Goal: Task Accomplishment & Management: Manage account settings

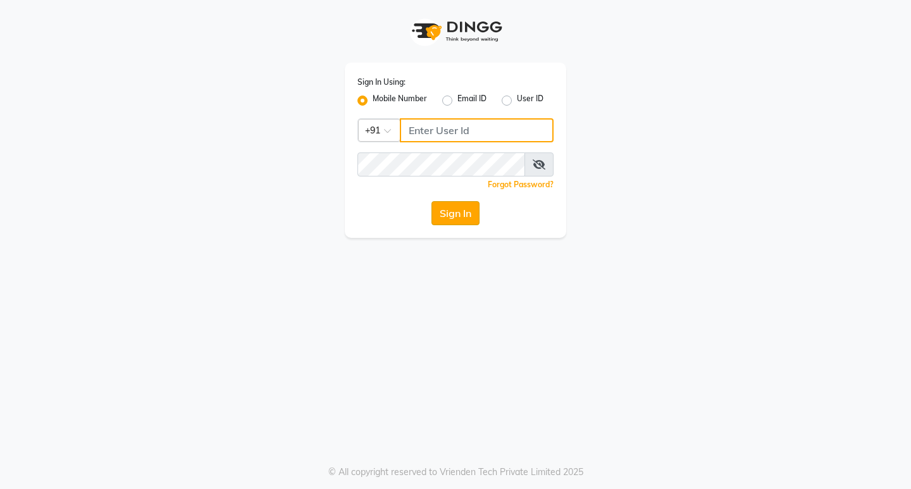
type input "8134949766"
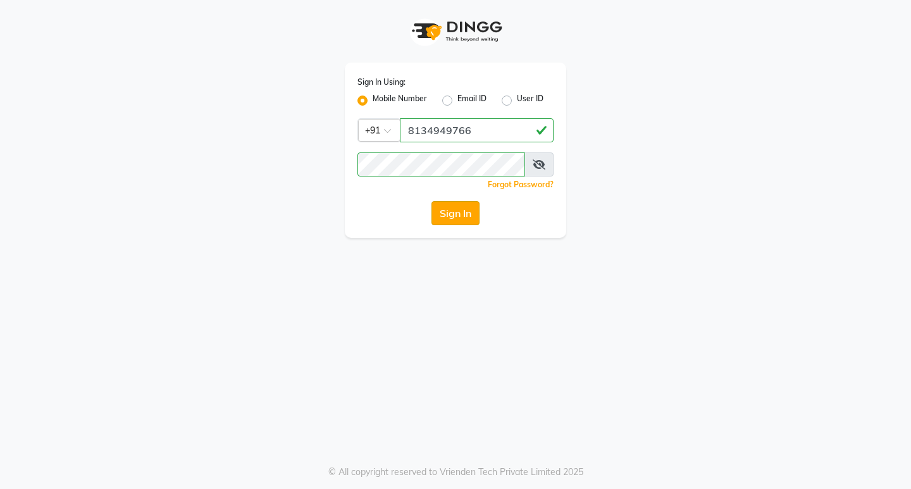
click at [447, 213] on button "Sign In" at bounding box center [456, 213] width 48 height 24
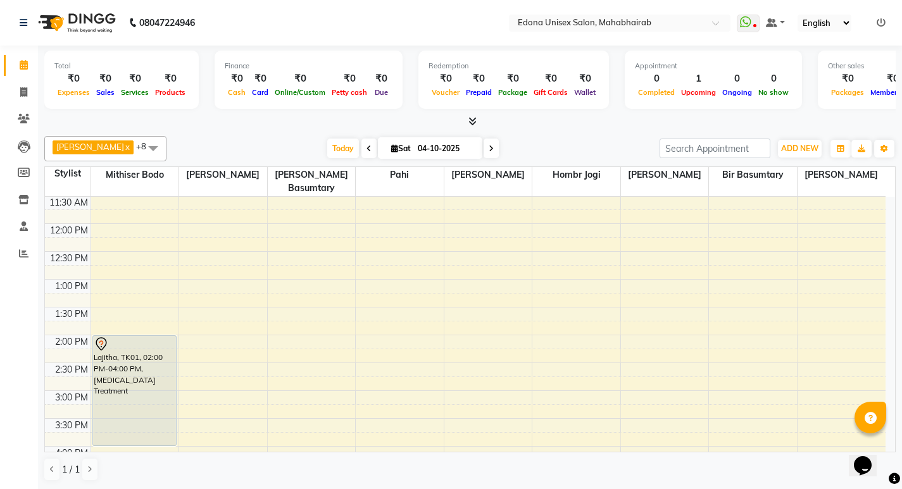
scroll to position [227, 0]
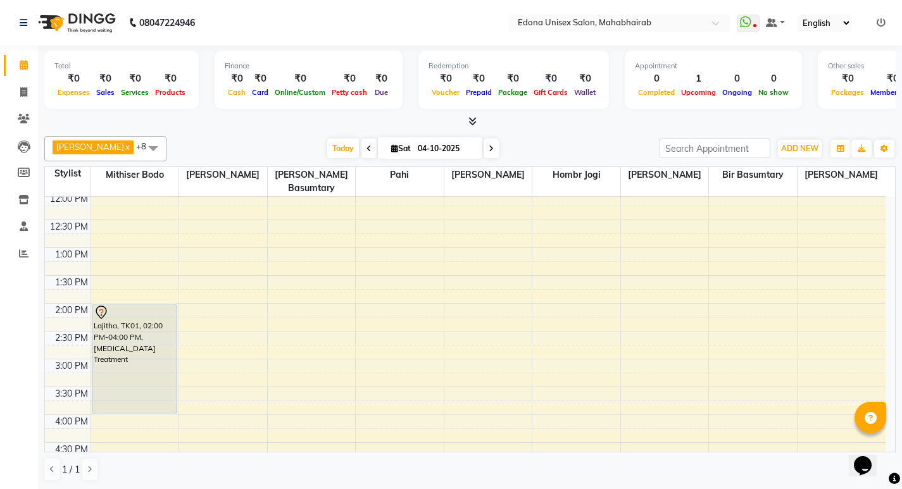
click at [488, 149] on icon at bounding box center [490, 149] width 5 height 8
type input "05-10-2025"
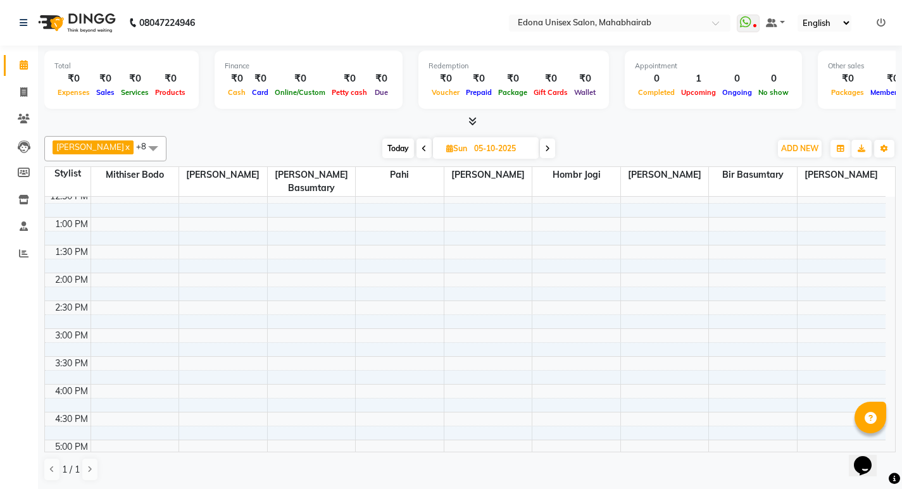
scroll to position [278, 0]
click at [119, 272] on div "8:00 AM 8:30 AM 9:00 AM 9:30 AM 10:00 AM 10:30 AM 11:00 AM 11:30 AM 12:00 PM 12…" at bounding box center [465, 279] width 840 height 723
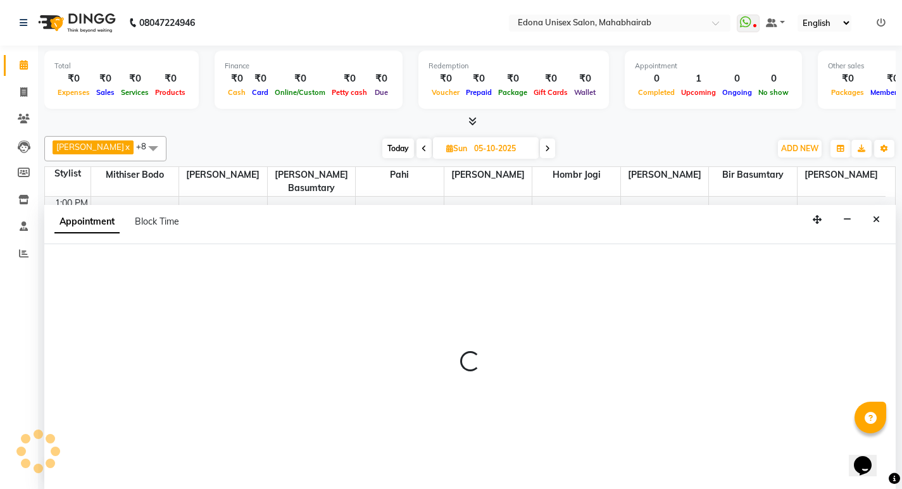
scroll to position [1, 0]
select select "35904"
select select "tentative"
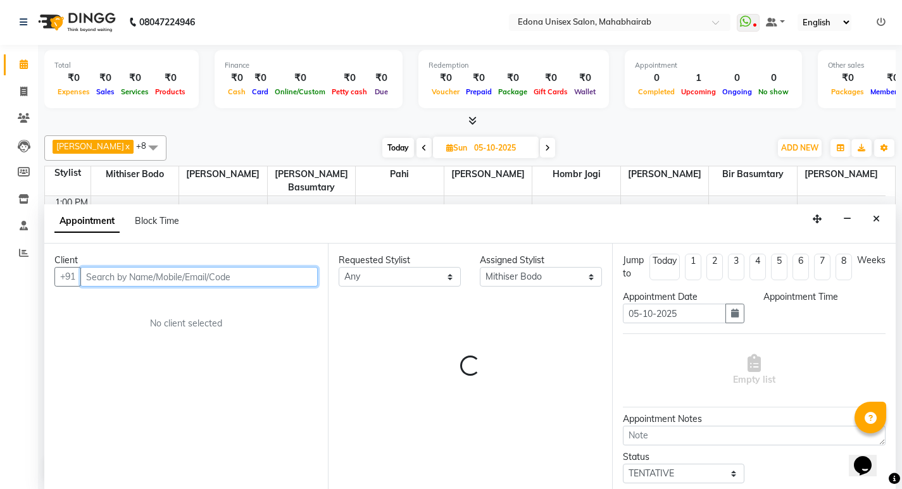
select select "870"
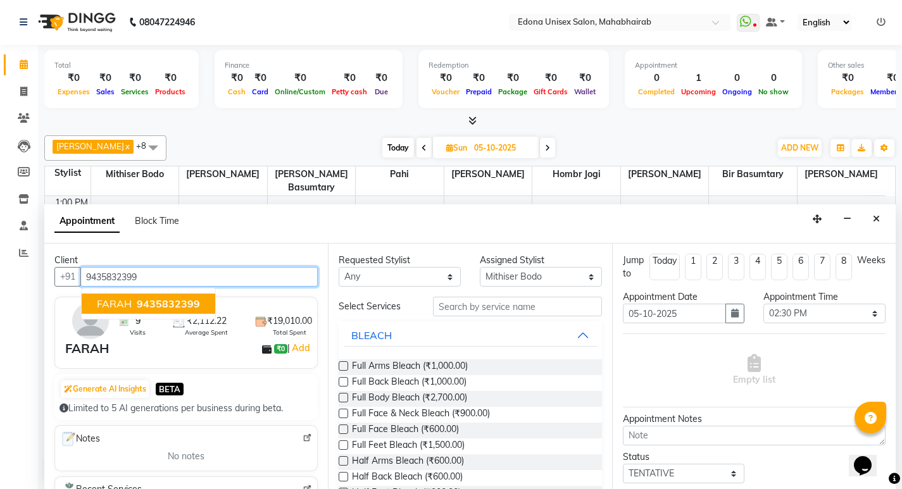
click at [147, 301] on span "9435832399" at bounding box center [168, 303] width 63 height 13
type input "9435832399"
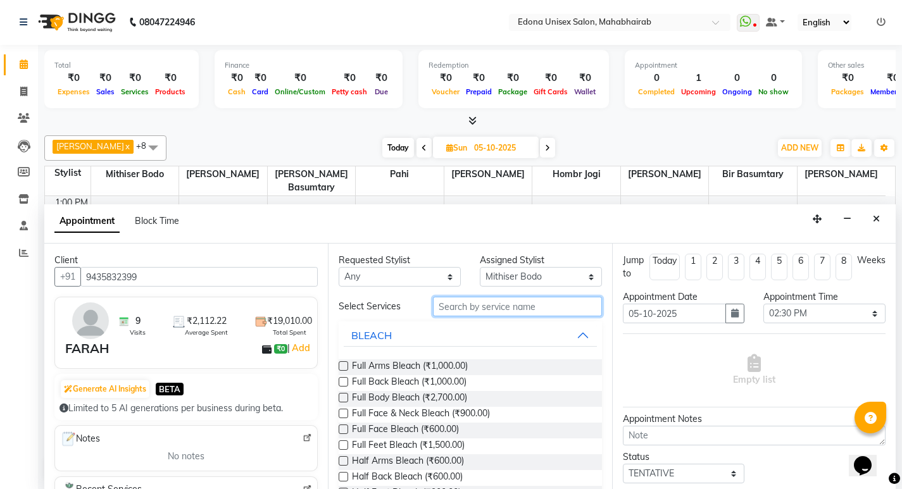
click at [498, 307] on input "text" at bounding box center [517, 307] width 169 height 20
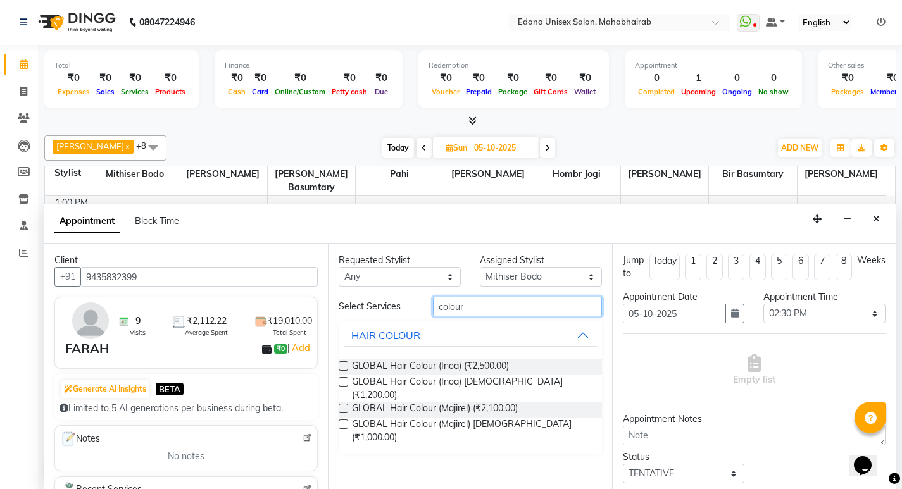
type input "colour"
click at [342, 419] on label at bounding box center [342, 423] width 9 height 9
click at [342, 421] on input "checkbox" at bounding box center [342, 425] width 8 height 8
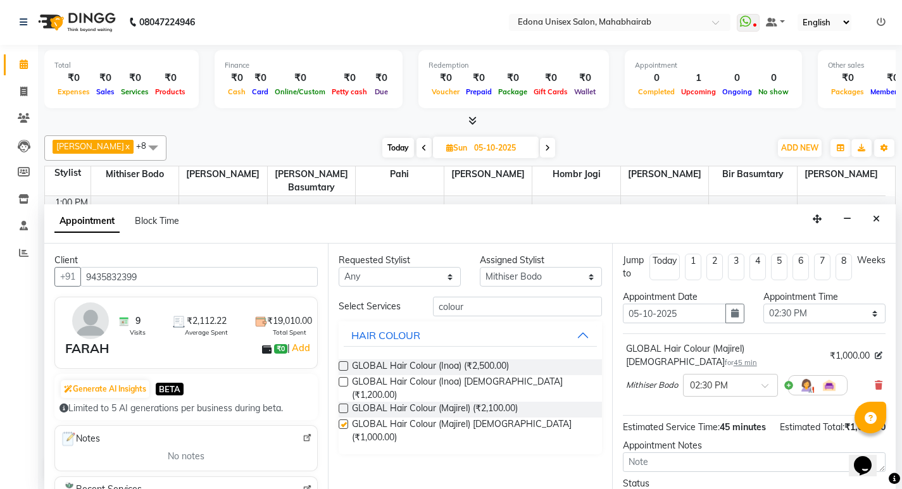
checkbox input "false"
click at [508, 306] on input "colour" at bounding box center [517, 307] width 169 height 20
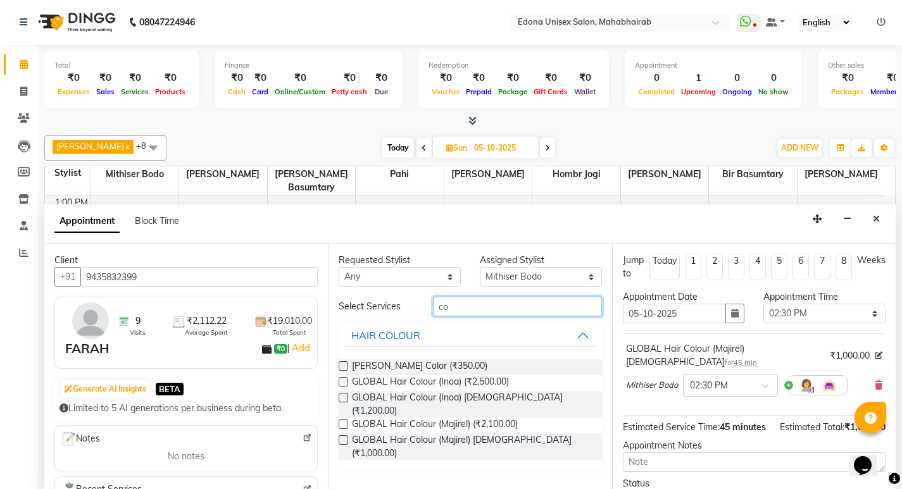
type input "c"
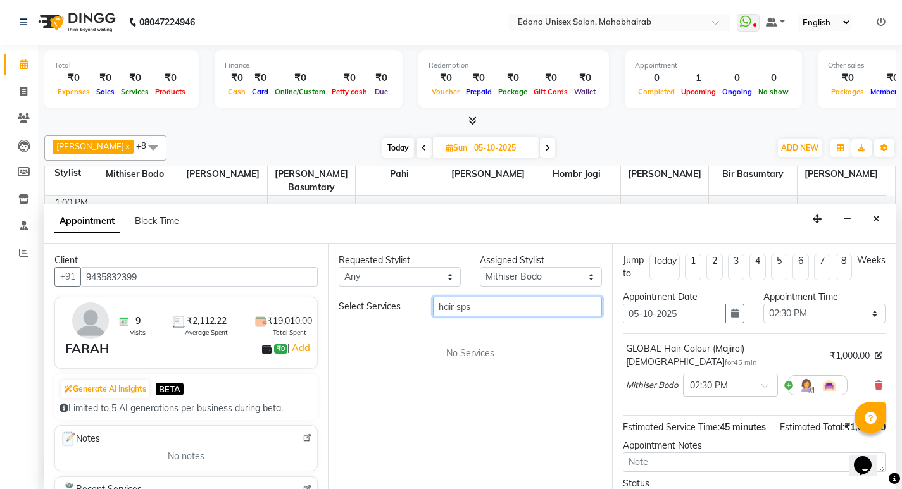
click at [532, 312] on input "hair sps" at bounding box center [517, 307] width 169 height 20
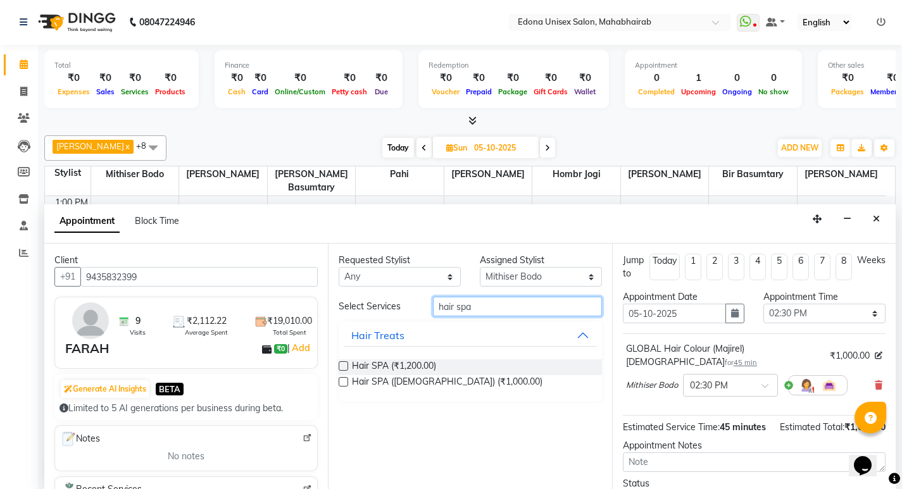
type input "hair spa"
click at [343, 368] on label at bounding box center [342, 365] width 9 height 9
click at [343, 368] on input "checkbox" at bounding box center [342, 367] width 8 height 8
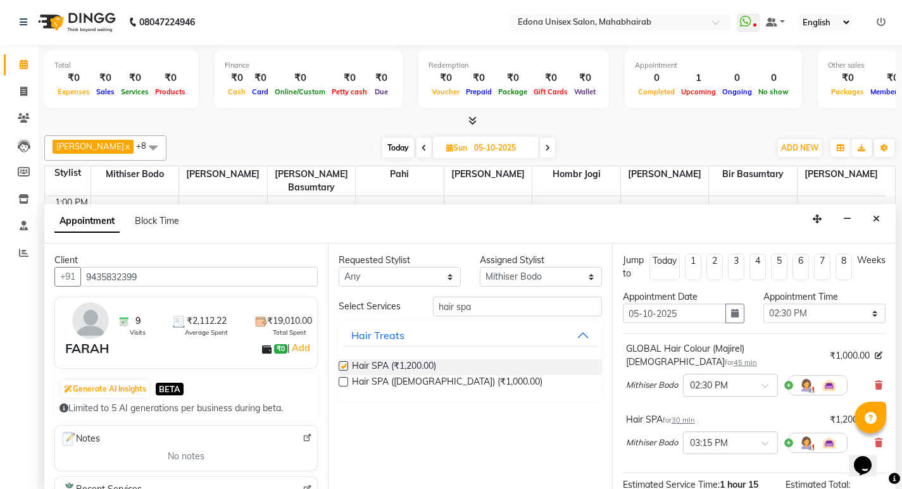
checkbox input "false"
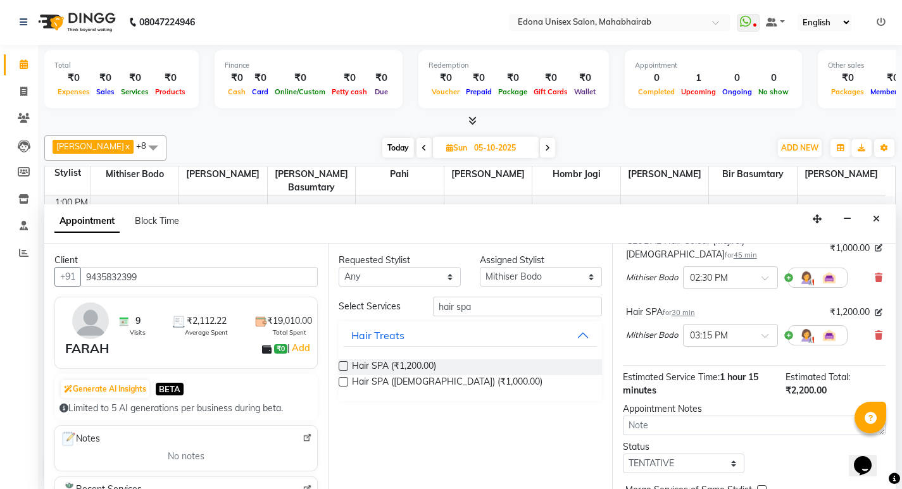
scroll to position [158, 0]
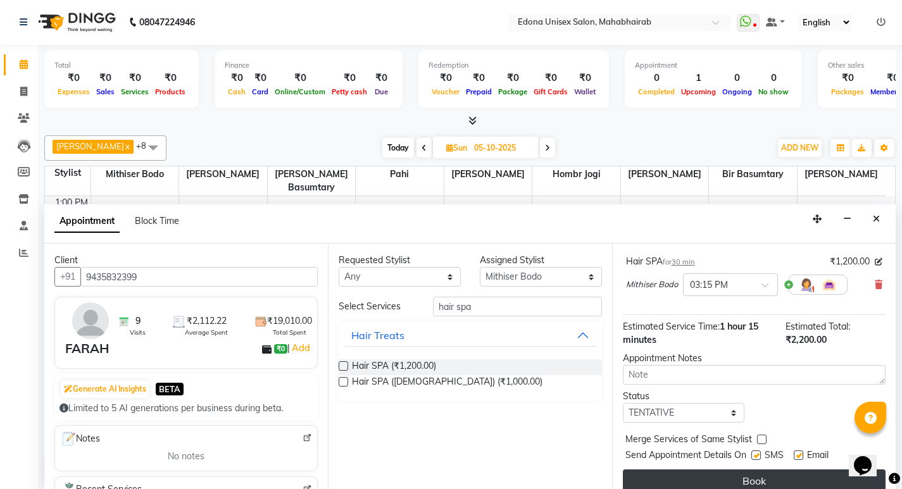
click at [720, 469] on button "Book" at bounding box center [754, 480] width 263 height 23
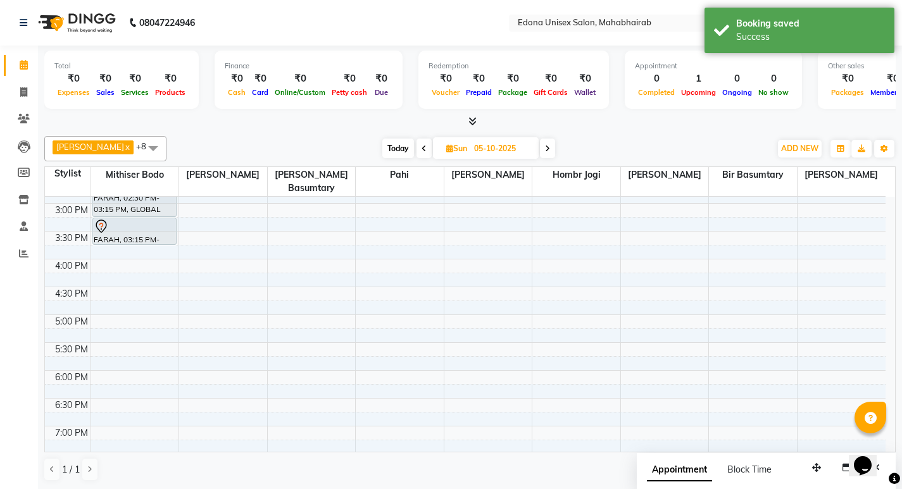
scroll to position [401, 0]
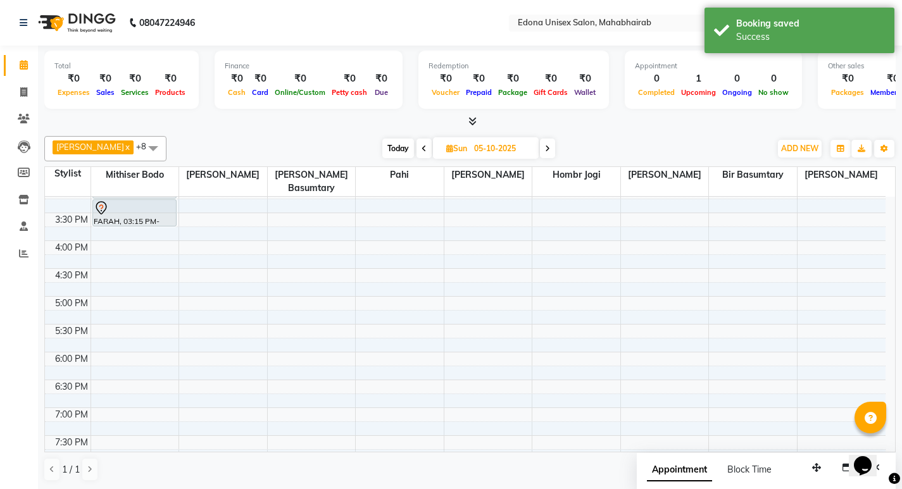
click at [421, 146] on icon at bounding box center [423, 149] width 5 height 8
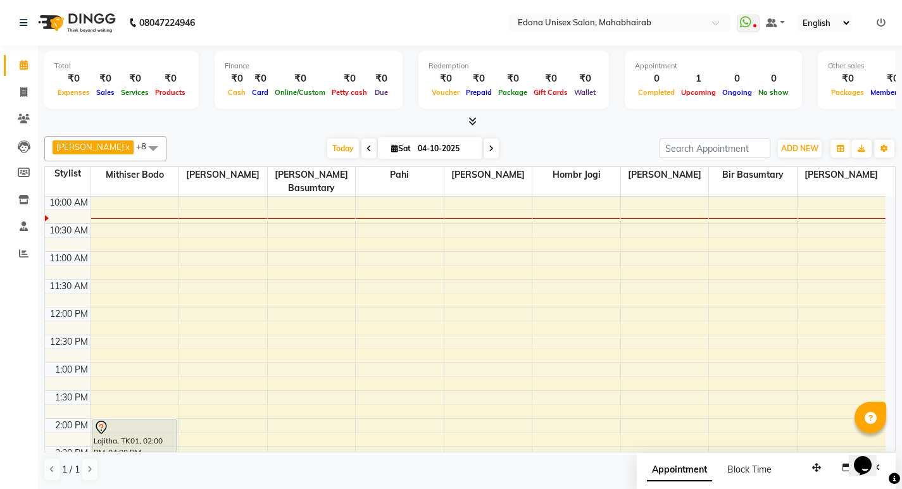
scroll to position [0, 0]
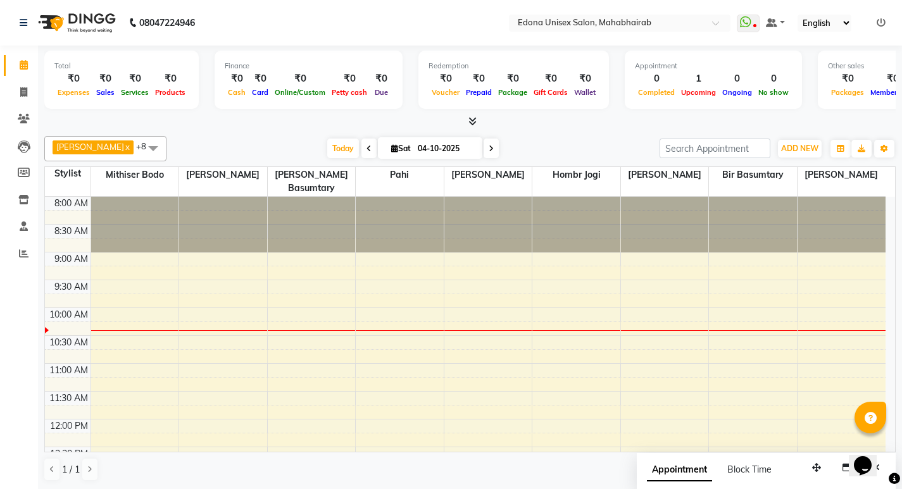
click at [488, 151] on icon at bounding box center [490, 149] width 5 height 8
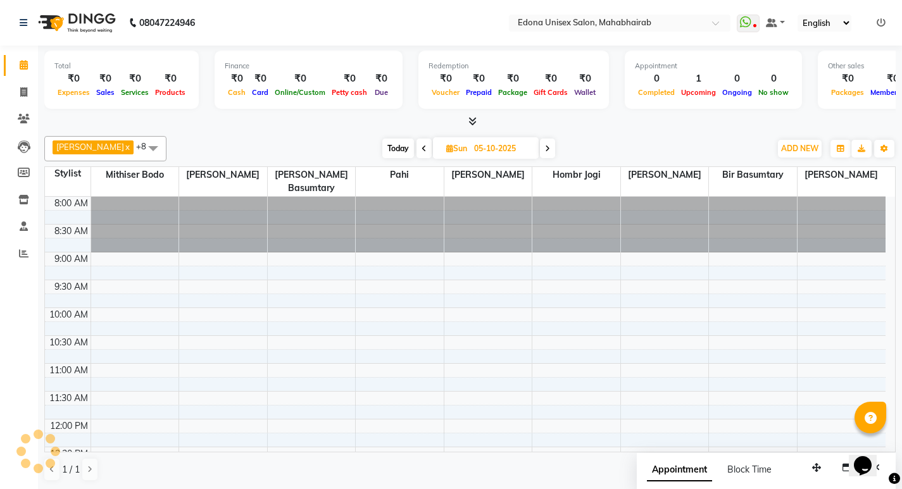
scroll to position [112, 0]
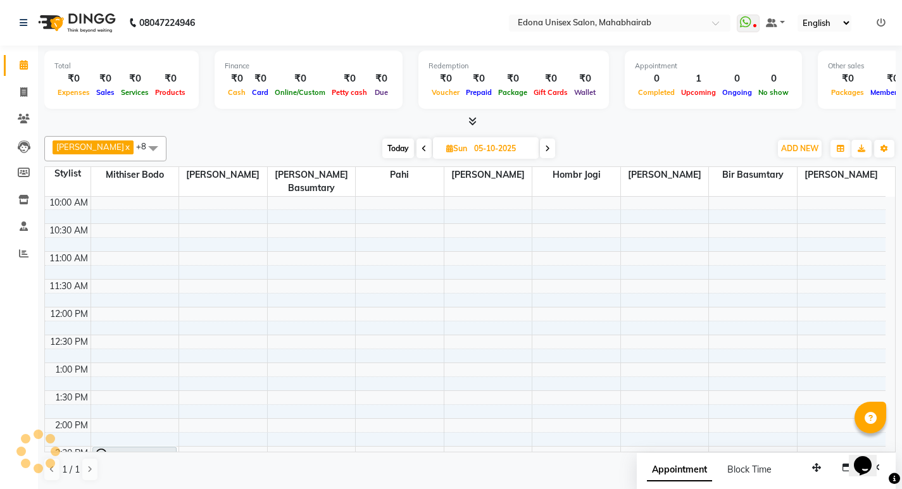
click at [421, 147] on icon at bounding box center [423, 149] width 5 height 8
type input "04-10-2025"
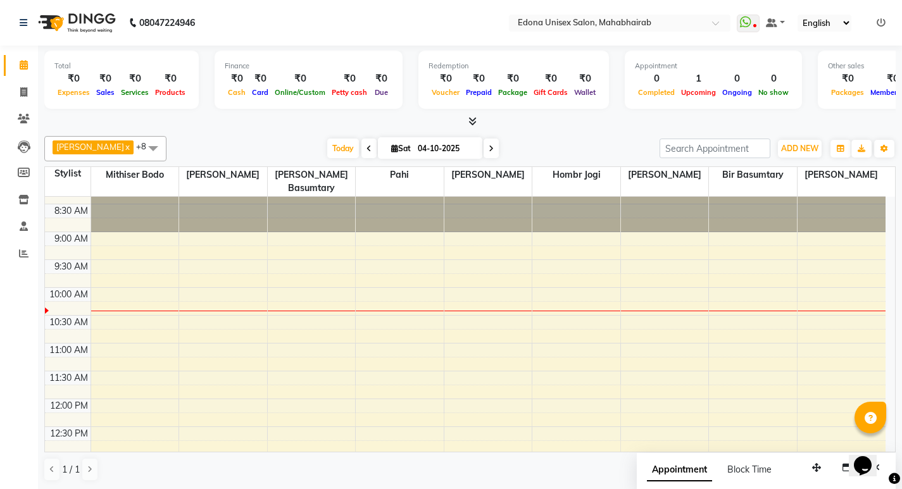
scroll to position [32, 0]
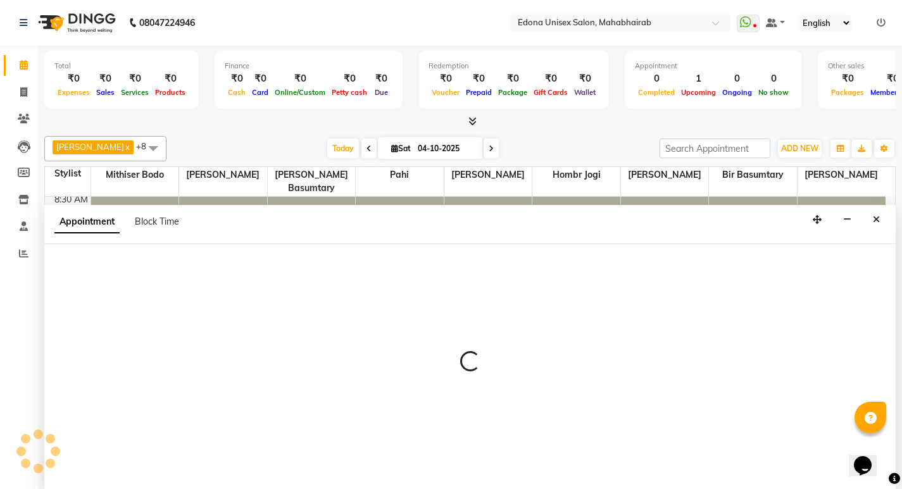
scroll to position [1, 0]
select select "35911"
select select "tentative"
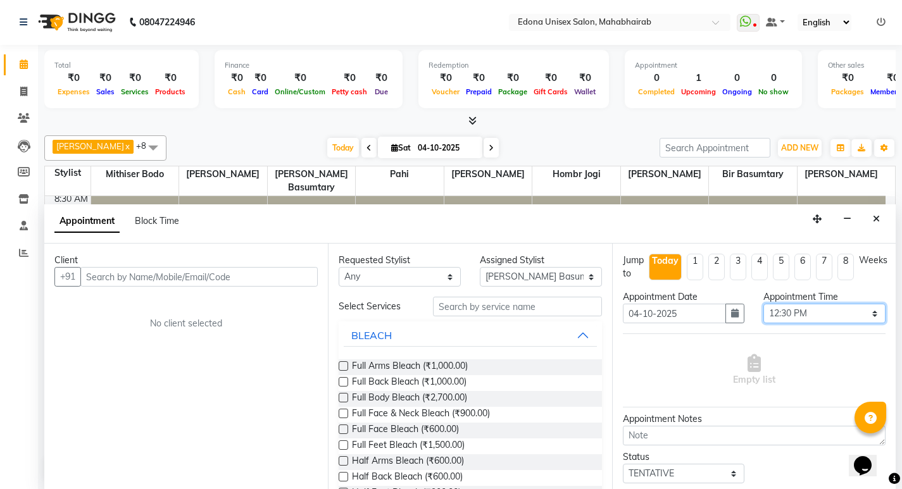
click at [863, 313] on select "Select 09:00 AM 09:15 AM 09:30 AM 09:45 AM 10:00 AM 10:15 AM 10:30 AM 10:45 AM …" at bounding box center [824, 314] width 122 height 20
select select "720"
click at [763, 304] on select "Select 09:00 AM 09:15 AM 09:30 AM 09:45 AM 10:00 AM 10:15 AM 10:30 AM 10:45 AM …" at bounding box center [824, 314] width 122 height 20
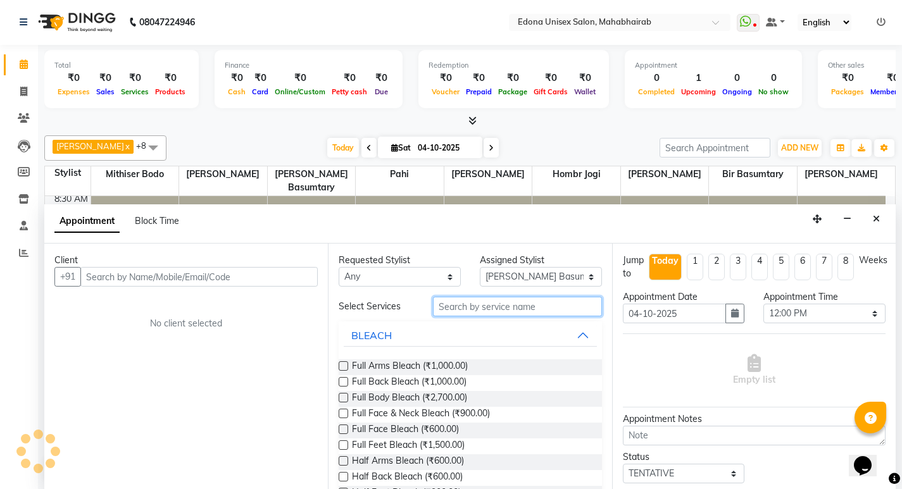
click at [509, 305] on input "text" at bounding box center [517, 307] width 169 height 20
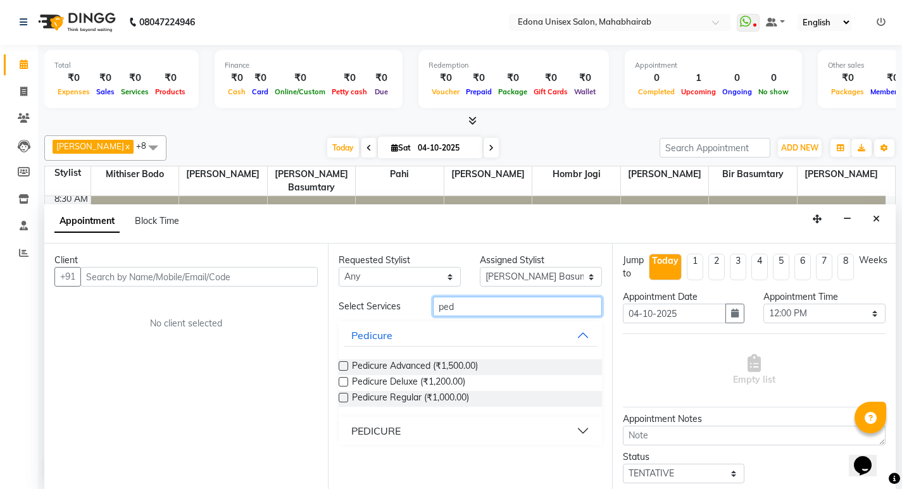
type input "ped"
click at [339, 397] on label at bounding box center [342, 397] width 9 height 9
click at [339, 397] on input "checkbox" at bounding box center [342, 399] width 8 height 8
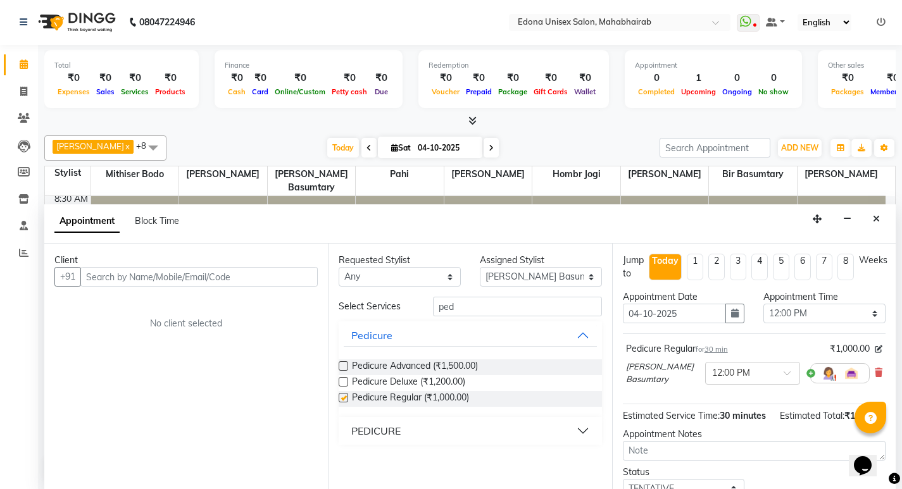
checkbox input "false"
click at [481, 305] on input "ped" at bounding box center [517, 307] width 169 height 20
type input "p"
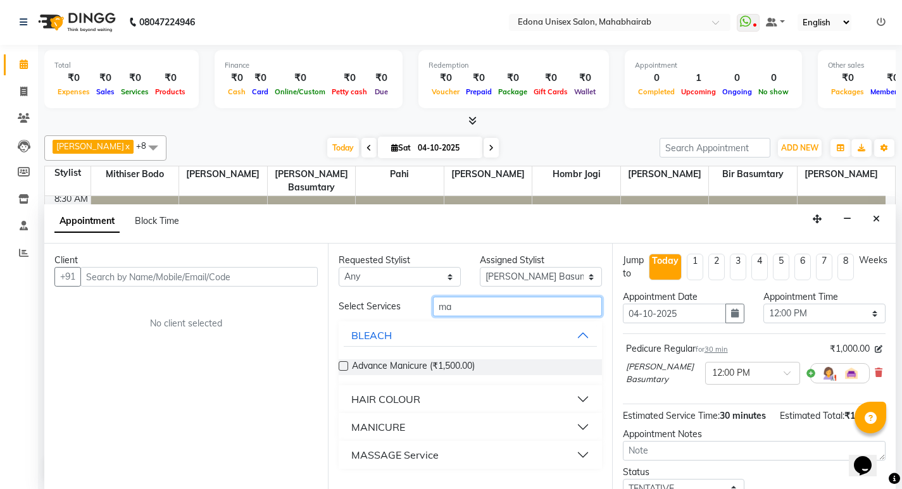
type input "ma"
click at [583, 428] on button "MANICURE" at bounding box center [470, 427] width 252 height 23
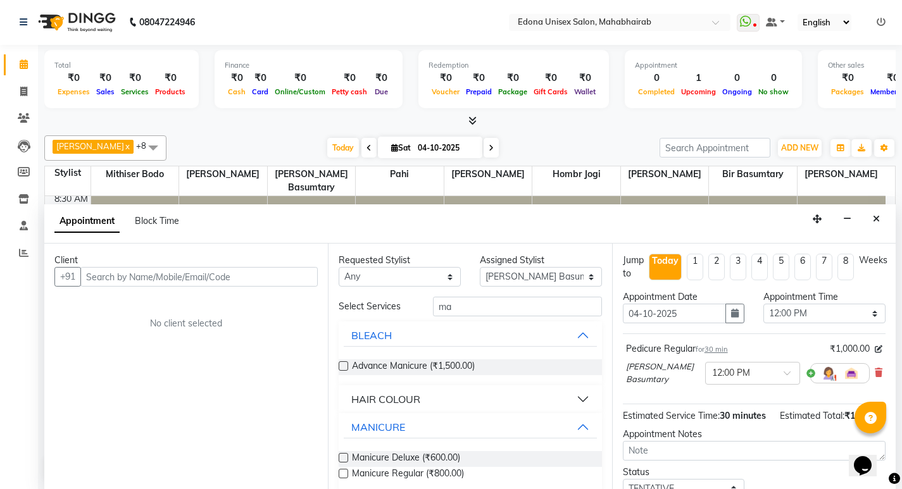
click at [345, 473] on label at bounding box center [342, 473] width 9 height 9
click at [345, 473] on input "checkbox" at bounding box center [342, 475] width 8 height 8
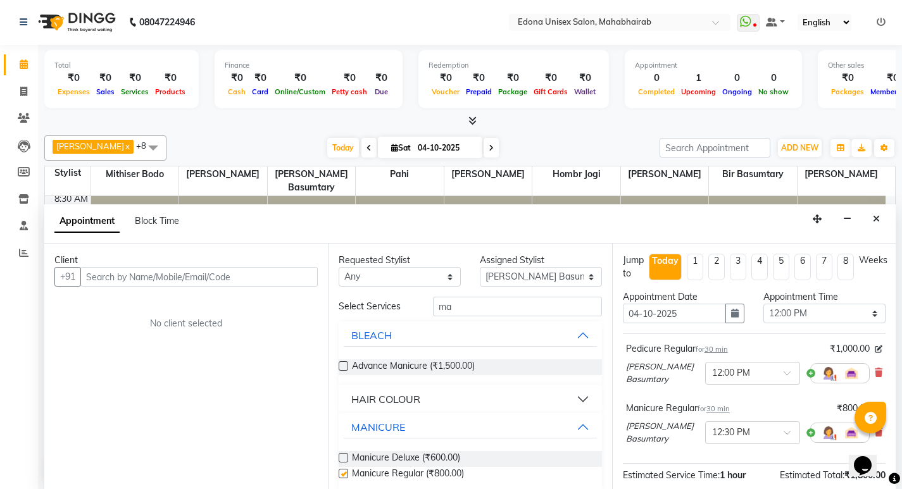
checkbox input "false"
click at [519, 306] on input "ma" at bounding box center [517, 307] width 169 height 20
type input "m"
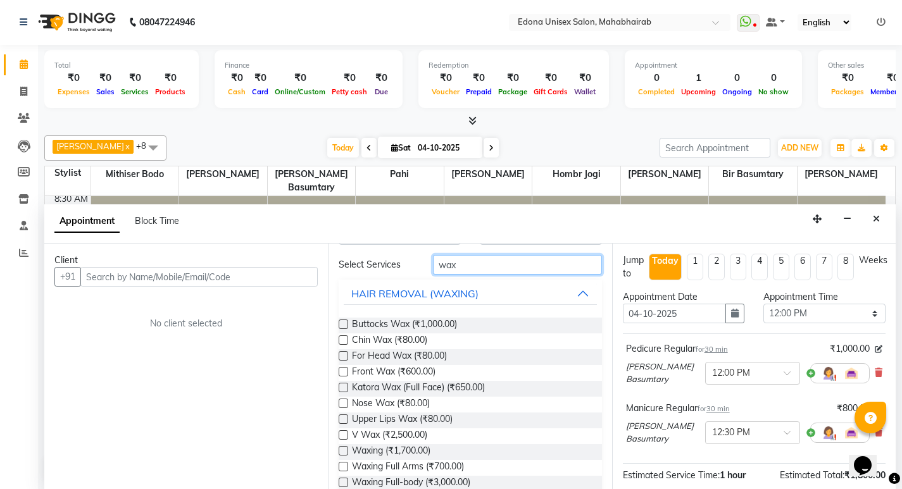
scroll to position [46, 0]
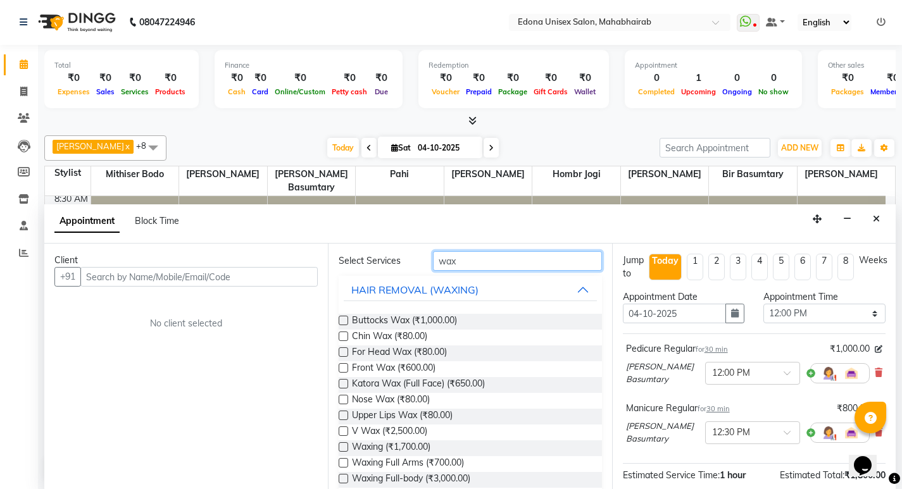
type input "wax"
click at [341, 447] on label at bounding box center [342, 446] width 9 height 9
click at [341, 447] on input "checkbox" at bounding box center [342, 448] width 8 height 8
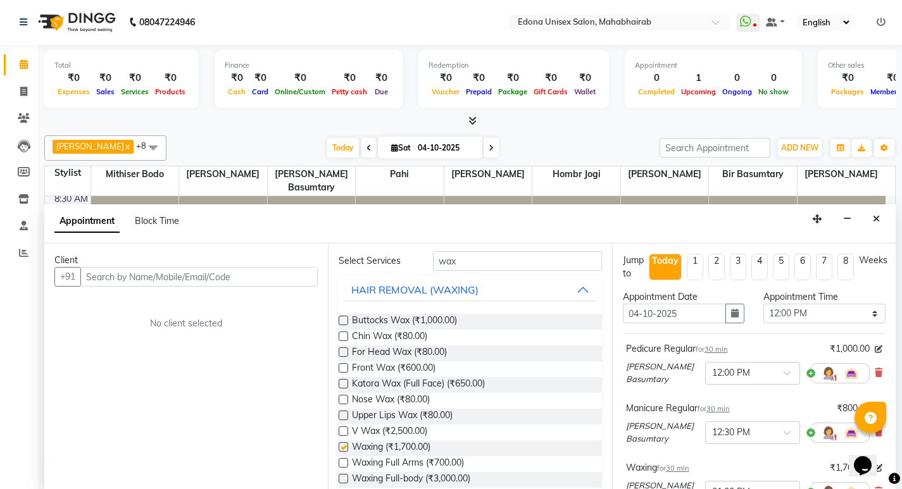
checkbox input "false"
click at [540, 259] on input "wax" at bounding box center [517, 261] width 169 height 20
type input "w"
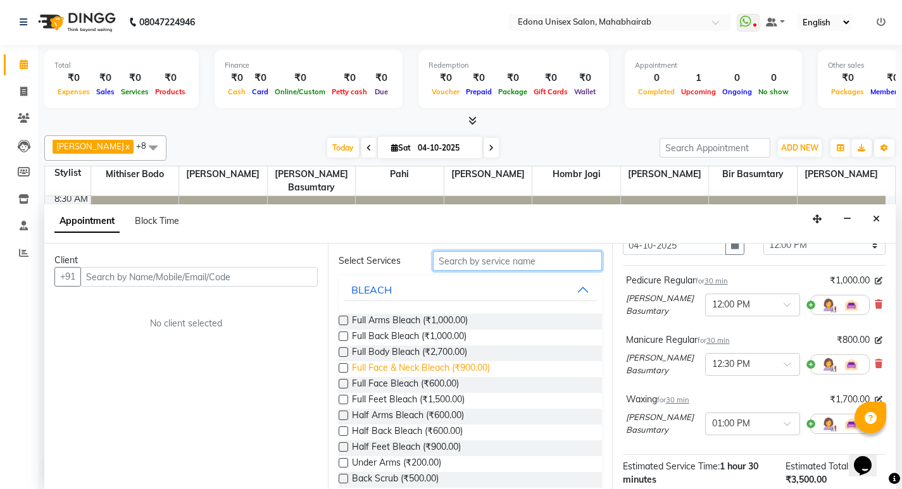
scroll to position [0, 0]
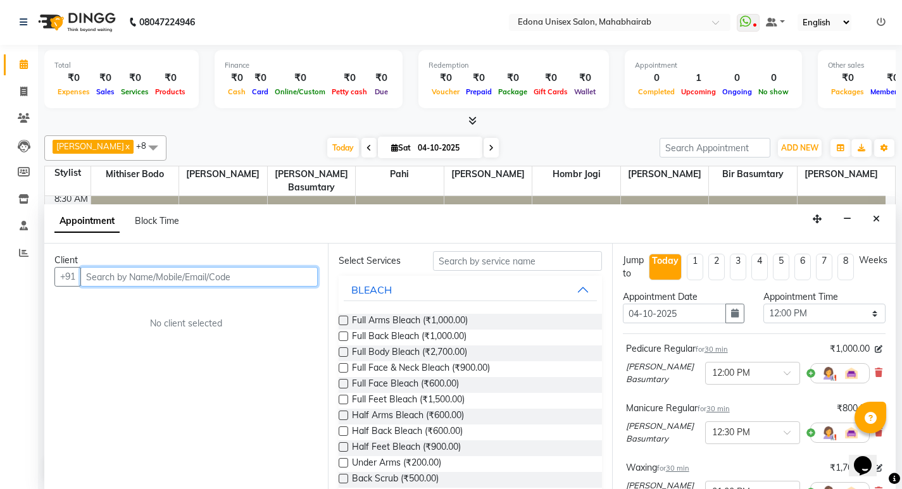
click at [287, 285] on input "text" at bounding box center [198, 277] width 237 height 20
click at [292, 271] on input "text" at bounding box center [198, 277] width 237 height 20
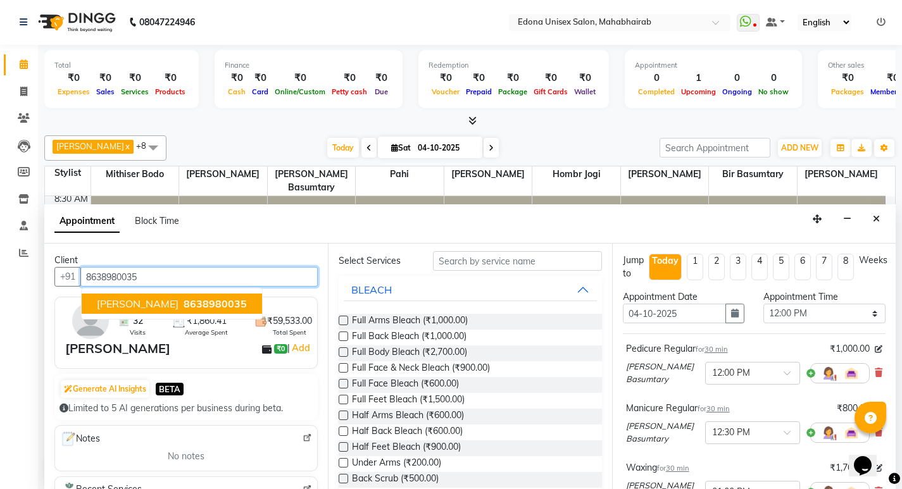
click at [145, 299] on span "[PERSON_NAME]" at bounding box center [138, 303] width 82 height 13
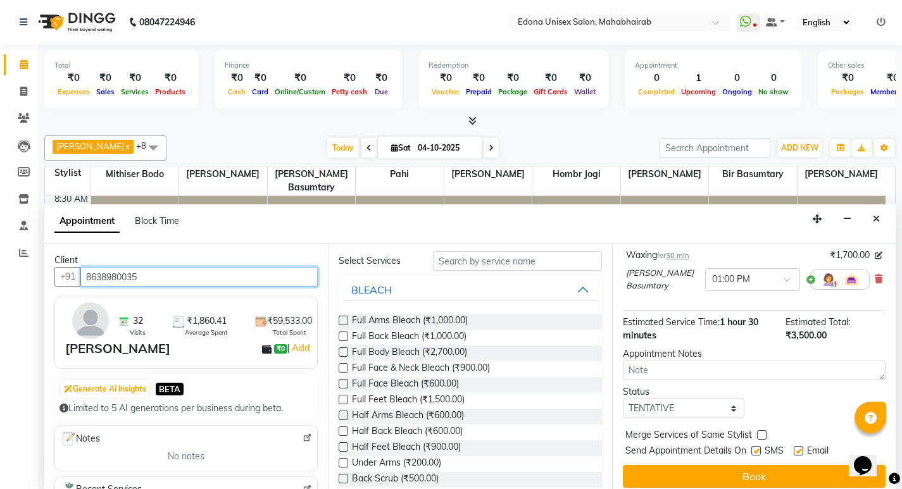
scroll to position [221, 0]
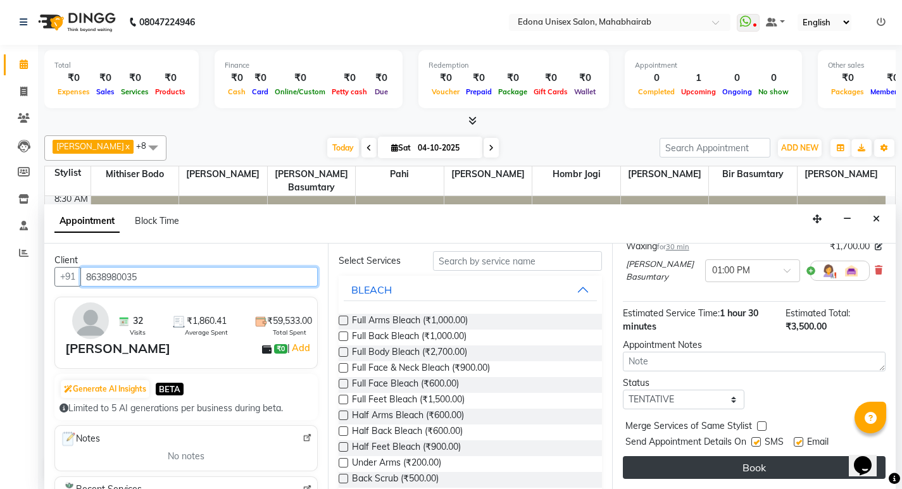
type input "8638980035"
click at [728, 465] on button "Book" at bounding box center [754, 467] width 263 height 23
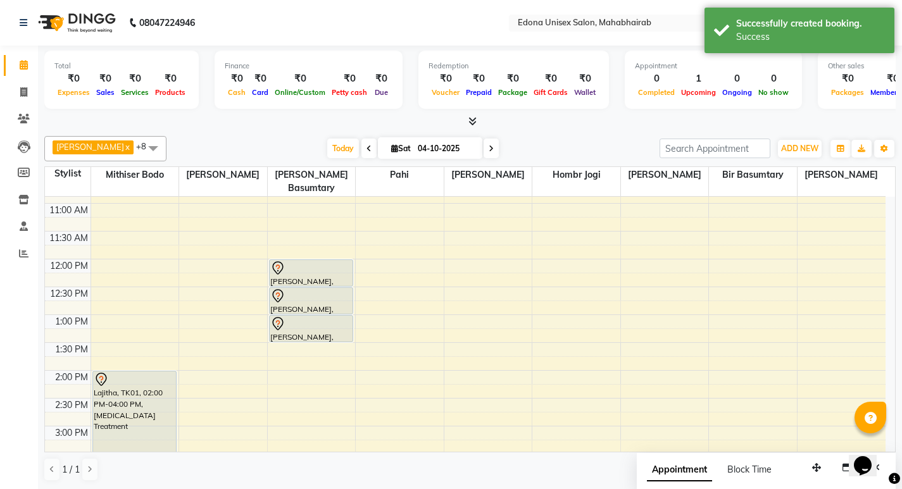
scroll to position [158, 0]
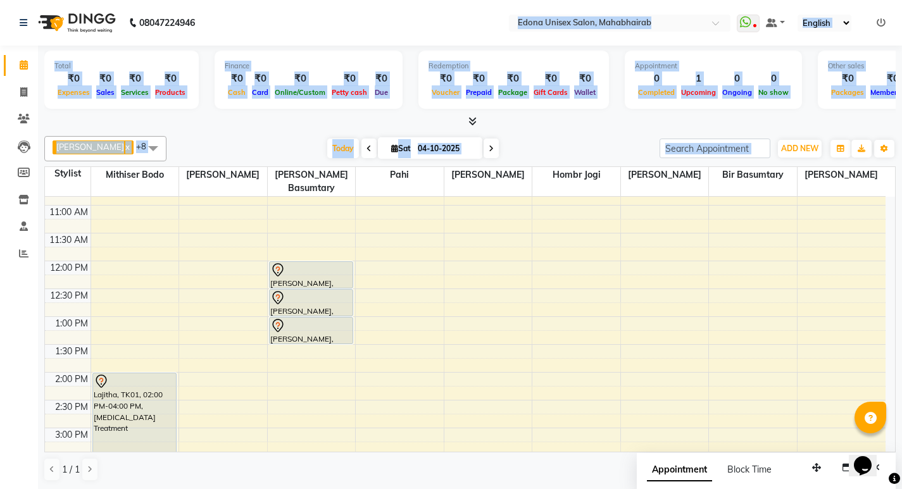
drag, startPoint x: 564, startPoint y: 91, endPoint x: 910, endPoint y: 353, distance: 433.5
click at [902, 353] on html "08047224946 Select Location × Edona Unisex Salon, Mahabhairab WhatsApp Status ✕…" at bounding box center [451, 244] width 902 height 489
click at [421, 26] on nav "08047224946 Select Location × Edona Unisex Salon, Mahabhairab WhatsApp Status ✕…" at bounding box center [451, 22] width 902 height 46
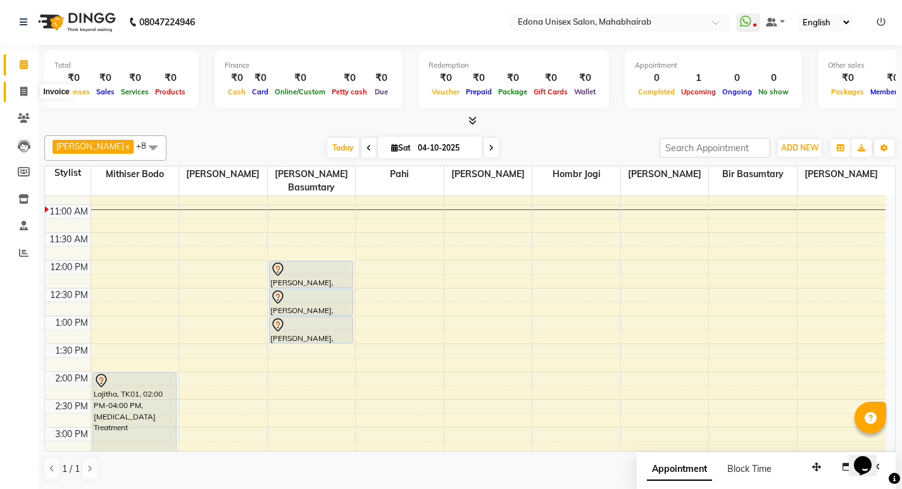
click at [19, 94] on span at bounding box center [24, 92] width 22 height 15
select select "service"
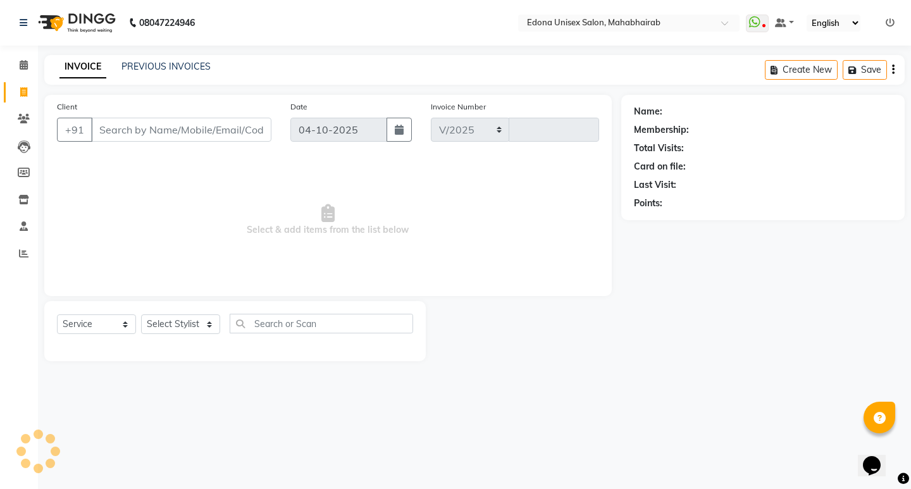
select select "5393"
type input "3713"
click at [206, 323] on select "Select Stylist Admin Anchuli Basumatari Anju Sonar Bir Basumtary Bishal Bharma …" at bounding box center [180, 324] width 79 height 20
select select "69793"
click at [141, 314] on select "Select Stylist Admin Anchuli Basumatari Anju Sonar Bir Basumtary Bishal Bharma …" at bounding box center [180, 324] width 79 height 20
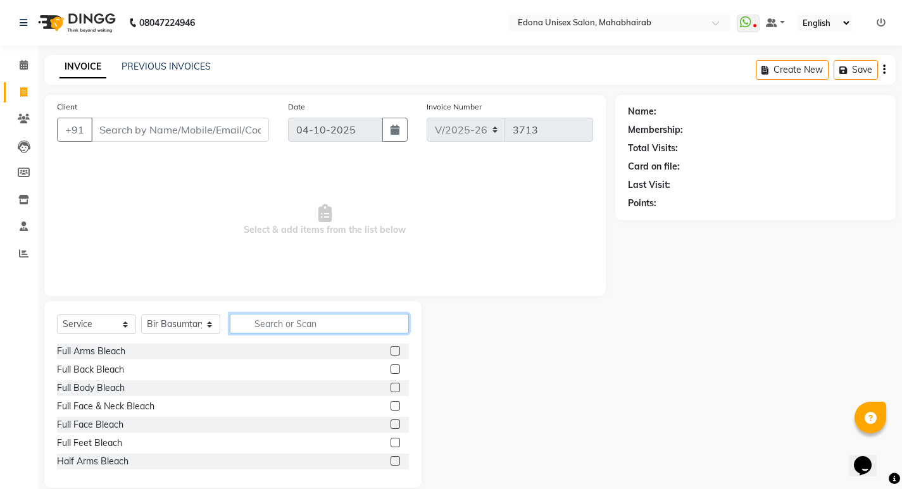
drag, startPoint x: 254, startPoint y: 321, endPoint x: 267, endPoint y: 321, distance: 12.7
click at [257, 321] on input "text" at bounding box center [319, 324] width 179 height 20
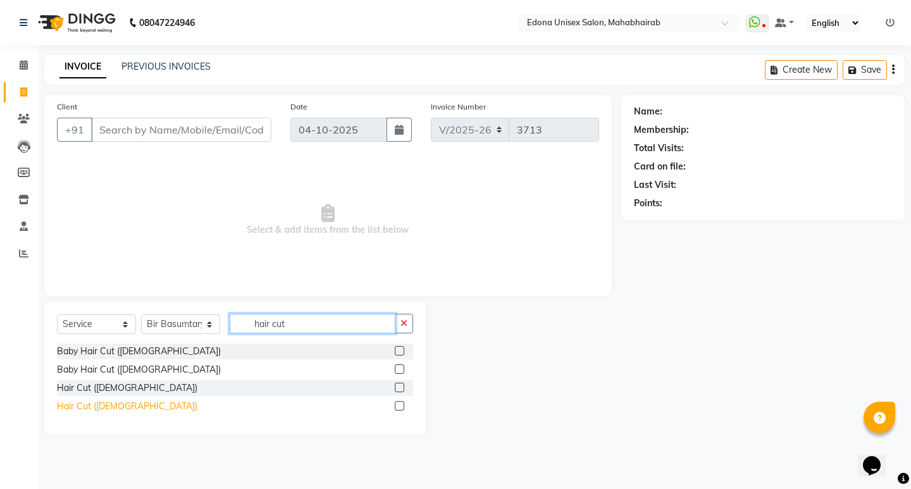
type input "hair cut"
click at [89, 404] on div "Hair Cut ([DEMOGRAPHIC_DATA])" at bounding box center [127, 406] width 140 height 13
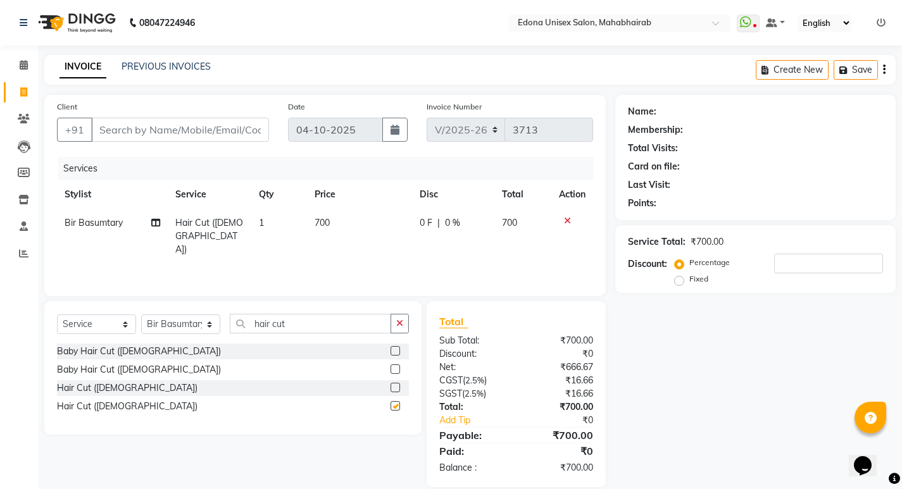
checkbox input "false"
click at [214, 325] on select "Select Stylist Admin Anchuli Basumatari Anju Sonar Bir Basumtary Bishal Bharma …" at bounding box center [180, 324] width 79 height 20
click at [407, 18] on nav "08047224946 Select Location × Edona Unisex Salon, Mahabhairab WhatsApp Status ✕…" at bounding box center [451, 23] width 902 height 46
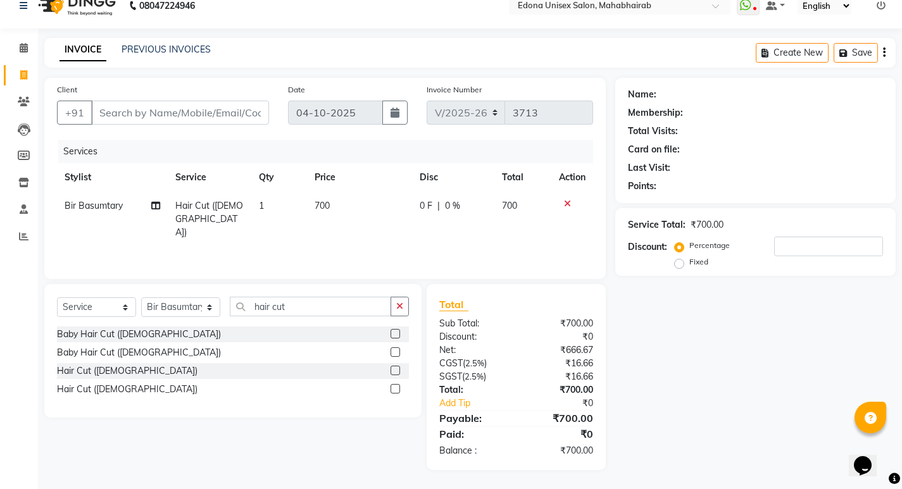
click at [492, 355] on div "Net:" at bounding box center [473, 350] width 86 height 13
click at [211, 307] on select "Select Stylist Admin Anchuli Basumatari Anju Sonar Bir Basumtary Bishal Bharma …" at bounding box center [180, 307] width 79 height 20
select select "35904"
click at [141, 297] on select "Select Stylist Admin Anchuli Basumatari Anju Sonar Bir Basumtary Bishal Bharma …" at bounding box center [180, 307] width 79 height 20
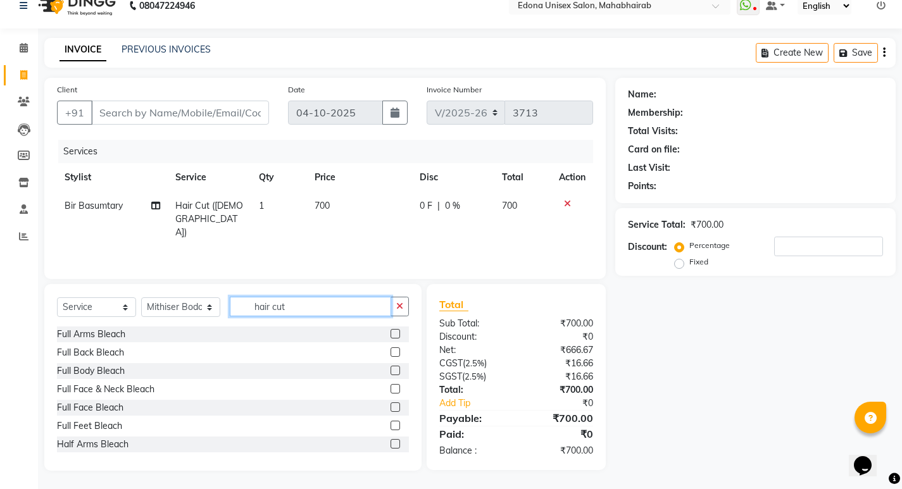
click at [309, 303] on input "hair cut" at bounding box center [310, 307] width 161 height 20
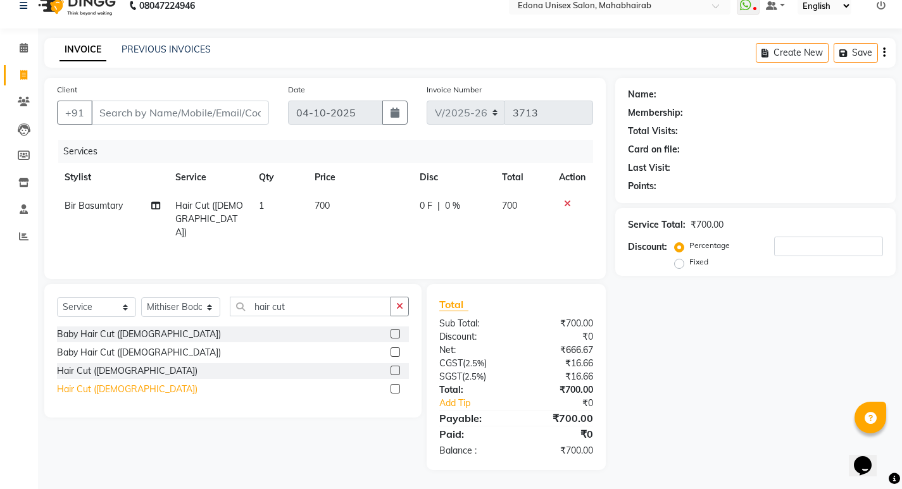
click at [80, 390] on div "Hair Cut ([DEMOGRAPHIC_DATA])" at bounding box center [127, 389] width 140 height 13
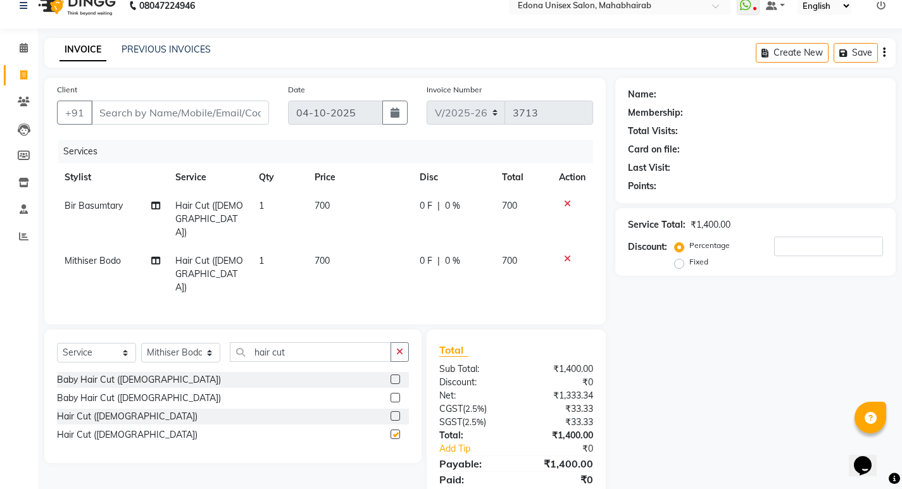
checkbox input "false"
click at [178, 111] on input "Client" at bounding box center [180, 113] width 178 height 24
click at [196, 111] on input "Client" at bounding box center [180, 113] width 178 height 24
type input "9"
type input "0"
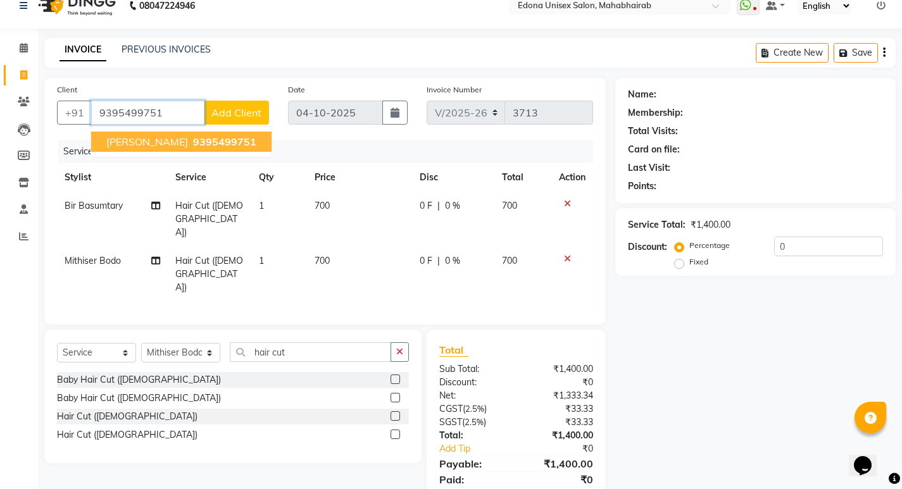
type input "9395499751"
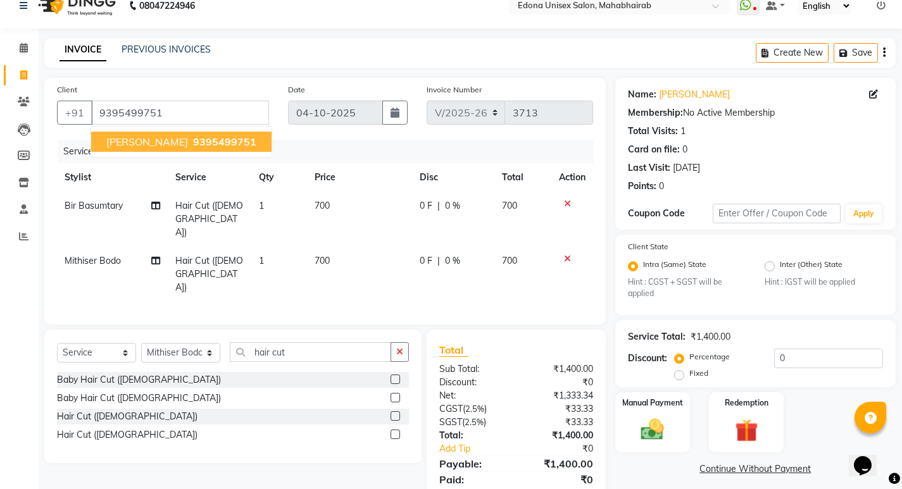
click at [147, 140] on span "PRIYA KHANAL" at bounding box center [147, 141] width 82 height 13
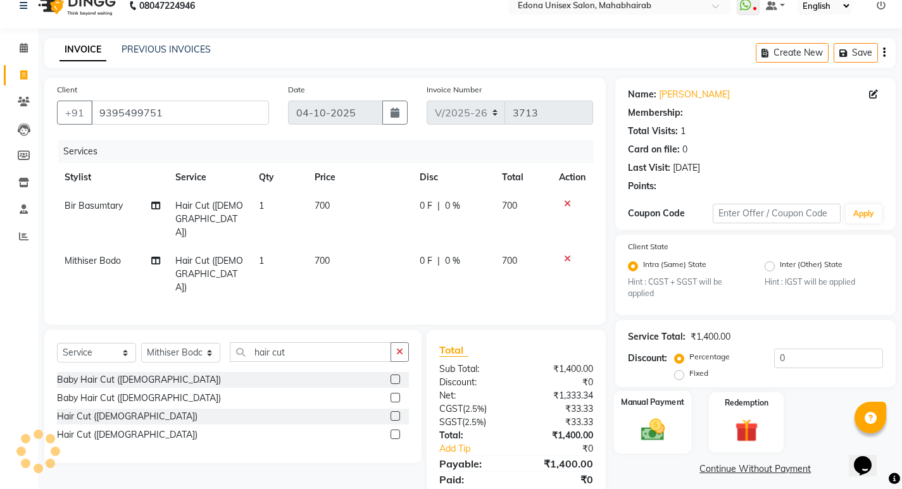
click at [654, 419] on img at bounding box center [652, 429] width 39 height 27
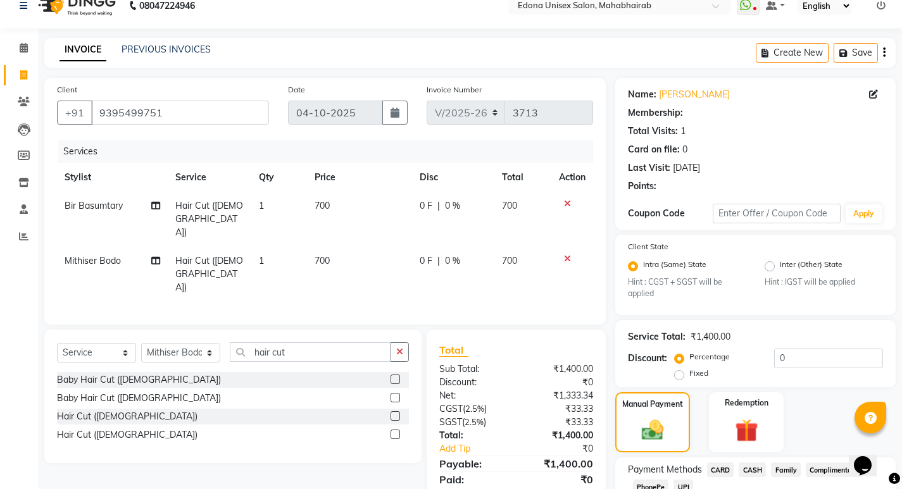
scroll to position [106, 0]
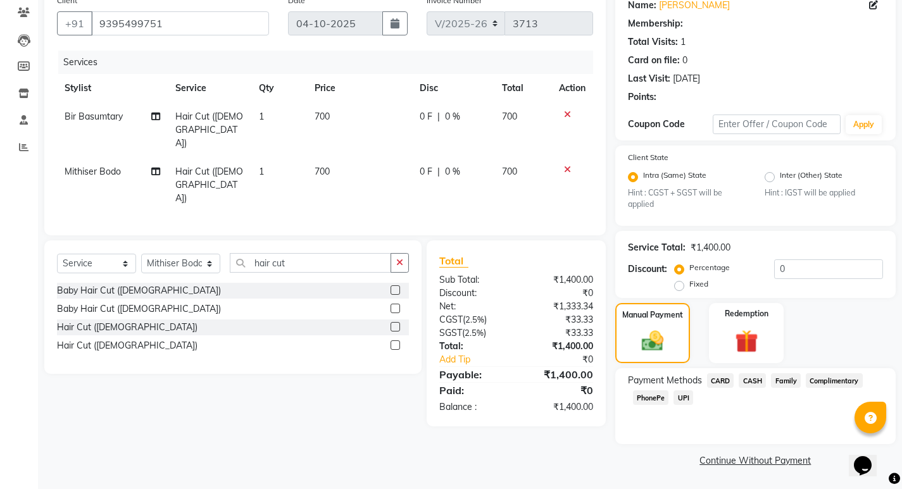
click at [748, 382] on span "CASH" at bounding box center [751, 380] width 27 height 15
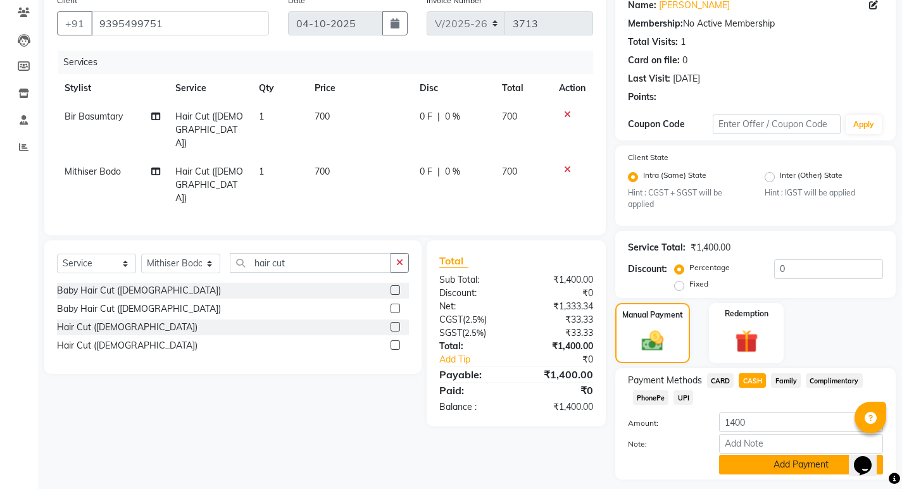
scroll to position [142, 0]
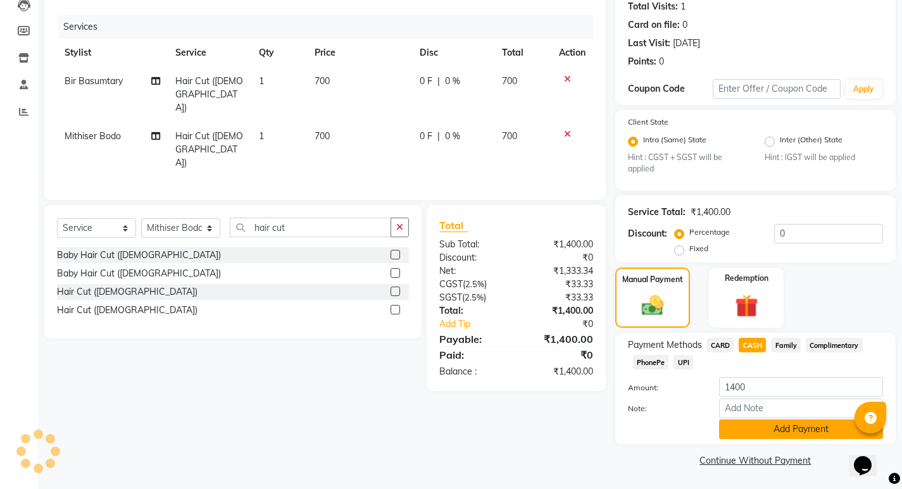
click at [768, 430] on button "Add Payment" at bounding box center [801, 429] width 164 height 20
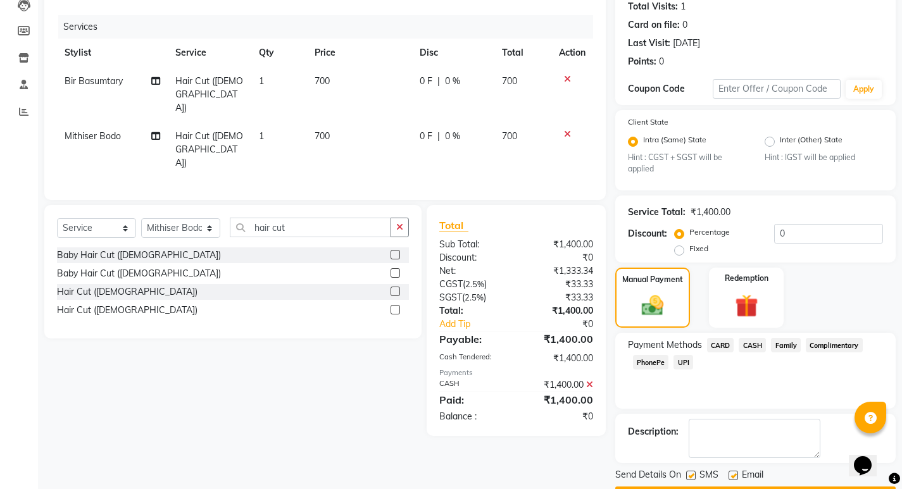
scroll to position [178, 0]
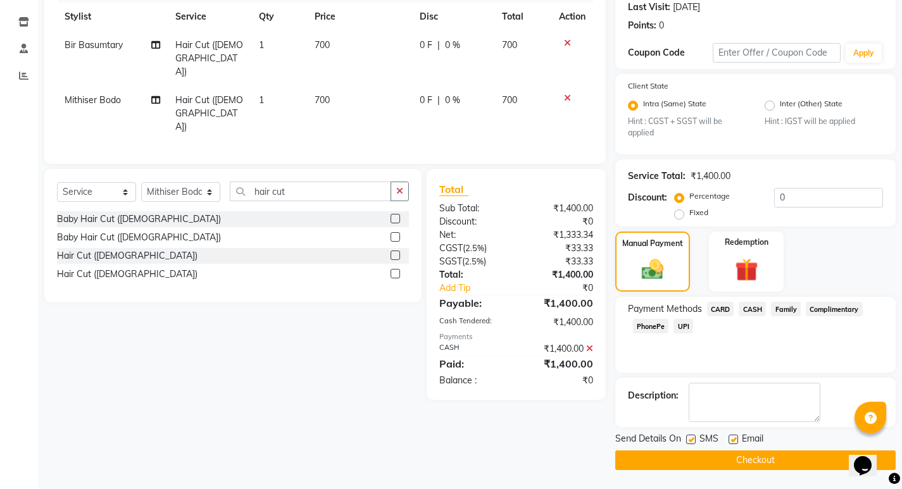
click at [734, 457] on button "Checkout" at bounding box center [755, 460] width 280 height 20
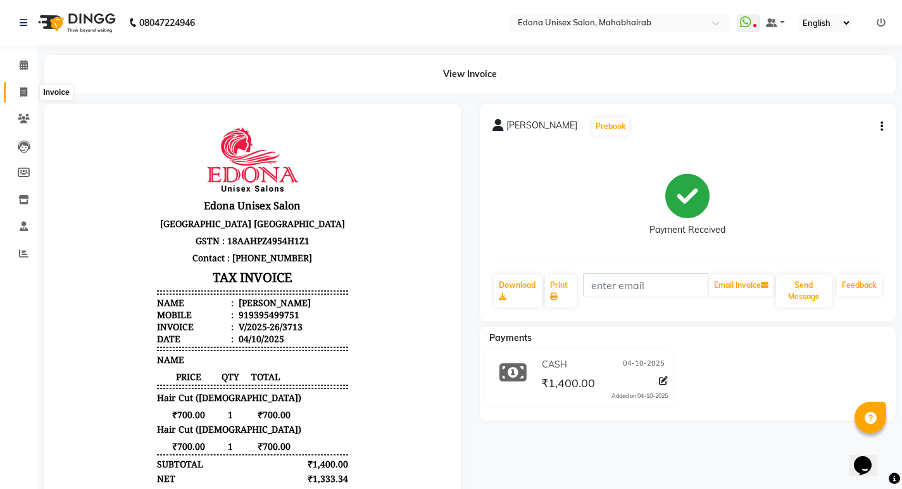
click at [20, 94] on icon at bounding box center [23, 91] width 7 height 9
select select "service"
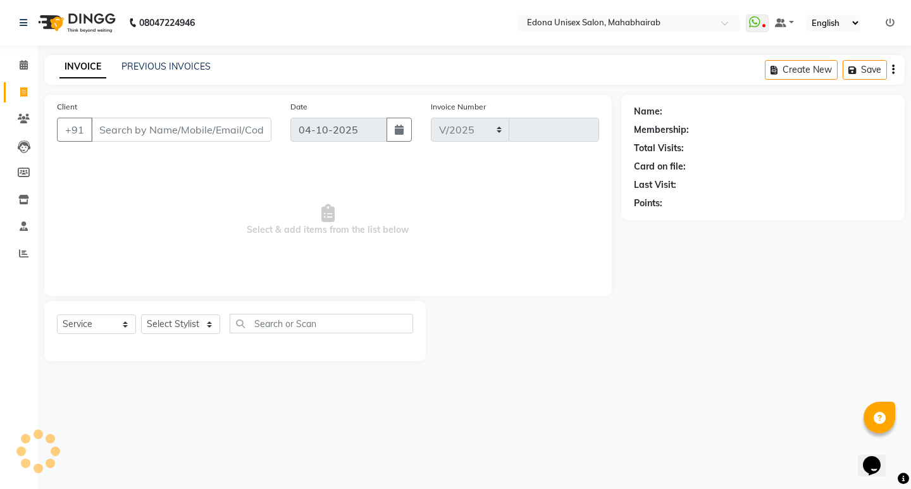
select select "5393"
type input "3714"
click at [741, 321] on div "Name: Membership: Total Visits: Card on file: Last Visit: Points:" at bounding box center [767, 228] width 293 height 266
drag, startPoint x: 255, startPoint y: 227, endPoint x: 417, endPoint y: 214, distance: 162.5
click at [417, 214] on span "Select & add items from the list below" at bounding box center [328, 220] width 542 height 127
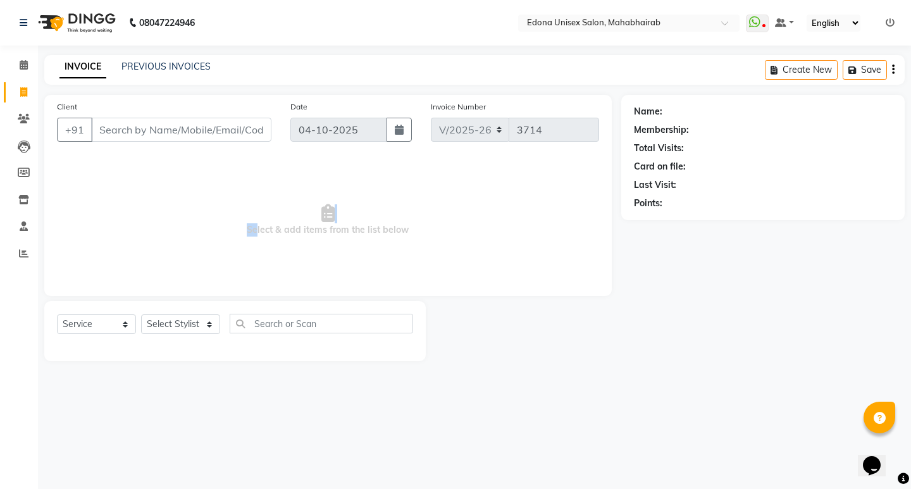
click at [444, 222] on span "Select & add items from the list below" at bounding box center [328, 220] width 542 height 127
click at [22, 252] on icon at bounding box center [23, 253] width 9 height 9
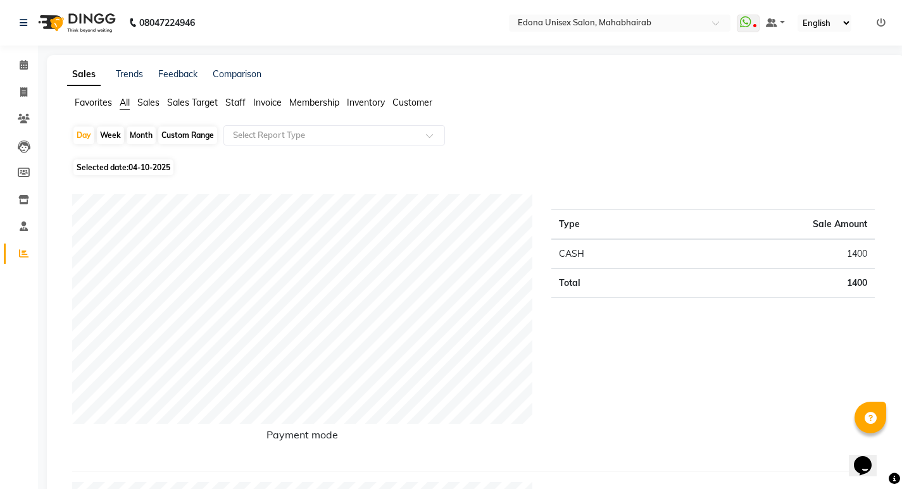
click at [140, 137] on div "Month" at bounding box center [141, 136] width 29 height 18
select select "10"
select select "2025"
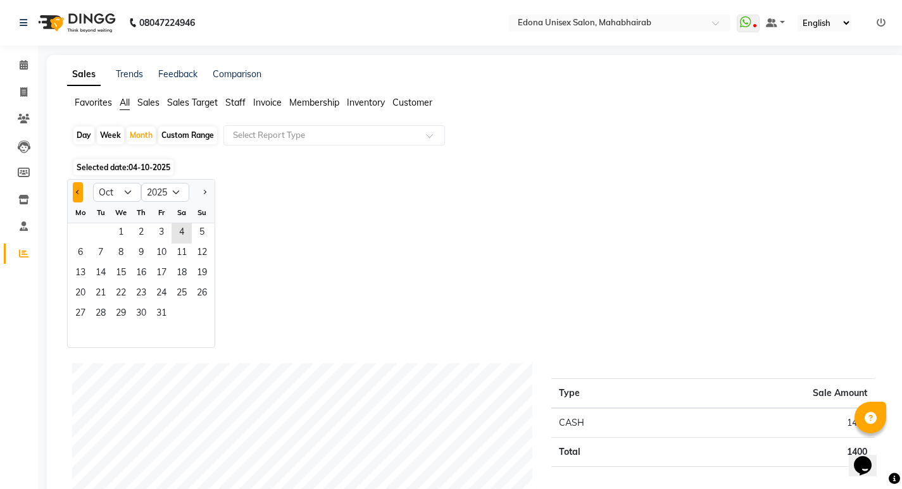
click at [73, 192] on button "Previous month" at bounding box center [78, 192] width 10 height 20
select select "9"
click at [82, 235] on span "1" at bounding box center [80, 233] width 20 height 20
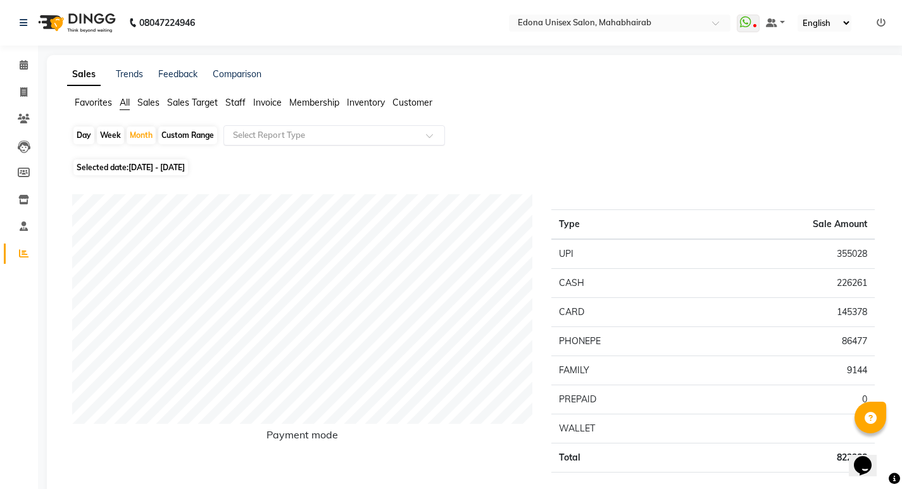
click at [313, 132] on input "text" at bounding box center [321, 135] width 182 height 13
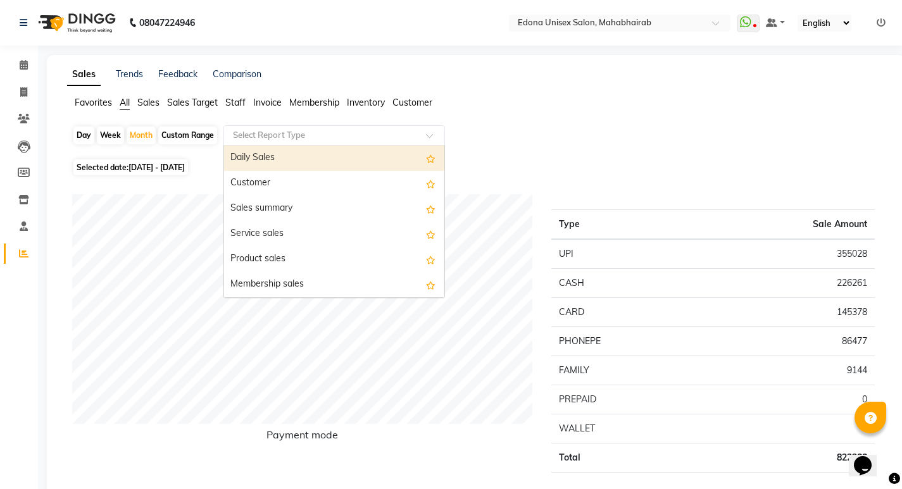
click at [433, 134] on span at bounding box center [434, 139] width 16 height 13
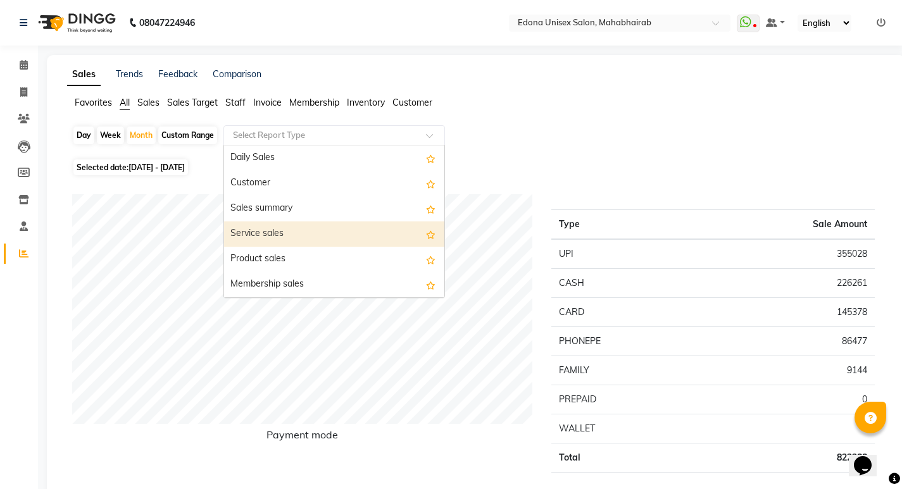
click at [278, 233] on div "Service sales" at bounding box center [334, 233] width 220 height 25
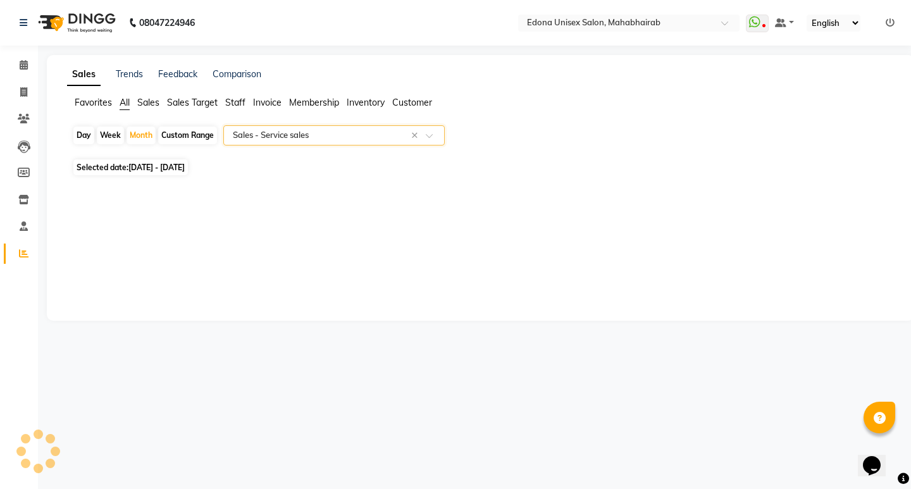
select select "csv"
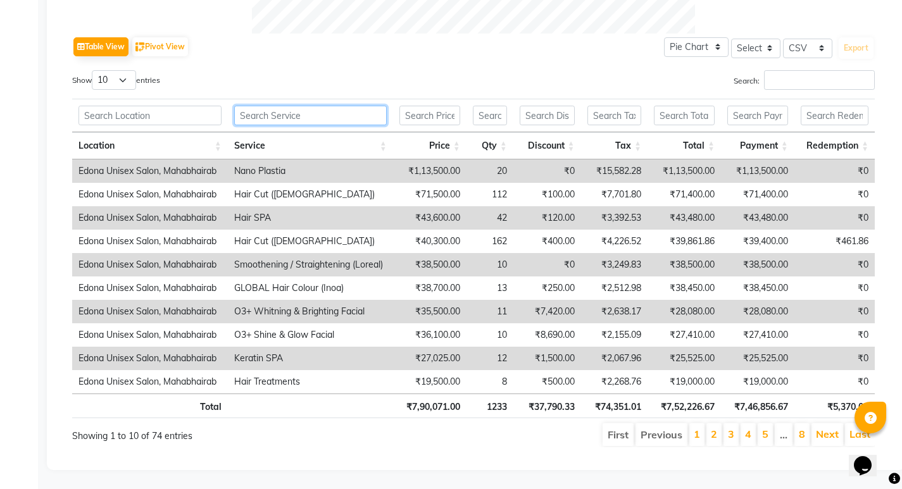
click at [284, 106] on input "text" at bounding box center [310, 116] width 152 height 20
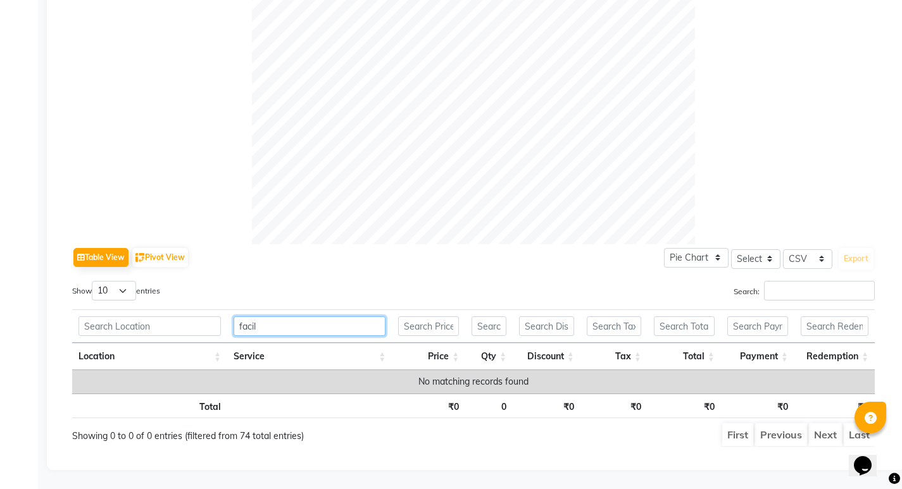
scroll to position [413, 0]
drag, startPoint x: 299, startPoint y: 311, endPoint x: 299, endPoint y: 287, distance: 24.0
click at [299, 309] on th "facil" at bounding box center [309, 326] width 165 height 34
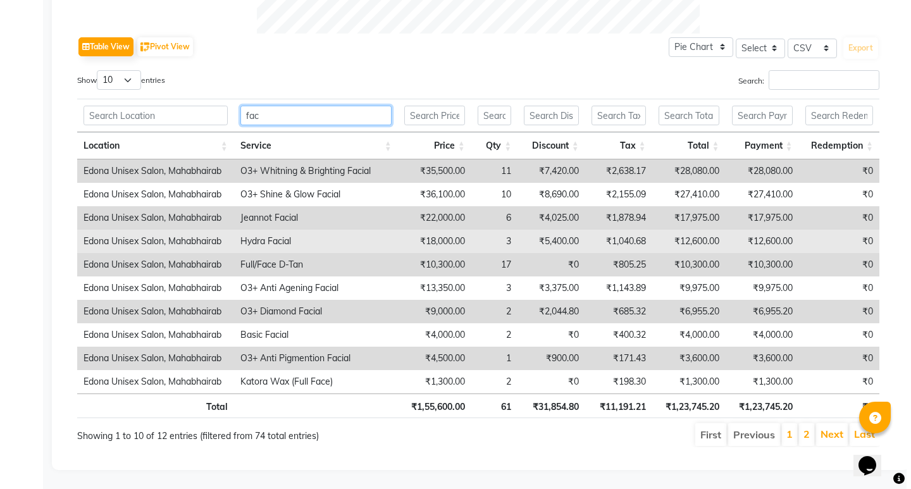
scroll to position [0, 0]
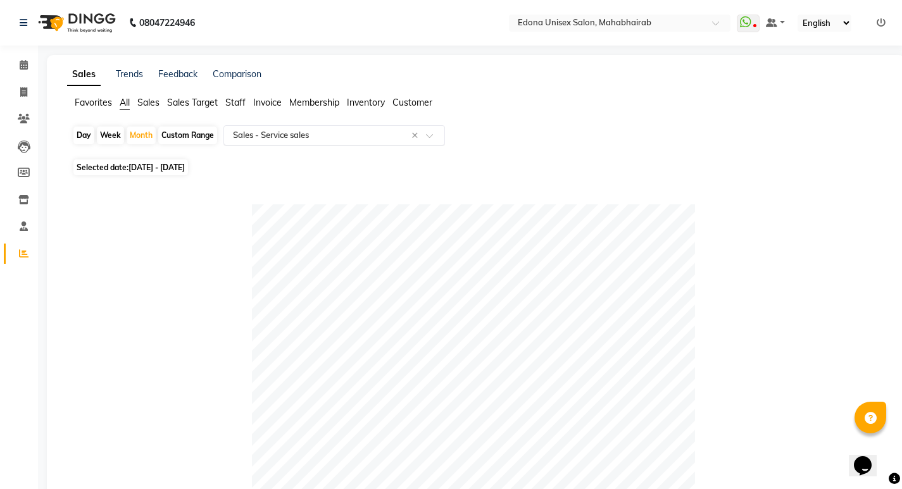
type input "fac"
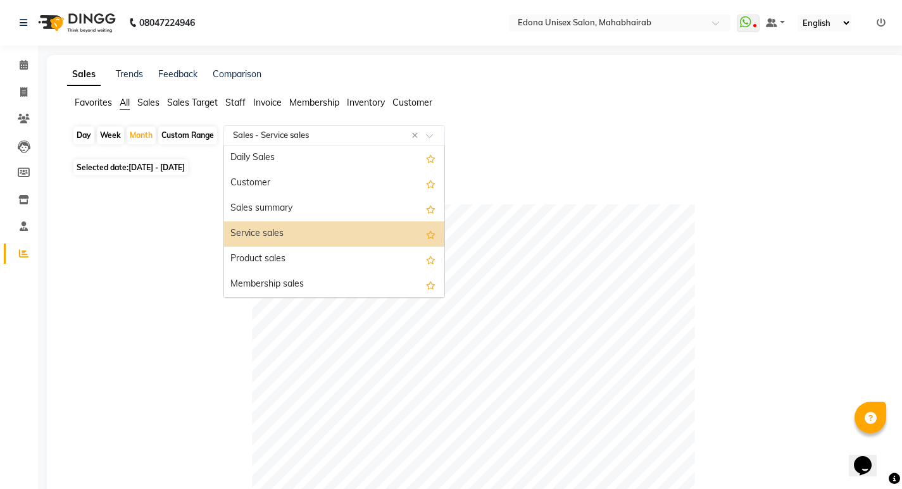
click at [340, 137] on input "text" at bounding box center [321, 135] width 182 height 13
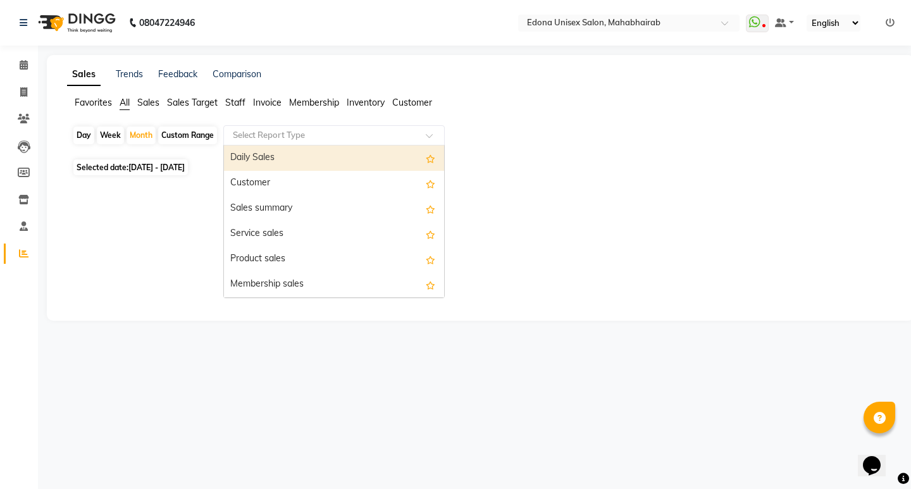
click at [267, 157] on div "Daily Sales" at bounding box center [334, 158] width 220 height 25
select select "csv"
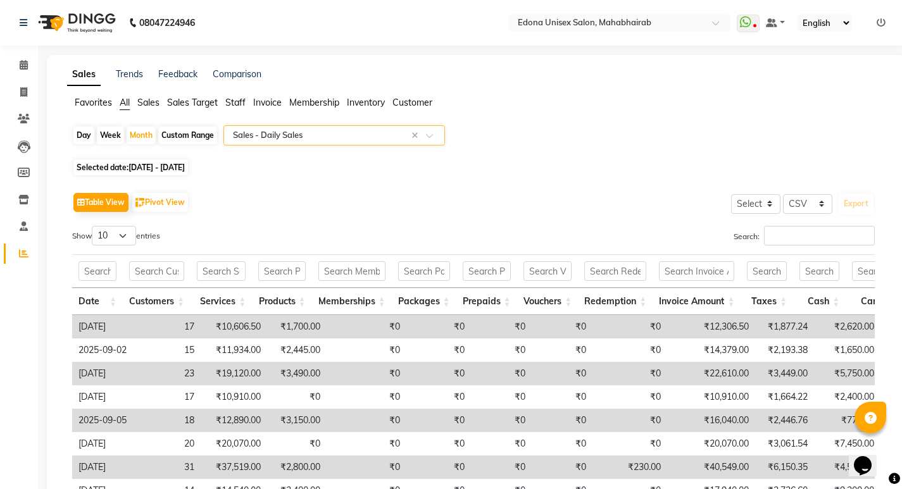
click at [310, 131] on input "text" at bounding box center [321, 135] width 182 height 13
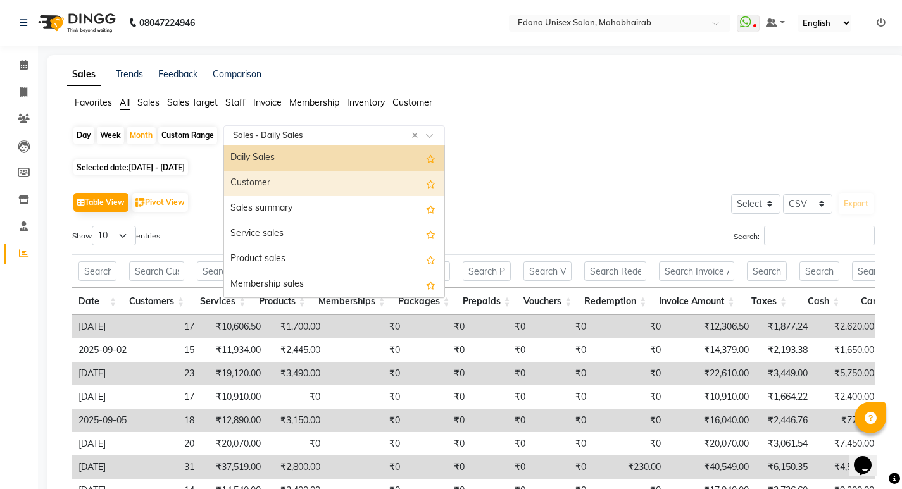
click at [256, 188] on div "Customer" at bounding box center [334, 183] width 220 height 25
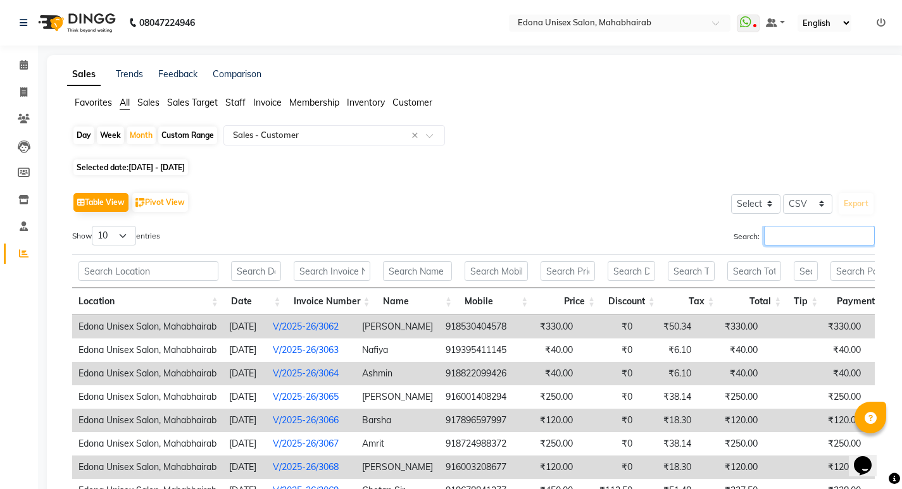
click at [805, 239] on input "Search:" at bounding box center [819, 236] width 111 height 20
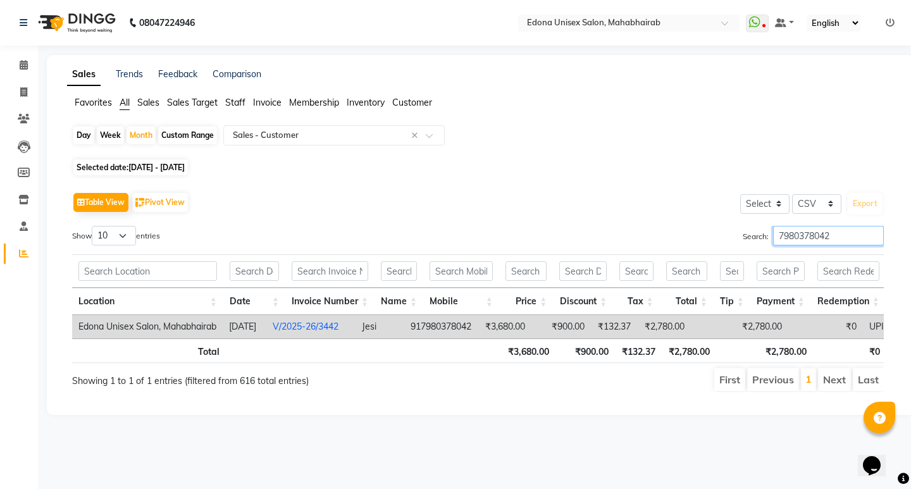
type input "7980378042"
click at [404, 331] on td "Jesi" at bounding box center [380, 326] width 49 height 23
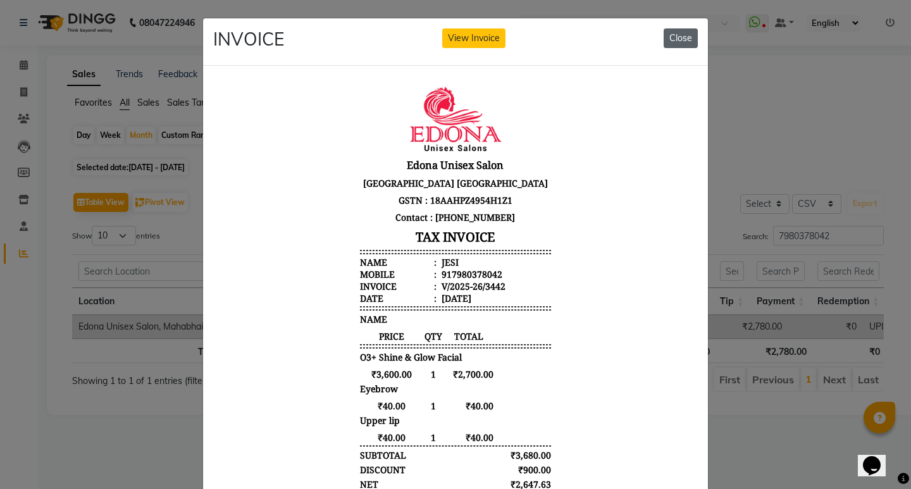
click at [674, 36] on button "Close" at bounding box center [681, 38] width 34 height 20
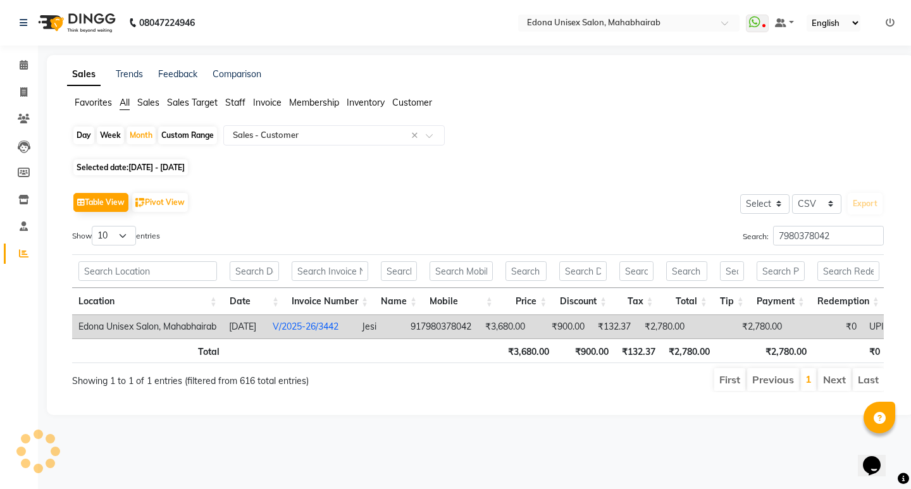
click at [262, 102] on span "Invoice" at bounding box center [267, 102] width 28 height 11
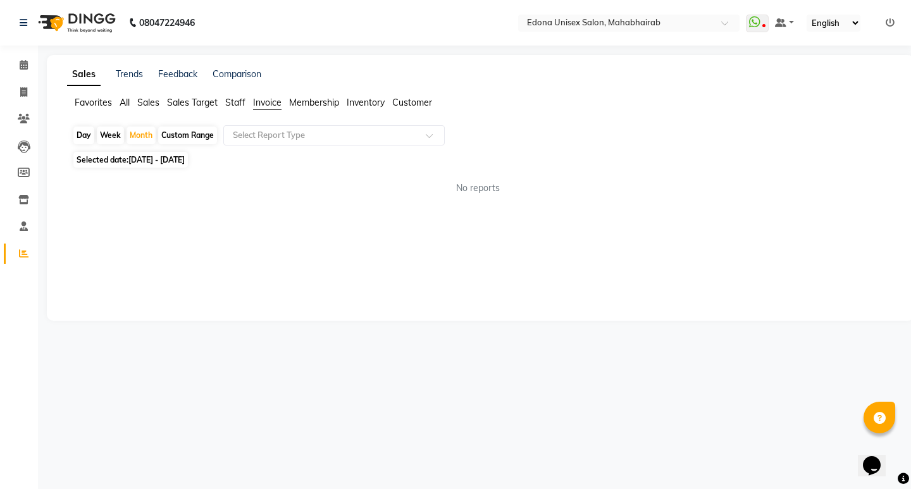
click at [261, 105] on span "Invoice" at bounding box center [267, 102] width 28 height 11
click at [271, 102] on span "Invoice" at bounding box center [267, 102] width 28 height 11
click at [144, 137] on div "Month" at bounding box center [141, 136] width 29 height 18
select select "9"
select select "2025"
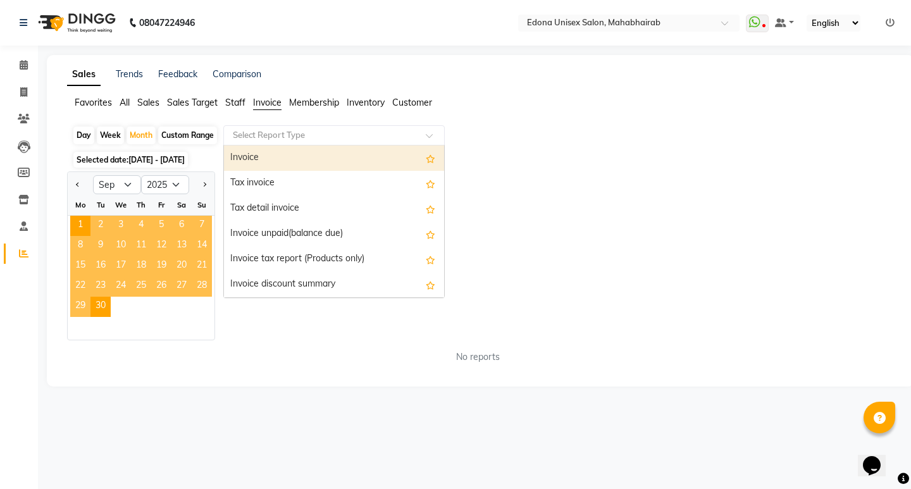
click at [367, 130] on input "text" at bounding box center [321, 135] width 182 height 13
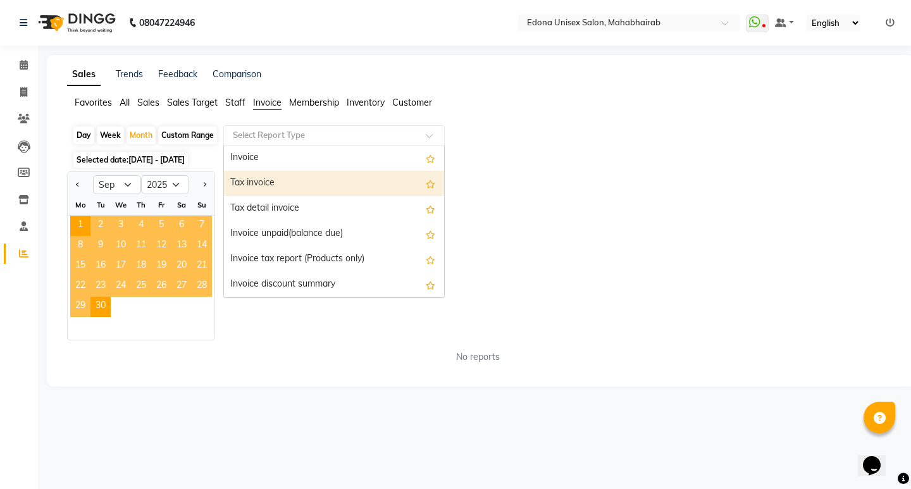
click at [643, 145] on div "Day Week Month Custom Range Select Report Type Invoice Tax invoice Tax detail i…" at bounding box center [480, 136] width 817 height 23
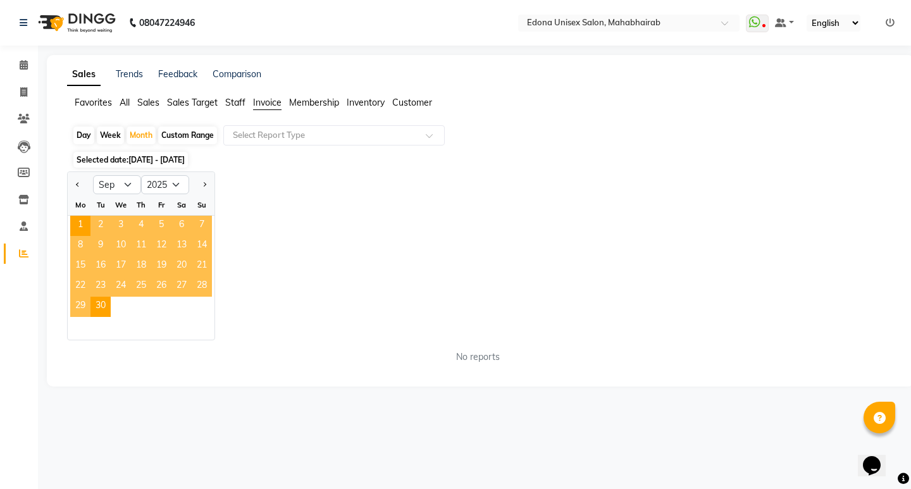
click at [266, 101] on span "Invoice" at bounding box center [267, 102] width 28 height 11
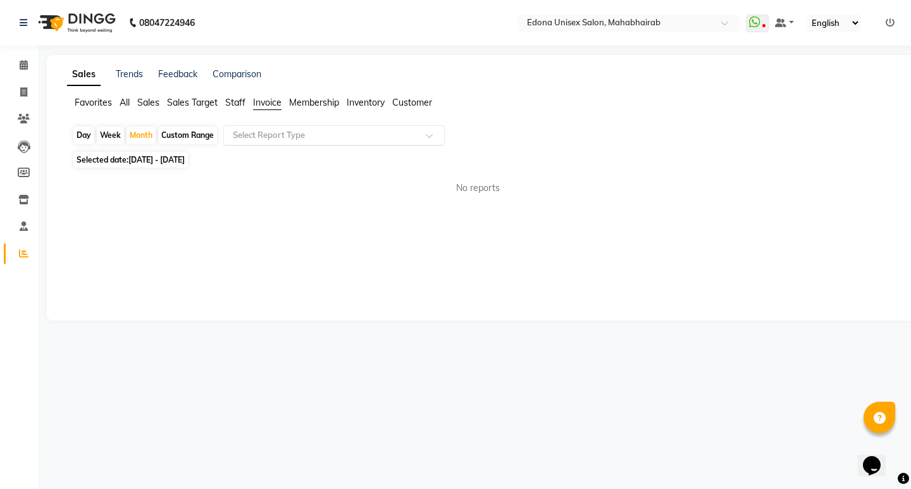
click at [297, 135] on input "text" at bounding box center [321, 135] width 182 height 13
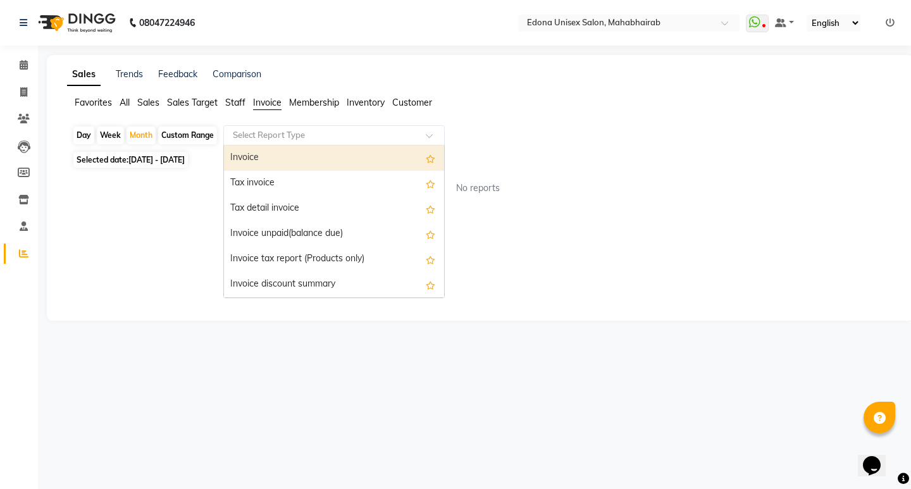
click at [282, 158] on div "Invoice" at bounding box center [334, 158] width 220 height 25
select select "csv"
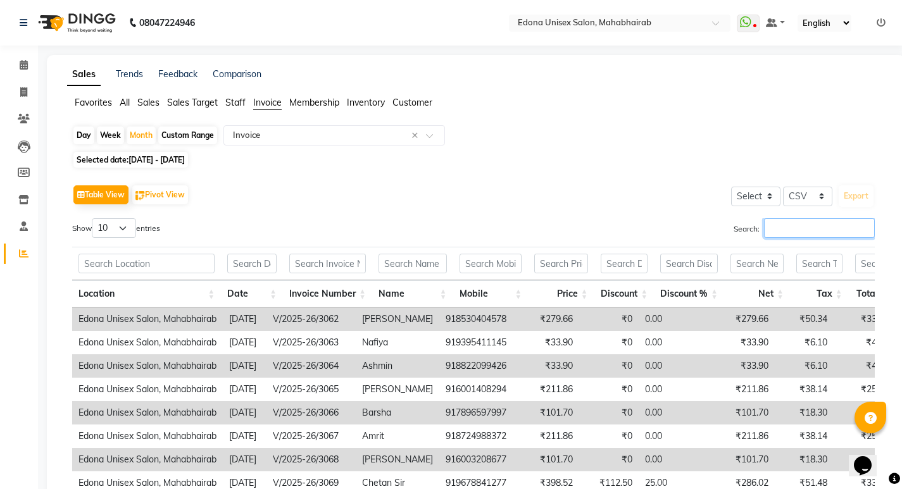
click at [795, 227] on input "Search:" at bounding box center [819, 228] width 111 height 20
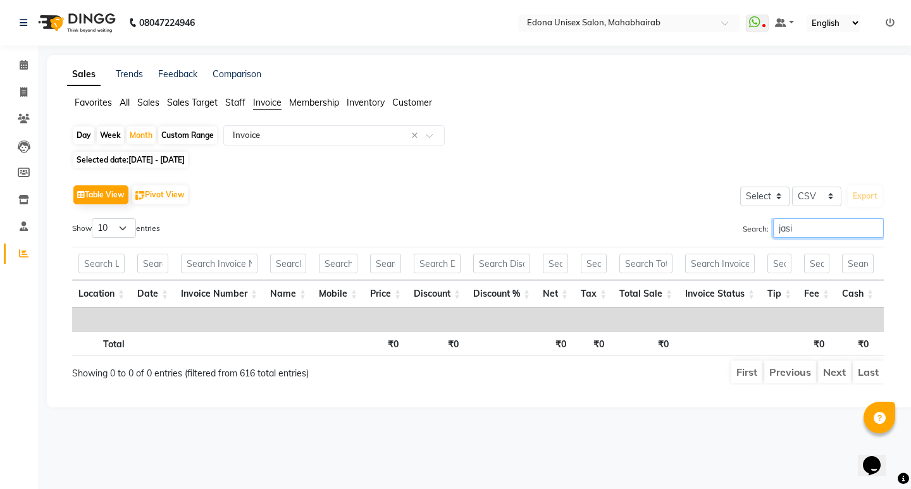
click at [802, 230] on input "jasi" at bounding box center [828, 228] width 111 height 20
type input "j"
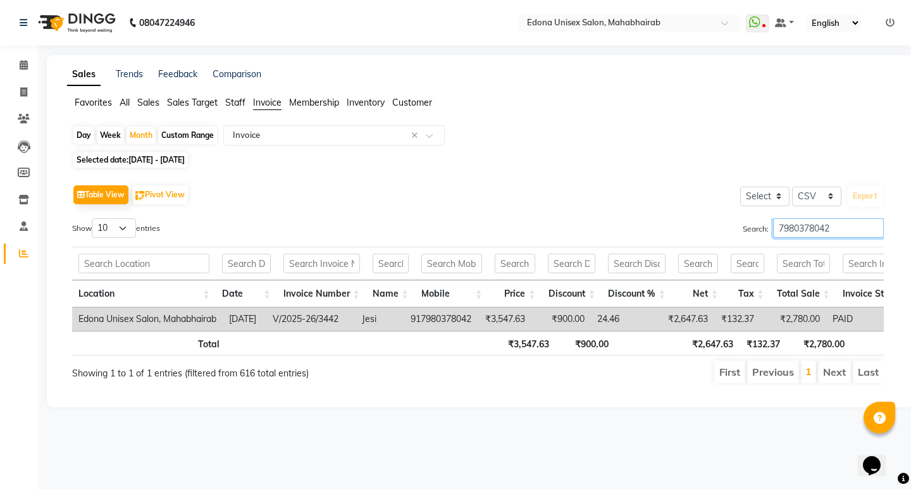
type input "7980378042"
click at [354, 318] on td "V/2025-26/3442" at bounding box center [310, 318] width 89 height 23
click at [649, 327] on td "24.46" at bounding box center [626, 318] width 70 height 23
click at [659, 317] on td "24.46" at bounding box center [626, 318] width 70 height 23
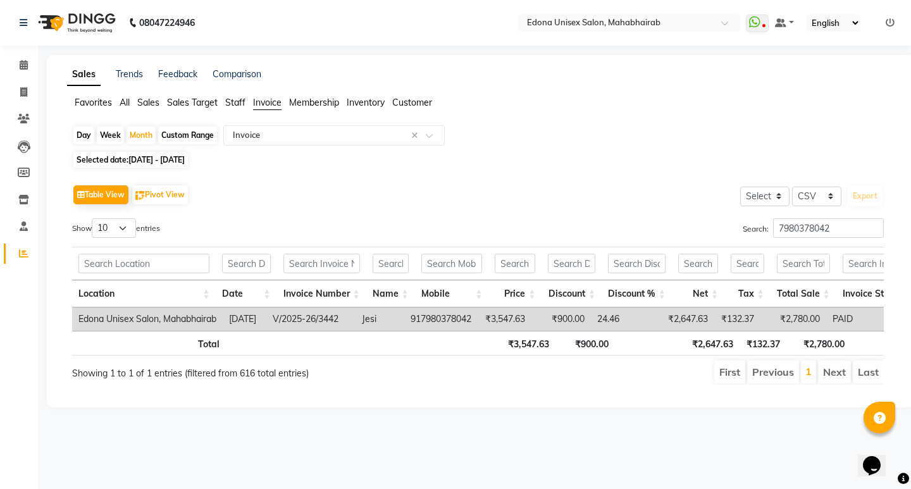
click at [329, 312] on td "V/2025-26/3442" at bounding box center [310, 318] width 89 height 23
click at [263, 325] on td "2025-09-25" at bounding box center [245, 318] width 44 height 23
click at [199, 326] on td "Edona Unisex Salon, Mahabhairab" at bounding box center [147, 318] width 151 height 23
click at [194, 314] on td "Edona Unisex Salon, Mahabhairab" at bounding box center [147, 318] width 151 height 23
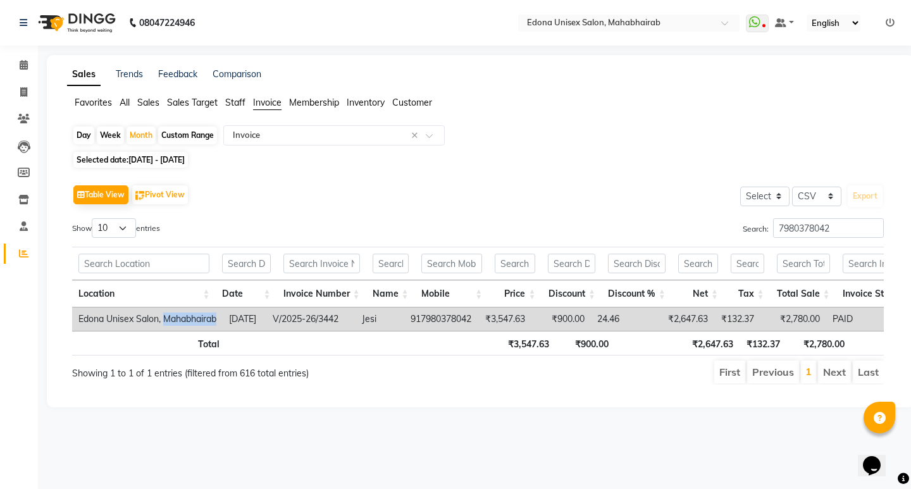
click at [194, 314] on td "Edona Unisex Salon, Mahabhairab" at bounding box center [147, 318] width 151 height 23
click at [136, 320] on td "Edona Unisex Salon, Mahabhairab" at bounding box center [147, 318] width 151 height 23
click at [114, 321] on td "Edona Unisex Salon, Mahabhairab" at bounding box center [147, 318] width 151 height 23
click at [826, 319] on td "₹2,780.00" at bounding box center [794, 318] width 66 height 23
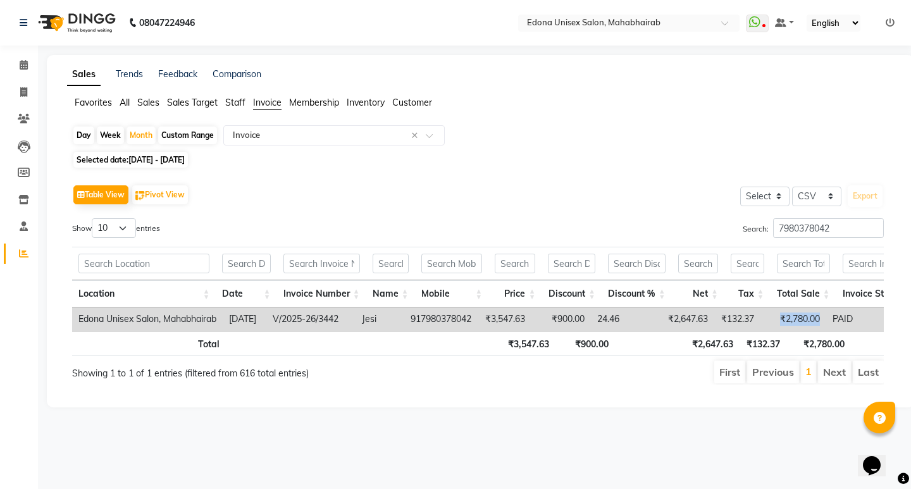
click at [826, 319] on td "₹2,780.00" at bounding box center [794, 318] width 66 height 23
drag, startPoint x: 850, startPoint y: 319, endPoint x: 519, endPoint y: 420, distance: 346.6
click at [520, 407] on div "Sales Trends Feedback Comparison Favorites All Sales Sales Target Staff Invoice…" at bounding box center [480, 231] width 867 height 352
click at [402, 323] on td "Jesi" at bounding box center [380, 318] width 49 height 23
click at [402, 321] on td "Jesi" at bounding box center [380, 318] width 49 height 23
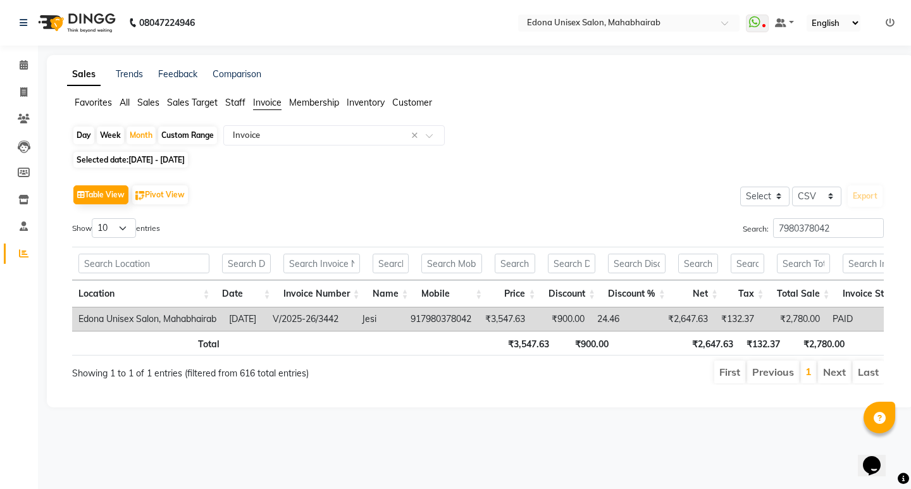
click at [402, 321] on td "Jesi" at bounding box center [380, 318] width 49 height 23
drag, startPoint x: 852, startPoint y: 292, endPoint x: 848, endPoint y: 300, distance: 8.8
drag, startPoint x: 876, startPoint y: 293, endPoint x: 830, endPoint y: 316, distance: 50.9
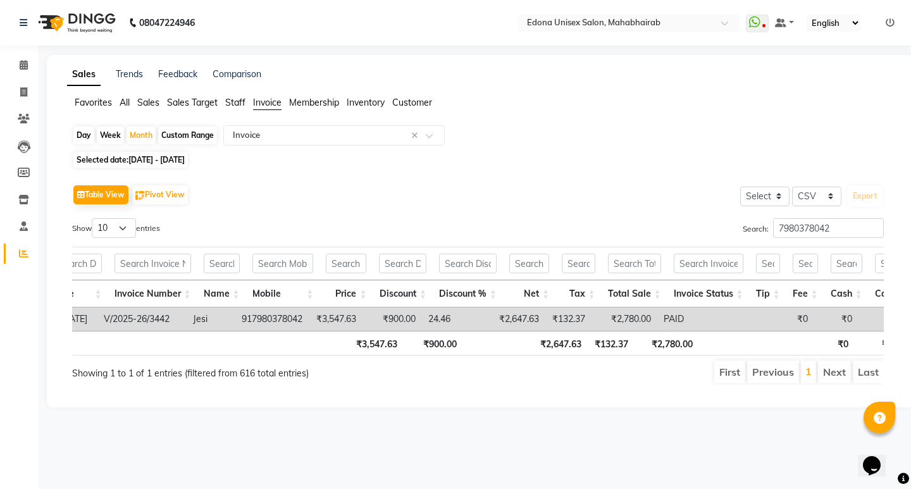
scroll to position [0, 177]
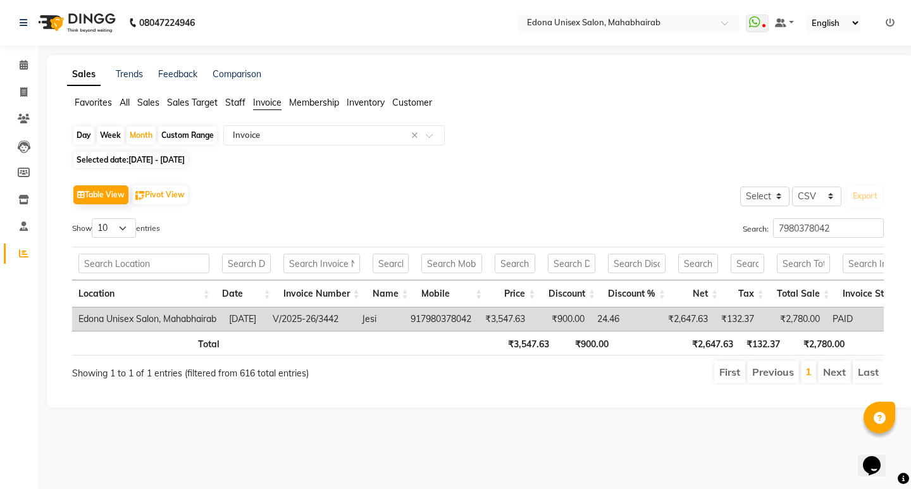
click at [431, 321] on td "917980378042" at bounding box center [440, 318] width 73 height 23
click at [404, 316] on td "Jesi" at bounding box center [380, 318] width 49 height 23
click at [404, 318] on td "Jesi" at bounding box center [380, 318] width 49 height 23
click at [540, 292] on th "Price" at bounding box center [514, 293] width 53 height 27
click at [243, 104] on span "Staff" at bounding box center [235, 102] width 20 height 11
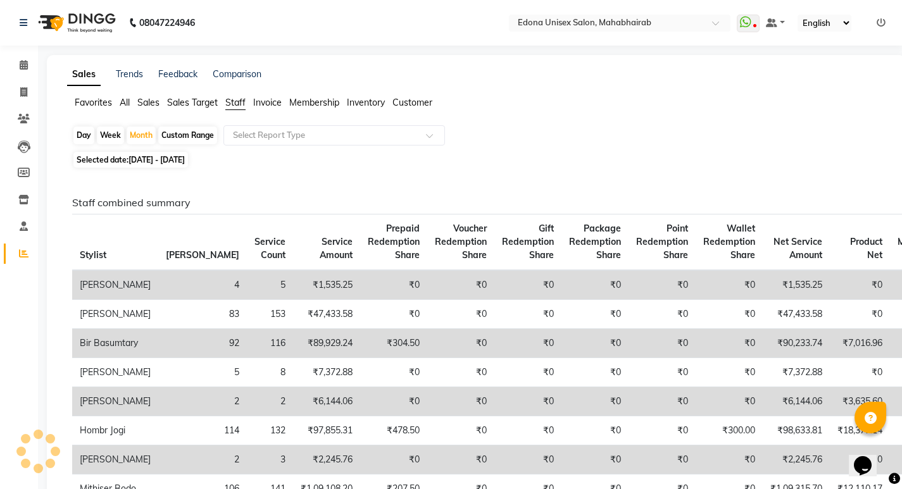
click at [409, 106] on span "Customer" at bounding box center [412, 102] width 40 height 11
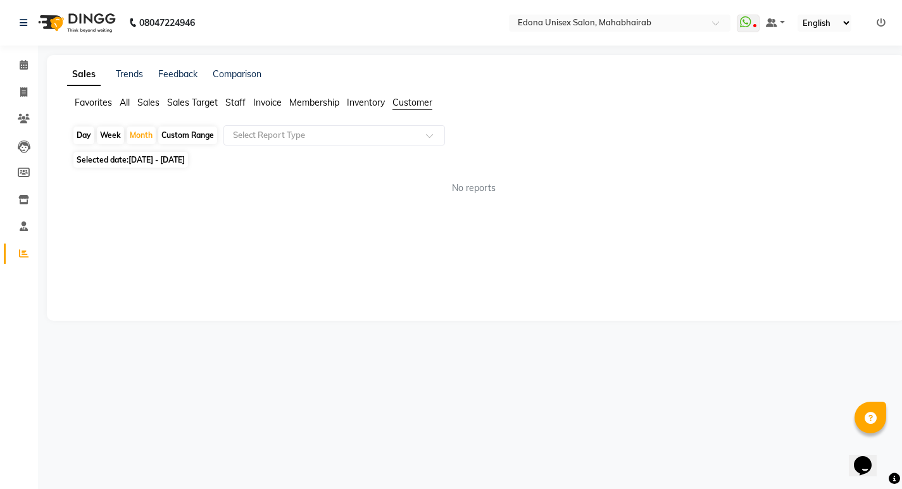
click at [411, 102] on span "Customer" at bounding box center [412, 102] width 40 height 11
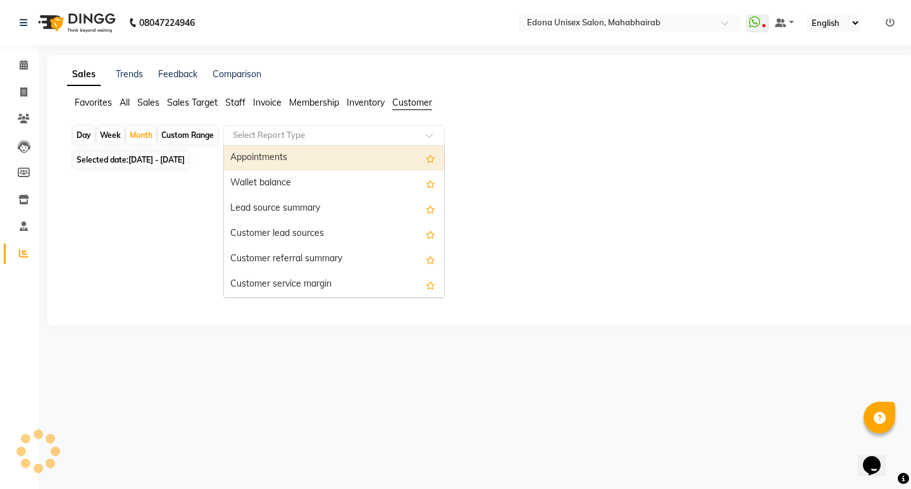
click at [330, 139] on input "text" at bounding box center [321, 135] width 182 height 13
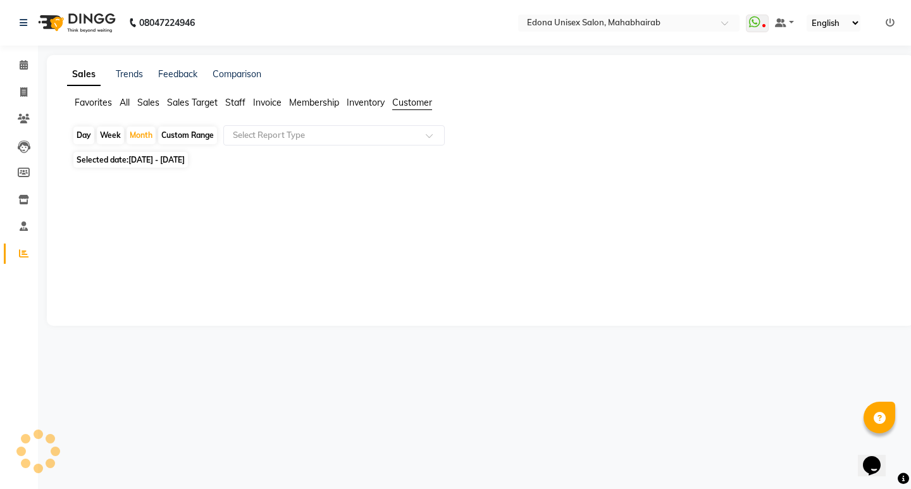
click at [616, 234] on div at bounding box center [478, 242] width 812 height 91
click at [292, 240] on div at bounding box center [478, 242] width 812 height 91
click at [373, 102] on span "Inventory" at bounding box center [366, 102] width 38 height 11
click at [405, 101] on span "Customer" at bounding box center [412, 102] width 40 height 11
click at [129, 99] on span "All" at bounding box center [125, 102] width 10 height 11
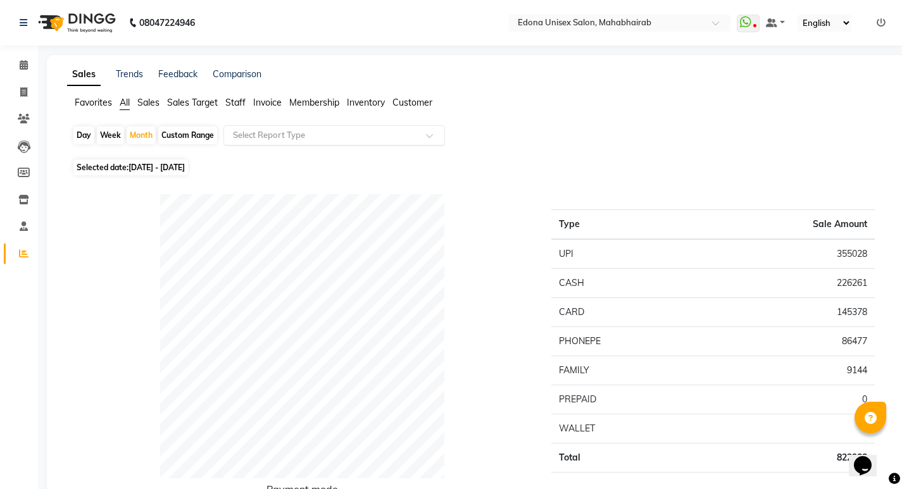
click at [268, 132] on input "text" at bounding box center [321, 135] width 182 height 13
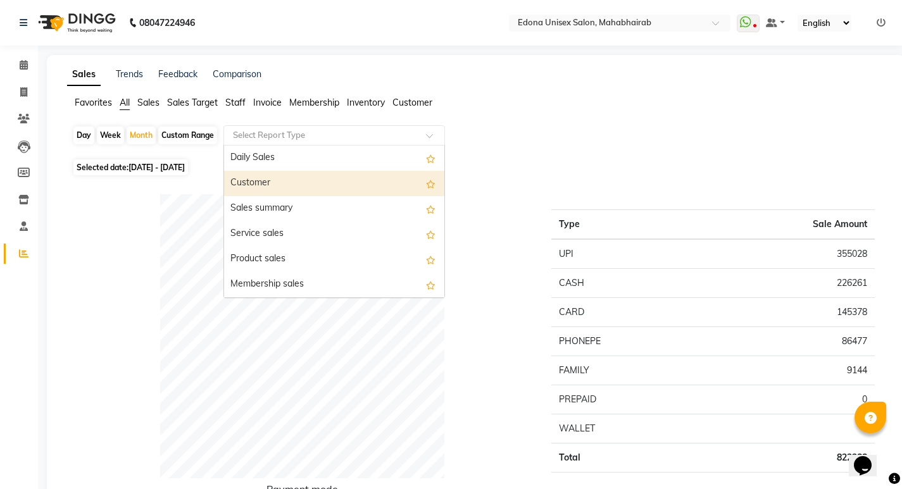
click at [270, 184] on div "Customer" at bounding box center [334, 183] width 220 height 25
select select "csv"
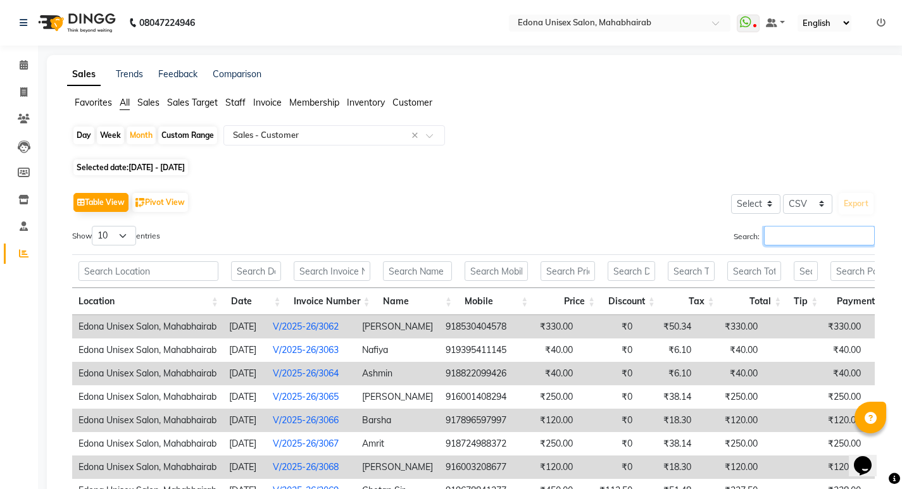
click at [819, 233] on input "Search:" at bounding box center [819, 236] width 111 height 20
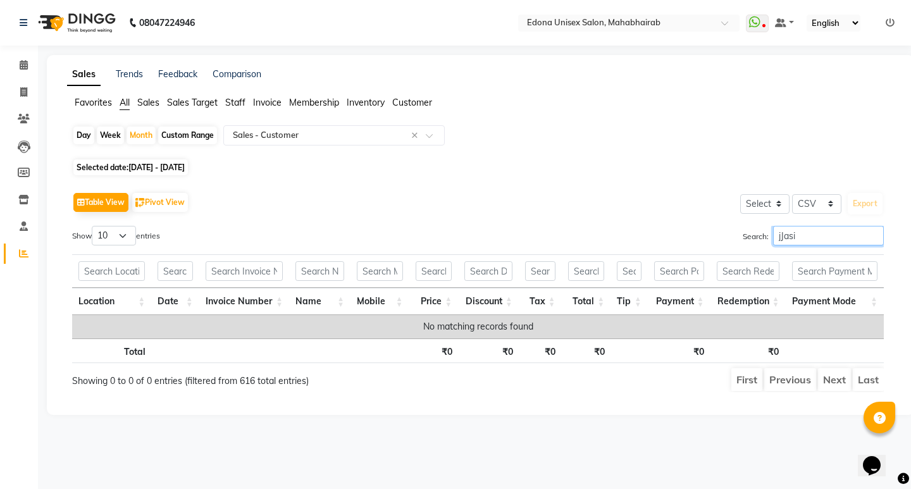
type input "jJasi"
click at [163, 167] on span "01-09-2025 - 30-09-2025" at bounding box center [156, 167] width 56 height 9
select select "9"
select select "2025"
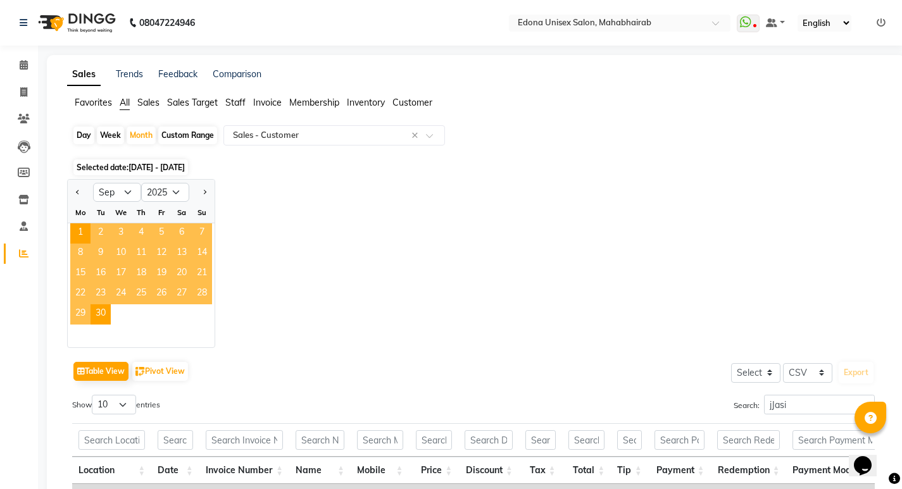
click at [328, 217] on div "Jan Feb Mar Apr May Jun Jul Aug Sep Oct Nov Dec 2015 2016 2017 2018 2019 2020 2…" at bounding box center [475, 263] width 817 height 169
click at [142, 289] on span "25" at bounding box center [141, 294] width 20 height 20
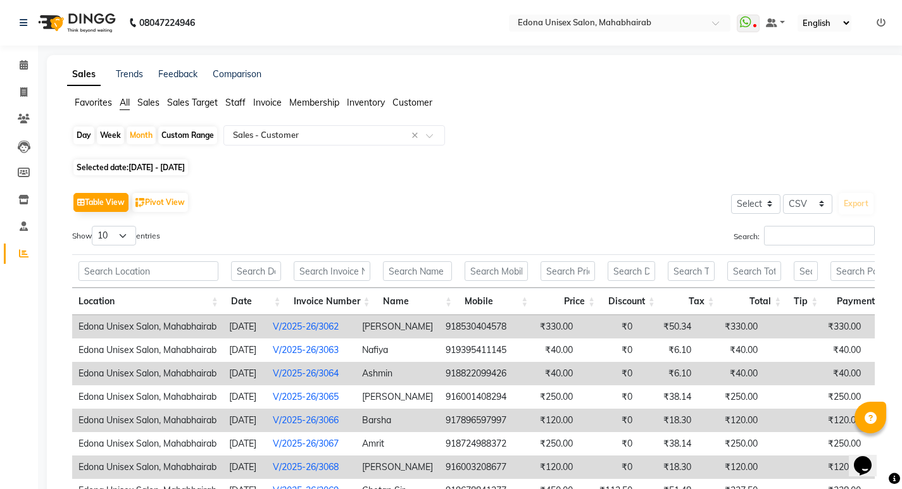
scroll to position [175, 0]
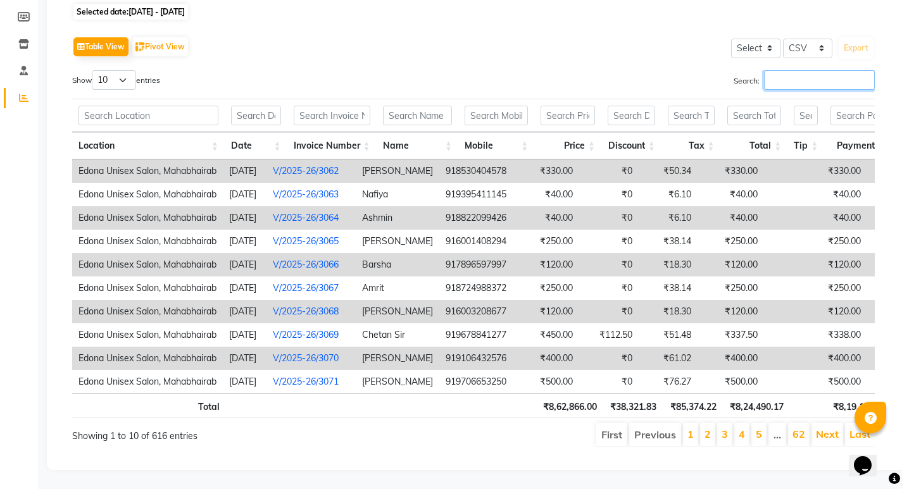
click at [815, 70] on input "Search:" at bounding box center [819, 80] width 111 height 20
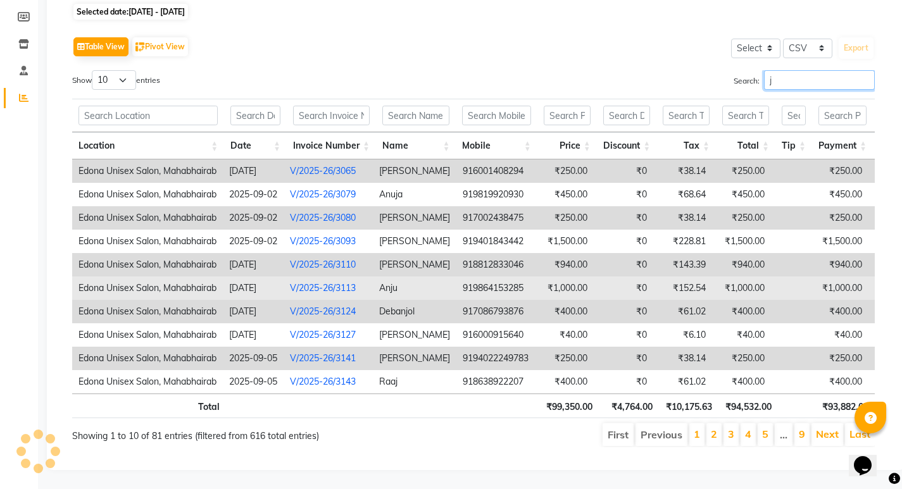
scroll to position [0, 0]
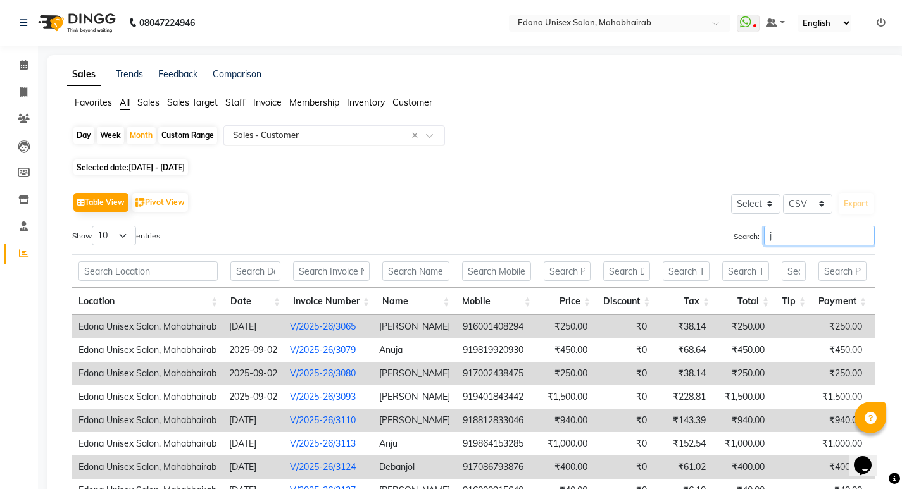
type input "j"
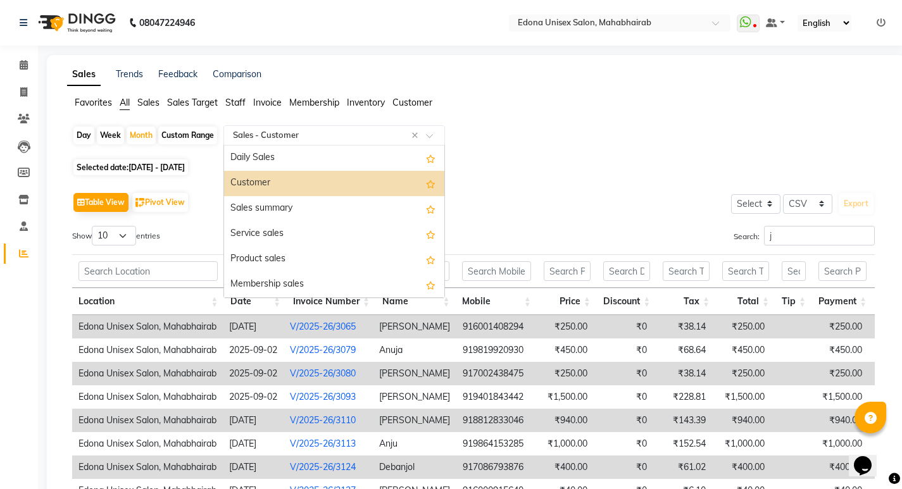
click at [320, 135] on input "text" at bounding box center [321, 135] width 182 height 13
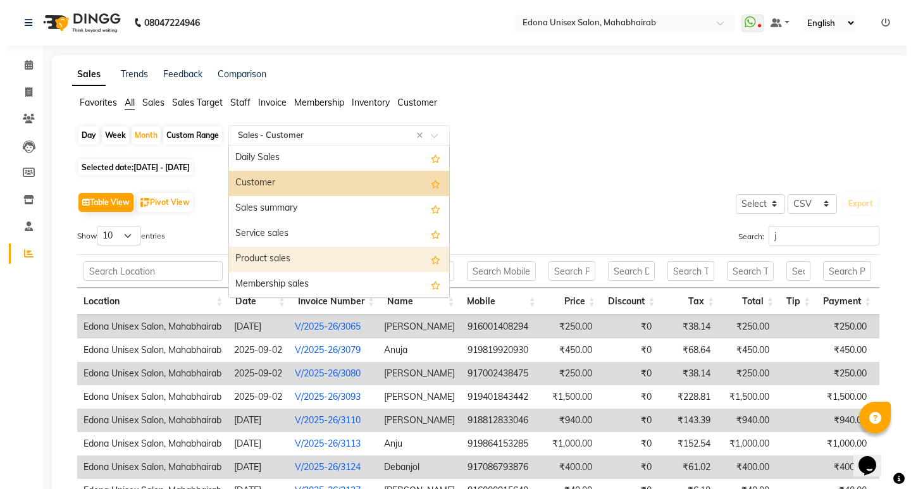
scroll to position [949, 0]
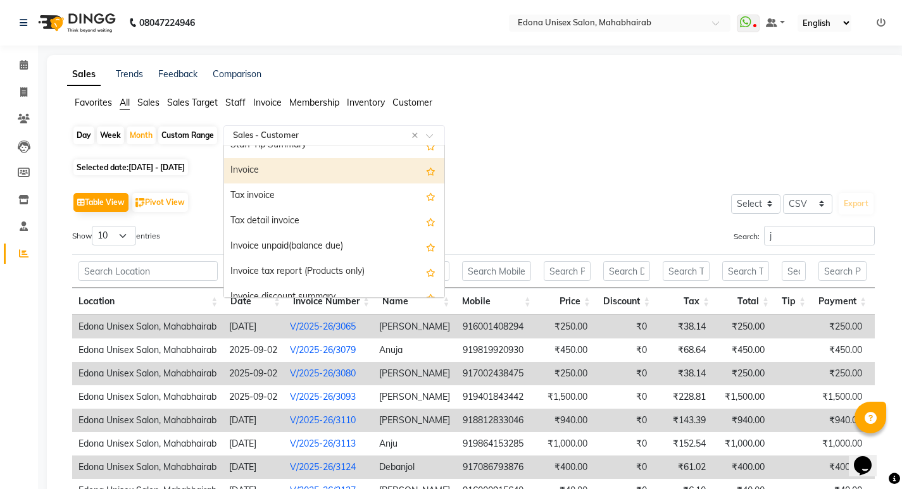
click at [414, 101] on span "Customer" at bounding box center [412, 102] width 40 height 11
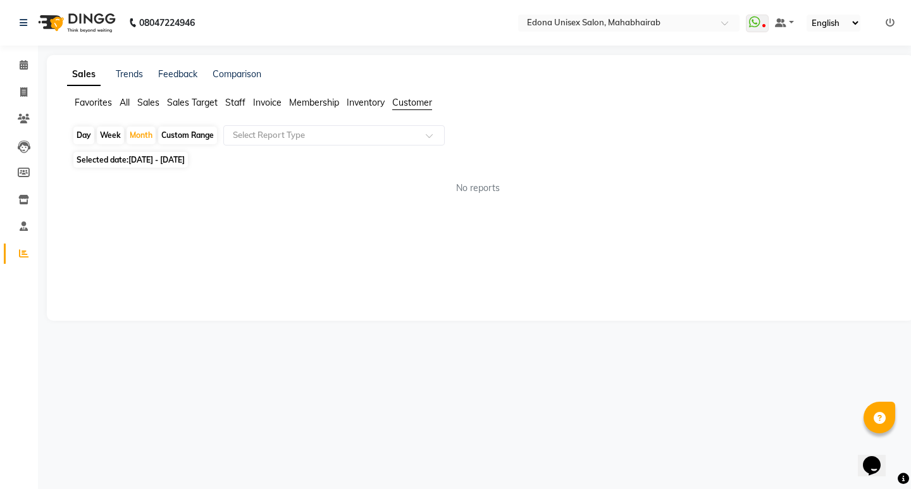
click at [356, 121] on app-reports "Favorites All Sales Sales Target Staff Invoice Membership Inventory Customer Da…" at bounding box center [480, 150] width 842 height 109
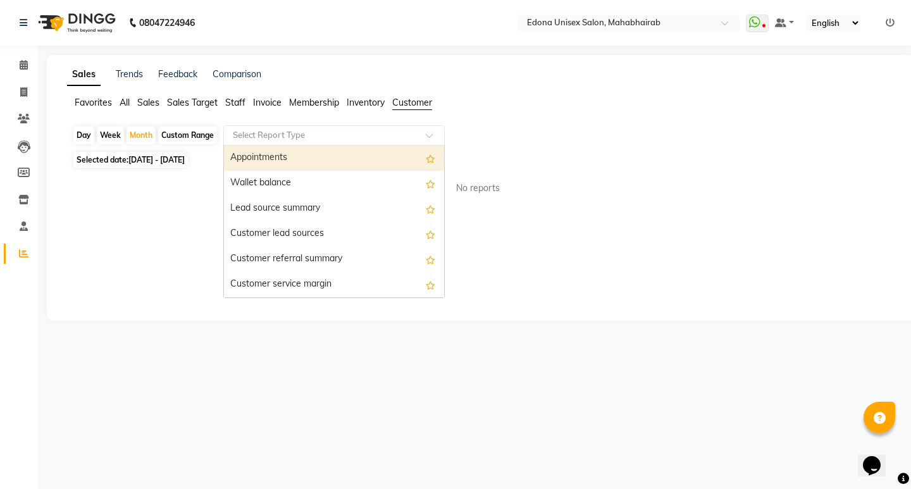
click at [356, 128] on div "Select Report Type" at bounding box center [333, 135] width 221 height 20
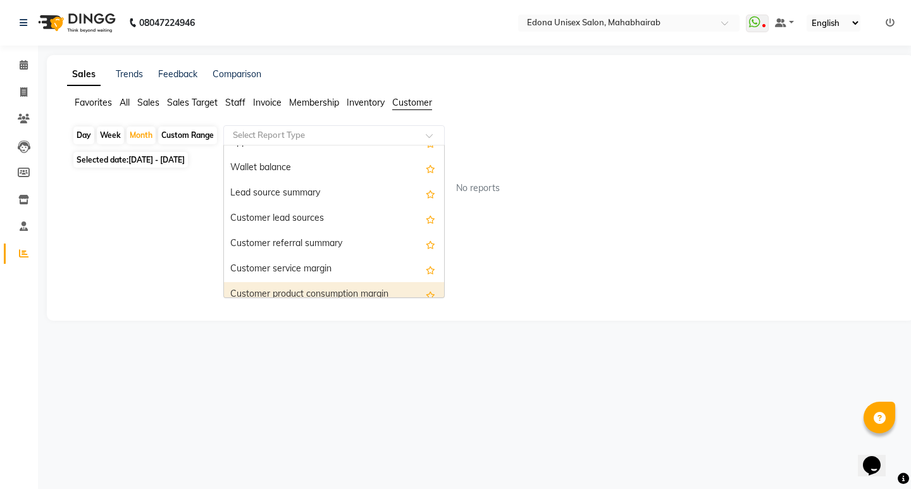
scroll to position [0, 0]
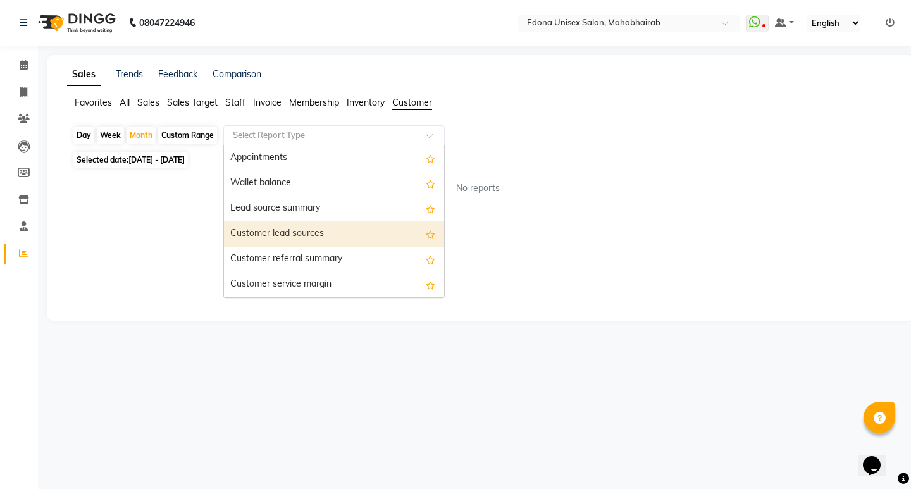
click at [294, 237] on div "Customer lead sources" at bounding box center [334, 233] width 220 height 25
select select "csv"
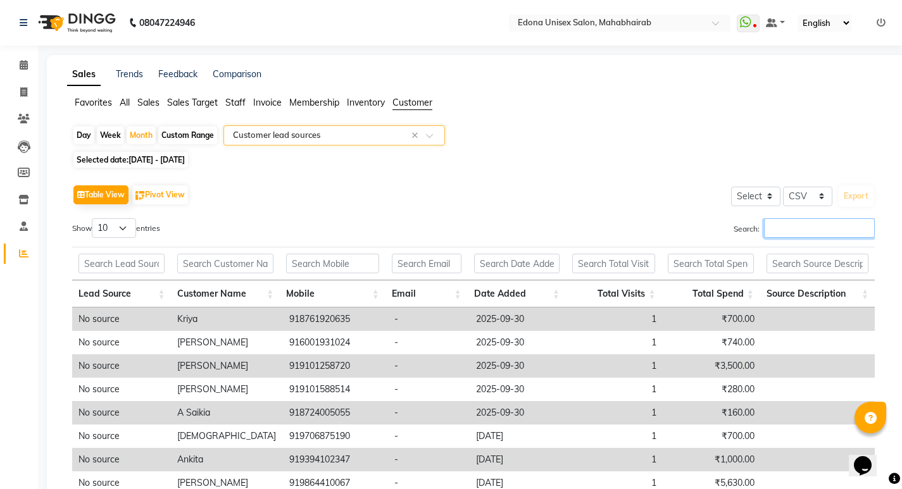
click at [802, 227] on input "Search:" at bounding box center [819, 228] width 111 height 20
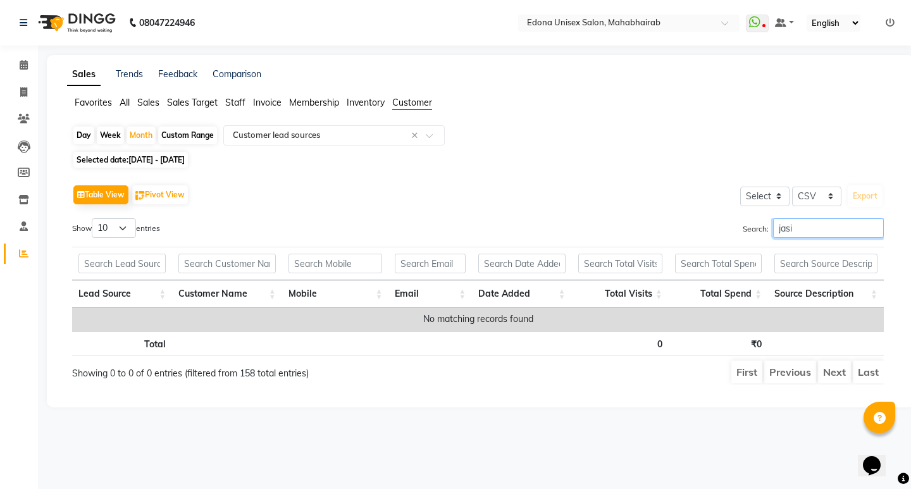
click at [821, 227] on input "jasi" at bounding box center [828, 228] width 111 height 20
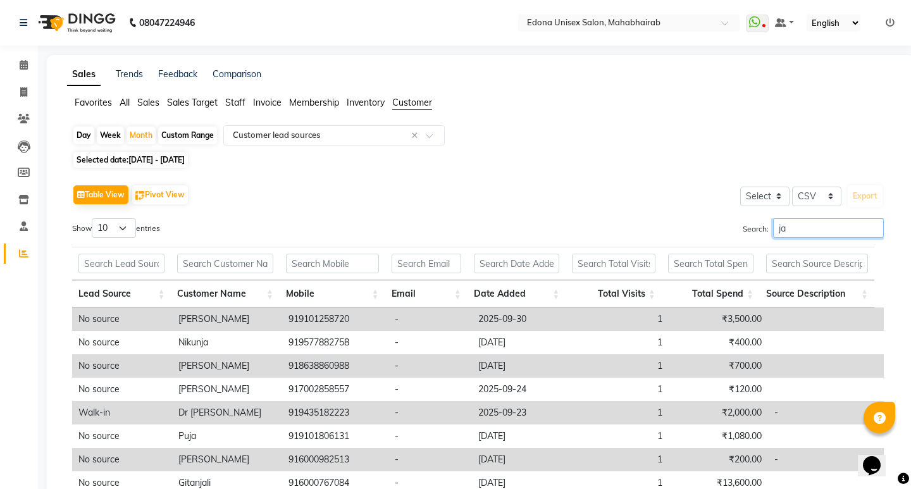
type input "j"
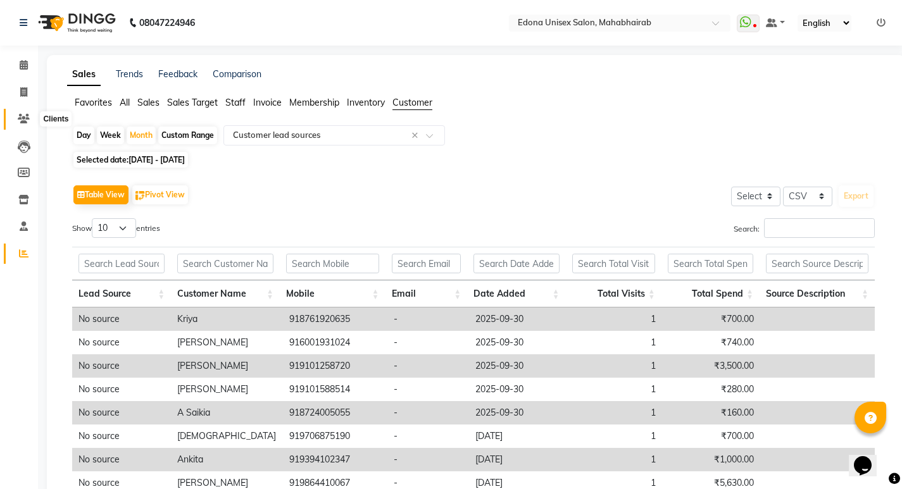
click at [27, 116] on icon at bounding box center [24, 118] width 12 height 9
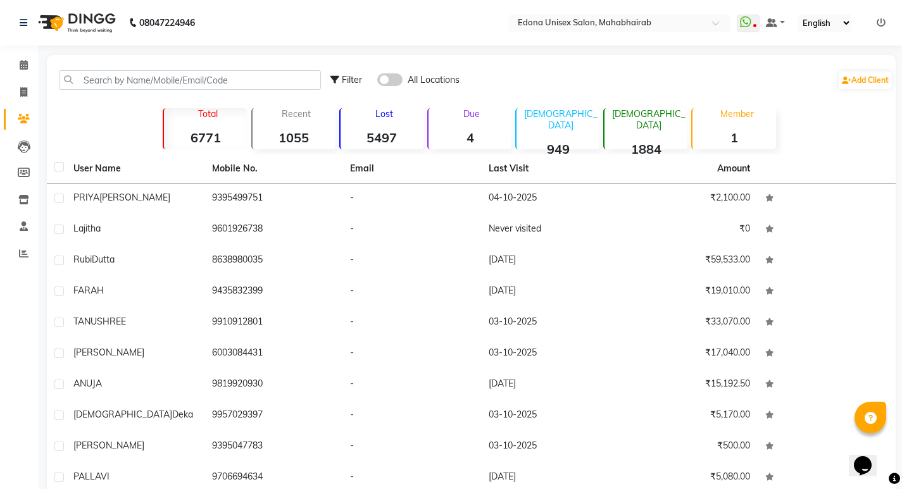
click at [139, 70] on div "Filter All Locations Add Client" at bounding box center [470, 80] width 843 height 40
click at [157, 81] on input "text" at bounding box center [190, 80] width 262 height 20
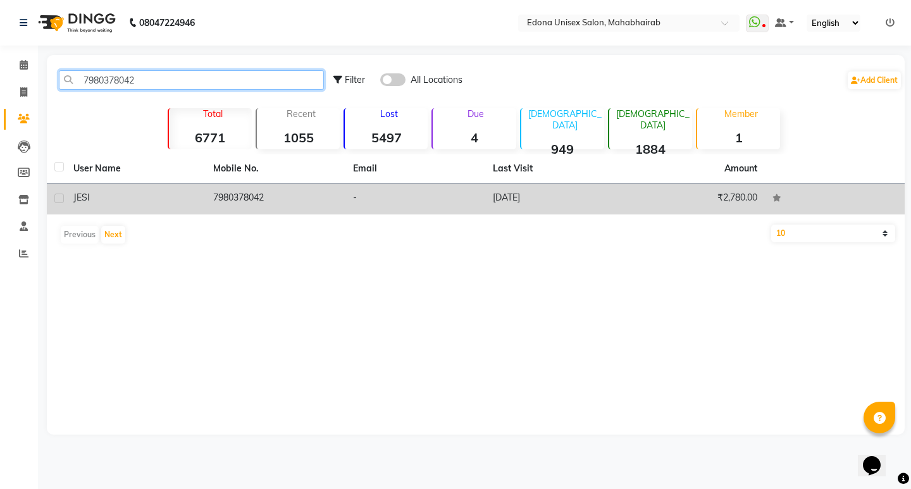
type input "7980378042"
click at [245, 197] on td "7980378042" at bounding box center [276, 198] width 140 height 31
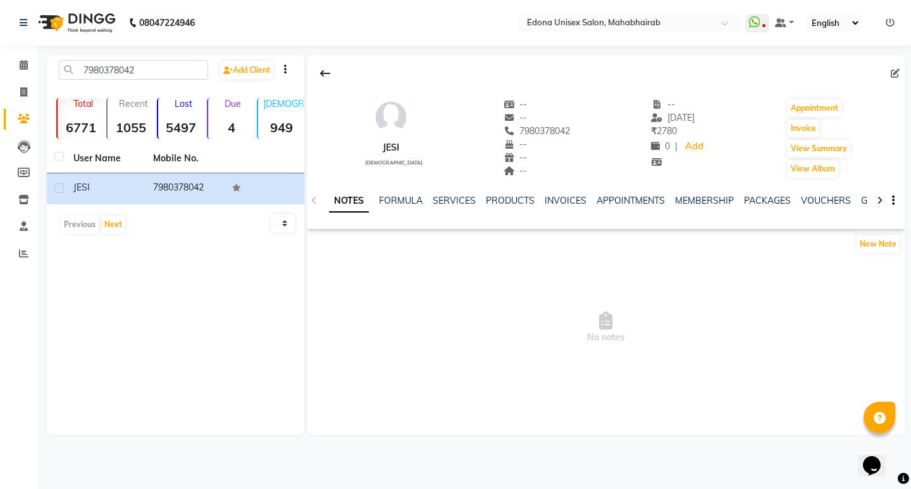
click at [283, 225] on select "10 50 100" at bounding box center [283, 223] width 24 height 18
drag, startPoint x: 405, startPoint y: 266, endPoint x: 425, endPoint y: 227, distance: 44.4
click at [406, 266] on span "No notes" at bounding box center [606, 327] width 598 height 127
click at [462, 198] on link "SERVICES" at bounding box center [454, 200] width 43 height 11
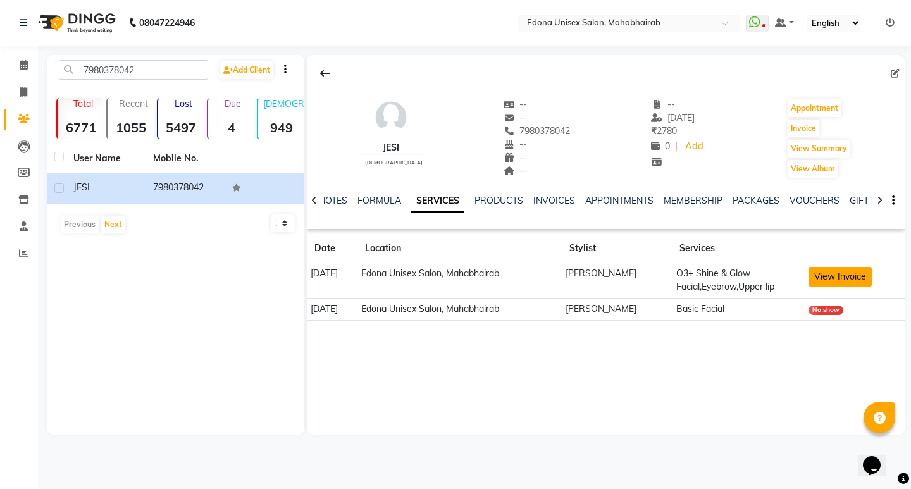
click at [854, 275] on button "View Invoice" at bounding box center [840, 277] width 63 height 20
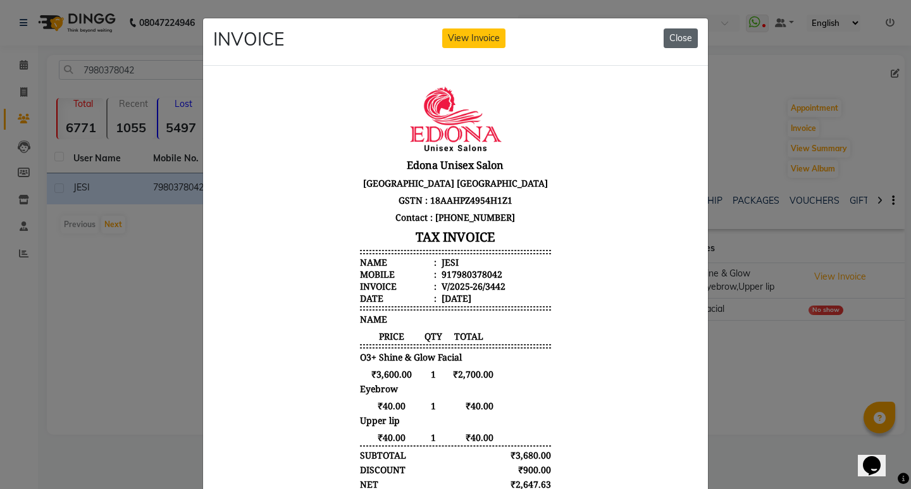
click at [671, 38] on button "Close" at bounding box center [681, 38] width 34 height 20
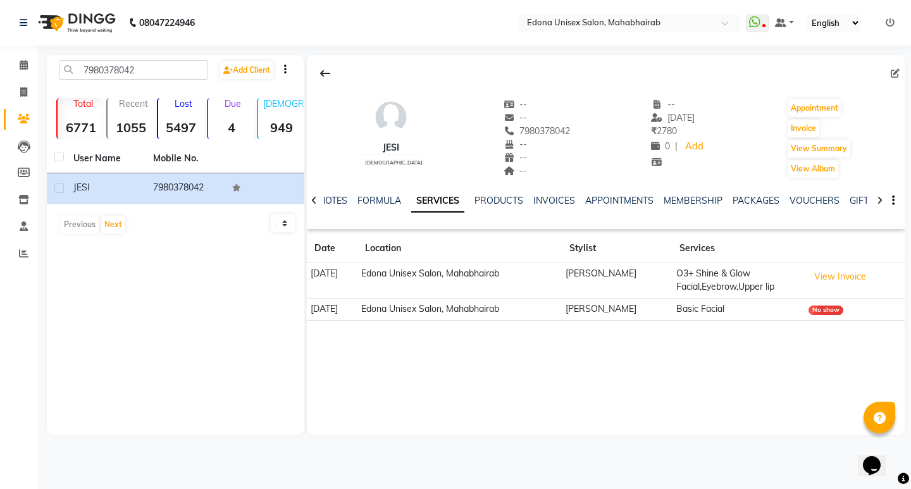
click at [562, 268] on td "Edona Unisex Salon, Mahabhairab" at bounding box center [459, 280] width 204 height 35
click at [673, 277] on td "[PERSON_NAME]" at bounding box center [617, 280] width 111 height 35
click at [866, 276] on button "View Invoice" at bounding box center [840, 277] width 63 height 20
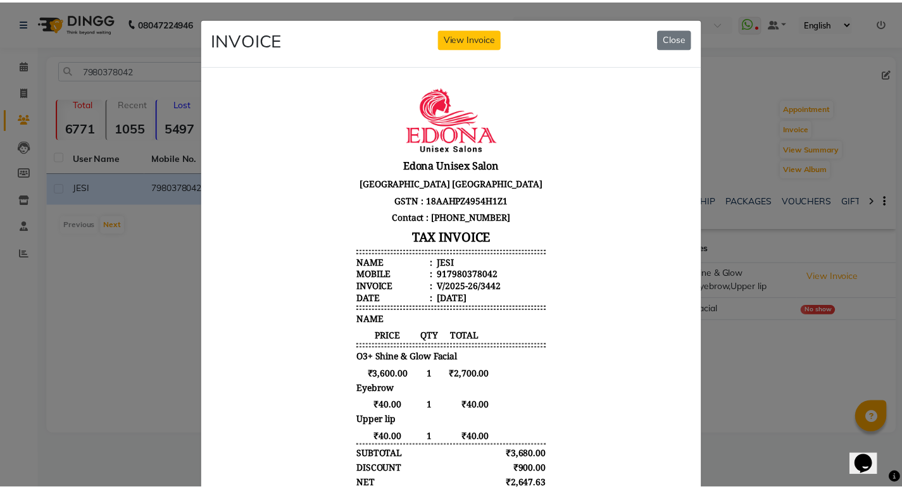
scroll to position [10, 0]
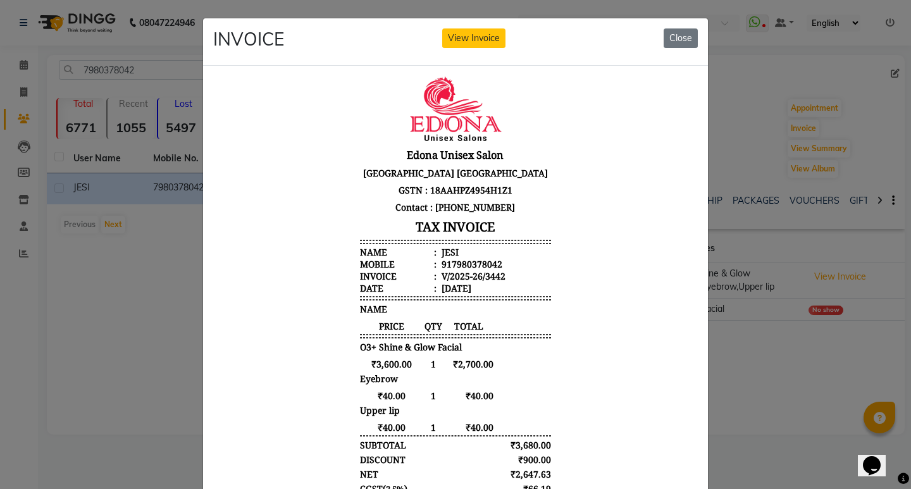
click at [695, 35] on div "INVOICE View Invoice Close" at bounding box center [455, 41] width 505 height 47
click at [681, 37] on button "Close" at bounding box center [681, 38] width 34 height 20
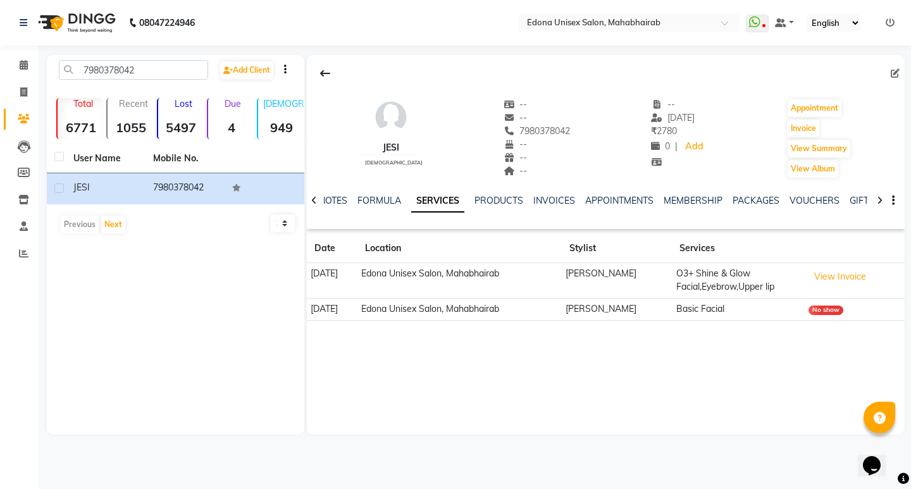
click at [834, 307] on div "No show" at bounding box center [826, 310] width 35 height 9
drag, startPoint x: 823, startPoint y: 306, endPoint x: 714, endPoint y: 304, distance: 108.8
click at [822, 306] on div "No show" at bounding box center [826, 310] width 35 height 9
click at [704, 304] on td "Basic Facial" at bounding box center [738, 309] width 133 height 22
click at [646, 301] on td "[PERSON_NAME]" at bounding box center [617, 309] width 111 height 22
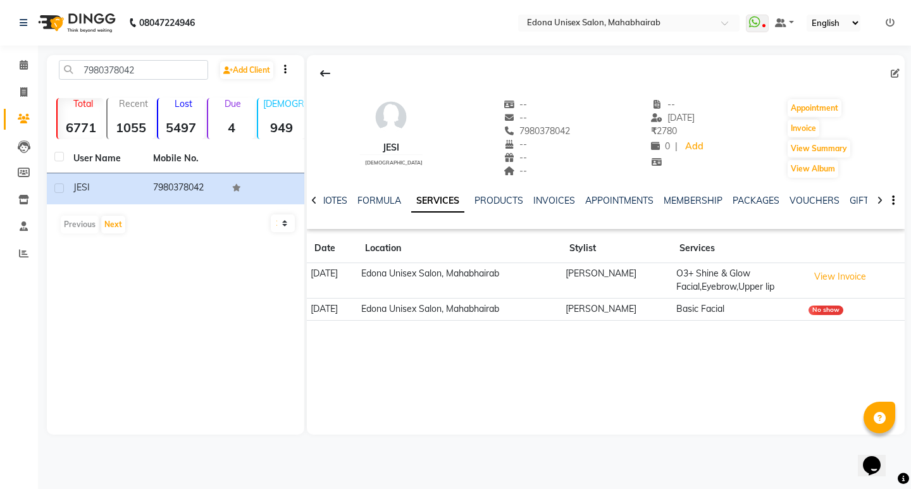
click at [522, 312] on td "Edona Unisex Salon, Mahabhairab" at bounding box center [459, 309] width 204 height 22
click at [352, 314] on td "25-09-2025" at bounding box center [332, 309] width 51 height 22
click at [356, 309] on td "25-09-2025" at bounding box center [332, 309] width 51 height 22
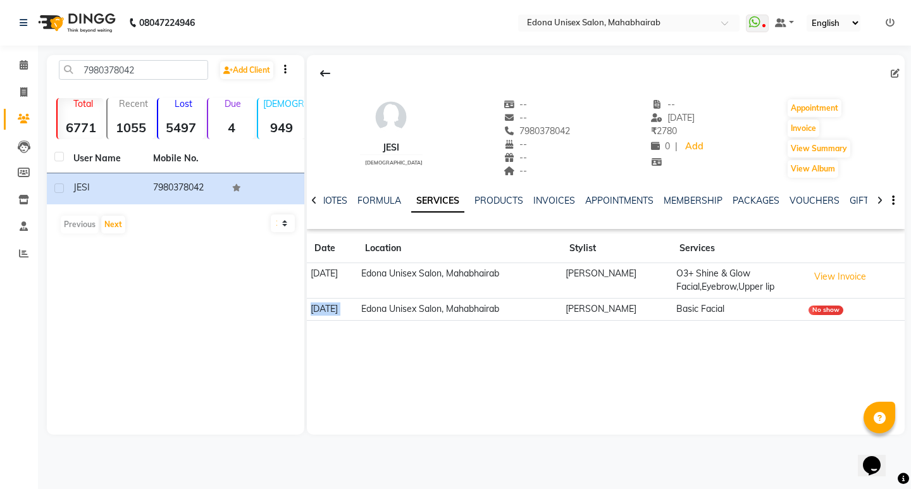
click at [392, 312] on td "Edona Unisex Salon, Mahabhairab" at bounding box center [459, 309] width 204 height 22
click at [562, 307] on td "Edona Unisex Salon, Mahabhairab" at bounding box center [459, 309] width 204 height 22
drag, startPoint x: 578, startPoint y: 307, endPoint x: 615, endPoint y: 310, distance: 36.8
click at [584, 308] on tr "25-09-2025 Edona Unisex Salon, Mahabhairab Reshma Sultana Basic Facial No show" at bounding box center [606, 309] width 598 height 22
click at [619, 310] on td "[PERSON_NAME]" at bounding box center [617, 309] width 111 height 22
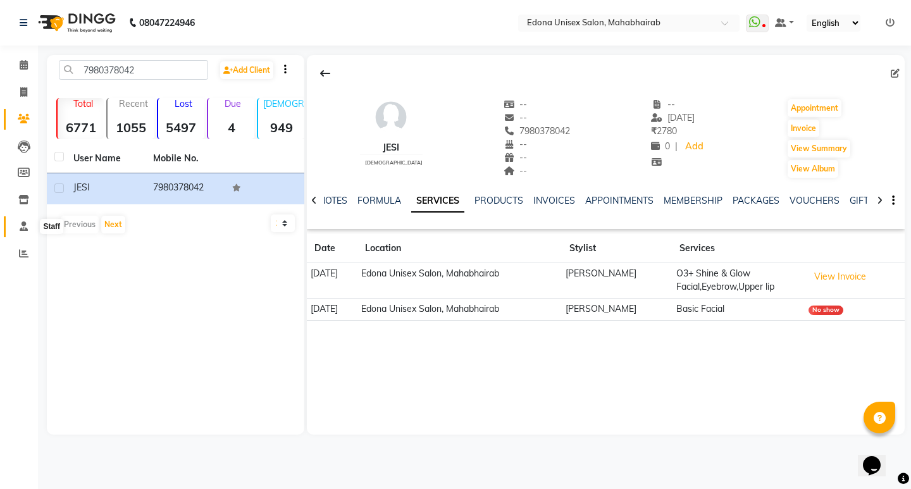
click at [24, 225] on icon at bounding box center [24, 225] width 8 height 9
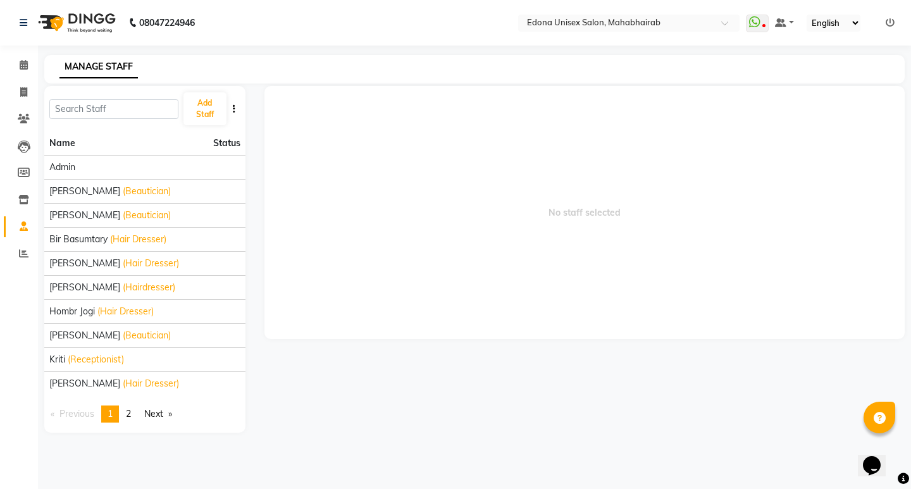
click at [299, 156] on span "No staff selected" at bounding box center [584, 212] width 641 height 253
click at [24, 119] on icon at bounding box center [24, 118] width 12 height 9
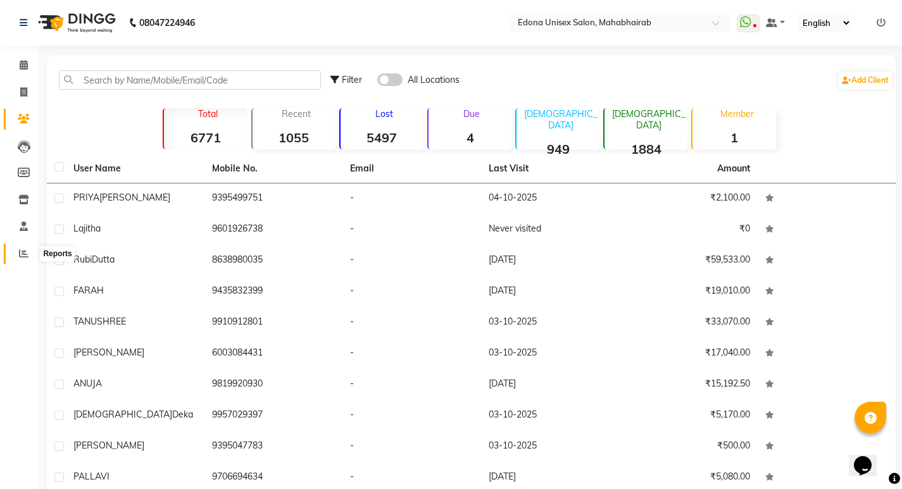
click at [24, 251] on icon at bounding box center [23, 253] width 9 height 9
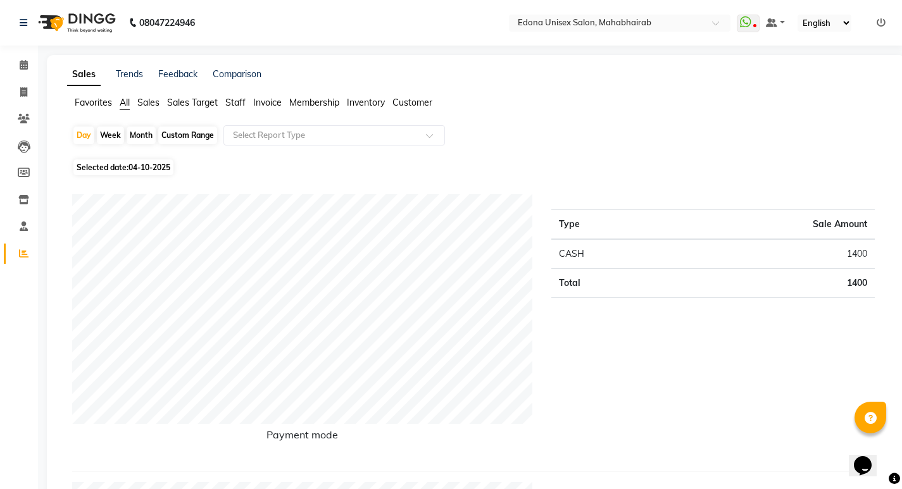
click at [148, 166] on span "04-10-2025" at bounding box center [149, 167] width 42 height 9
select select "10"
select select "2025"
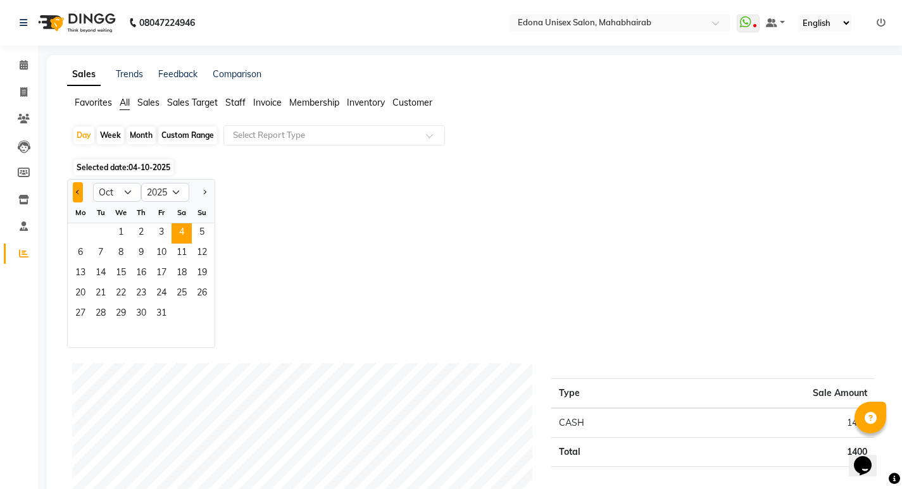
click at [78, 189] on span "Previous month" at bounding box center [78, 191] width 4 height 4
select select "9"
click at [79, 231] on span "1" at bounding box center [80, 233] width 20 height 20
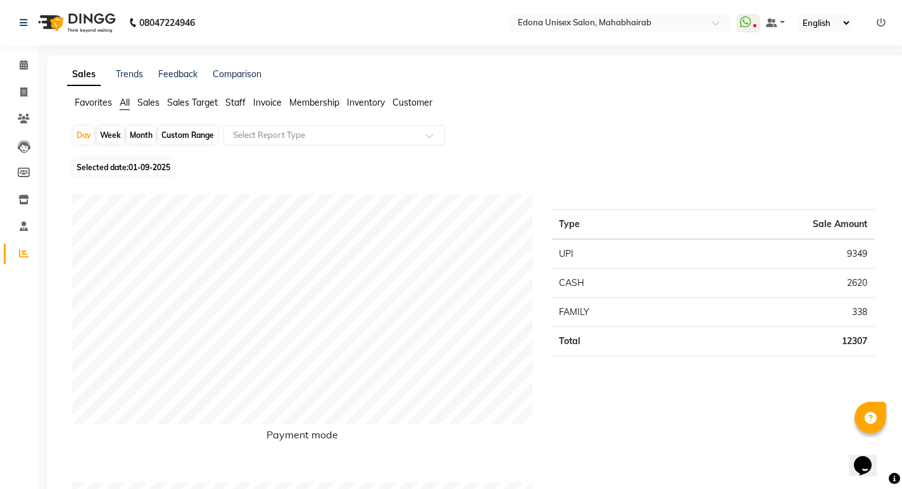
click at [145, 135] on div "Month" at bounding box center [141, 136] width 29 height 18
select select "9"
select select "2025"
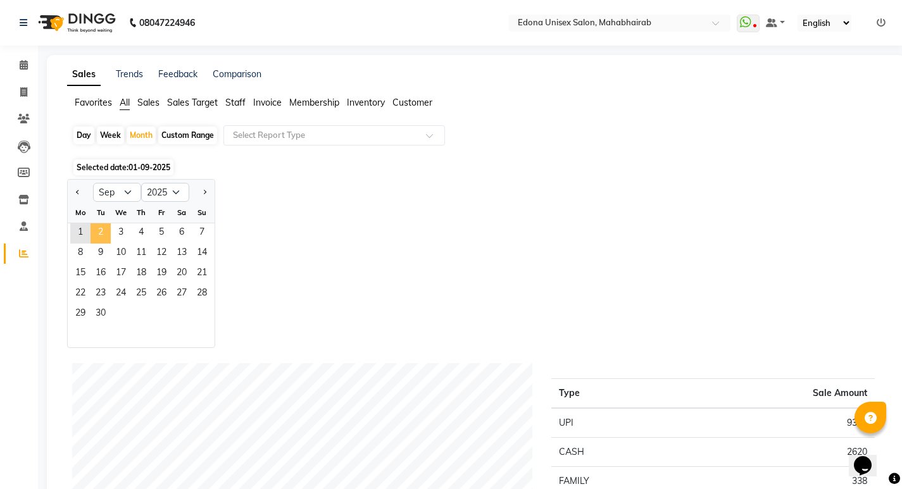
click at [100, 227] on span "2" at bounding box center [100, 233] width 20 height 20
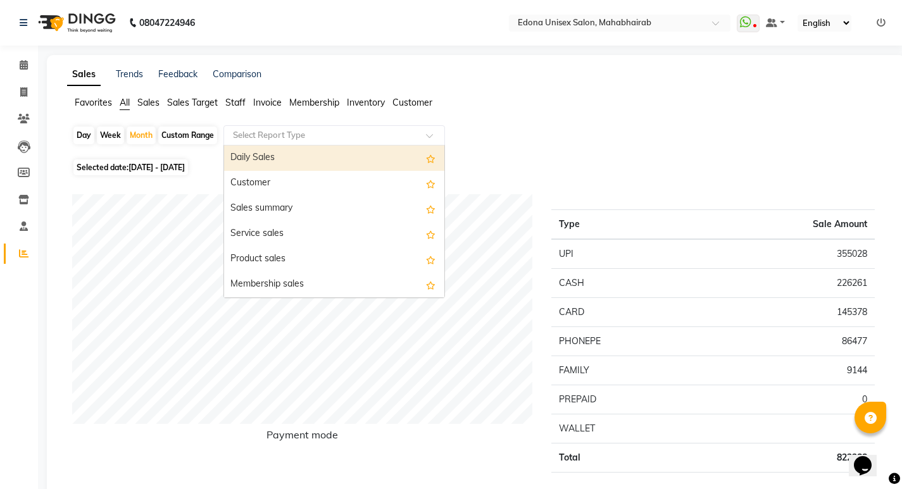
click at [427, 134] on span at bounding box center [434, 139] width 16 height 13
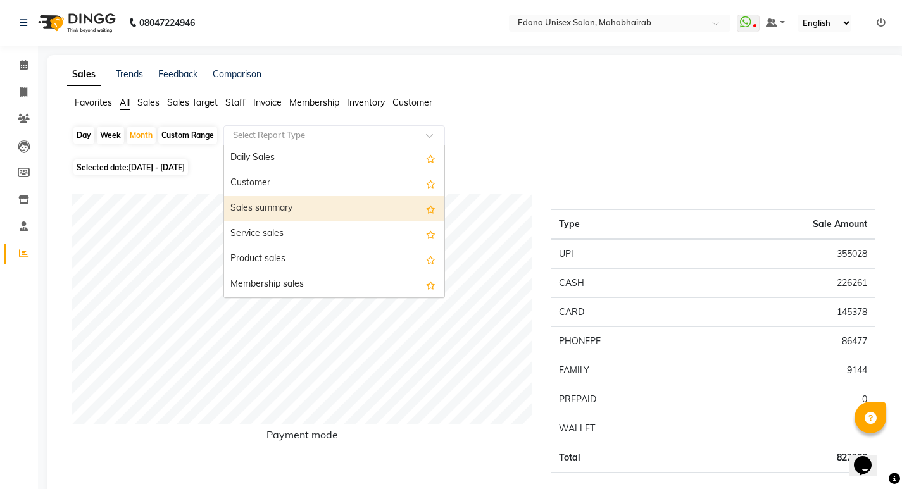
click at [376, 204] on div "Sales summary" at bounding box center [334, 208] width 220 height 25
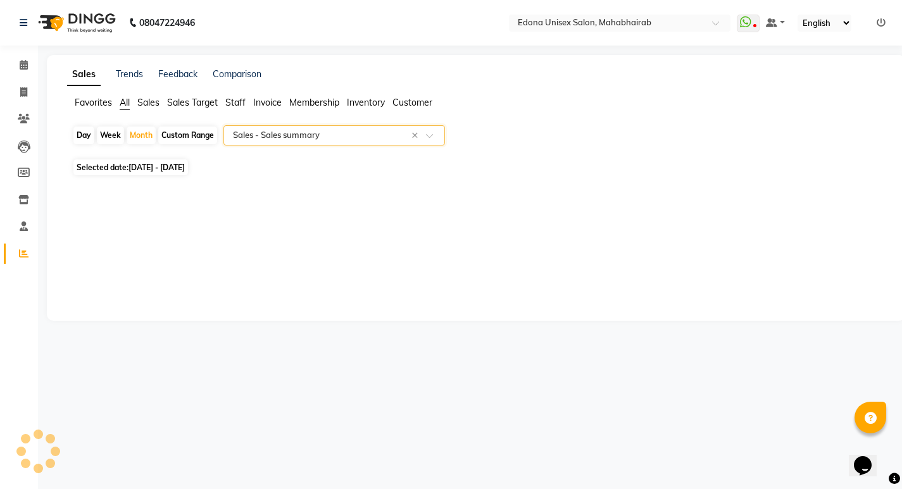
select select "csv"
click at [432, 136] on span at bounding box center [434, 139] width 16 height 13
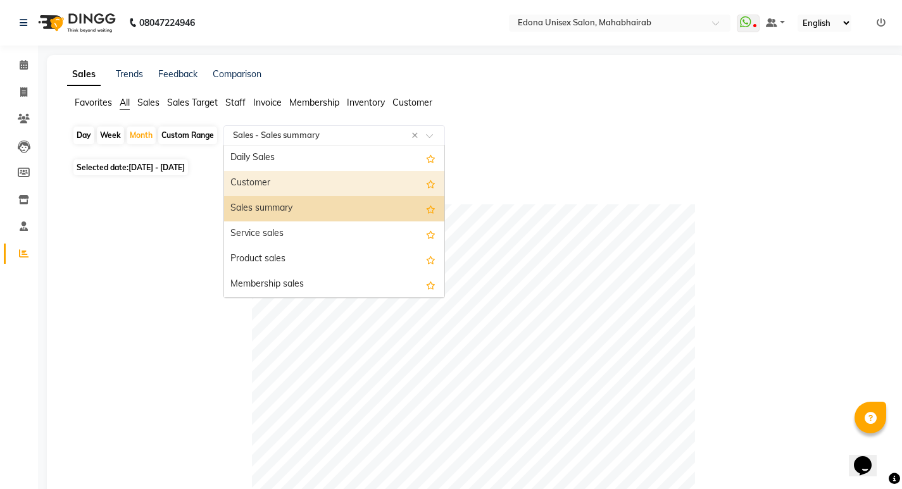
click at [333, 182] on div "Customer" at bounding box center [334, 183] width 220 height 25
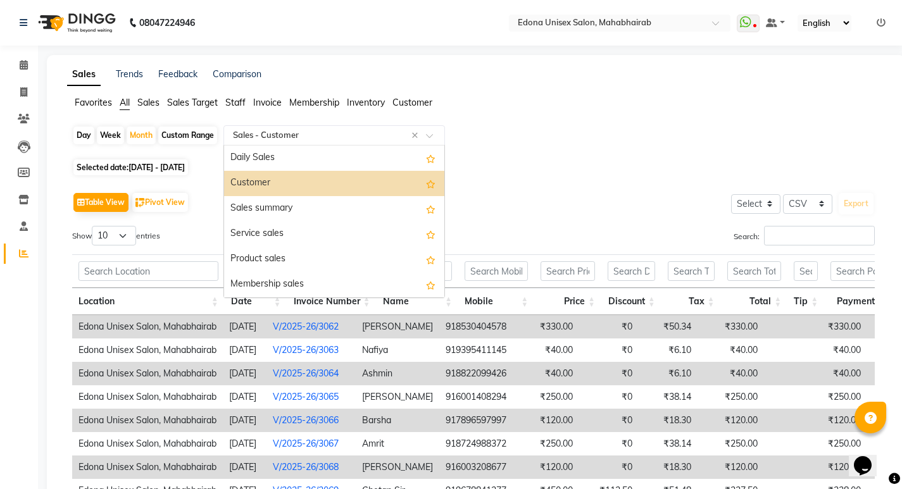
click at [426, 132] on div at bounding box center [334, 135] width 220 height 13
click at [357, 205] on div "Sales summary" at bounding box center [334, 208] width 220 height 25
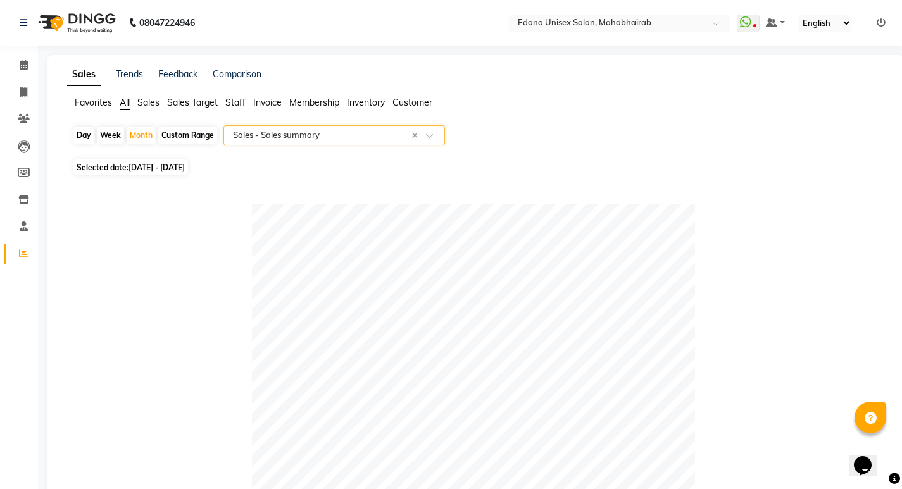
scroll to position [609, 0]
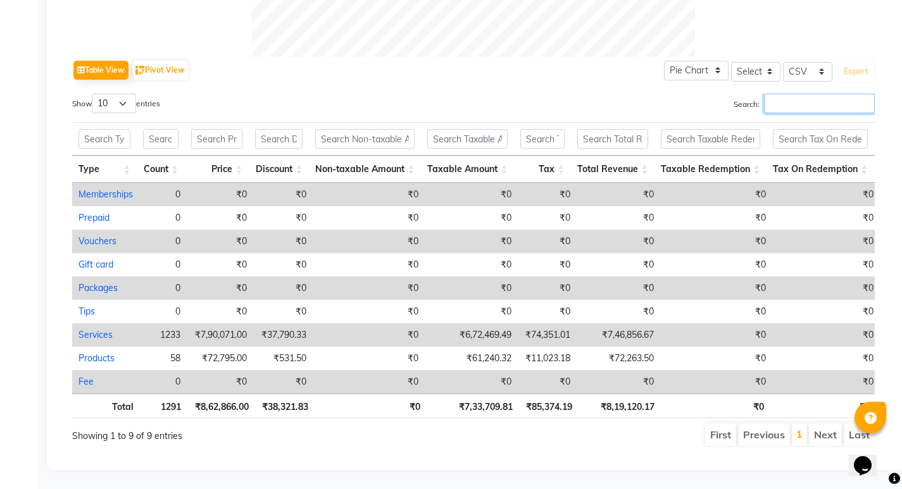
click at [769, 94] on input "Search:" at bounding box center [819, 104] width 111 height 20
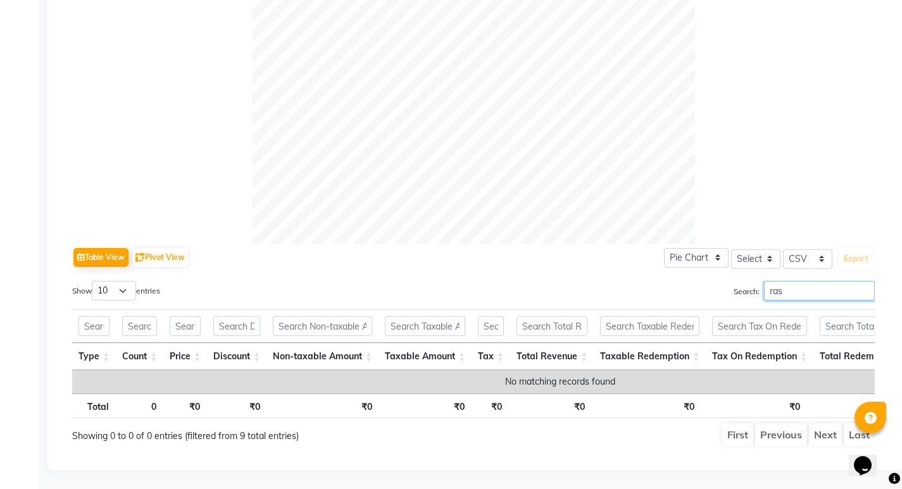
scroll to position [422, 0]
type input "r"
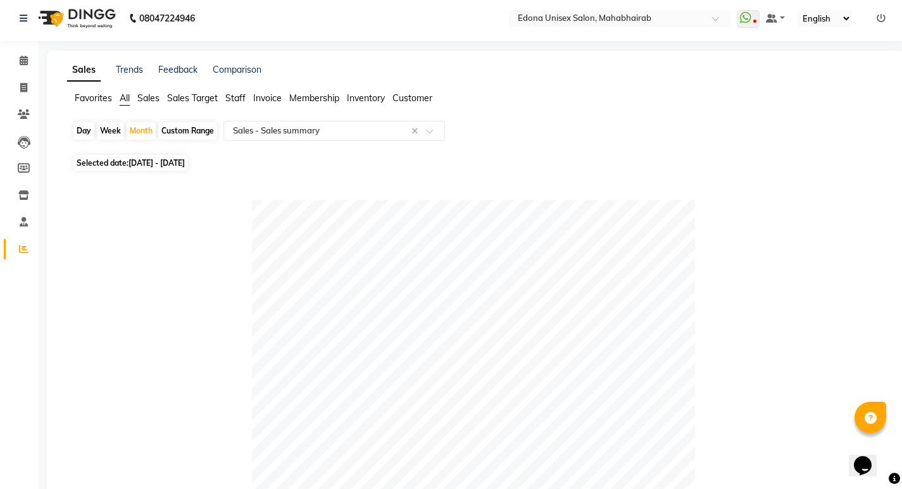
scroll to position [0, 0]
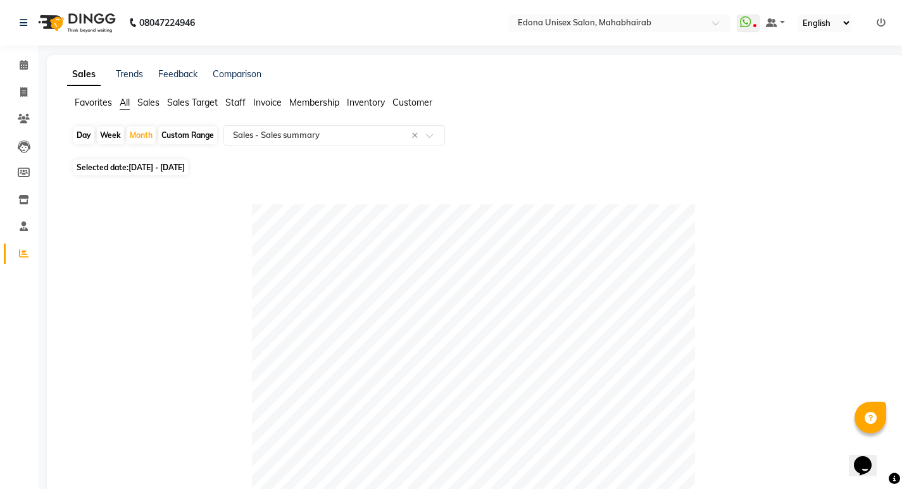
click at [233, 102] on span "Staff" at bounding box center [235, 102] width 20 height 11
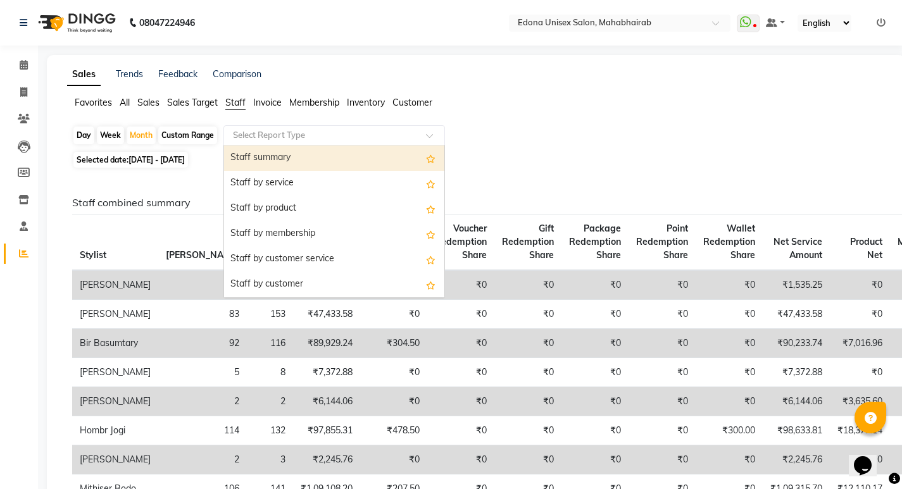
click at [431, 137] on span at bounding box center [434, 139] width 16 height 13
click at [344, 158] on div "Staff summary" at bounding box center [334, 158] width 220 height 25
select select "csv"
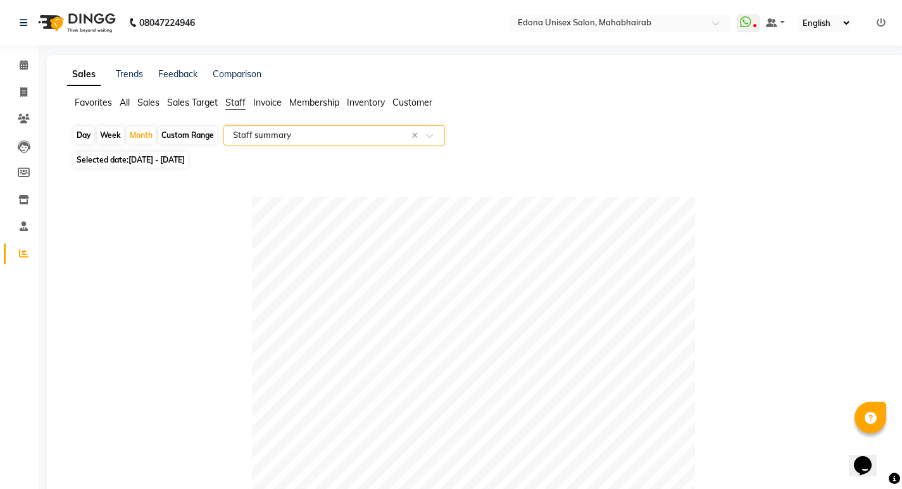
scroll to position [625, 0]
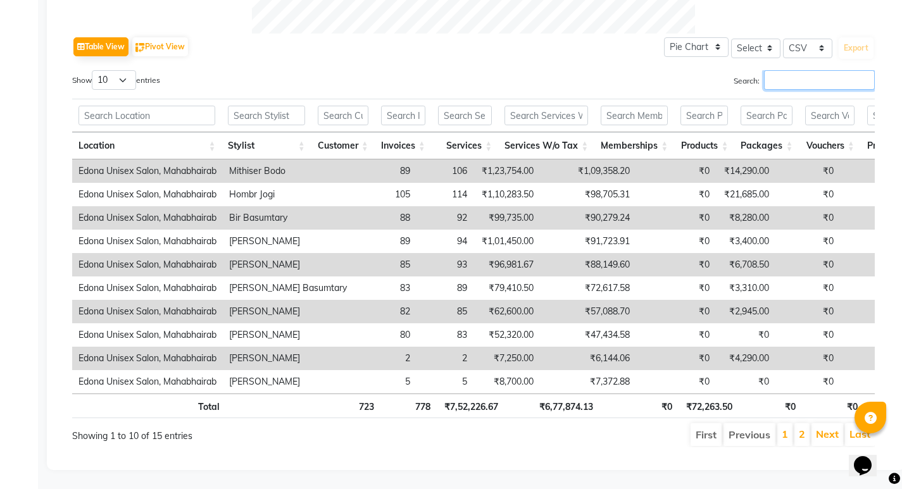
click at [840, 70] on input "Search:" at bounding box center [819, 80] width 111 height 20
type input "ras"
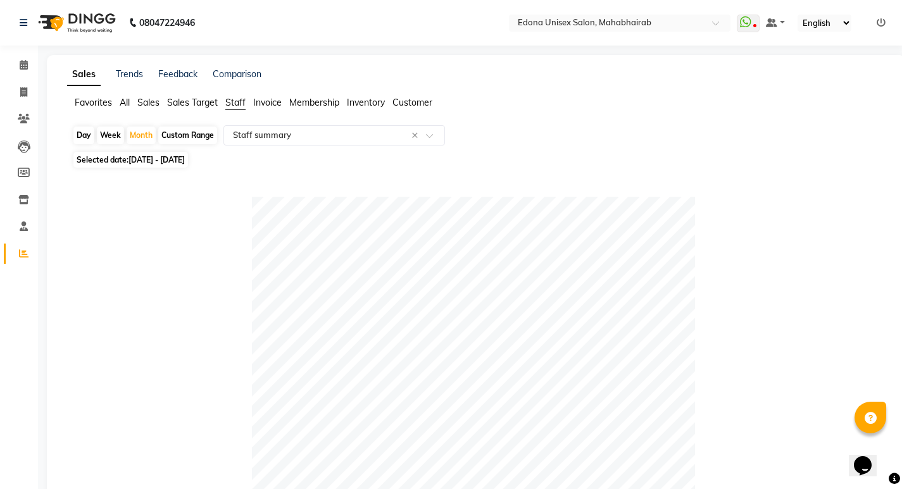
scroll to position [414, 0]
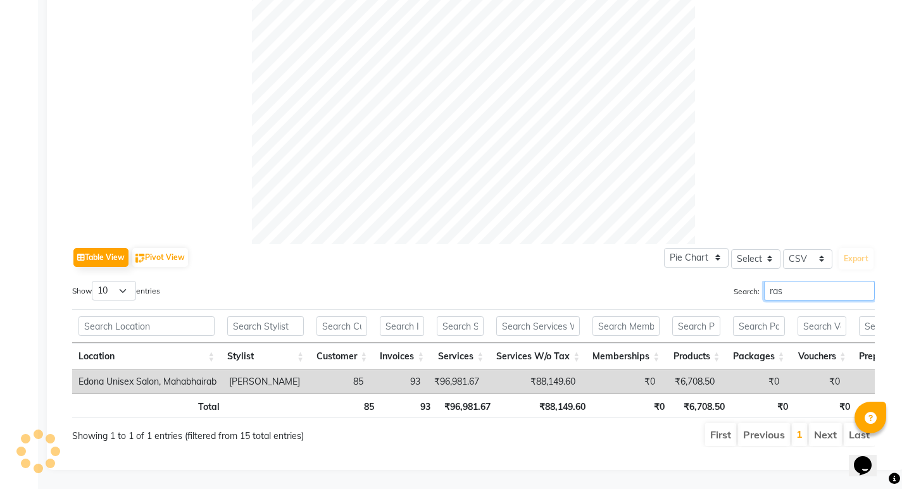
click at [866, 281] on input "ras" at bounding box center [819, 291] width 111 height 20
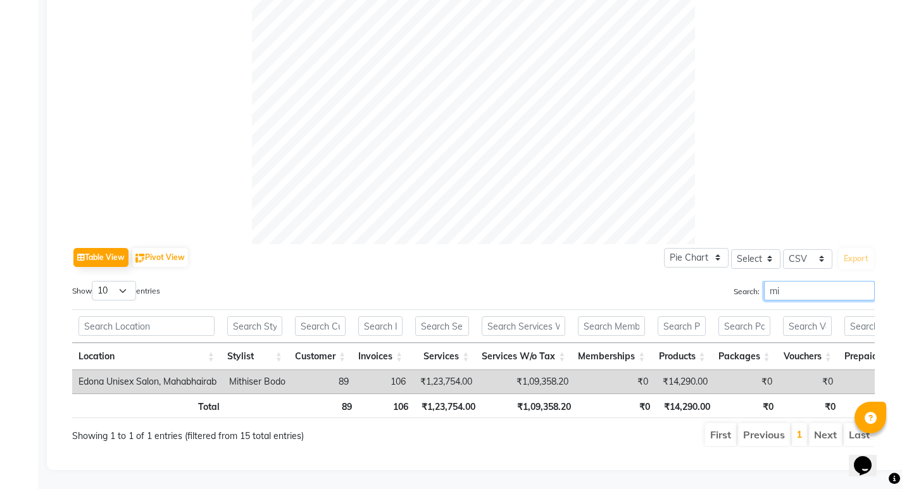
type input "m"
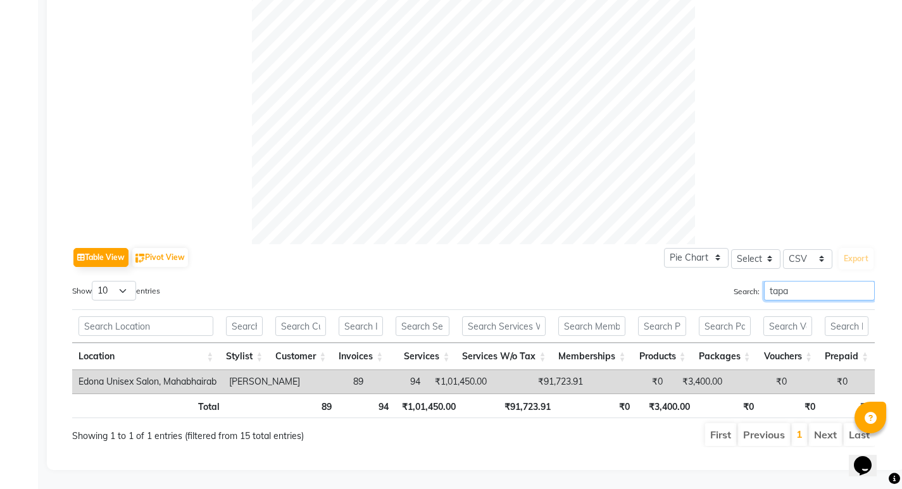
click at [866, 281] on input "tapa" at bounding box center [819, 291] width 111 height 20
click at [854, 281] on input "tapa" at bounding box center [819, 291] width 111 height 20
type input "t"
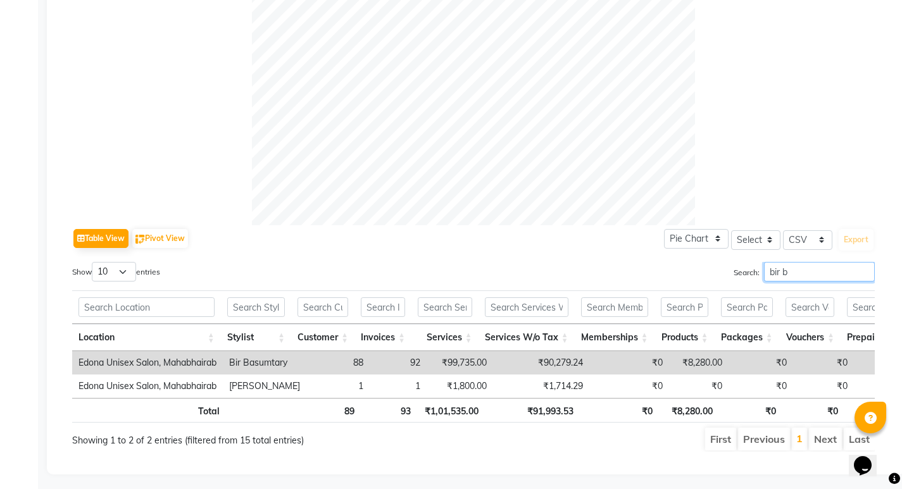
type input "bir ba"
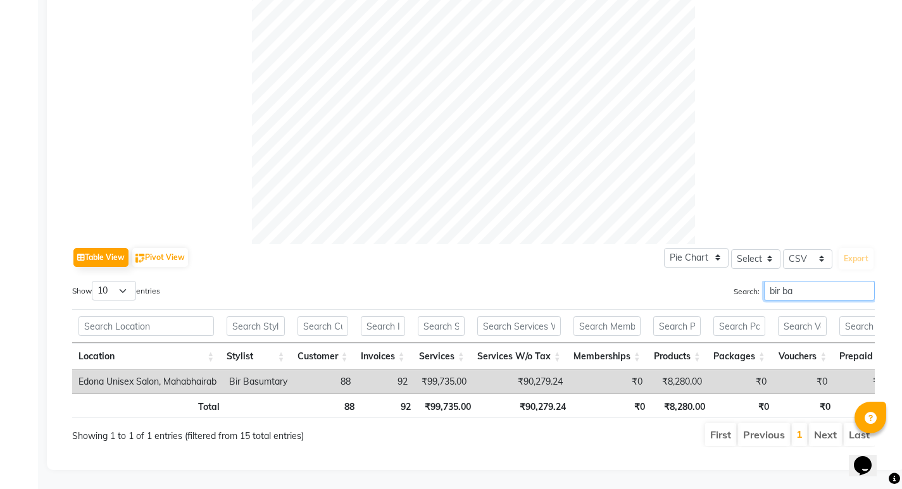
click at [861, 281] on input "bir ba" at bounding box center [819, 291] width 111 height 20
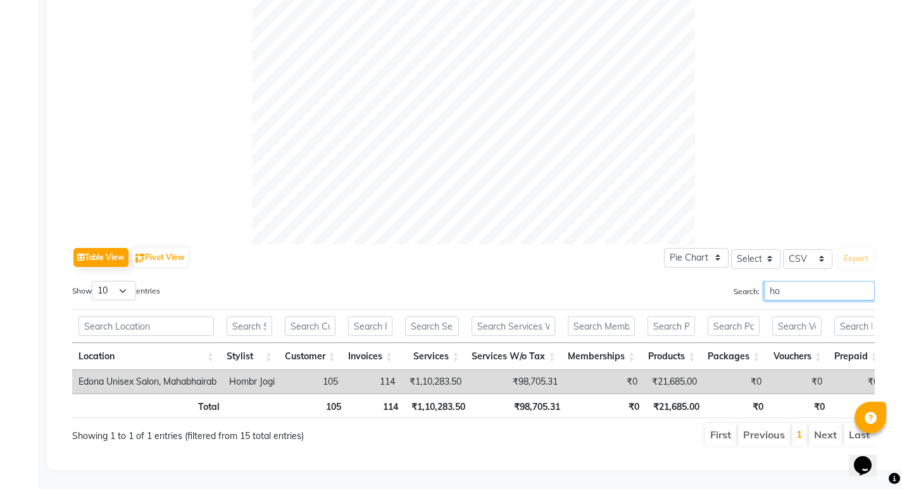
type input "hom"
click at [867, 281] on input "hom" at bounding box center [819, 291] width 111 height 20
click at [863, 281] on input "hom" at bounding box center [819, 291] width 111 height 20
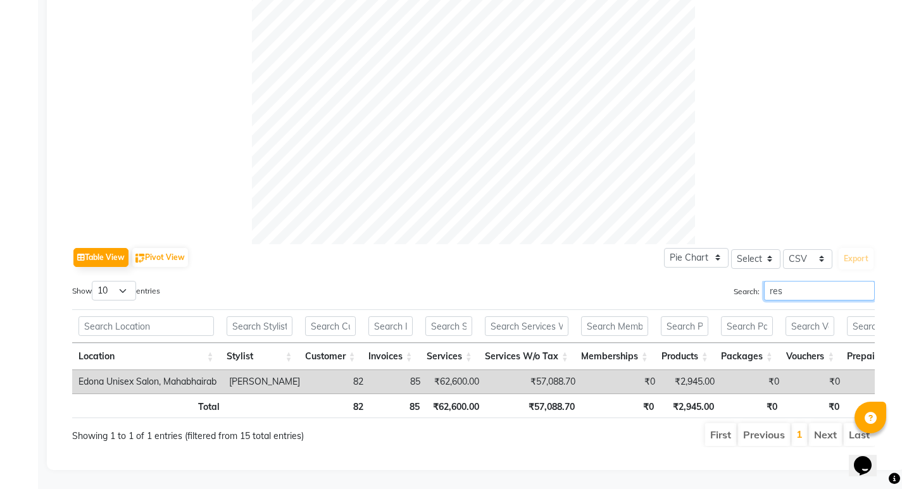
click at [862, 281] on input "res" at bounding box center [819, 291] width 111 height 20
click at [850, 281] on input "res" at bounding box center [819, 291] width 111 height 20
type input "r"
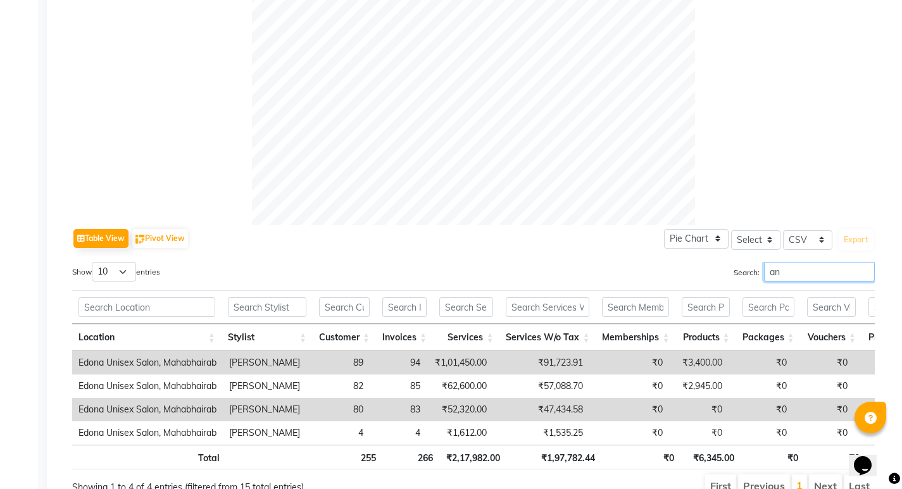
type input "a"
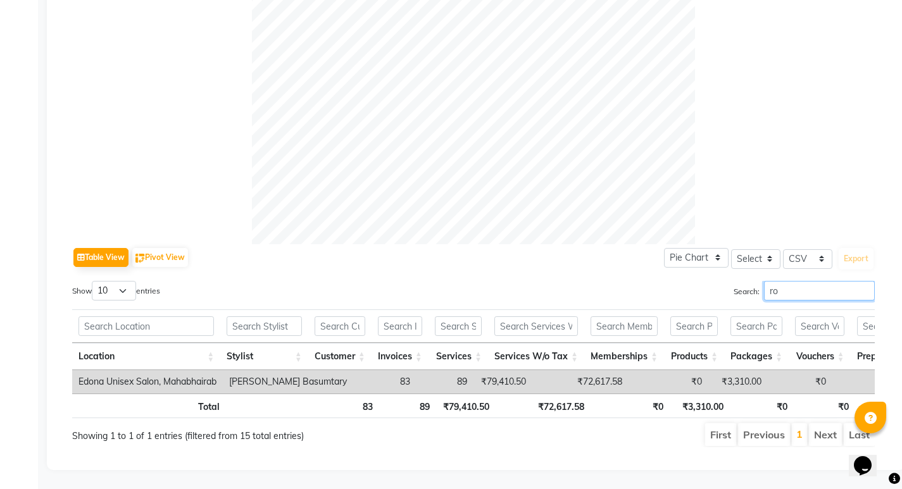
type input "r"
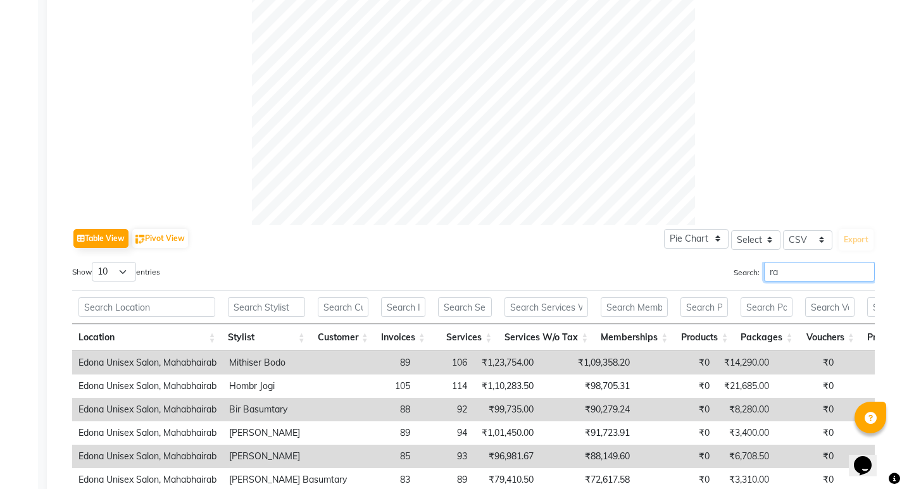
type input "r"
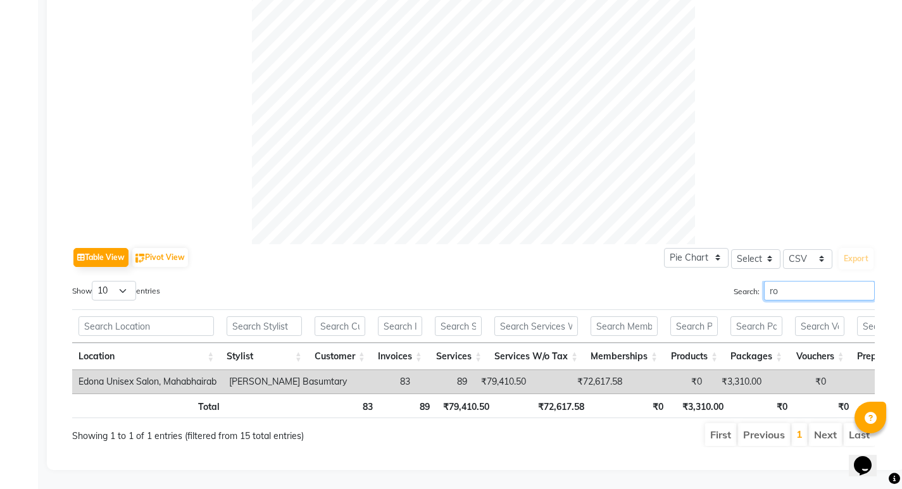
type input "r"
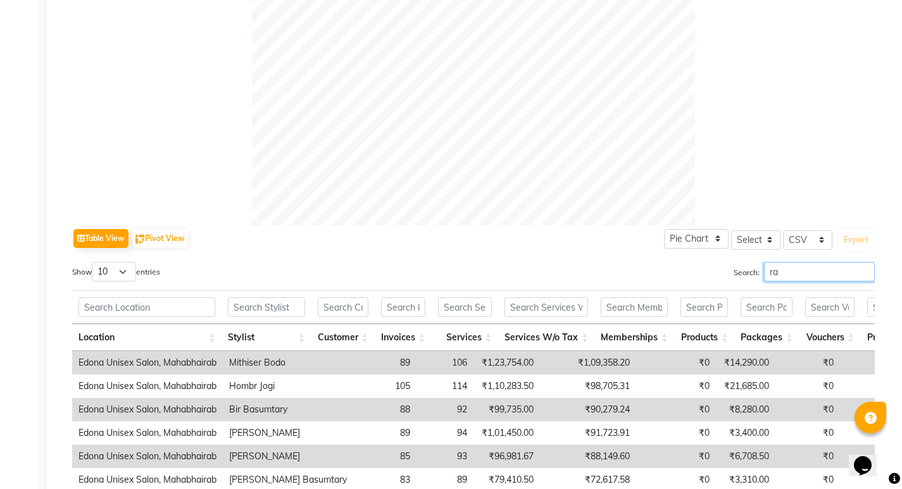
type input "r"
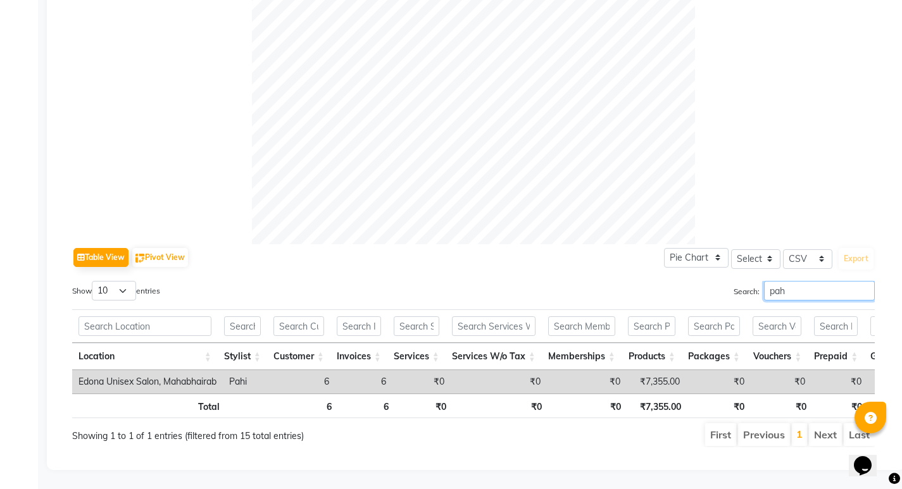
scroll to position [0, 0]
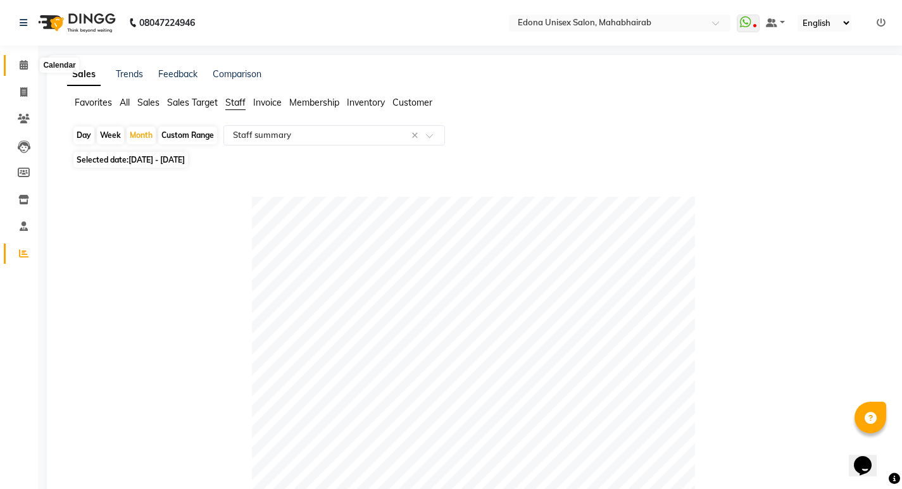
type input "pah"
click at [18, 60] on span at bounding box center [24, 65] width 22 height 15
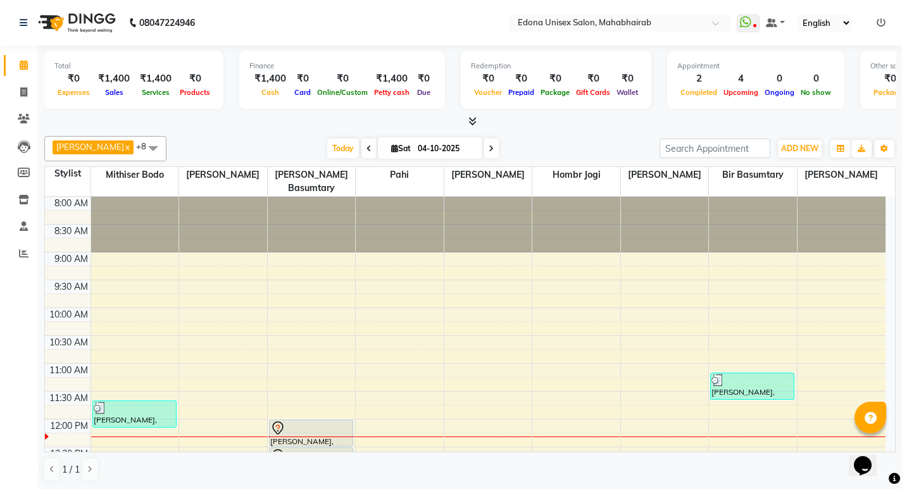
click at [471, 122] on icon at bounding box center [472, 120] width 8 height 9
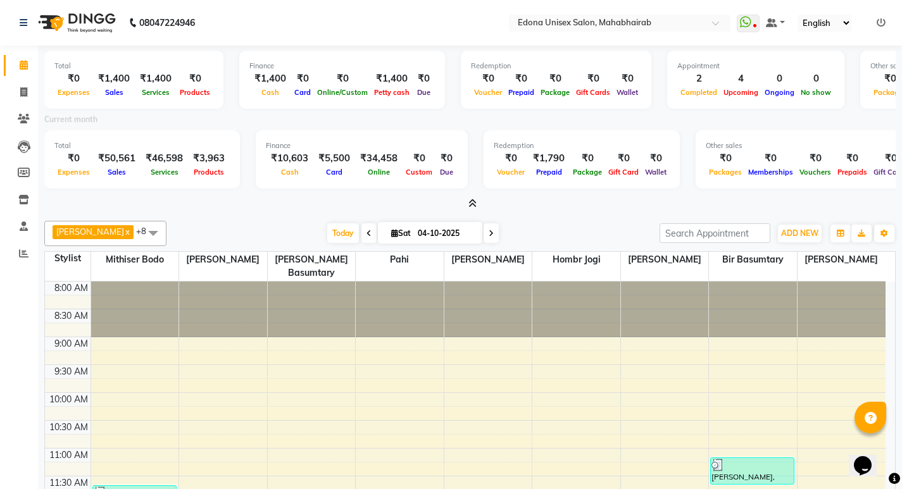
click at [471, 204] on icon at bounding box center [472, 203] width 8 height 9
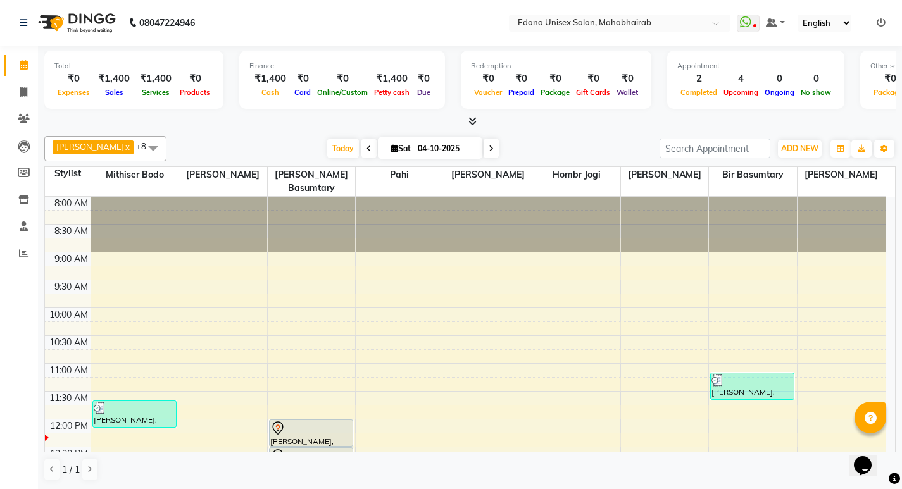
click at [470, 120] on icon at bounding box center [472, 120] width 8 height 9
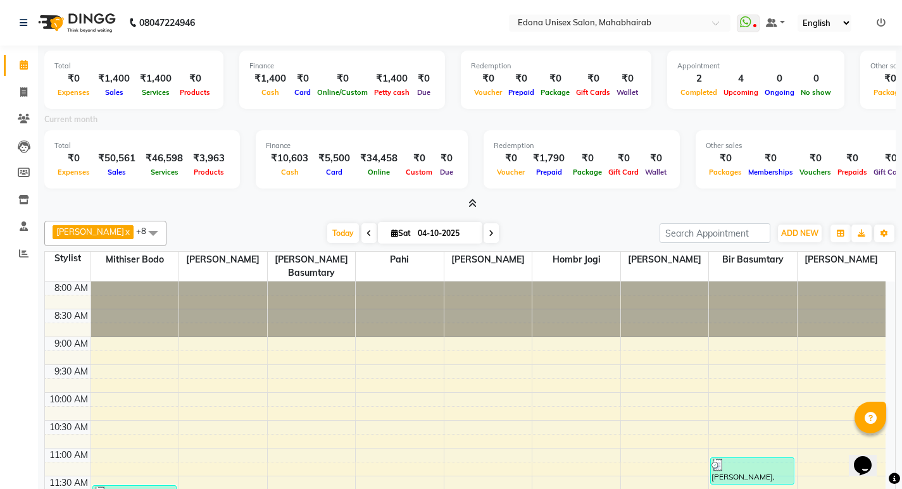
drag, startPoint x: 420, startPoint y: 239, endPoint x: 413, endPoint y: 247, distance: 10.3
click at [412, 251] on div "Total ₹0 Expenses ₹1,400 Sales ₹1,400 Services ₹0 Products Finance ₹1,400 Cash …" at bounding box center [470, 310] width 864 height 529
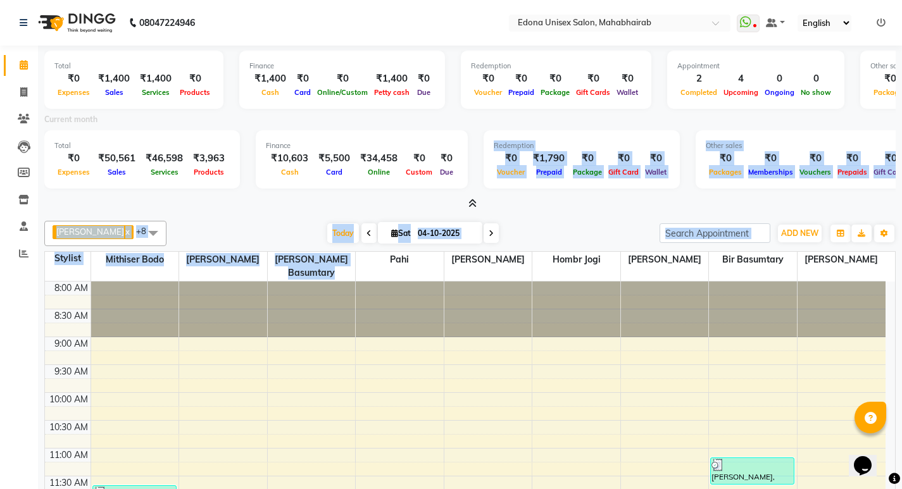
click at [469, 202] on icon at bounding box center [472, 203] width 8 height 9
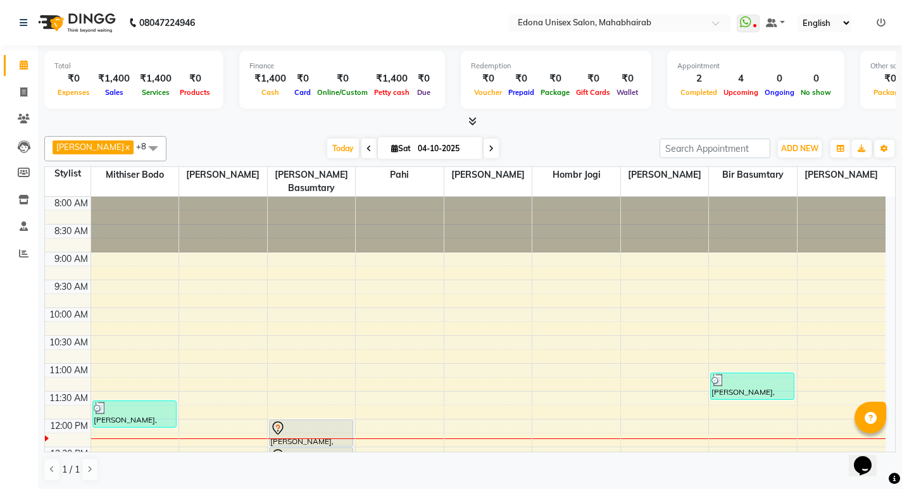
click at [366, 149] on icon at bounding box center [368, 149] width 5 height 8
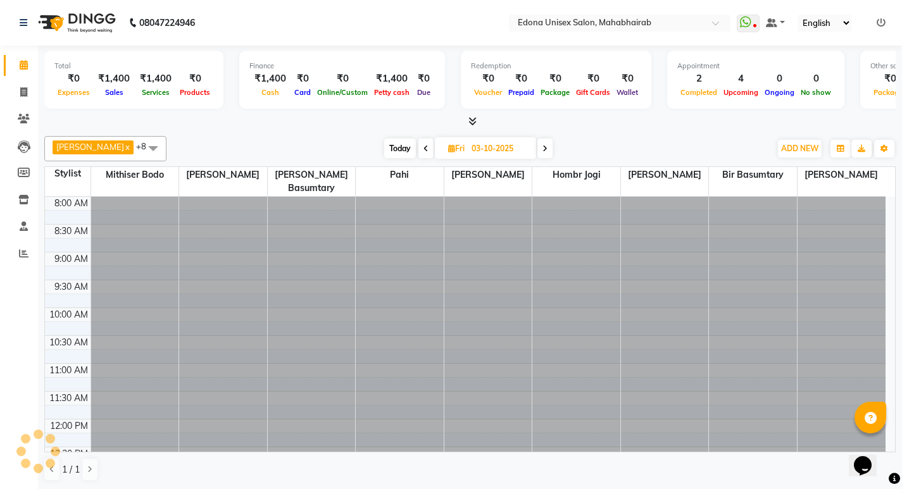
click at [542, 147] on icon at bounding box center [544, 149] width 5 height 8
type input "04-10-2025"
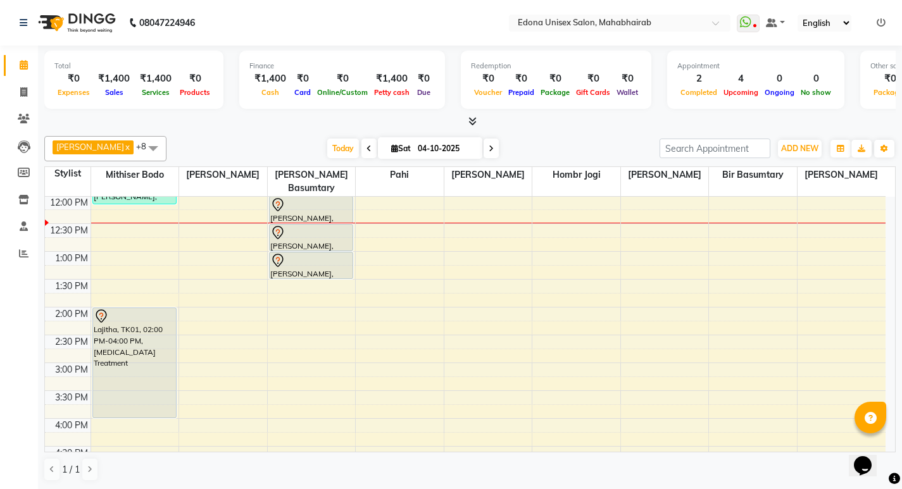
scroll to position [455, 0]
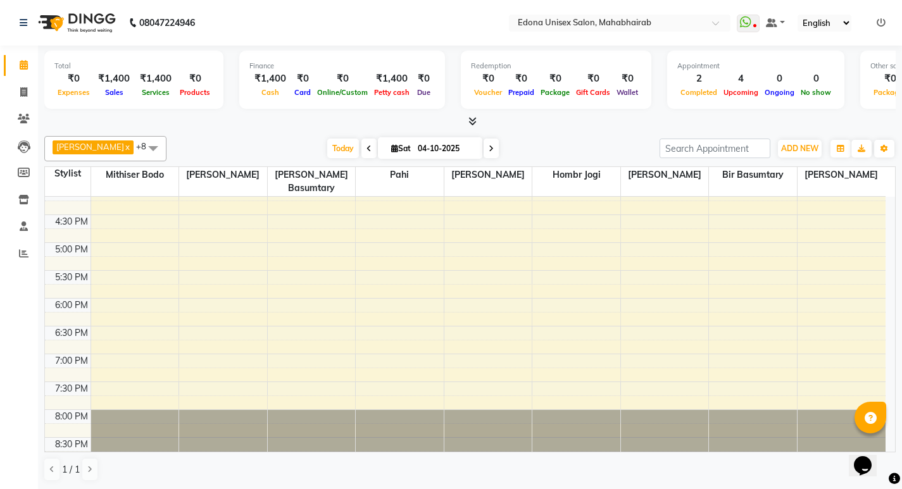
click at [649, 211] on div "8:00 AM 8:30 AM 9:00 AM 9:30 AM 10:00 AM 10:30 AM 11:00 AM 11:30 AM 12:00 PM 12…" at bounding box center [465, 103] width 840 height 723
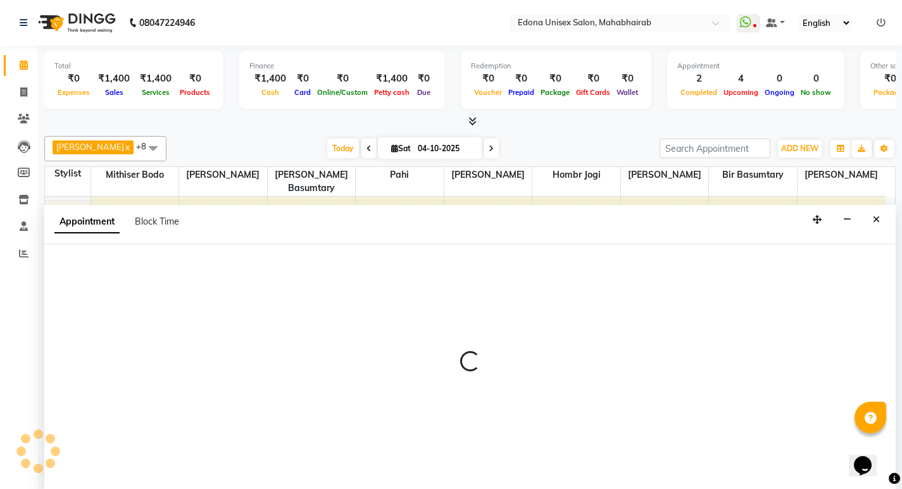
scroll to position [1, 0]
select select "69341"
select select "990"
select select "tentative"
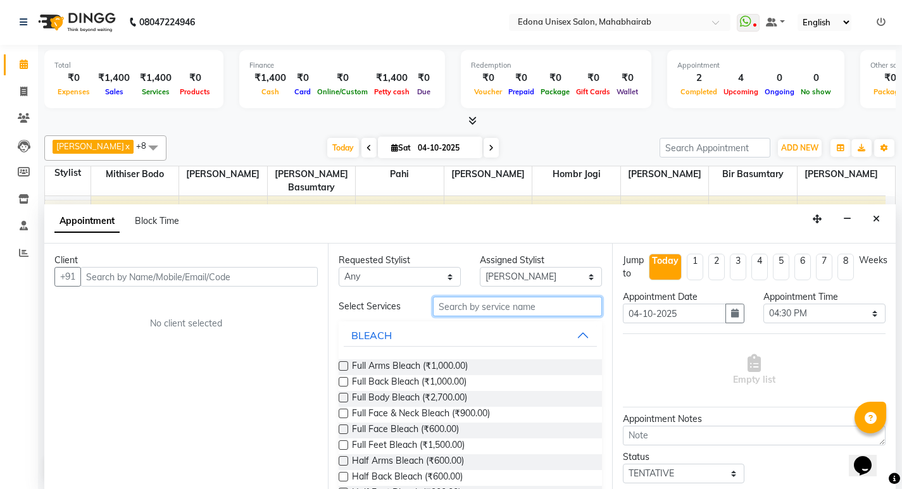
click at [531, 303] on input "text" at bounding box center [517, 307] width 169 height 20
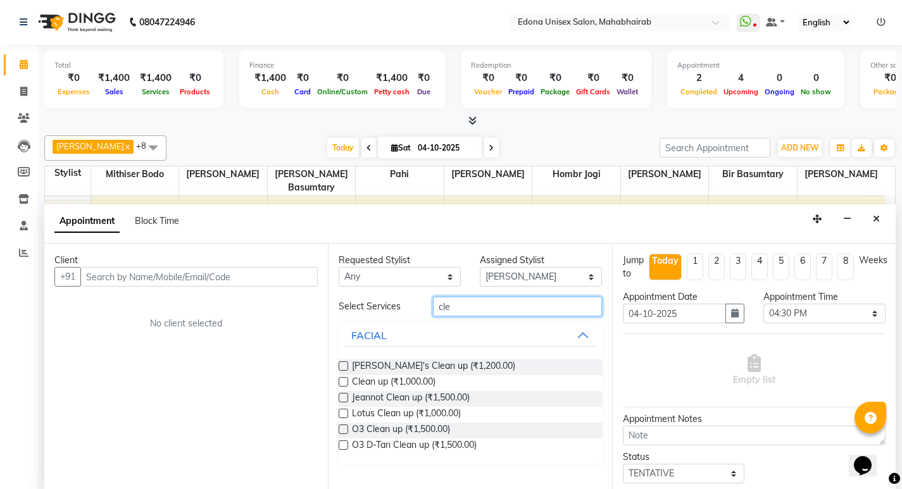
type input "cle"
click at [343, 383] on label at bounding box center [342, 381] width 9 height 9
click at [343, 383] on input "checkbox" at bounding box center [342, 383] width 8 height 8
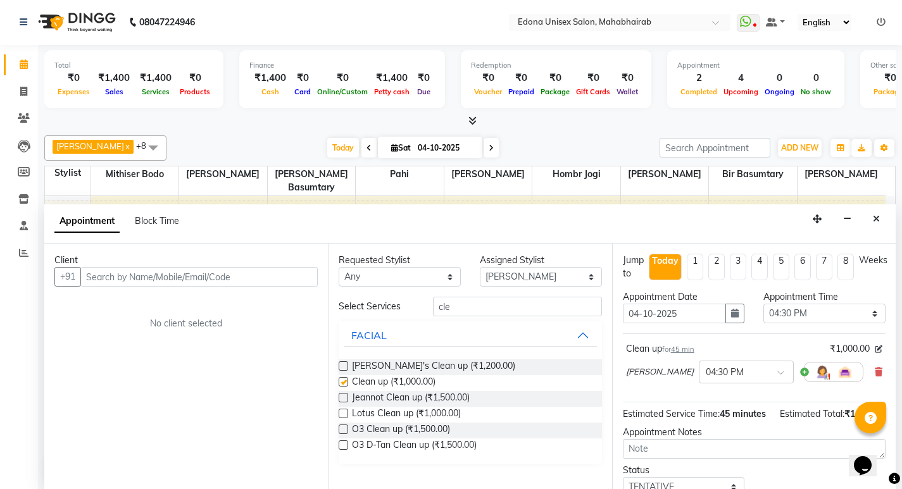
checkbox input "false"
click at [265, 276] on input "text" at bounding box center [198, 277] width 237 height 20
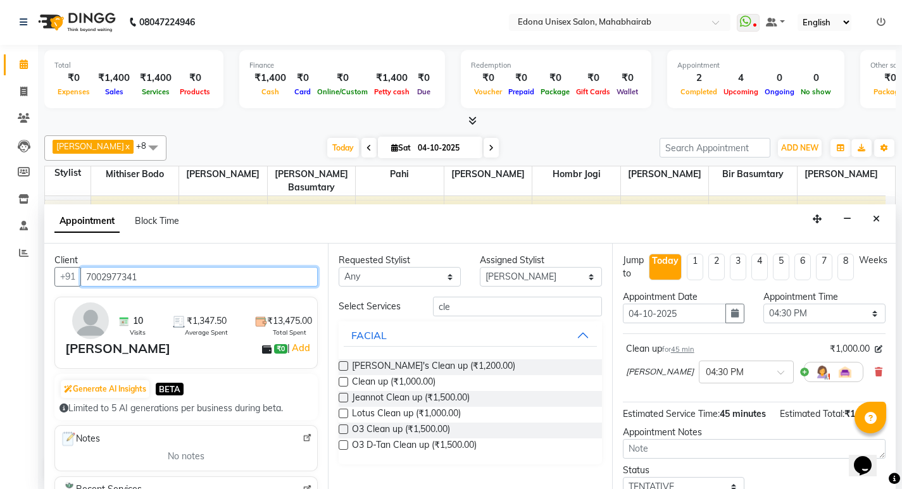
click at [249, 276] on input "7002977341" at bounding box center [198, 277] width 237 height 20
click at [242, 274] on input "7002977341" at bounding box center [198, 278] width 237 height 20
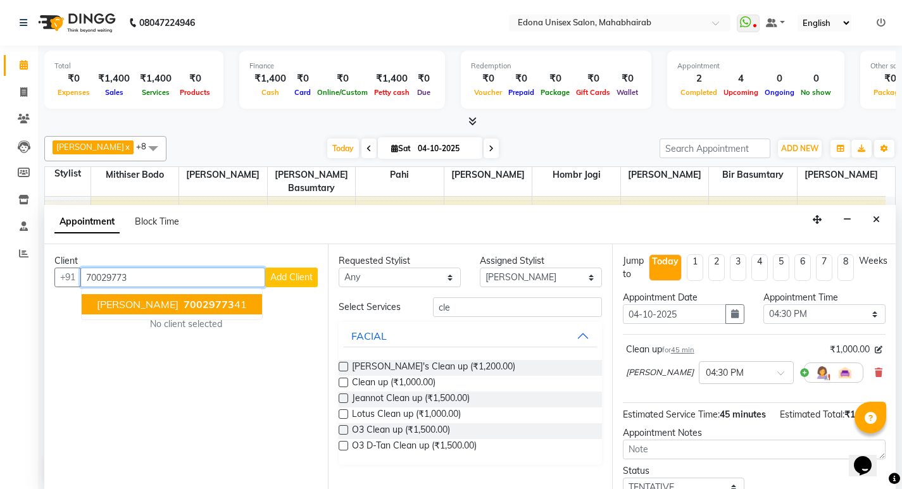
click at [142, 300] on span "Injam Amul" at bounding box center [138, 304] width 82 height 13
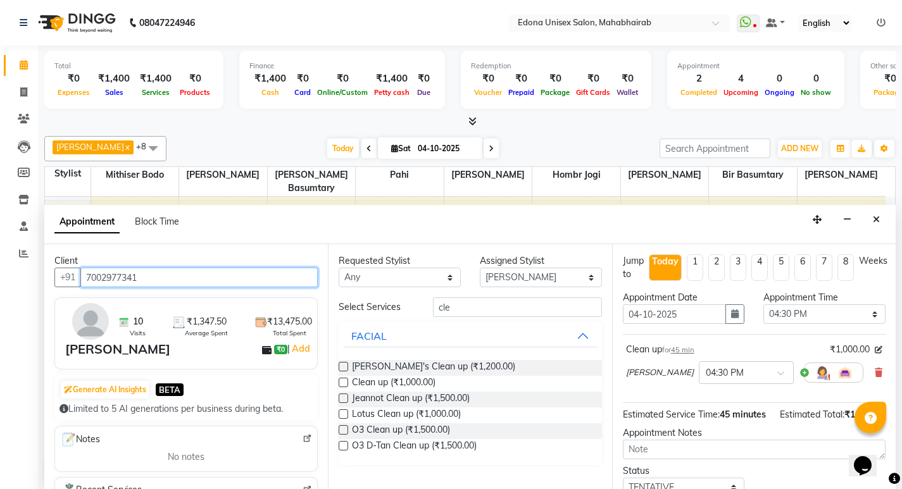
scroll to position [1, 0]
type input "7002977341"
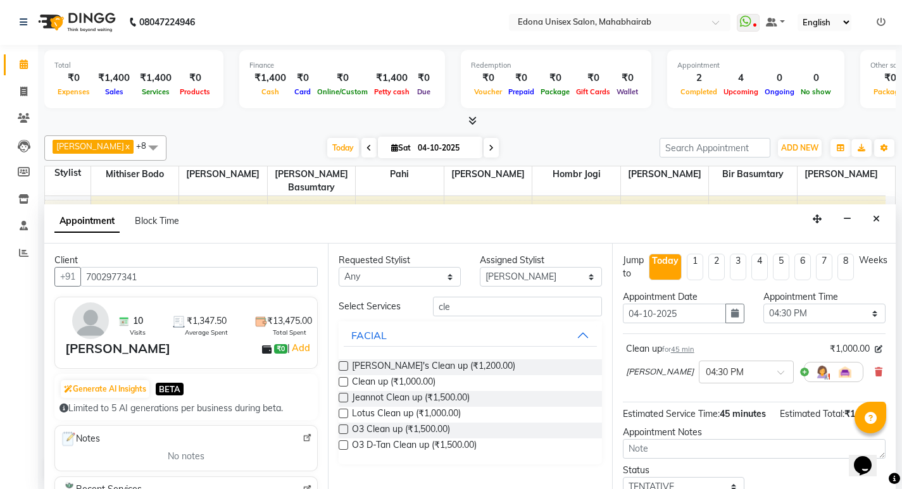
click at [341, 380] on label at bounding box center [342, 381] width 9 height 9
click at [341, 380] on input "checkbox" at bounding box center [342, 383] width 8 height 8
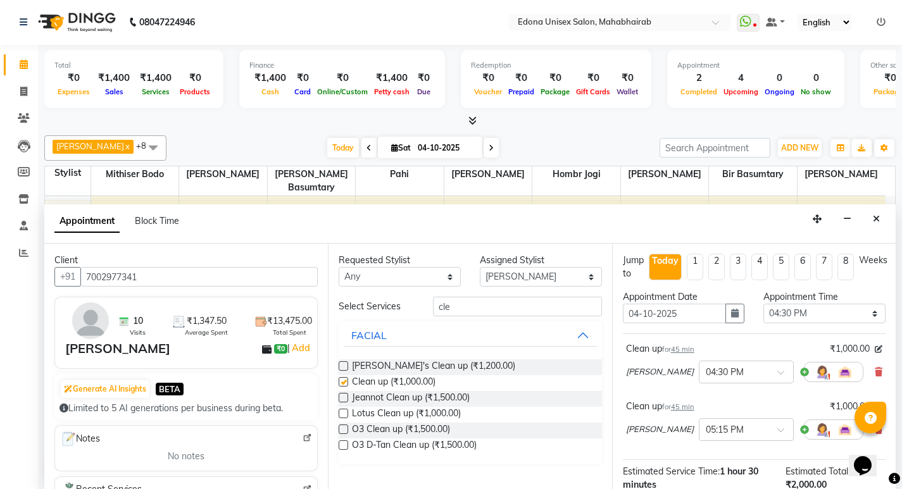
checkbox input "false"
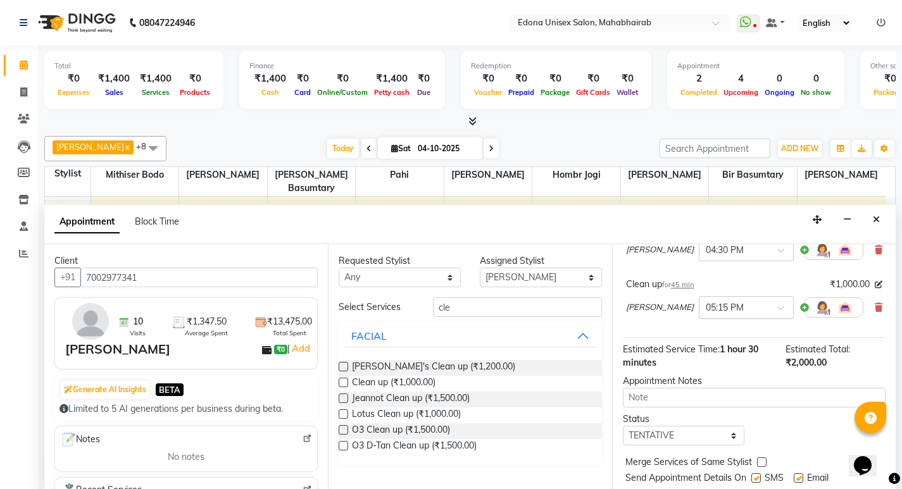
scroll to position [158, 0]
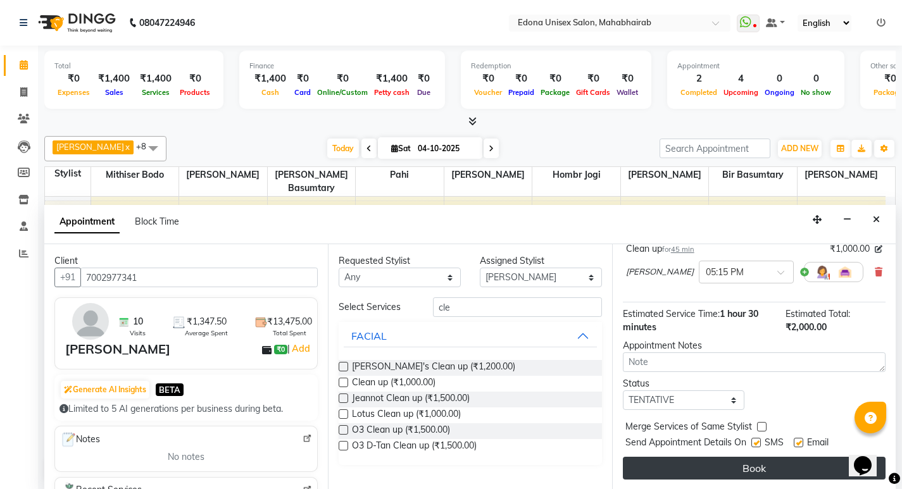
click at [709, 468] on button "Book" at bounding box center [754, 468] width 263 height 23
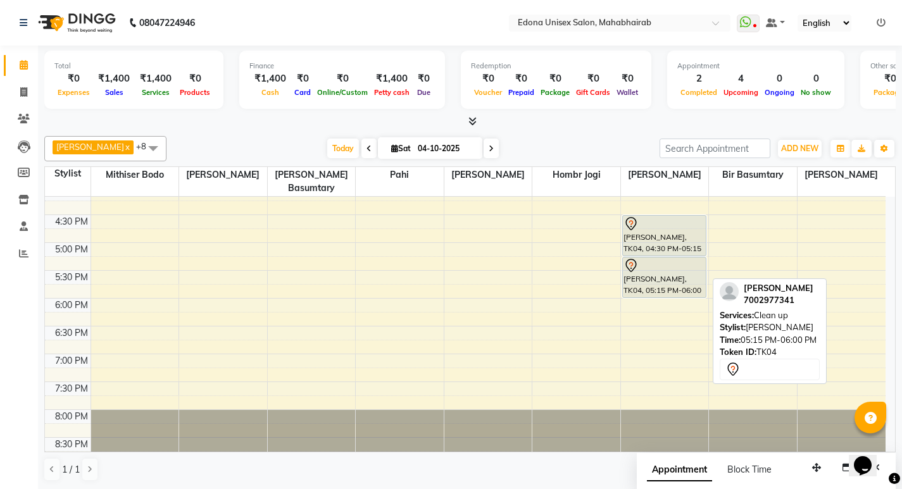
click at [649, 259] on div at bounding box center [664, 265] width 82 height 15
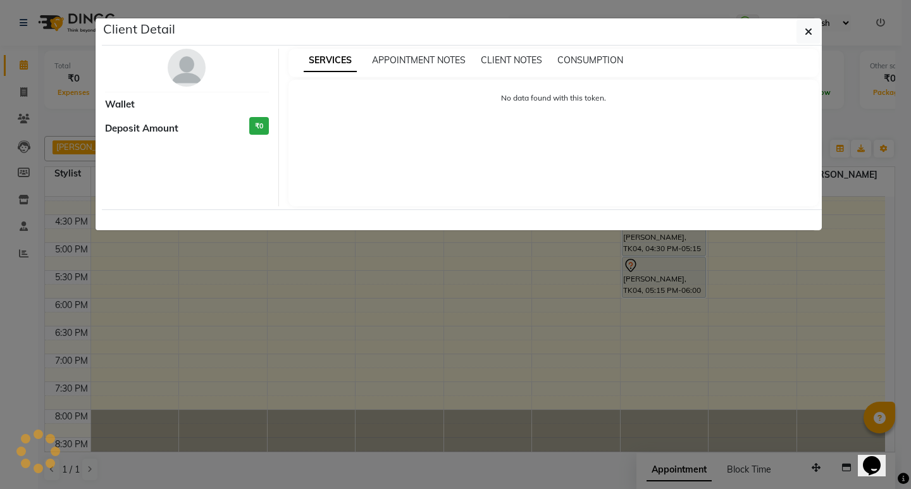
select select "7"
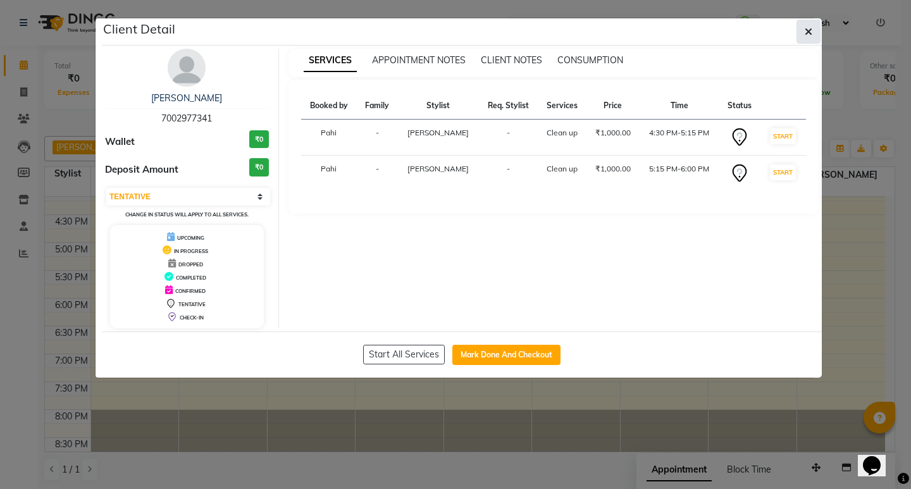
click at [811, 31] on icon "button" at bounding box center [809, 32] width 8 height 10
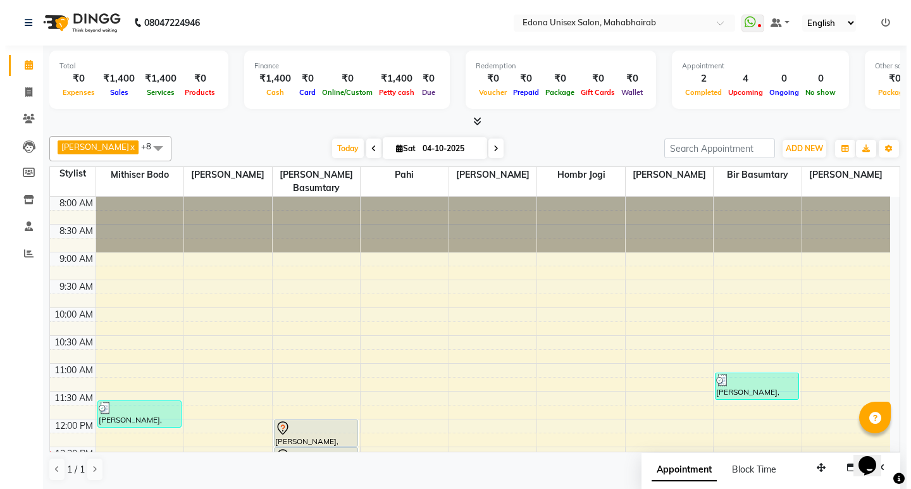
scroll to position [41, 0]
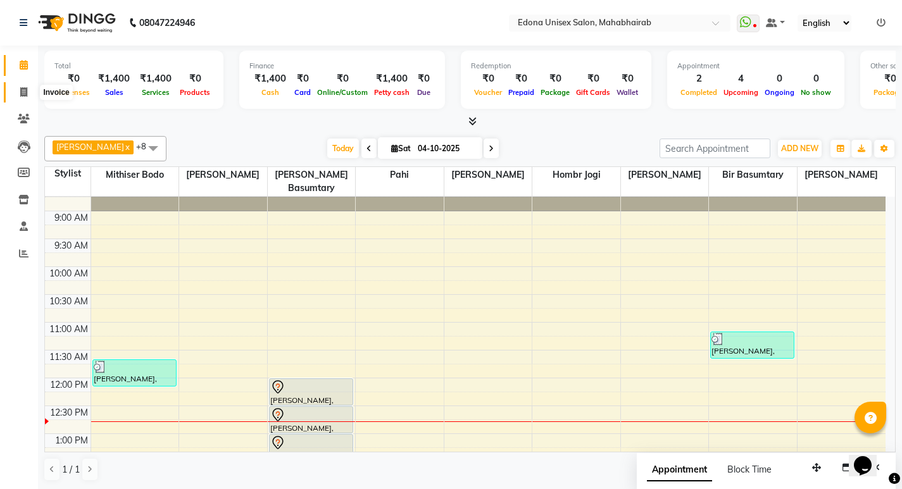
click at [25, 91] on icon at bounding box center [23, 91] width 7 height 9
select select "service"
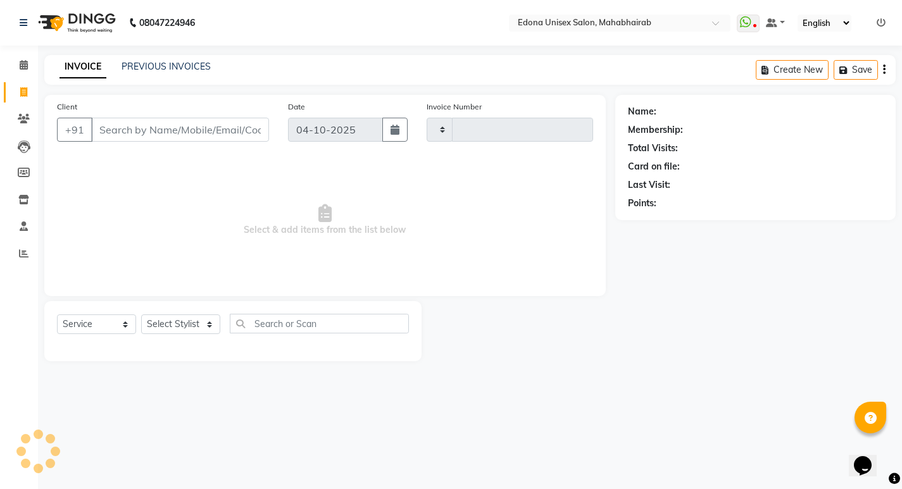
type input "3714"
select select "5393"
click at [208, 322] on select "Select Stylist" at bounding box center [180, 324] width 79 height 20
click at [207, 322] on select "Select Stylist Admin Anchuli Basumatari Anju Sonar Bir Basumtary Bishal Bharma …" at bounding box center [180, 324] width 79 height 20
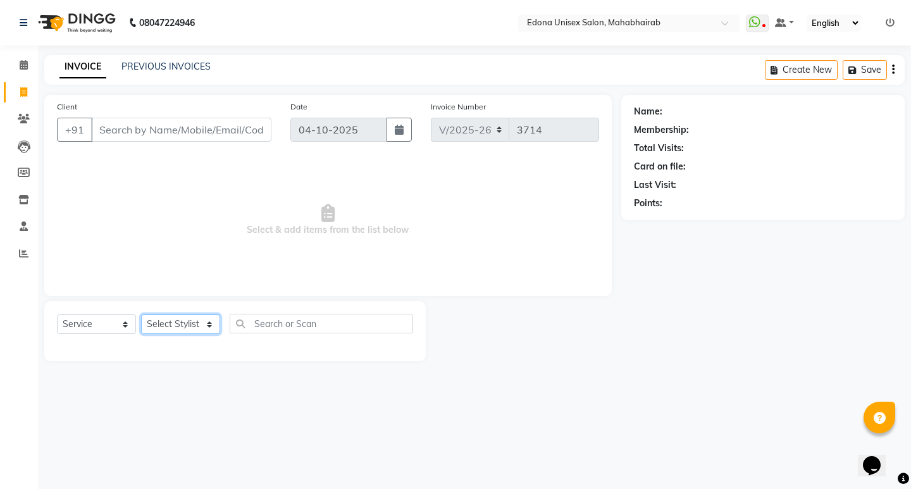
select select "69341"
click at [141, 314] on select "Select Stylist Admin Anchuli Basumatari Anju Sonar Bir Basumtary Bishal Bharma …" at bounding box center [180, 324] width 79 height 20
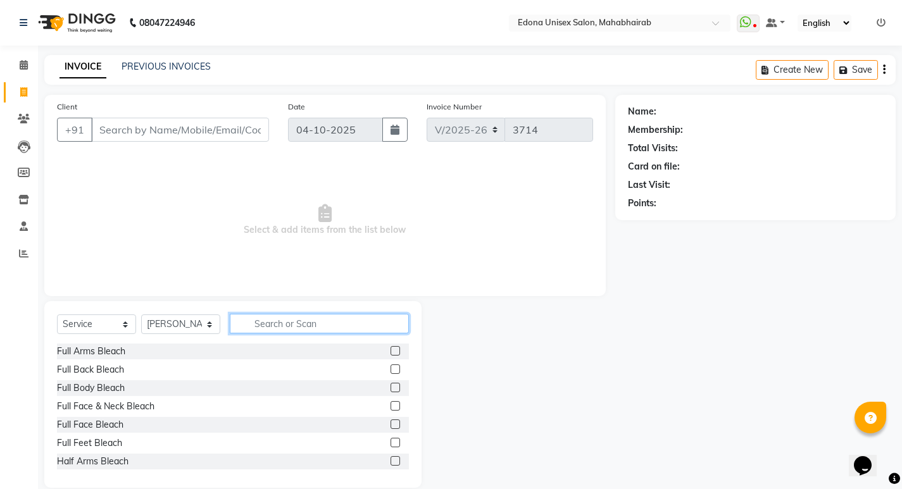
click at [266, 323] on input "text" at bounding box center [319, 324] width 179 height 20
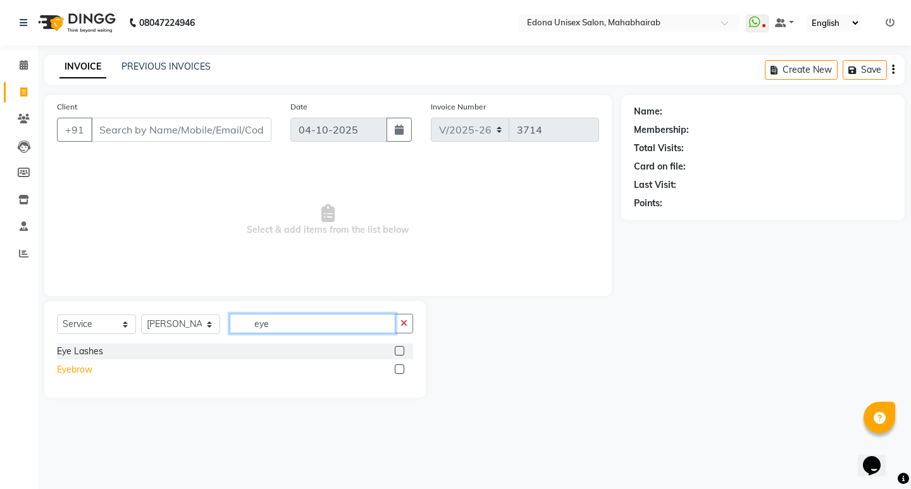
type input "eye"
click at [79, 370] on div "Eyebrow" at bounding box center [74, 369] width 35 height 13
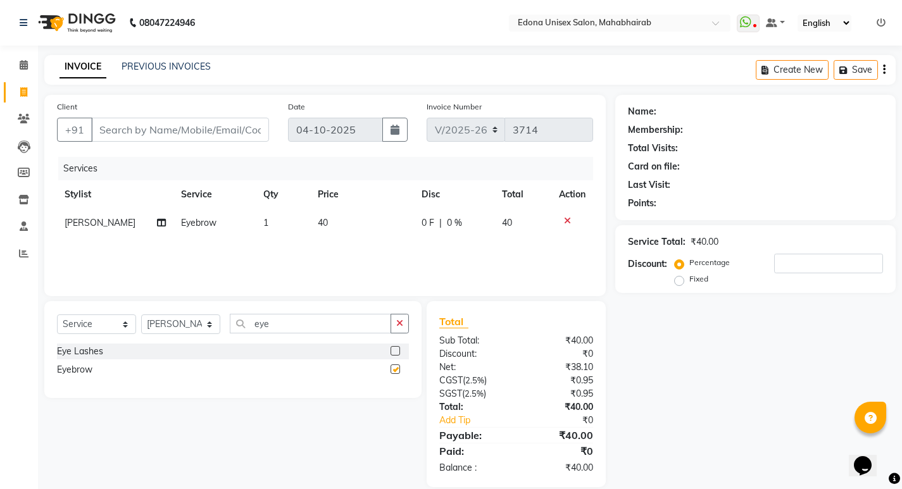
checkbox input "false"
click at [154, 127] on input "Client" at bounding box center [180, 130] width 178 height 24
type input "9"
type input "0"
type input "9954366812"
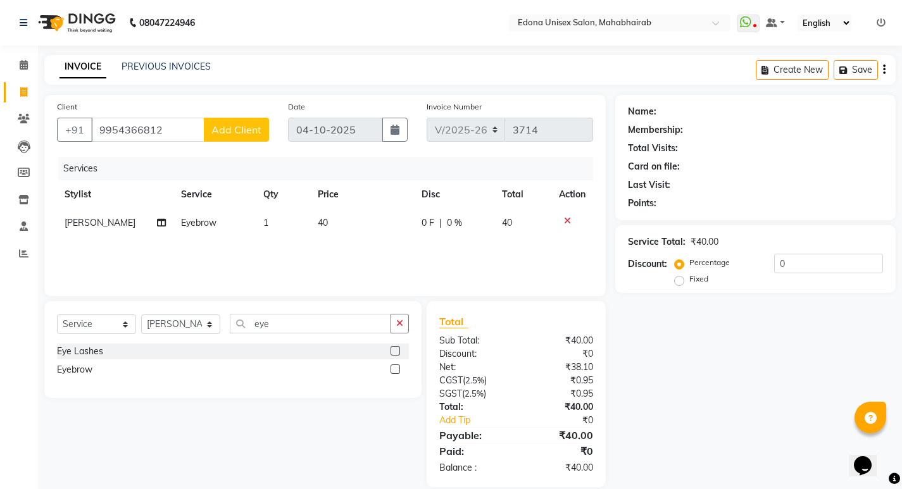
click at [247, 133] on span "Add Client" at bounding box center [236, 129] width 50 height 13
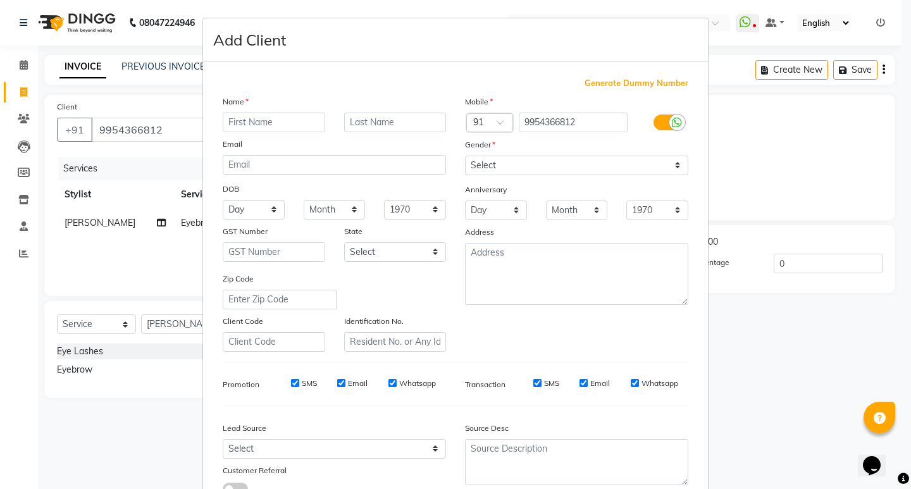
click at [245, 121] on input "text" at bounding box center [274, 123] width 102 height 20
click at [268, 125] on input "jayshri" at bounding box center [274, 123] width 102 height 20
type input "j"
type input "joyshree"
click at [502, 166] on select "Select Male Female Other Prefer Not To Say" at bounding box center [576, 166] width 223 height 20
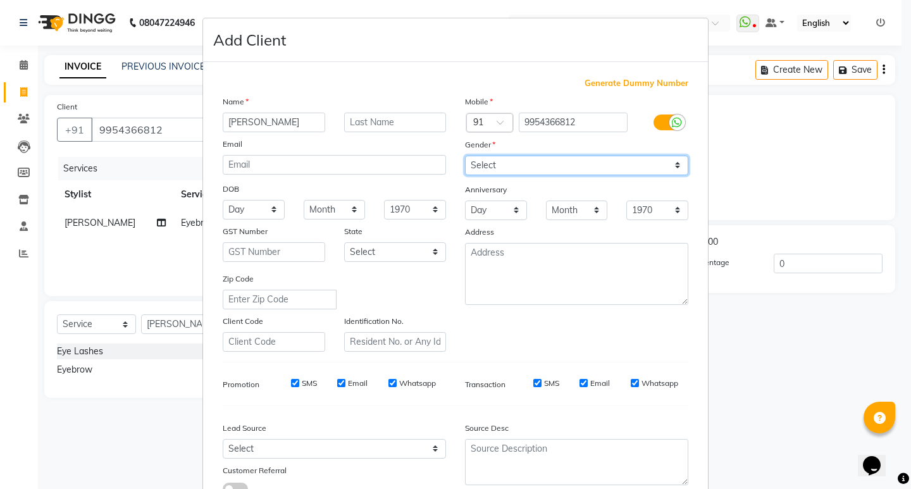
select select "female"
click at [465, 156] on select "Select Male Female Other Prefer Not To Say" at bounding box center [576, 166] width 223 height 20
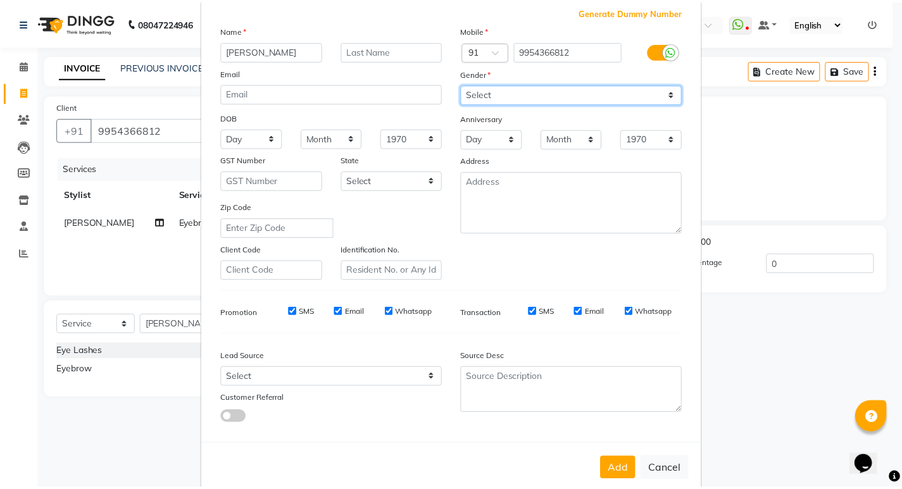
scroll to position [95, 0]
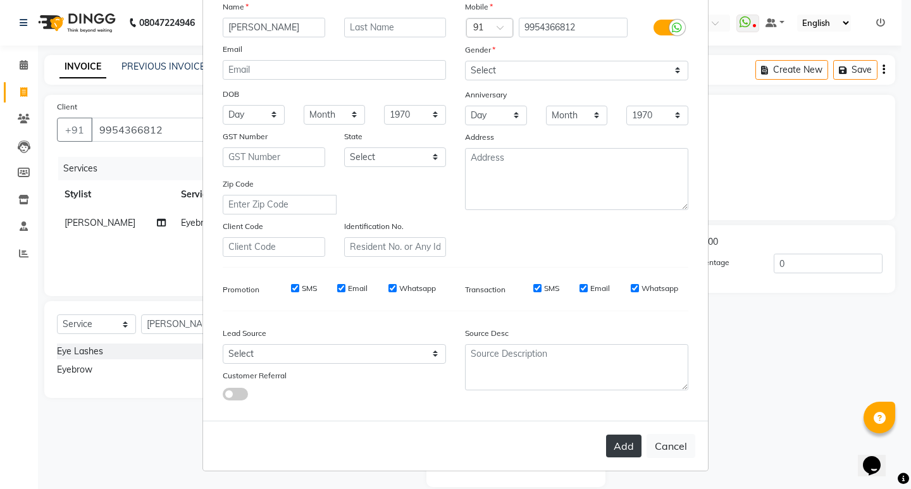
click at [624, 444] on button "Add" at bounding box center [623, 446] width 35 height 23
select select
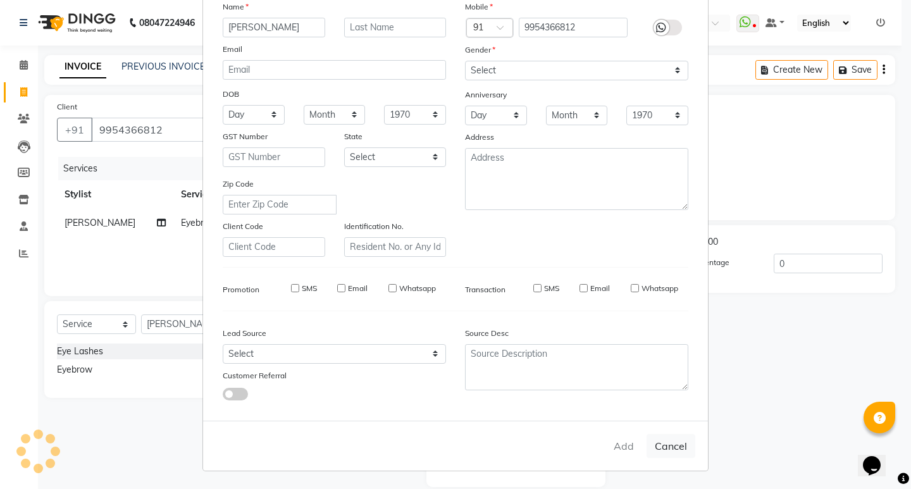
select select
checkbox input "false"
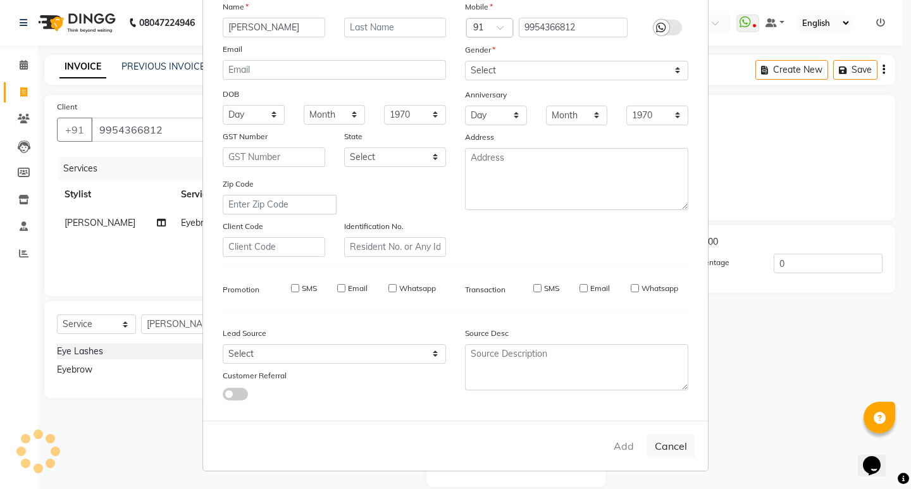
checkbox input "false"
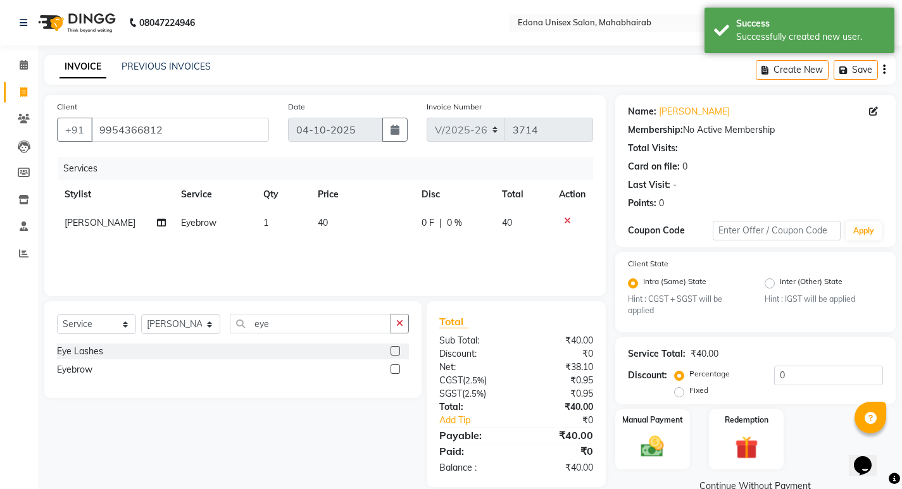
scroll to position [25, 0]
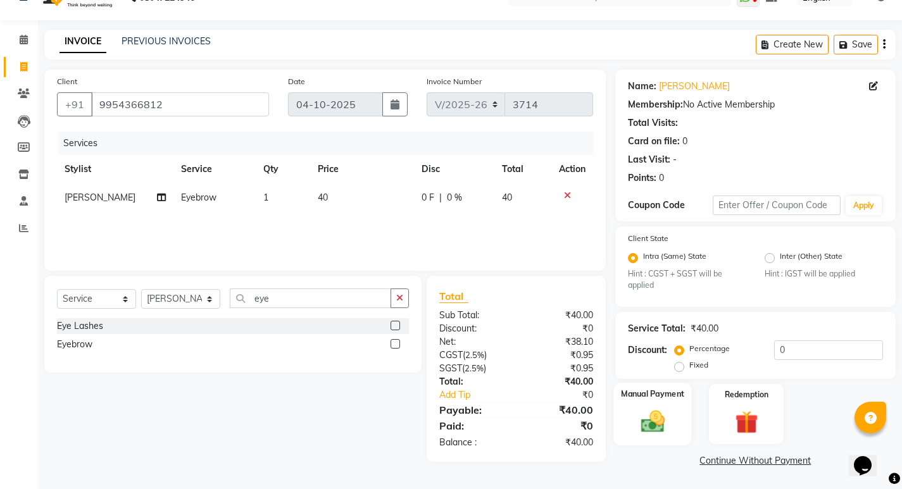
click at [691, 413] on div "Manual Payment" at bounding box center [652, 414] width 78 height 63
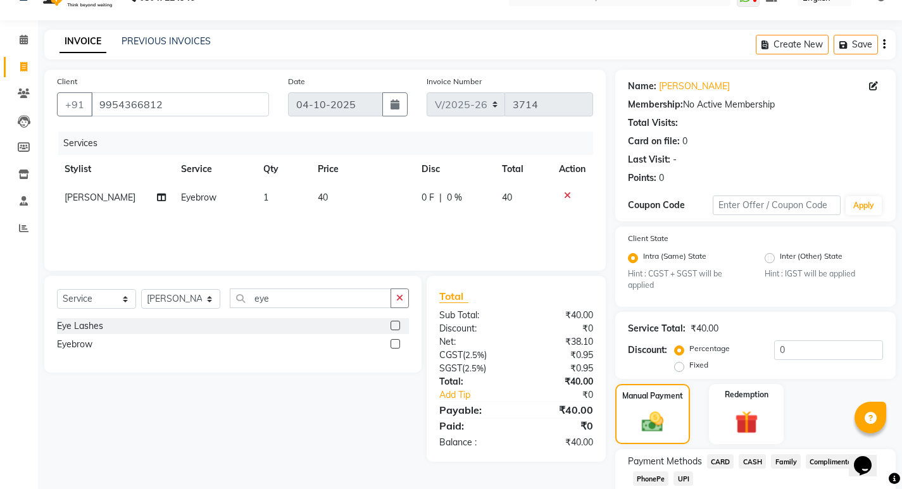
click at [657, 471] on span "PhonePe" at bounding box center [651, 478] width 36 height 15
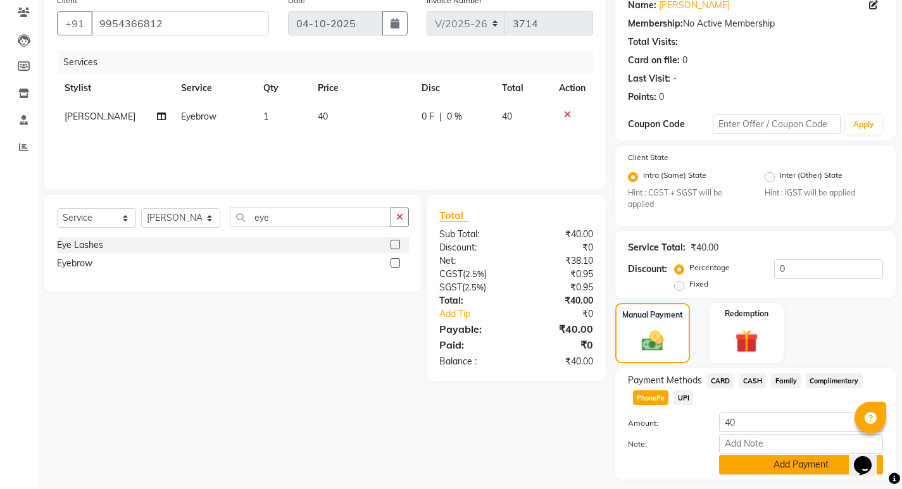
scroll to position [142, 0]
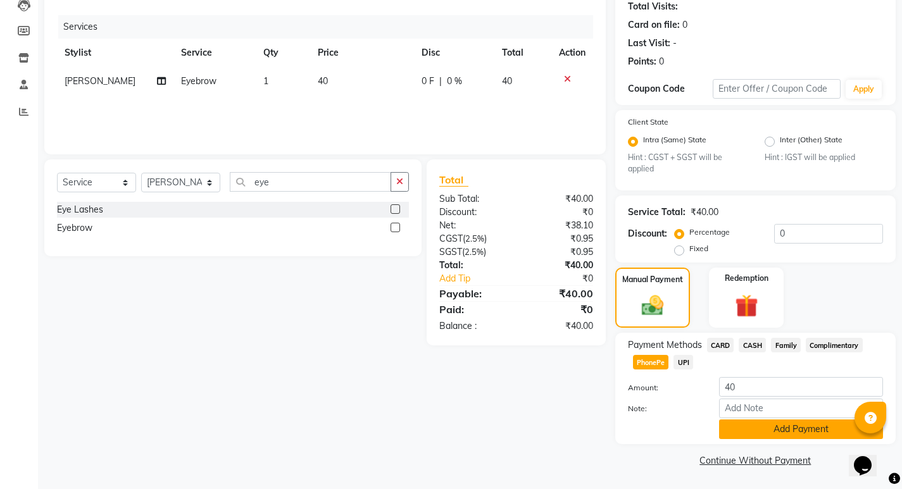
click at [771, 426] on button "Add Payment" at bounding box center [801, 429] width 164 height 20
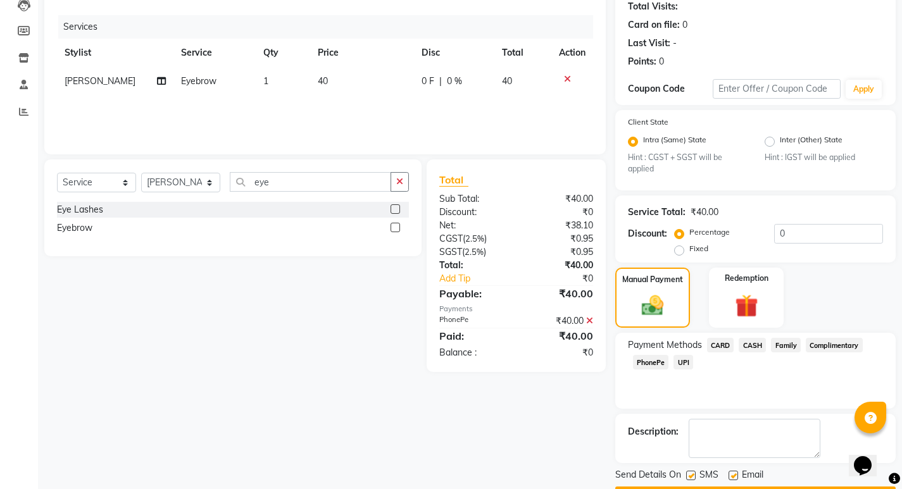
scroll to position [178, 0]
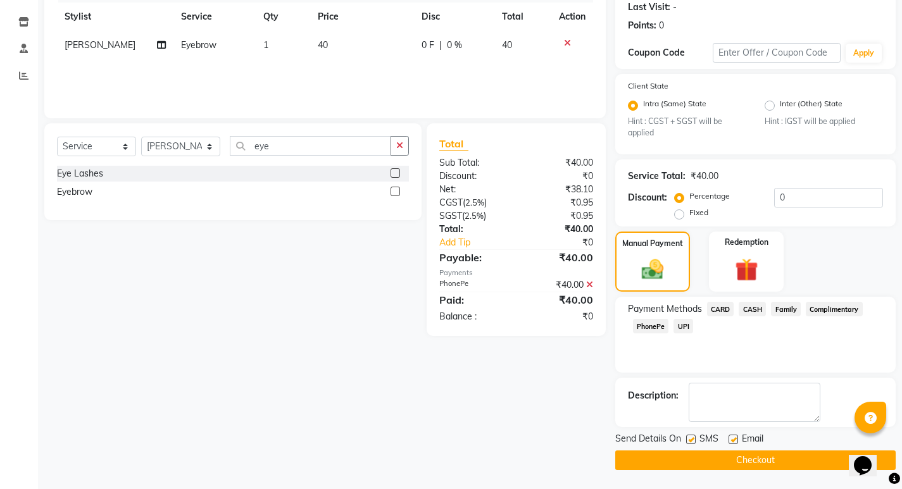
click at [709, 461] on button "Checkout" at bounding box center [755, 460] width 280 height 20
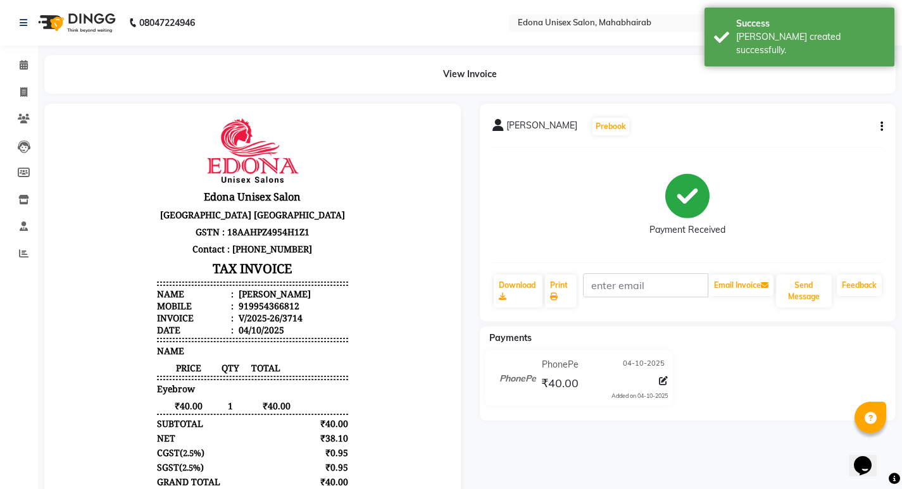
scroll to position [10, 0]
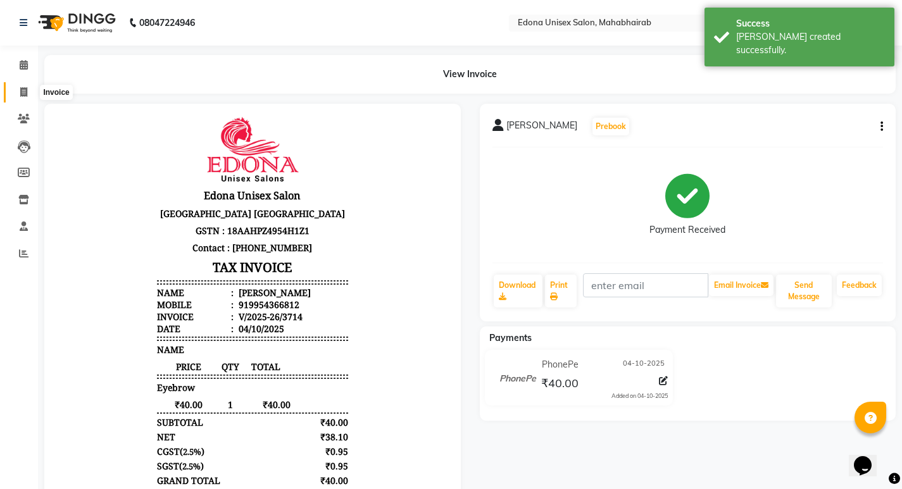
click at [22, 85] on span at bounding box center [24, 92] width 22 height 15
select select "service"
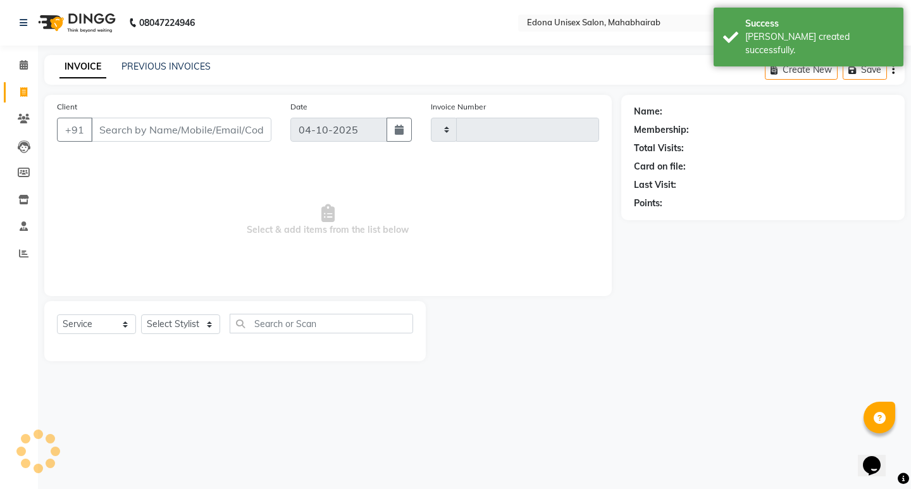
type input "3715"
select select "5393"
click at [207, 325] on select "Select Stylist" at bounding box center [180, 324] width 79 height 20
select select "69341"
click at [141, 314] on select "Select Stylist Admin Anchuli Basumatari Anju Sonar Bir Basumtary Bishal Bharma …" at bounding box center [180, 324] width 79 height 20
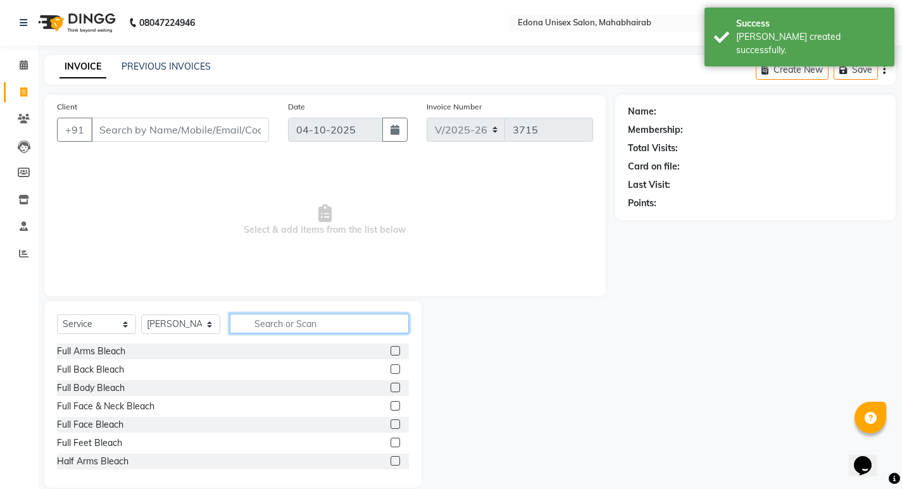
click at [309, 320] on input "text" at bounding box center [319, 324] width 179 height 20
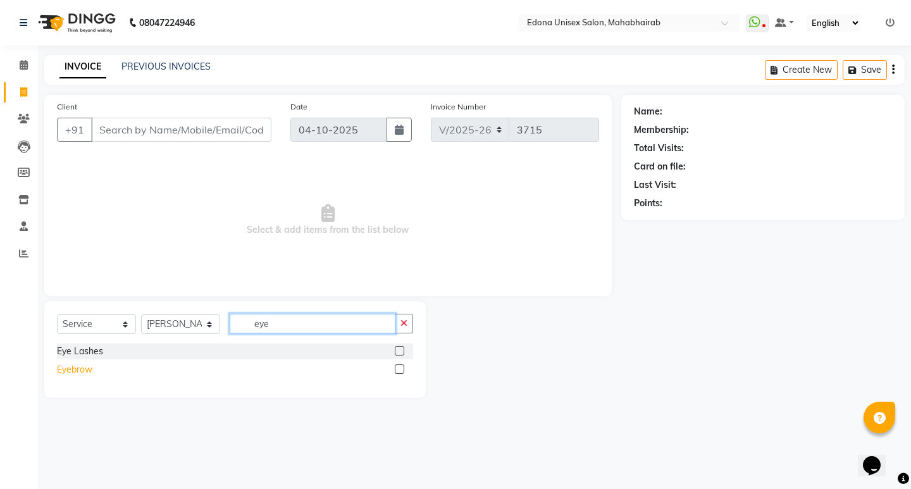
type input "eye"
click at [85, 366] on div "Eyebrow" at bounding box center [74, 369] width 35 height 13
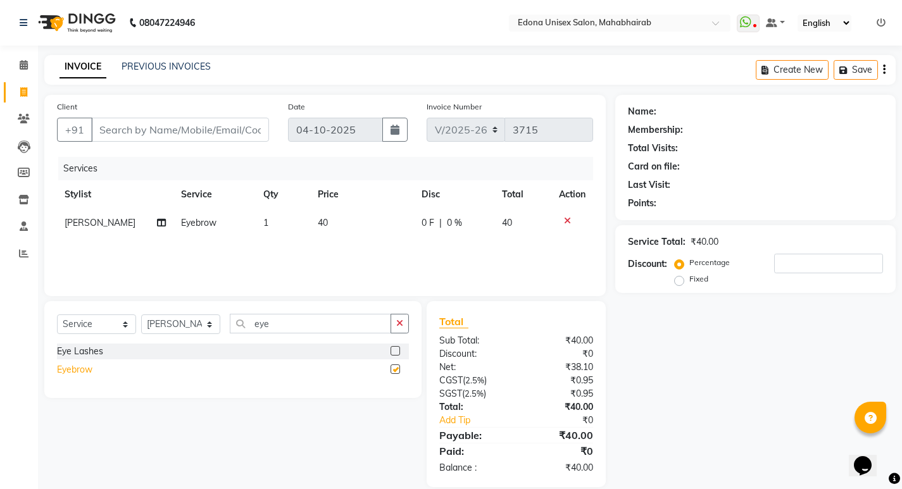
checkbox input "false"
click at [276, 329] on input "eye" at bounding box center [310, 324] width 161 height 20
type input "e"
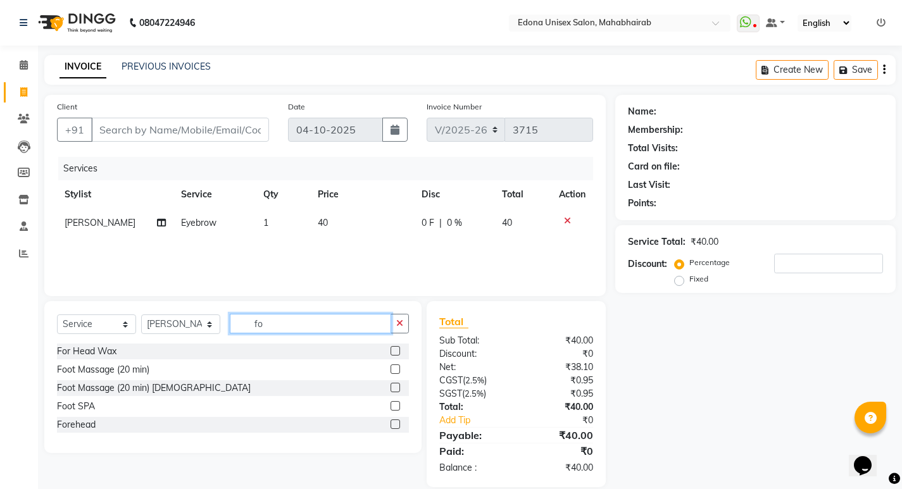
type input "f"
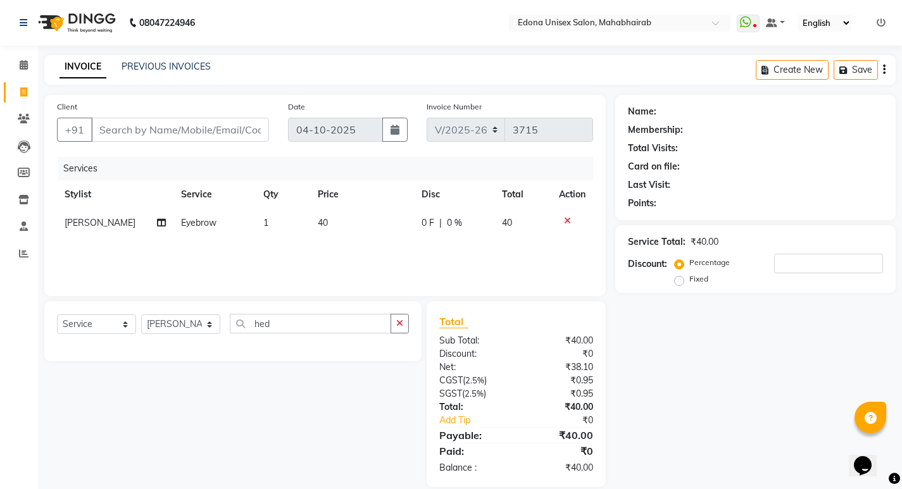
click at [330, 309] on div "Select Service Product Membership Package Voucher Prepaid Gift Card Select Styl…" at bounding box center [232, 331] width 377 height 60
click at [330, 314] on input "hed" at bounding box center [310, 324] width 161 height 20
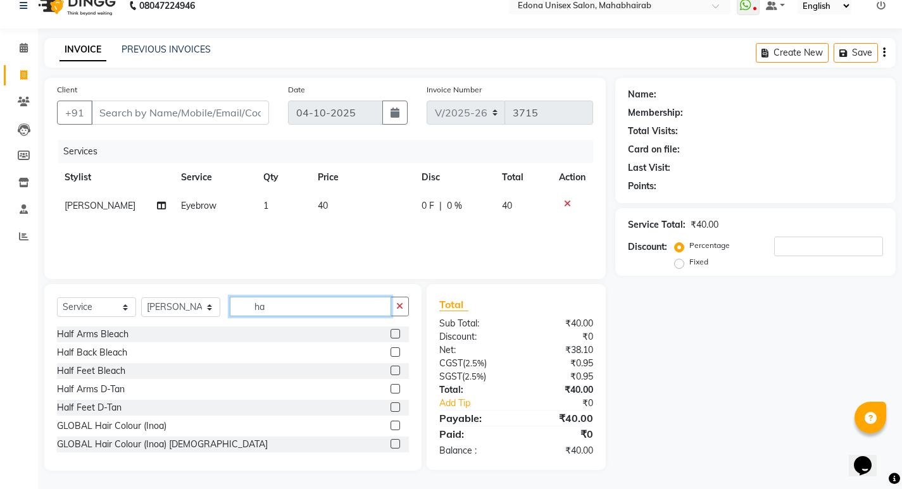
type input "h"
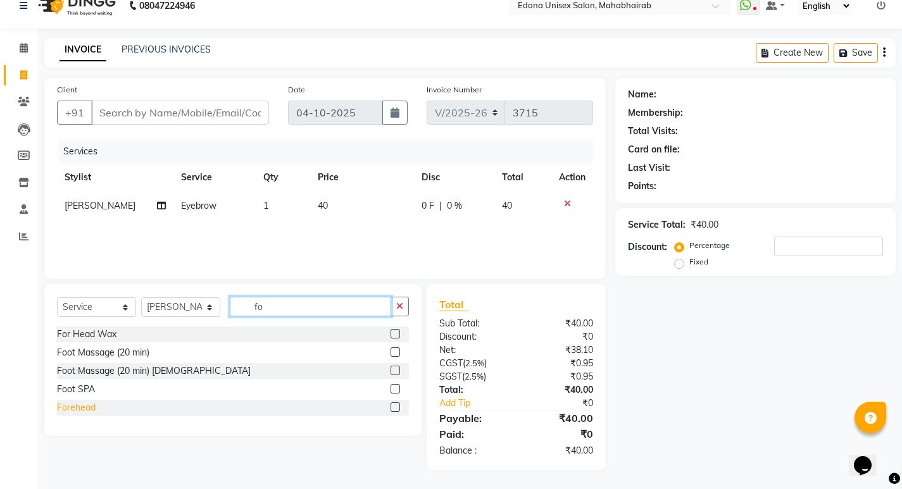
type input "fo"
click at [68, 405] on div "Forehead" at bounding box center [76, 407] width 39 height 13
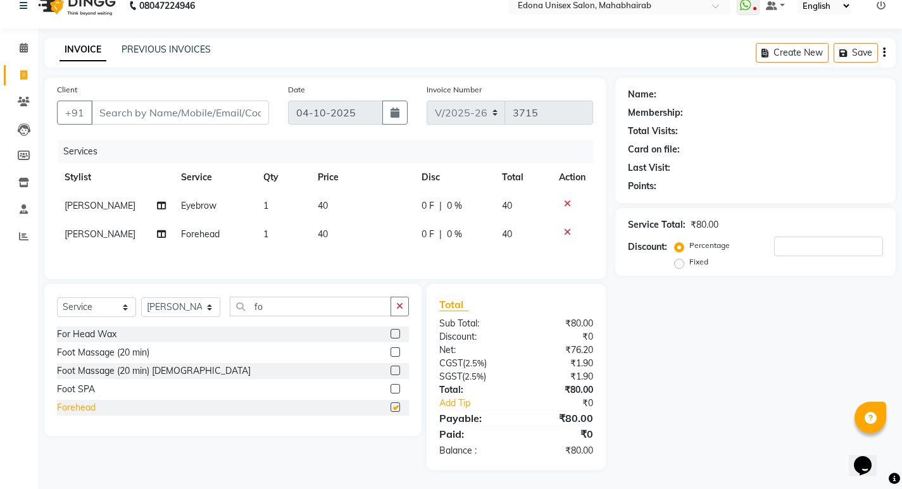
checkbox input "false"
click at [174, 106] on input "Client" at bounding box center [180, 113] width 178 height 24
type input "9"
type input "0"
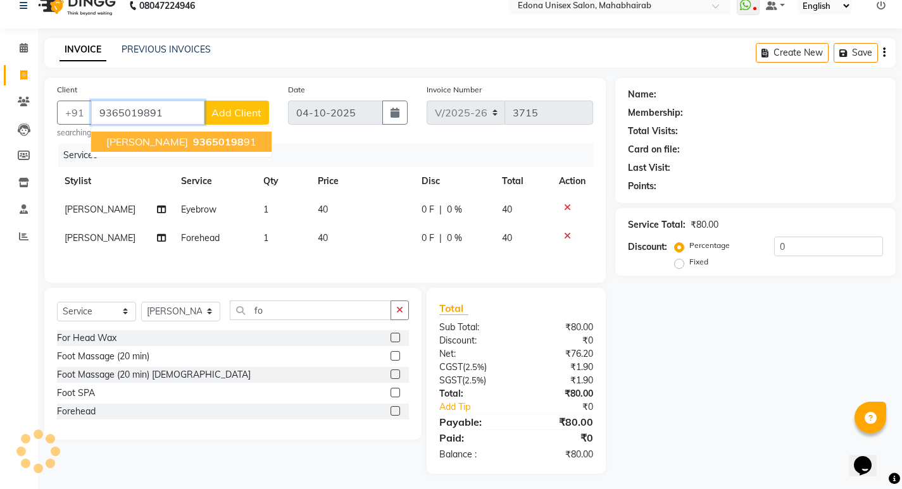
type input "9365019891"
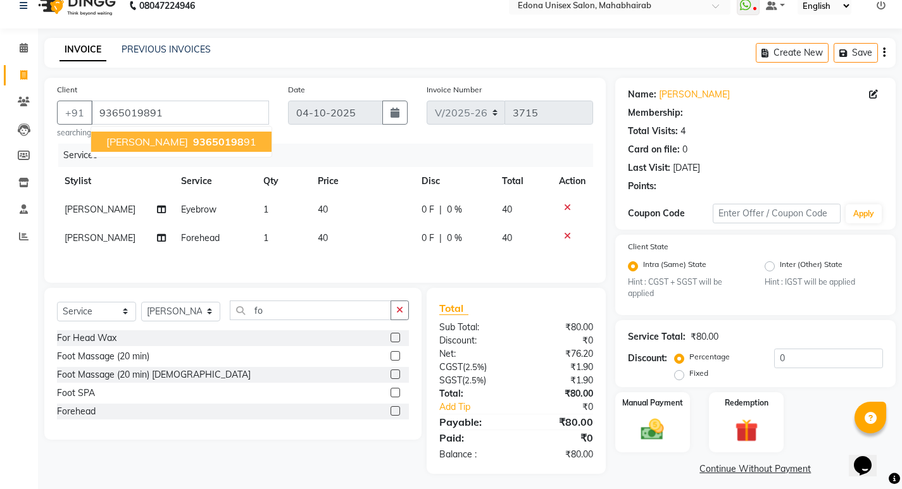
drag, startPoint x: 200, startPoint y: 139, endPoint x: 199, endPoint y: 125, distance: 13.9
click at [199, 126] on ngb-typeahead-window "SUMKI DEVI 93650198 91" at bounding box center [181, 142] width 182 height 32
click at [193, 140] on span "93650198" at bounding box center [218, 141] width 51 height 13
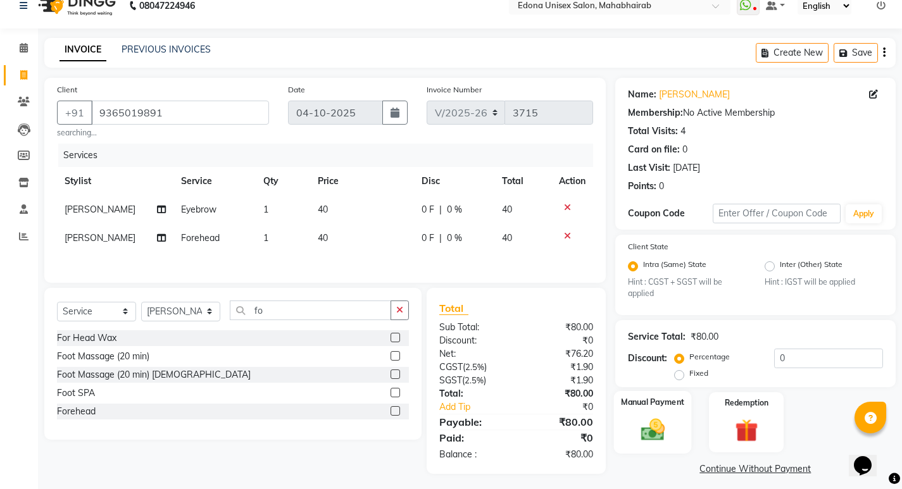
click at [641, 421] on img at bounding box center [652, 429] width 39 height 27
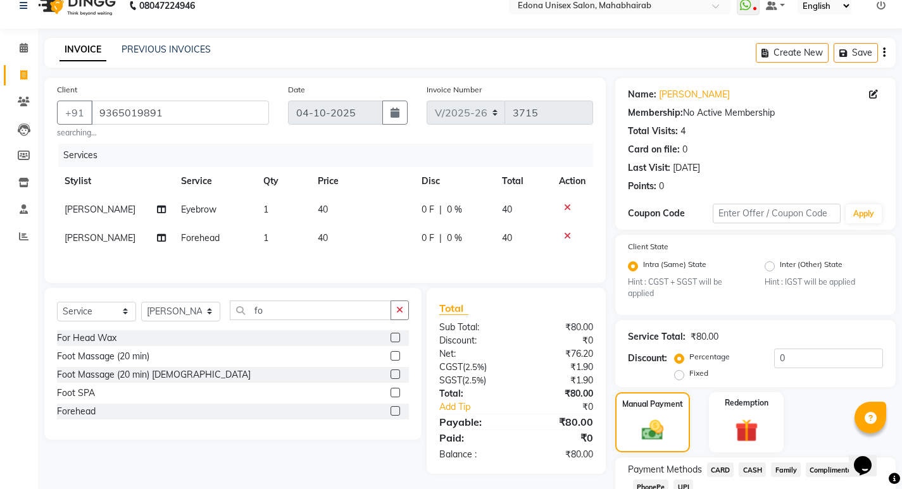
scroll to position [106, 0]
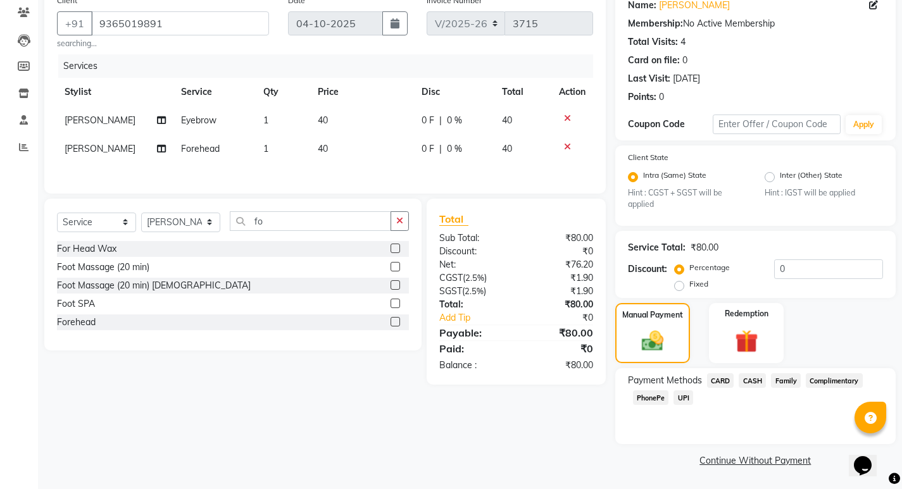
click at [752, 382] on span "CASH" at bounding box center [751, 380] width 27 height 15
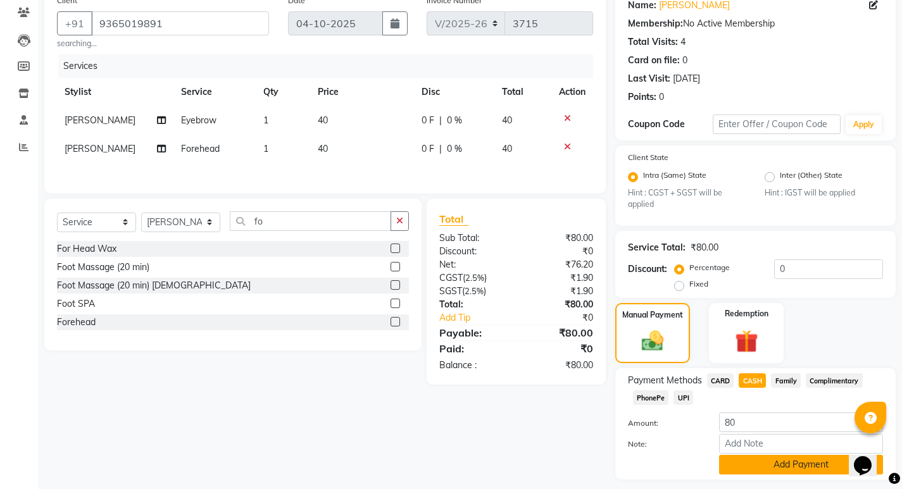
scroll to position [142, 0]
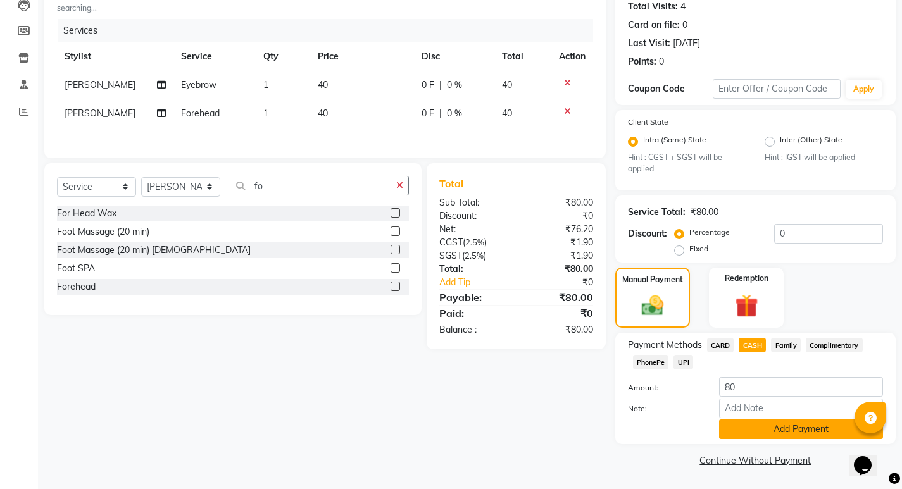
click at [768, 426] on button "Add Payment" at bounding box center [801, 429] width 164 height 20
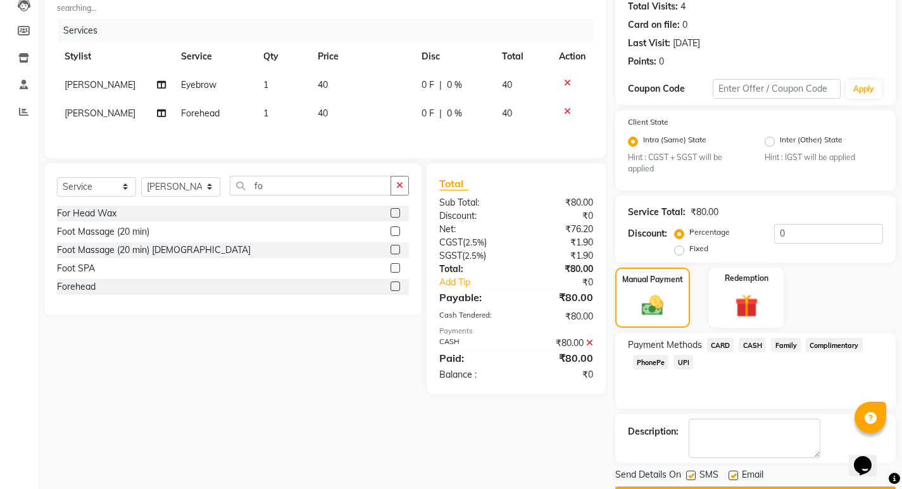
scroll to position [178, 0]
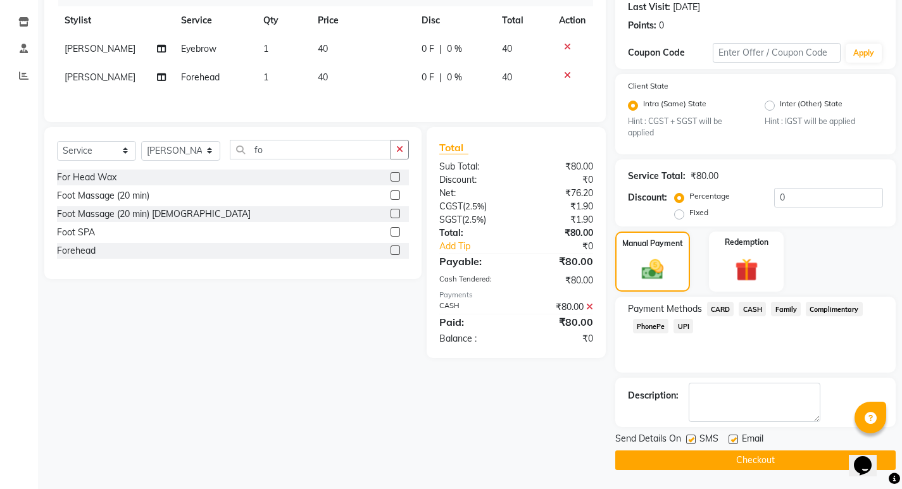
click at [681, 461] on button "Checkout" at bounding box center [755, 460] width 280 height 20
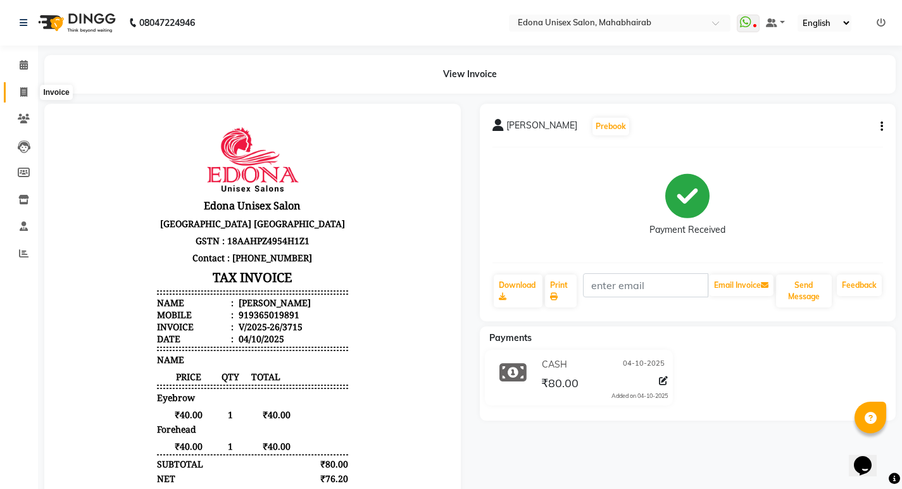
click at [25, 91] on icon at bounding box center [23, 91] width 7 height 9
select select "service"
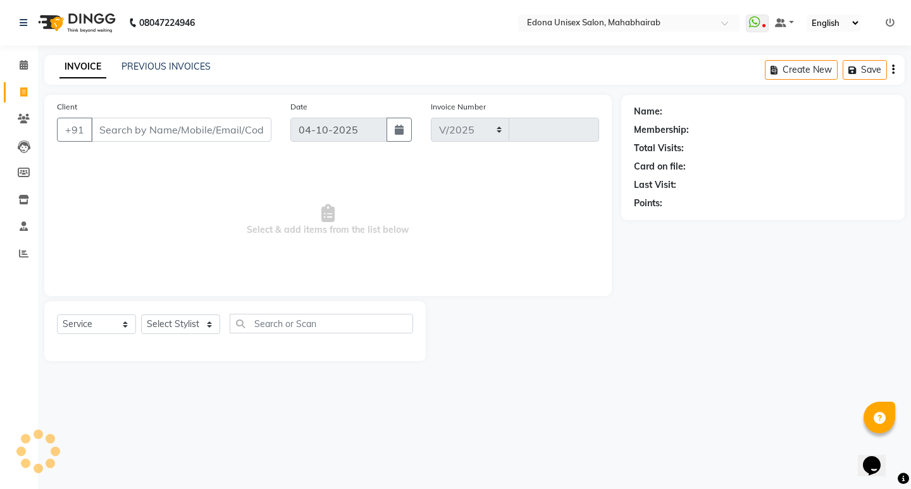
select select "5393"
type input "3716"
click at [24, 68] on icon at bounding box center [24, 64] width 8 height 9
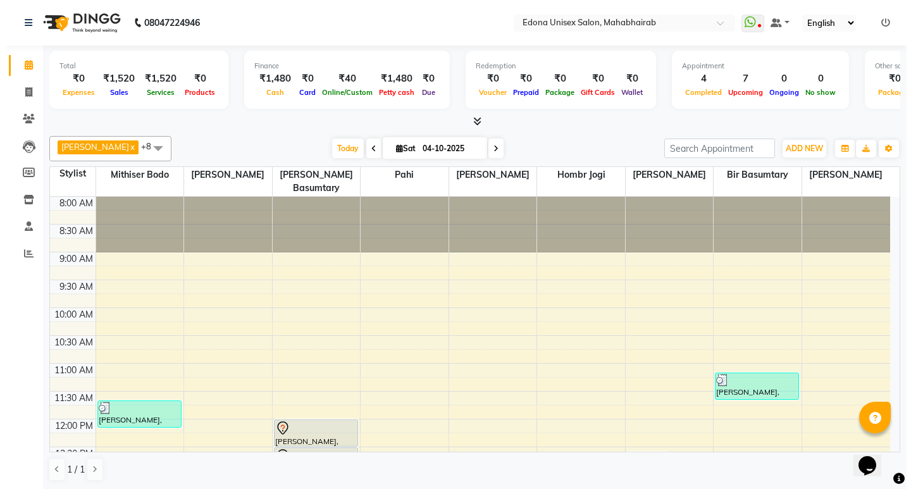
scroll to position [455, 0]
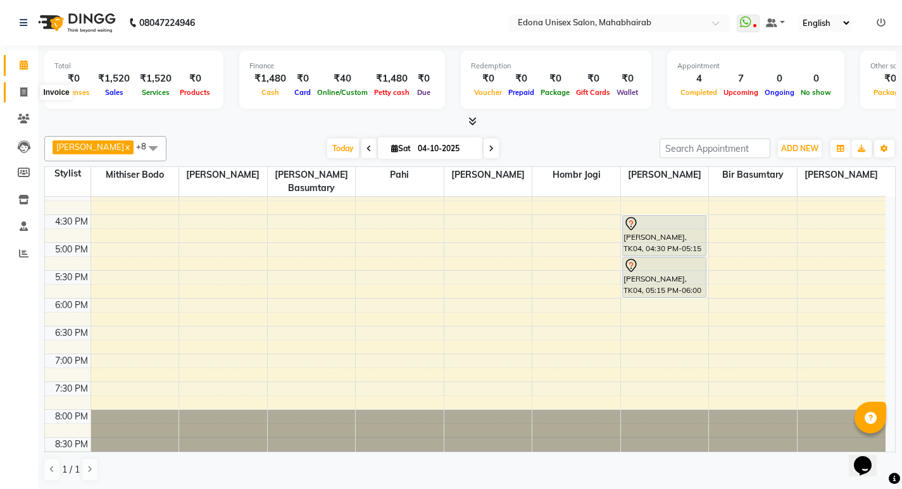
click at [32, 89] on span at bounding box center [24, 92] width 22 height 15
select select "service"
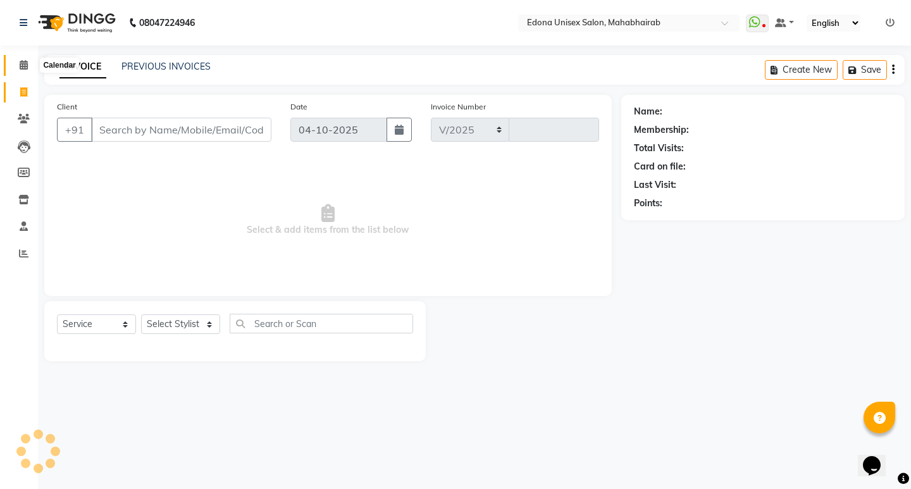
select select "5393"
type input "3716"
click at [213, 324] on select "Select Stylist Admin Anchuli Basumatari Anju Sonar Bir Basumtary Bishal Bharma …" at bounding box center [180, 324] width 79 height 20
select select "87820"
click at [141, 314] on select "Select Stylist Admin Anchuli Basumatari Anju Sonar Bir Basumtary Bishal Bharma …" at bounding box center [180, 324] width 79 height 20
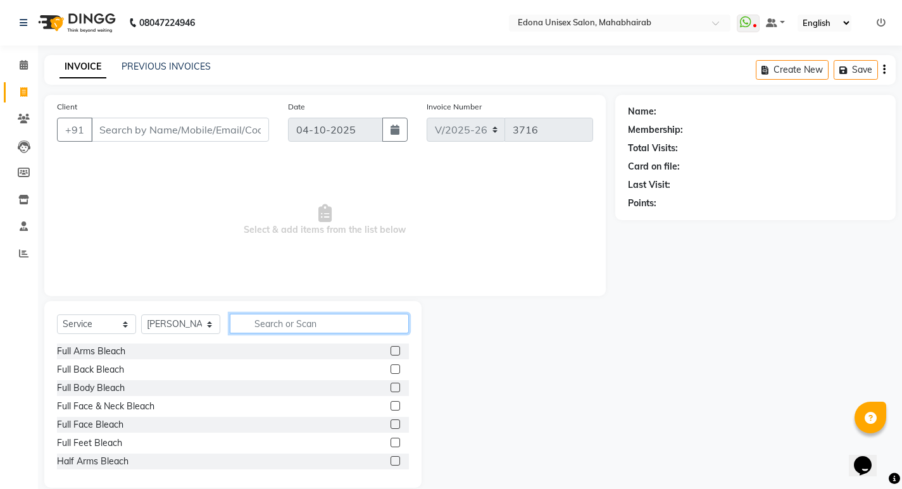
drag, startPoint x: 287, startPoint y: 328, endPoint x: 287, endPoint y: 311, distance: 16.5
click at [288, 328] on input "text" at bounding box center [319, 324] width 179 height 20
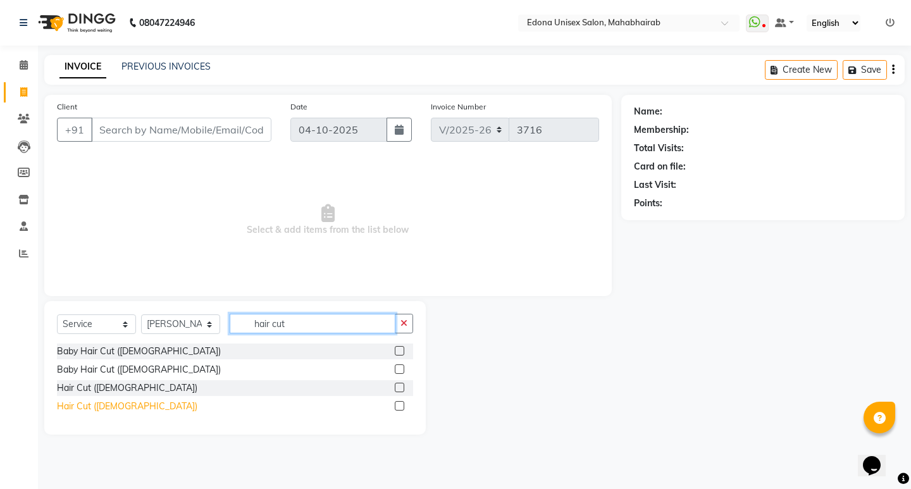
type input "hair cut"
drag, startPoint x: 70, startPoint y: 404, endPoint x: 82, endPoint y: 404, distance: 12.0
click at [74, 405] on div "Hair Cut ([DEMOGRAPHIC_DATA])" at bounding box center [127, 406] width 140 height 13
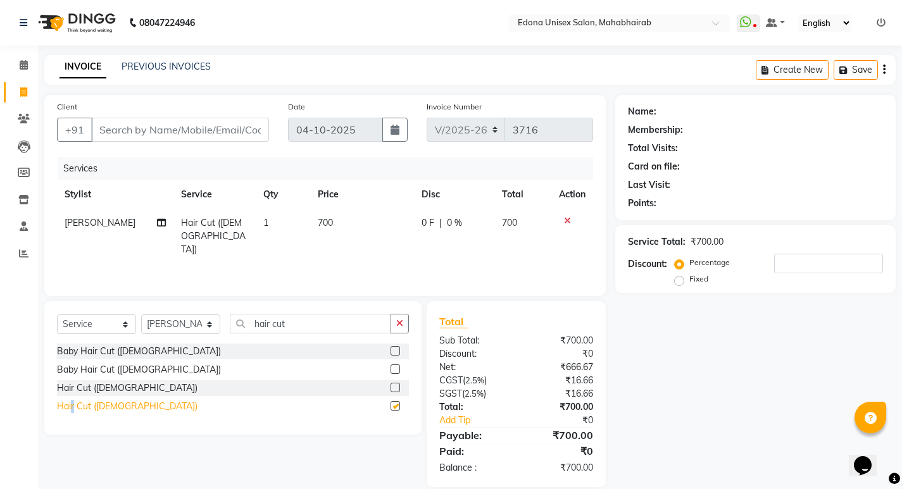
checkbox input "false"
drag, startPoint x: 450, startPoint y: 220, endPoint x: 444, endPoint y: 223, distance: 7.6
click at [447, 223] on span "0 %" at bounding box center [454, 222] width 15 height 13
select select "87820"
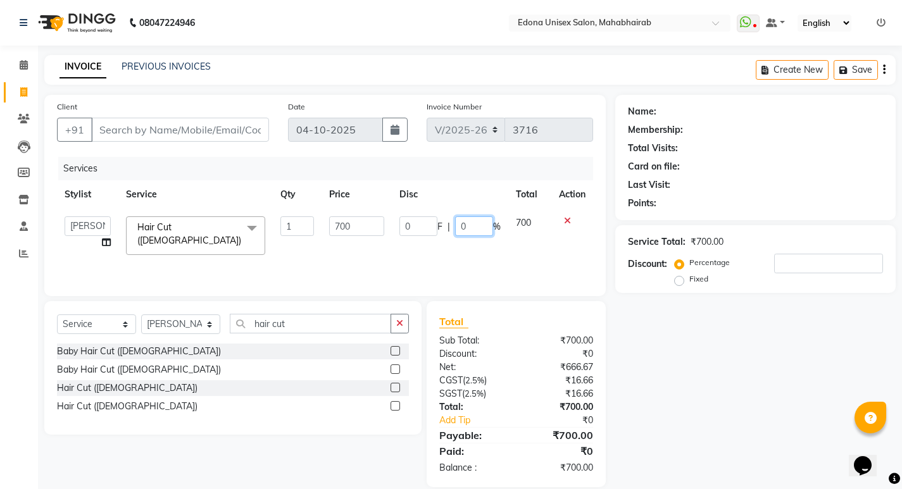
click at [464, 226] on input "0" at bounding box center [474, 226] width 38 height 20
type input "10"
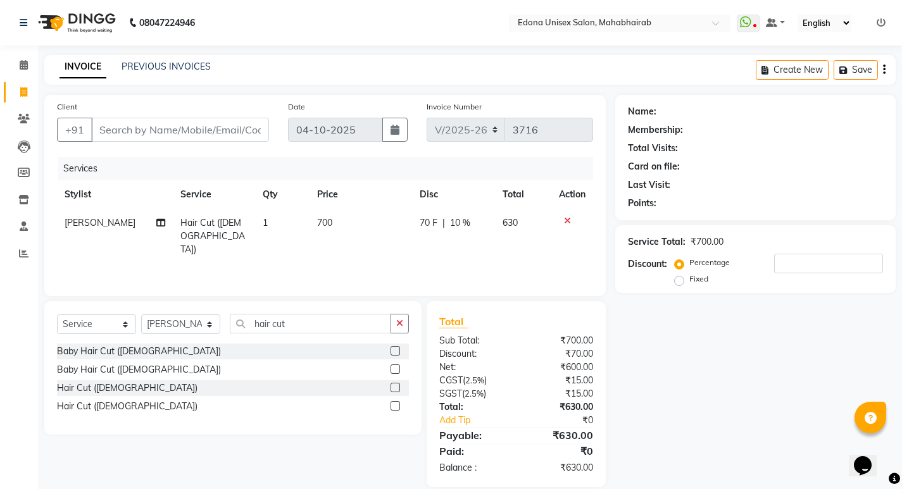
click at [370, 252] on div "Services Stylist Service Qty Price Disc Total Action Tapan Hair Cut (Ladies) 1 …" at bounding box center [325, 220] width 536 height 127
drag, startPoint x: 369, startPoint y: 253, endPoint x: 397, endPoint y: 259, distance: 28.4
click at [381, 259] on div "Services Stylist Service Qty Price Disc Total Action Tapan Hair Cut (Ladies) 1 …" at bounding box center [325, 220] width 536 height 127
click at [402, 258] on div "Services Stylist Service Qty Price Disc Total Action Tapan Hair Cut (Ladies) 1 …" at bounding box center [325, 220] width 536 height 127
click at [450, 252] on div "Services Stylist Service Qty Price Disc Total Action Tapan Hair Cut (Ladies) 1 …" at bounding box center [325, 220] width 536 height 127
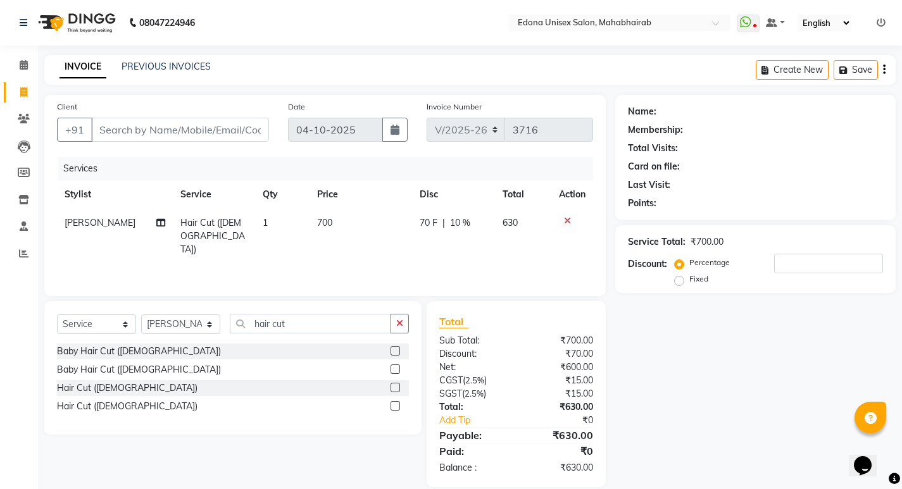
drag, startPoint x: 468, startPoint y: 251, endPoint x: 478, endPoint y: 248, distance: 10.6
click at [470, 251] on div "Services Stylist Service Qty Price Disc Total Action Tapan Hair Cut (Ladies) 1 …" at bounding box center [325, 220] width 536 height 127
click at [457, 220] on span "10 %" at bounding box center [460, 222] width 20 height 13
select select "87820"
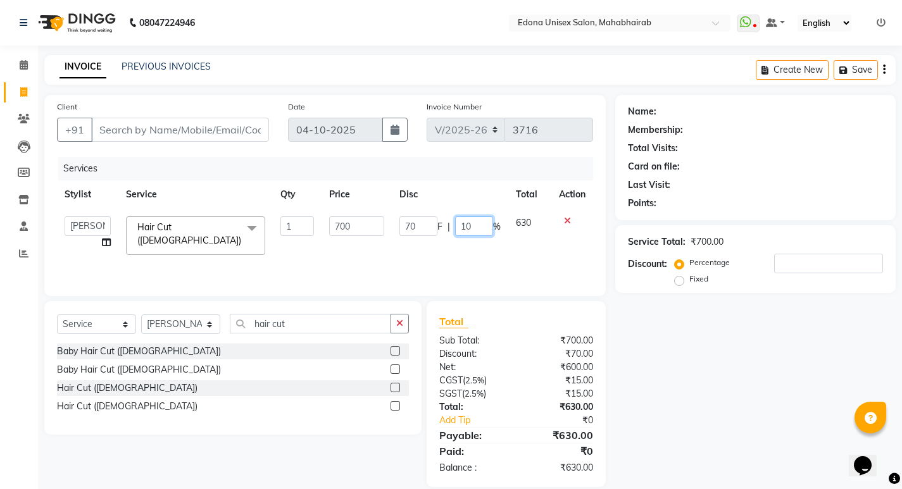
click at [468, 226] on input "10" at bounding box center [474, 226] width 38 height 20
click at [474, 225] on input "10" at bounding box center [474, 226] width 38 height 20
type input "15"
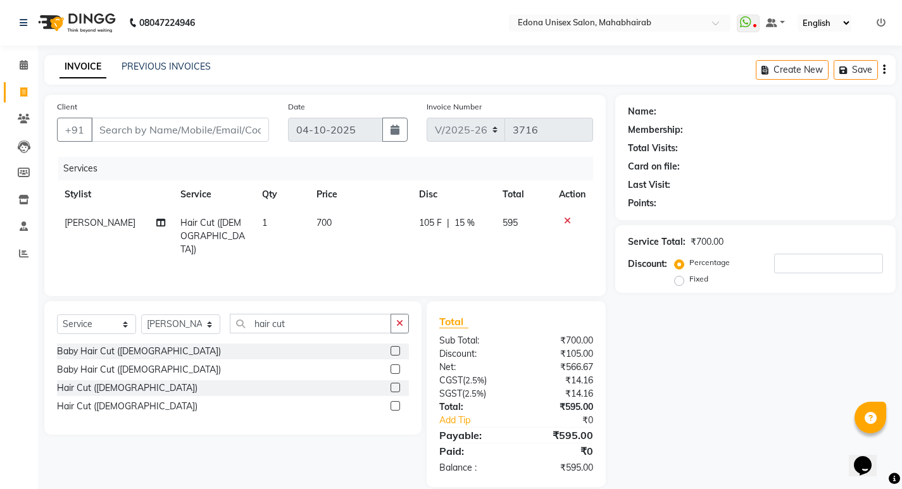
click at [411, 254] on div "Services Stylist Service Qty Price Disc Total Action Tapan Hair Cut (Ladies) 1 …" at bounding box center [325, 220] width 536 height 127
click at [463, 220] on span "15 %" at bounding box center [464, 222] width 20 height 13
select select "87820"
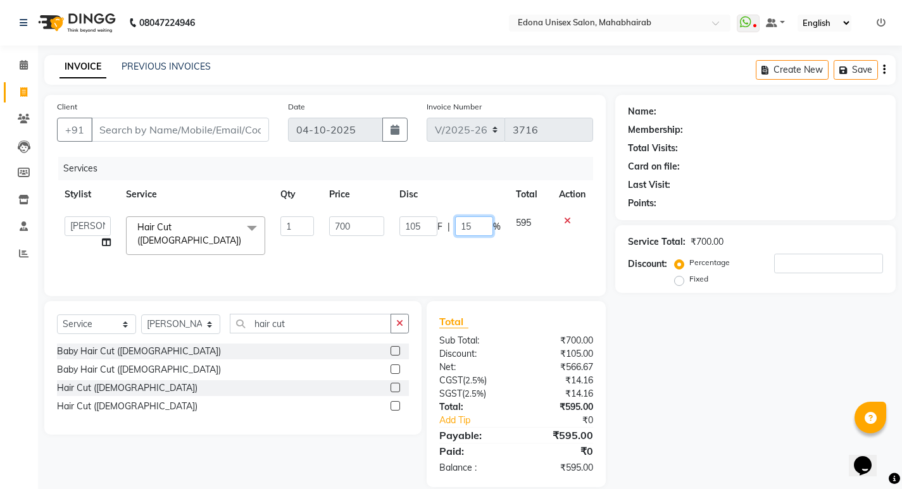
click at [482, 225] on input "15" at bounding box center [474, 226] width 38 height 20
type input "13"
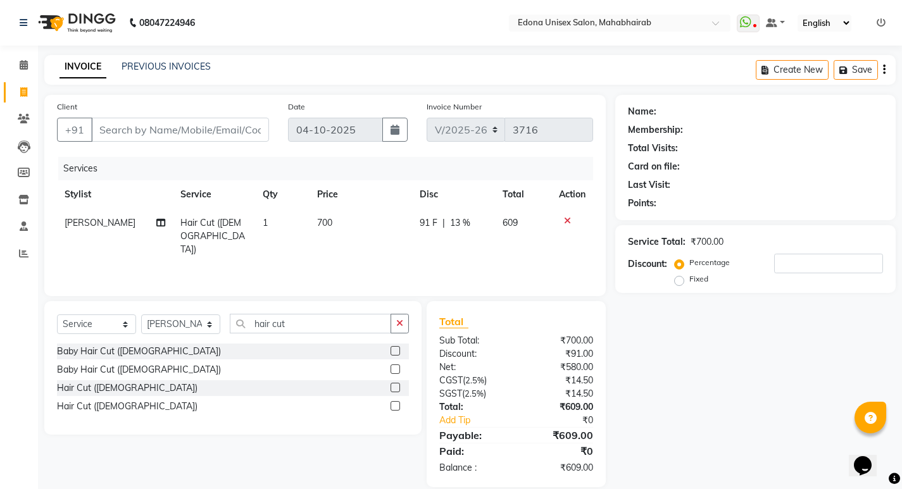
click at [468, 242] on td "91 F | 13 %" at bounding box center [453, 236] width 82 height 55
select select "87820"
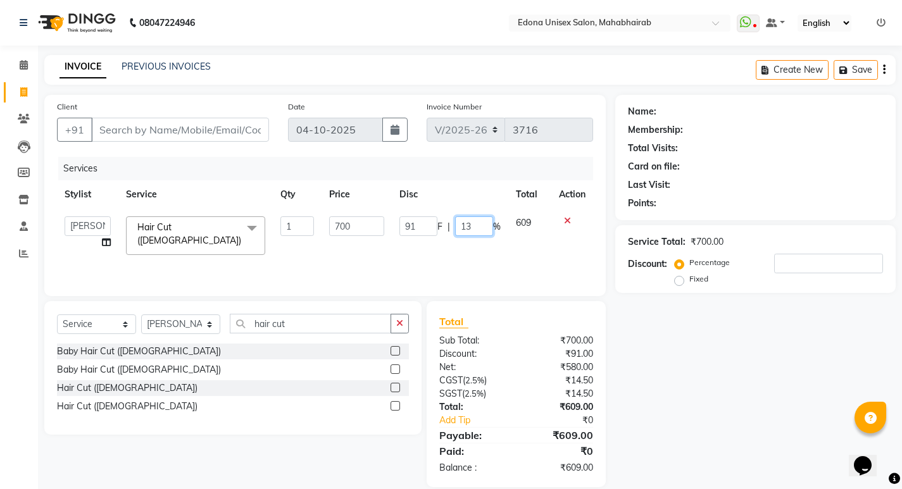
click at [475, 224] on input "13" at bounding box center [474, 226] width 38 height 20
type input "12"
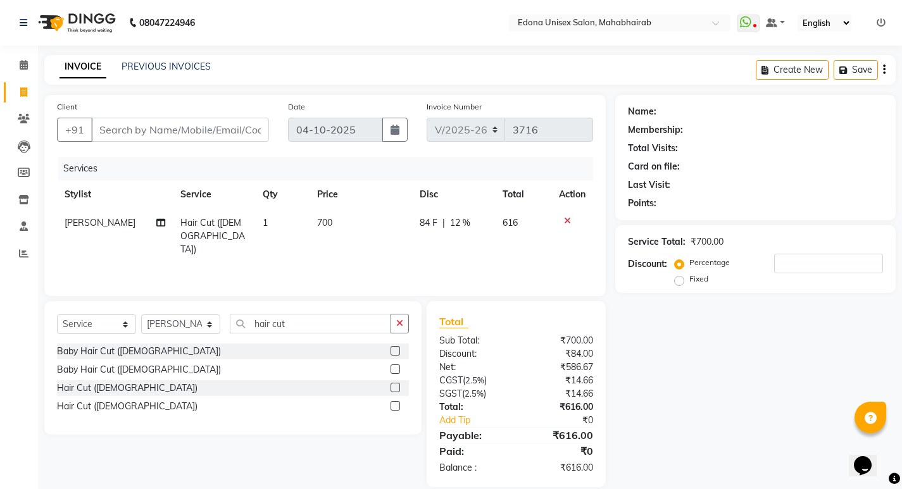
click at [454, 254] on div "Services Stylist Service Qty Price Disc Total Action Tapan Hair Cut (Ladies) 1 …" at bounding box center [325, 220] width 536 height 127
click at [456, 219] on span "12 %" at bounding box center [460, 222] width 20 height 13
select select "87820"
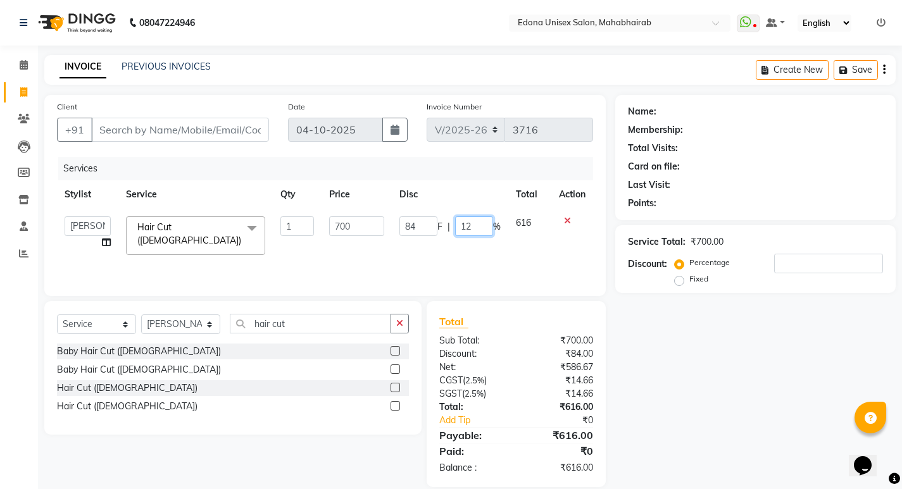
click at [476, 227] on input "12" at bounding box center [474, 226] width 38 height 20
type input "11"
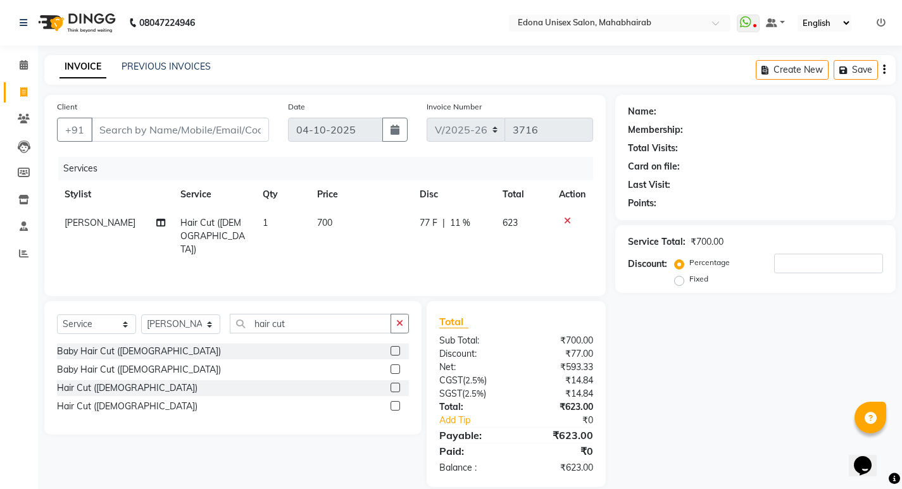
click at [459, 254] on div "Services Stylist Service Qty Price Disc Total Action Tapan Hair Cut (Ladies) 1 …" at bounding box center [325, 220] width 536 height 127
click at [459, 221] on span "11 %" at bounding box center [460, 222] width 20 height 13
select select "87820"
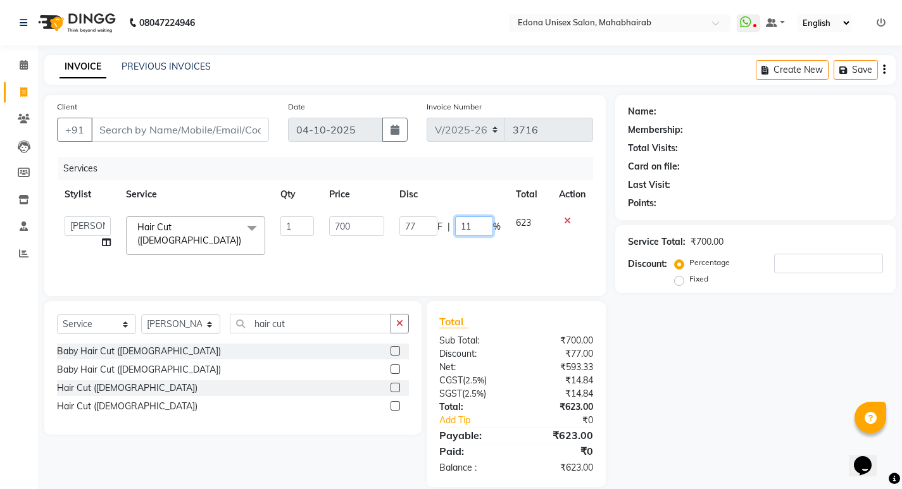
click at [472, 227] on input "11" at bounding box center [474, 226] width 38 height 20
type input "10"
click at [438, 240] on td "77 F | 10 %" at bounding box center [450, 236] width 116 height 54
select select "87820"
click at [333, 256] on td "700" at bounding box center [356, 236] width 70 height 54
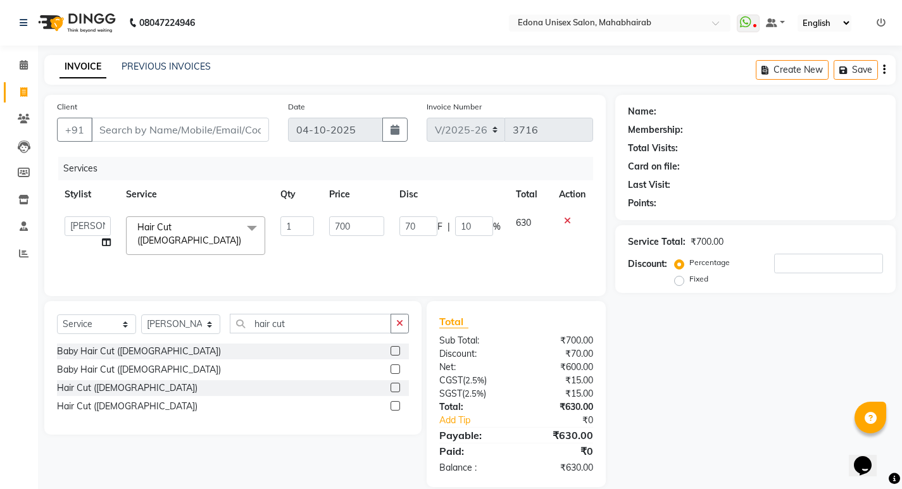
click at [469, 244] on td "70 F | 10 %" at bounding box center [450, 236] width 116 height 54
click at [480, 221] on input "10" at bounding box center [474, 226] width 38 height 20
type input "1"
type input "0"
click at [395, 244] on div "Services Stylist Service Qty Price Disc Total Action Admin Anchuli Basumatari A…" at bounding box center [325, 220] width 536 height 127
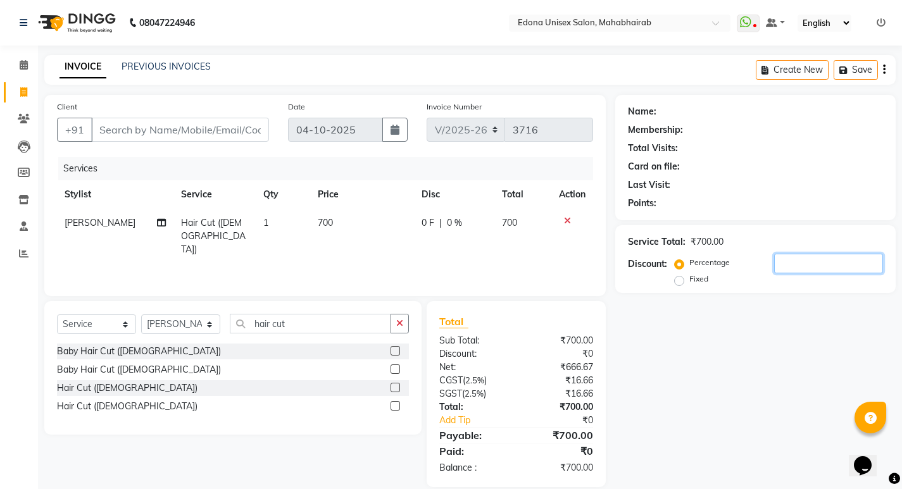
click at [836, 262] on input "number" at bounding box center [828, 264] width 109 height 20
type input "10"
click at [737, 427] on div "Name: Membership: Total Visits: Card on file: Last Visit: Points: Service Total…" at bounding box center [760, 291] width 290 height 392
click at [502, 249] on td "630" at bounding box center [523, 236] width 56 height 55
select select "87820"
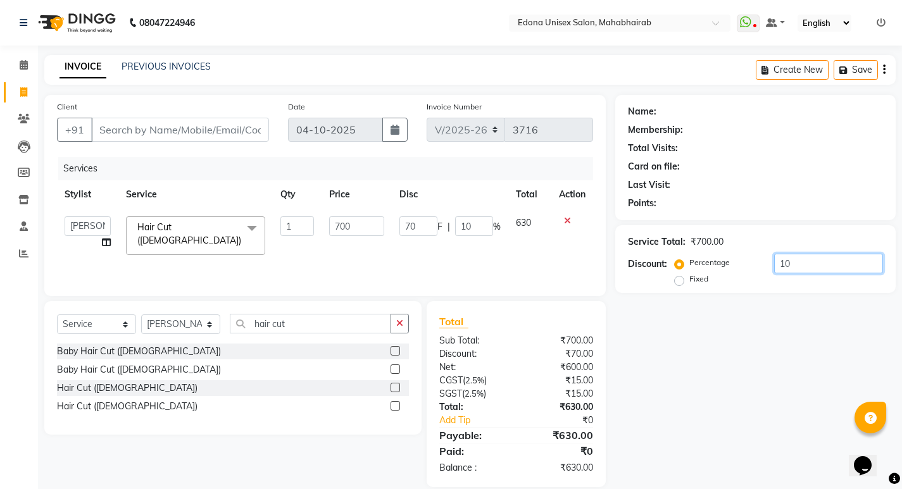
click at [816, 254] on input "10" at bounding box center [828, 264] width 109 height 20
type input "1"
type input "7"
type input "1"
type input "0"
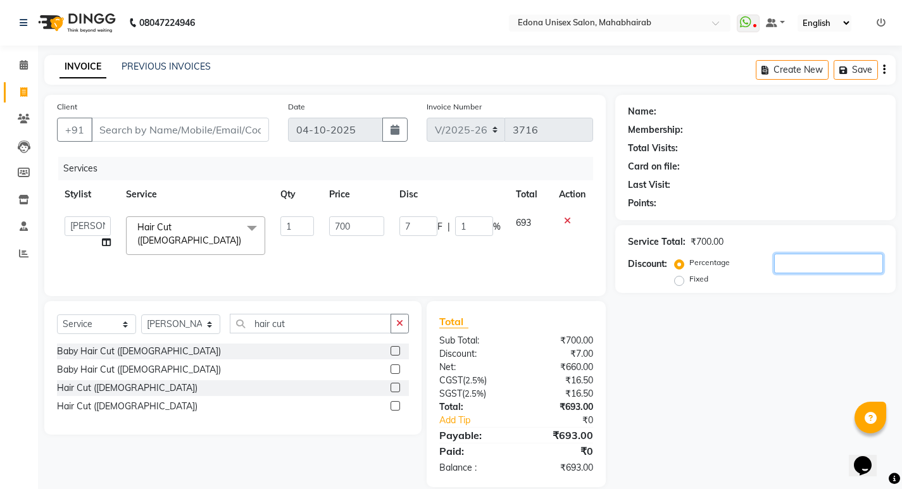
type input "0"
type input "1"
type input "7"
type input "1"
type input "11"
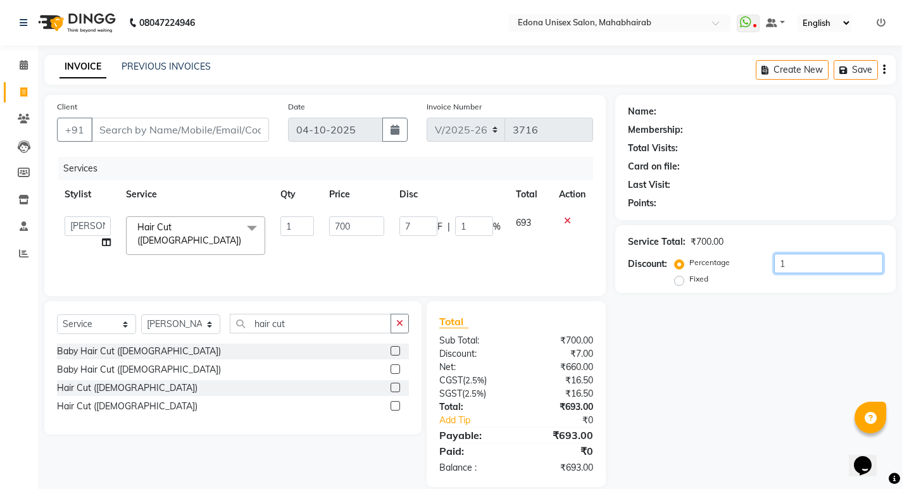
type input "77"
type input "11"
type input "1"
type input "7"
type input "1"
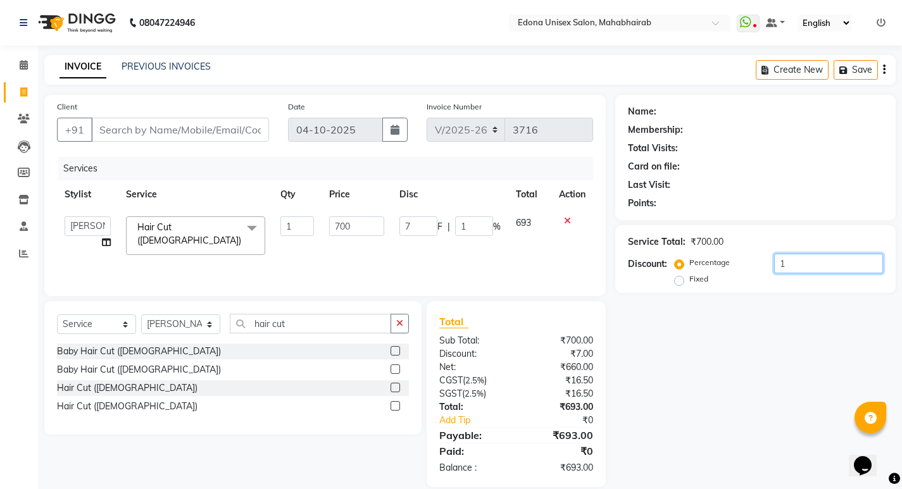
type input "12"
type input "84"
type input "12"
type input "1"
type input "7"
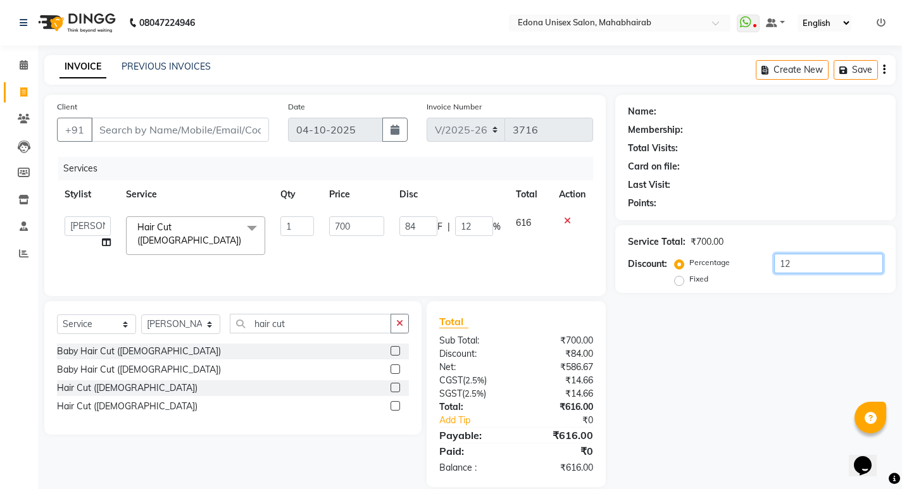
type input "1"
type input "13"
type input "91"
type input "13"
type input "1"
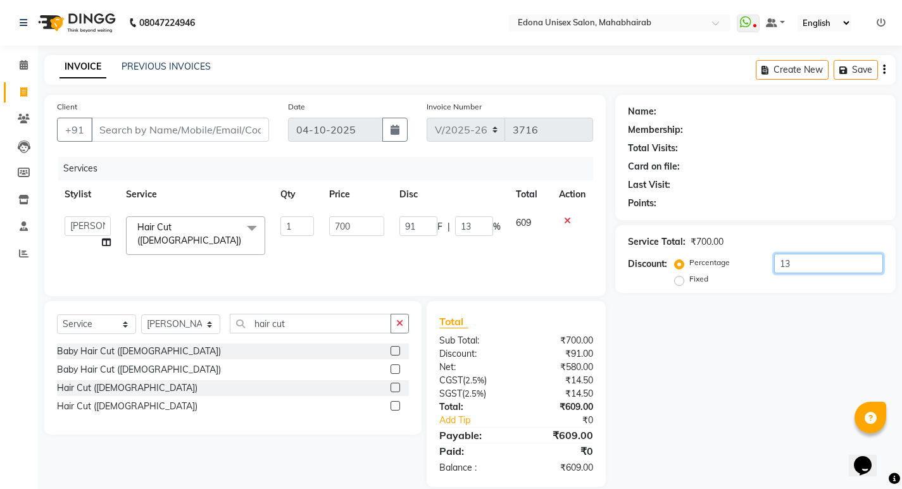
type input "7"
type input "1"
type input "14"
type input "98"
type input "14"
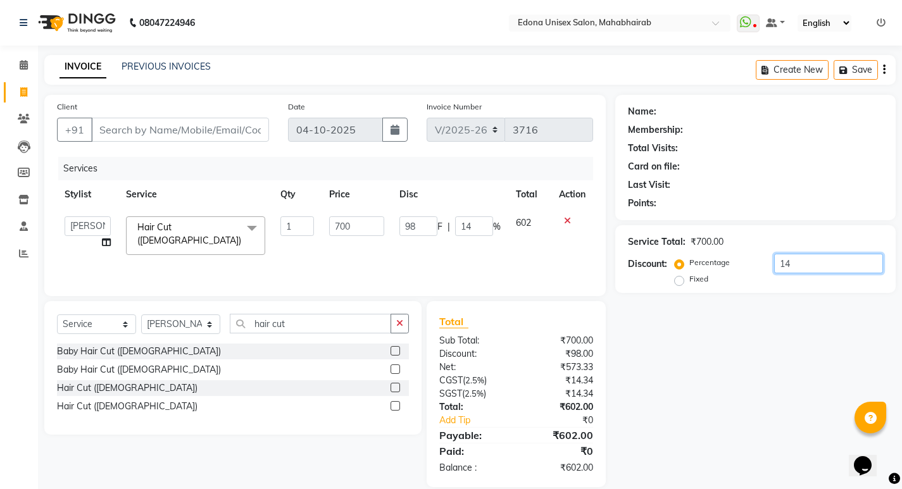
type input "1"
type input "7"
type input "1"
type input "15"
type input "105"
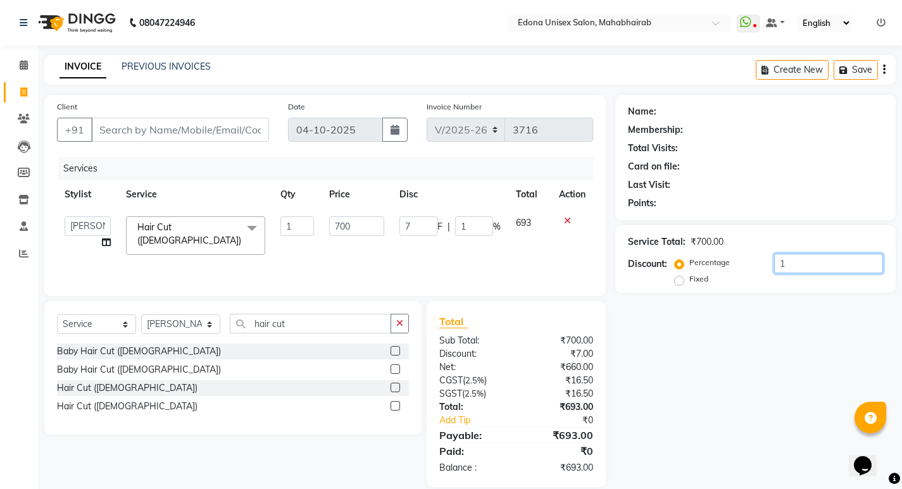
type input "15"
type input "1"
type input "7"
type input "1"
type input "12"
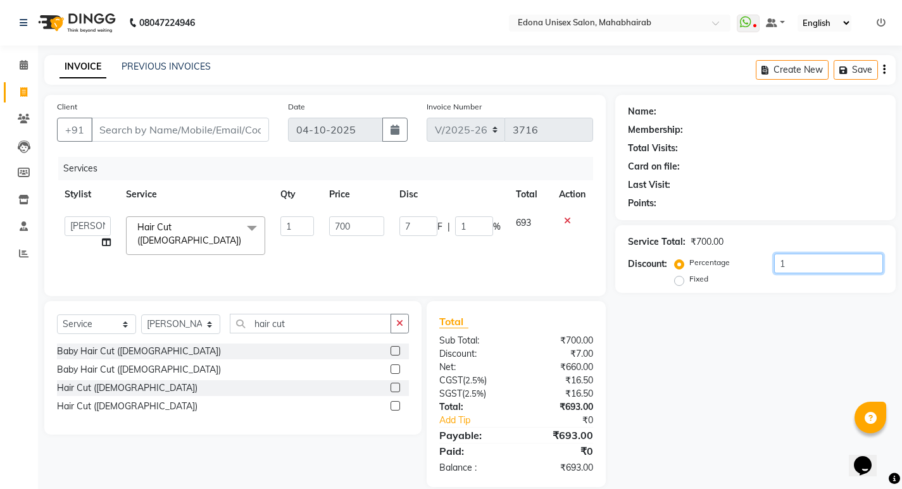
type input "84"
type input "12"
type input "1"
type input "7"
click at [514, 255] on td "700" at bounding box center [529, 236] width 43 height 54
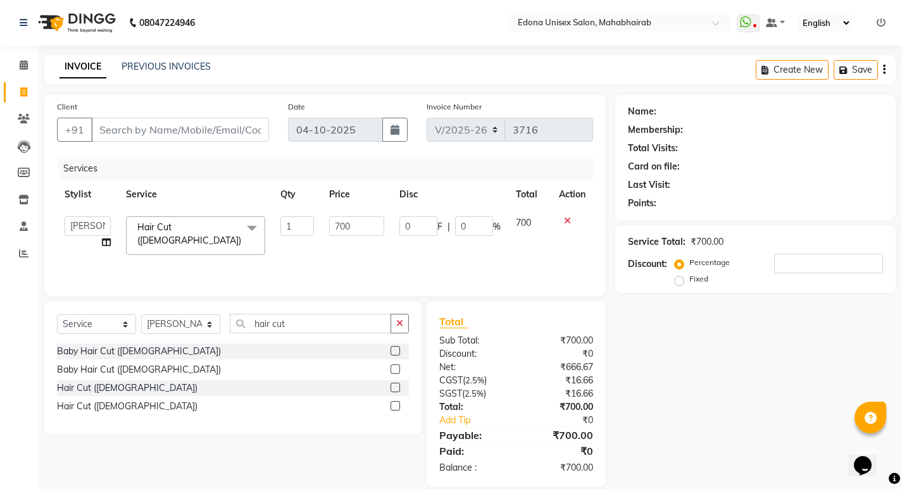
click at [430, 247] on td "0 F | 0 %" at bounding box center [450, 236] width 116 height 54
click at [374, 234] on input "700" at bounding box center [356, 226] width 55 height 20
click at [374, 235] on input "700" at bounding box center [356, 226] width 55 height 20
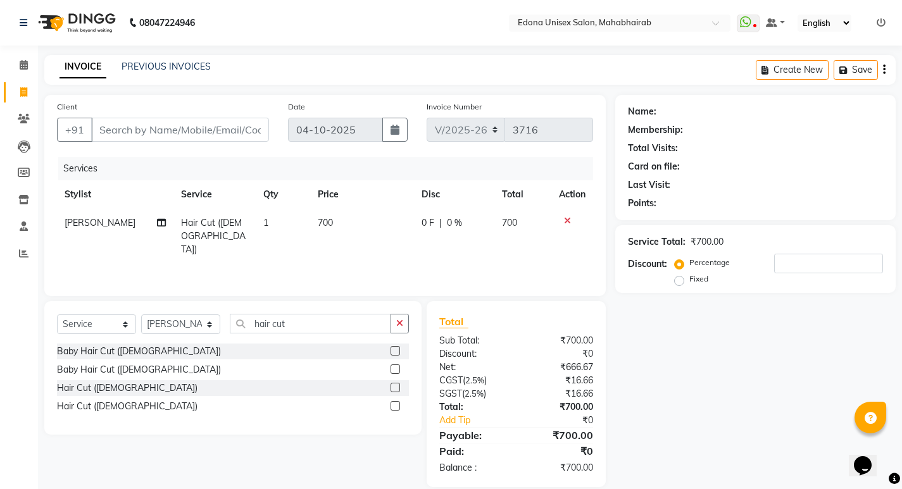
click at [373, 238] on div "Services Stylist Service Qty Price Disc Total Action Tapan Hair Cut (Ladies) 1 …" at bounding box center [325, 220] width 536 height 127
click at [25, 61] on icon at bounding box center [24, 64] width 8 height 9
click at [808, 258] on input "number" at bounding box center [828, 264] width 109 height 20
click at [519, 249] on td "630" at bounding box center [523, 236] width 56 height 55
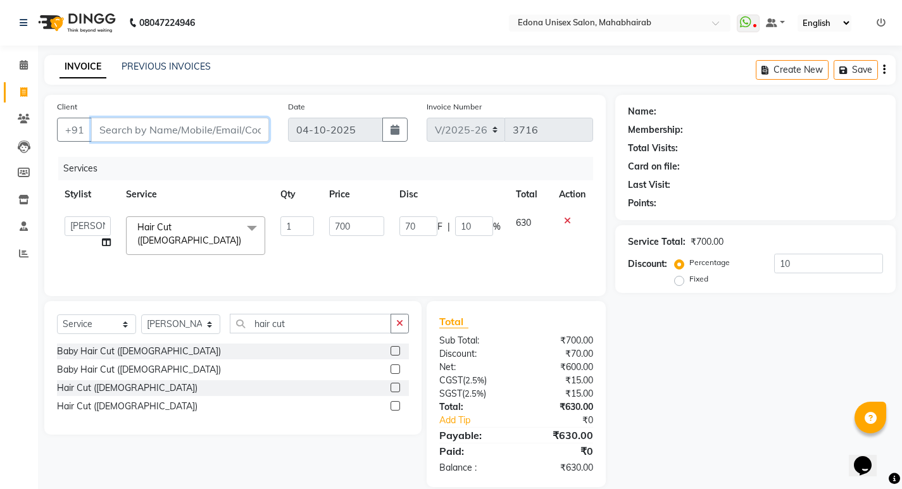
click at [232, 131] on input "Client" at bounding box center [180, 130] width 178 height 24
click at [238, 128] on span "Add Client" at bounding box center [236, 129] width 50 height 13
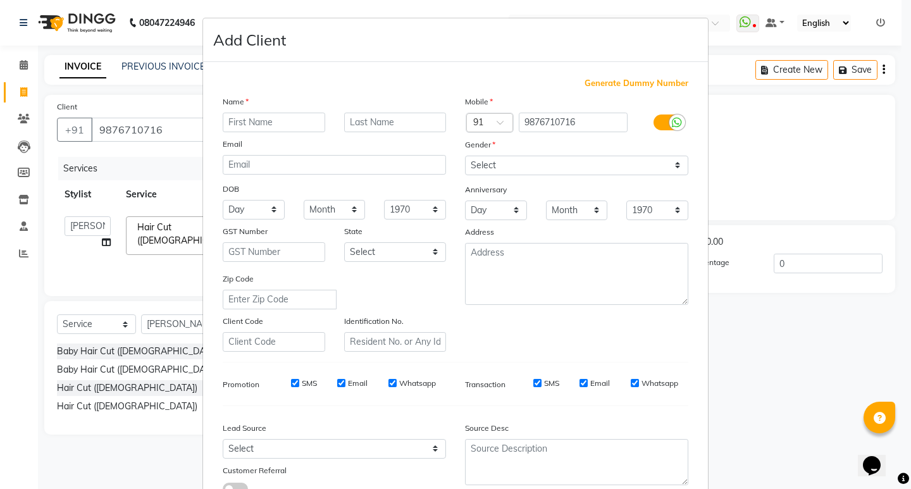
click at [255, 121] on input "text" at bounding box center [274, 123] width 102 height 20
click at [255, 121] on input "ishaka" at bounding box center [274, 123] width 102 height 20
click at [514, 171] on select "Select Male Female Other Prefer Not To Say" at bounding box center [576, 166] width 223 height 20
click at [465, 156] on select "Select Male Female Other Prefer Not To Say" at bounding box center [576, 166] width 223 height 20
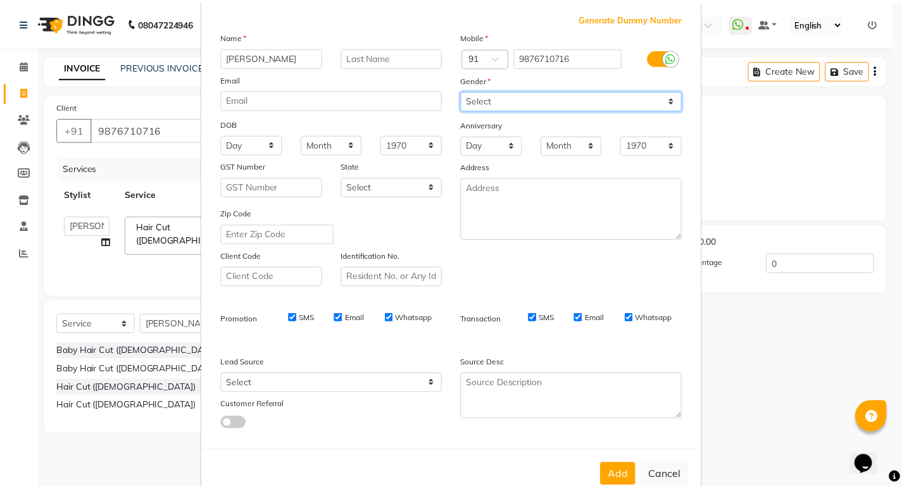
scroll to position [95, 0]
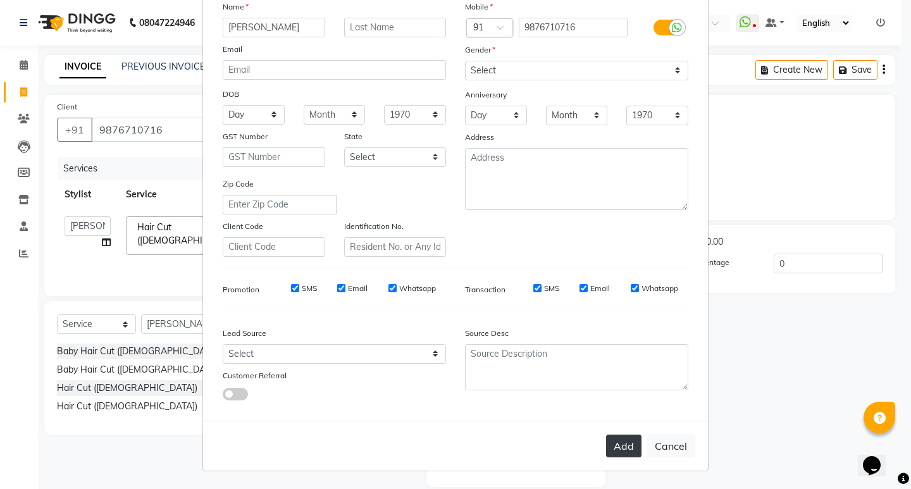
click at [623, 451] on button "Add" at bounding box center [623, 446] width 35 height 23
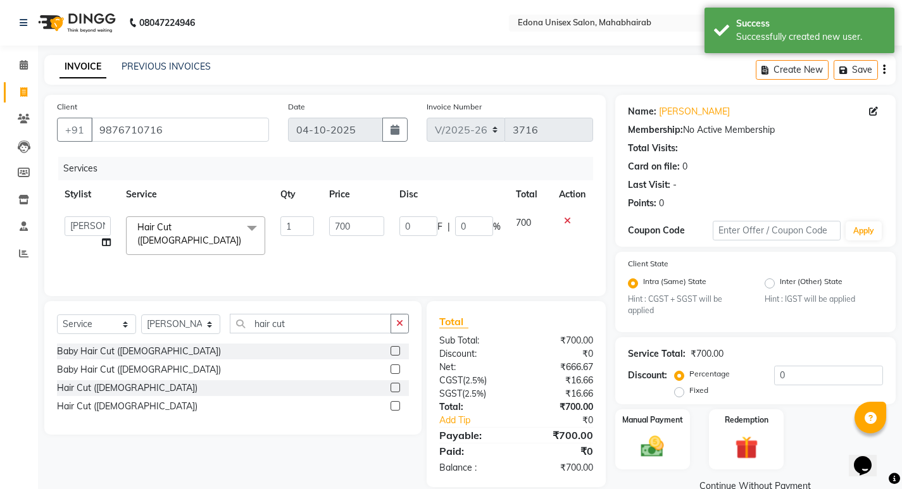
scroll to position [25, 0]
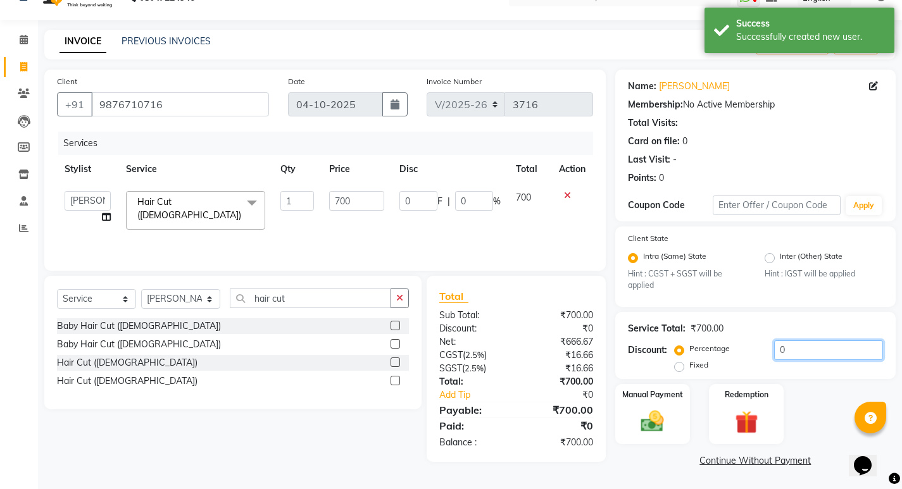
drag, startPoint x: 812, startPoint y: 349, endPoint x: 772, endPoint y: 304, distance: 60.5
click at [813, 349] on input "0" at bounding box center [828, 350] width 109 height 20
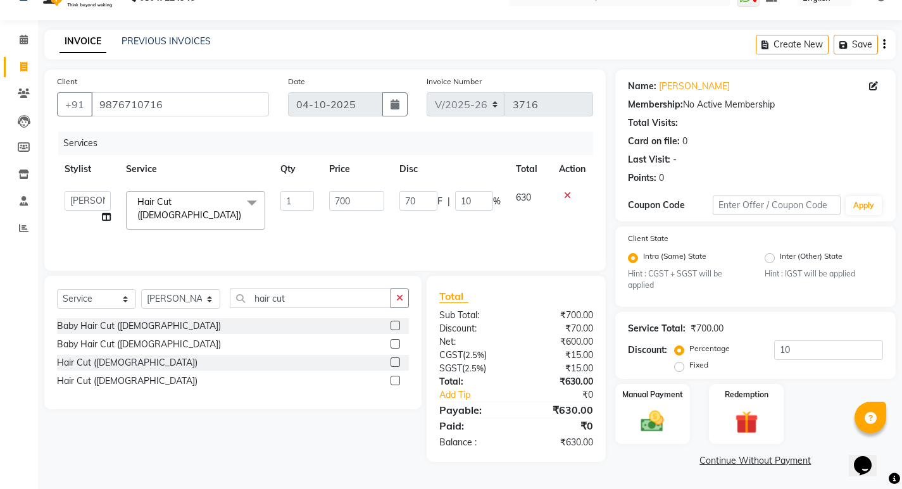
click at [651, 473] on main "INVOICE PREVIOUS INVOICES Create New Save Client +91 9876710716 Date 04-10-2025…" at bounding box center [470, 259] width 864 height 459
click at [647, 419] on img at bounding box center [652, 421] width 39 height 27
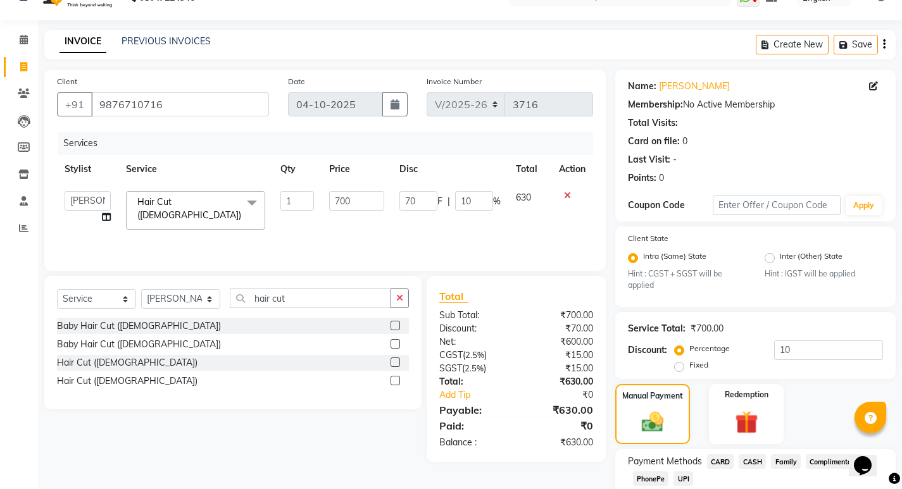
click at [645, 471] on span "PhonePe" at bounding box center [651, 478] width 36 height 15
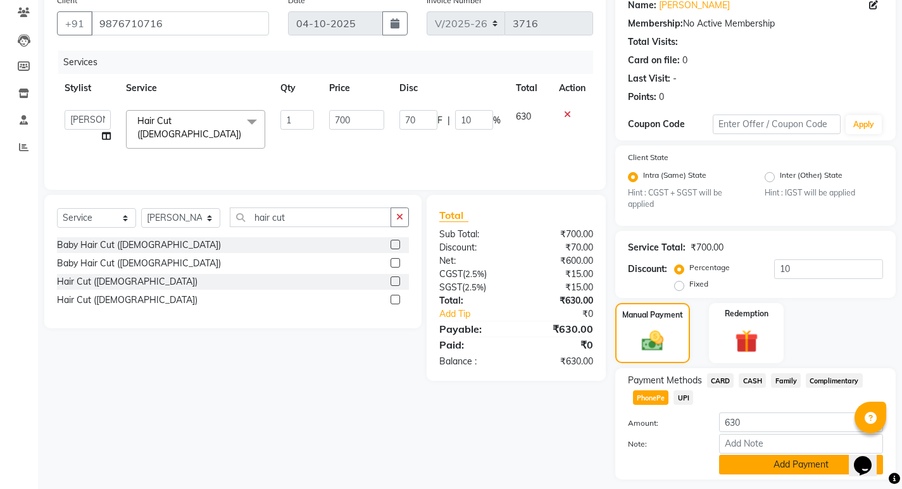
scroll to position [142, 0]
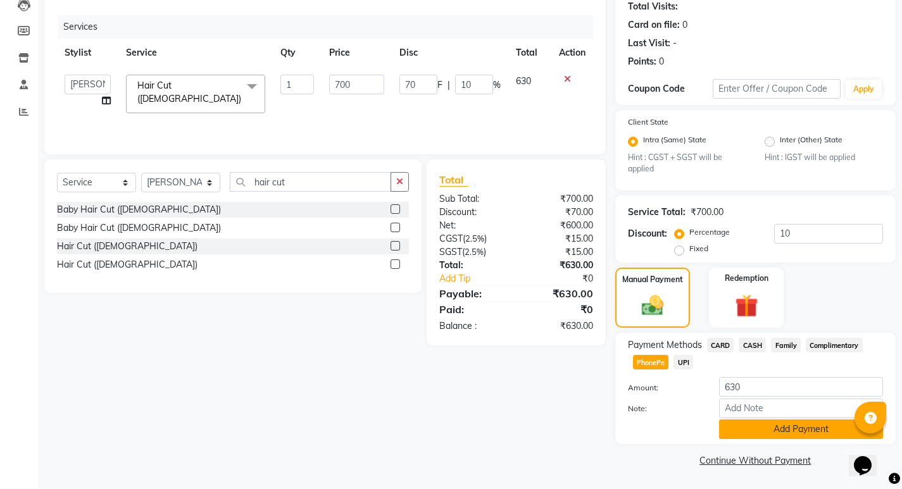
click at [766, 432] on button "Add Payment" at bounding box center [801, 429] width 164 height 20
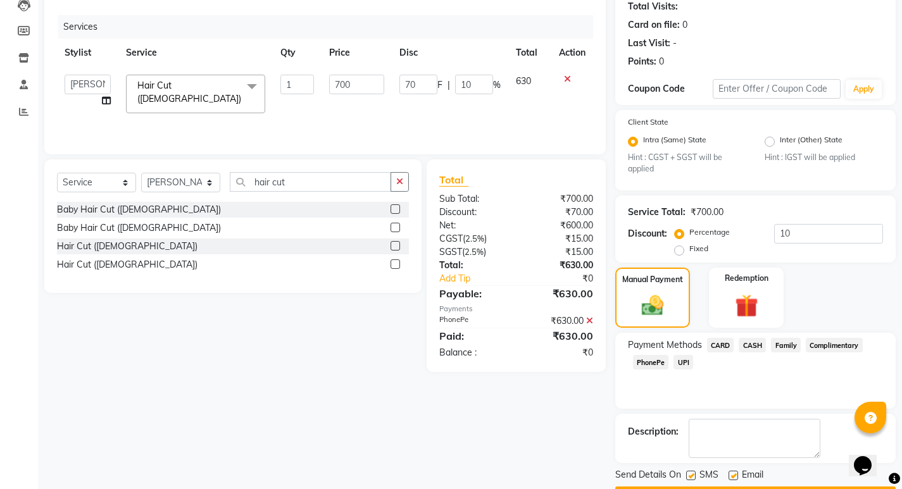
scroll to position [178, 0]
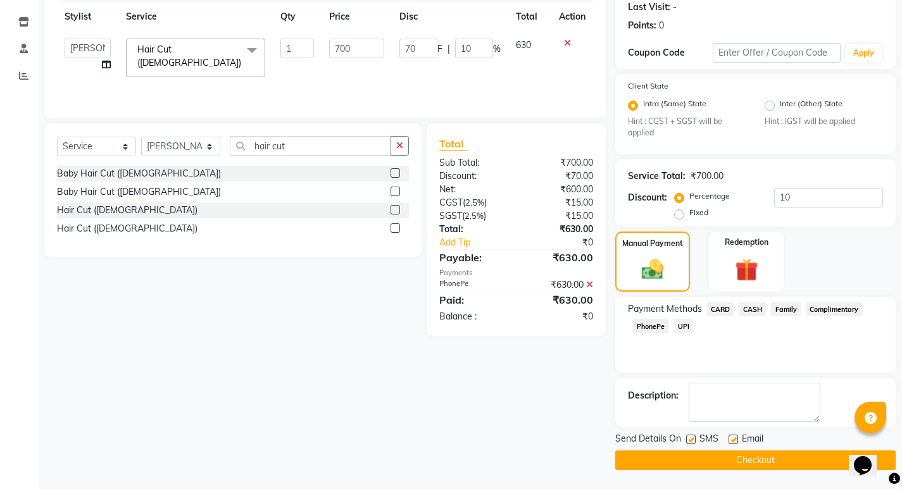
click at [708, 464] on button "Checkout" at bounding box center [755, 460] width 280 height 20
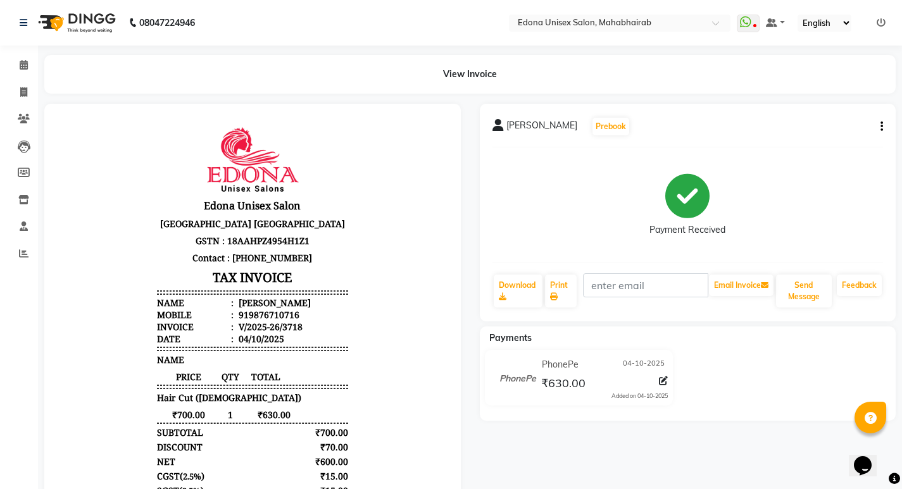
click at [883, 124] on div "ishika Prebook Payment Received Download Print Email Invoice Send Message Feedb…" at bounding box center [688, 213] width 416 height 218
click at [885, 125] on div "ishika Prebook Payment Received Download Print Email Invoice Send Message Feedb…" at bounding box center [688, 213] width 416 height 218
click at [878, 124] on button "button" at bounding box center [879, 126] width 8 height 13
click at [825, 130] on div "Edit Item Staff" at bounding box center [818, 127] width 87 height 16
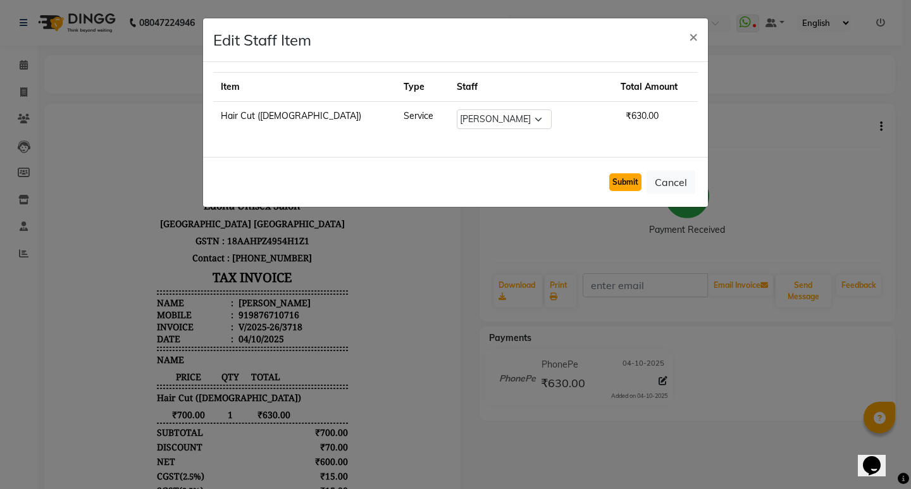
click at [628, 180] on button "Submit" at bounding box center [625, 182] width 32 height 18
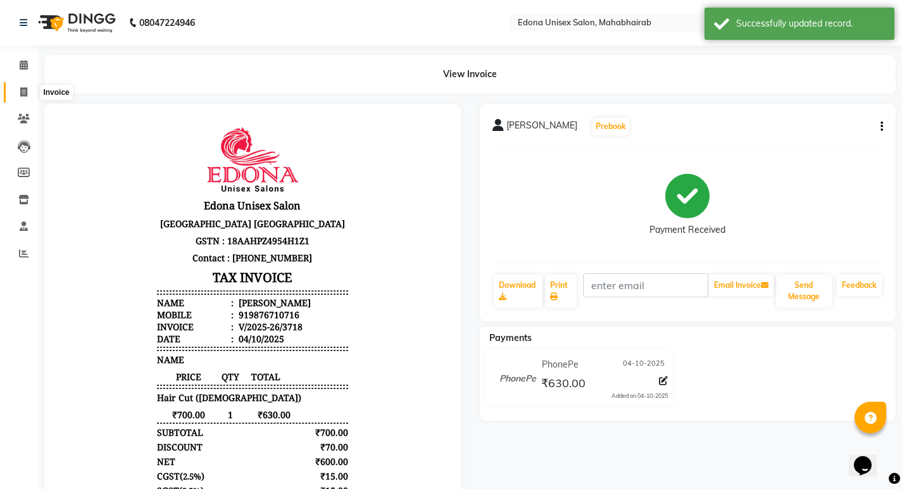
click at [26, 92] on icon at bounding box center [23, 91] width 7 height 9
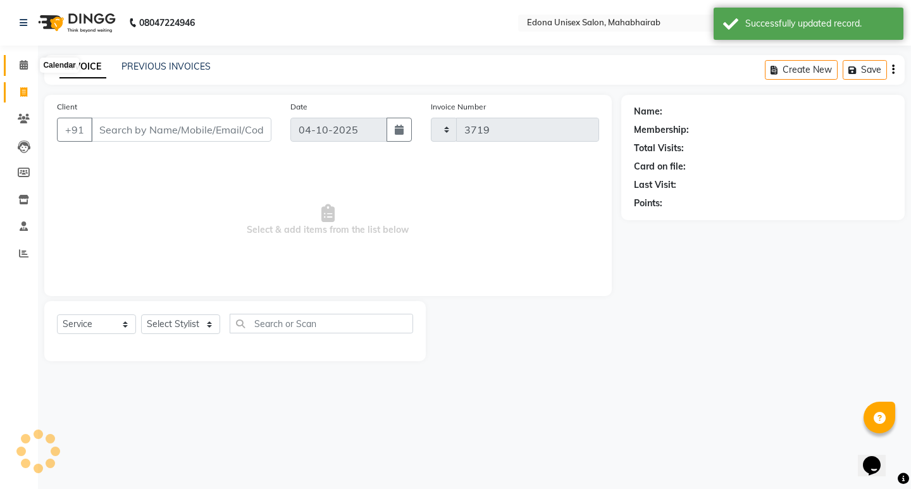
click at [33, 65] on span at bounding box center [24, 65] width 22 height 15
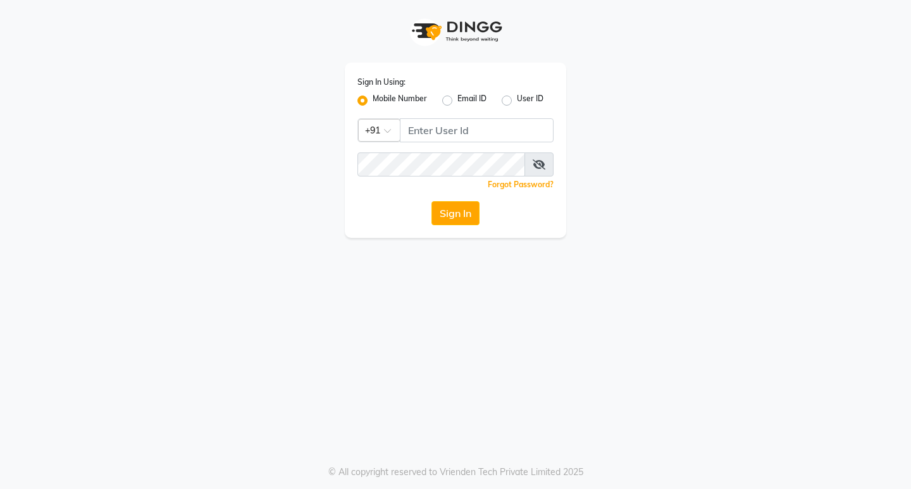
select select "ec"
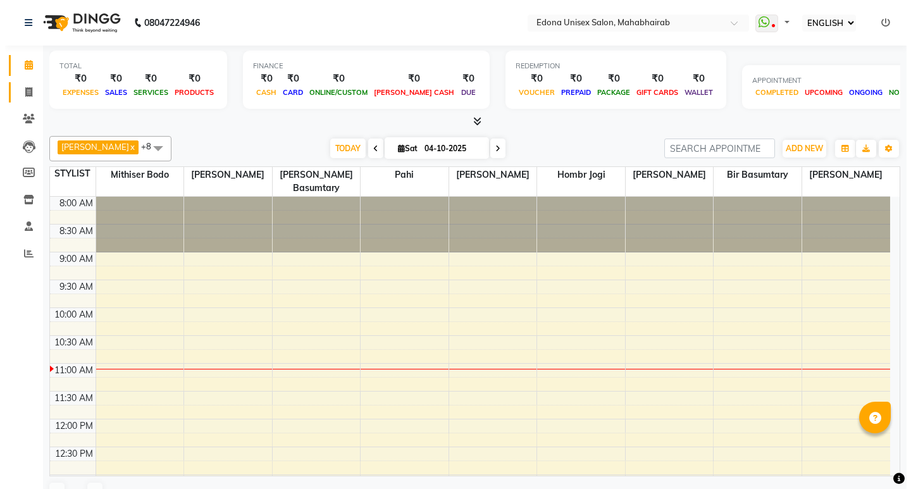
scroll to position [168, 0]
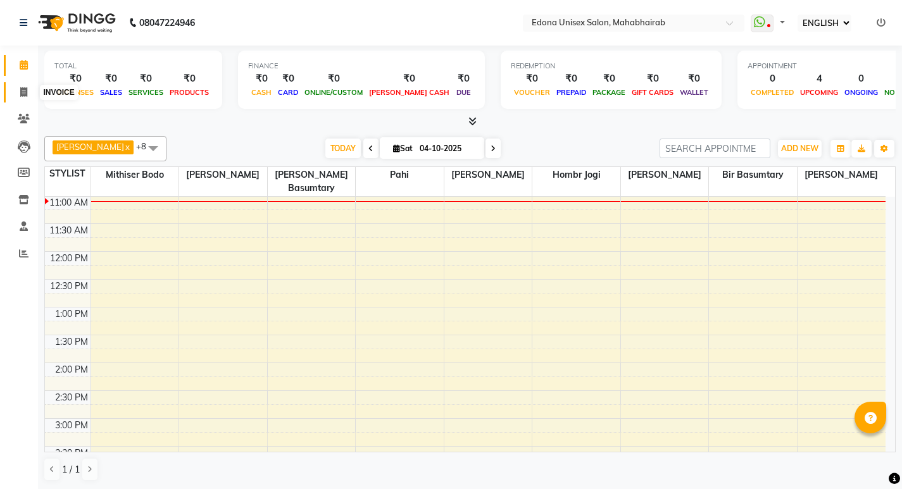
click at [23, 92] on icon at bounding box center [23, 91] width 7 height 9
select select "service"
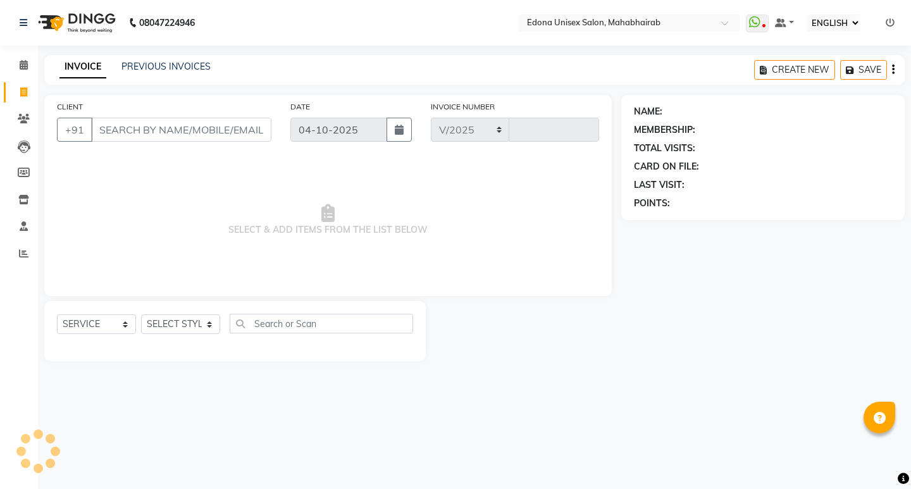
select select "5393"
type input "3713"
drag, startPoint x: 211, startPoint y: 323, endPoint x: 202, endPoint y: 282, distance: 42.8
click at [211, 322] on select "SELECT STYLIST" at bounding box center [180, 324] width 79 height 20
click at [211, 326] on select "SELECT STYLIST" at bounding box center [180, 324] width 79 height 20
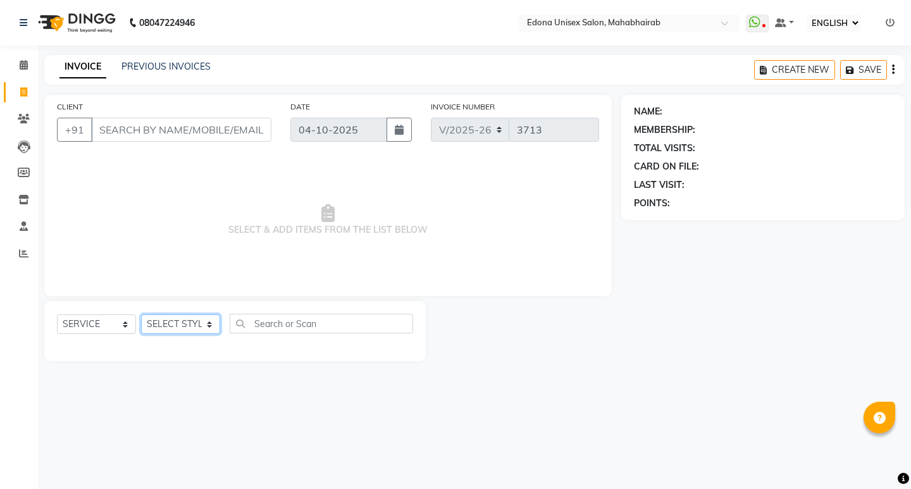
click at [211, 326] on select "SELECT STYLIST" at bounding box center [180, 324] width 79 height 20
click at [210, 324] on select "SELECT STYLIST Admin Anchuli Basumatari Anju Sonar Bir Basumtary Bishal Bharma …" at bounding box center [180, 324] width 79 height 20
select select "35904"
click at [141, 314] on select "SELECT STYLIST Admin Anchuli Basumatari Anju Sonar Bir Basumtary Bishal Bharma …" at bounding box center [180, 324] width 79 height 20
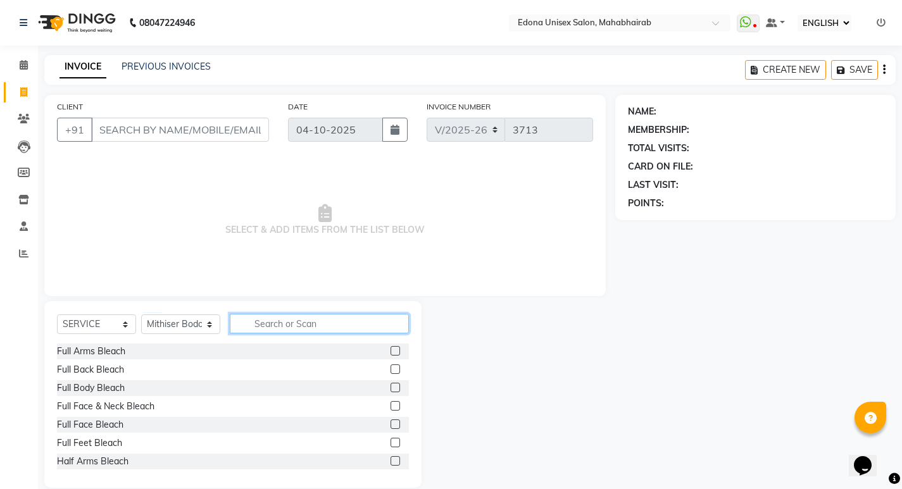
click at [279, 318] on input "text" at bounding box center [319, 324] width 179 height 20
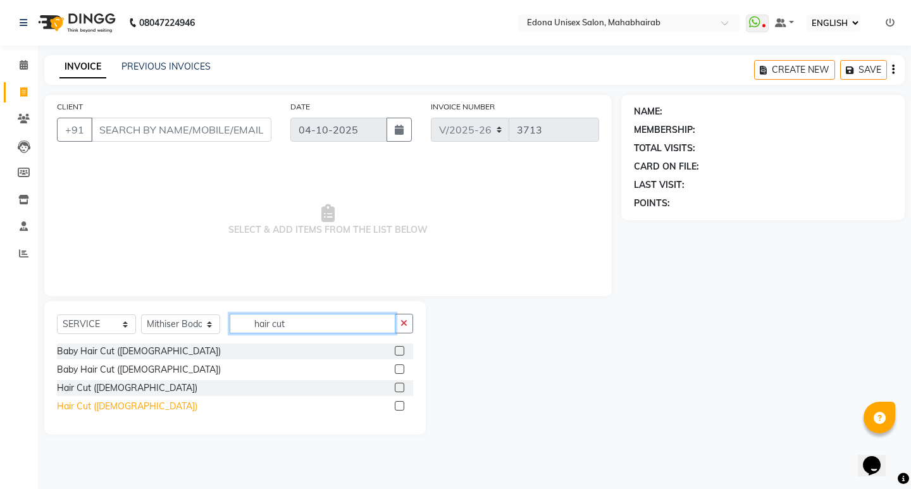
type input "hair cut"
click at [108, 407] on div "Hair Cut ([DEMOGRAPHIC_DATA])" at bounding box center [127, 406] width 140 height 13
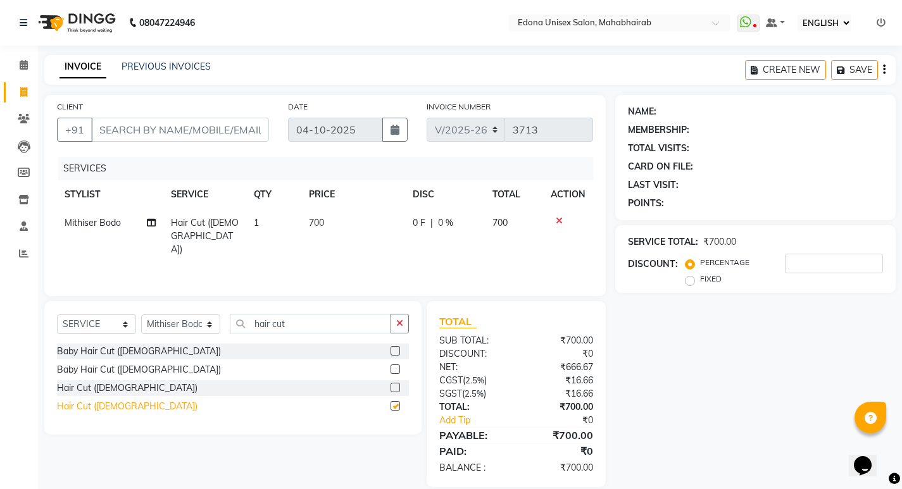
checkbox input "false"
click at [22, 70] on span at bounding box center [24, 65] width 22 height 15
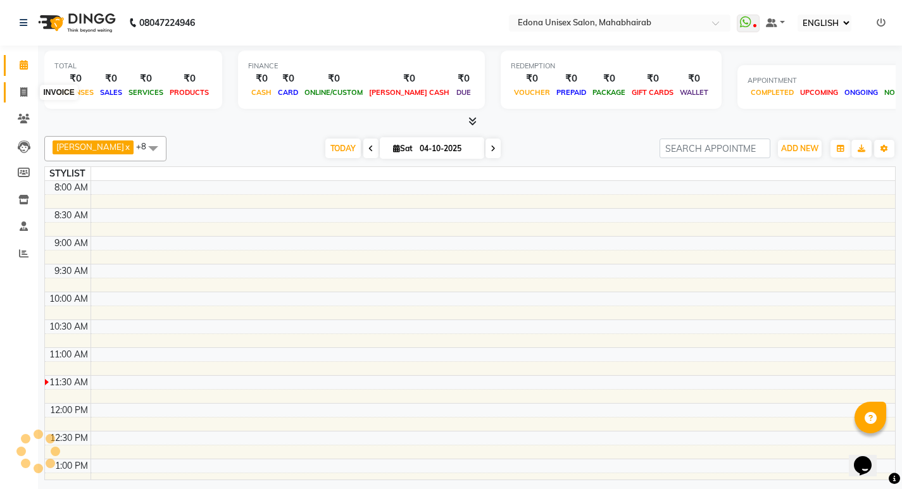
drag, startPoint x: 25, startPoint y: 92, endPoint x: 24, endPoint y: 78, distance: 13.9
click at [25, 92] on icon at bounding box center [23, 91] width 7 height 9
select select "service"
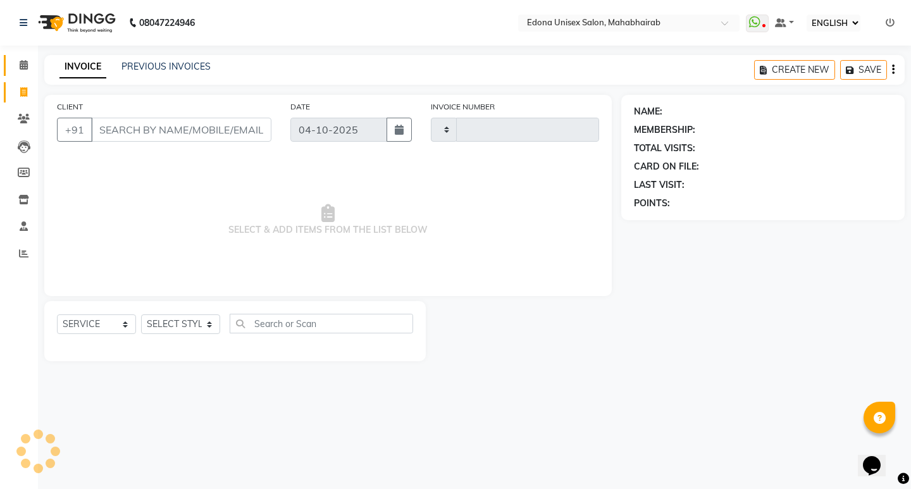
click at [23, 68] on icon at bounding box center [24, 64] width 8 height 9
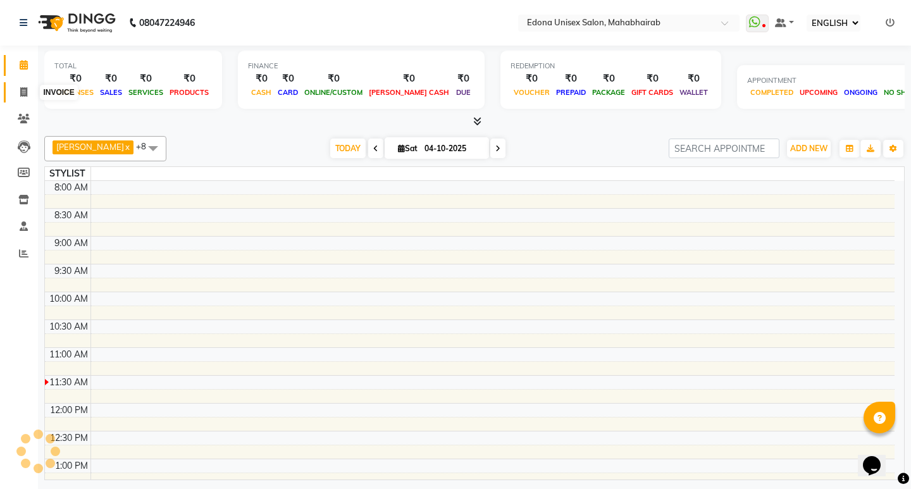
click at [21, 89] on icon at bounding box center [23, 91] width 7 height 9
select select "service"
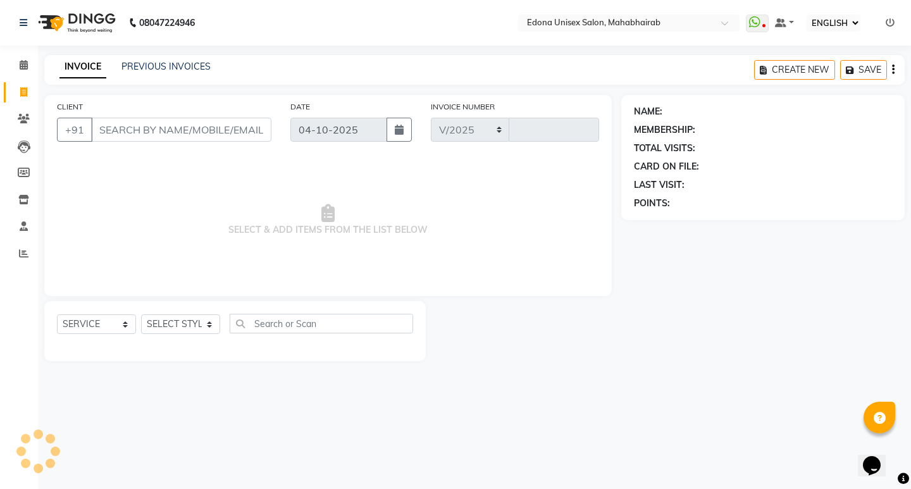
select select "5393"
type input "3713"
click at [139, 130] on input "CLIENT" at bounding box center [181, 130] width 180 height 24
click at [138, 127] on input "CLIENT" at bounding box center [181, 130] width 180 height 24
click at [20, 64] on icon at bounding box center [24, 64] width 8 height 9
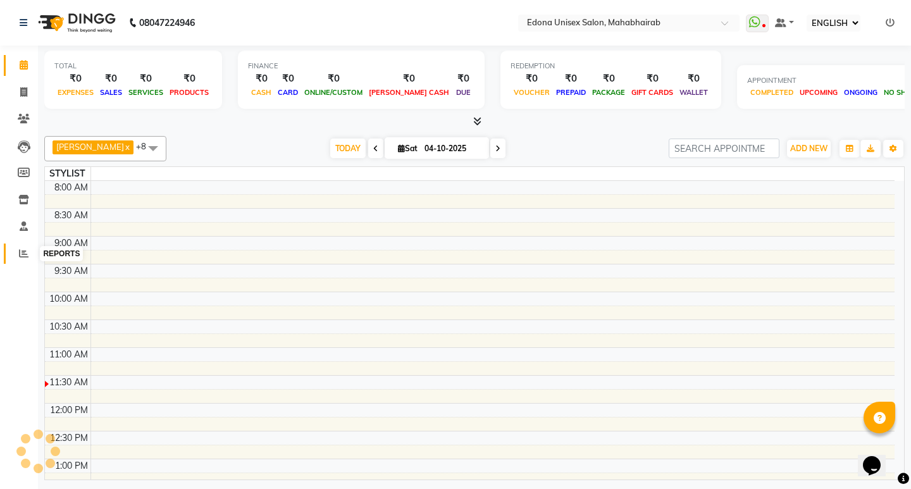
click at [25, 255] on icon at bounding box center [23, 253] width 9 height 9
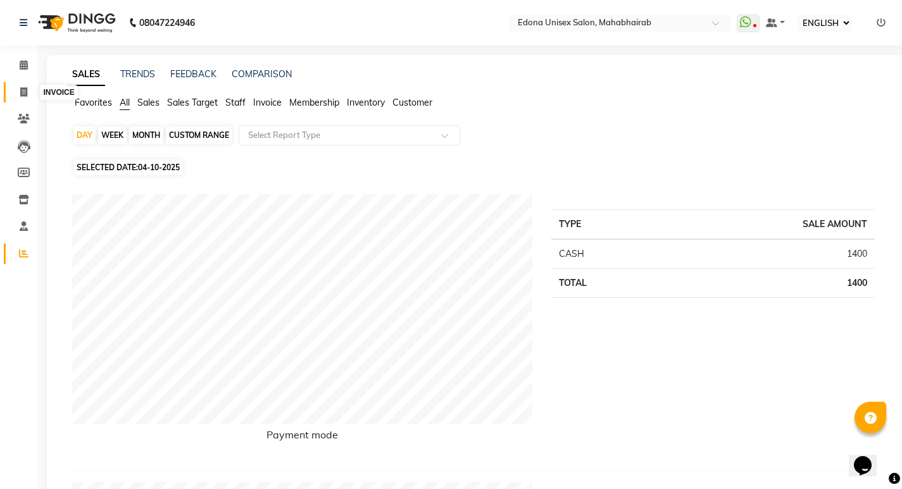
click at [25, 96] on icon at bounding box center [23, 91] width 7 height 9
select select "service"
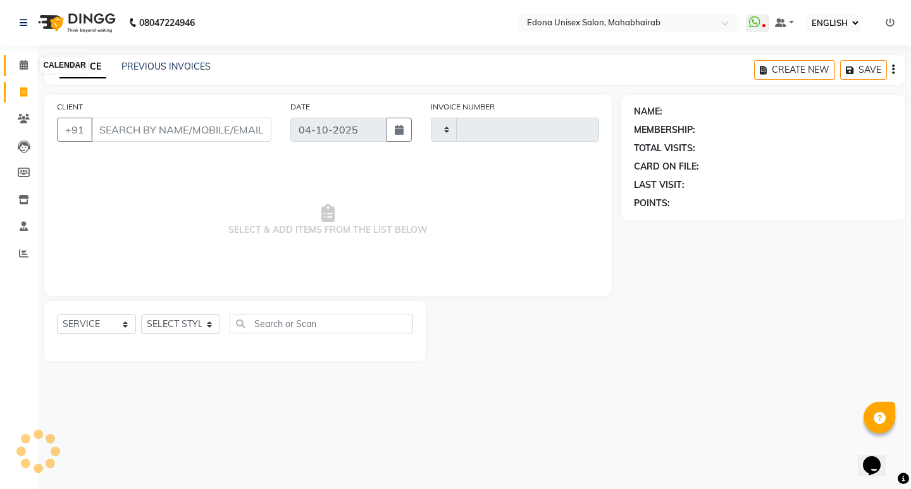
click at [20, 66] on icon at bounding box center [24, 64] width 8 height 9
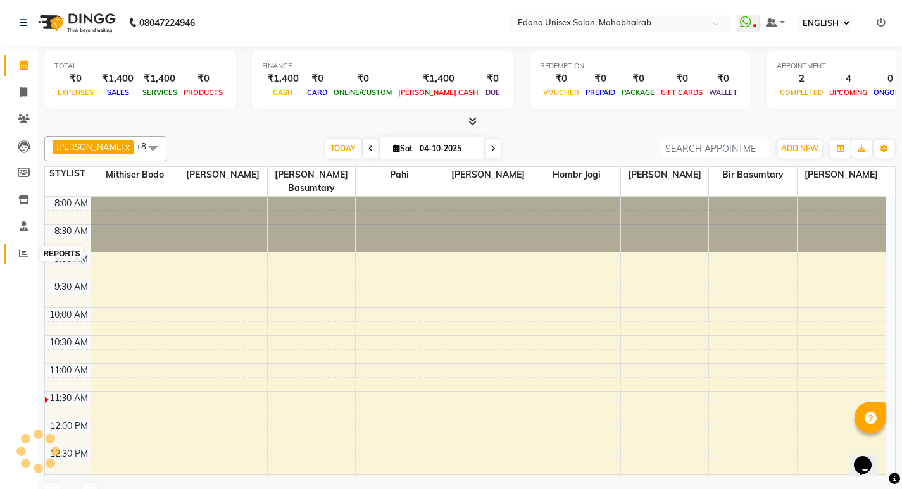
click at [22, 254] on icon at bounding box center [23, 253] width 9 height 9
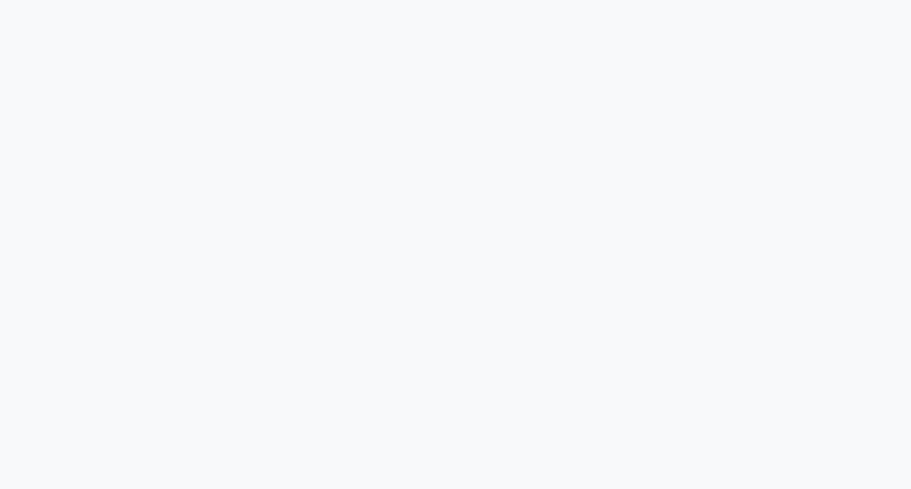
select select "service"
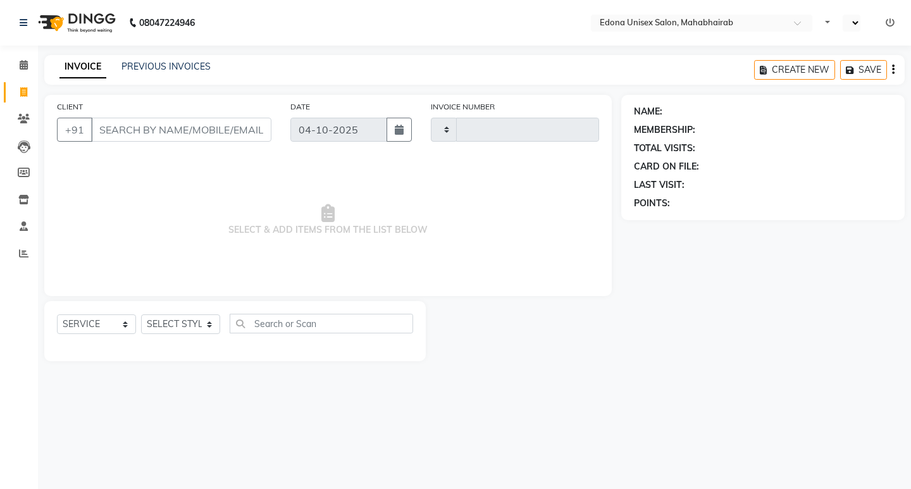
select select "ec"
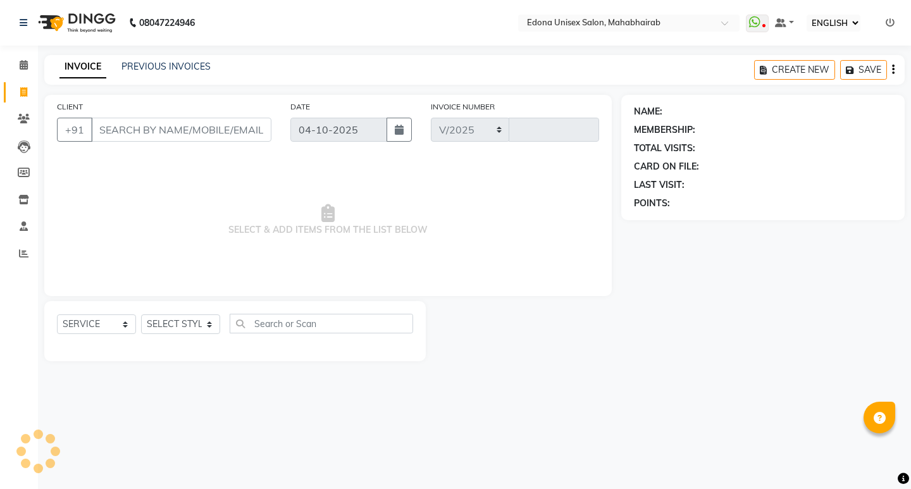
select select "5393"
type input "3713"
select select "ec"
select select "5393"
select select "service"
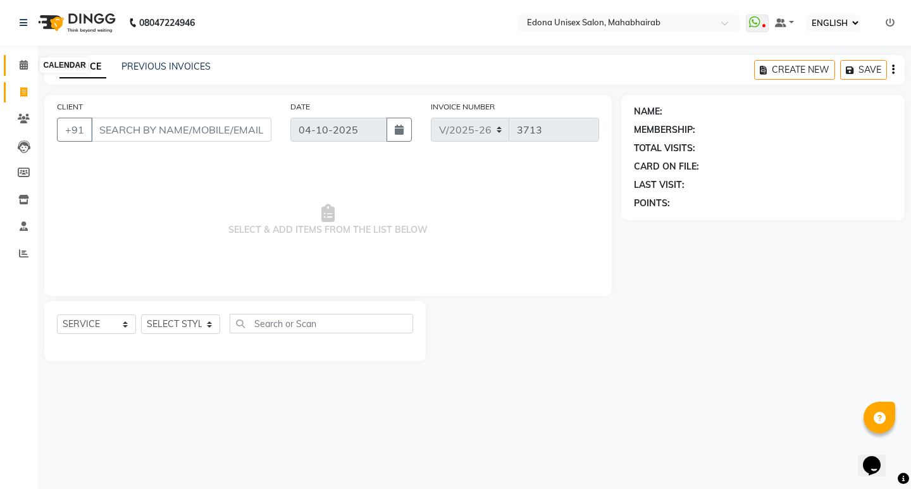
click at [20, 65] on icon at bounding box center [24, 64] width 8 height 9
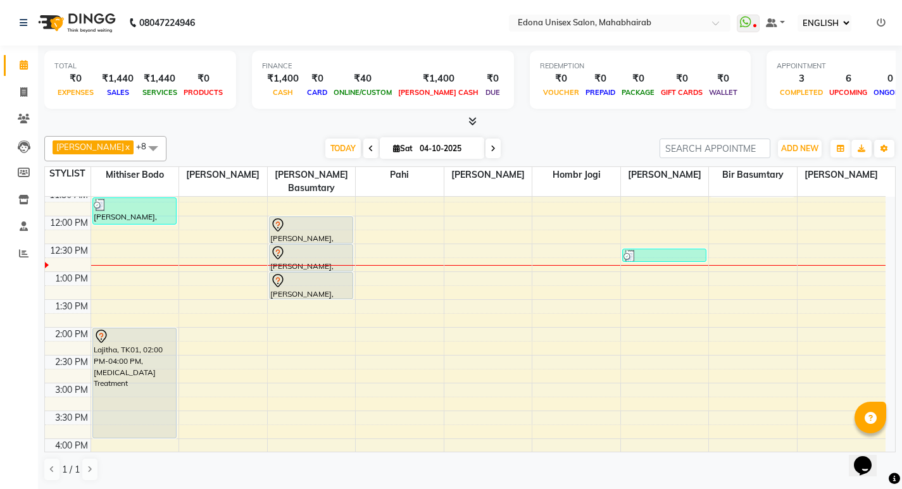
scroll to position [197, 0]
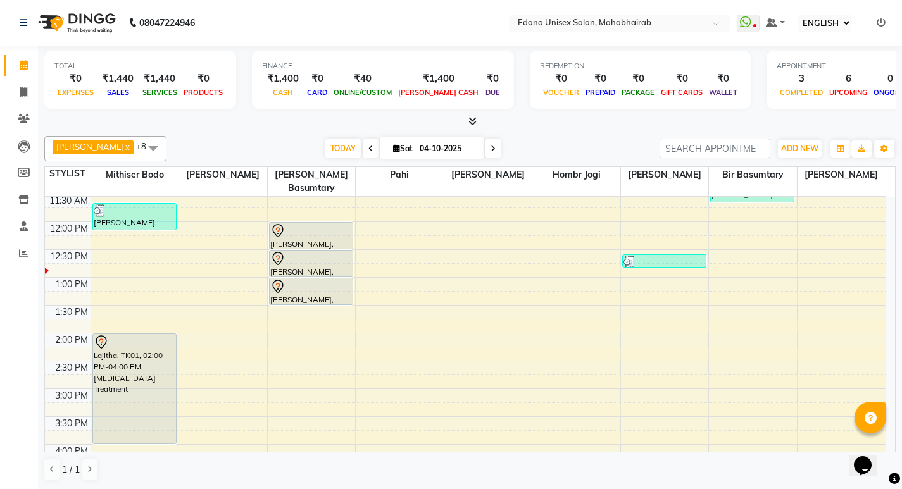
click at [835, 296] on div "8:00 AM 8:30 AM 9:00 AM 9:30 AM 10:00 AM 10:30 AM 11:00 AM 11:30 AM 12:00 PM 12…" at bounding box center [465, 360] width 840 height 723
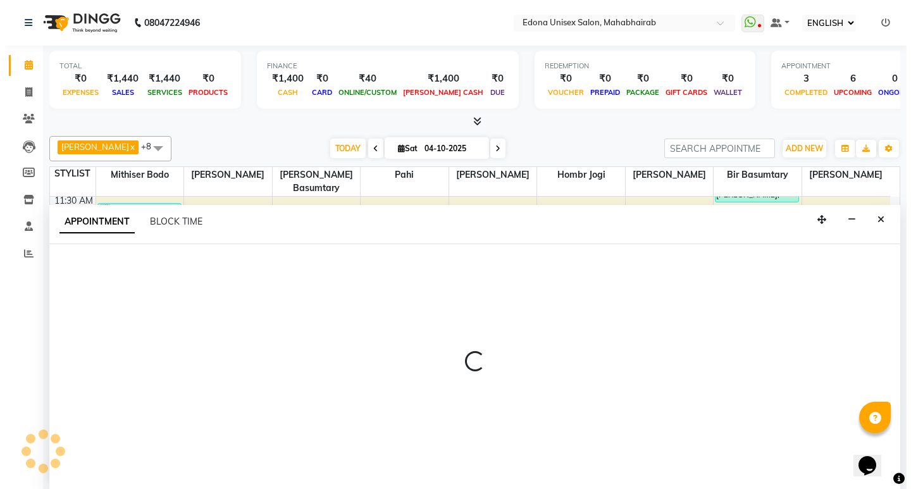
scroll to position [1, 0]
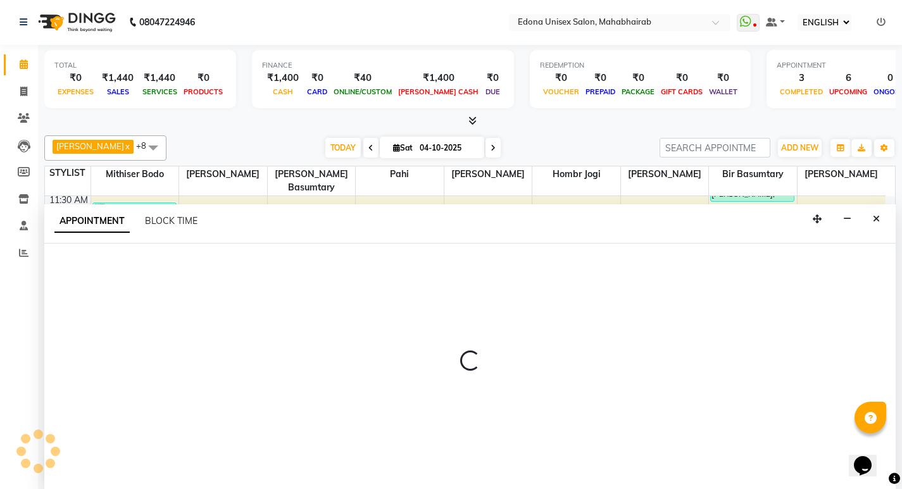
select select "87820"
select select "810"
select select "tentative"
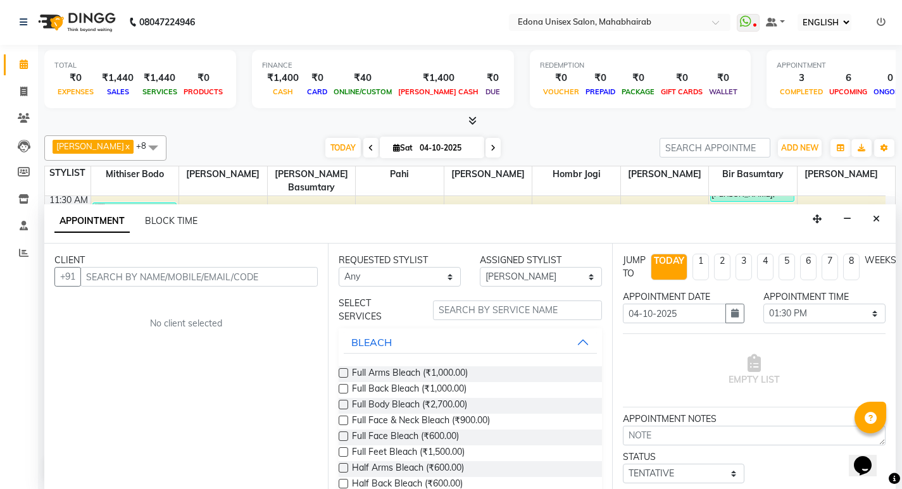
click at [244, 270] on input "text" at bounding box center [198, 277] width 237 height 20
type input "9706230949"
click at [273, 280] on span "ADD CLIENT" at bounding box center [287, 276] width 52 height 11
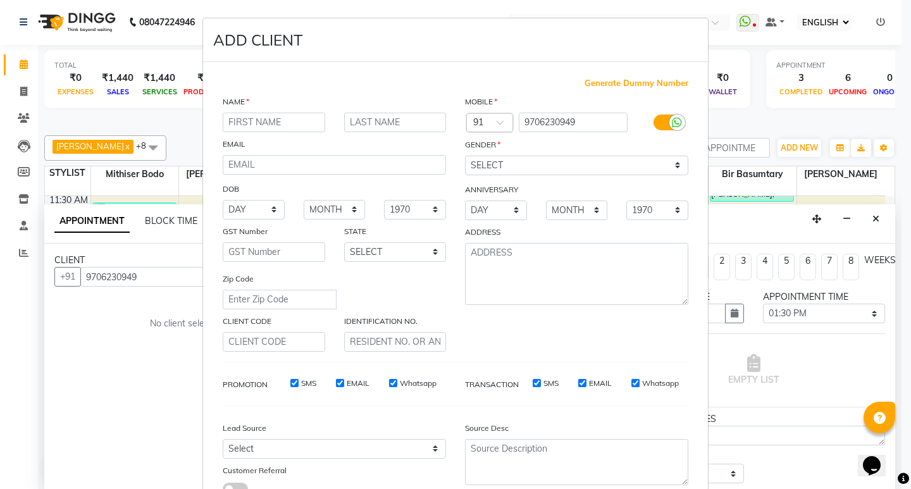
click at [294, 121] on input "text" at bounding box center [274, 123] width 102 height 20
type input "Ajitab"
click at [416, 113] on input "text" at bounding box center [395, 123] width 102 height 20
click at [351, 121] on input "bora" at bounding box center [395, 123] width 102 height 20
type input "Bora"
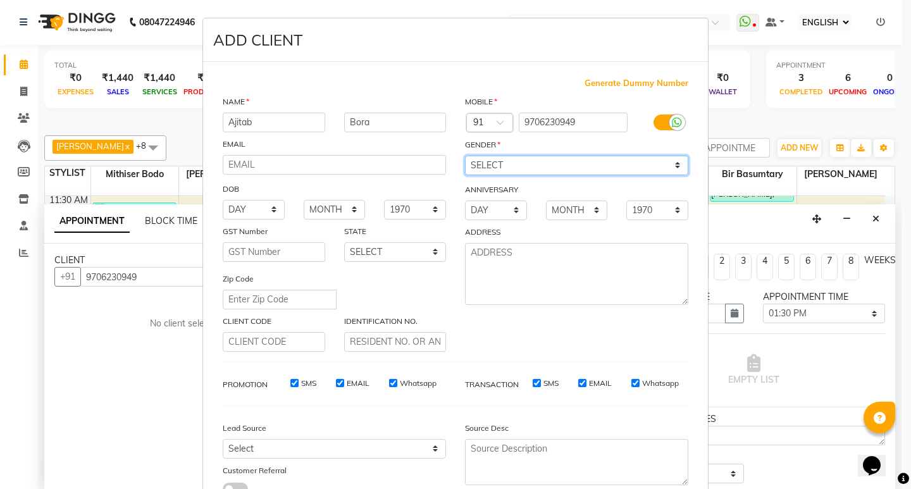
click at [540, 166] on select "SELECT MALE FEMALE OTHER PREFER NOT TO SAY" at bounding box center [576, 166] width 223 height 20
select select "male"
click at [465, 156] on select "SELECT MALE FEMALE OTHER PREFER NOT TO SAY" at bounding box center [576, 166] width 223 height 20
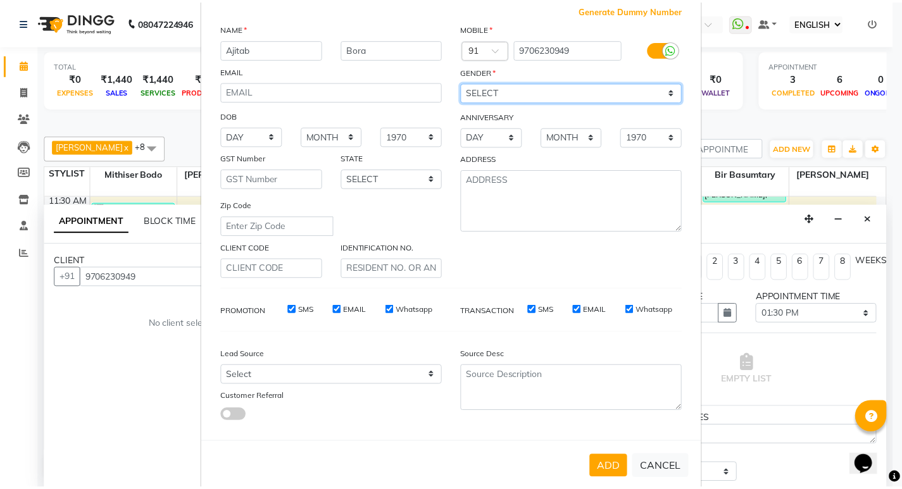
scroll to position [95, 0]
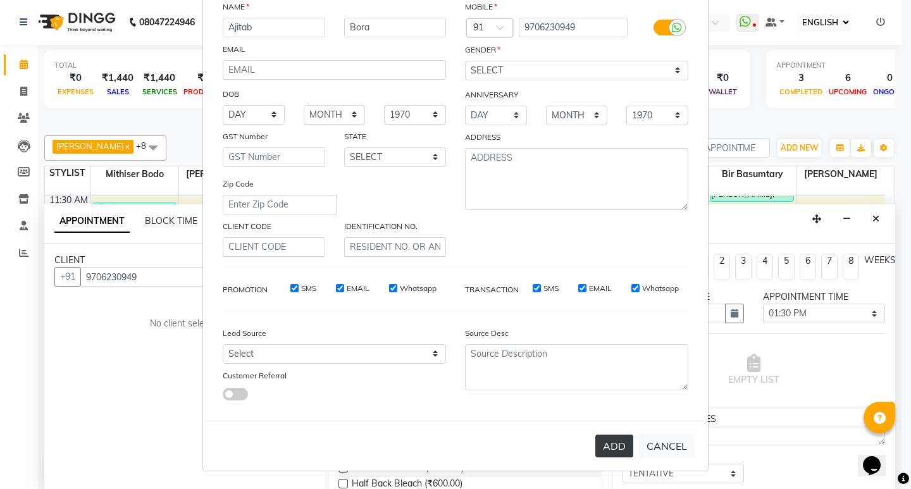
click at [617, 444] on button "ADD" at bounding box center [614, 446] width 38 height 23
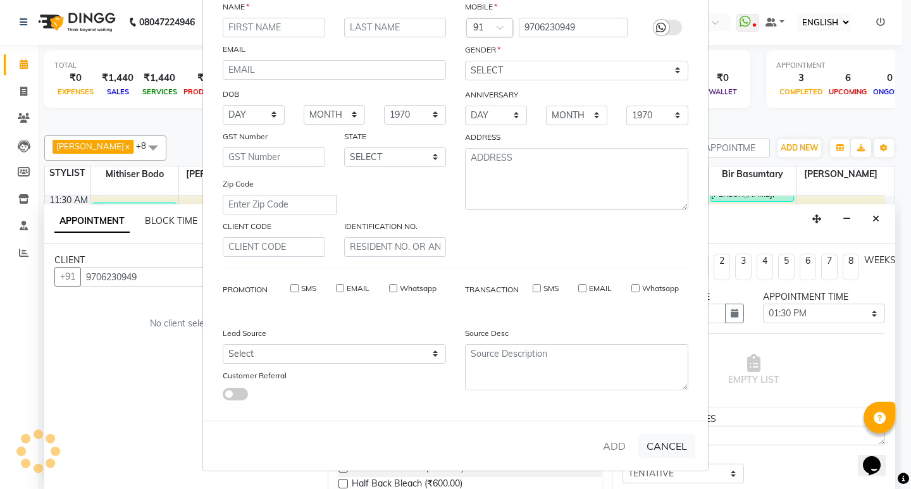
select select
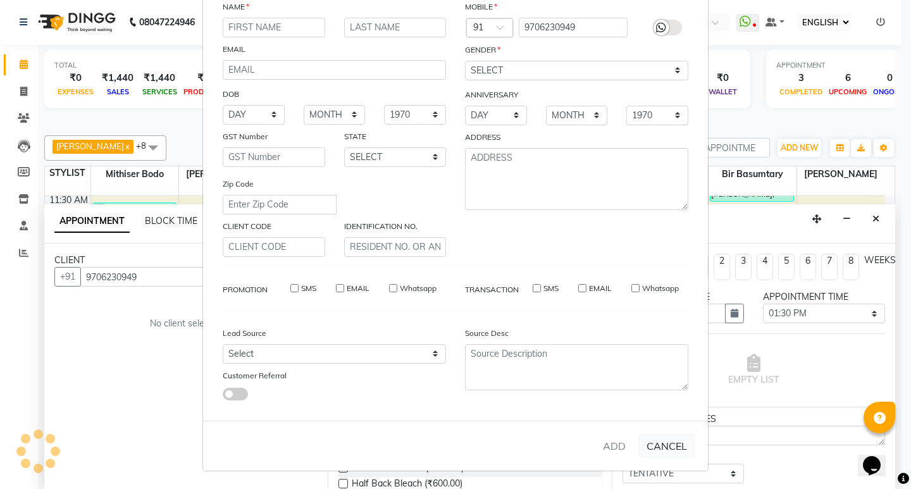
select select
checkbox input "false"
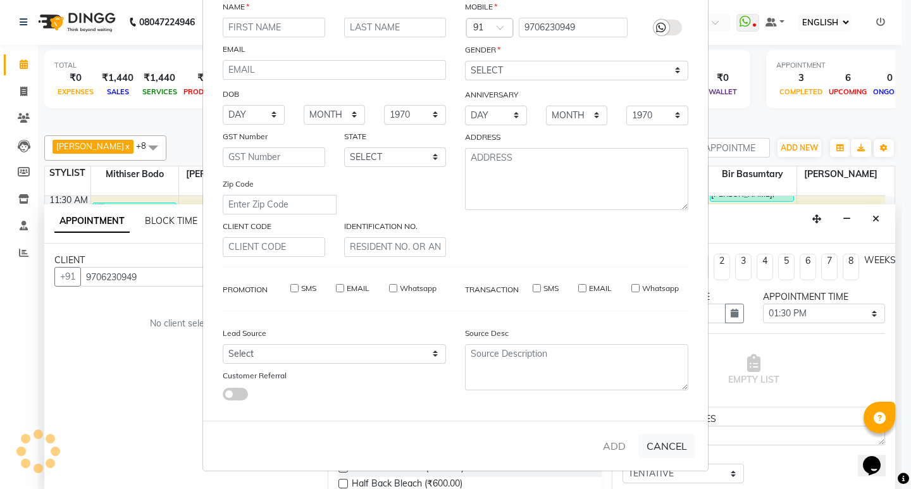
checkbox input "false"
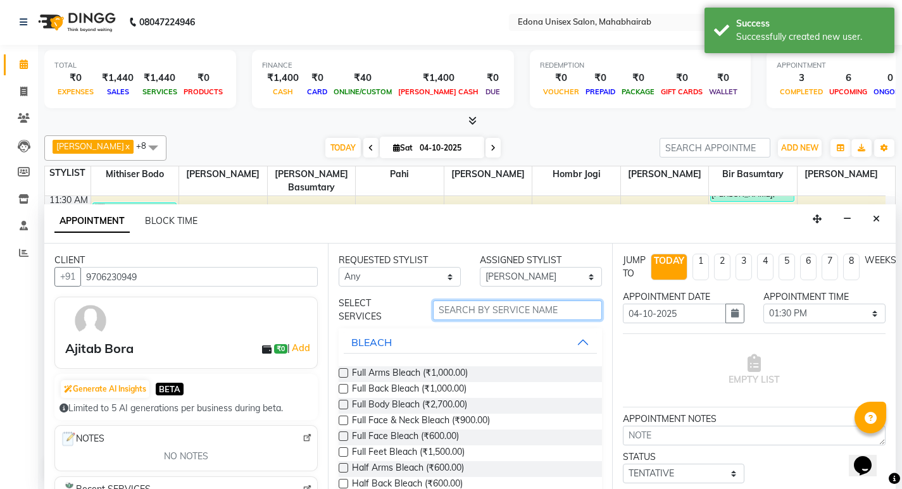
click at [525, 310] on input "text" at bounding box center [517, 311] width 169 height 20
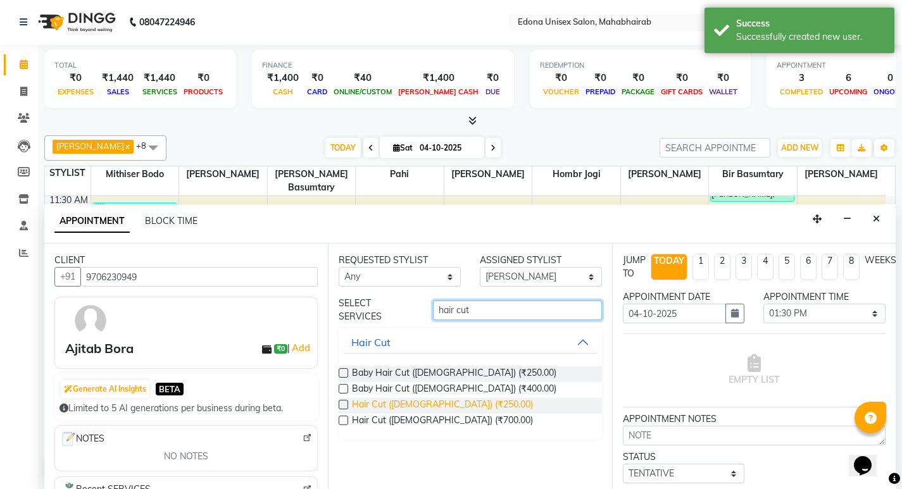
type input "hair cut"
click at [364, 404] on span "Hair Cut (Gents) (₹250.00)" at bounding box center [442, 406] width 181 height 16
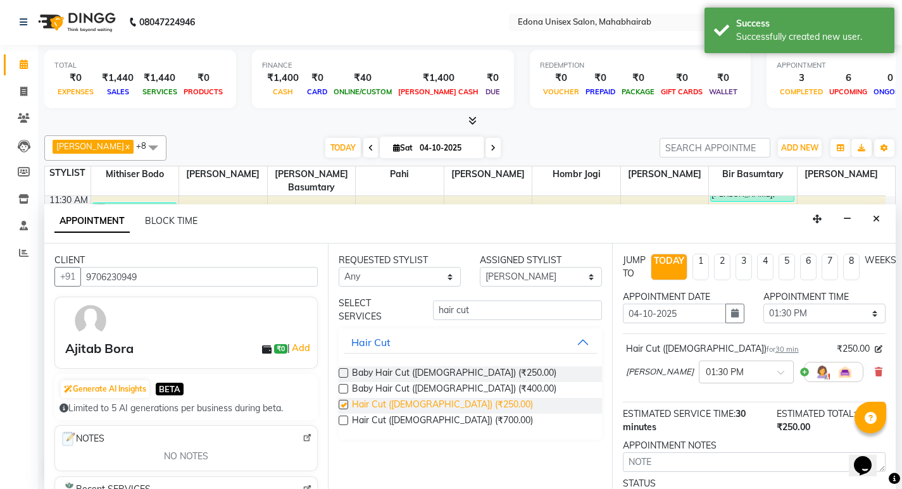
checkbox input "false"
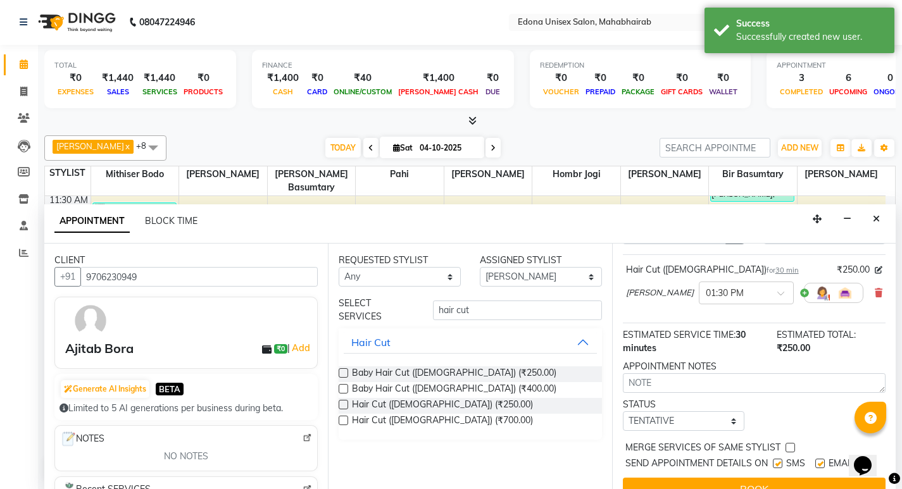
scroll to position [110, 0]
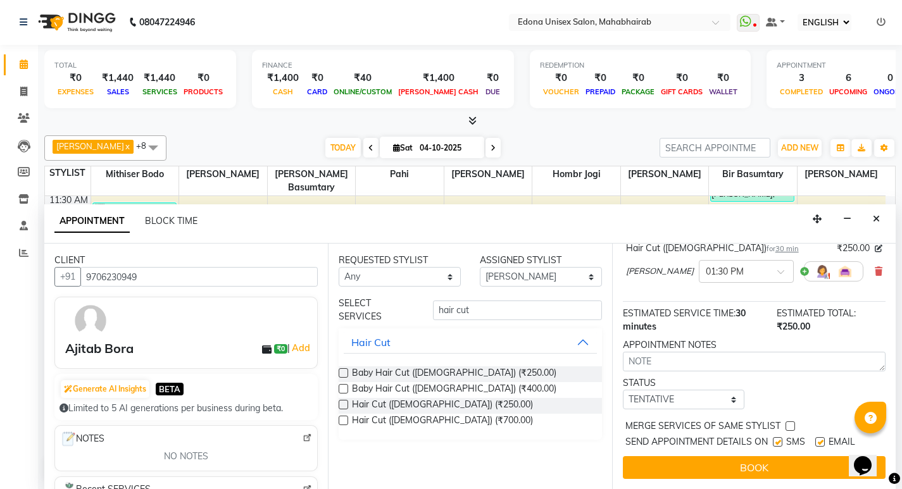
click at [714, 457] on button "BOOK" at bounding box center [754, 467] width 263 height 23
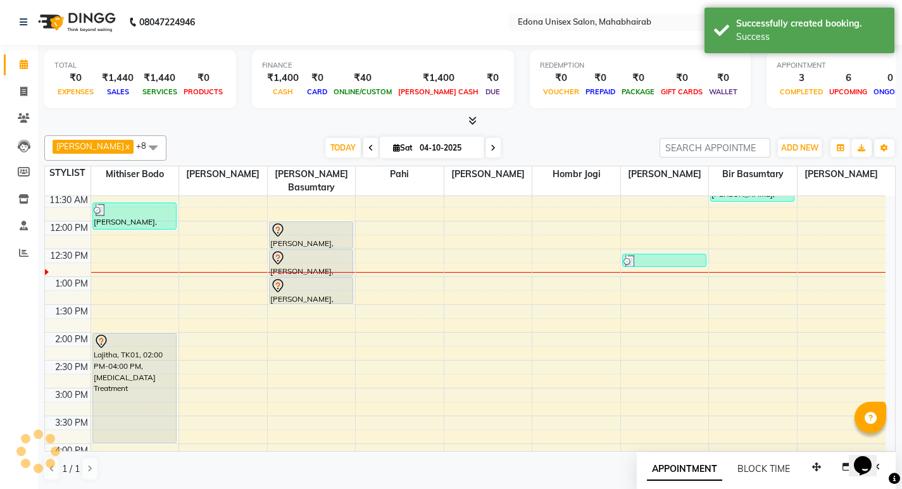
scroll to position [0, 0]
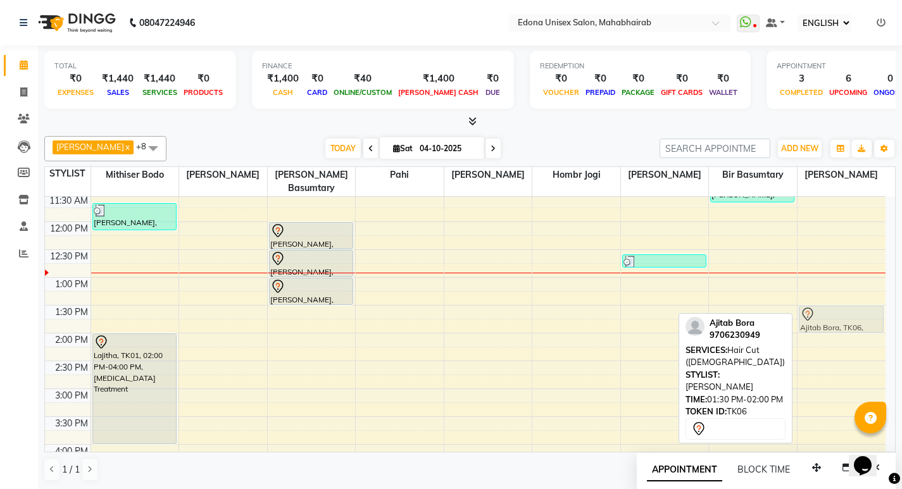
click at [837, 316] on div "Ajitab Bora, TK06, 01:30 PM-02:00 PM, Hair Cut (Gents) Ajitab Bora, TK06, 01:30…" at bounding box center [841, 360] width 88 height 723
click at [836, 313] on div "Ajitab Bora, TK06, 01:30 PM-02:00 PM, Hair Cut (Gents)" at bounding box center [841, 319] width 84 height 26
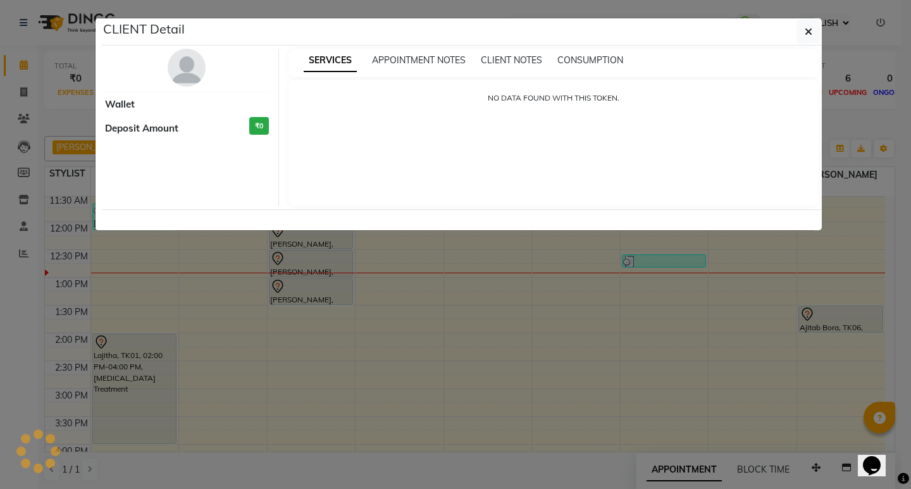
select select "7"
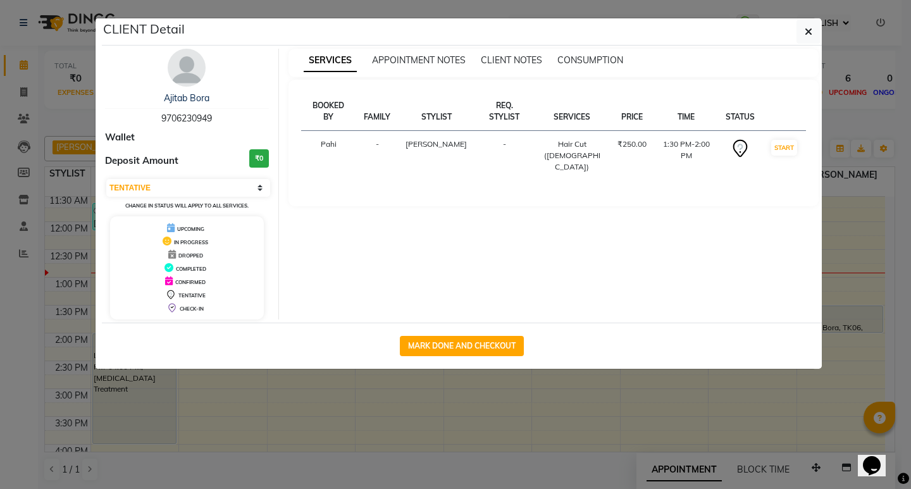
click at [668, 134] on td "1:30 PM-2:00 PM" at bounding box center [686, 156] width 64 height 50
click at [671, 131] on td "1:30 PM-2:00 PM" at bounding box center [686, 156] width 64 height 50
click at [654, 132] on td "1:30 PM-2:00 PM" at bounding box center [686, 156] width 64 height 50
click at [669, 138] on td "1:30 PM-2:00 PM" at bounding box center [686, 156] width 64 height 50
click at [811, 26] on span "button" at bounding box center [809, 31] width 8 height 13
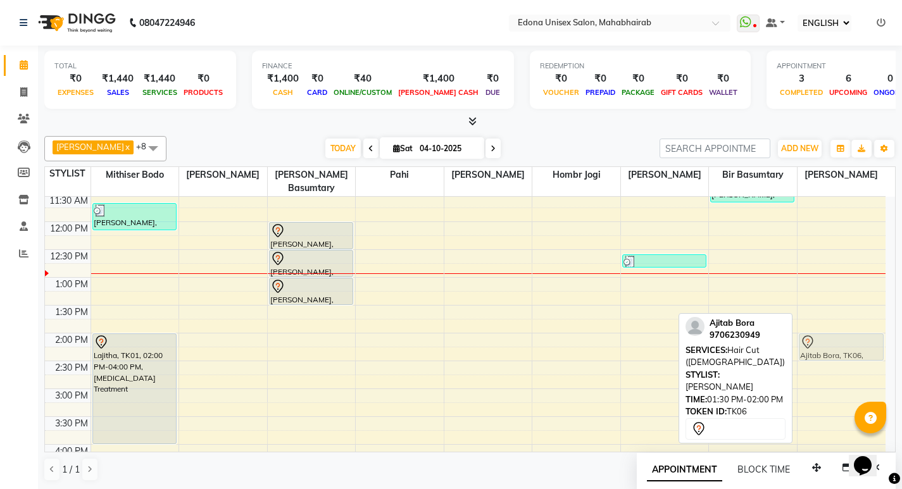
drag, startPoint x: 812, startPoint y: 302, endPoint x: 817, endPoint y: 335, distance: 33.3
click at [817, 335] on div "Ajitab Bora, TK06, 01:30 PM-02:00 PM, Hair Cut (Gents) Ajitab Bora, TK06, 01:30…" at bounding box center [841, 360] width 88 height 723
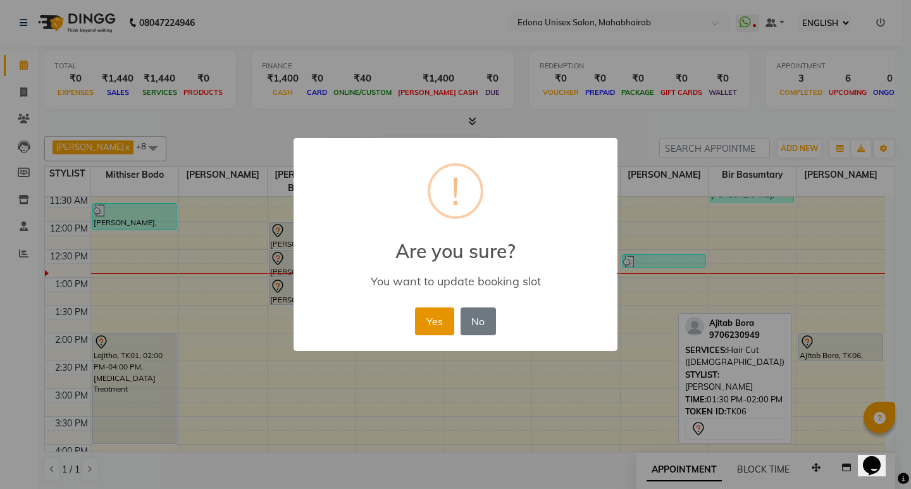
click at [441, 320] on button "Yes" at bounding box center [434, 321] width 39 height 28
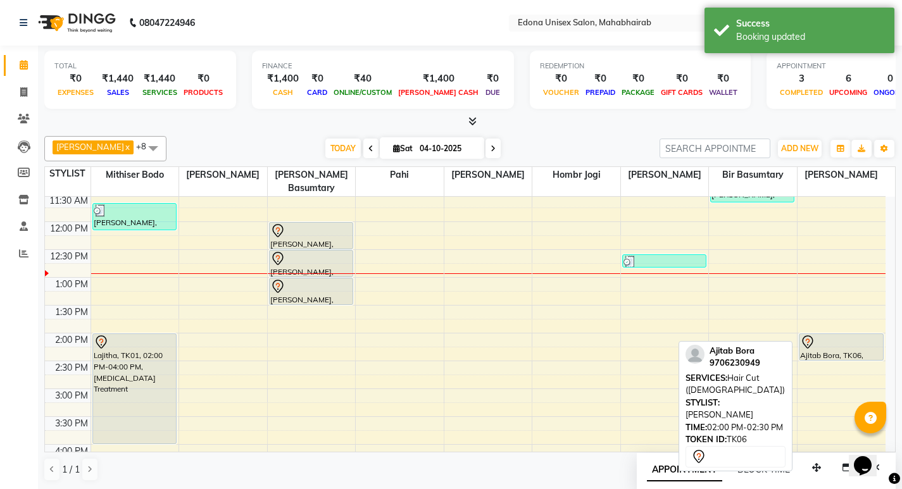
click at [821, 335] on div at bounding box center [841, 342] width 82 height 15
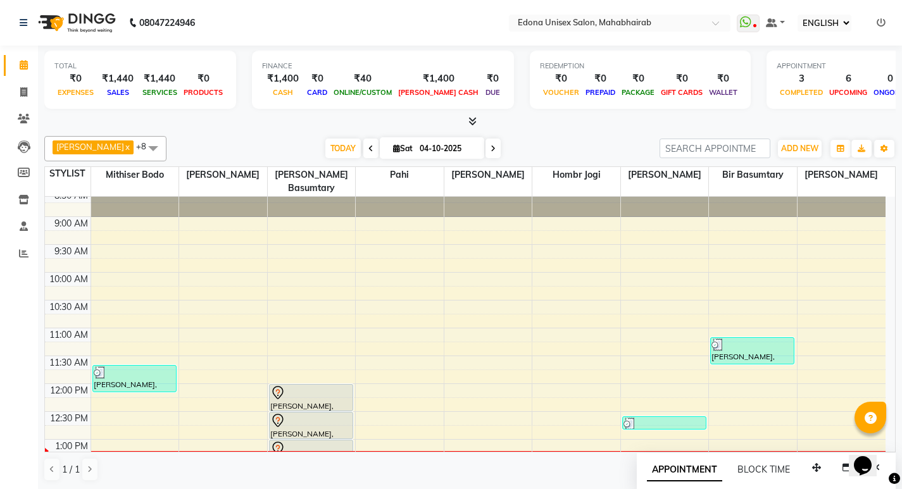
scroll to position [49, 0]
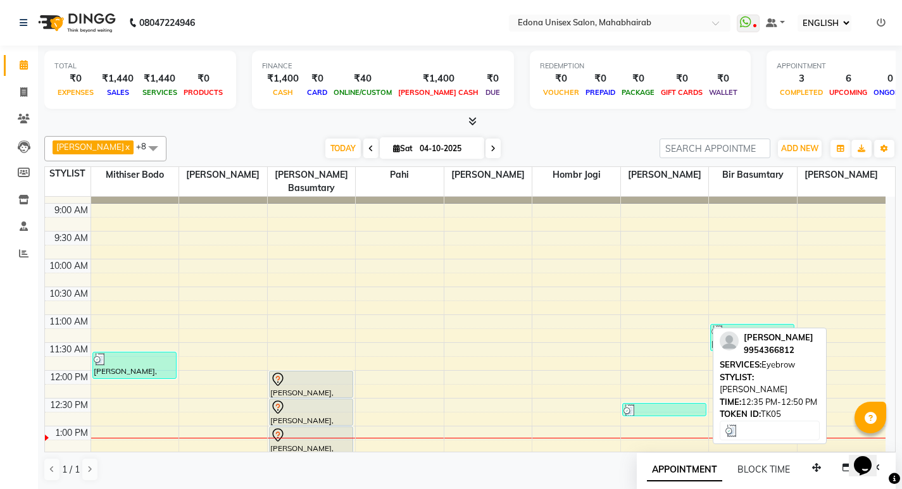
click at [665, 404] on div at bounding box center [664, 410] width 82 height 13
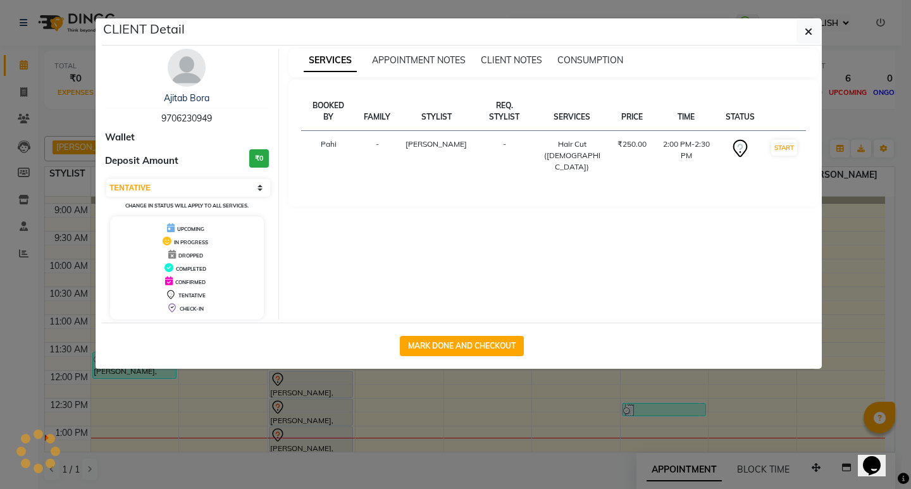
select select "3"
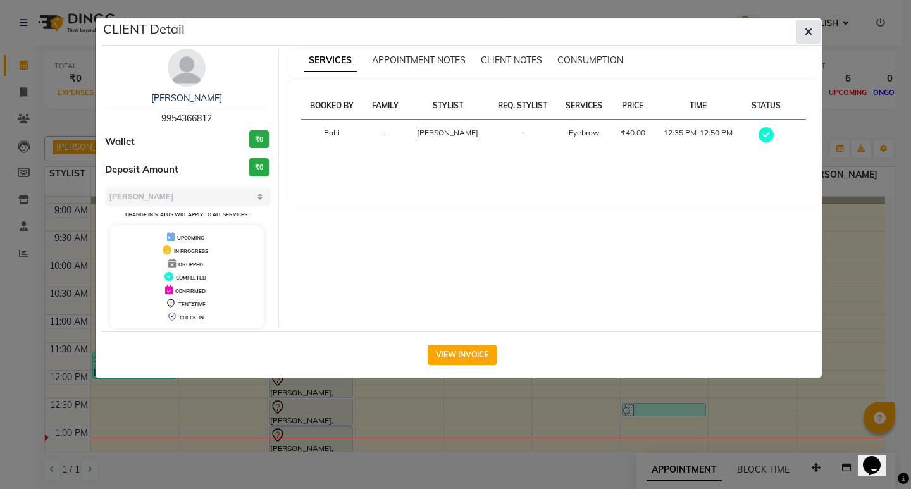
click at [810, 34] on icon "button" at bounding box center [809, 32] width 8 height 10
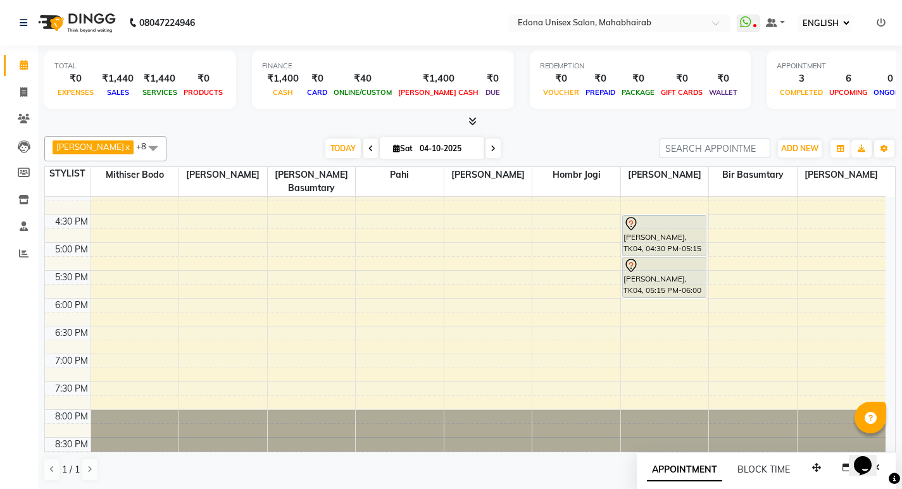
scroll to position [0, 0]
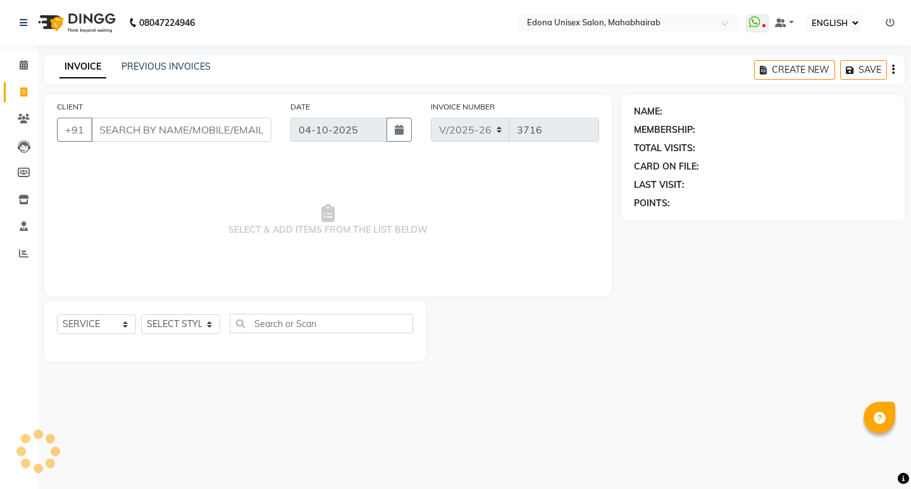
select select "ec"
select select "5393"
select select "service"
click at [25, 63] on icon at bounding box center [24, 64] width 8 height 9
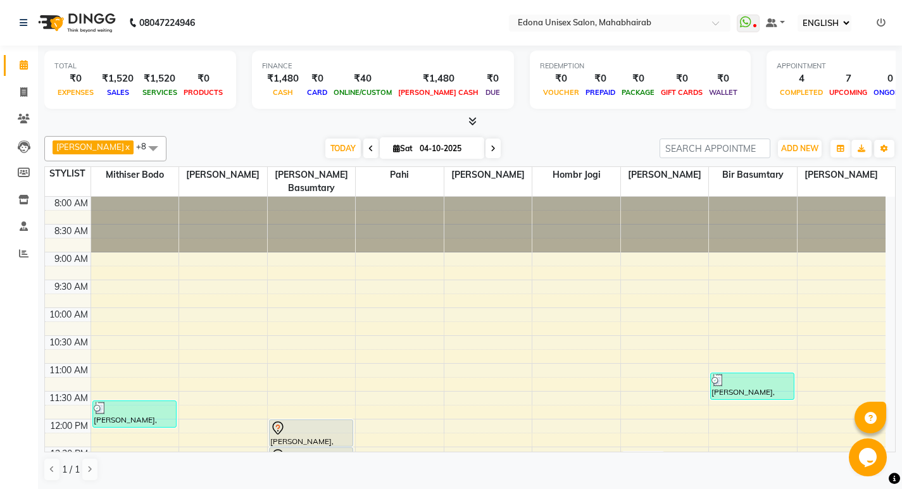
click at [485, 148] on span at bounding box center [492, 149] width 15 height 20
type input "05-10-2025"
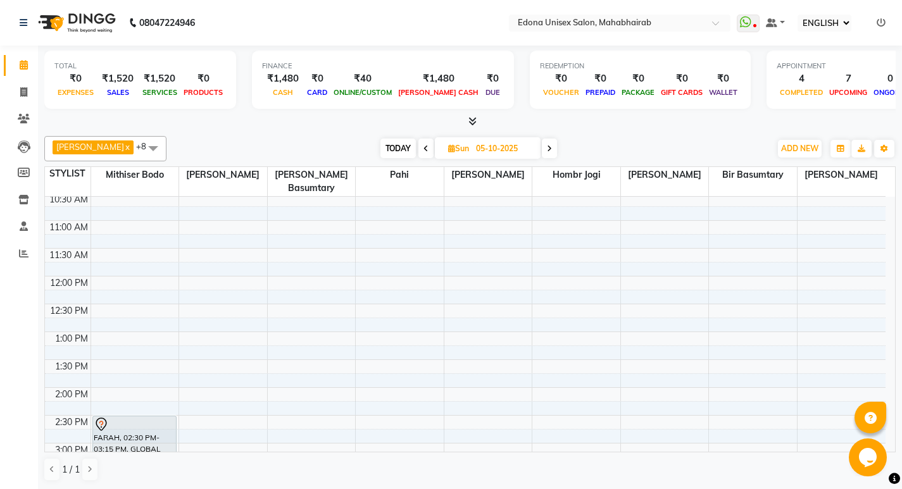
scroll to position [135, 0]
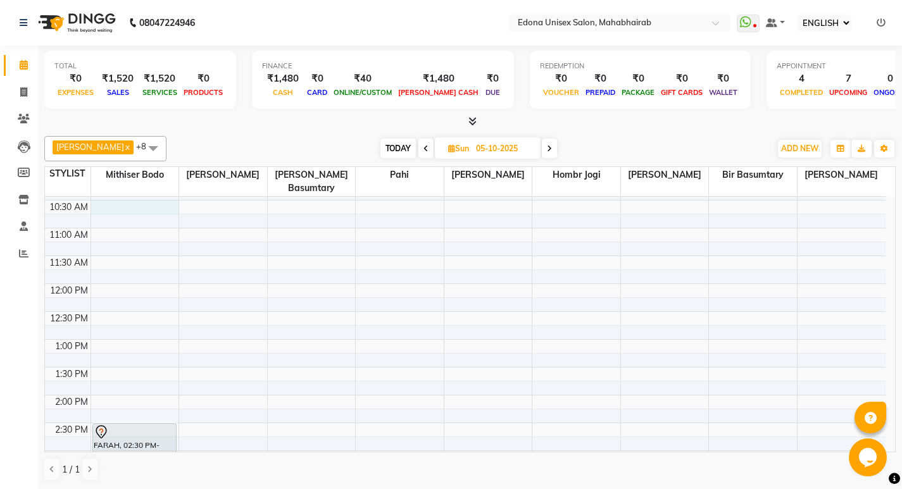
click at [158, 197] on div "8:00 AM 8:30 AM 9:00 AM 9:30 AM 10:00 AM 10:30 AM 11:00 AM 11:30 AM 12:00 PM 12…" at bounding box center [465, 422] width 840 height 723
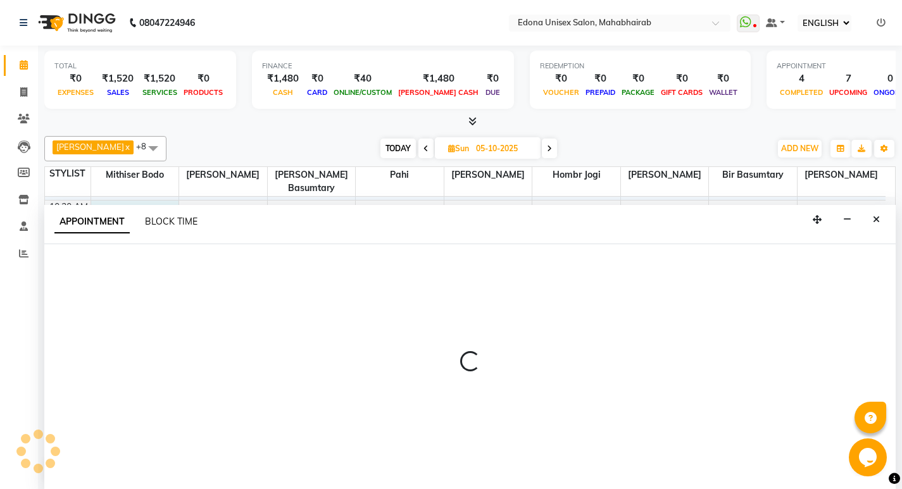
scroll to position [1, 0]
select select "35904"
select select "tentative"
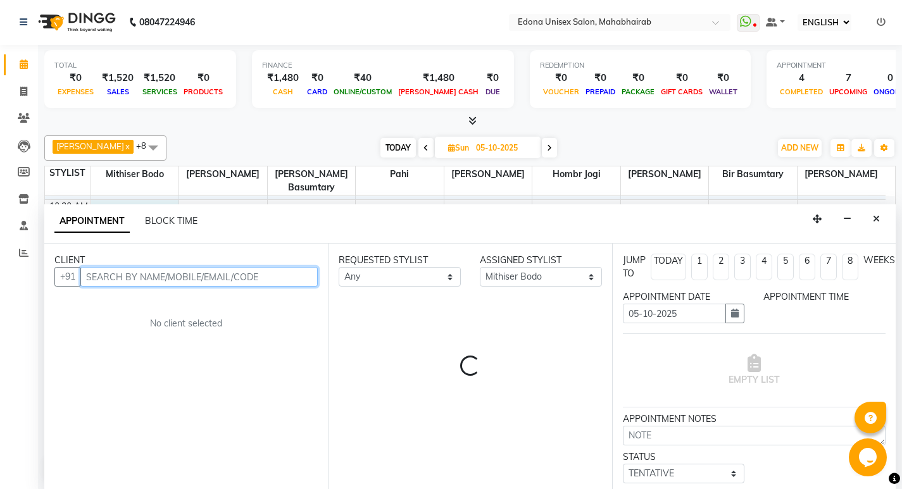
select select "630"
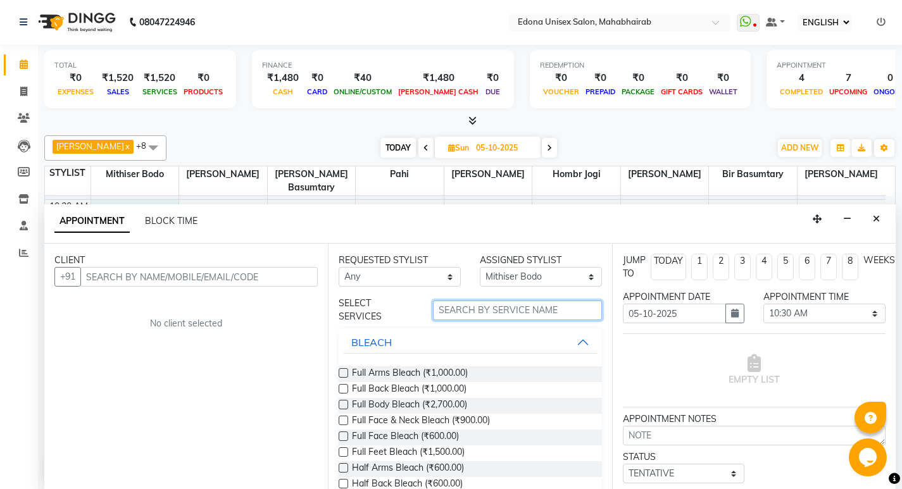
drag, startPoint x: 459, startPoint y: 309, endPoint x: 473, endPoint y: 304, distance: 15.0
click at [467, 308] on input "text" at bounding box center [517, 311] width 169 height 20
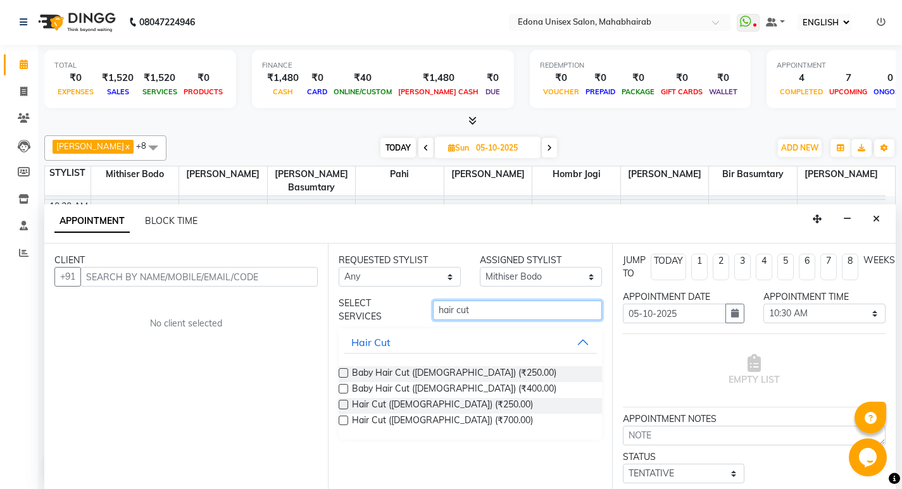
type input "hair cut"
click at [344, 404] on label at bounding box center [342, 404] width 9 height 9
click at [344, 404] on input "checkbox" at bounding box center [342, 406] width 8 height 8
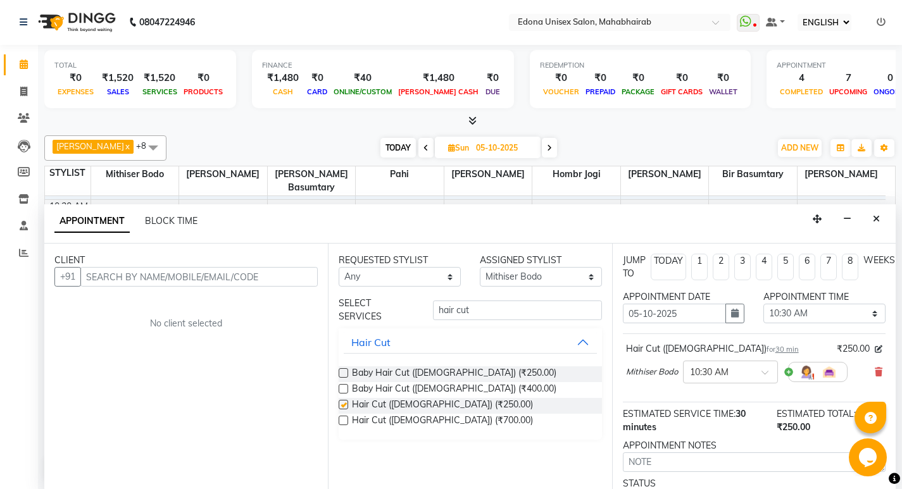
checkbox input "false"
click at [504, 315] on input "hair cut" at bounding box center [517, 311] width 169 height 20
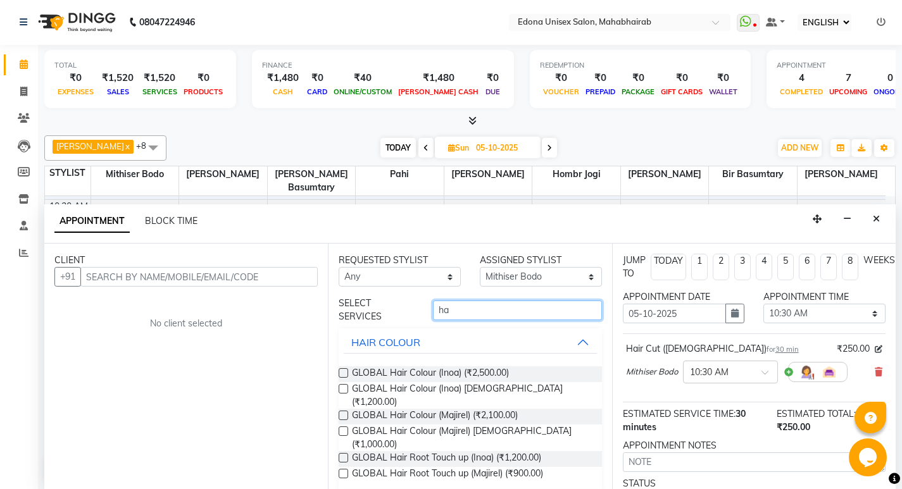
type input "h"
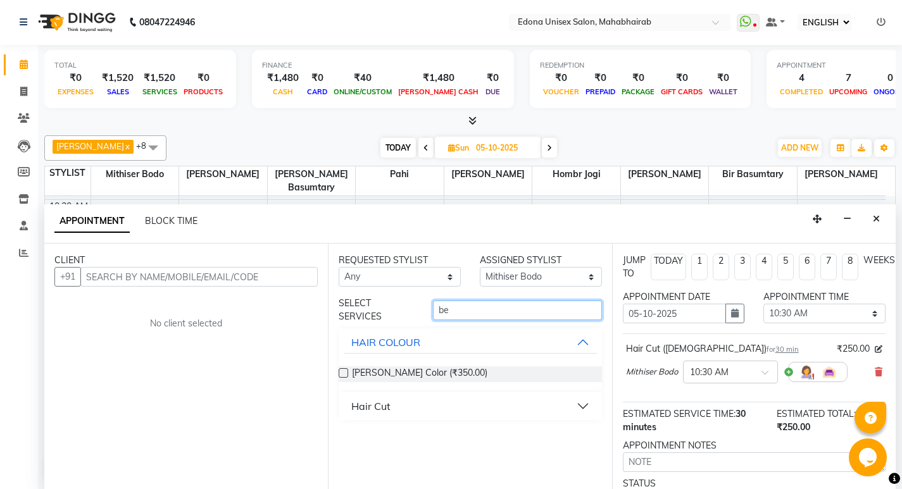
type input "be"
click at [585, 407] on button "Hair Cut" at bounding box center [470, 406] width 252 height 23
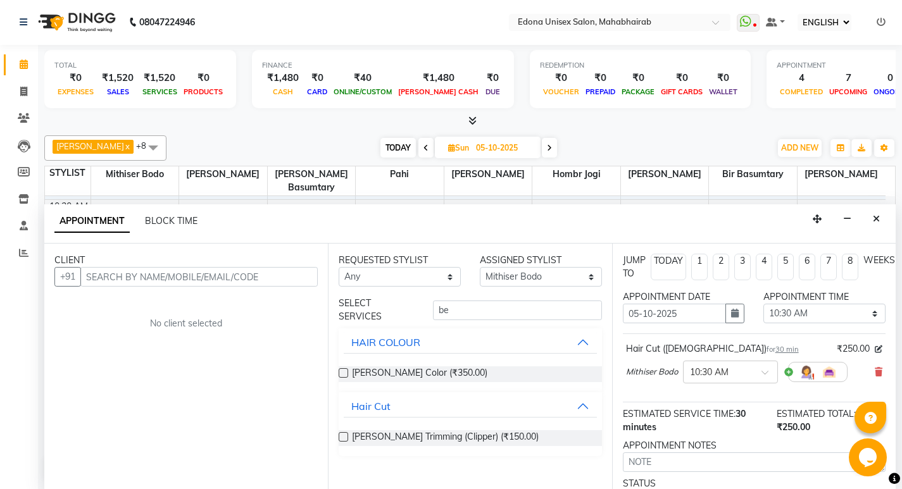
click at [347, 436] on label at bounding box center [342, 436] width 9 height 9
click at [347, 436] on input "checkbox" at bounding box center [342, 438] width 8 height 8
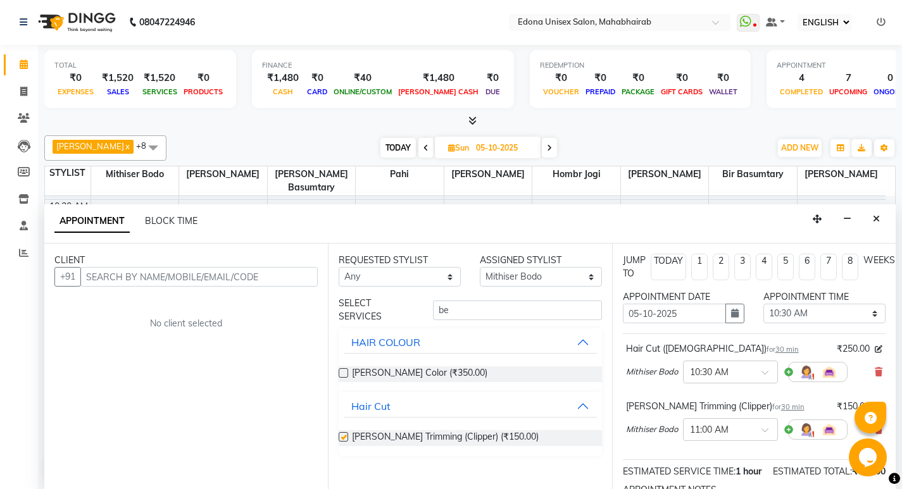
checkbox input "false"
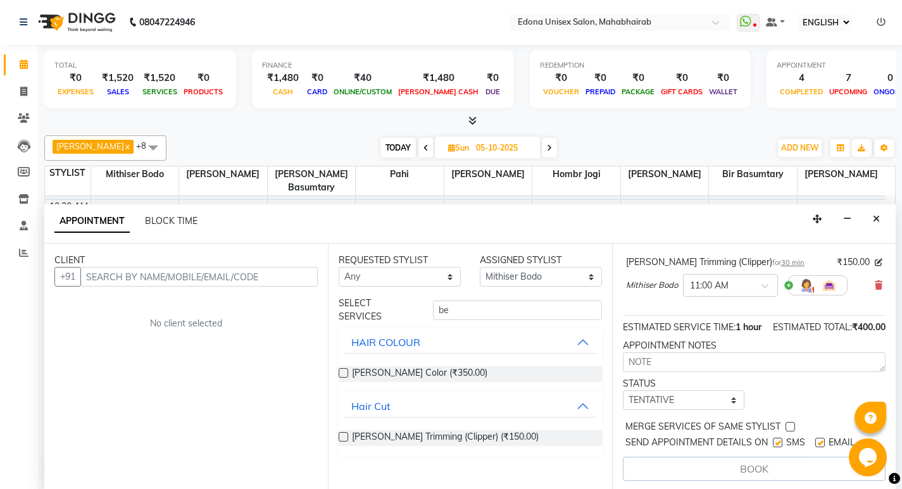
scroll to position [169, 0]
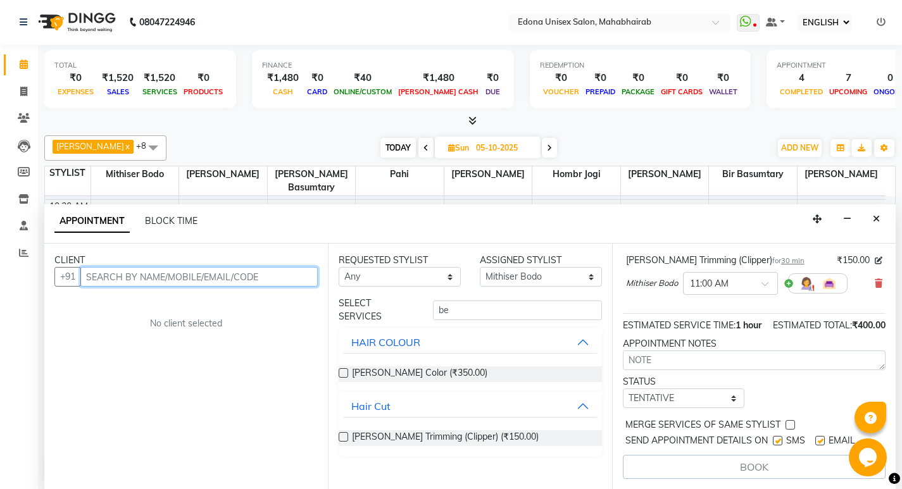
click at [226, 268] on input "text" at bounding box center [198, 277] width 237 height 20
click at [173, 280] on input "text" at bounding box center [198, 277] width 237 height 20
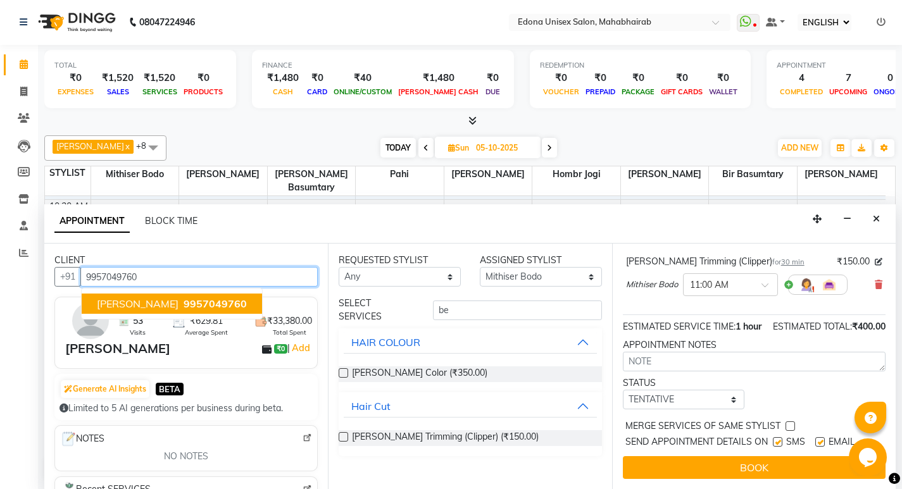
scroll to position [168, 0]
drag, startPoint x: 117, startPoint y: 305, endPoint x: 111, endPoint y: 307, distance: 6.6
click at [115, 305] on span "[PERSON_NAME]" at bounding box center [138, 303] width 82 height 13
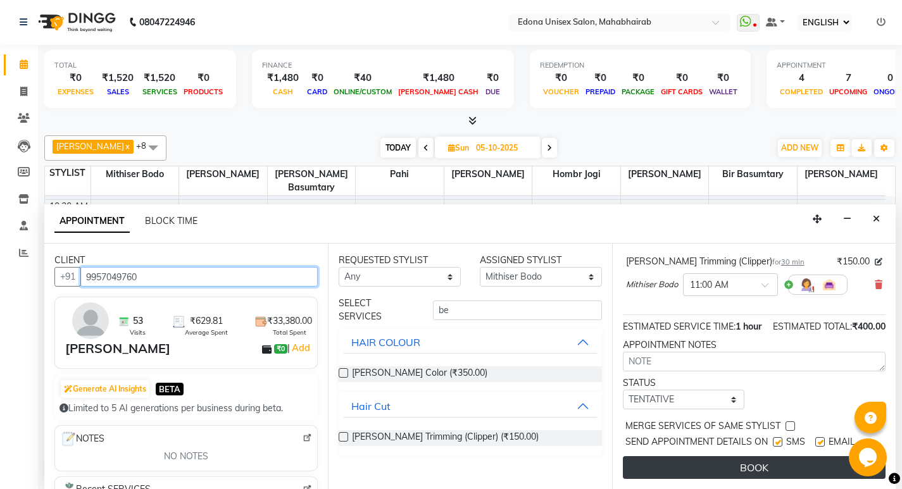
type input "9957049760"
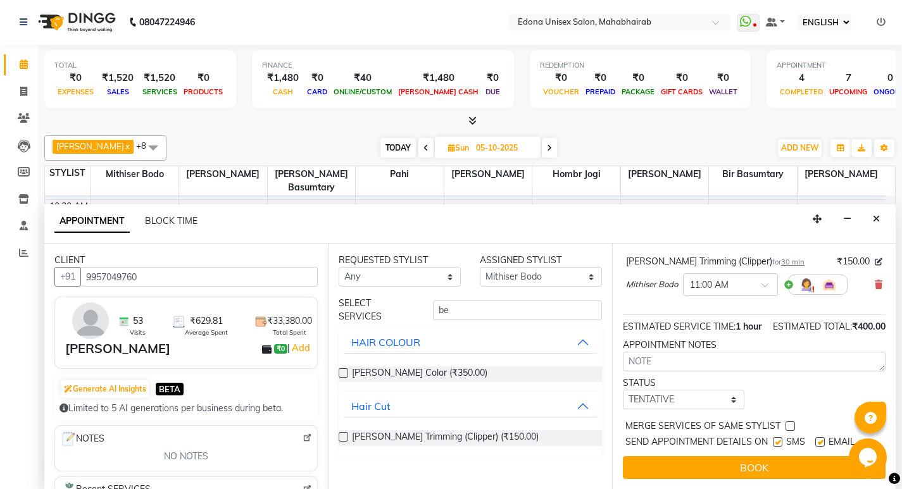
click at [697, 456] on button "BOOK" at bounding box center [754, 467] width 263 height 23
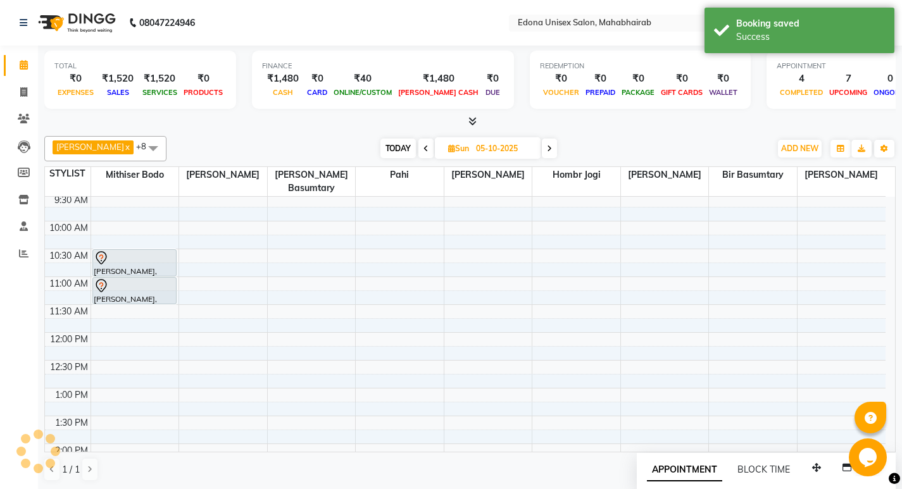
scroll to position [63, 0]
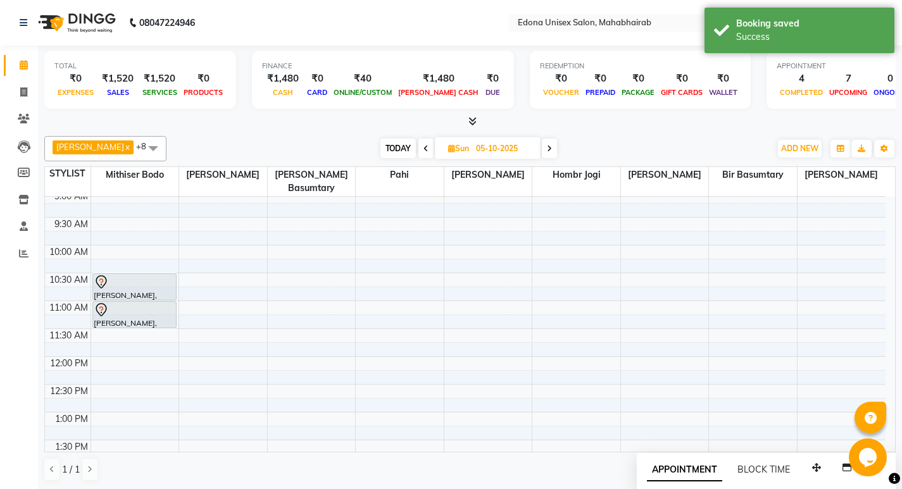
click at [418, 146] on span at bounding box center [425, 149] width 15 height 20
type input "04-10-2025"
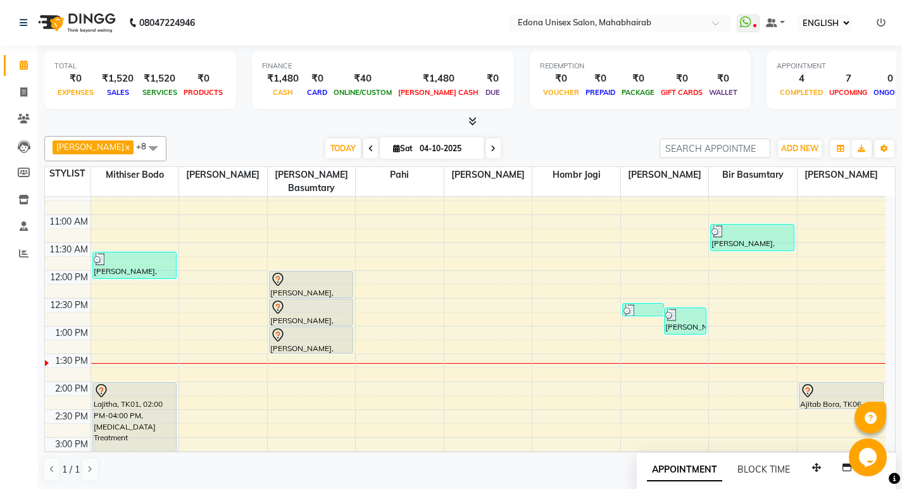
scroll to position [147, 0]
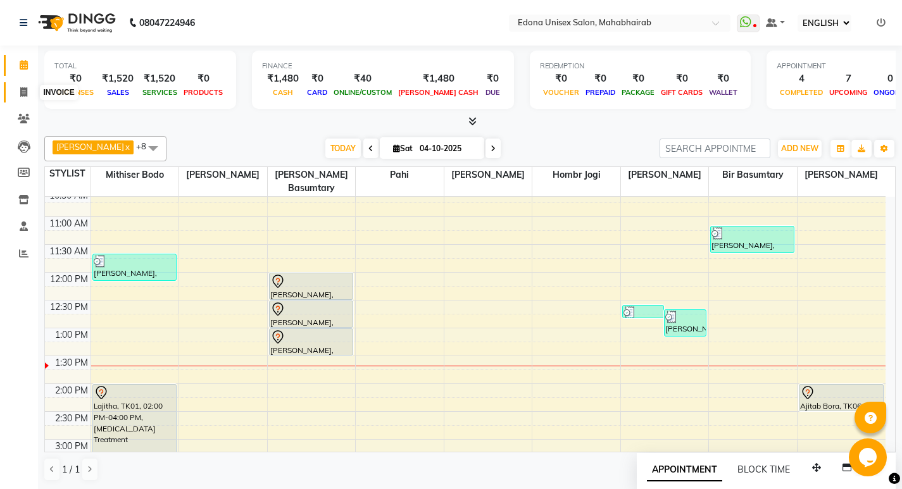
click at [25, 94] on icon at bounding box center [23, 91] width 7 height 9
select select "service"
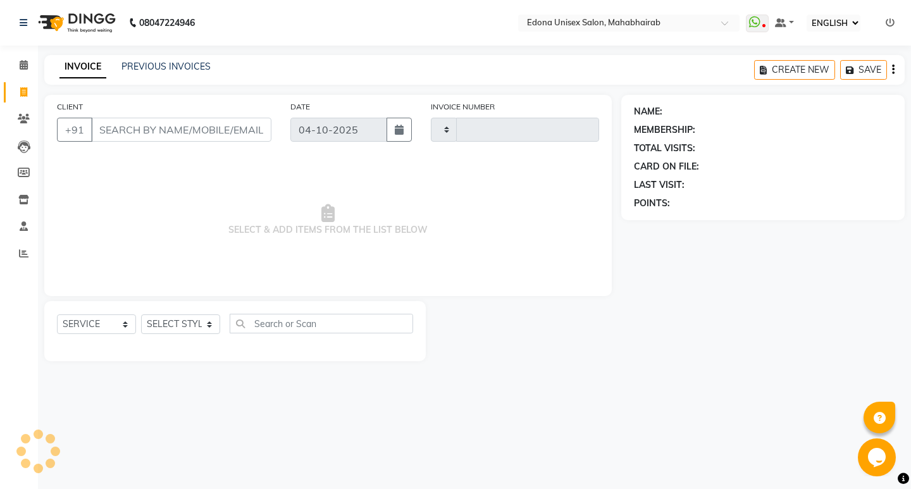
type input "3716"
select select "5393"
click at [23, 57] on link "CALENDAR" at bounding box center [19, 65] width 30 height 21
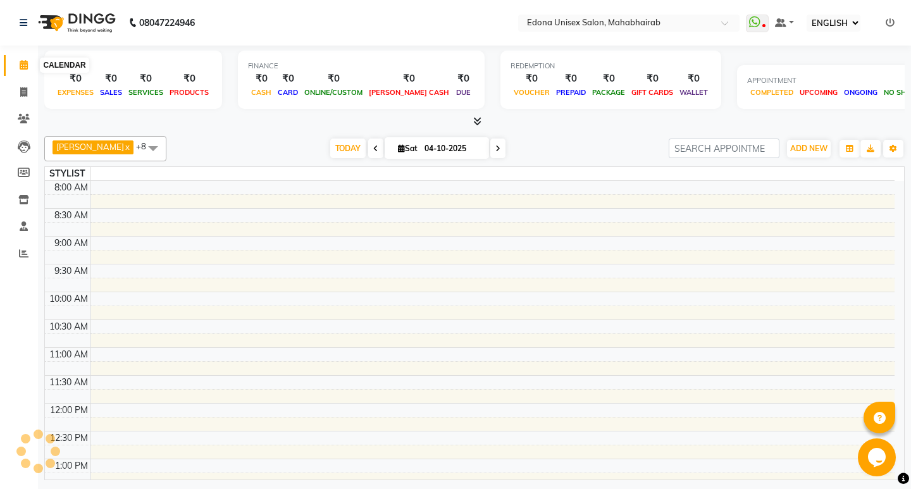
click at [23, 64] on icon at bounding box center [24, 64] width 8 height 9
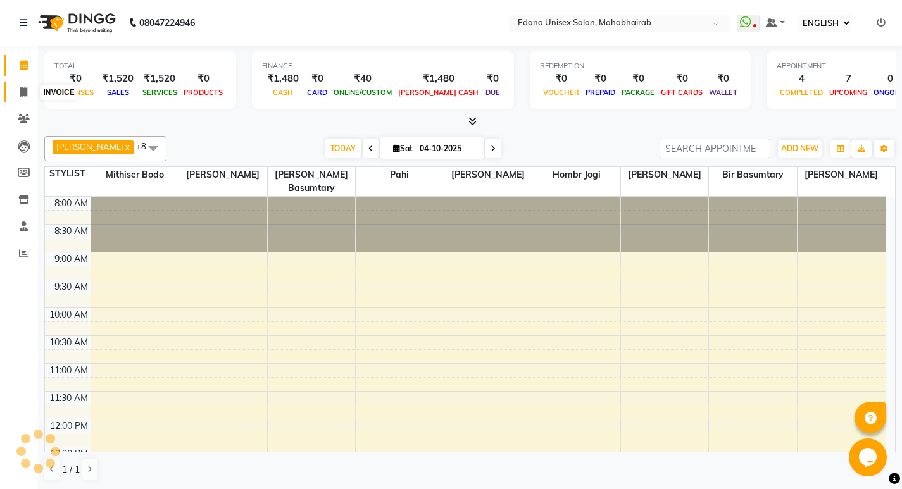
click at [24, 87] on icon at bounding box center [23, 91] width 7 height 9
select select "service"
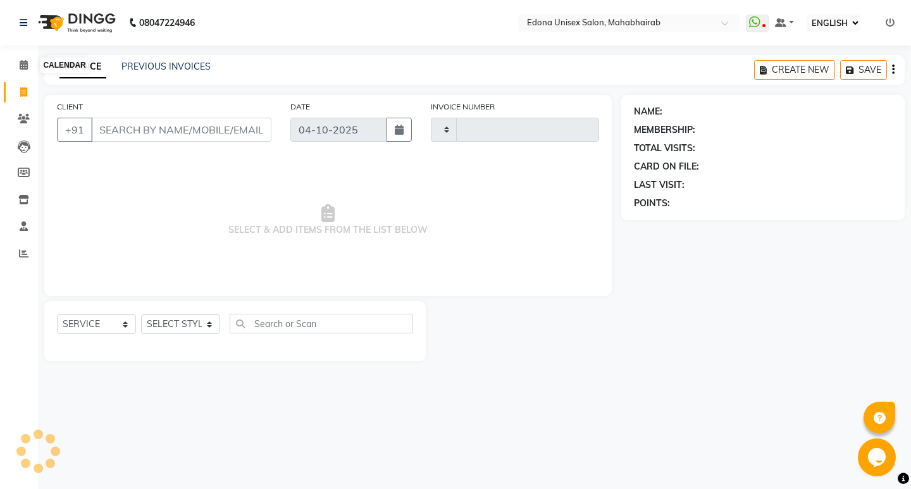
type input "3716"
select select "5393"
click at [19, 249] on icon at bounding box center [23, 253] width 9 height 9
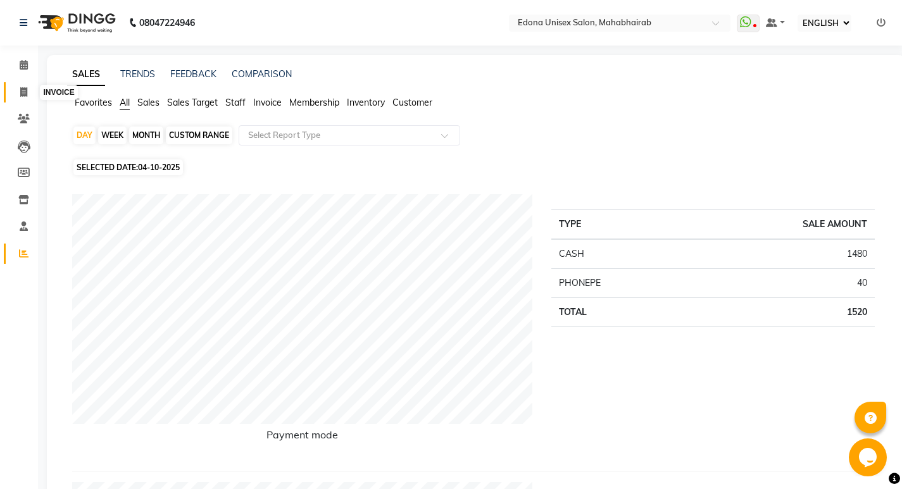
click at [16, 93] on span at bounding box center [24, 92] width 22 height 15
select select "service"
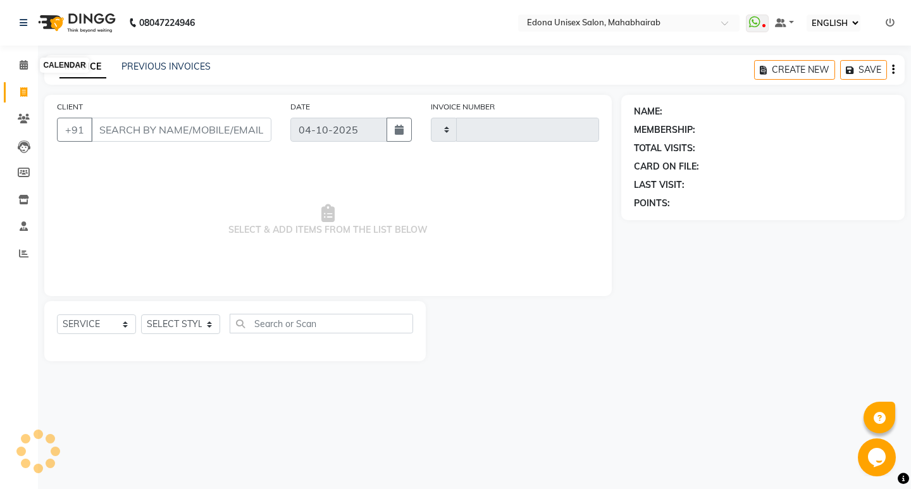
type input "3716"
select select "5393"
click at [216, 321] on select "SELECT STYLIST Admin [PERSON_NAME] Bir Basumtary [PERSON_NAME] [PERSON_NAME] Ho…" at bounding box center [180, 324] width 79 height 20
select select "35909"
click at [141, 314] on select "SELECT STYLIST Admin [PERSON_NAME] Bir Basumtary [PERSON_NAME] [PERSON_NAME] Ho…" at bounding box center [180, 324] width 79 height 20
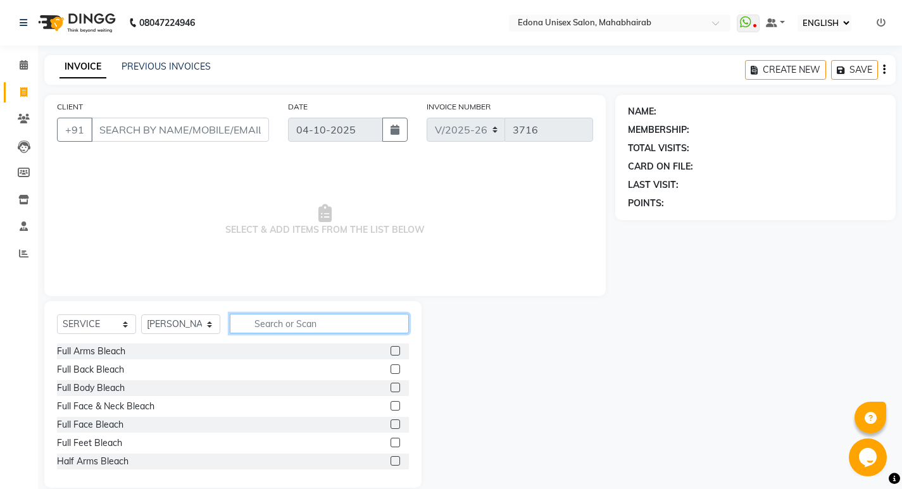
click at [279, 327] on input "text" at bounding box center [319, 324] width 179 height 20
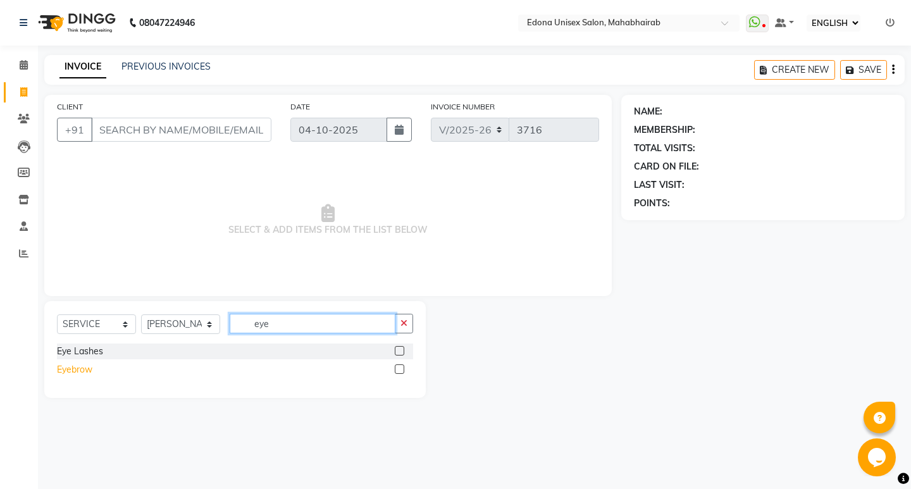
type input "eye"
click at [75, 375] on div "Eyebrow" at bounding box center [74, 369] width 35 height 13
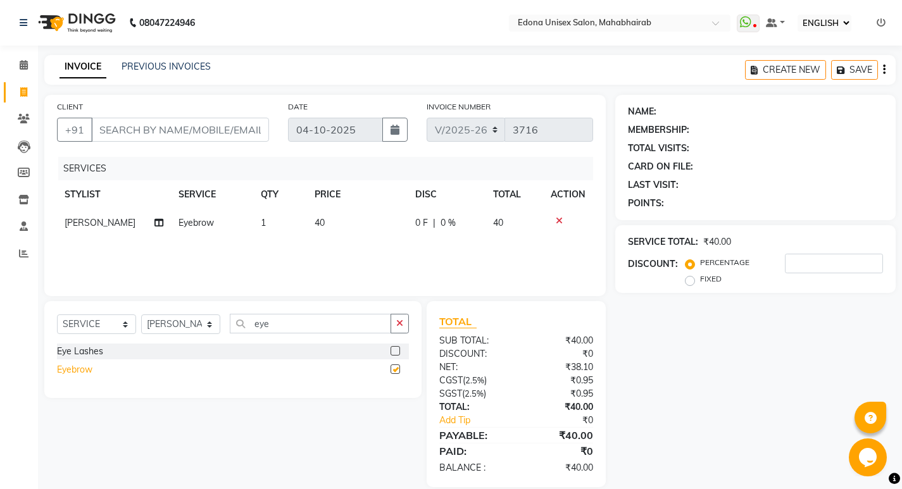
checkbox input "false"
click at [299, 327] on input "eye" at bounding box center [310, 324] width 161 height 20
type input "e"
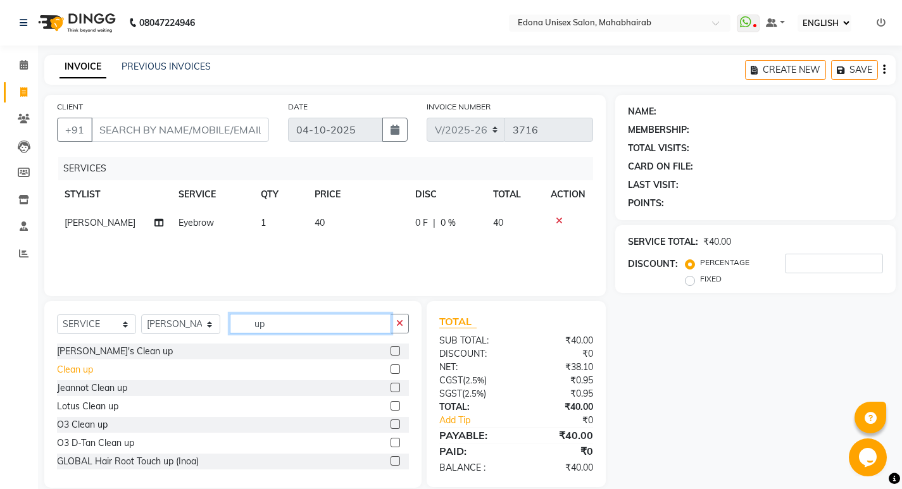
type input "up"
click at [78, 370] on div "Clean up" at bounding box center [75, 369] width 36 height 13
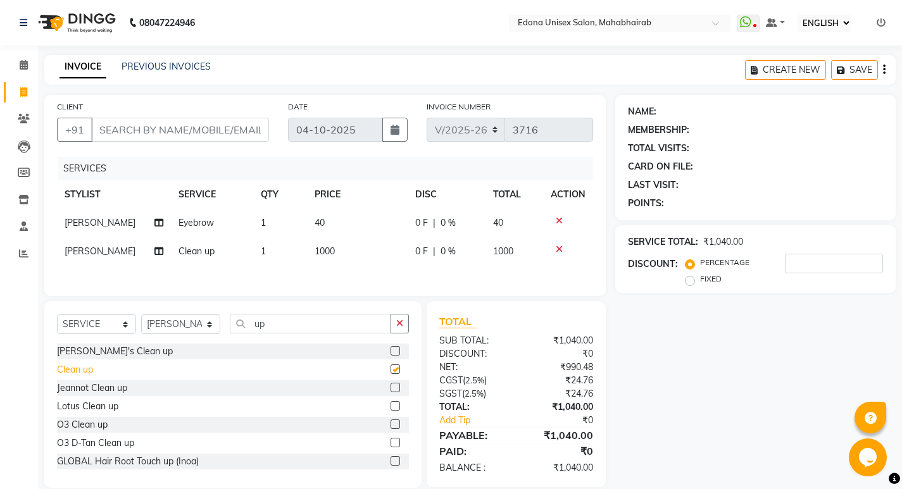
checkbox input "false"
click at [132, 128] on input "CLIENT" at bounding box center [180, 130] width 178 height 24
type input "9"
type input "0"
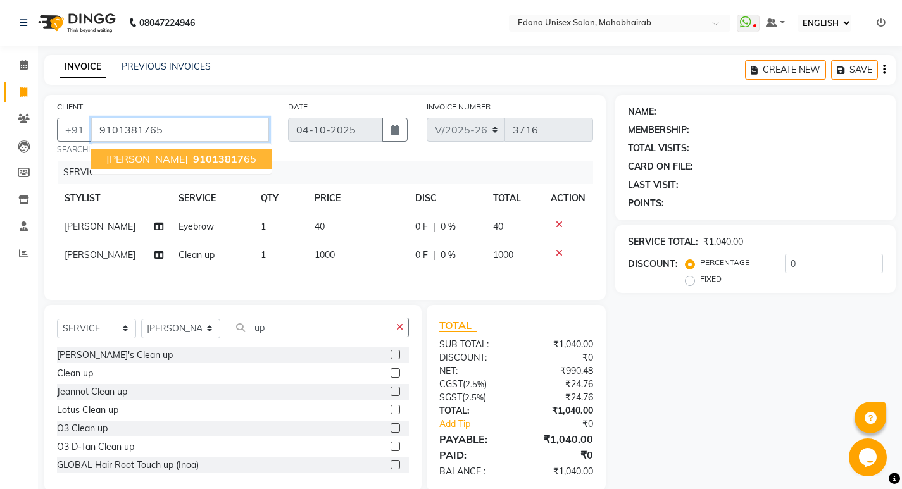
type input "9101381765"
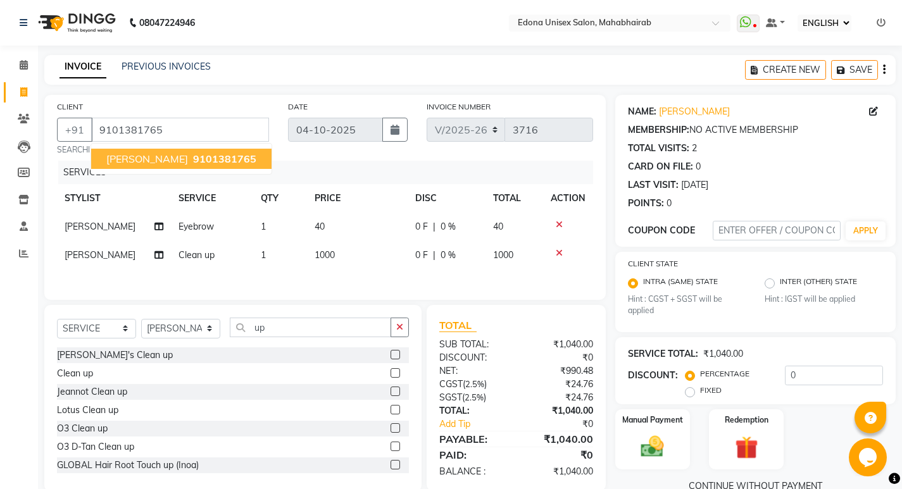
click at [218, 157] on span "9101381765" at bounding box center [224, 158] width 63 height 13
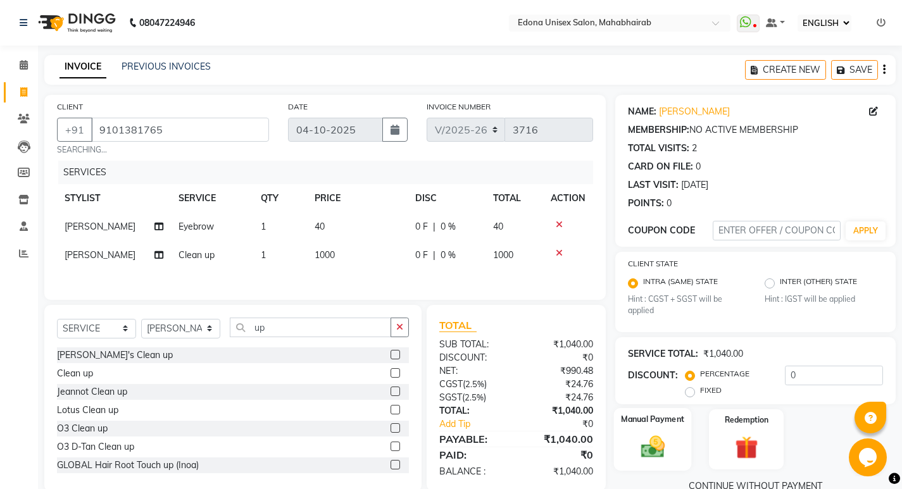
click at [655, 431] on div "Manual Payment" at bounding box center [652, 439] width 78 height 63
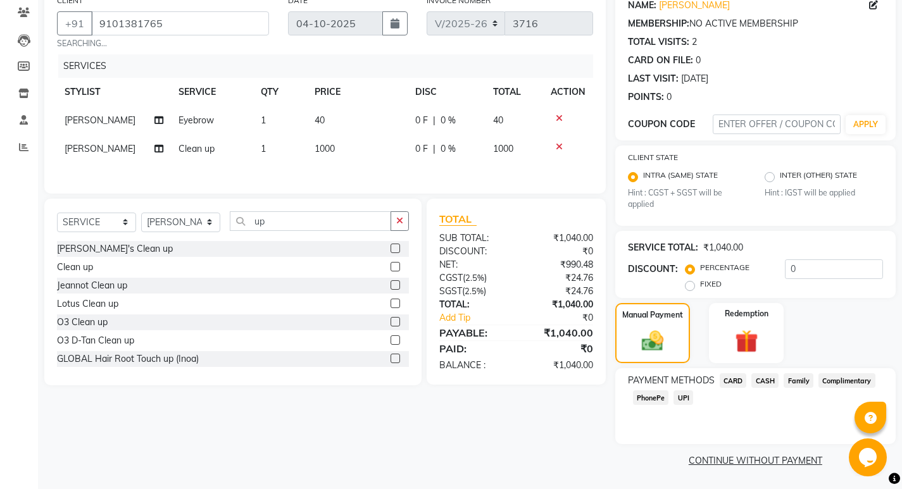
click at [773, 379] on span "CASH" at bounding box center [764, 380] width 27 height 15
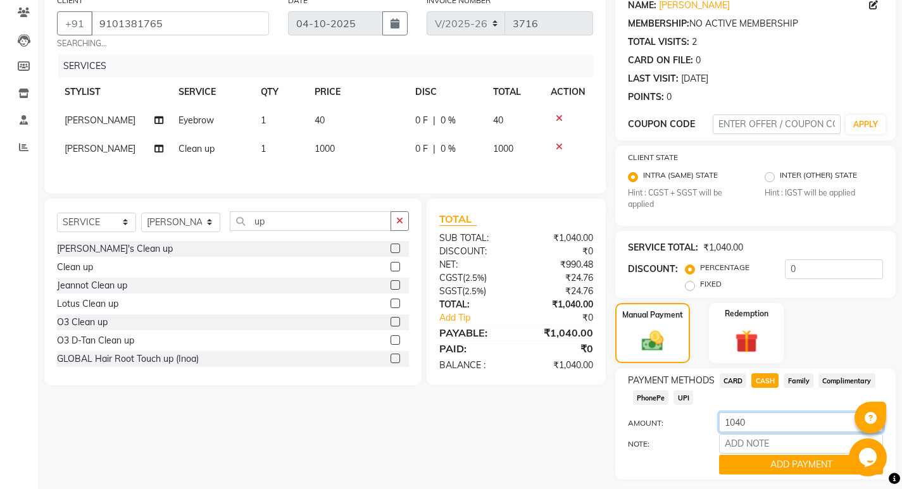
click at [769, 417] on input "1040" at bounding box center [801, 423] width 164 height 20
type input "1"
type input "40"
click at [762, 461] on button "ADD PAYMENT" at bounding box center [801, 465] width 164 height 20
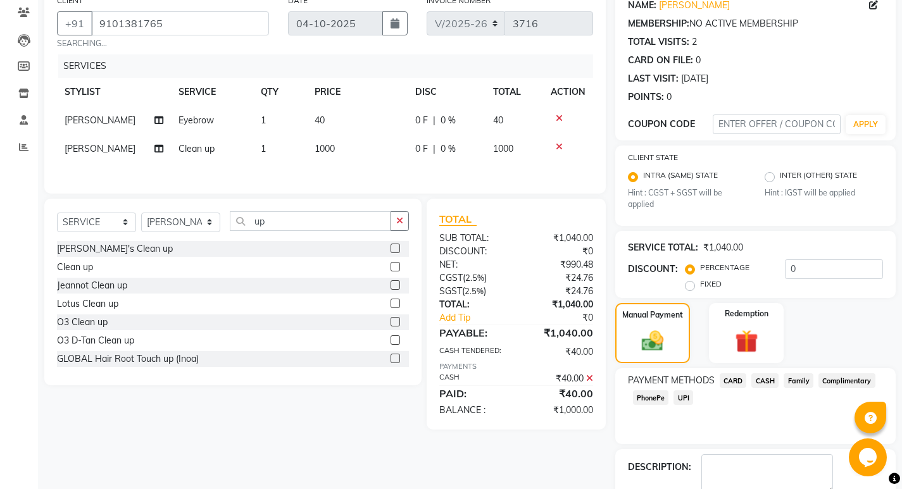
click at [649, 397] on span "PhonePe" at bounding box center [651, 397] width 36 height 15
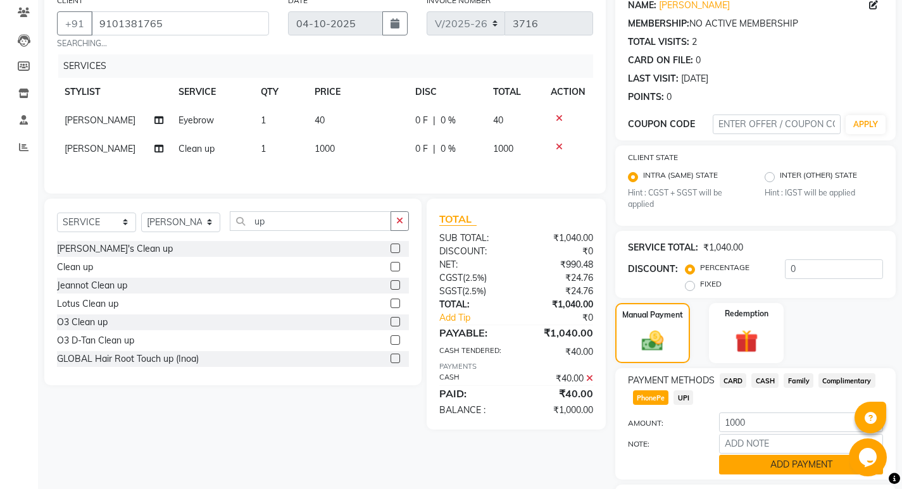
click at [766, 465] on button "ADD PAYMENT" at bounding box center [801, 465] width 164 height 20
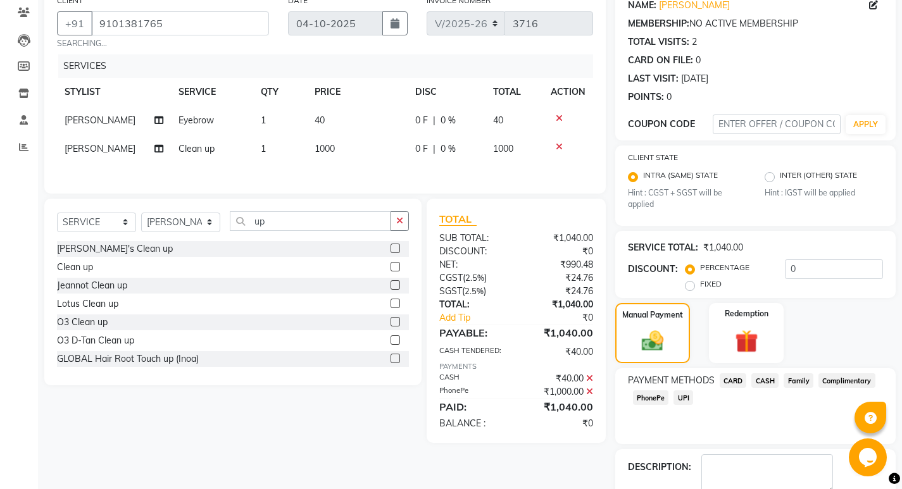
scroll to position [178, 0]
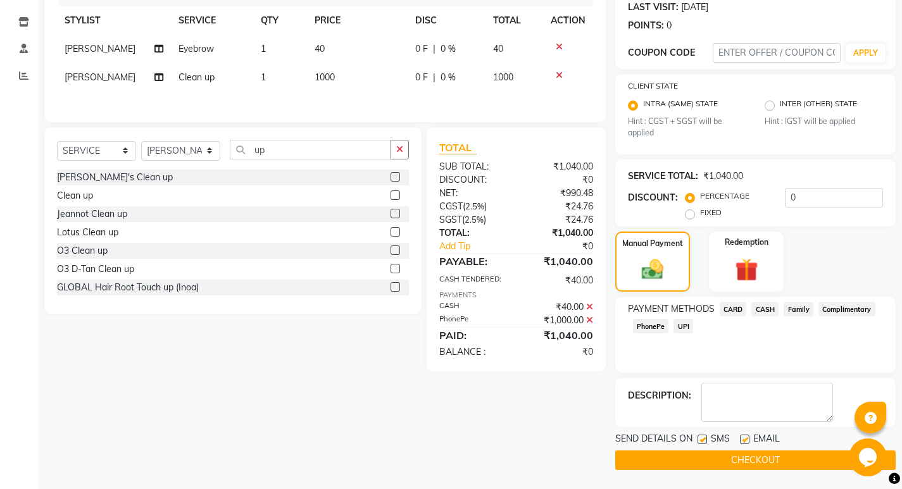
click at [693, 457] on button "CHECKOUT" at bounding box center [755, 460] width 280 height 20
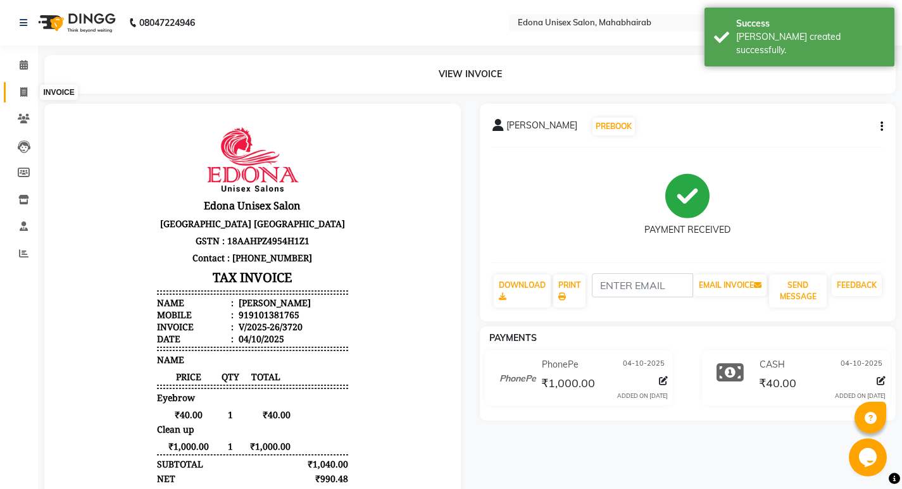
click at [21, 89] on icon at bounding box center [23, 91] width 7 height 9
select select "service"
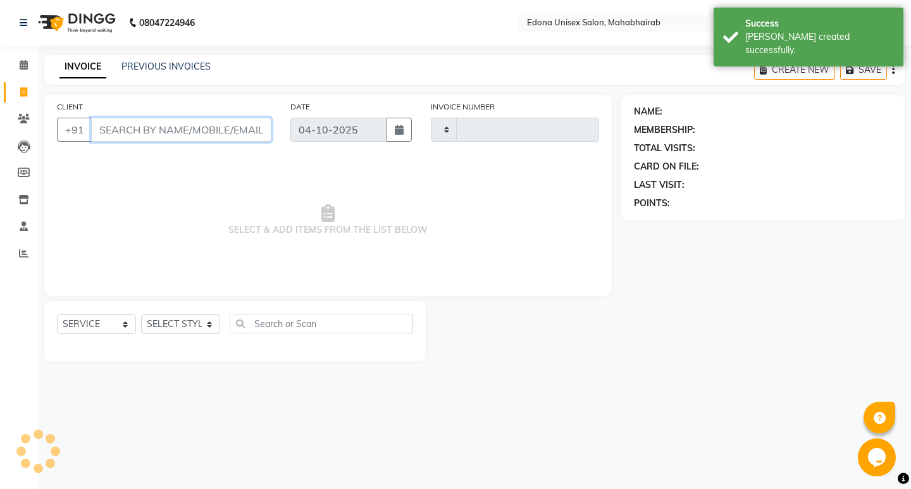
type input "3721"
select select "5393"
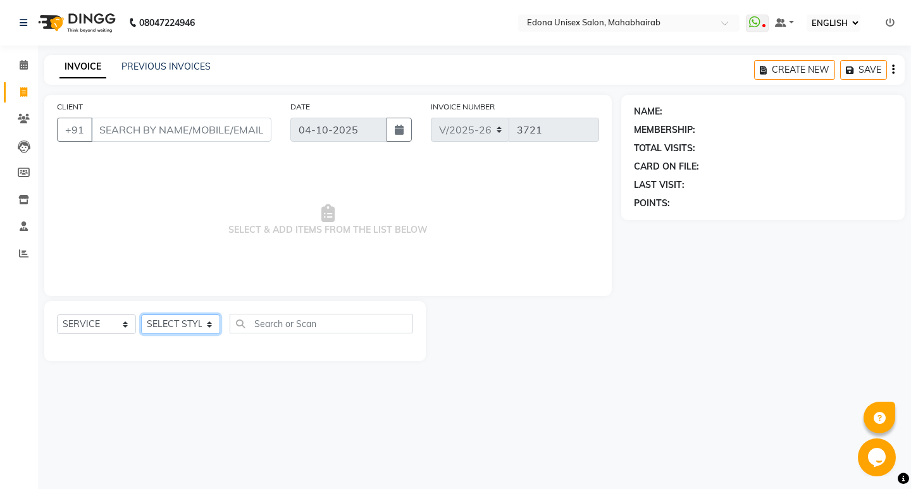
click at [216, 326] on select "SELECT STYLIST Admin Anchuli Basumatari Anju Sonar Bir Basumtary Bishal Bharma …" at bounding box center [180, 324] width 79 height 20
select select "69793"
click at [141, 314] on select "SELECT STYLIST Admin Anchuli Basumatari Anju Sonar Bir Basumtary Bishal Bharma …" at bounding box center [180, 324] width 79 height 20
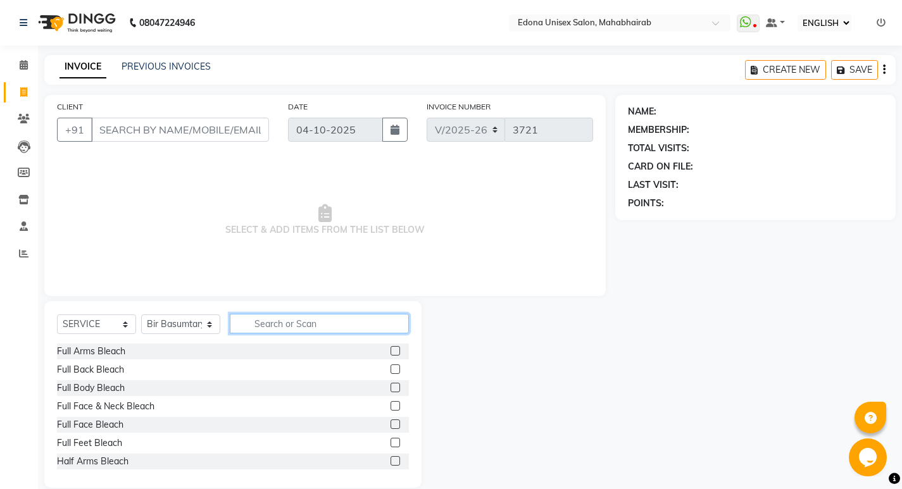
click at [285, 324] on input "text" at bounding box center [319, 324] width 179 height 20
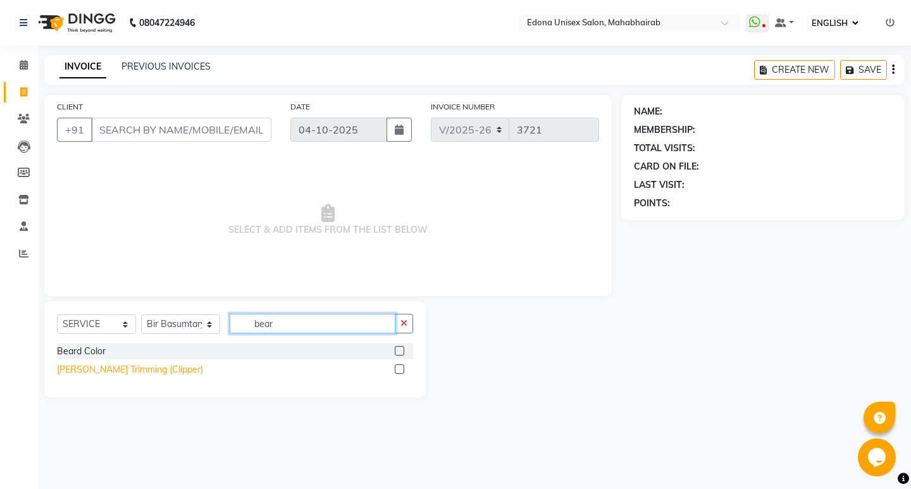
type input "bear"
click at [79, 373] on div "[PERSON_NAME] Trimming (Clipper)" at bounding box center [130, 369] width 146 height 13
checkbox input "false"
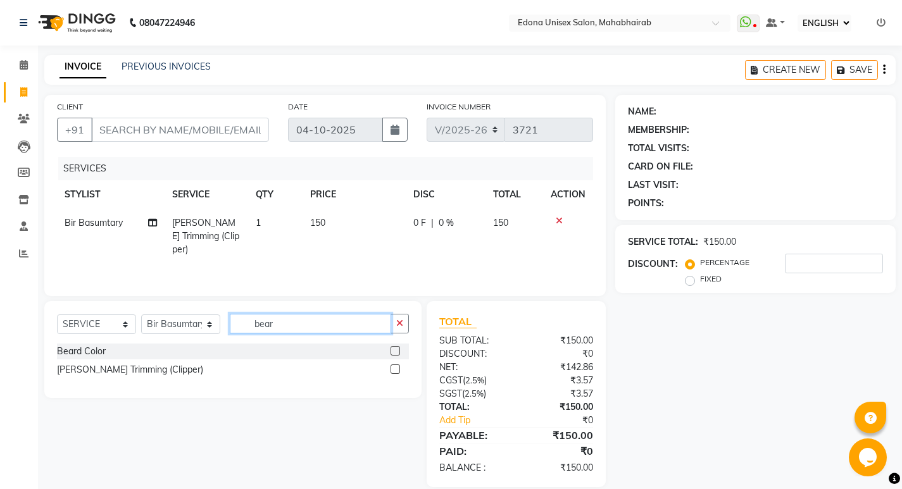
click at [292, 319] on input "bear" at bounding box center [310, 324] width 161 height 20
type input "b"
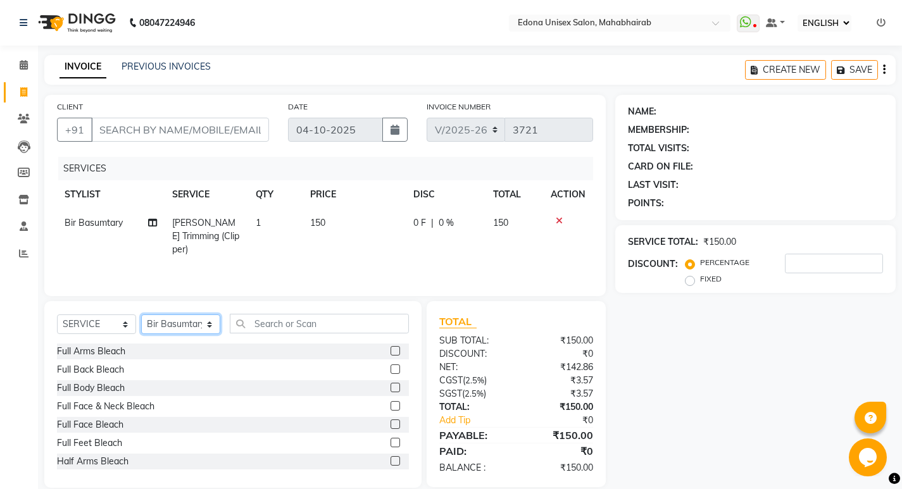
click at [198, 322] on select "SELECT STYLIST Admin Anchuli Basumatari Anju Sonar Bir Basumtary Bishal Bharma …" at bounding box center [180, 324] width 79 height 20
select select "69341"
click at [141, 314] on select "SELECT STYLIST Admin Anchuli Basumatari Anju Sonar Bir Basumtary Bishal Bharma …" at bounding box center [180, 324] width 79 height 20
click at [275, 320] on input "text" at bounding box center [319, 324] width 179 height 20
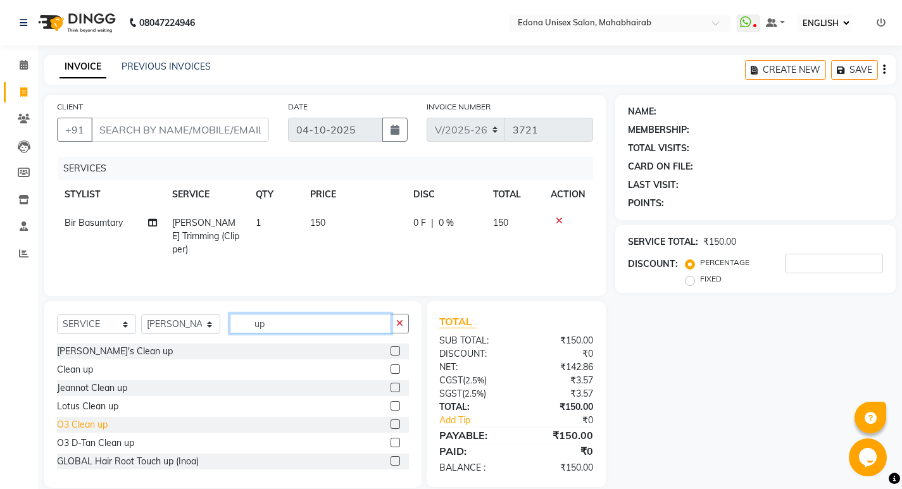
type input "up"
click at [102, 427] on div "O3 Clean up" at bounding box center [82, 424] width 51 height 13
checkbox input "false"
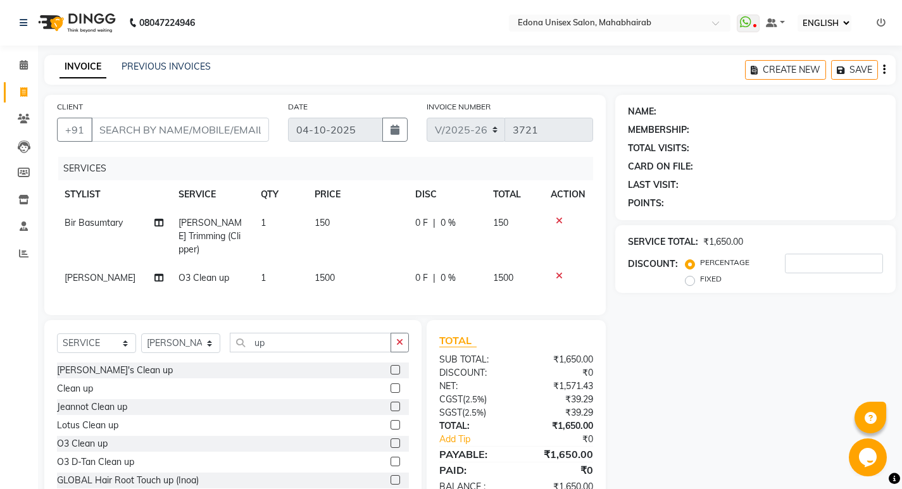
scroll to position [33, 0]
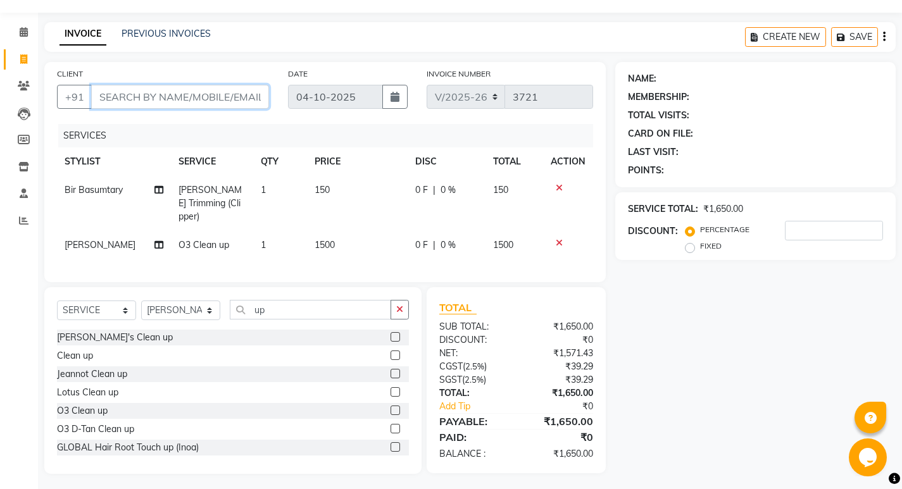
click at [232, 89] on input "CLIENT" at bounding box center [180, 97] width 178 height 24
type input "9"
type input "0"
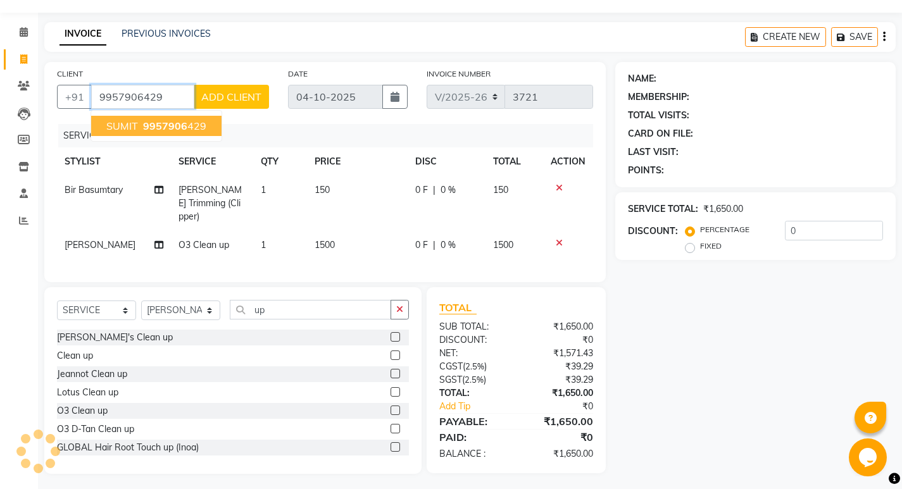
type input "9957906429"
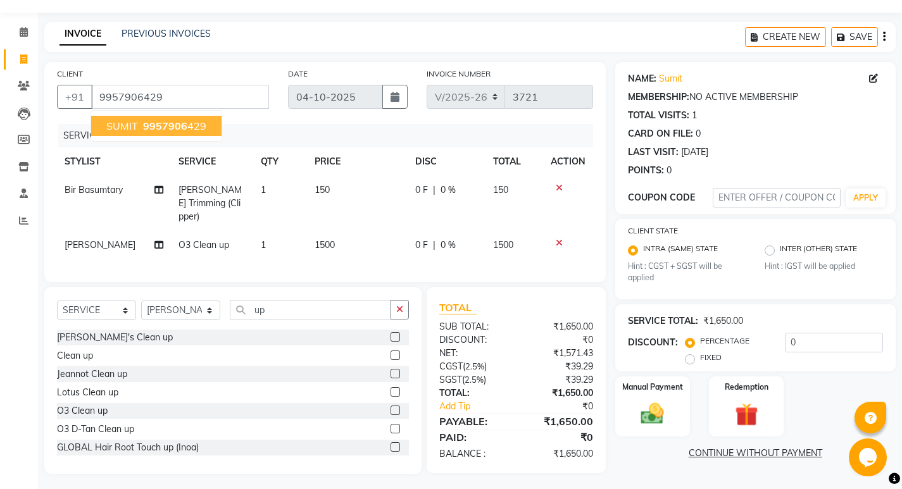
click at [152, 129] on span "9957906" at bounding box center [165, 126] width 44 height 13
click at [660, 407] on img at bounding box center [652, 414] width 39 height 27
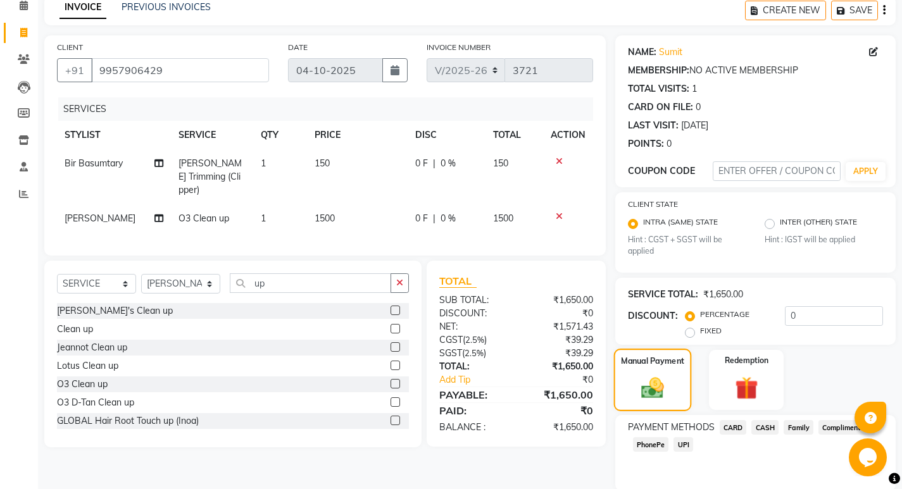
scroll to position [106, 0]
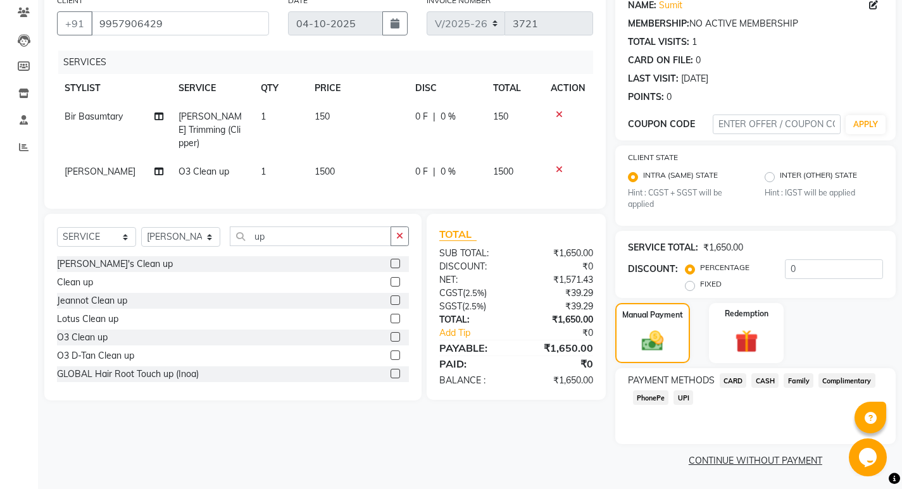
click at [656, 394] on span "PhonePe" at bounding box center [651, 397] width 36 height 15
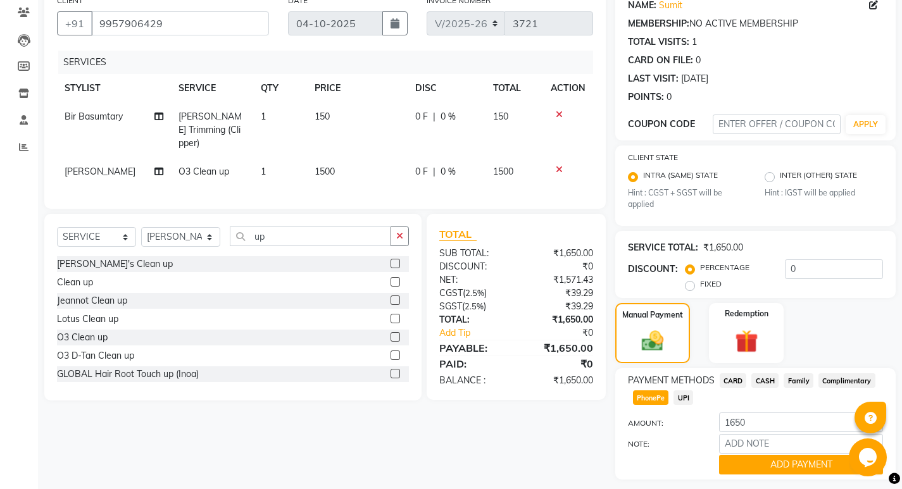
scroll to position [142, 0]
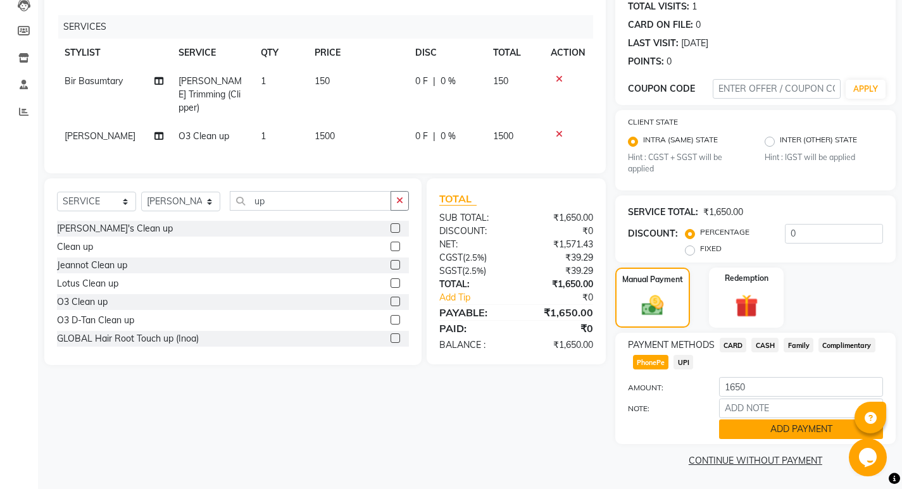
click at [774, 435] on button "ADD PAYMENT" at bounding box center [801, 429] width 164 height 20
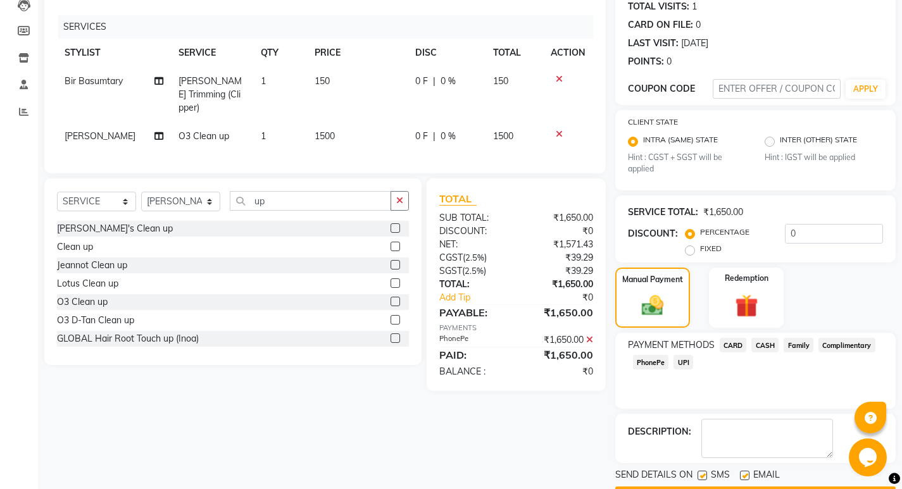
scroll to position [178, 0]
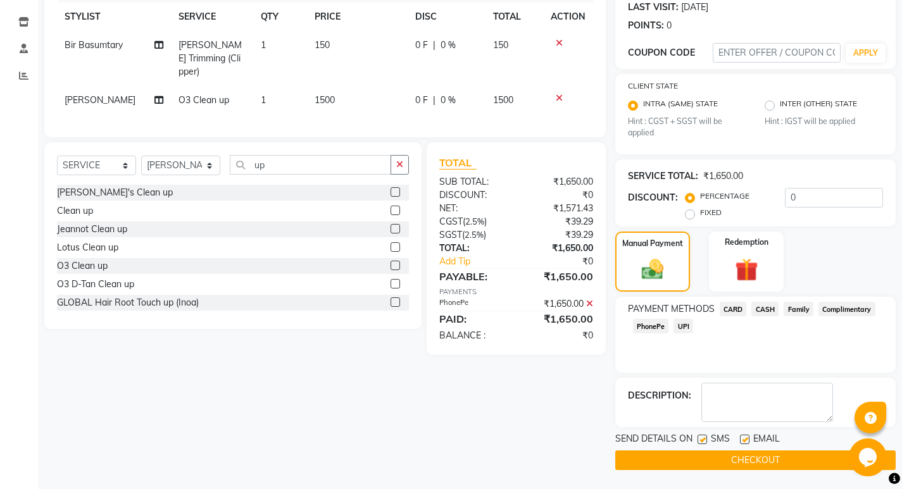
click at [657, 464] on button "CHECKOUT" at bounding box center [755, 460] width 280 height 20
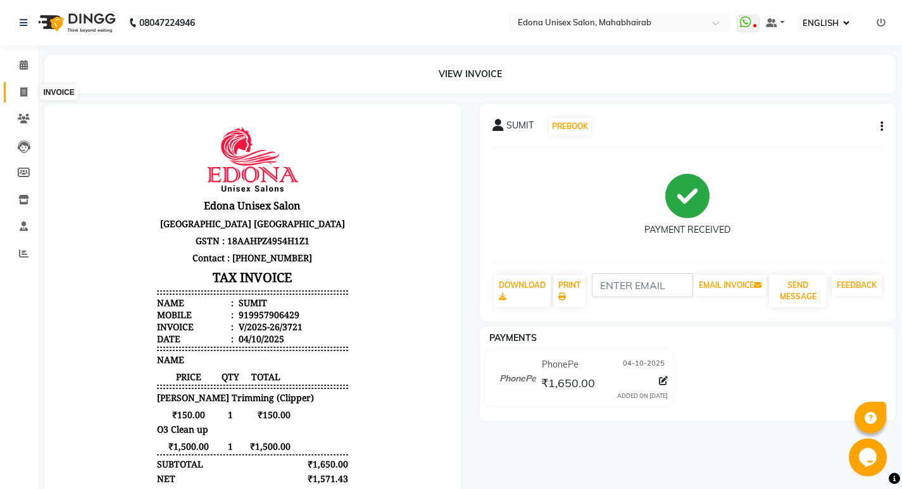
click at [25, 89] on icon at bounding box center [23, 91] width 7 height 9
select select "service"
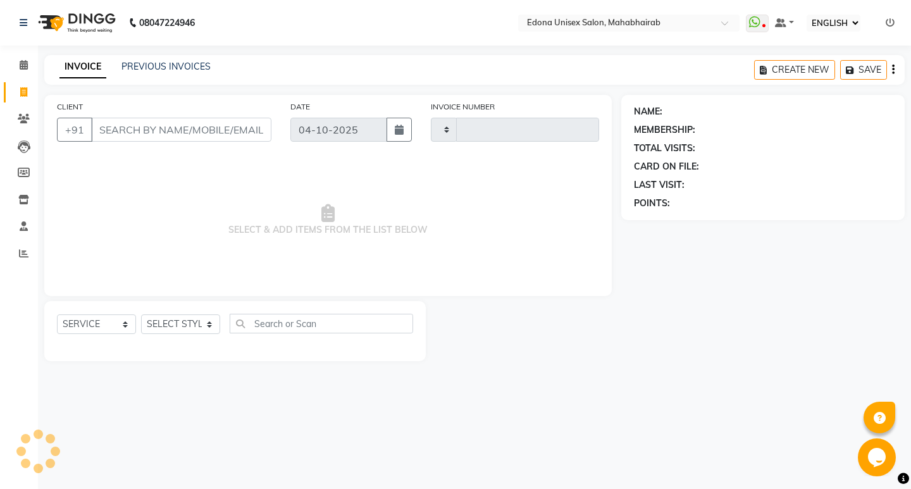
type input "3722"
select select "5393"
click at [152, 70] on link "PREVIOUS INVOICES" at bounding box center [165, 66] width 89 height 11
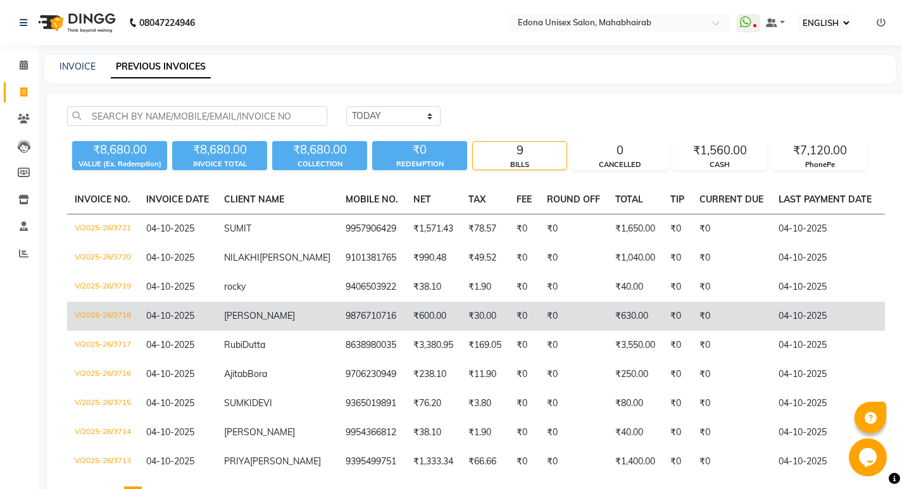
scroll to position [91, 0]
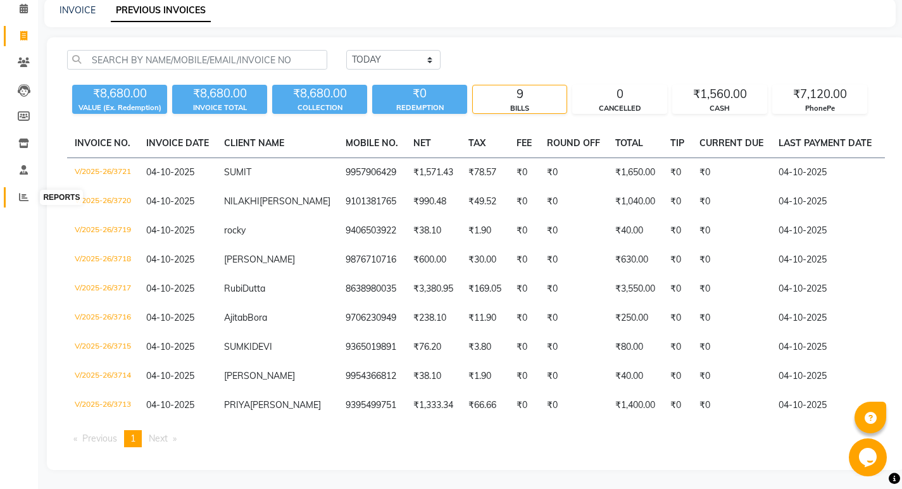
click at [25, 192] on icon at bounding box center [23, 196] width 9 height 9
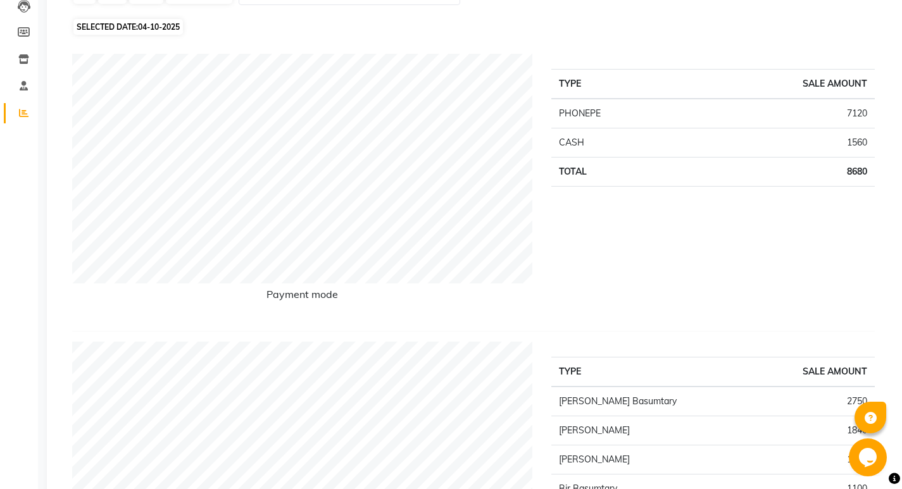
scroll to position [35, 0]
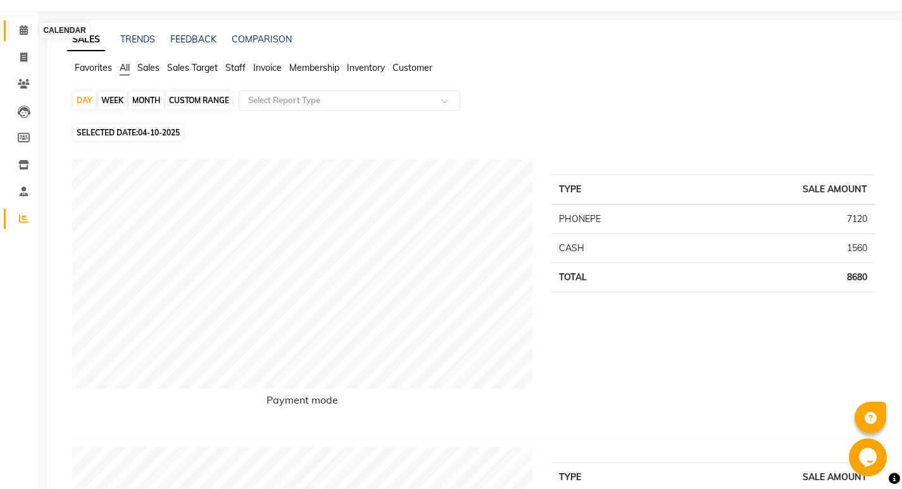
click at [23, 32] on icon at bounding box center [24, 29] width 8 height 9
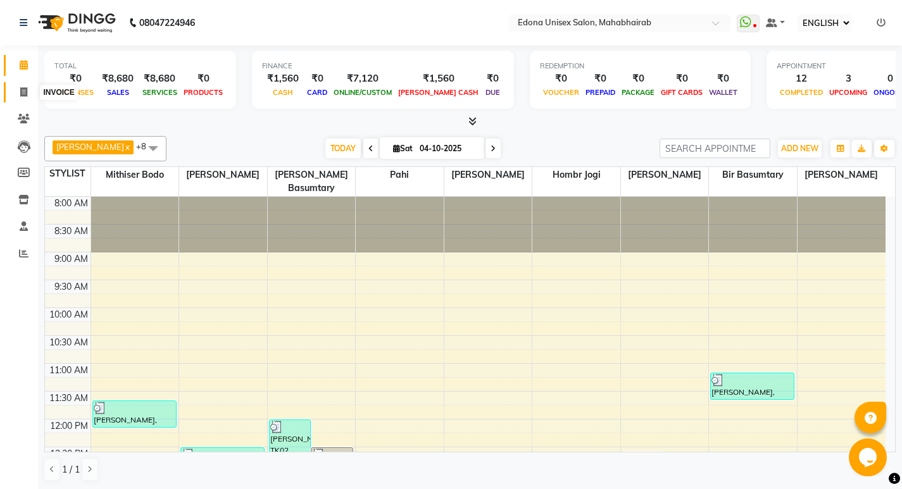
click at [30, 97] on span at bounding box center [24, 92] width 22 height 15
select select "service"
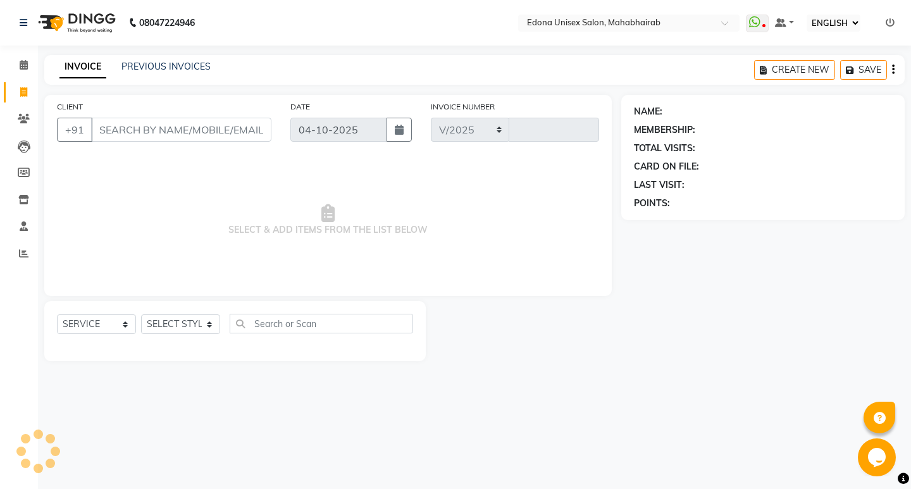
select select "5393"
type input "3722"
click at [190, 72] on div "PREVIOUS INVOICES" at bounding box center [165, 66] width 89 height 13
click at [190, 68] on link "PREVIOUS INVOICES" at bounding box center [165, 66] width 89 height 11
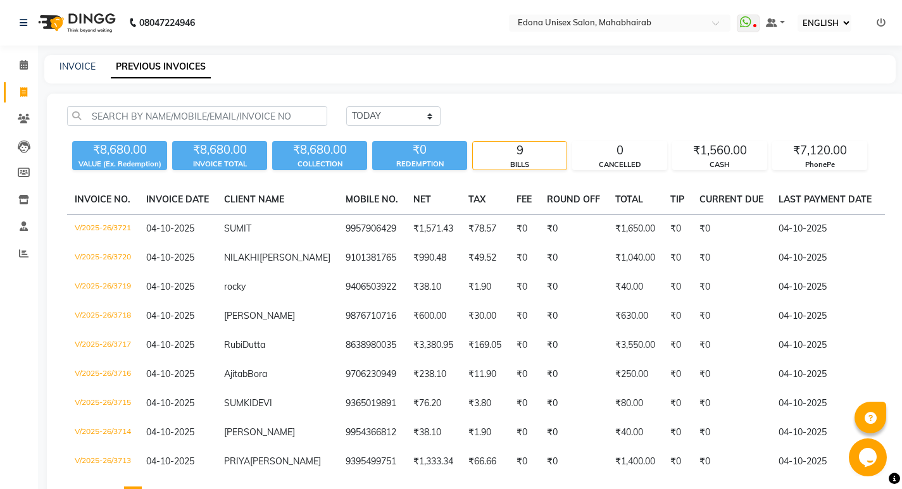
click at [526, 155] on div "9" at bounding box center [520, 151] width 94 height 18
click at [28, 63] on span at bounding box center [24, 65] width 22 height 15
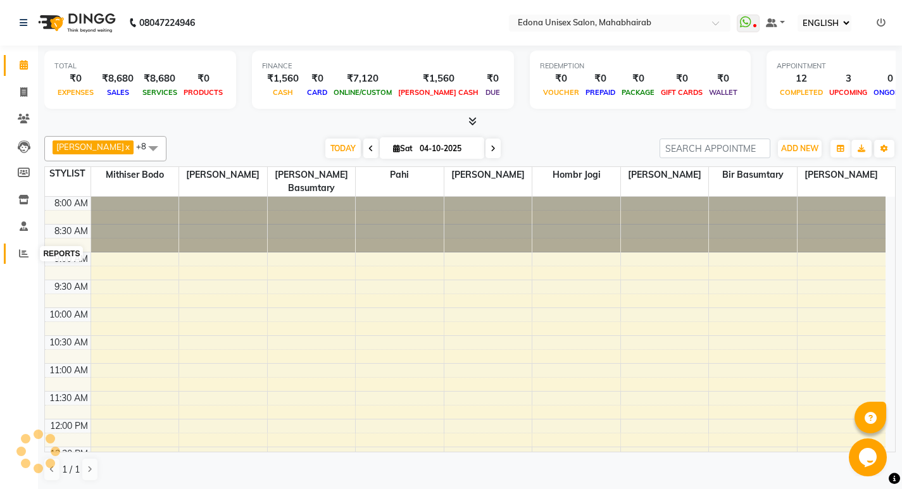
click at [20, 255] on icon at bounding box center [23, 253] width 9 height 9
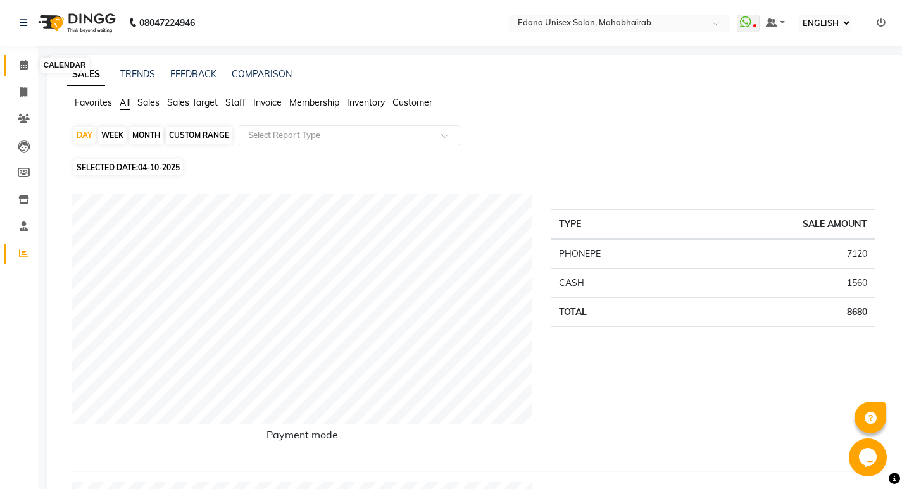
click at [23, 70] on span at bounding box center [24, 65] width 22 height 15
click at [21, 94] on icon at bounding box center [23, 91] width 7 height 9
select select "service"
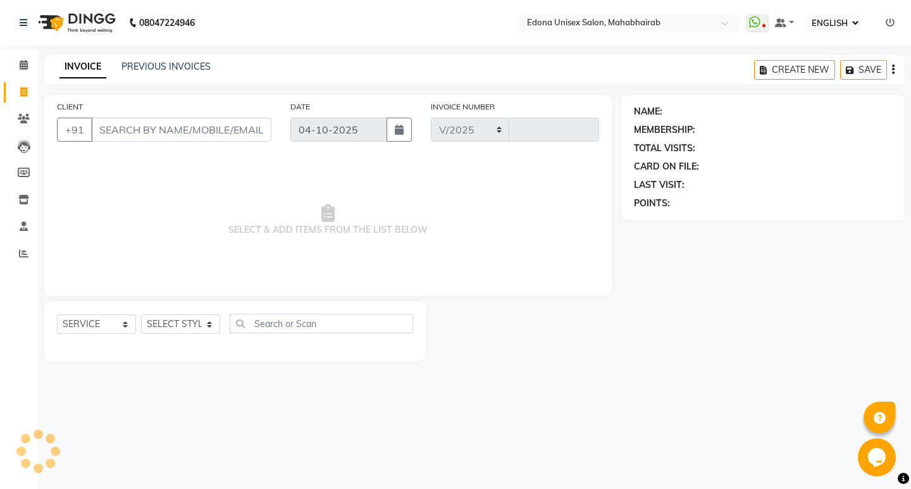
select select "5393"
type input "3722"
click at [23, 254] on icon at bounding box center [23, 253] width 9 height 9
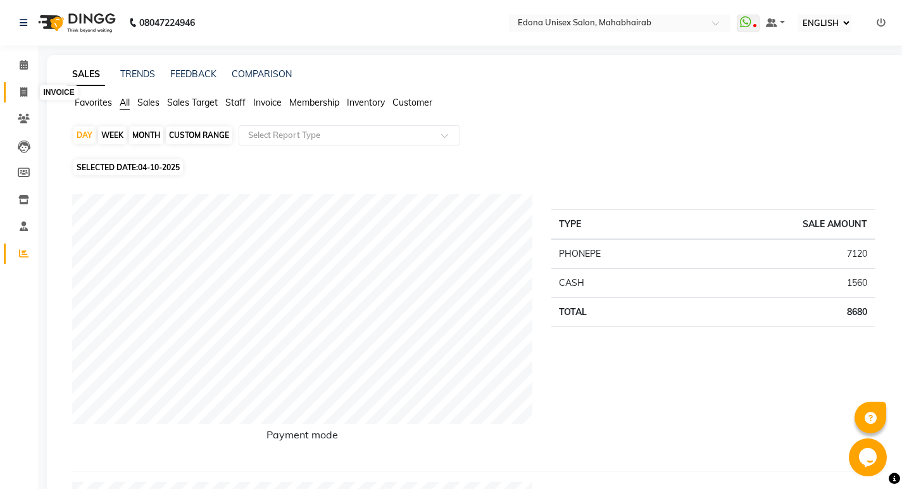
click at [23, 95] on icon at bounding box center [23, 91] width 7 height 9
select select "service"
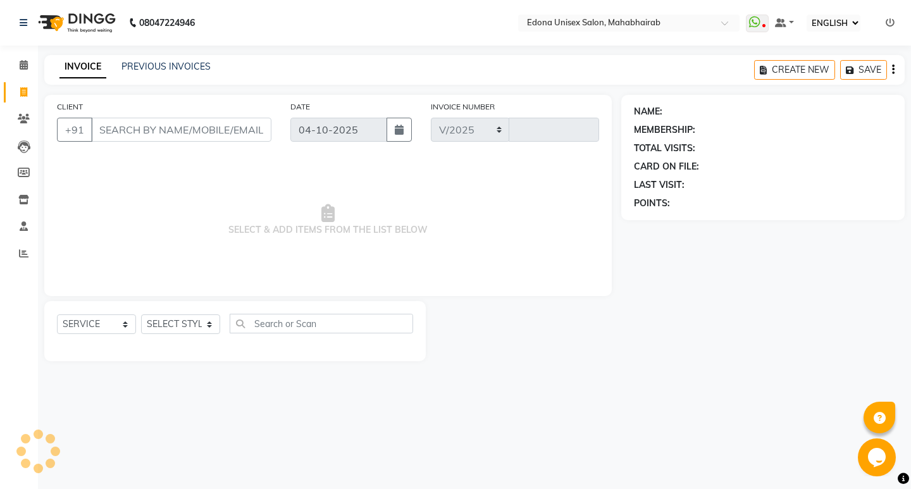
select select "5393"
type input "3722"
click at [25, 58] on span at bounding box center [24, 65] width 22 height 15
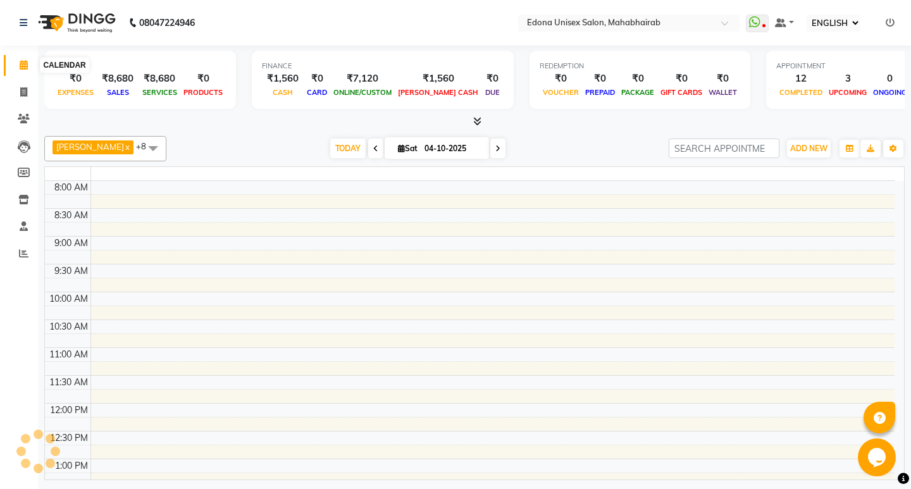
click at [28, 59] on span at bounding box center [24, 65] width 22 height 15
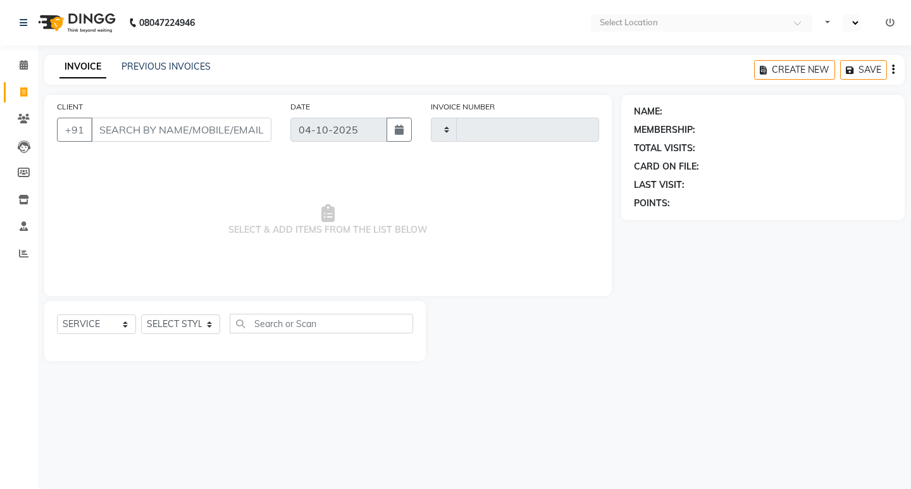
select select "service"
select select "ec"
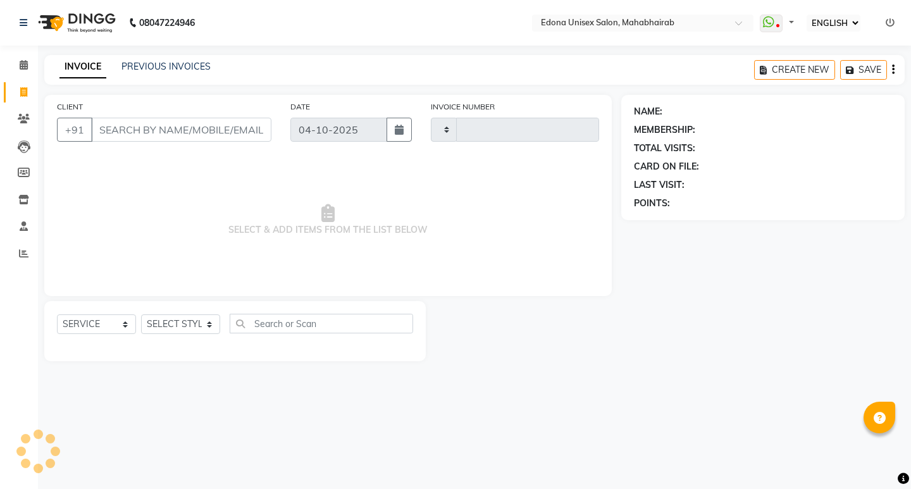
type input "3716"
select select "5393"
click at [22, 65] on icon at bounding box center [24, 64] width 8 height 9
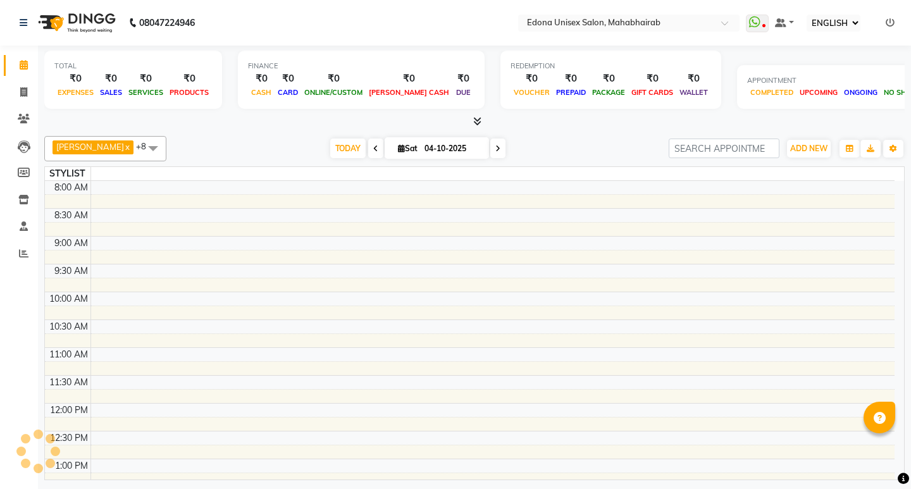
click at [25, 65] on icon at bounding box center [24, 64] width 8 height 9
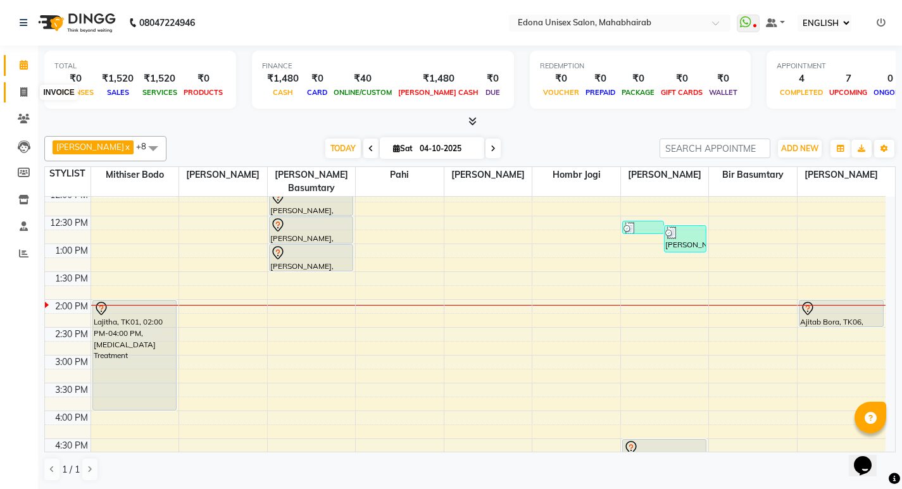
click at [28, 89] on span at bounding box center [24, 92] width 22 height 15
select select "service"
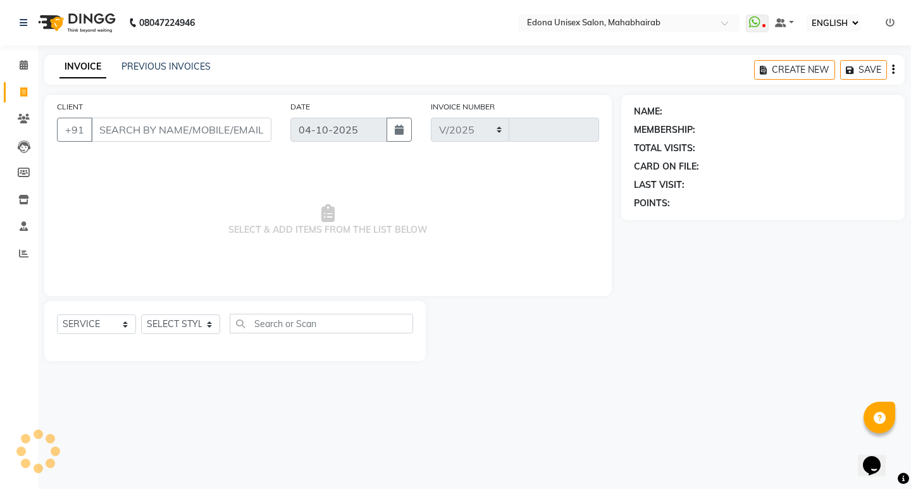
select select "5393"
type input "3716"
click at [206, 325] on select "SELECT STYLIST" at bounding box center [180, 324] width 79 height 20
click at [207, 316] on select "SELECT STYLIST" at bounding box center [180, 324] width 79 height 20
click at [207, 321] on select "SELECT STYLIST" at bounding box center [180, 324] width 79 height 20
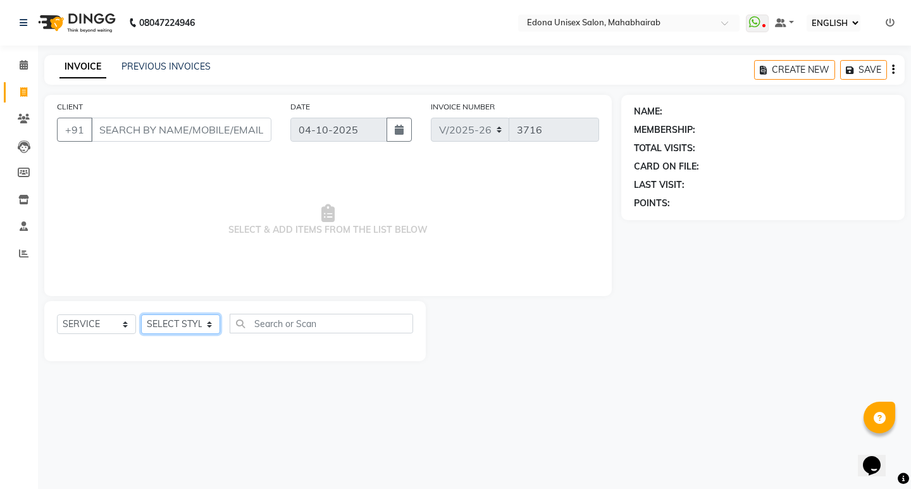
click at [202, 326] on select "SELECT STYLIST" at bounding box center [180, 324] width 79 height 20
click at [216, 320] on select "SELECT STYLIST" at bounding box center [180, 324] width 79 height 20
click at [209, 321] on select "SELECT STYLIST" at bounding box center [180, 324] width 79 height 20
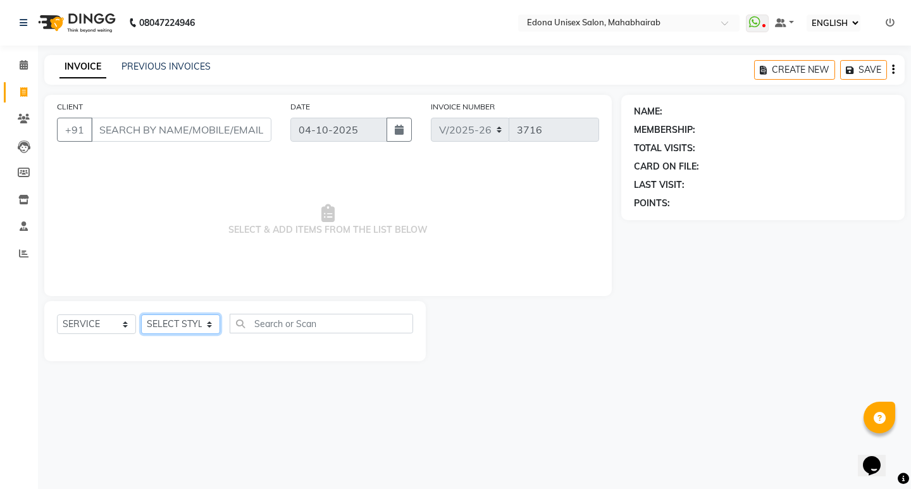
click at [209, 321] on select "SELECT STYLIST" at bounding box center [180, 324] width 79 height 20
click at [209, 321] on select "SELECT STYLIST Admin [PERSON_NAME] Bir Basumtary [PERSON_NAME] [PERSON_NAME] Ho…" at bounding box center [180, 324] width 79 height 20
drag, startPoint x: 208, startPoint y: 318, endPoint x: 178, endPoint y: 199, distance: 121.8
click at [178, 199] on span "SELECT & ADD ITEMS FROM THE LIST BELOW" at bounding box center [328, 220] width 542 height 127
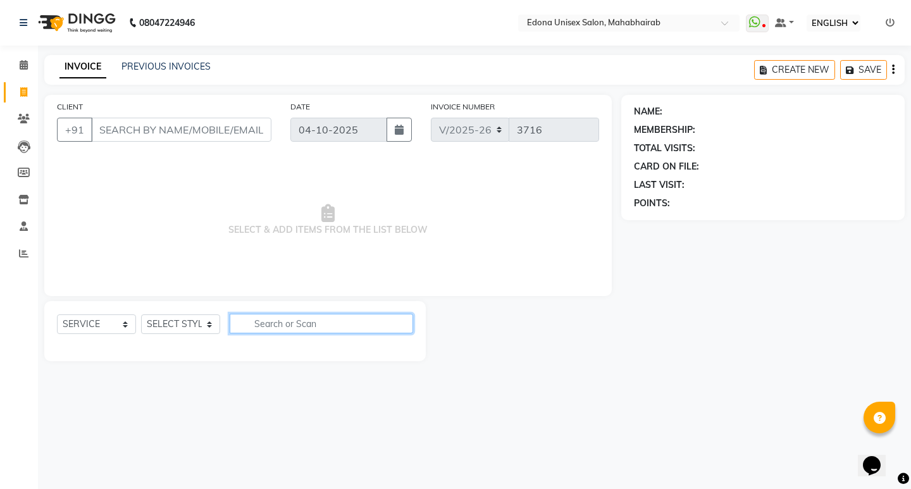
click at [338, 324] on input "text" at bounding box center [321, 324] width 183 height 20
click at [335, 322] on input "text" at bounding box center [321, 324] width 183 height 20
type input "hair colo"
click at [209, 325] on select "SELECT STYLIST Admin [PERSON_NAME] Bir Basumtary [PERSON_NAME] [PERSON_NAME] Ho…" at bounding box center [180, 324] width 79 height 20
select select "40507"
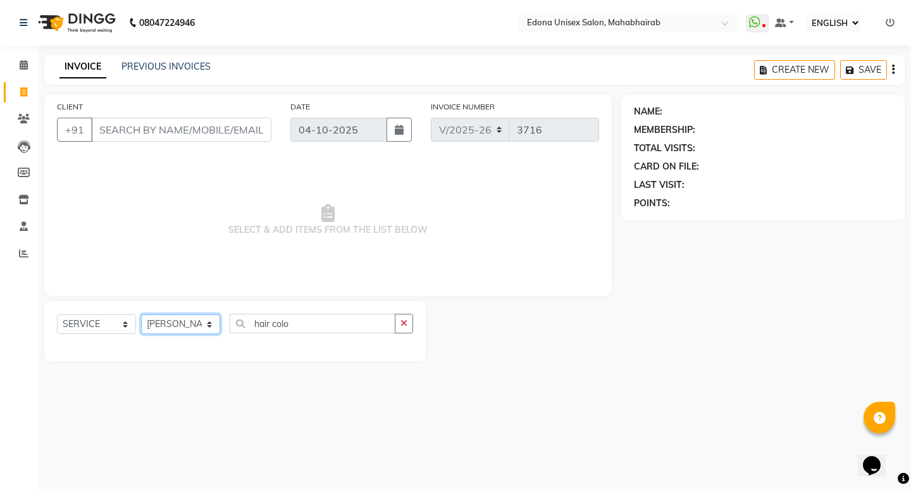
click at [141, 314] on select "SELECT STYLIST Admin [PERSON_NAME] Bir Basumtary [PERSON_NAME] [PERSON_NAME] Ho…" at bounding box center [180, 324] width 79 height 20
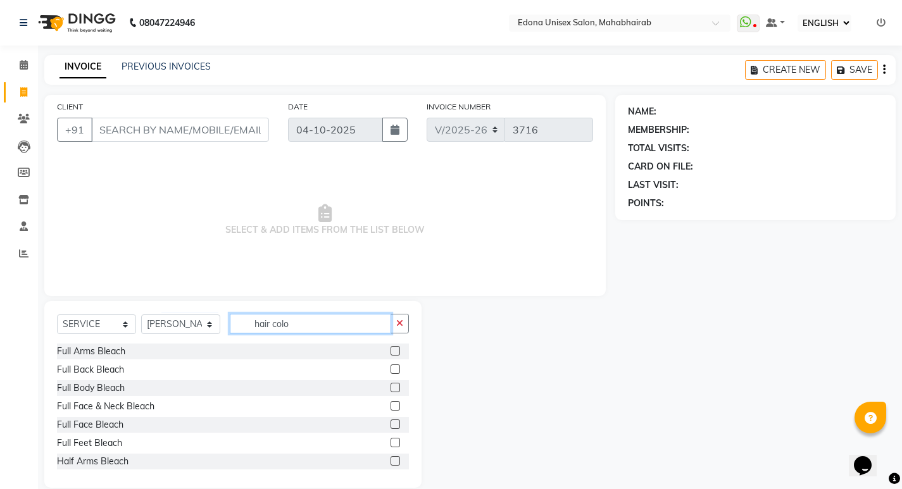
click at [294, 325] on input "hair colo" at bounding box center [310, 324] width 161 height 20
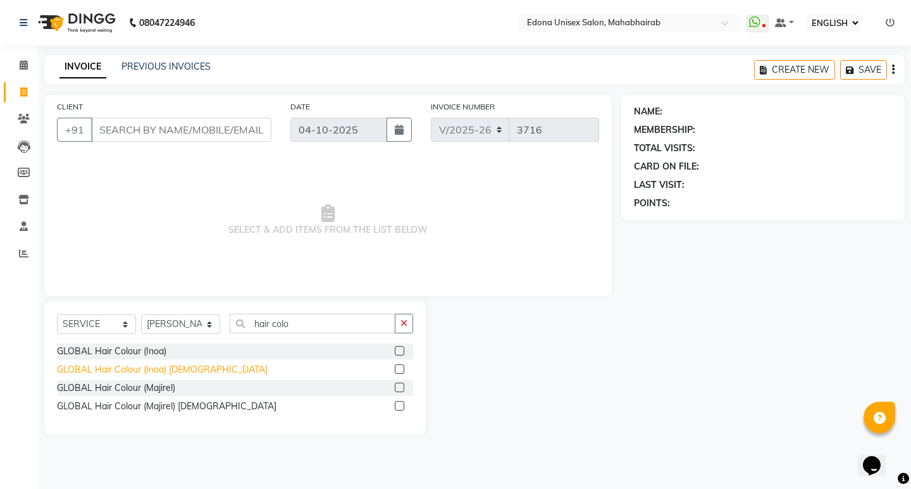
click at [125, 370] on div "GLOBAL Hair Colour (Inoa) [DEMOGRAPHIC_DATA]" at bounding box center [162, 369] width 211 height 13
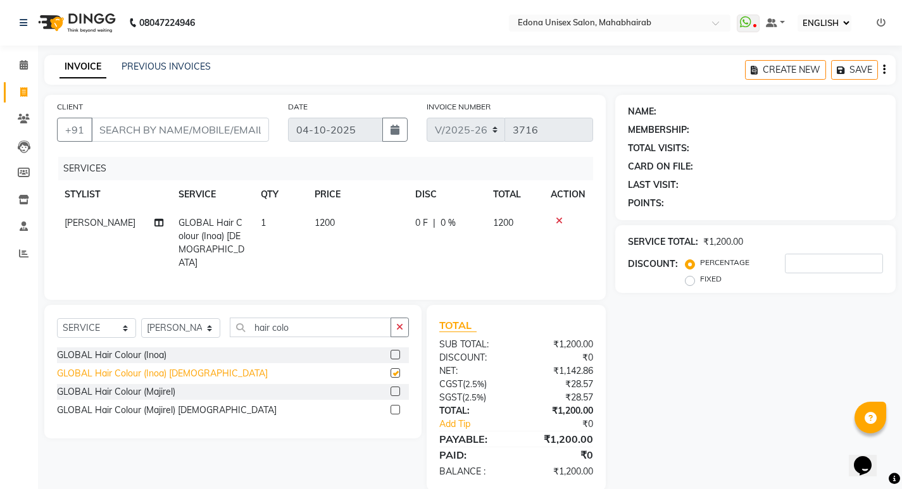
checkbox input "false"
click at [561, 220] on icon at bounding box center [559, 220] width 7 height 9
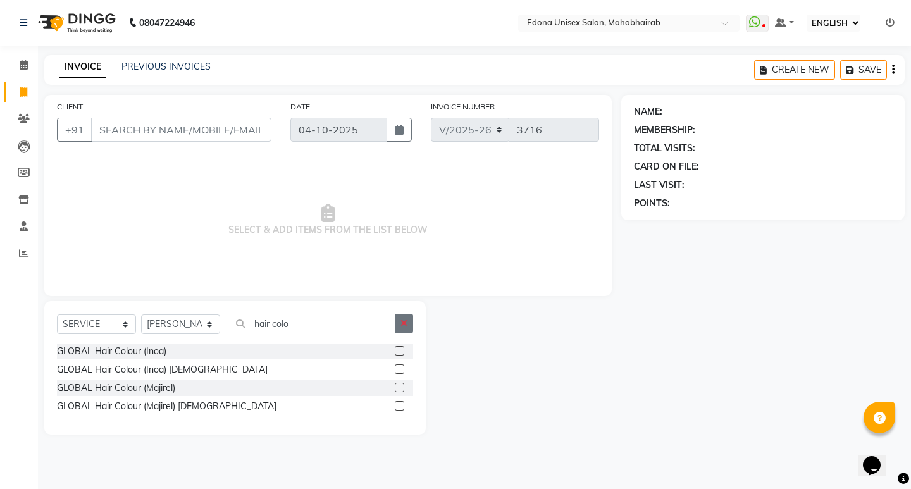
click at [406, 325] on icon "button" at bounding box center [404, 323] width 7 height 9
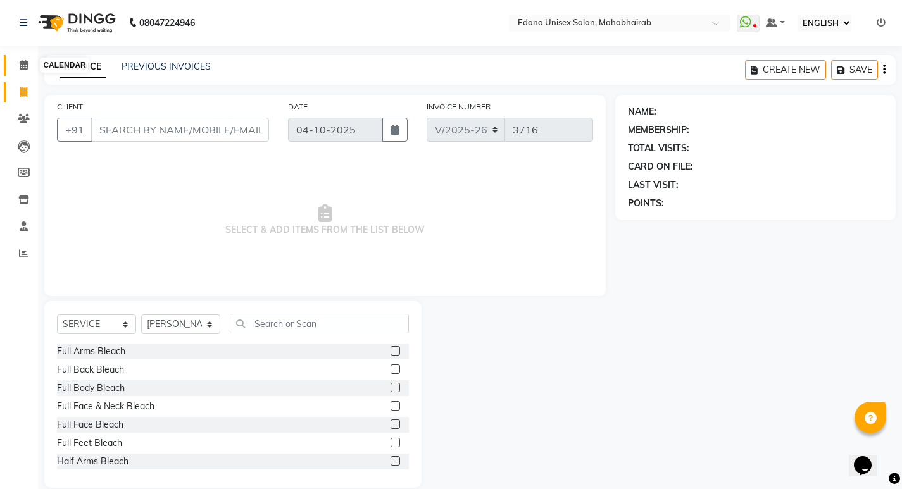
click at [22, 66] on icon at bounding box center [24, 64] width 8 height 9
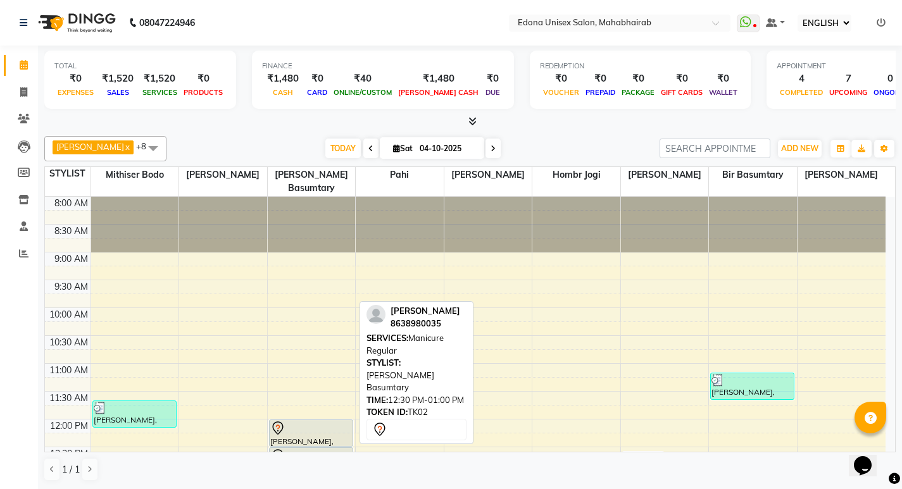
click at [290, 447] on link "[PERSON_NAME], TK02, 12:30 PM-01:00 PM, Manicure Regular" at bounding box center [311, 460] width 84 height 27
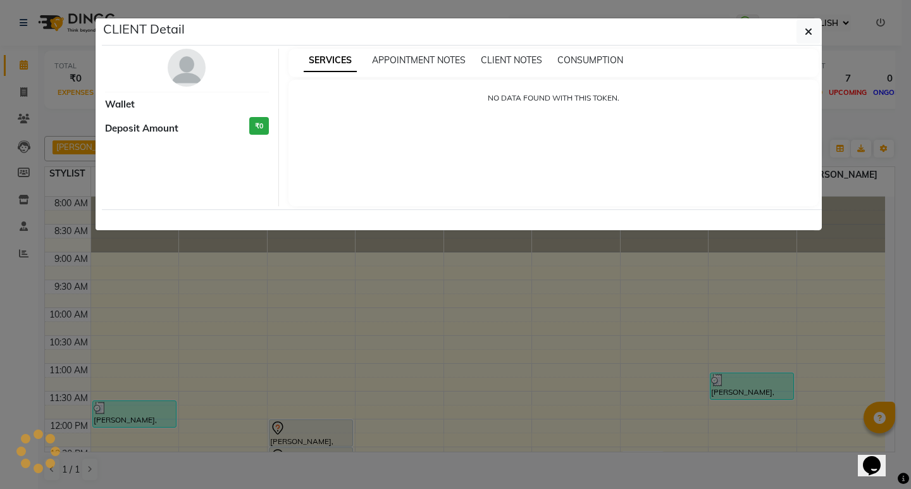
select select "7"
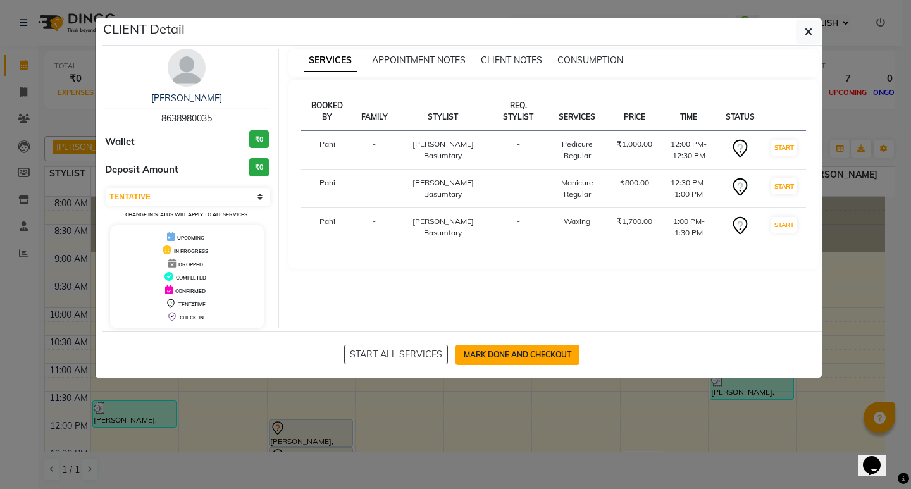
click at [512, 357] on button "MARK DONE AND CHECKOUT" at bounding box center [518, 355] width 124 height 20
select select "service"
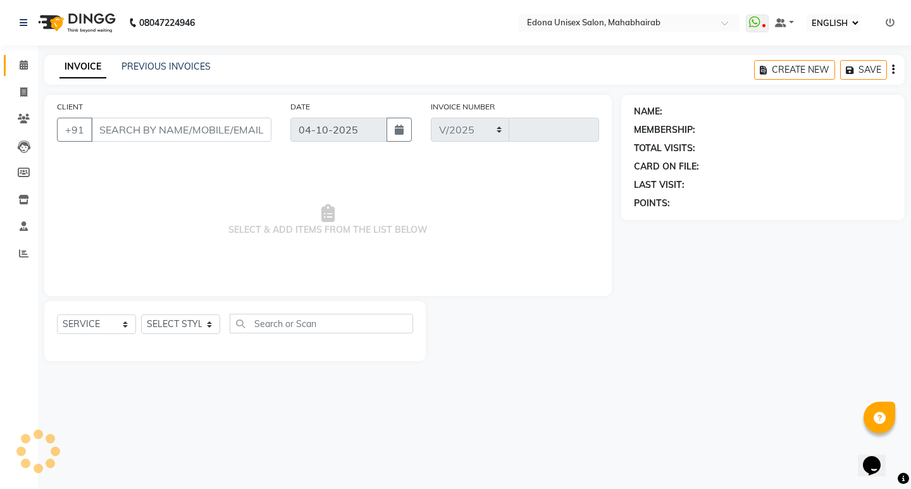
select select "5393"
type input "3716"
click at [151, 130] on input "CLIENT" at bounding box center [181, 130] width 180 height 24
type input "8638980035"
select select "35911"
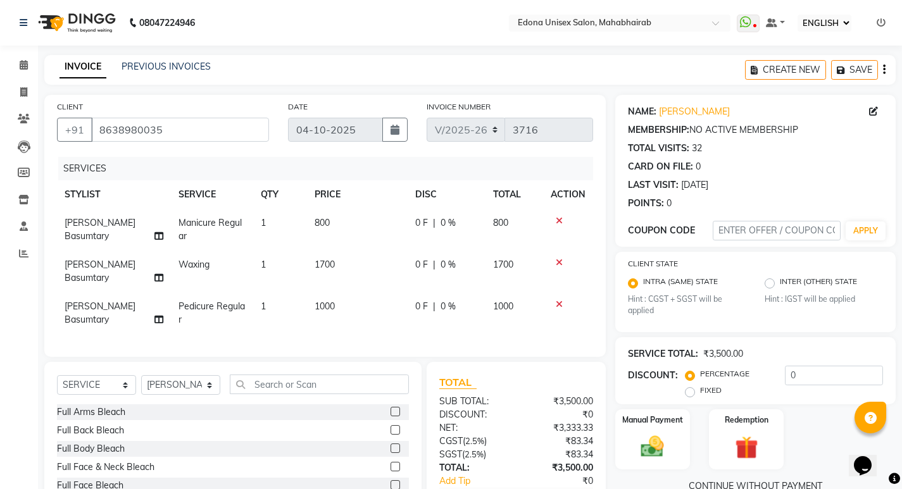
click at [135, 220] on span "[PERSON_NAME] Basumtary" at bounding box center [100, 229] width 71 height 25
select select "35911"
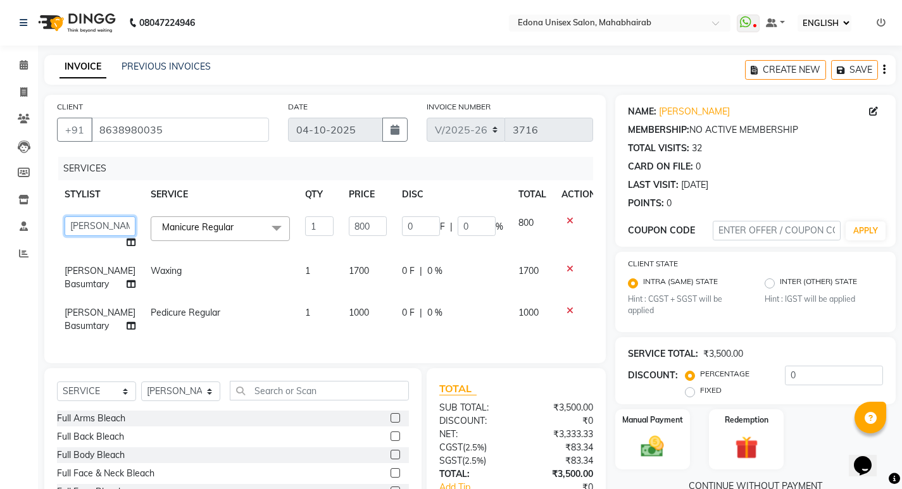
click at [100, 222] on select "Admin Anchuli Basumatari Anju Sonar Bir Basumtary Bishal Bharma Hemen Daimari H…" at bounding box center [100, 226] width 71 height 20
select select "35909"
click at [161, 264] on td "Waxing" at bounding box center [220, 278] width 154 height 42
select select "35911"
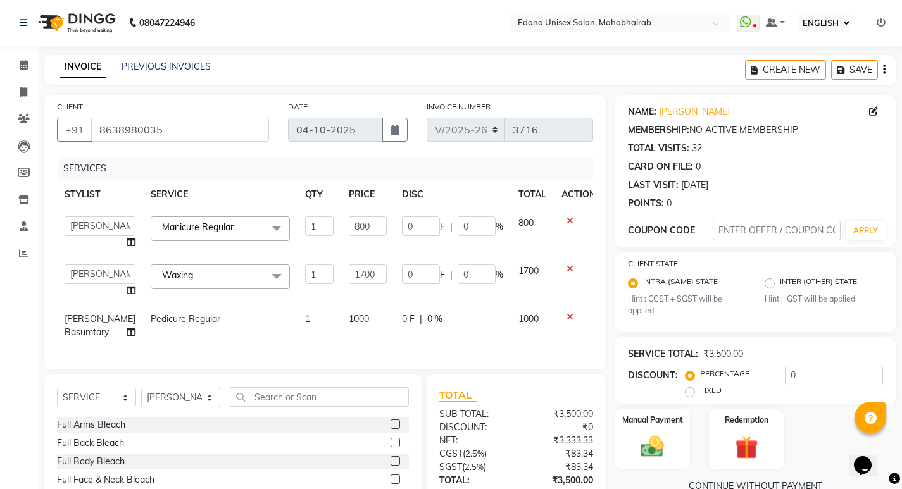
click at [264, 270] on span at bounding box center [276, 276] width 25 height 24
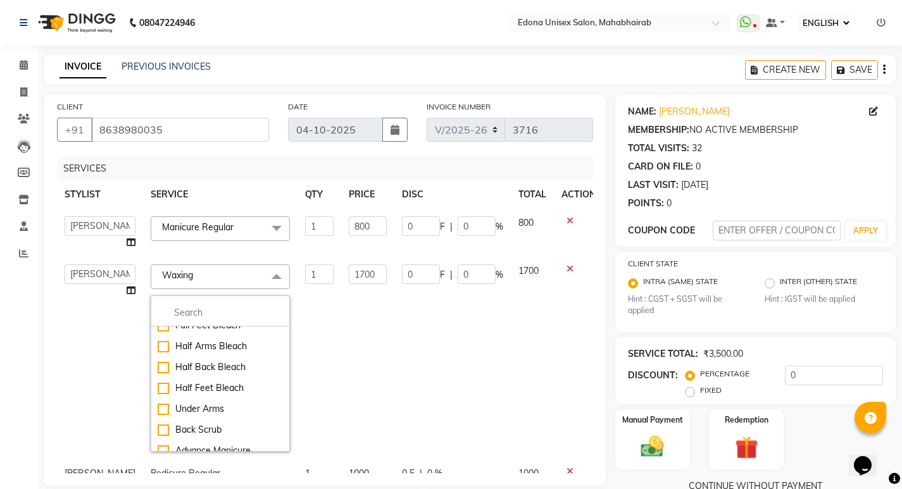
scroll to position [185, 0]
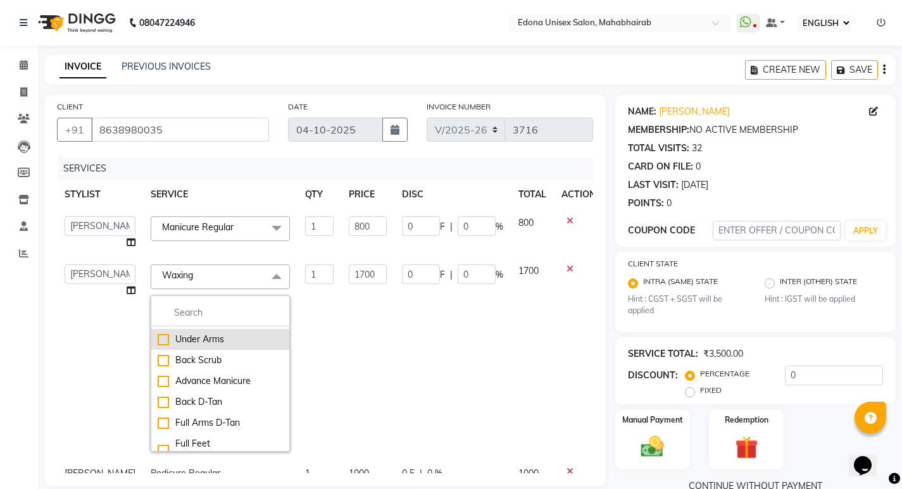
click at [216, 339] on div "Under Arms" at bounding box center [220, 339] width 125 height 13
checkbox input "true"
checkbox input "false"
type input "200"
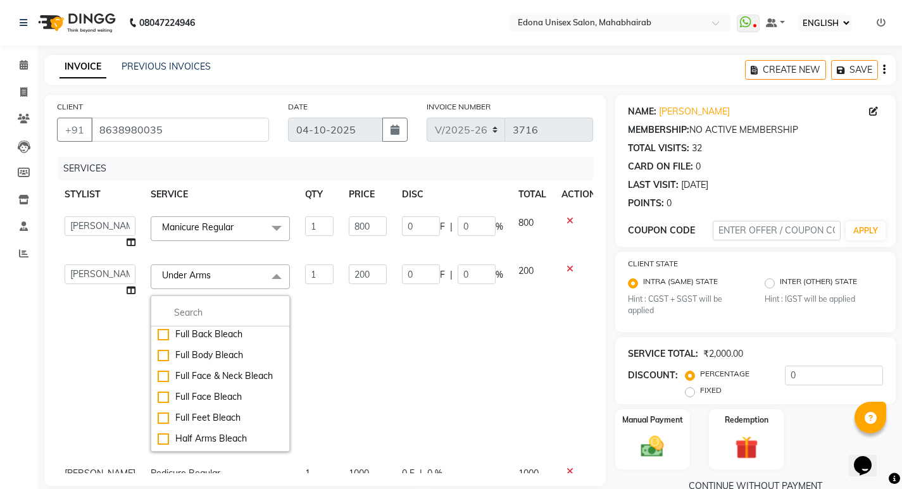
scroll to position [162, 0]
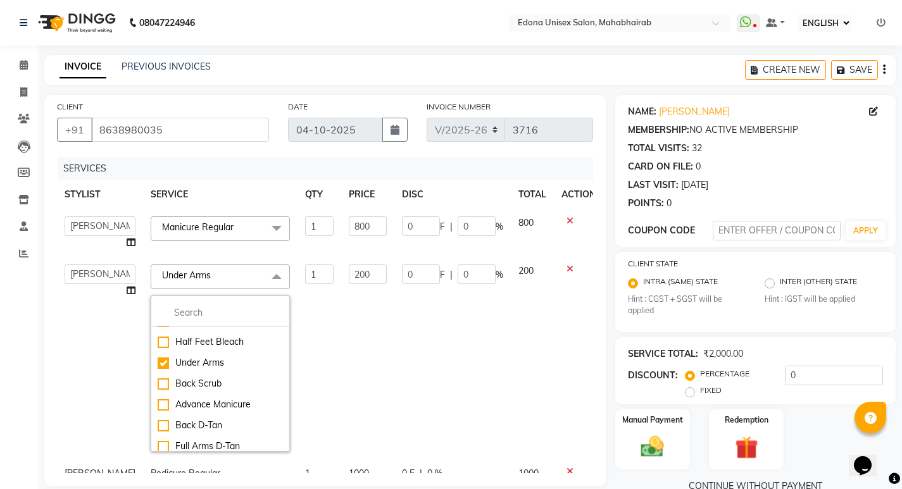
click at [566, 270] on icon at bounding box center [569, 268] width 7 height 9
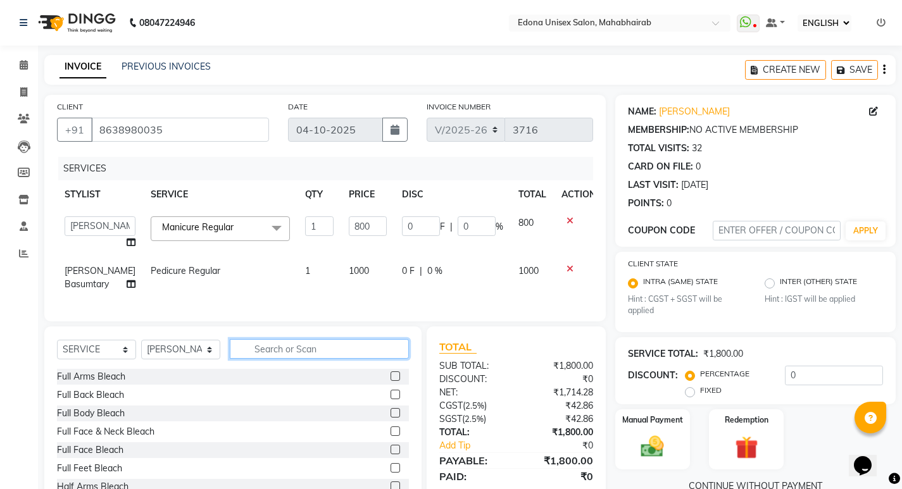
click at [303, 359] on input "text" at bounding box center [319, 349] width 179 height 20
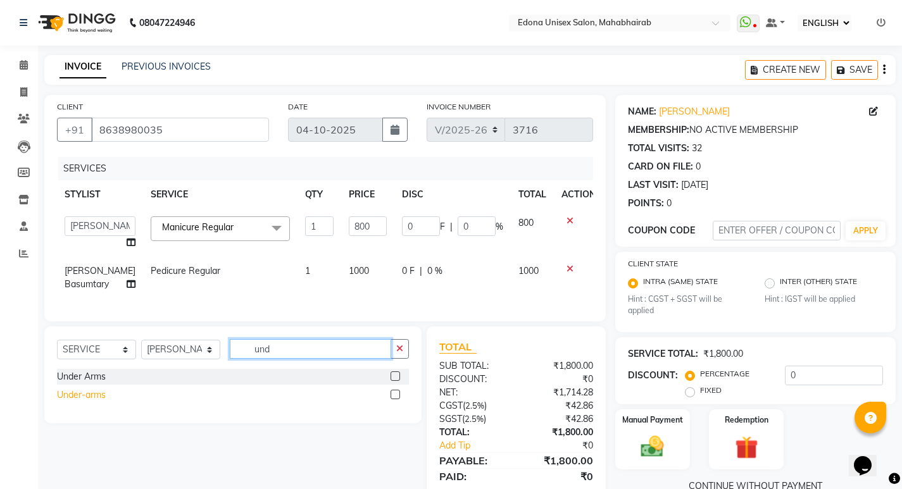
type input "und"
click at [100, 402] on div "Under-arms" at bounding box center [81, 394] width 49 height 13
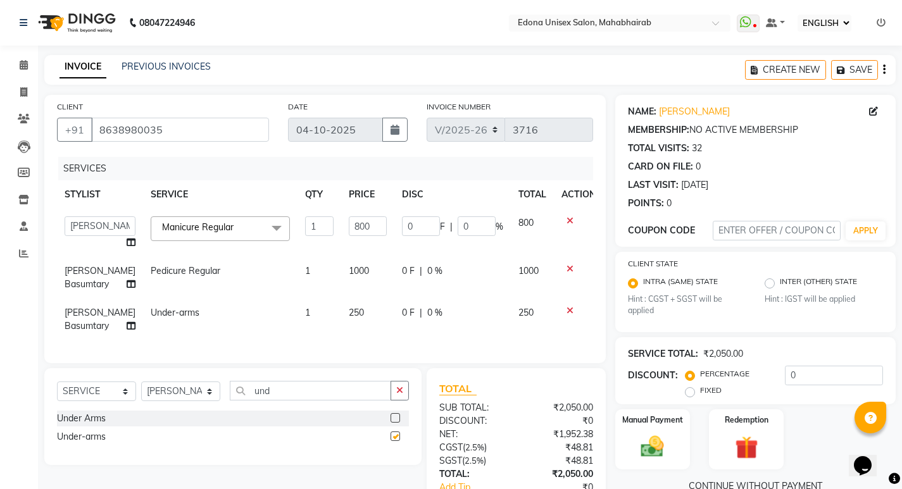
checkbox input "false"
click at [249, 340] on td "Under-arms" at bounding box center [220, 320] width 154 height 42
select select "35911"
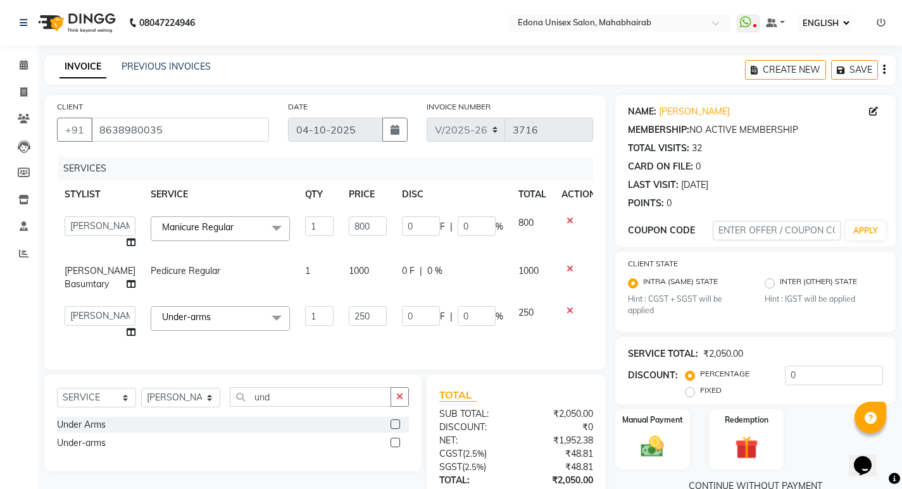
click at [311, 347] on td "1" at bounding box center [319, 323] width 44 height 48
click at [290, 407] on input "und" at bounding box center [310, 397] width 161 height 20
type input "u"
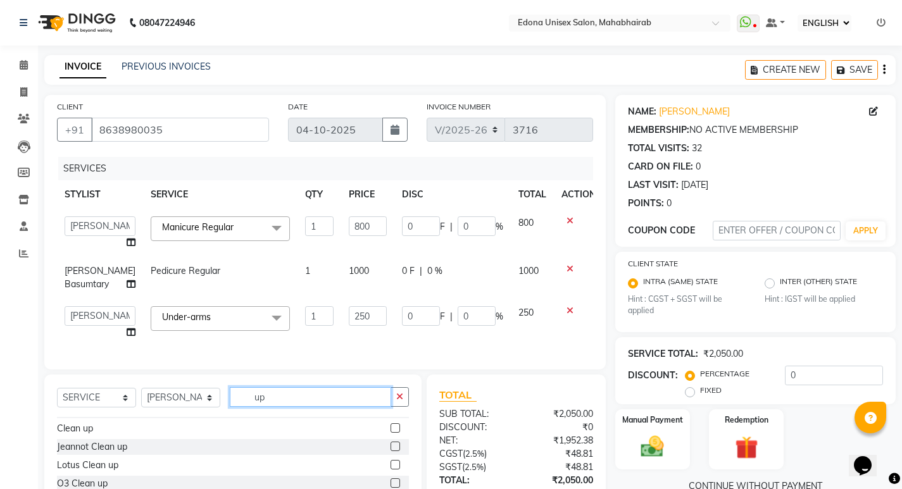
scroll to position [22, 0]
type input "up"
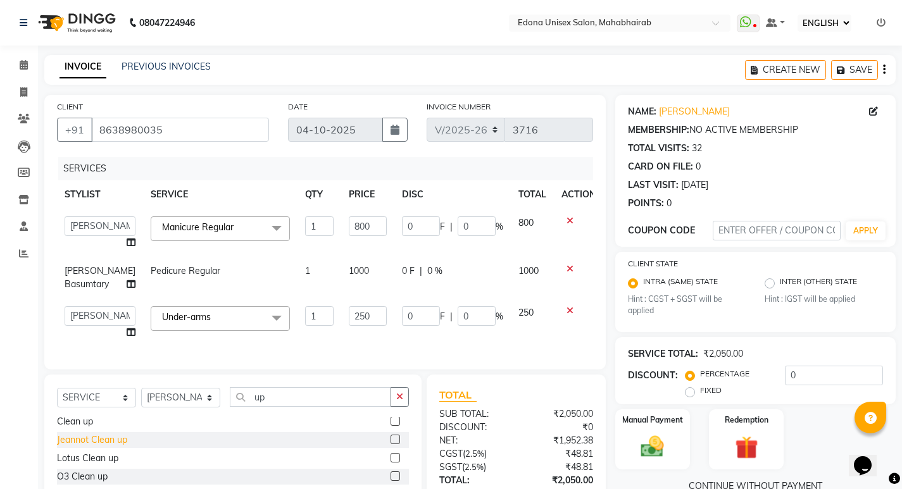
click at [105, 447] on div "Jeannot Clean up" at bounding box center [92, 439] width 70 height 13
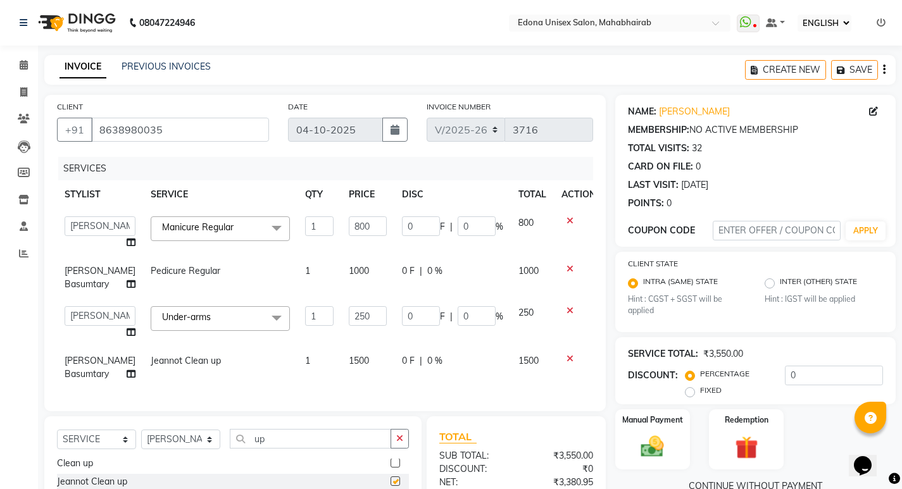
checkbox input "false"
click at [297, 388] on td "1" at bounding box center [319, 368] width 44 height 42
select select "35911"
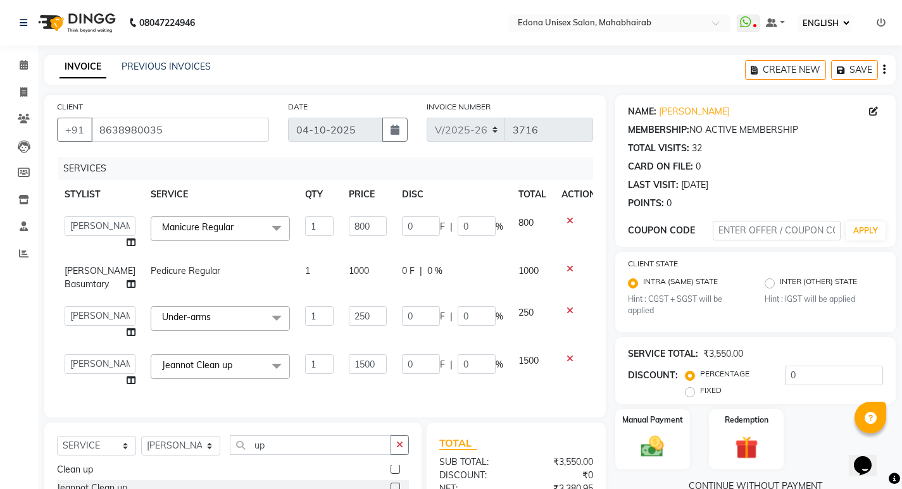
click at [341, 395] on td "1500" at bounding box center [367, 371] width 53 height 48
click at [368, 368] on input "1500" at bounding box center [368, 364] width 38 height 20
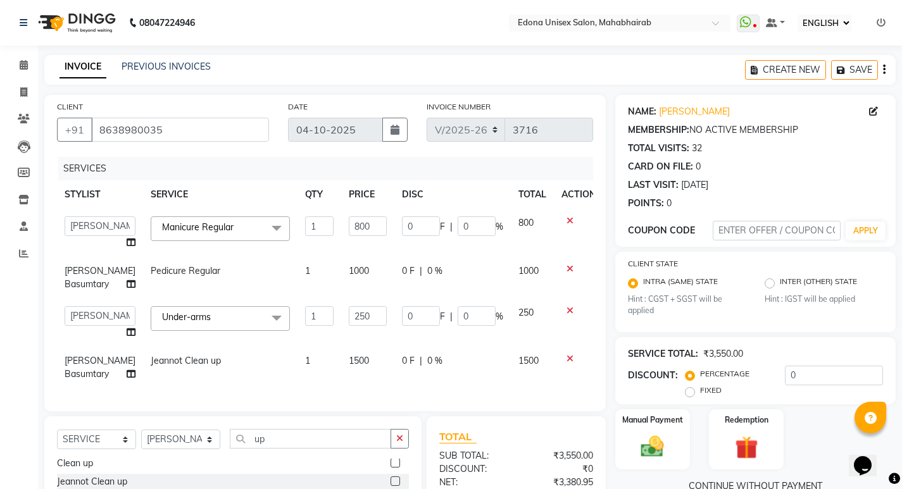
click at [367, 364] on td "1500" at bounding box center [367, 368] width 53 height 42
select select "35911"
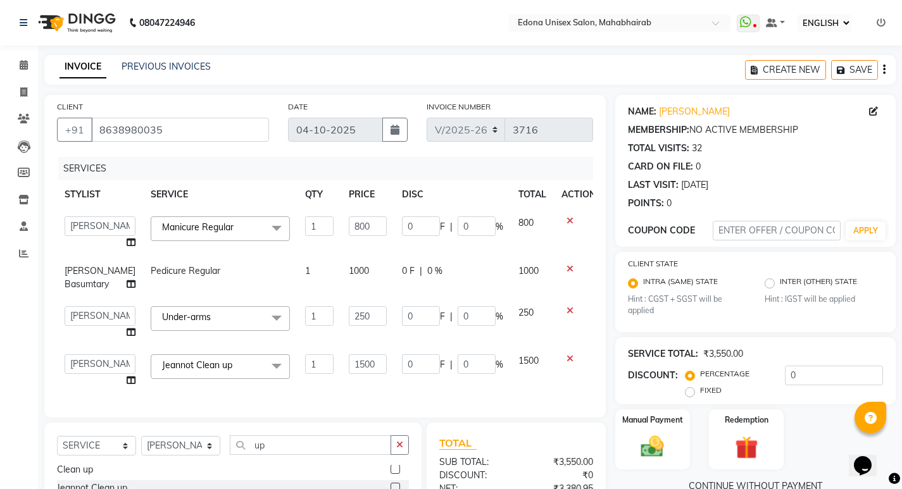
click at [365, 318] on td "250" at bounding box center [367, 323] width 53 height 48
click at [365, 314] on td "250" at bounding box center [367, 323] width 53 height 48
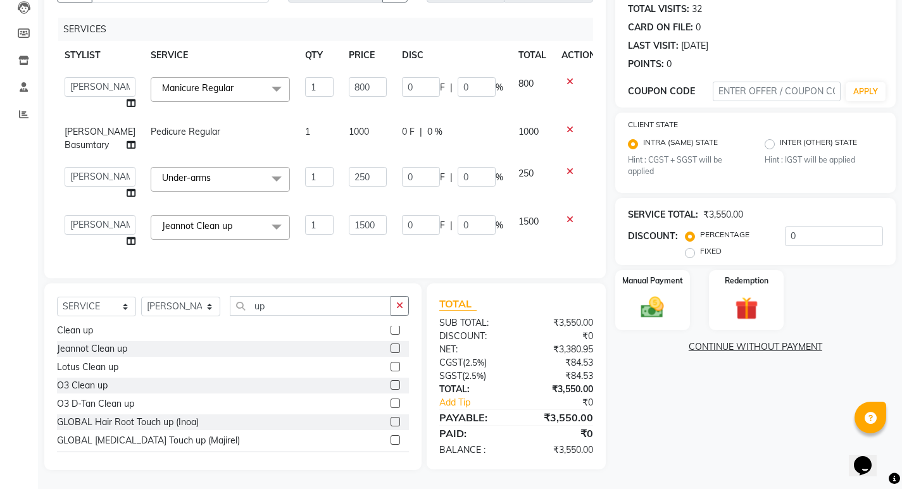
scroll to position [0, 0]
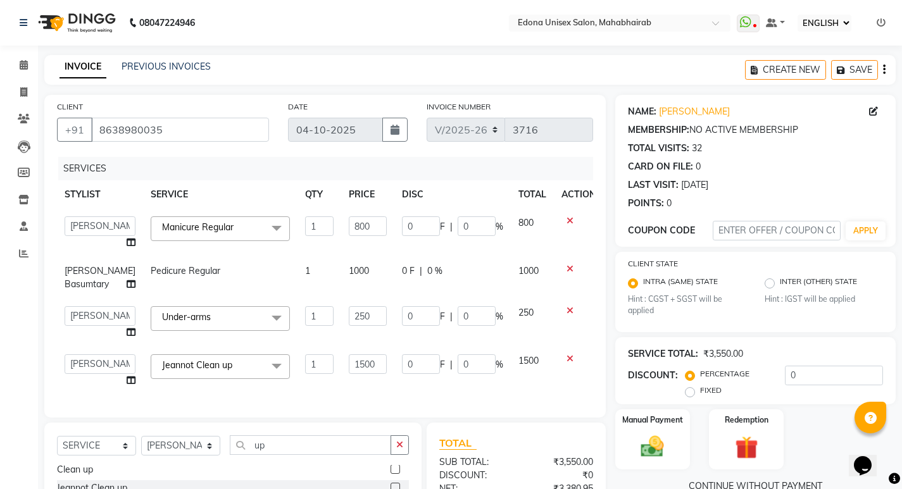
click at [525, 395] on td "1500" at bounding box center [532, 371] width 43 height 48
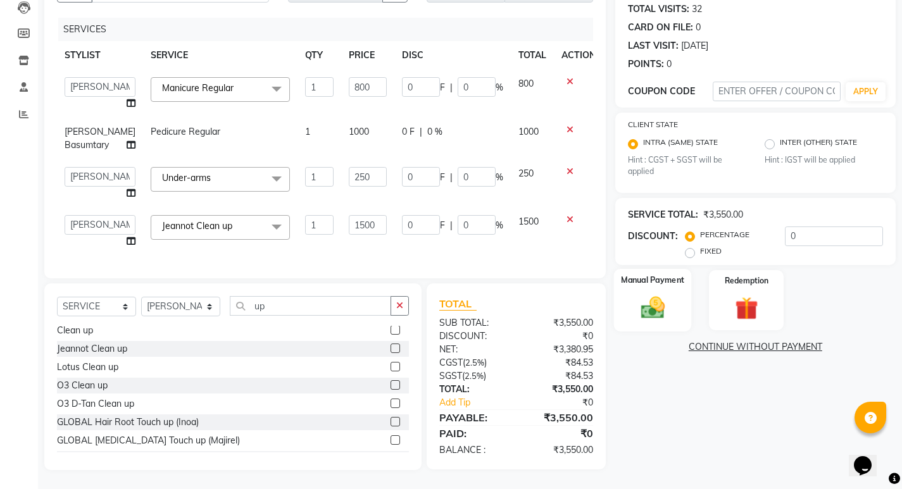
click at [654, 294] on img at bounding box center [652, 307] width 39 height 27
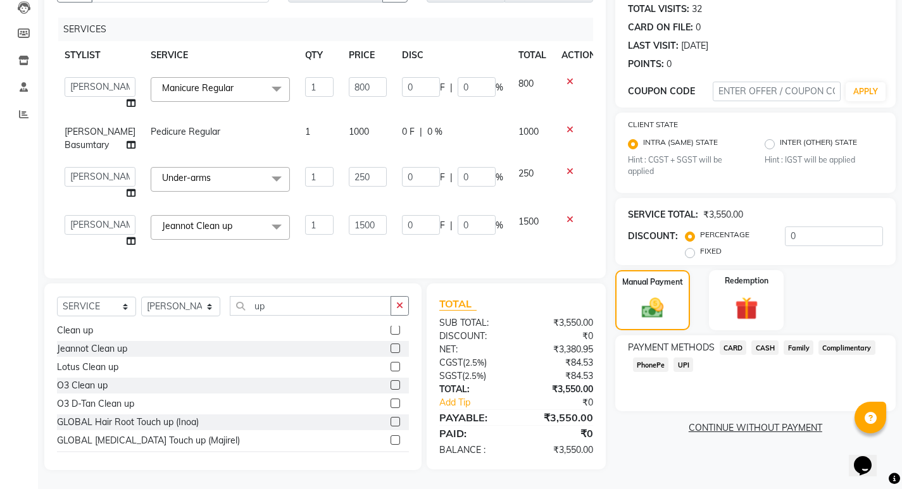
click at [653, 357] on span "PhonePe" at bounding box center [651, 364] width 36 height 15
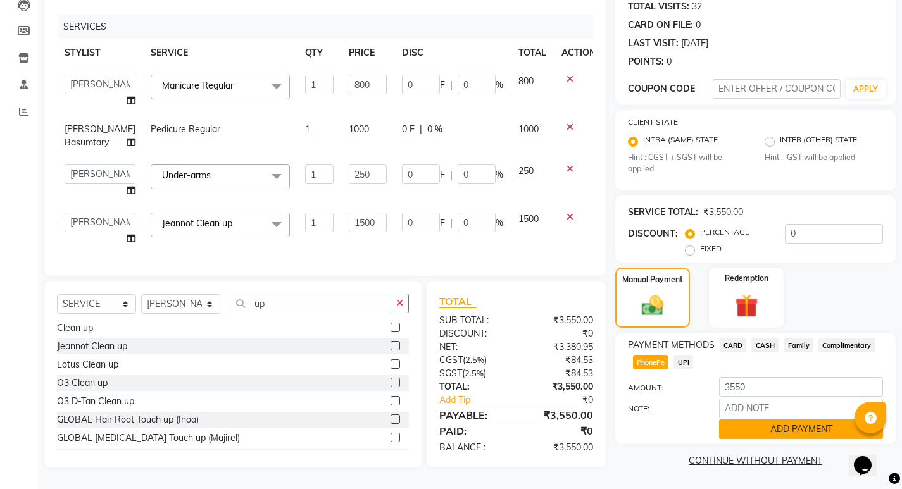
click at [770, 419] on button "ADD PAYMENT" at bounding box center [801, 429] width 164 height 20
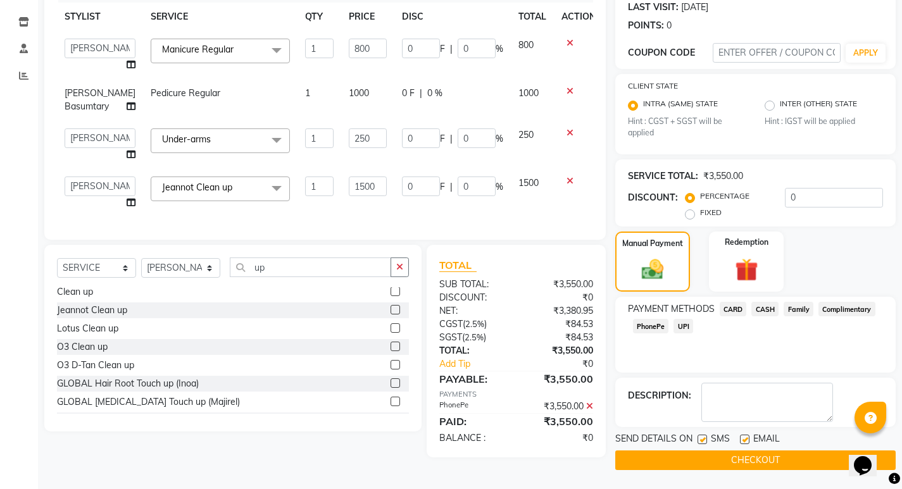
scroll to position [188, 0]
click at [713, 450] on button "CHECKOUT" at bounding box center [755, 460] width 280 height 20
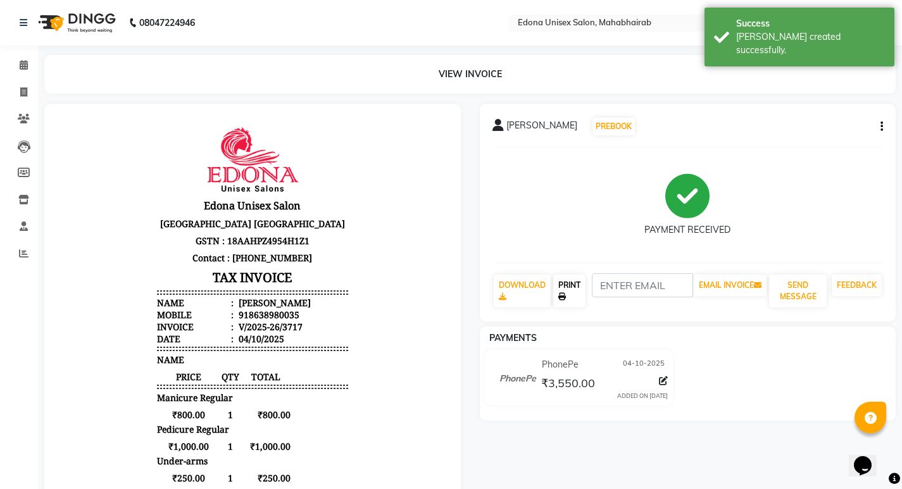
click at [575, 282] on link "PRINT" at bounding box center [569, 291] width 33 height 33
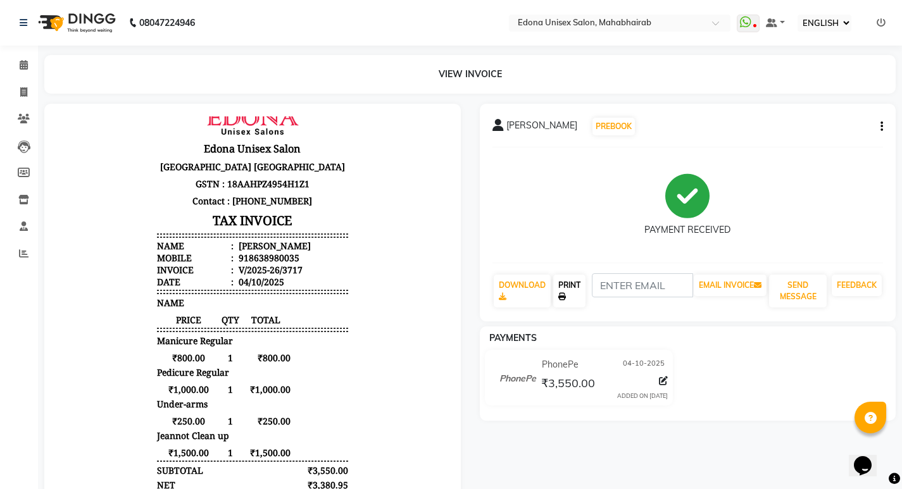
scroll to position [61, 0]
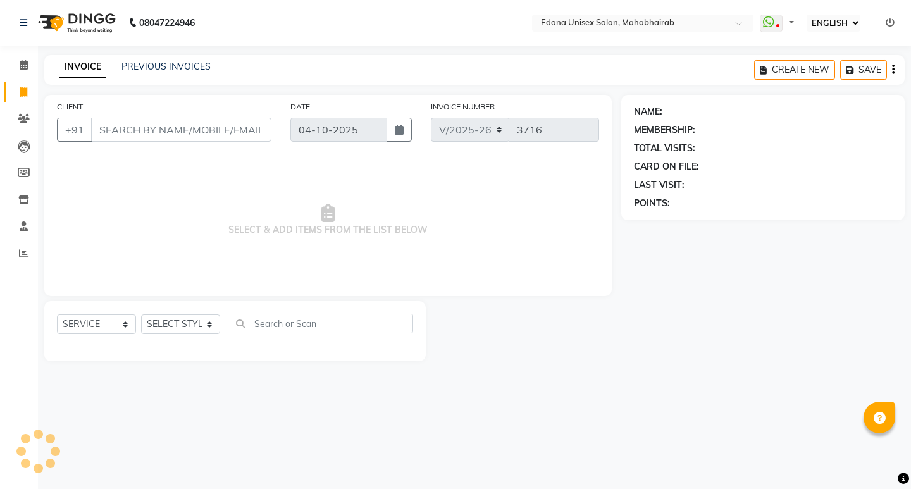
select select "ec"
select select "5393"
select select "service"
click at [227, 128] on input "CLIENT" at bounding box center [181, 130] width 180 height 24
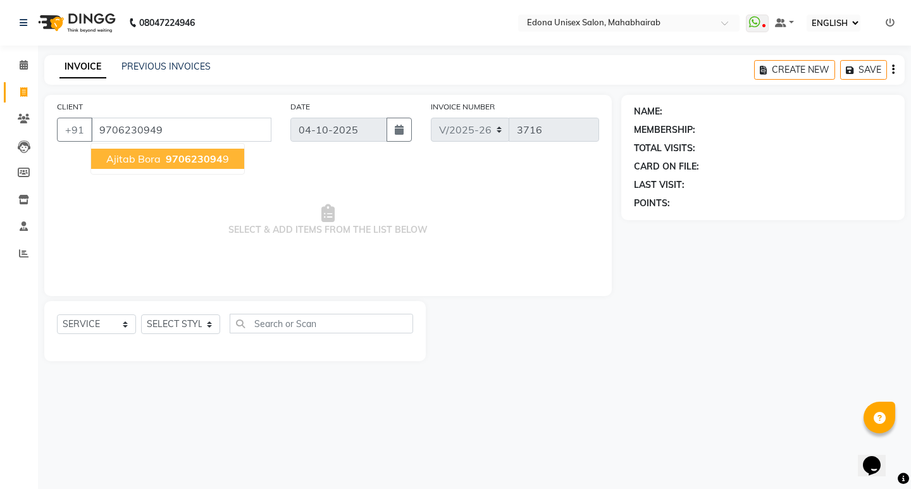
type input "9706230949"
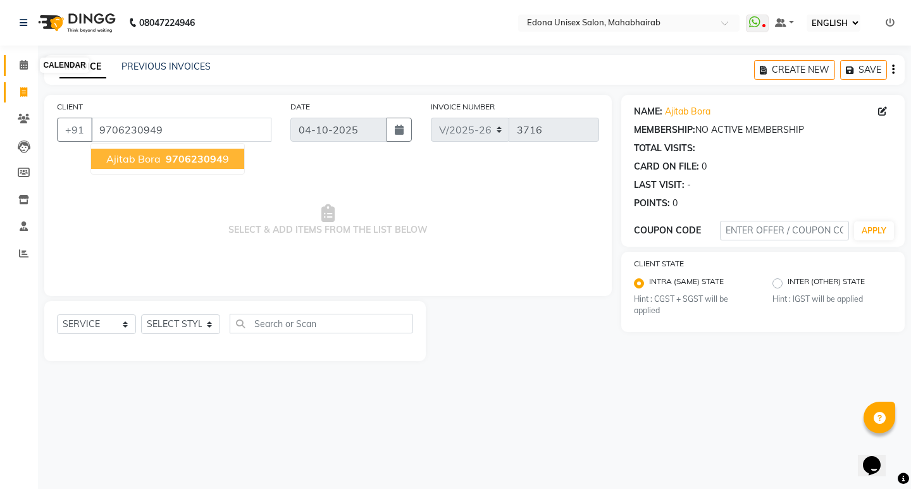
click at [20, 65] on icon at bounding box center [24, 64] width 8 height 9
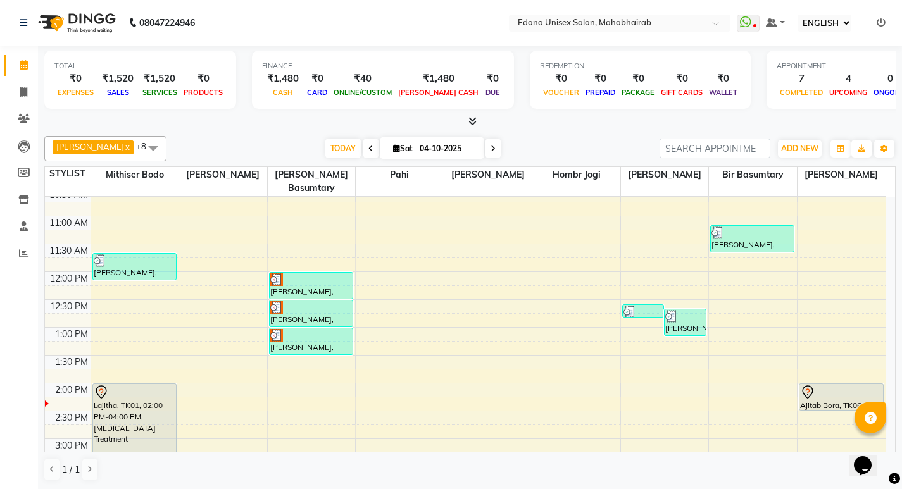
scroll to position [158, 0]
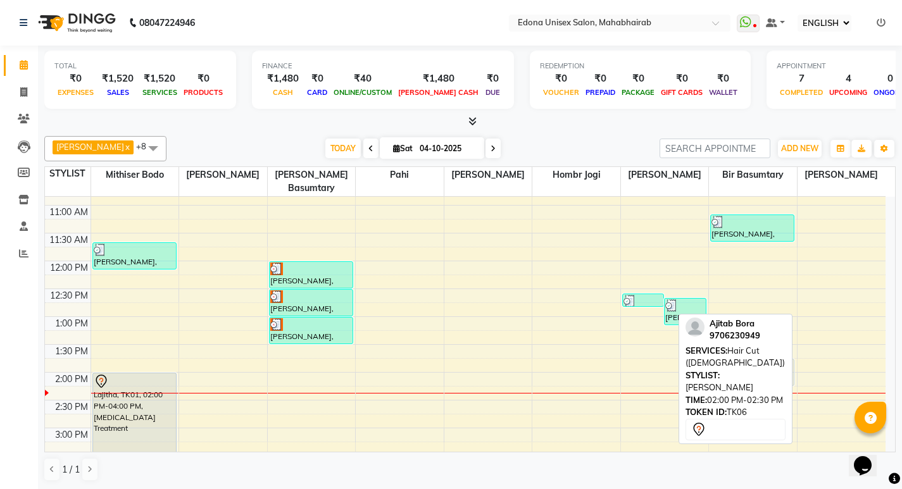
drag, startPoint x: 820, startPoint y: 378, endPoint x: 773, endPoint y: 370, distance: 48.1
click at [773, 370] on div "Anju Sonar x Bir Basumtary x Hombr Jogi x Mithiser Bodo x Pahi x Rashmi Basumta…" at bounding box center [469, 309] width 851 height 356
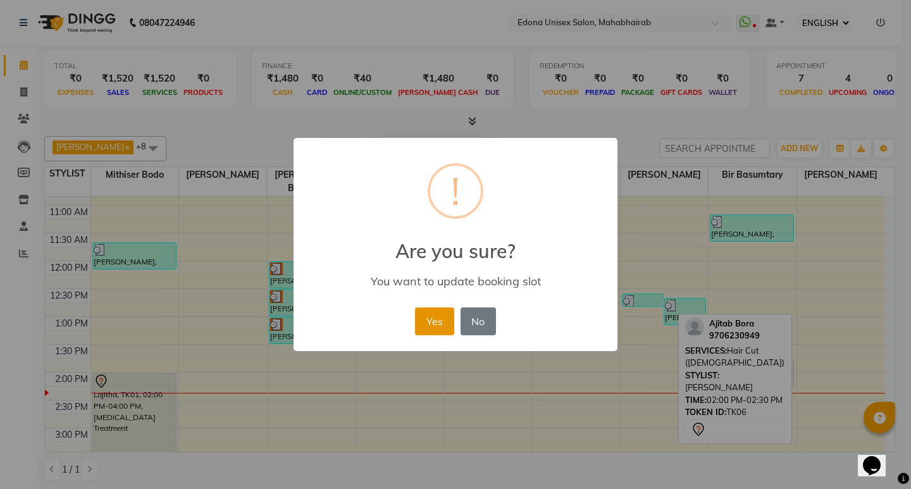
click at [435, 321] on button "Yes" at bounding box center [434, 321] width 39 height 28
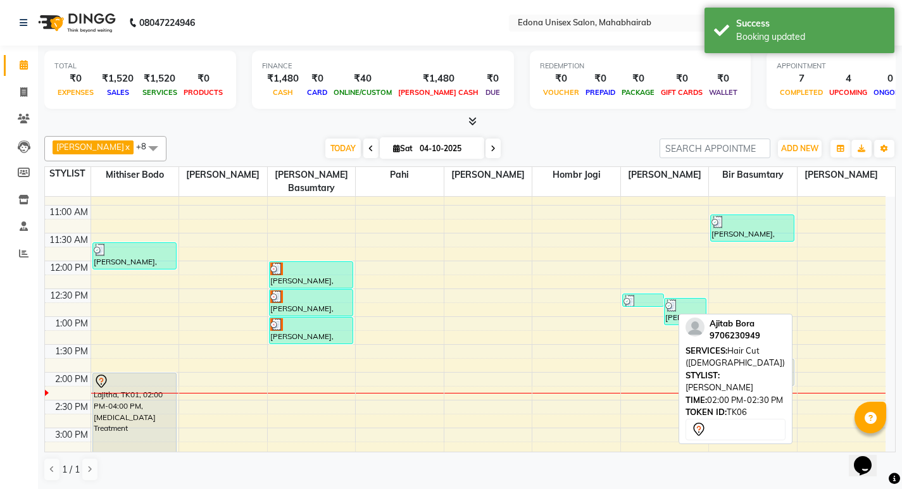
click at [766, 270] on div "8:00 AM 8:30 AM 9:00 AM 9:30 AM 10:00 AM 10:30 AM 11:00 AM 11:30 AM 12:00 PM 12…" at bounding box center [465, 400] width 840 height 723
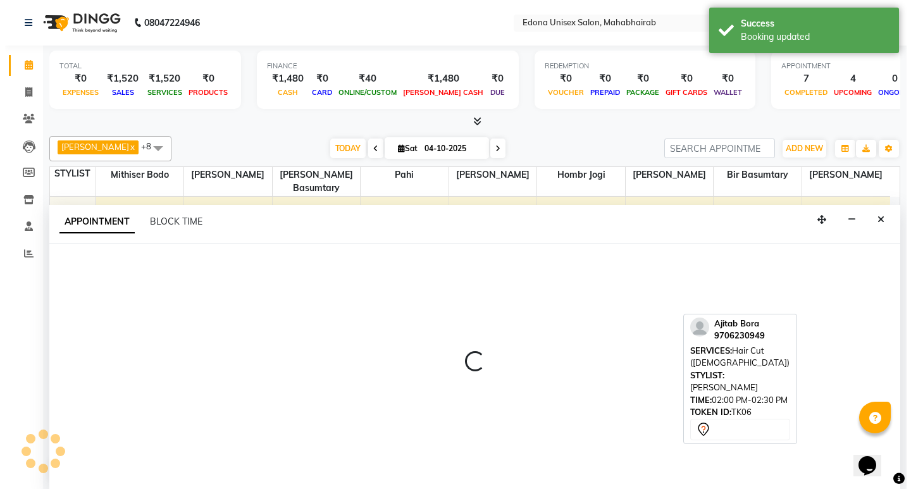
scroll to position [1, 0]
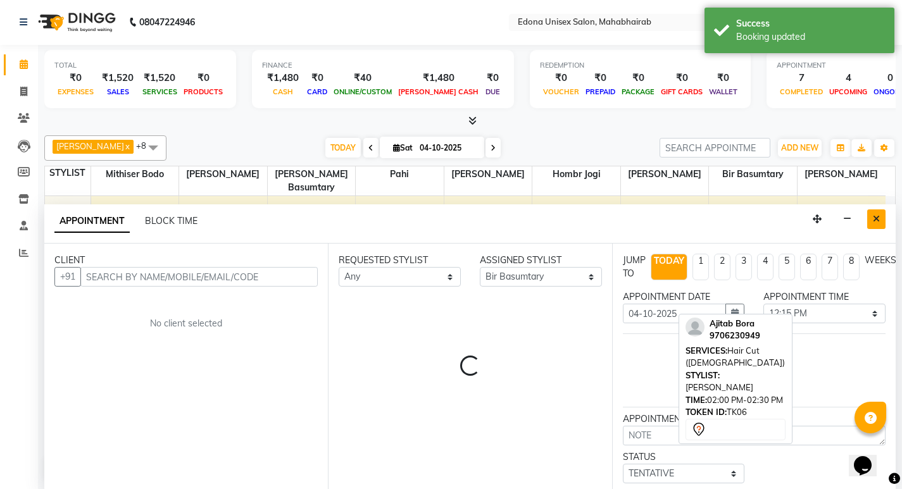
click at [874, 214] on icon "Close" at bounding box center [876, 218] width 7 height 9
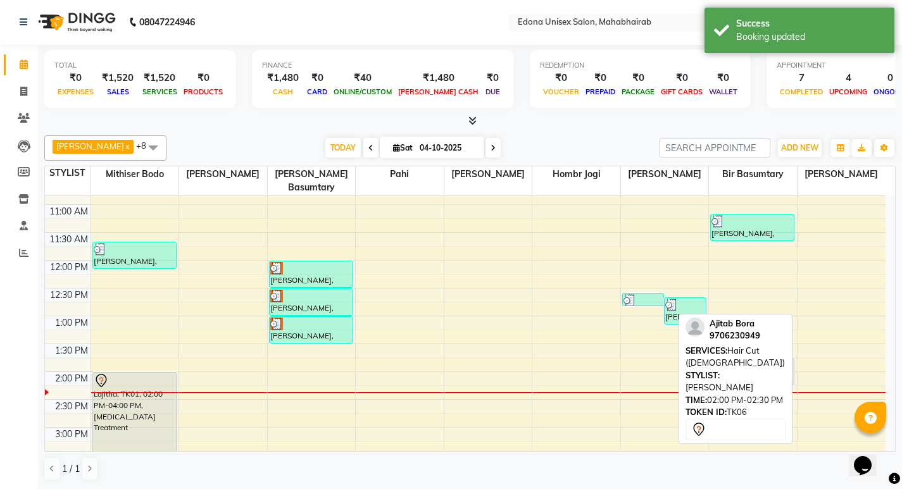
click at [770, 375] on div "STYLIST: [PERSON_NAME]" at bounding box center [735, 382] width 100 height 25
click at [765, 361] on div "SERVICES: Hair Cut ([DEMOGRAPHIC_DATA])" at bounding box center [735, 357] width 100 height 25
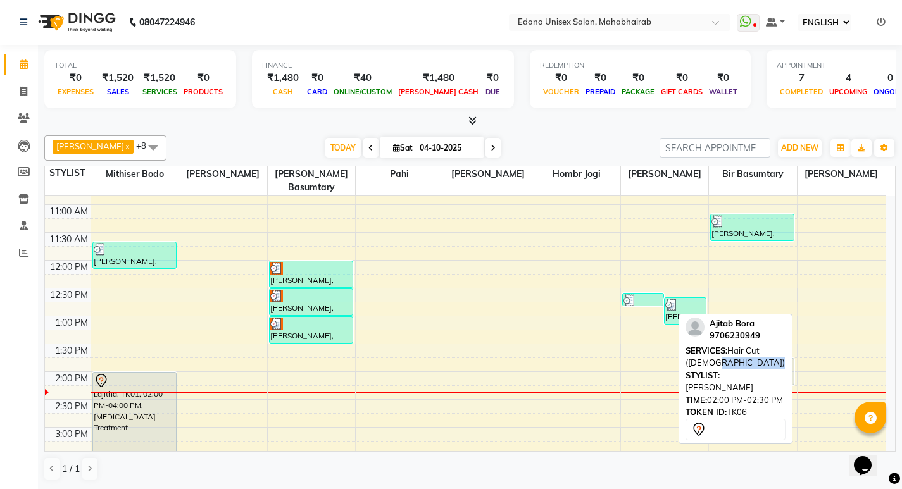
click at [765, 361] on div "SERVICES: Hair Cut ([DEMOGRAPHIC_DATA])" at bounding box center [735, 357] width 100 height 25
click at [764, 361] on div "SERVICES: Hair Cut ([DEMOGRAPHIC_DATA])" at bounding box center [735, 357] width 100 height 25
click at [764, 359] on div "SERVICES: Hair Cut ([DEMOGRAPHIC_DATA])" at bounding box center [735, 357] width 100 height 25
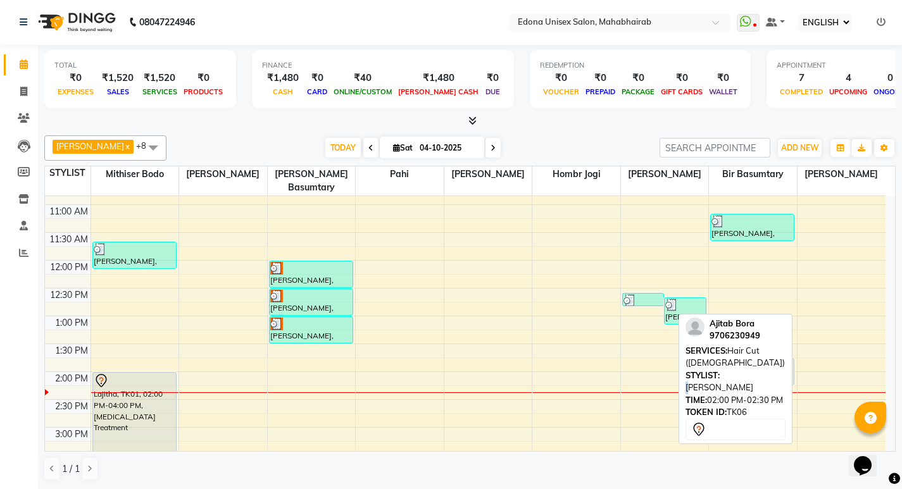
click at [726, 370] on div "STYLIST: [PERSON_NAME]" at bounding box center [735, 382] width 100 height 25
click at [835, 335] on div "8:00 AM 8:30 AM 9:00 AM 9:30 AM 10:00 AM 10:30 AM 11:00 AM 11:30 AM 12:00 PM 12…" at bounding box center [465, 399] width 840 height 723
select select "87820"
select select "tentative"
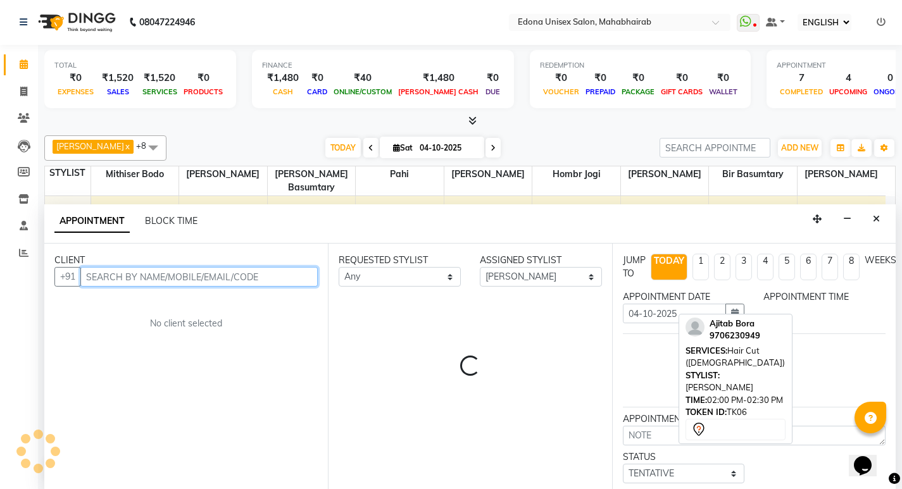
select select "810"
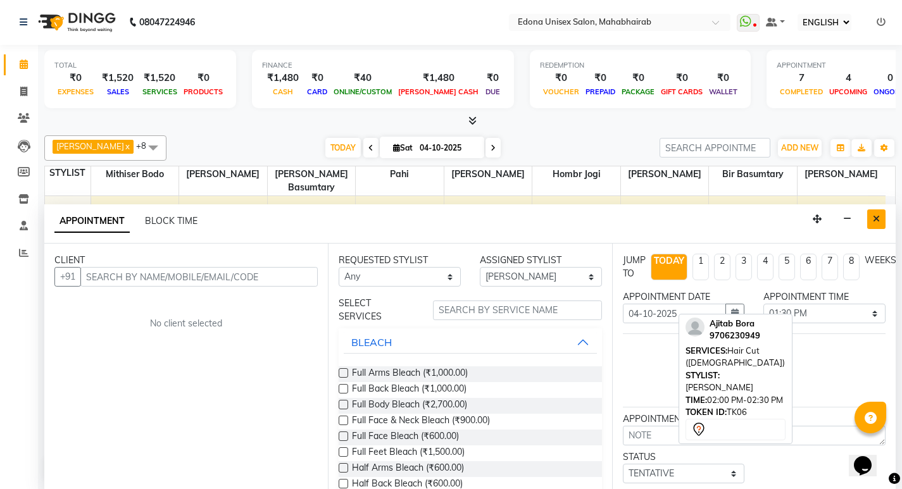
click at [878, 220] on icon "Close" at bounding box center [876, 218] width 7 height 9
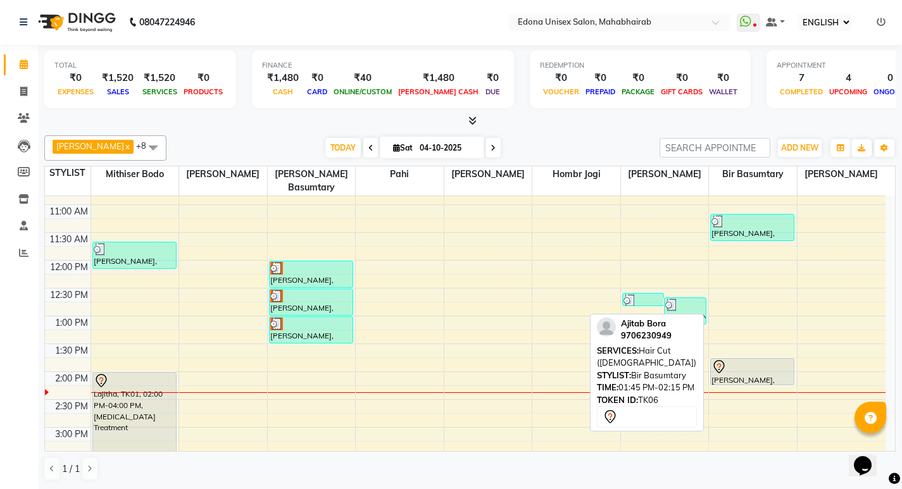
click at [769, 363] on div "[PERSON_NAME], TK06, 01:45 PM-02:15 PM, Hair Cut ([DEMOGRAPHIC_DATA])" at bounding box center [752, 372] width 83 height 26
click at [747, 366] on div "[PERSON_NAME], TK06, 01:45 PM-02:15 PM, Hair Cut ([DEMOGRAPHIC_DATA])" at bounding box center [752, 372] width 83 height 26
select select "7"
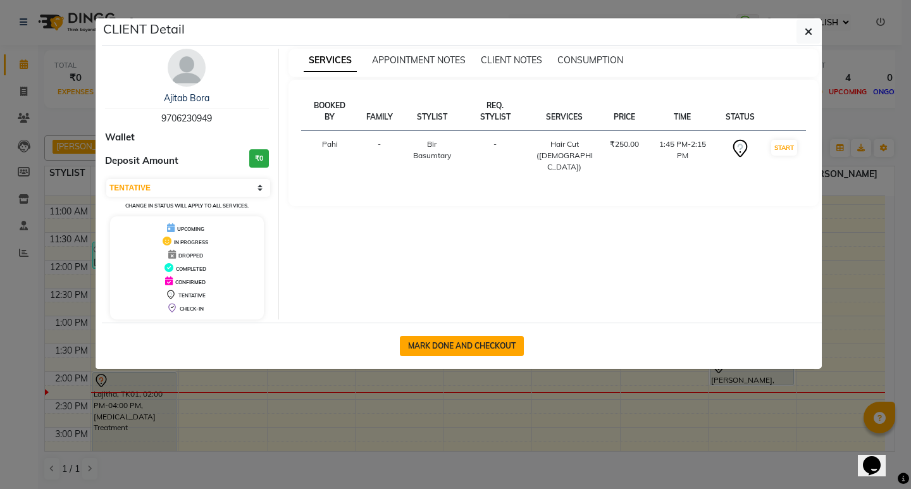
click at [469, 345] on button "MARK DONE AND CHECKOUT" at bounding box center [462, 346] width 124 height 20
select select "service"
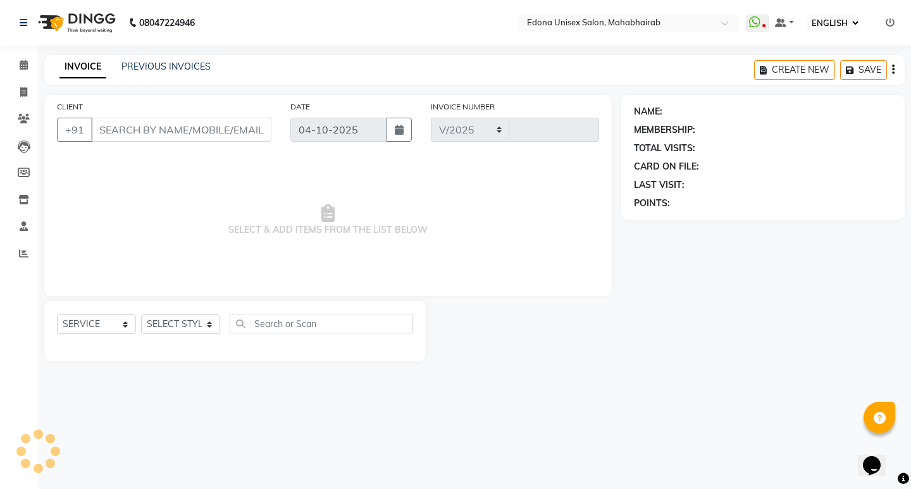
select select "5393"
type input "3716"
type input "9706230949"
select select "69793"
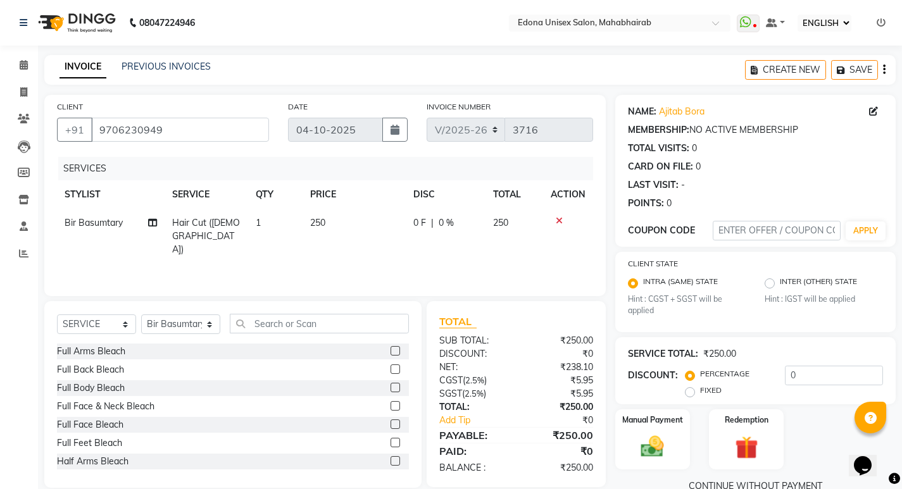
scroll to position [25, 0]
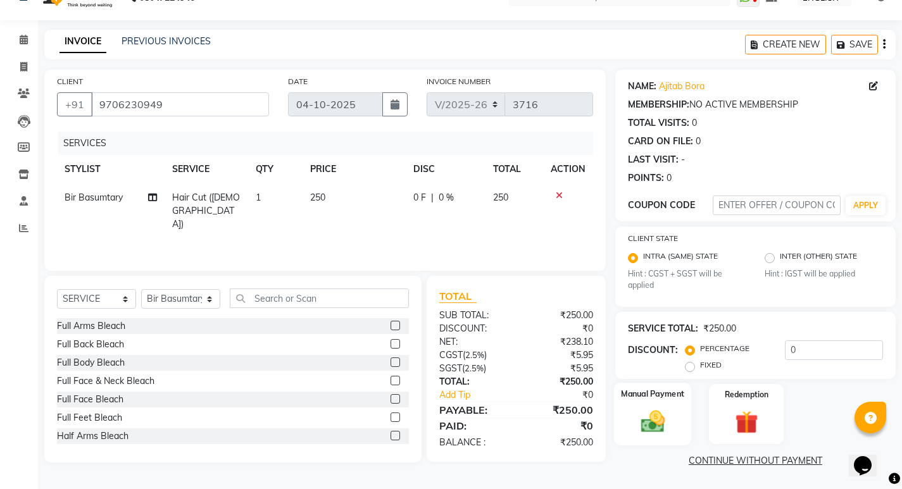
click at [661, 416] on img at bounding box center [652, 421] width 39 height 27
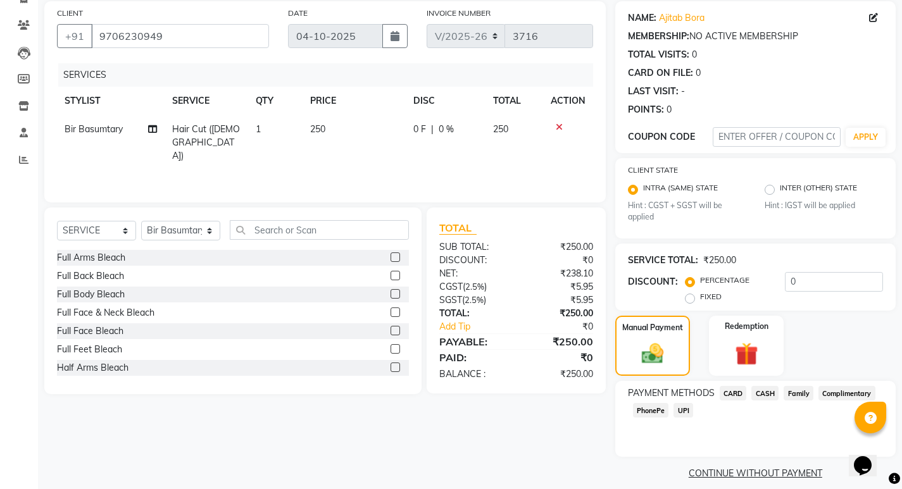
scroll to position [106, 0]
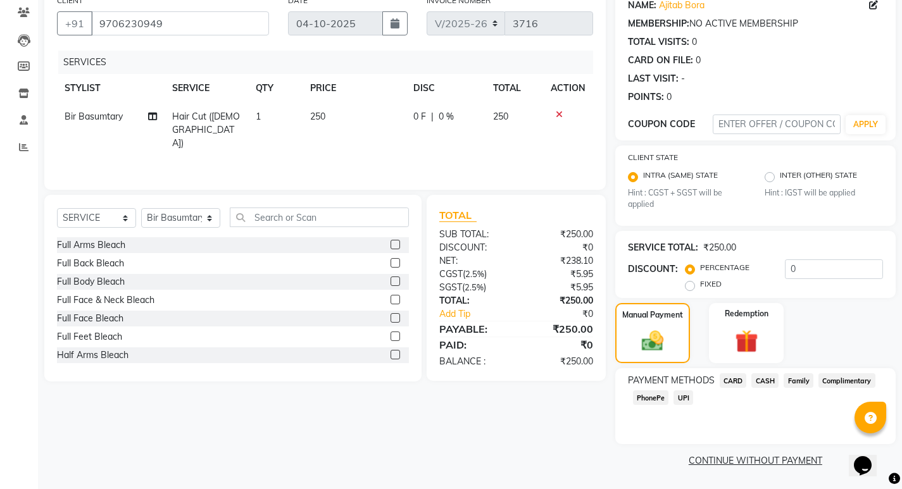
click at [650, 399] on span "PhonePe" at bounding box center [651, 397] width 36 height 15
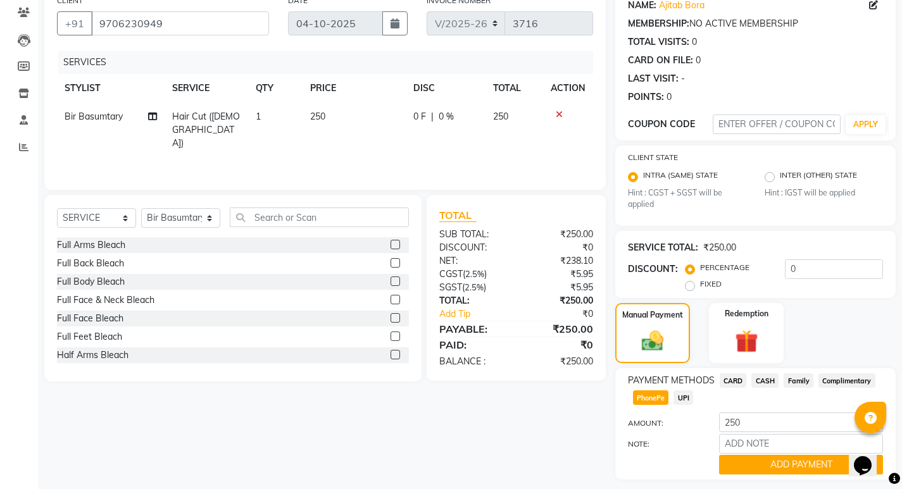
click at [650, 398] on span "PhonePe" at bounding box center [651, 397] width 36 height 15
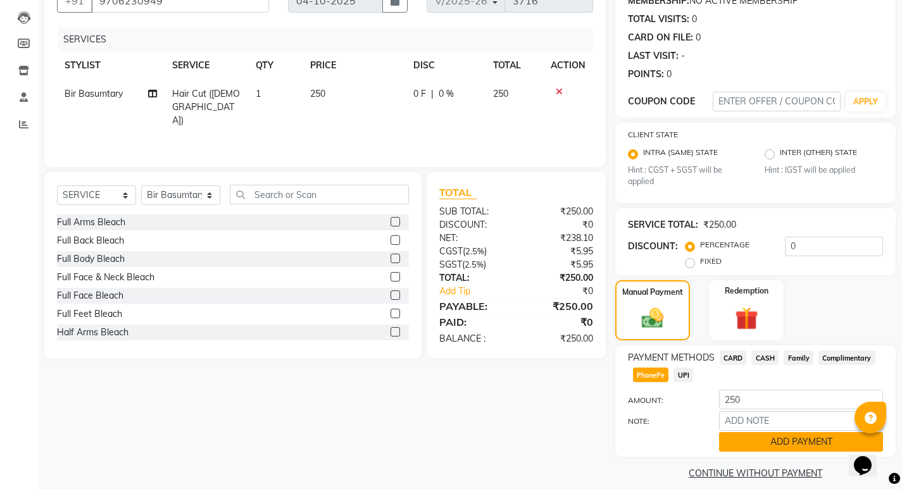
scroll to position [142, 0]
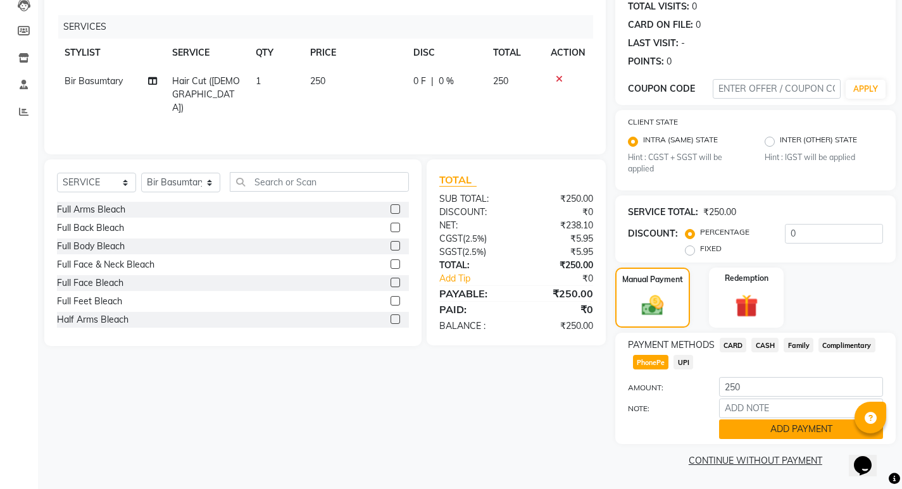
click at [766, 432] on button "ADD PAYMENT" at bounding box center [801, 429] width 164 height 20
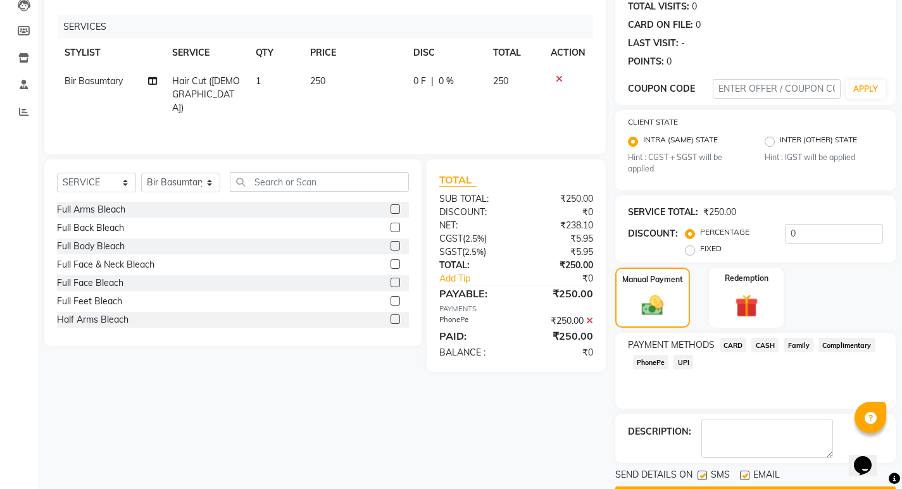
scroll to position [178, 0]
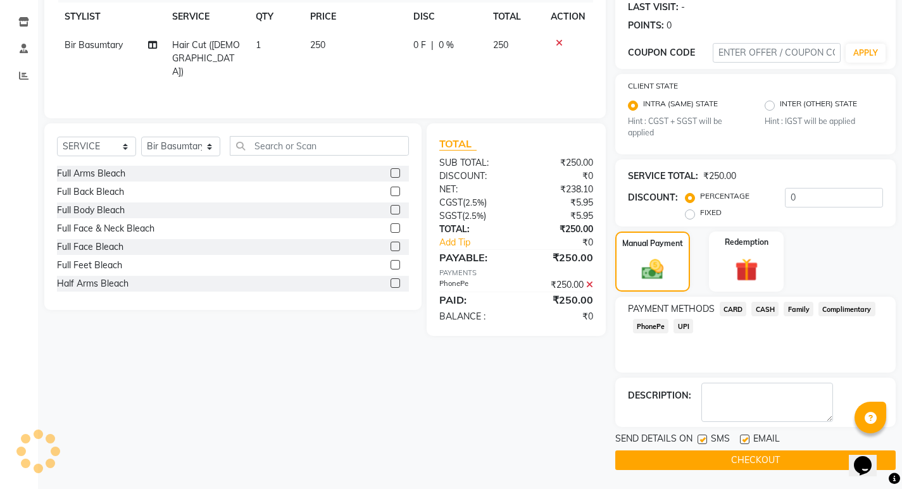
click at [691, 463] on button "CHECKOUT" at bounding box center [755, 460] width 280 height 20
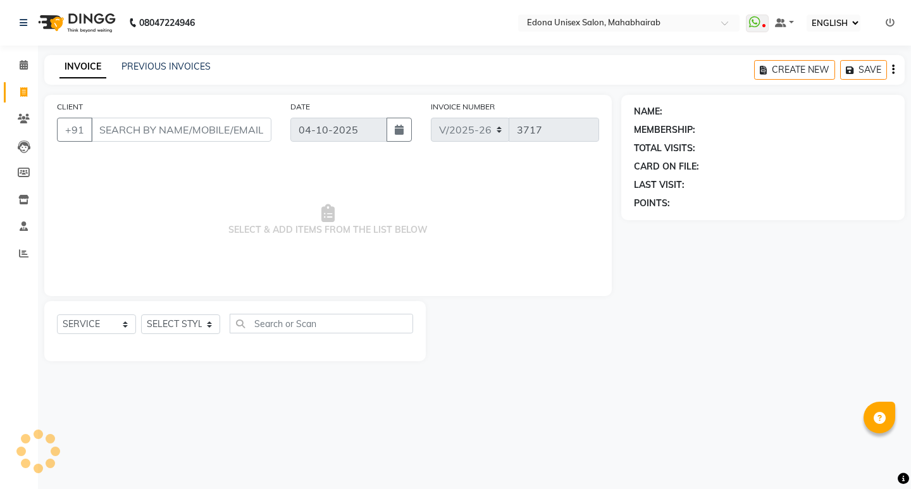
select select "ec"
select select "5393"
select select "service"
click at [23, 250] on icon at bounding box center [23, 253] width 9 height 9
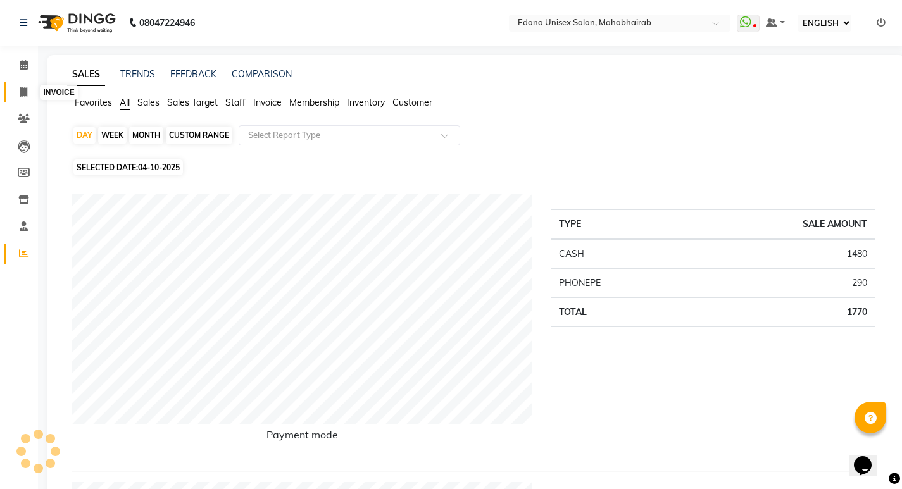
click at [25, 87] on icon at bounding box center [23, 91] width 7 height 9
select select "service"
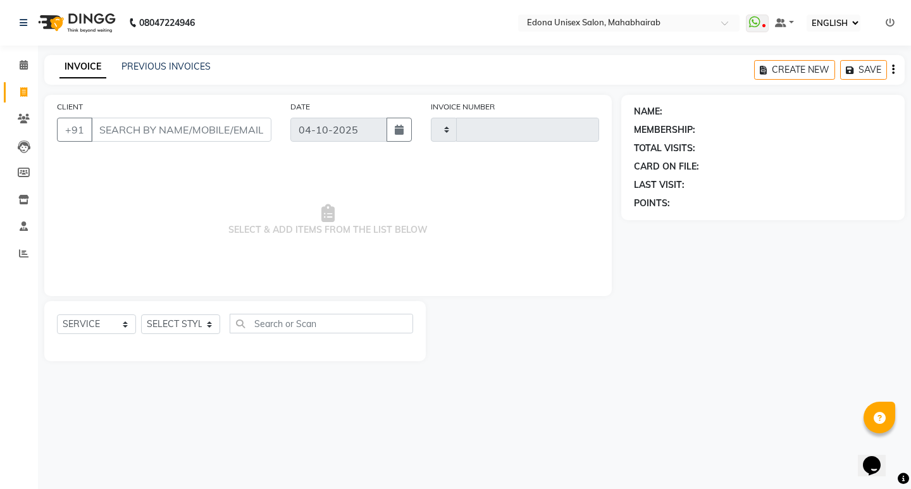
type input "3717"
select select "5393"
click at [15, 63] on span at bounding box center [24, 65] width 22 height 15
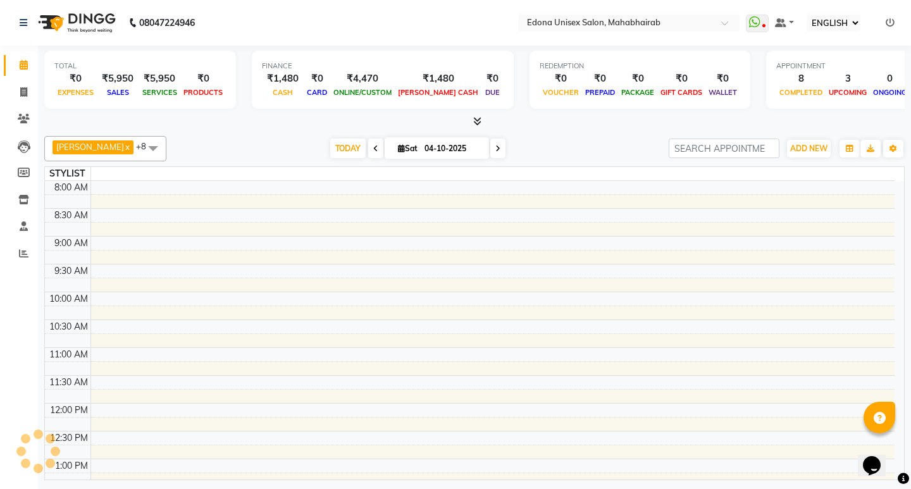
click at [20, 64] on icon at bounding box center [24, 64] width 8 height 9
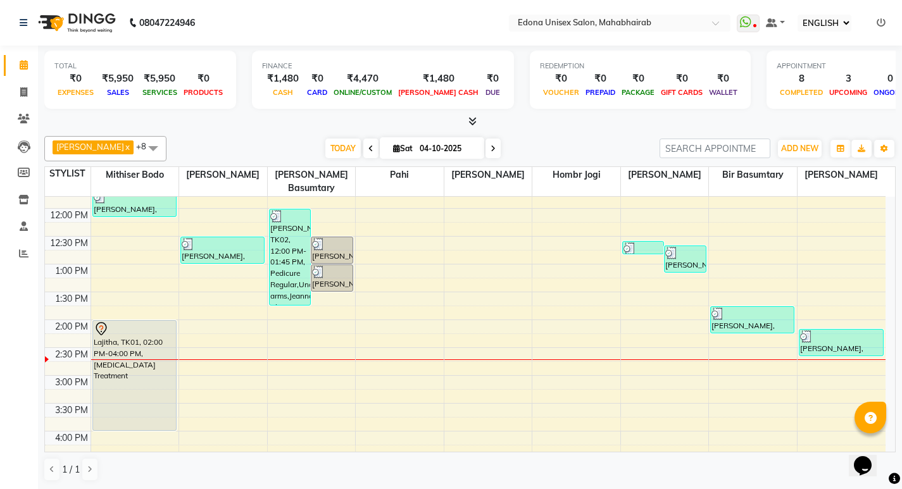
scroll to position [220, 0]
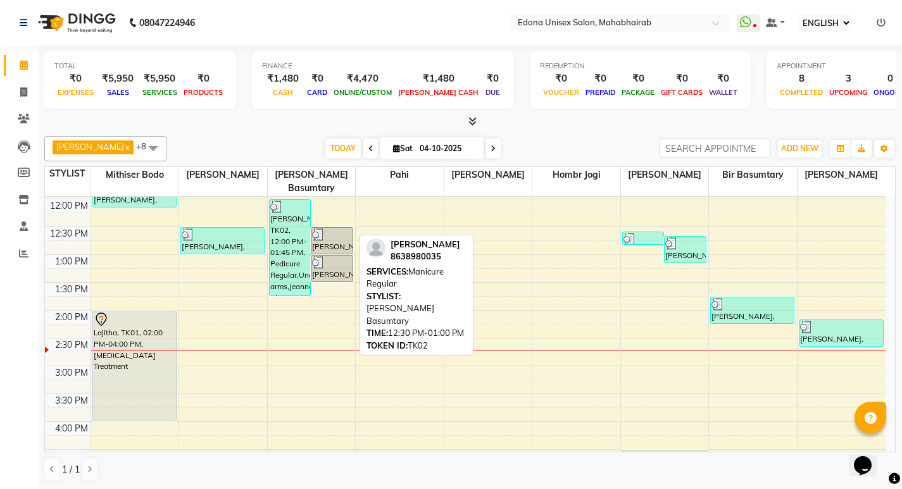
click at [325, 233] on div "[PERSON_NAME], TK02, 12:30 PM-01:00 PM, Manicure Regular" at bounding box center [331, 241] width 41 height 26
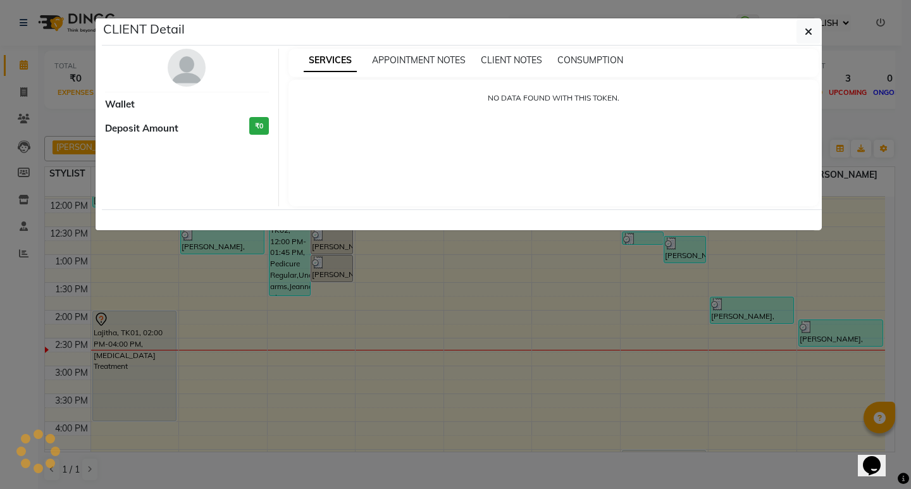
select select "3"
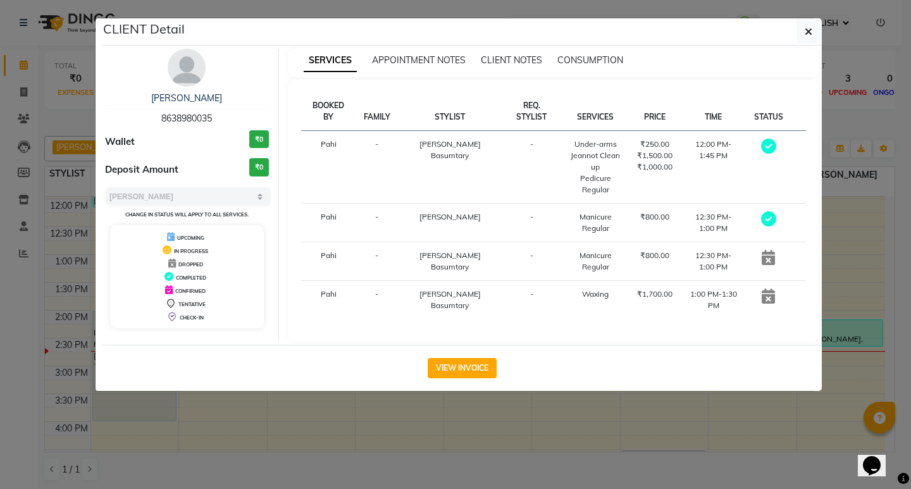
click at [769, 297] on icon at bounding box center [768, 296] width 13 height 15
click at [809, 30] on icon "button" at bounding box center [809, 32] width 8 height 10
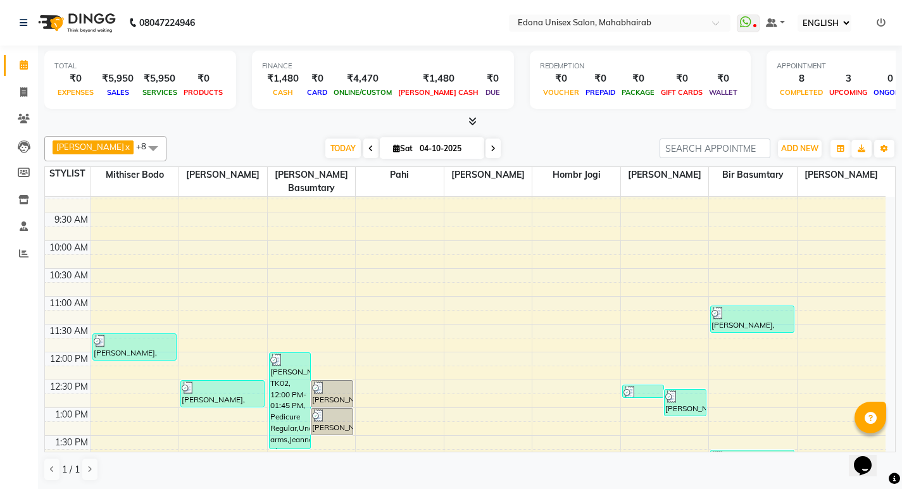
scroll to position [58, 0]
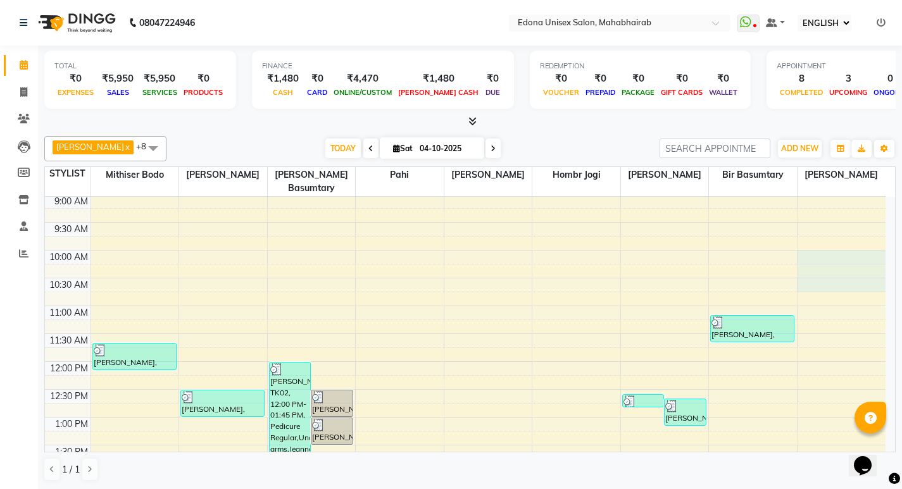
drag, startPoint x: 874, startPoint y: 248, endPoint x: 876, endPoint y: 273, distance: 25.4
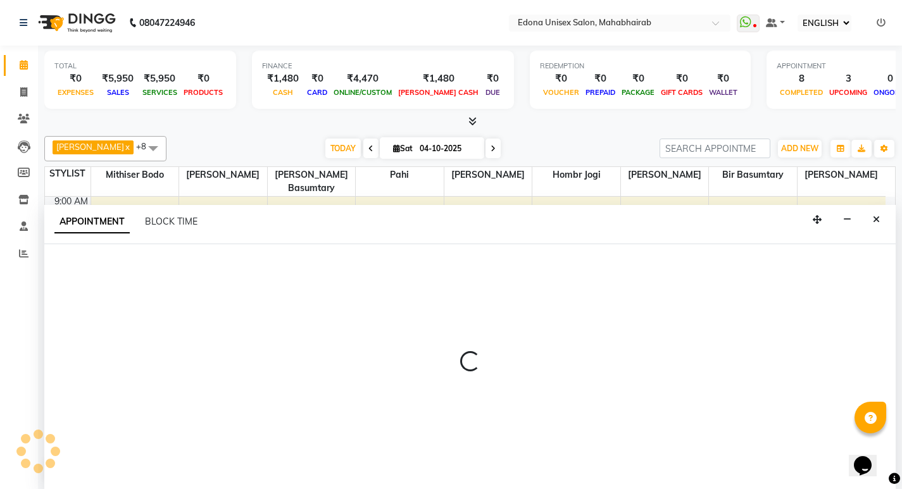
scroll to position [1, 0]
select select "87820"
select select "600"
select select "tentative"
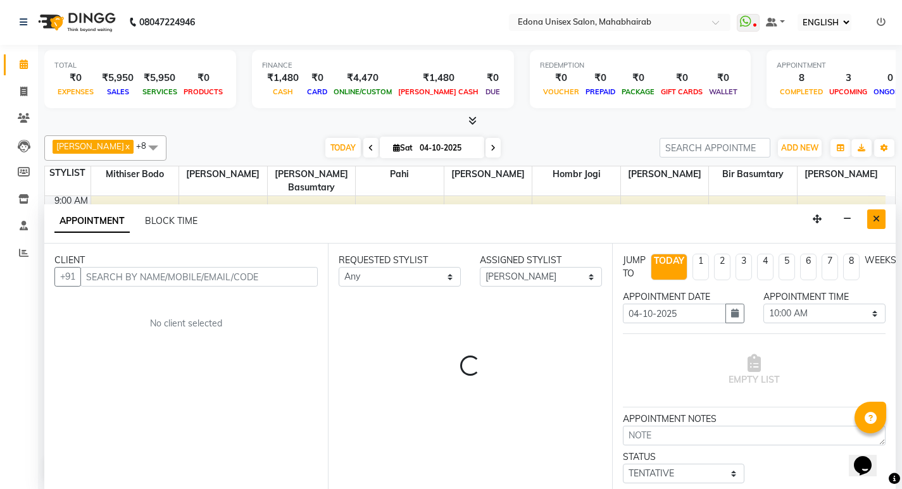
click at [871, 223] on button "Close" at bounding box center [876, 219] width 18 height 20
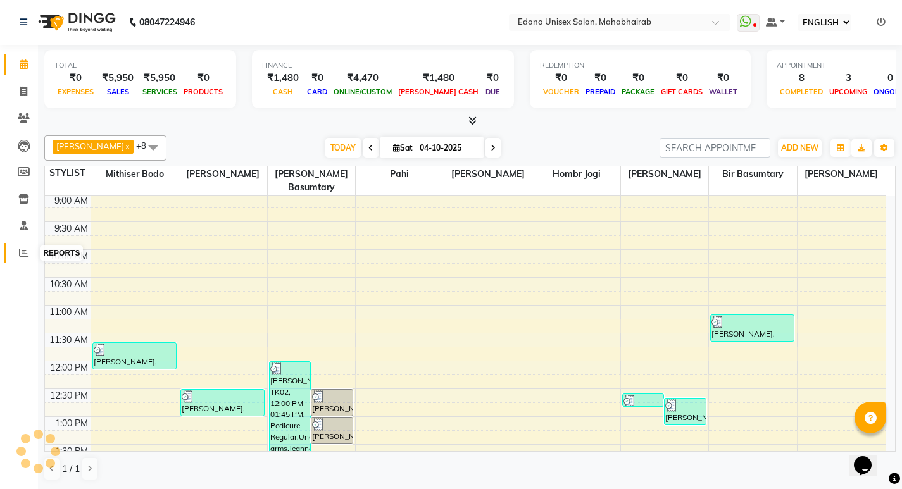
drag, startPoint x: 13, startPoint y: 249, endPoint x: 22, endPoint y: 241, distance: 11.6
click at [15, 249] on span at bounding box center [24, 253] width 22 height 15
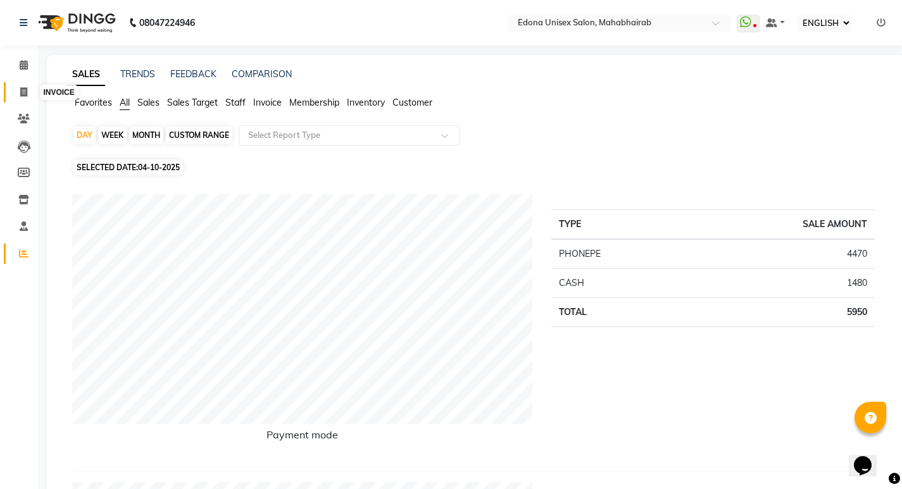
click at [23, 94] on icon at bounding box center [23, 91] width 7 height 9
select select "service"
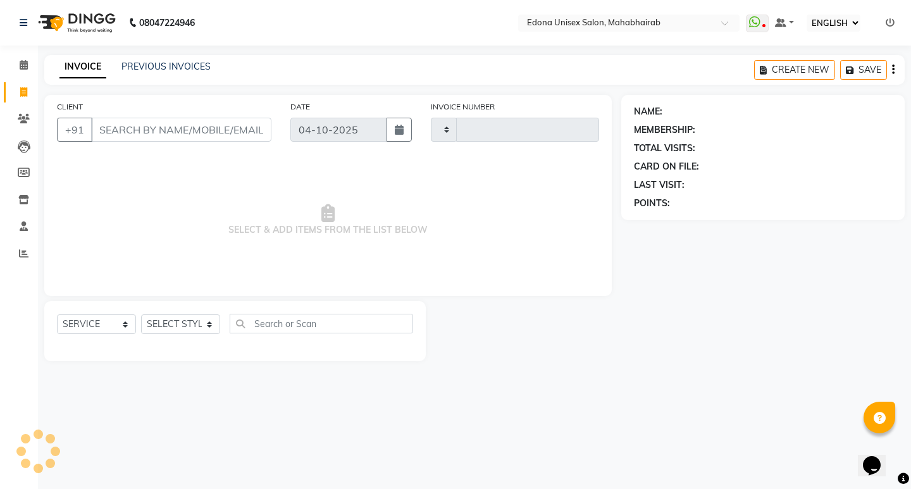
type input "3719"
select select "5393"
click at [208, 326] on select "SELECT STYLIST Admin [PERSON_NAME] Bir Basumtary [PERSON_NAME] [PERSON_NAME] Ho…" at bounding box center [180, 324] width 79 height 20
click at [268, 321] on input "text" at bounding box center [321, 324] width 183 height 20
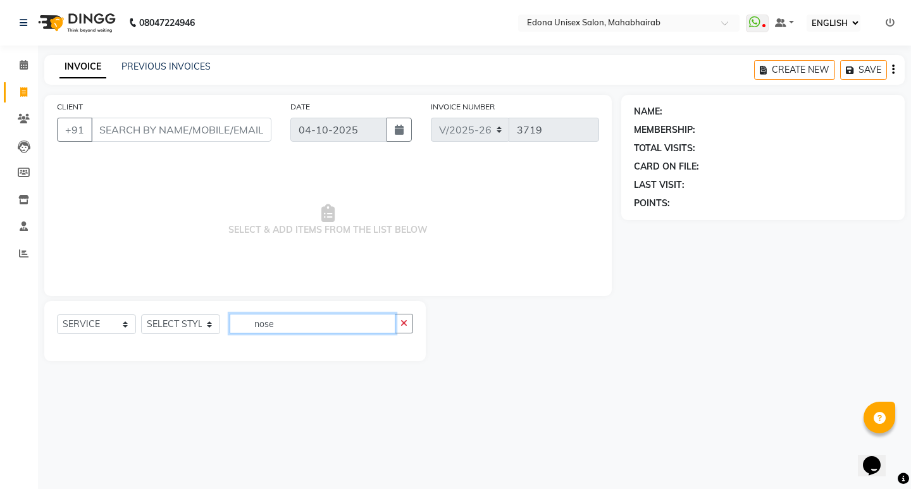
type input "nose"
click at [214, 320] on select "SELECT STYLIST Admin [PERSON_NAME] Bir Basumtary [PERSON_NAME] [PERSON_NAME] Ho…" at bounding box center [180, 324] width 79 height 20
click at [213, 326] on select "SELECT STYLIST Admin [PERSON_NAME] Bir Basumtary [PERSON_NAME] [PERSON_NAME] Ho…" at bounding box center [180, 324] width 79 height 20
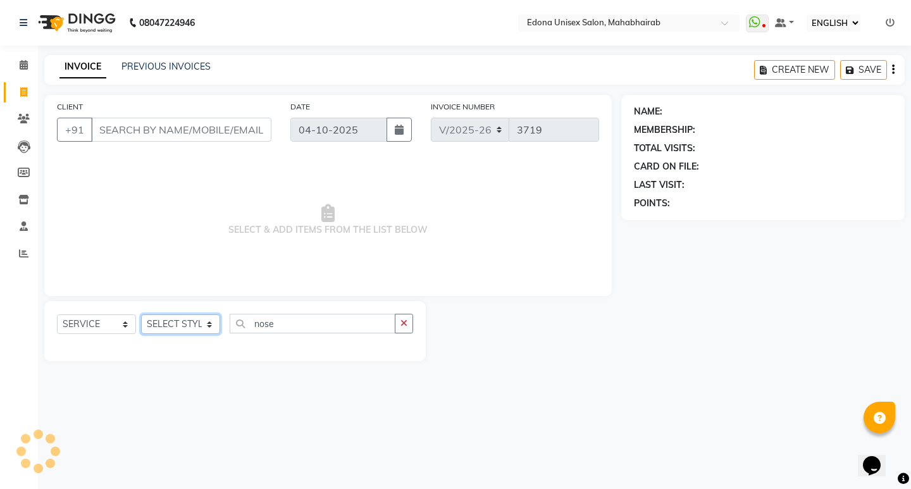
select select "69341"
click at [141, 314] on select "SELECT STYLIST Admin [PERSON_NAME] Bir Basumtary [PERSON_NAME] [PERSON_NAME] Ho…" at bounding box center [180, 324] width 79 height 20
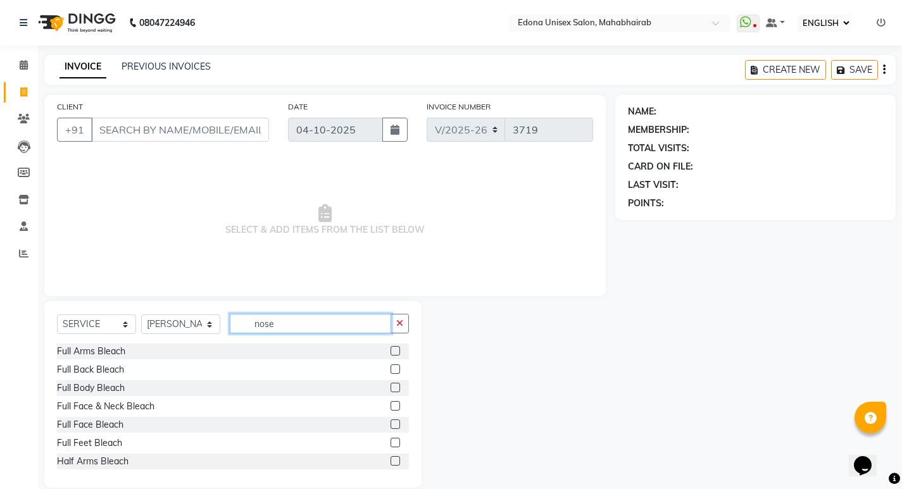
click at [290, 321] on input "nose" at bounding box center [310, 324] width 161 height 20
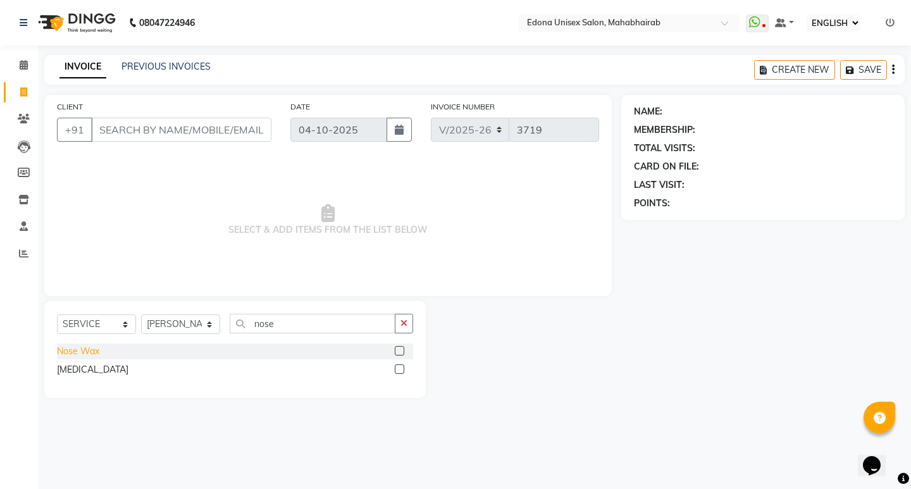
click at [90, 351] on div "Nose Wax" at bounding box center [78, 351] width 42 height 13
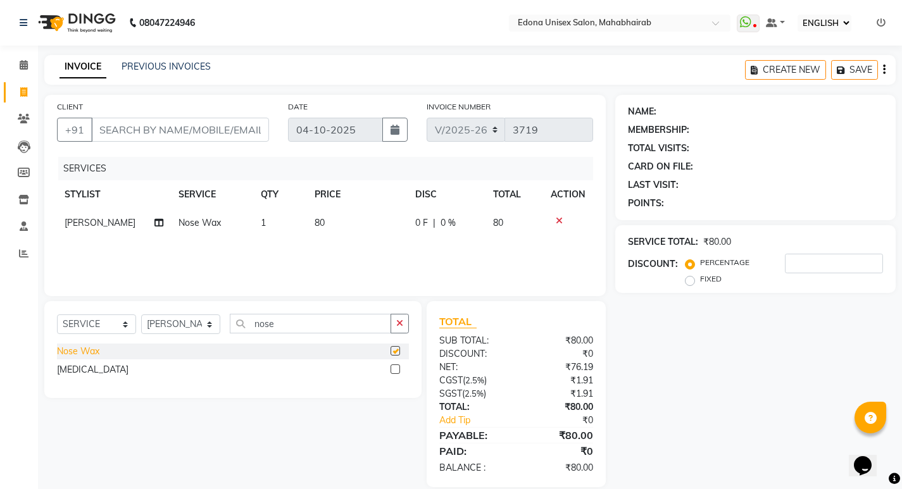
checkbox input "false"
click at [318, 228] on span "80" at bounding box center [319, 222] width 10 height 11
select select "69341"
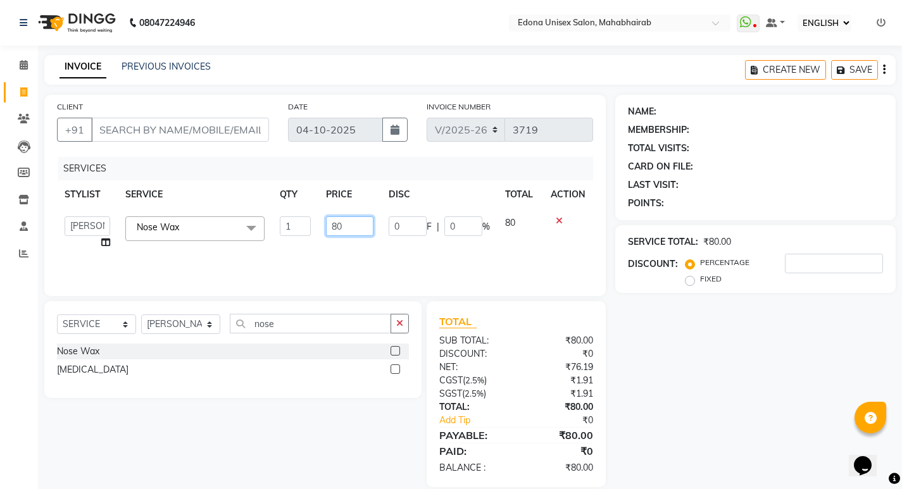
click at [344, 224] on input "80" at bounding box center [349, 226] width 47 height 20
type input "8"
type input "40"
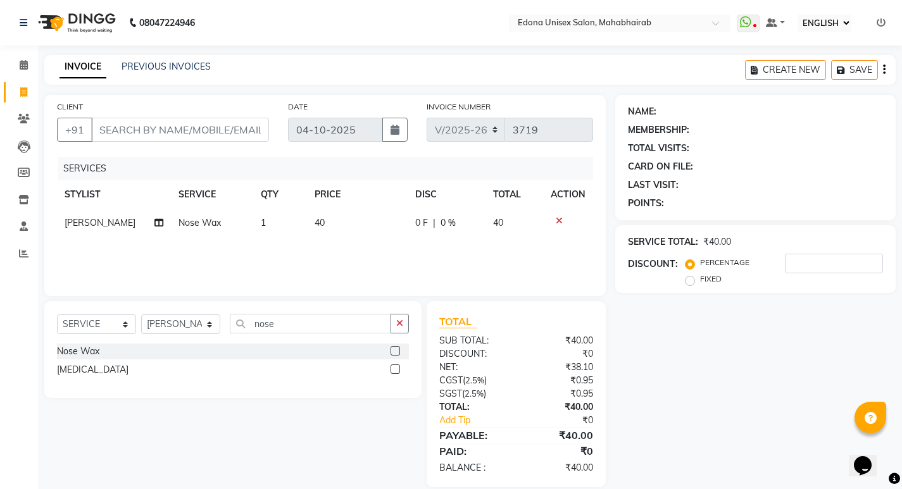
click at [336, 239] on div "SERVICES STYLIST SERVICE QTY PRICE DISC TOTAL ACTION Reshma Sultana Nose Wax 1 …" at bounding box center [325, 220] width 536 height 127
click at [192, 136] on input "CLIENT" at bounding box center [180, 130] width 178 height 24
type input "9"
type input "0"
type input "9406503922"
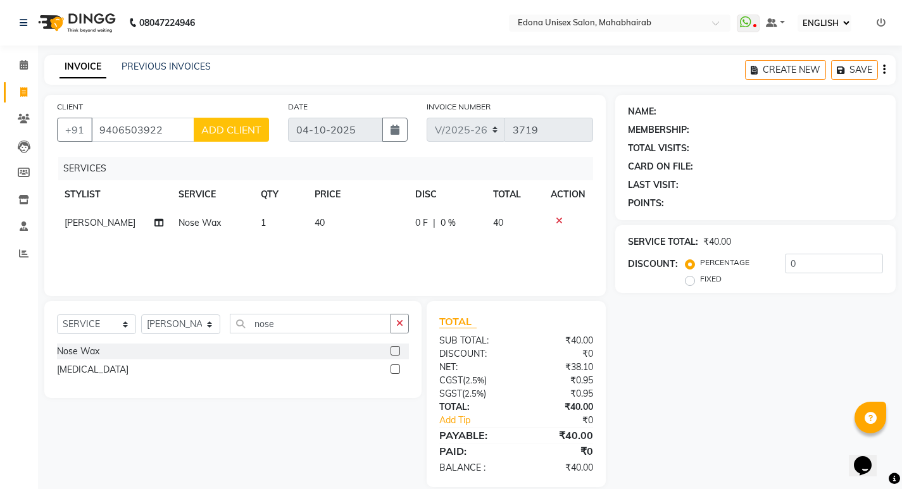
click at [245, 130] on span "ADD CLIENT" at bounding box center [231, 129] width 60 height 13
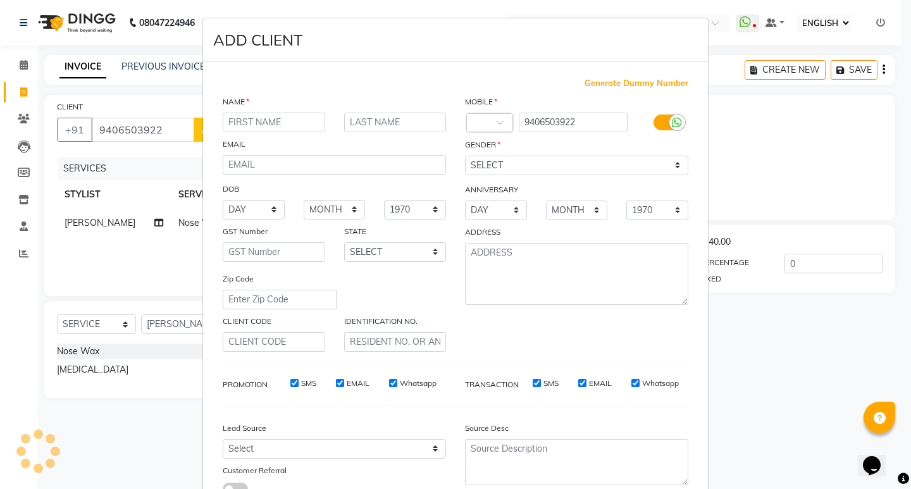
click at [266, 123] on input "text" at bounding box center [274, 123] width 102 height 20
type input "rocky"
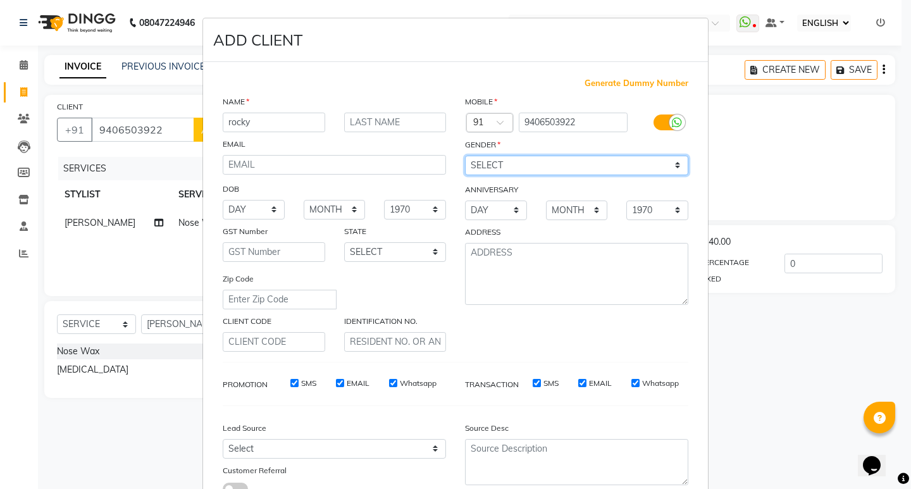
click at [534, 170] on select "SELECT [DEMOGRAPHIC_DATA] [DEMOGRAPHIC_DATA] OTHER PREFER NOT TO SAY" at bounding box center [576, 166] width 223 height 20
select select "male"
click at [465, 156] on select "SELECT [DEMOGRAPHIC_DATA] [DEMOGRAPHIC_DATA] OTHER PREFER NOT TO SAY" at bounding box center [576, 166] width 223 height 20
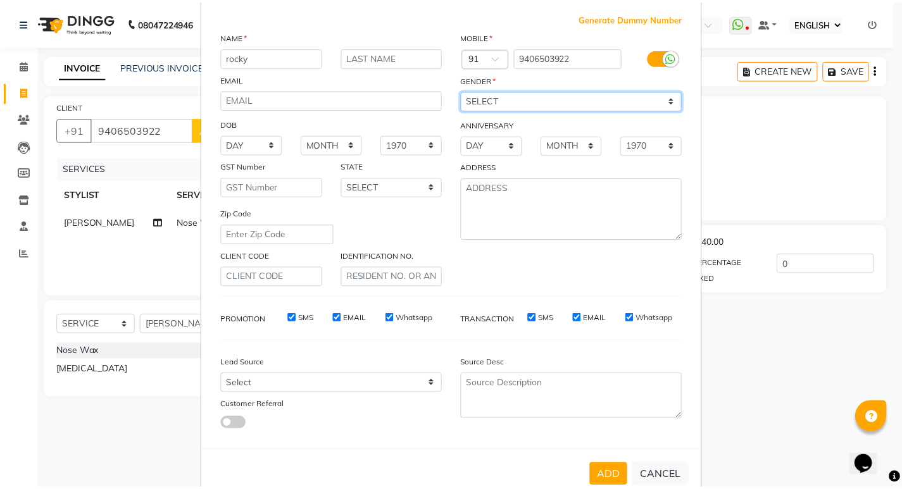
scroll to position [95, 0]
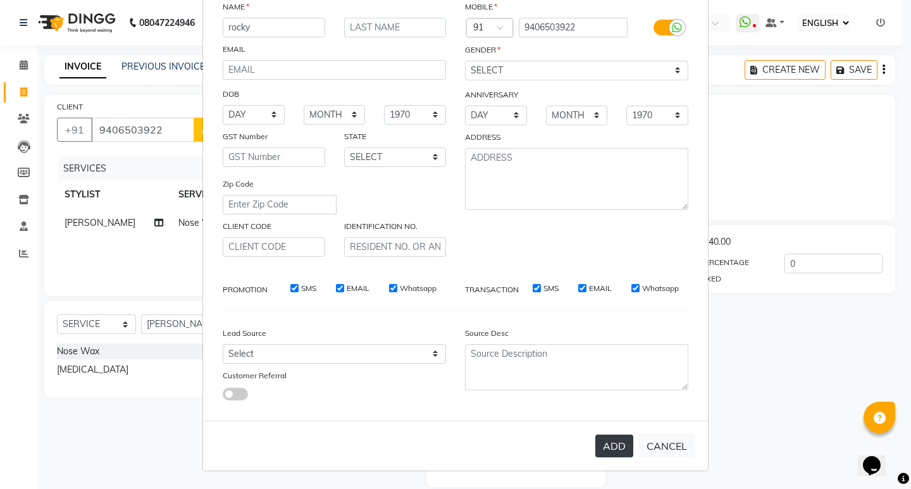
click at [611, 444] on button "ADD" at bounding box center [614, 446] width 38 height 23
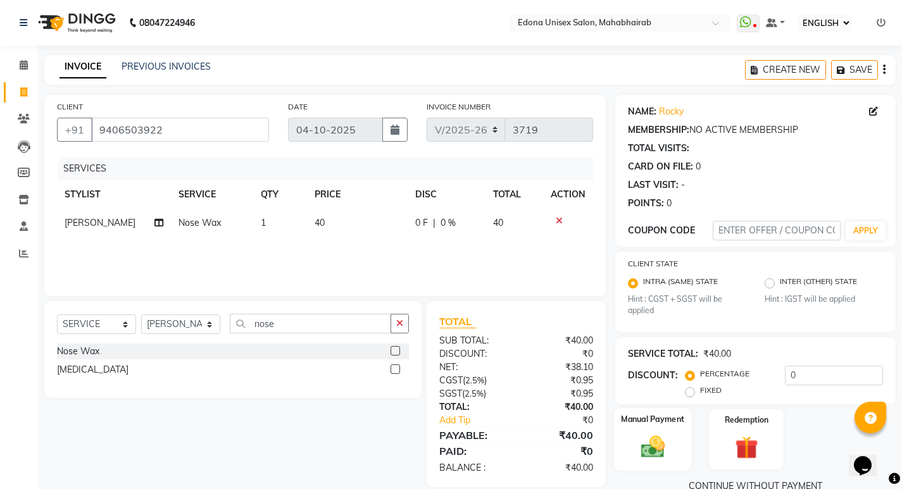
click at [678, 438] on div "Manual Payment" at bounding box center [652, 439] width 78 height 63
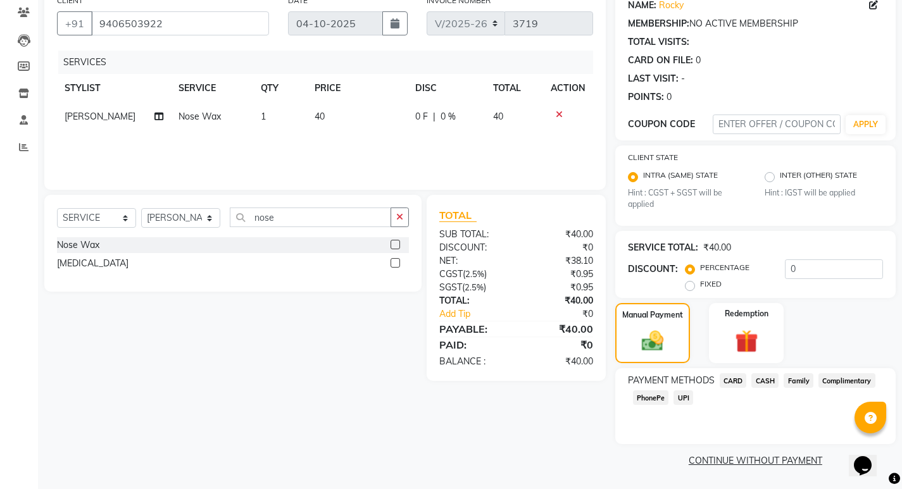
click at [766, 382] on span "CASH" at bounding box center [764, 380] width 27 height 15
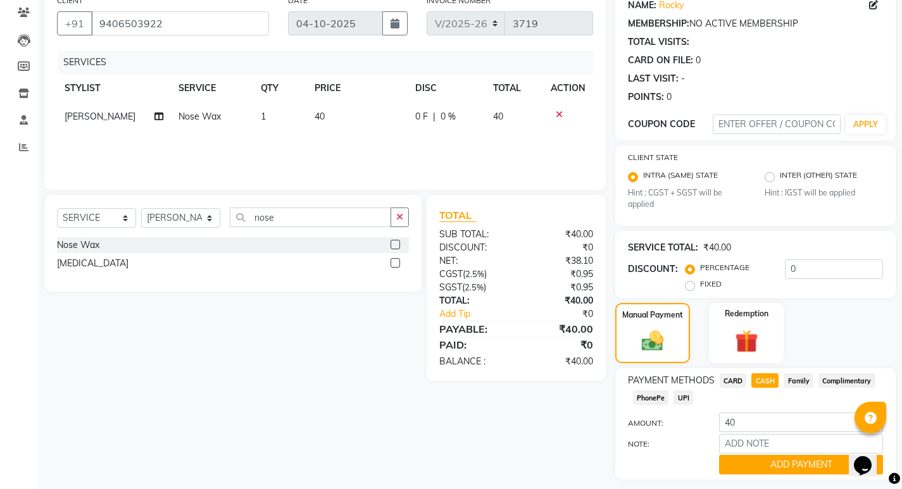
scroll to position [142, 0]
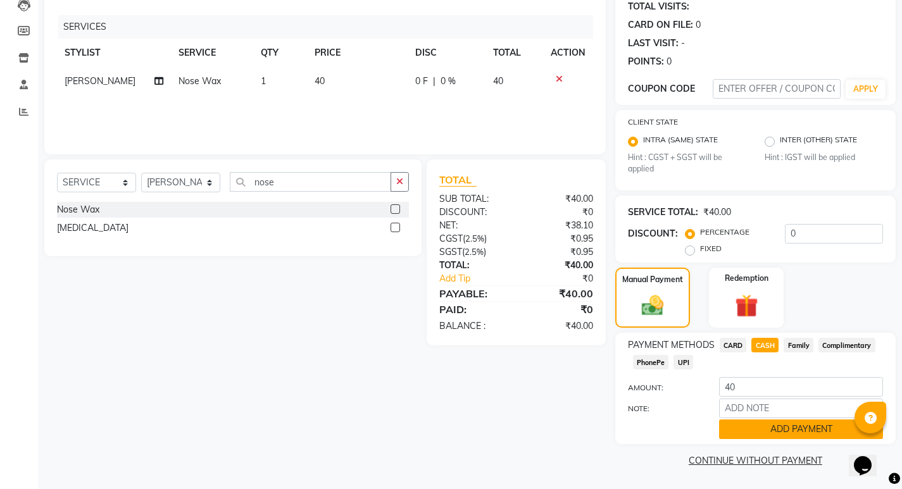
click at [798, 429] on button "ADD PAYMENT" at bounding box center [801, 429] width 164 height 20
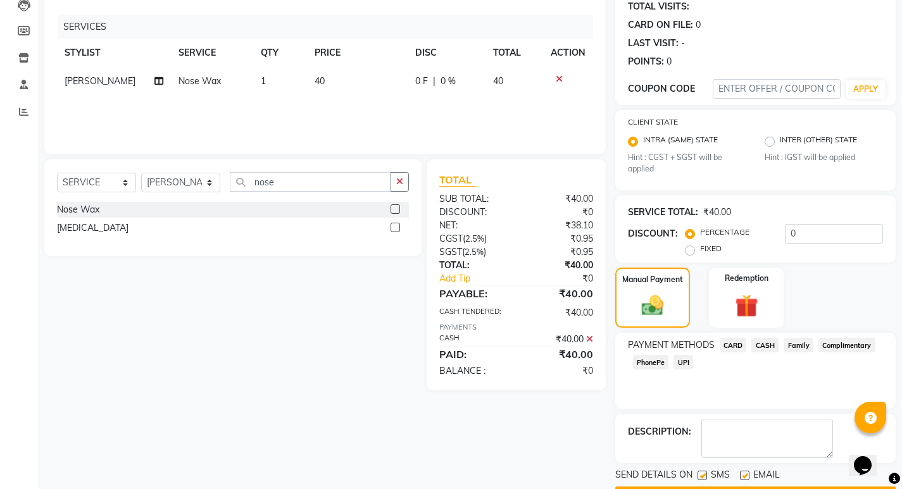
scroll to position [178, 0]
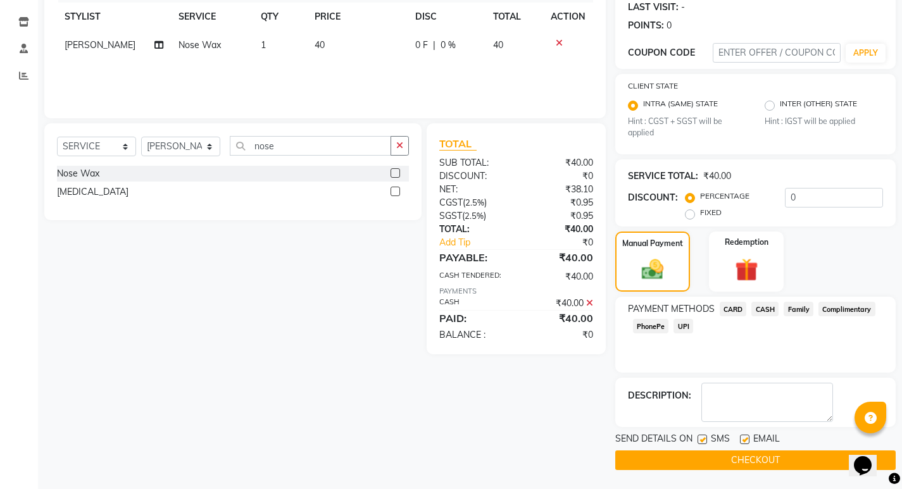
click at [723, 454] on button "CHECKOUT" at bounding box center [755, 460] width 280 height 20
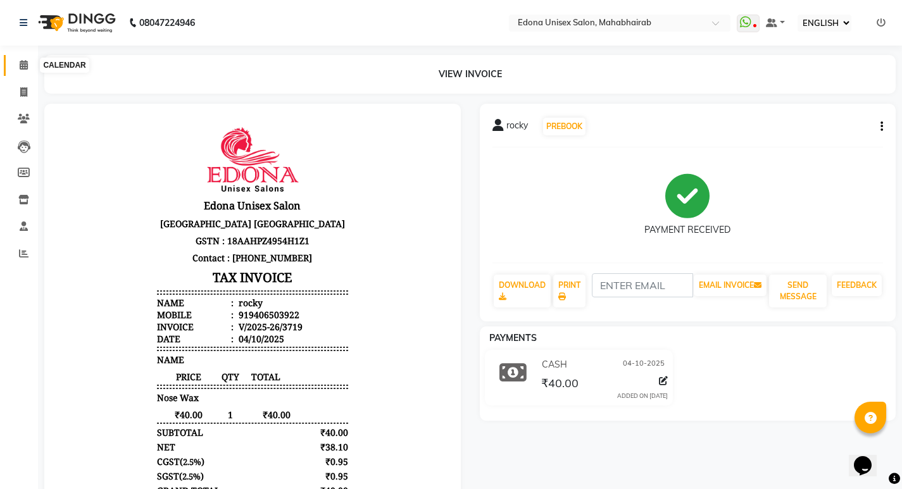
click at [20, 59] on span at bounding box center [24, 65] width 22 height 15
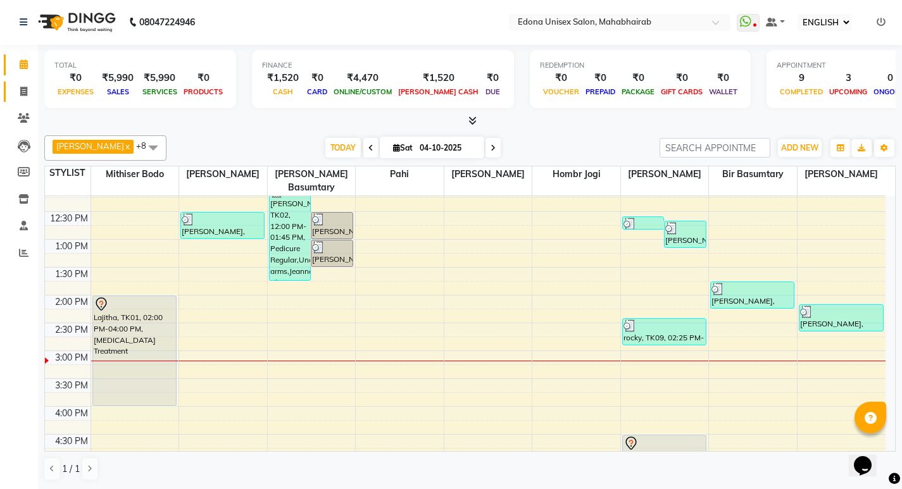
scroll to position [211, 0]
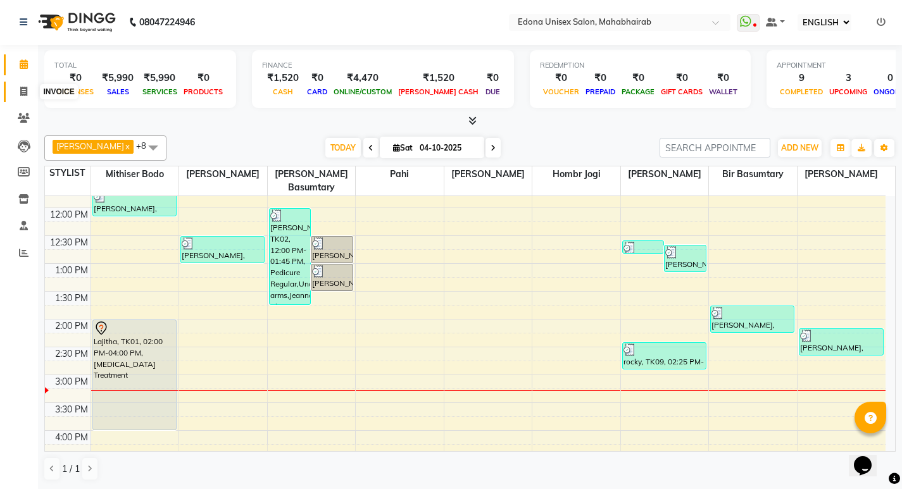
click at [18, 89] on span at bounding box center [24, 92] width 22 height 15
select select "service"
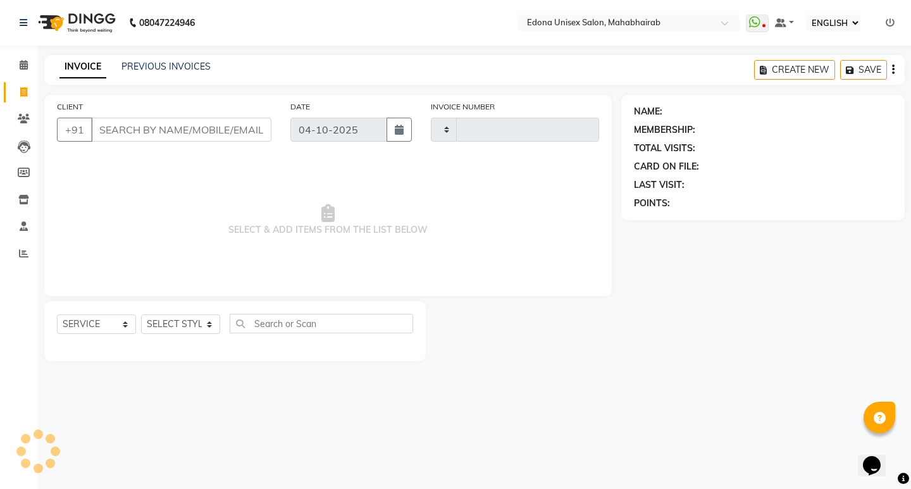
type input "3721"
select select "5393"
click at [209, 324] on select "SELECT STYLIST" at bounding box center [180, 324] width 79 height 20
click at [196, 320] on select "SELECT STYLIST" at bounding box center [180, 324] width 79 height 20
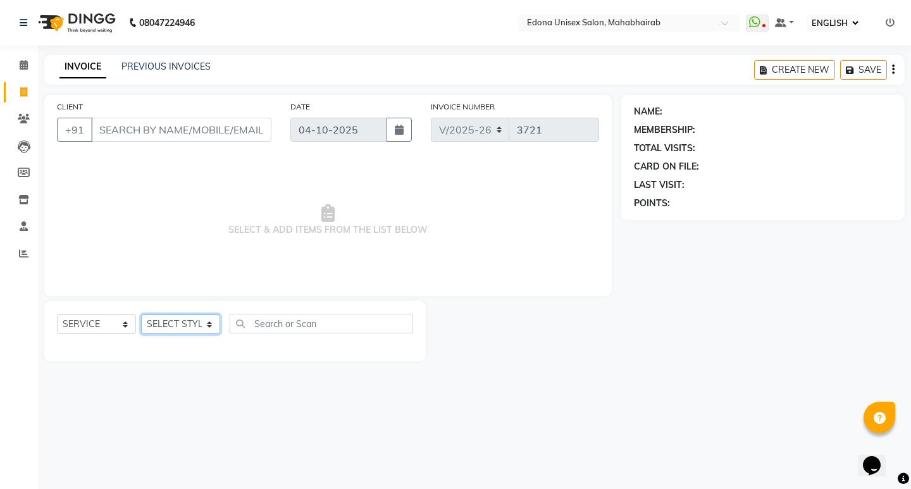
select select "35902"
click at [141, 314] on select "SELECT STYLIST Admin [PERSON_NAME] Bir Basumtary [PERSON_NAME] [PERSON_NAME] Ho…" at bounding box center [180, 324] width 79 height 20
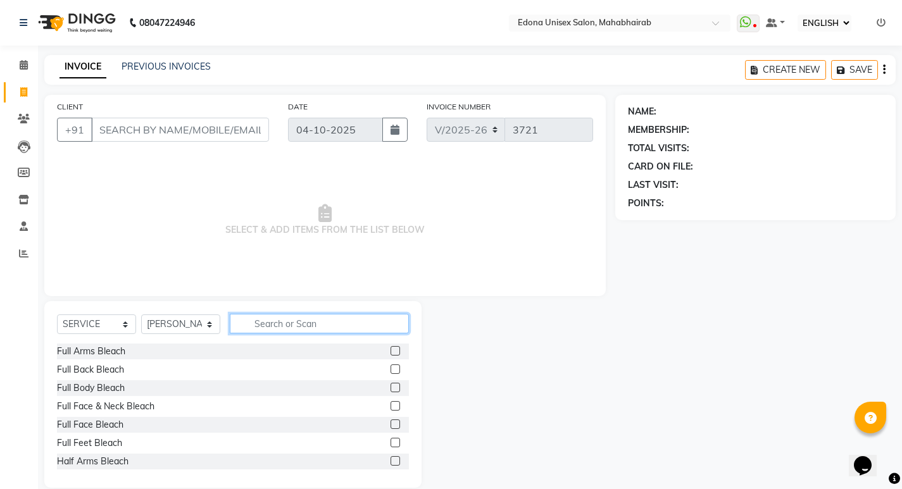
click at [276, 317] on input "text" at bounding box center [319, 324] width 179 height 20
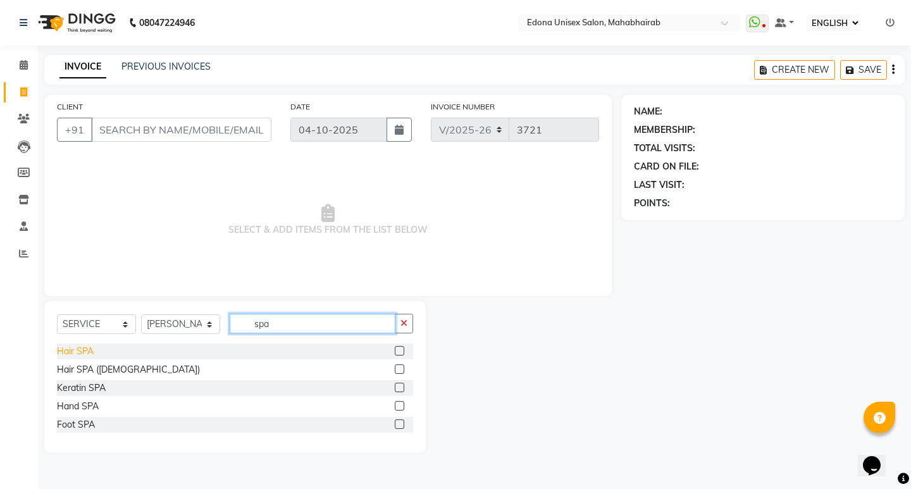
type input "spa"
click at [70, 352] on div "Hair SPA" at bounding box center [75, 351] width 37 height 13
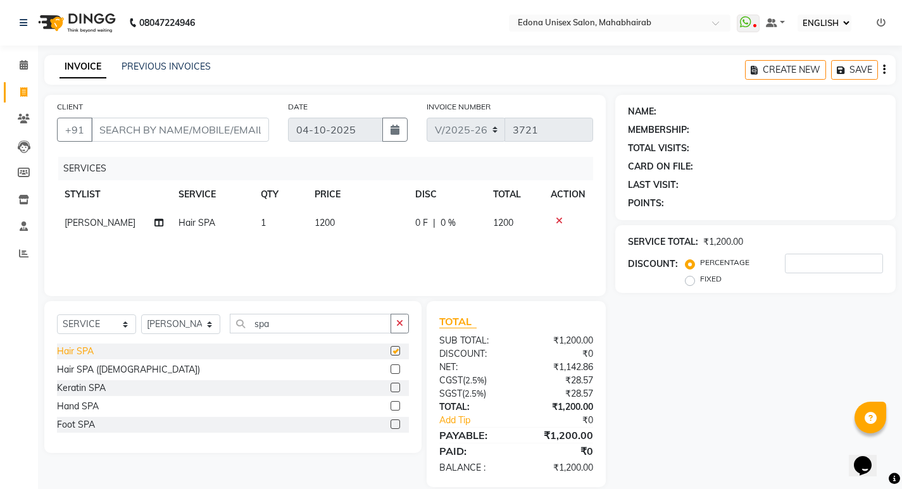
checkbox input "false"
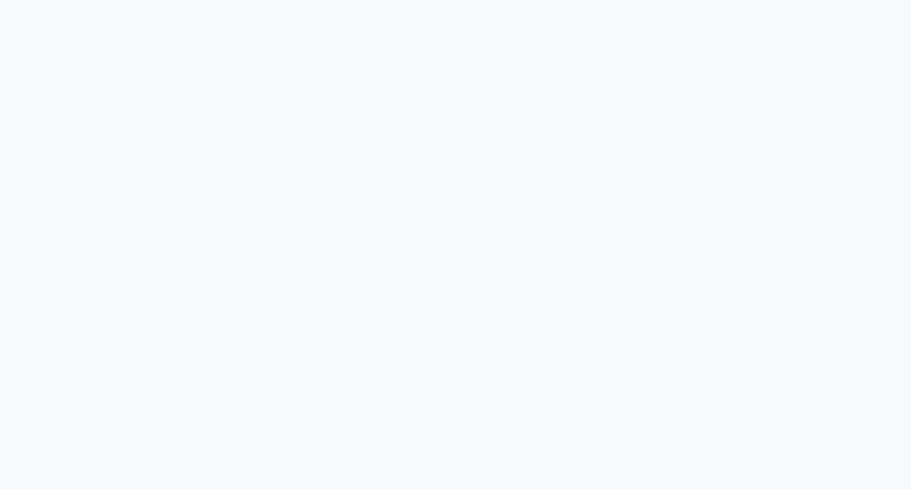
select select "service"
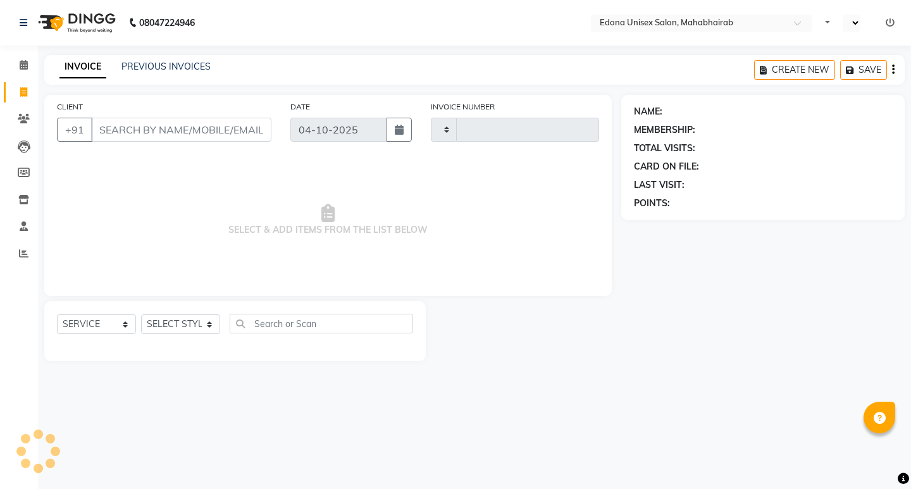
type input "3721"
select select "ec"
select select "5393"
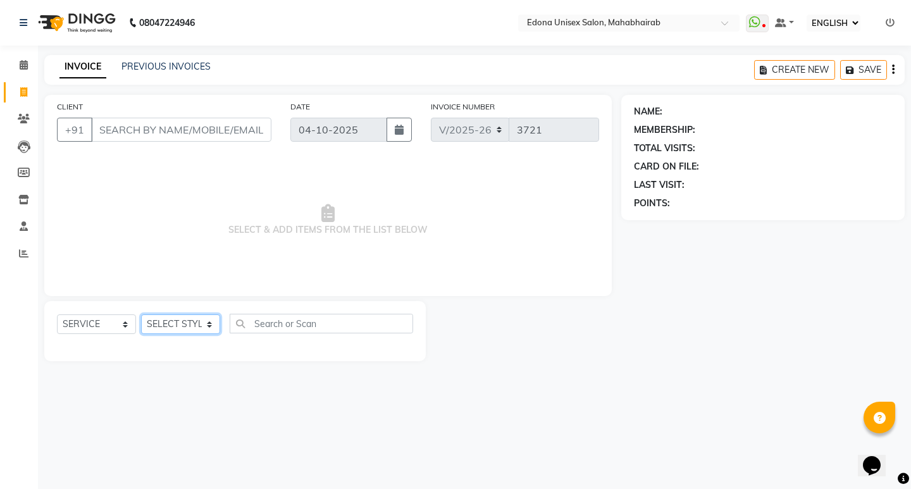
click at [206, 326] on select "SELECT STYLIST Admin [PERSON_NAME] Bir Basumtary [PERSON_NAME] [PERSON_NAME] Ho…" at bounding box center [180, 324] width 79 height 20
select select "35909"
click at [141, 314] on select "SELECT STYLIST Admin [PERSON_NAME] Bir Basumtary [PERSON_NAME] [PERSON_NAME] Ho…" at bounding box center [180, 324] width 79 height 20
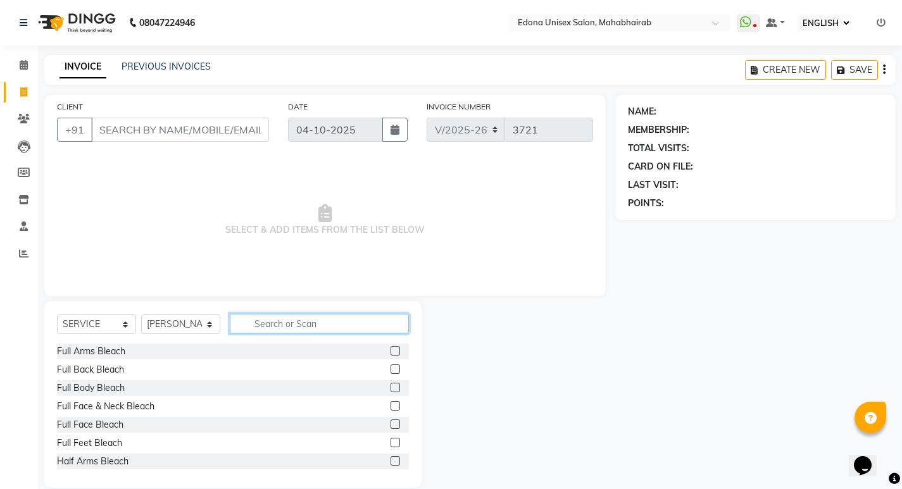
click at [276, 321] on input "text" at bounding box center [319, 324] width 179 height 20
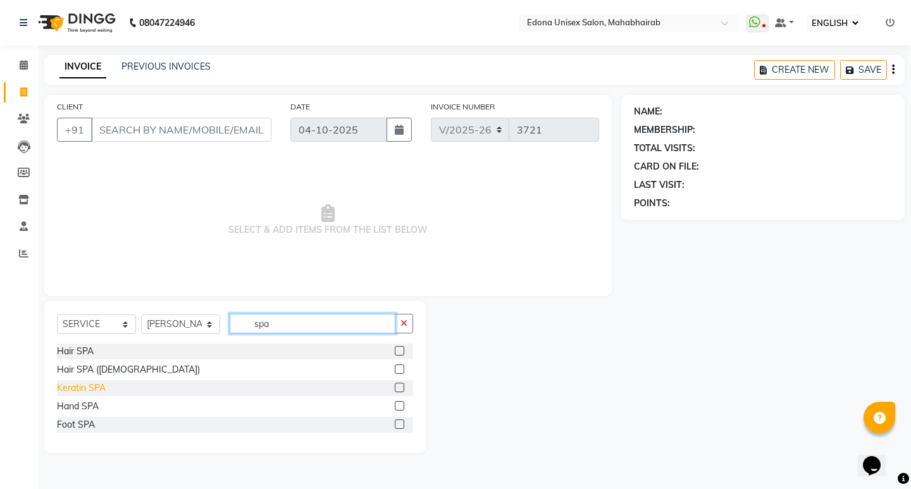
type input "spa"
click at [85, 385] on div "Keratin SPA" at bounding box center [81, 388] width 49 height 13
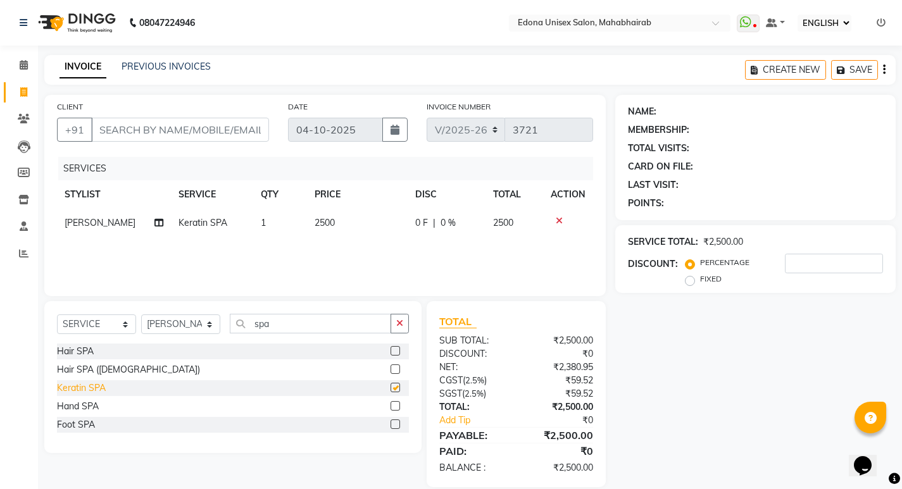
checkbox input "false"
click at [287, 326] on input "spa" at bounding box center [310, 324] width 161 height 20
type input "s"
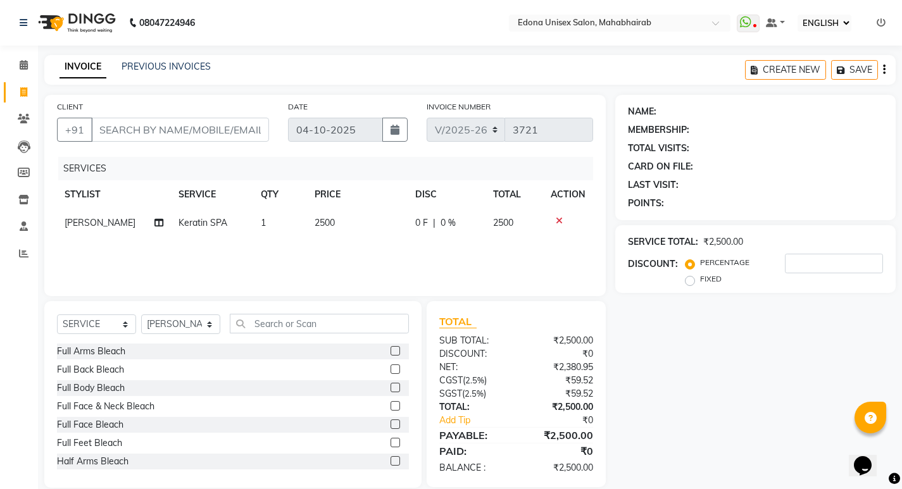
drag, startPoint x: 564, startPoint y: 221, endPoint x: 554, endPoint y: 212, distance: 13.5
click at [563, 220] on div at bounding box center [567, 220] width 35 height 9
click at [558, 223] on icon at bounding box center [559, 220] width 7 height 9
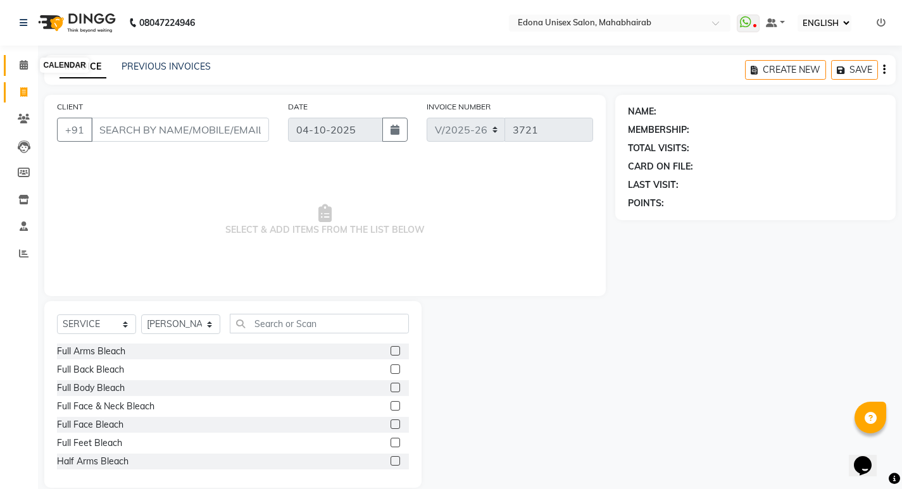
click at [30, 65] on span at bounding box center [24, 65] width 22 height 15
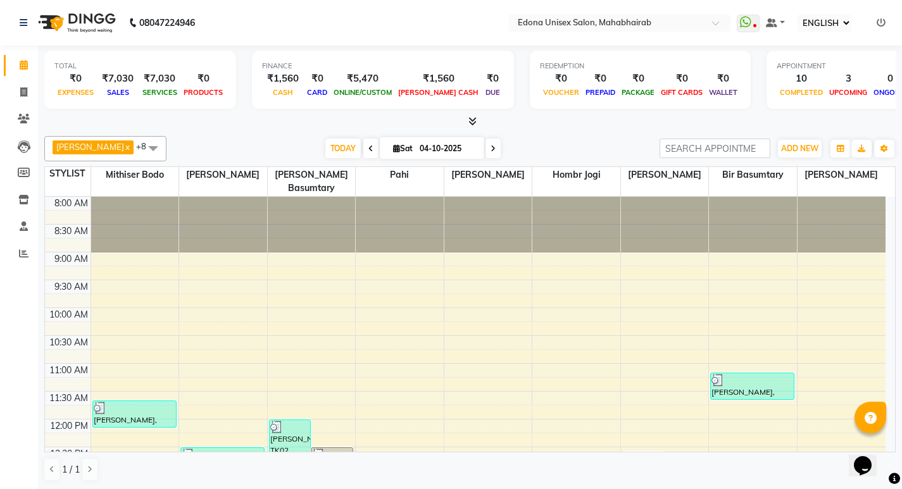
click at [490, 151] on icon at bounding box center [492, 149] width 5 height 8
type input "05-10-2025"
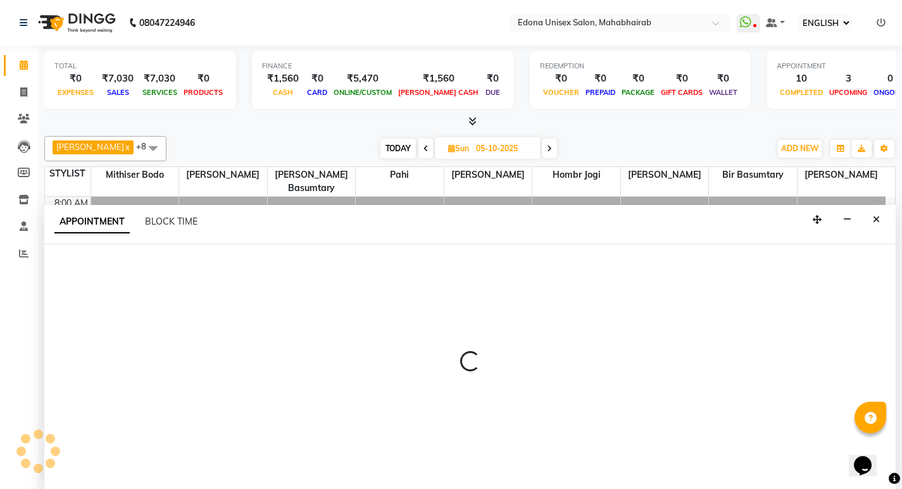
scroll to position [1, 0]
select select "35904"
select select "tentative"
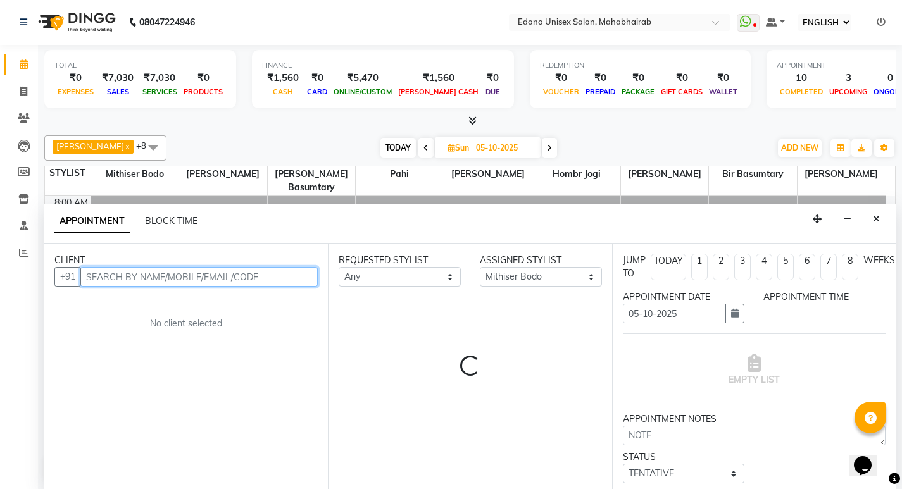
select select "720"
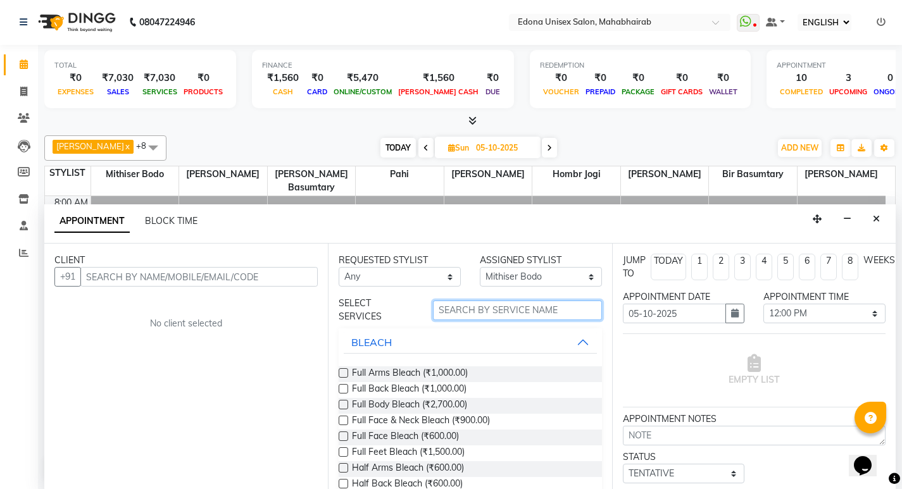
click at [530, 311] on input "text" at bounding box center [517, 311] width 169 height 20
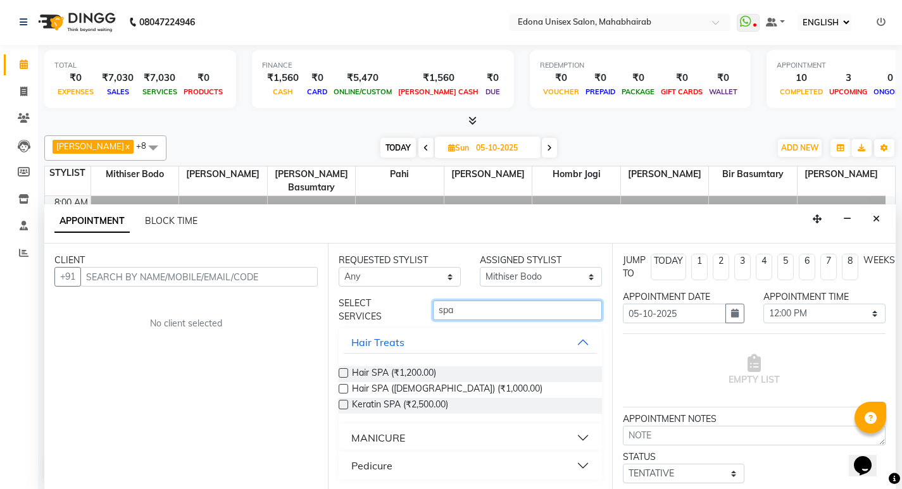
type input "spa"
click at [342, 370] on label at bounding box center [342, 372] width 9 height 9
click at [342, 370] on input "checkbox" at bounding box center [342, 374] width 8 height 8
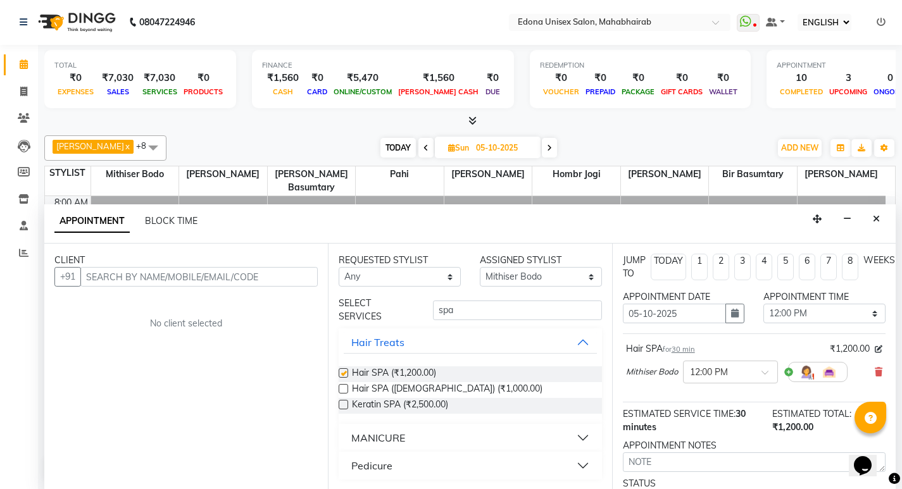
checkbox input "false"
click at [509, 307] on input "spa" at bounding box center [517, 311] width 169 height 20
type input "s"
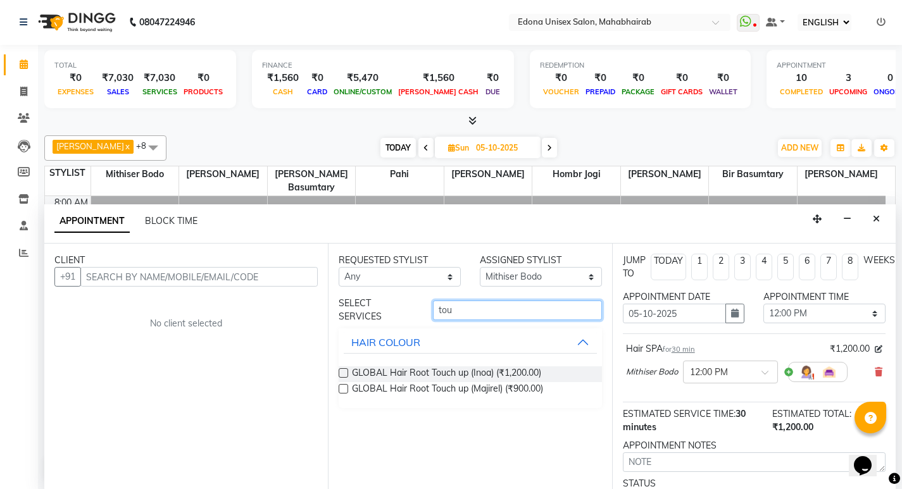
type input "tou"
click at [342, 372] on label at bounding box center [342, 372] width 9 height 9
click at [342, 372] on input "checkbox" at bounding box center [342, 374] width 8 height 8
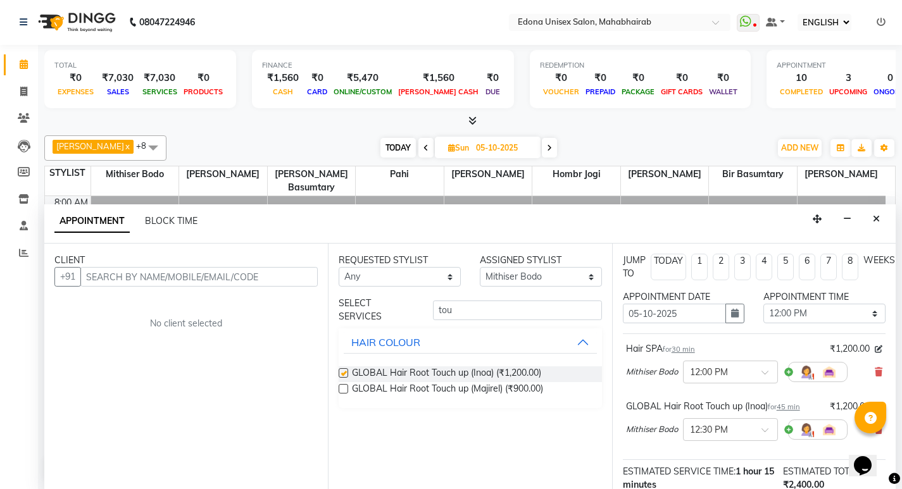
checkbox input "false"
click at [149, 275] on input "text" at bounding box center [198, 277] width 237 height 20
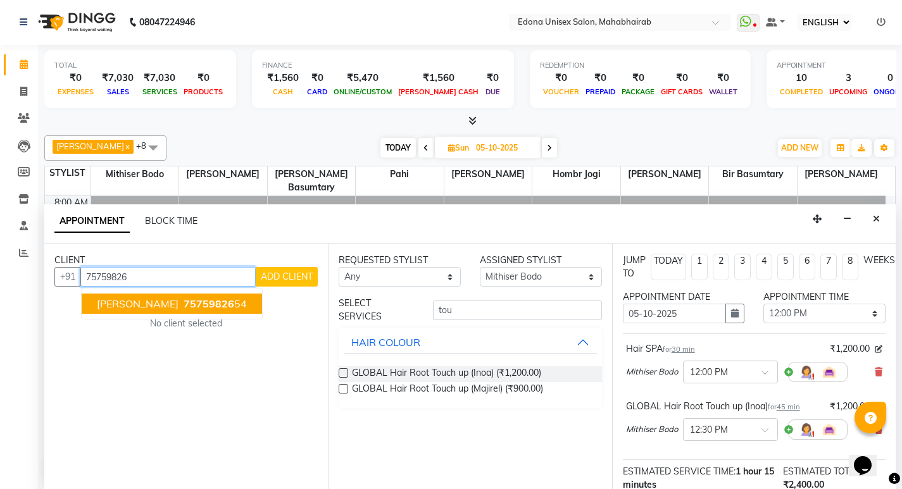
click at [122, 302] on span "[PERSON_NAME]" at bounding box center [138, 303] width 82 height 13
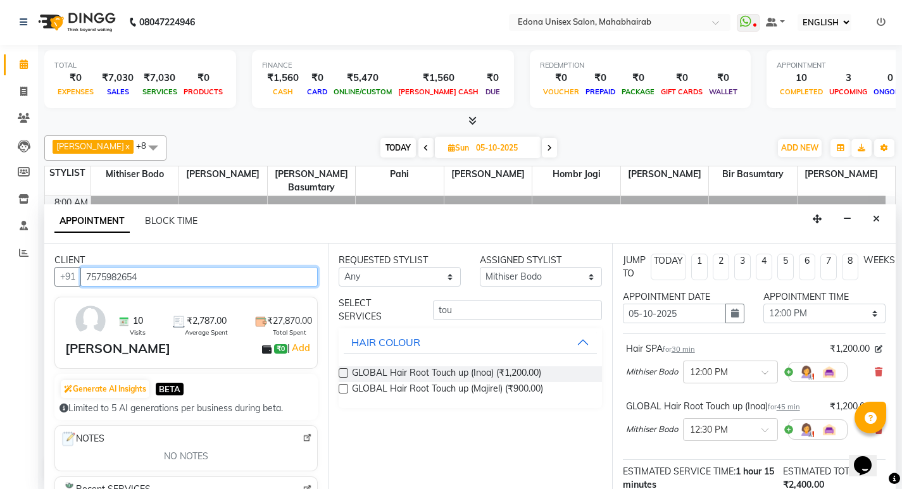
type input "7575982654"
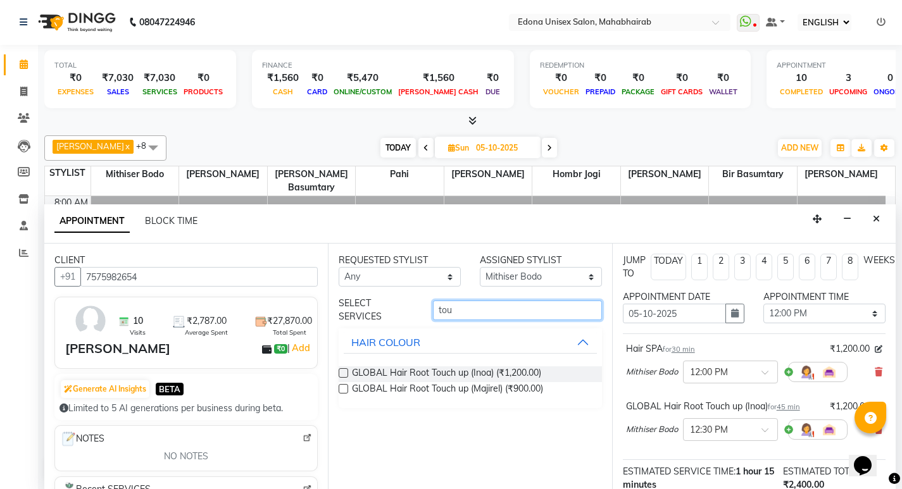
click at [556, 309] on input "tou" at bounding box center [517, 311] width 169 height 20
type input "t"
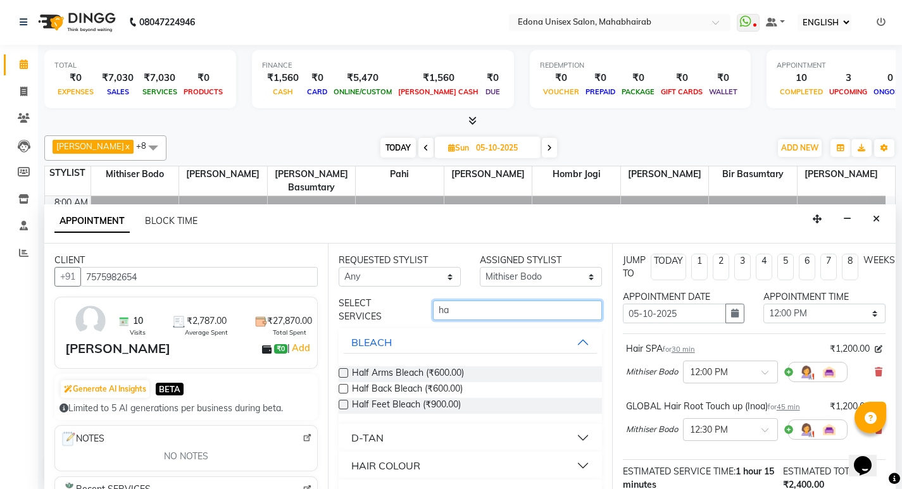
type input "h"
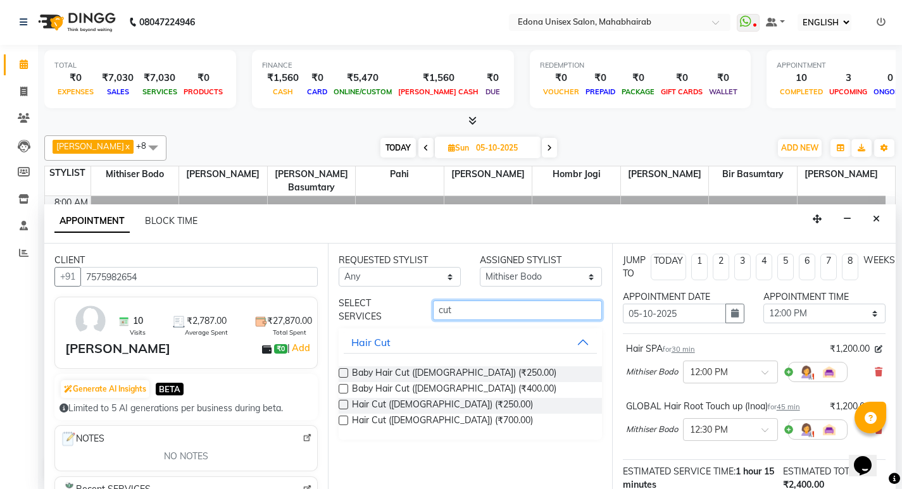
type input "cut"
click at [341, 387] on label at bounding box center [342, 388] width 9 height 9
click at [341, 387] on input "checkbox" at bounding box center [342, 390] width 8 height 8
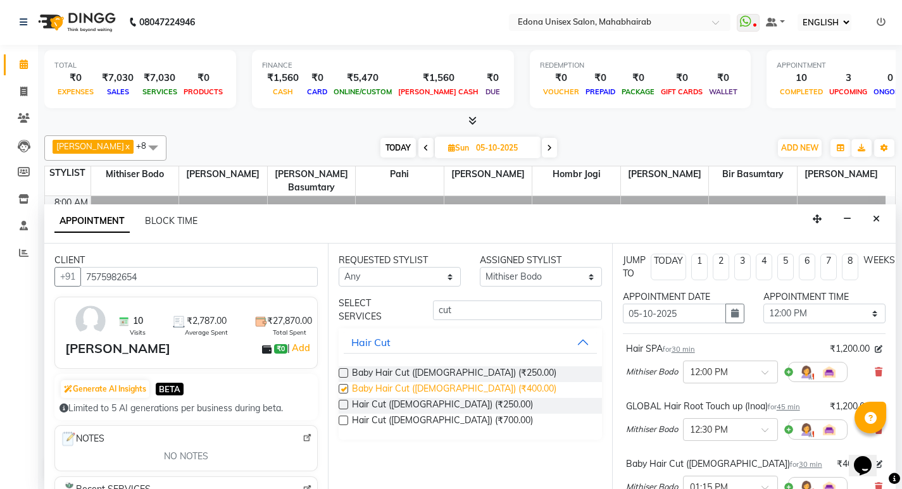
checkbox input "false"
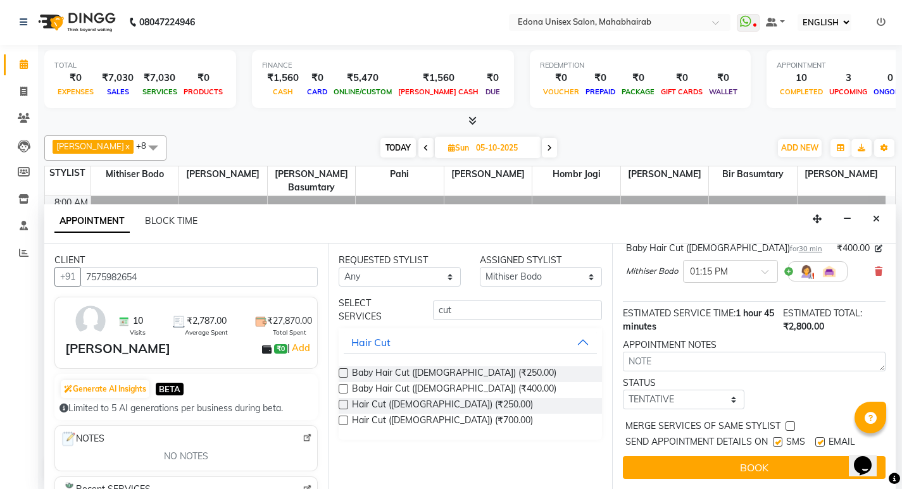
scroll to position [225, 0]
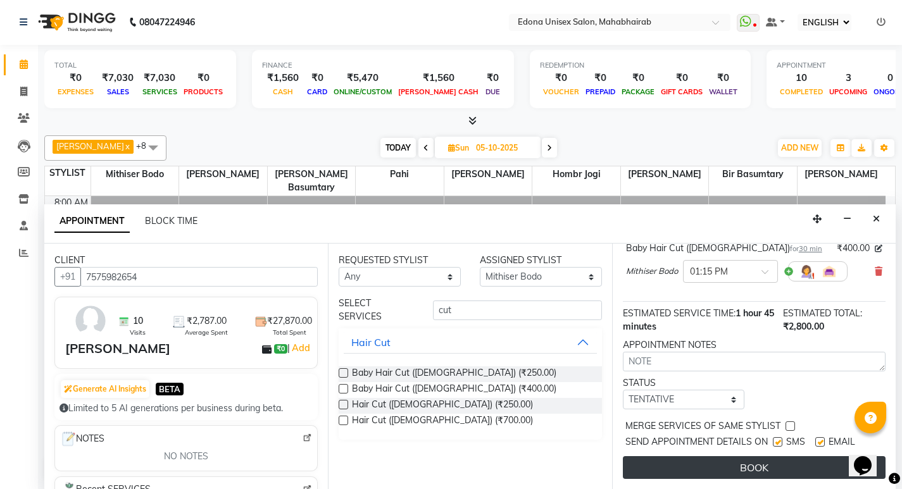
click at [740, 456] on button "BOOK" at bounding box center [754, 467] width 263 height 23
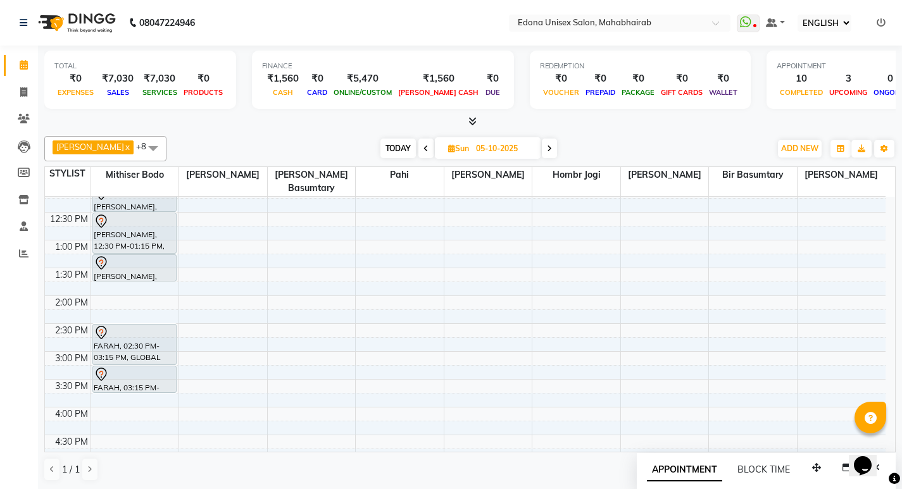
scroll to position [0, 0]
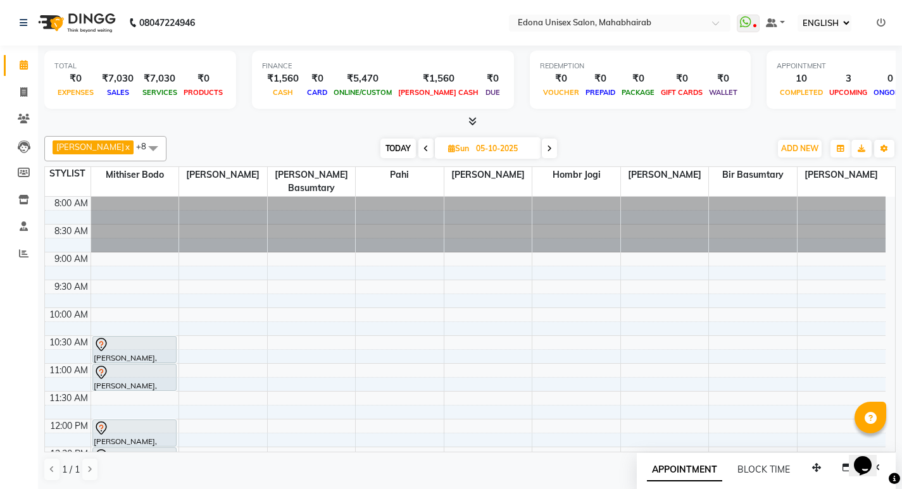
click at [418, 149] on span at bounding box center [425, 149] width 15 height 20
type input "04-10-2025"
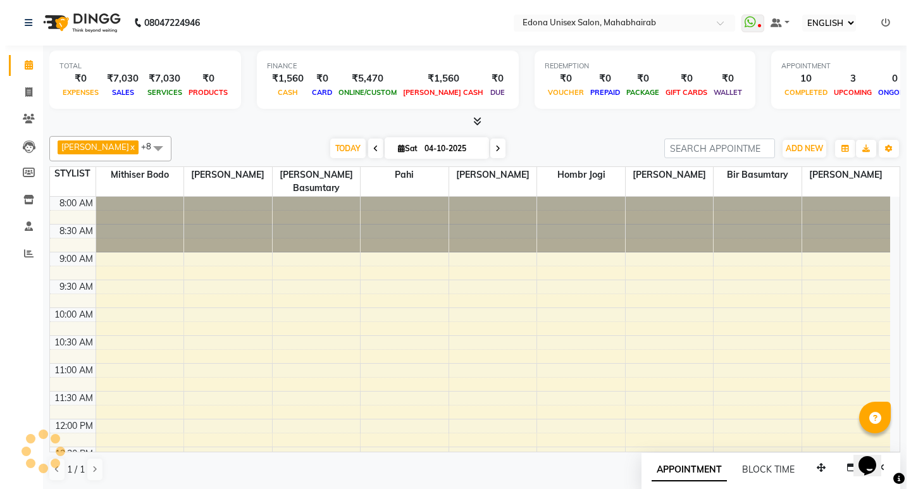
scroll to position [390, 0]
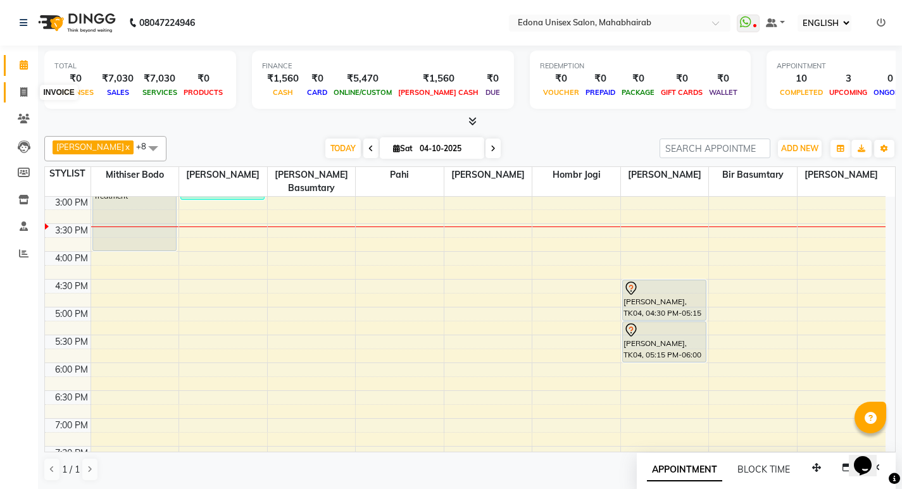
click at [22, 93] on icon at bounding box center [23, 91] width 7 height 9
select select "service"
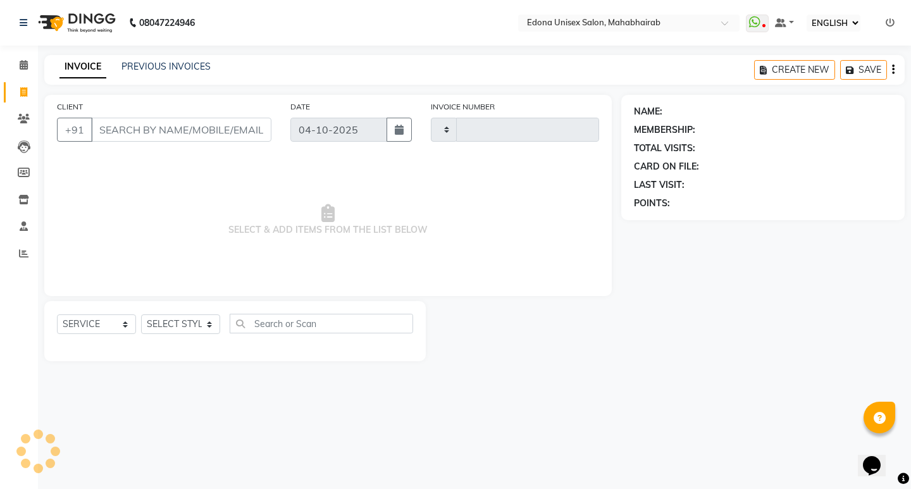
type input "3721"
select select "5393"
click at [206, 327] on select "SELECT STYLIST Admin [PERSON_NAME] Bir Basumtary [PERSON_NAME] [PERSON_NAME] Ho…" at bounding box center [180, 324] width 79 height 20
select select "87820"
click at [141, 314] on select "SELECT STYLIST Admin [PERSON_NAME] Bir Basumtary [PERSON_NAME] [PERSON_NAME] Ho…" at bounding box center [180, 324] width 79 height 20
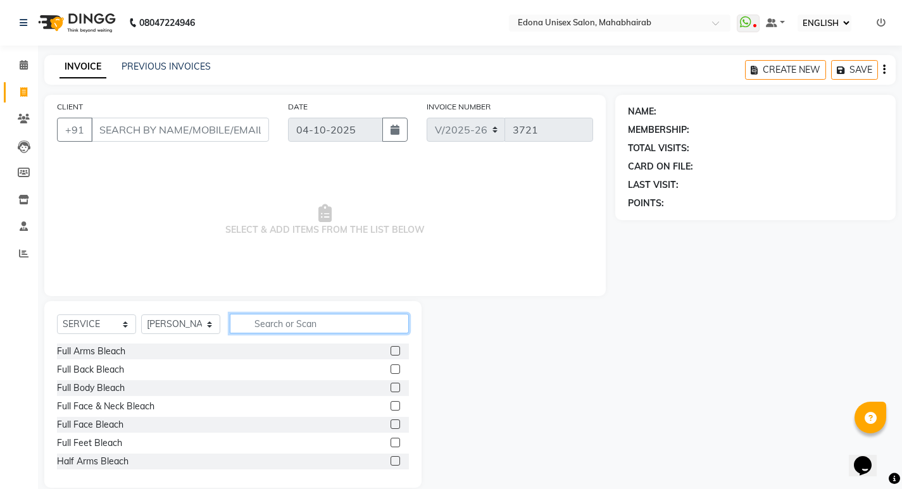
click at [279, 324] on input "text" at bounding box center [319, 324] width 179 height 20
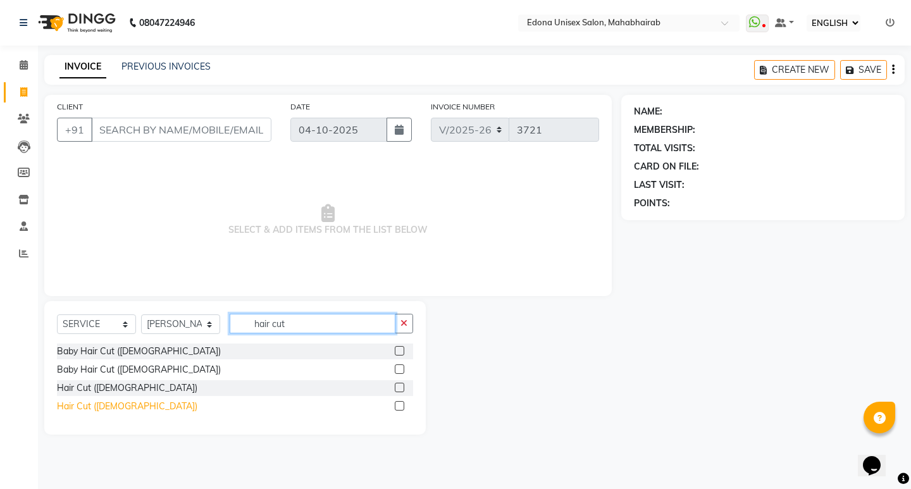
type input "hair cut"
click at [84, 406] on div "Hair Cut ([DEMOGRAPHIC_DATA])" at bounding box center [127, 406] width 140 height 13
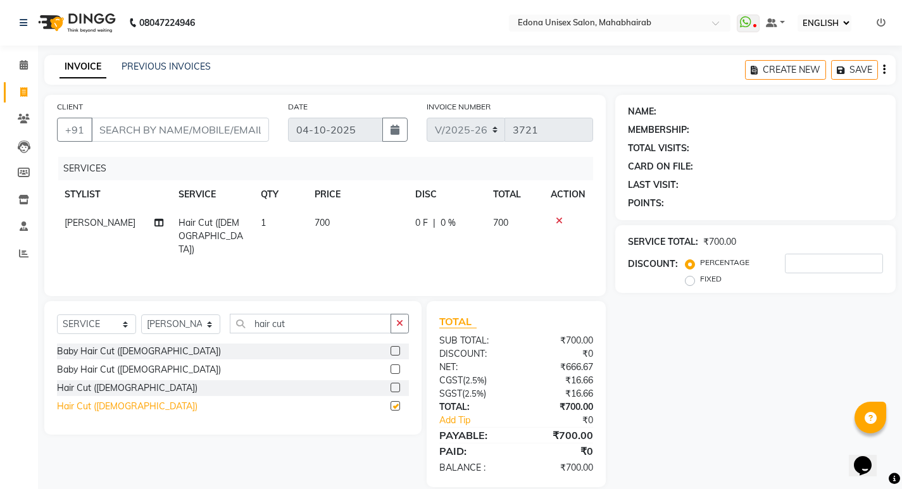
checkbox input "false"
click at [155, 70] on link "PREVIOUS INVOICES" at bounding box center [165, 66] width 89 height 11
click at [220, 127] on input "CLIENT" at bounding box center [180, 130] width 178 height 24
type input "6"
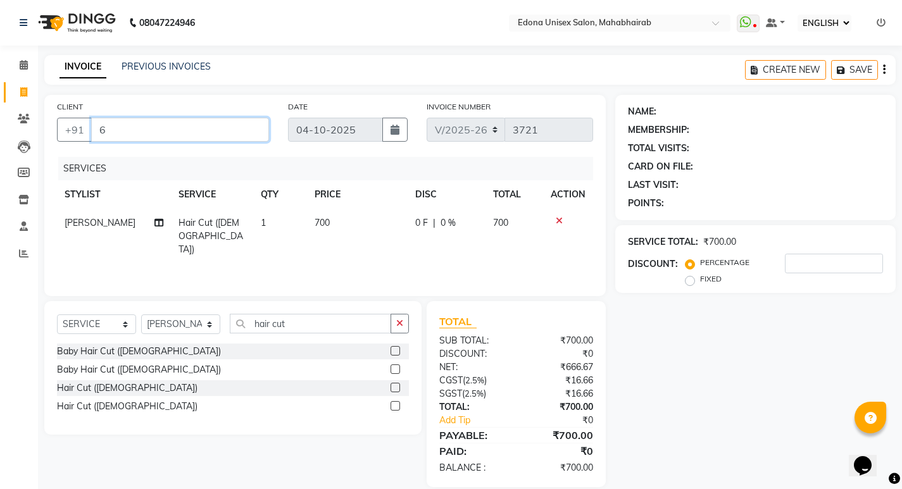
type input "0"
type input "6001281349"
click at [220, 127] on span "ADD CLIENT" at bounding box center [231, 129] width 60 height 13
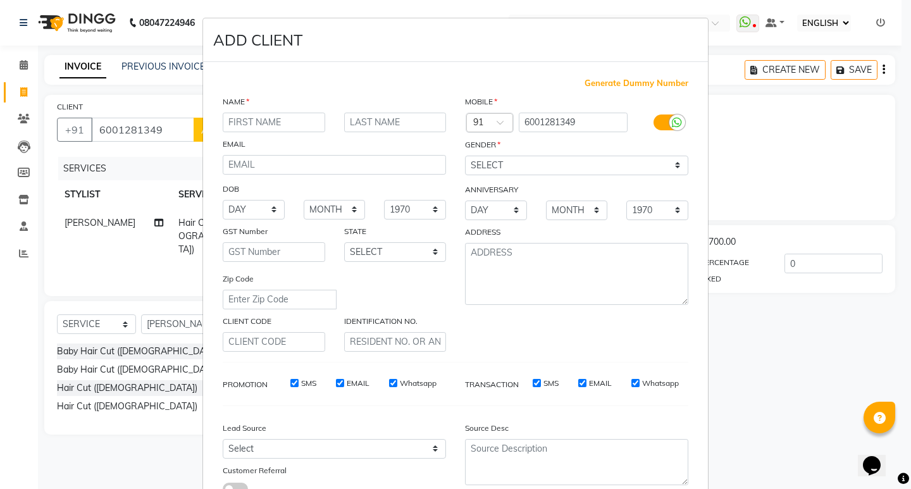
click at [285, 116] on input "text" at bounding box center [274, 123] width 102 height 20
type input "pratiasha"
click at [504, 168] on select "SELECT [DEMOGRAPHIC_DATA] [DEMOGRAPHIC_DATA] OTHER PREFER NOT TO SAY" at bounding box center [576, 166] width 223 height 20
select select "[DEMOGRAPHIC_DATA]"
click at [465, 156] on select "SELECT [DEMOGRAPHIC_DATA] [DEMOGRAPHIC_DATA] OTHER PREFER NOT TO SAY" at bounding box center [576, 166] width 223 height 20
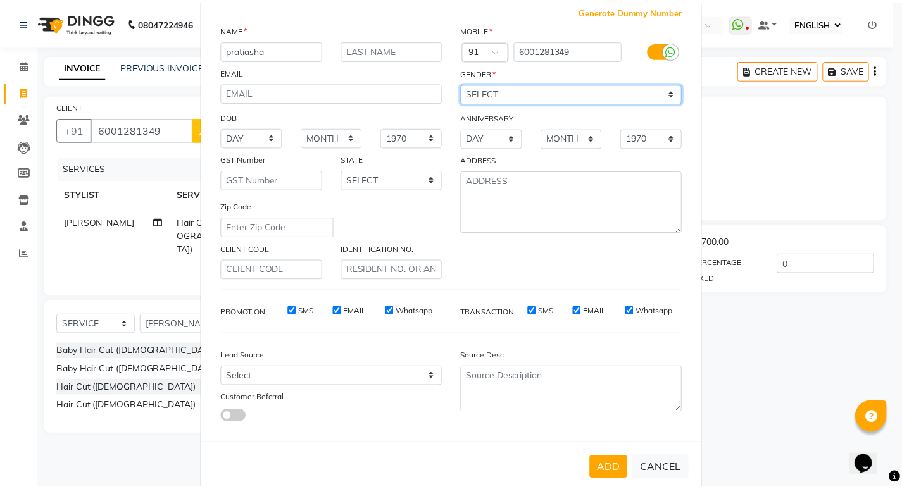
scroll to position [95, 0]
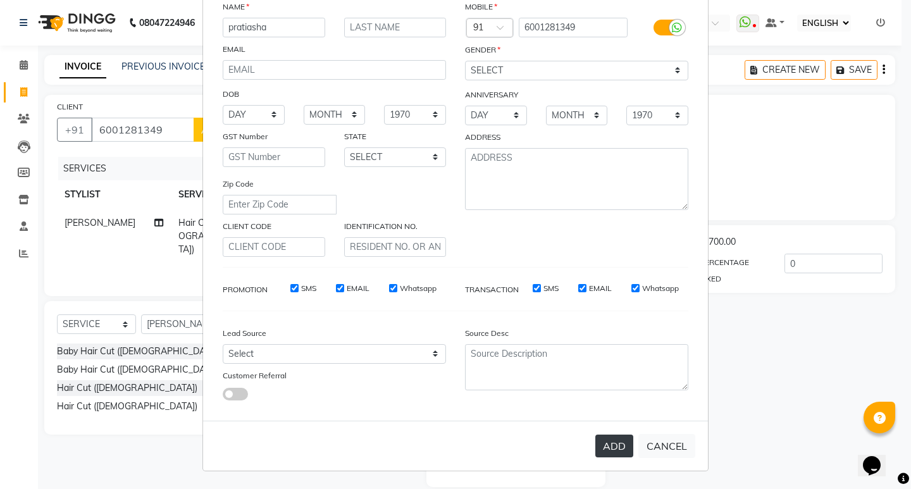
click at [608, 447] on button "ADD" at bounding box center [614, 446] width 38 height 23
select select
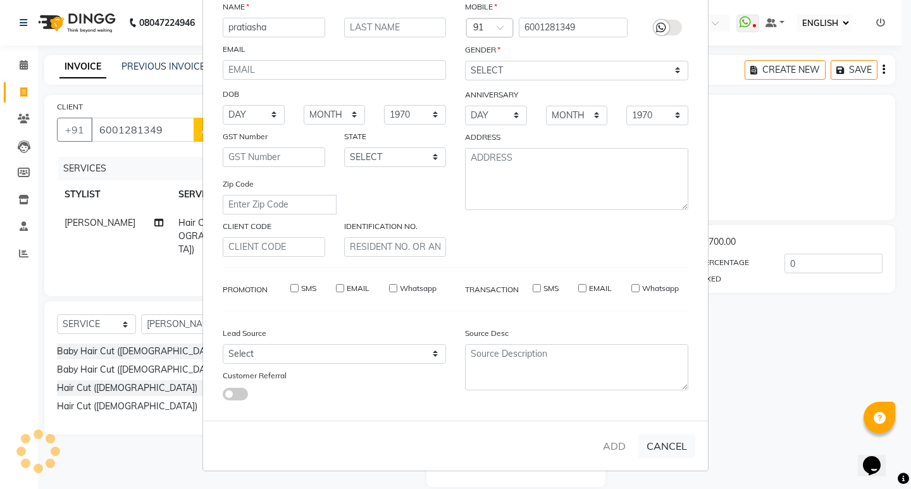
select select
checkbox input "false"
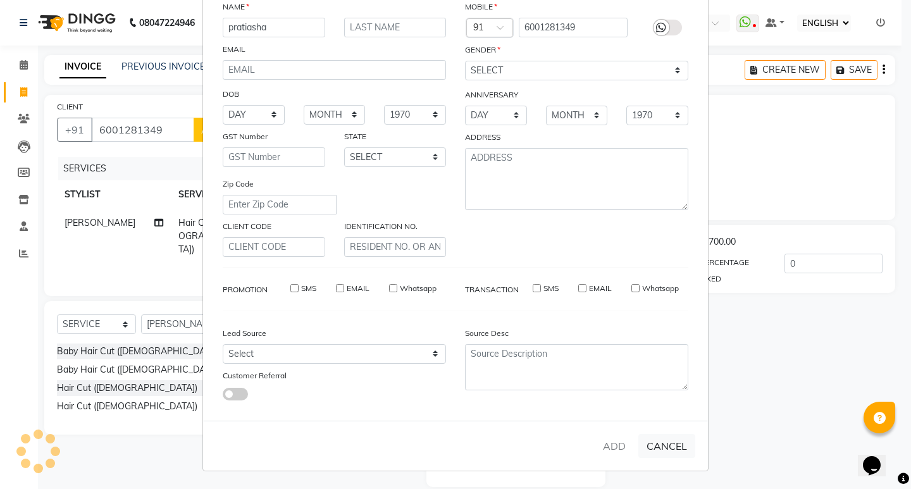
checkbox input "false"
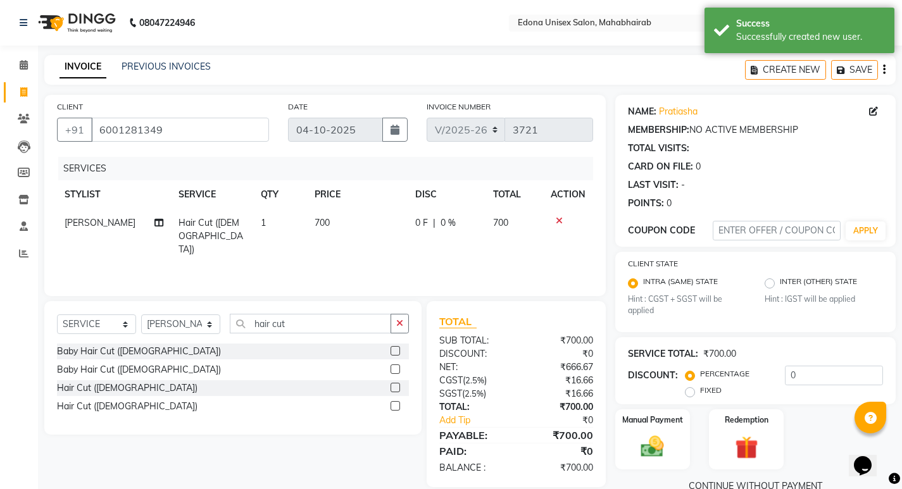
scroll to position [25, 0]
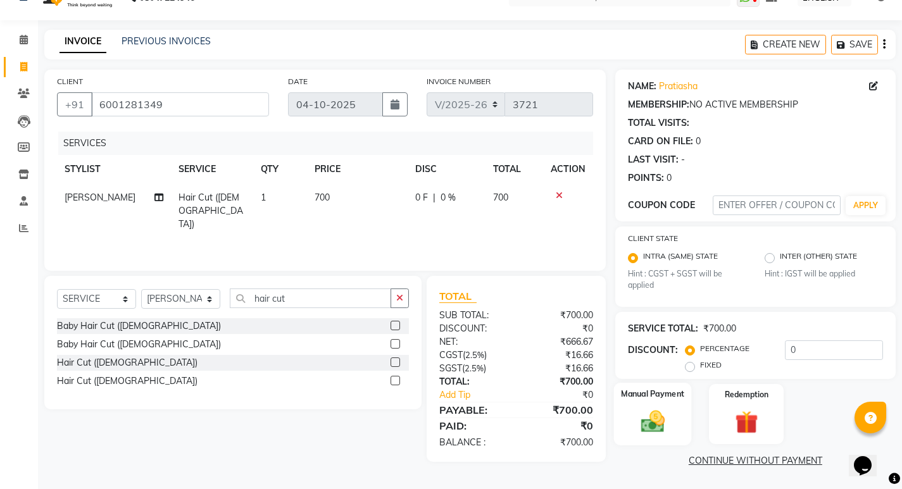
click at [647, 416] on img at bounding box center [652, 421] width 39 height 27
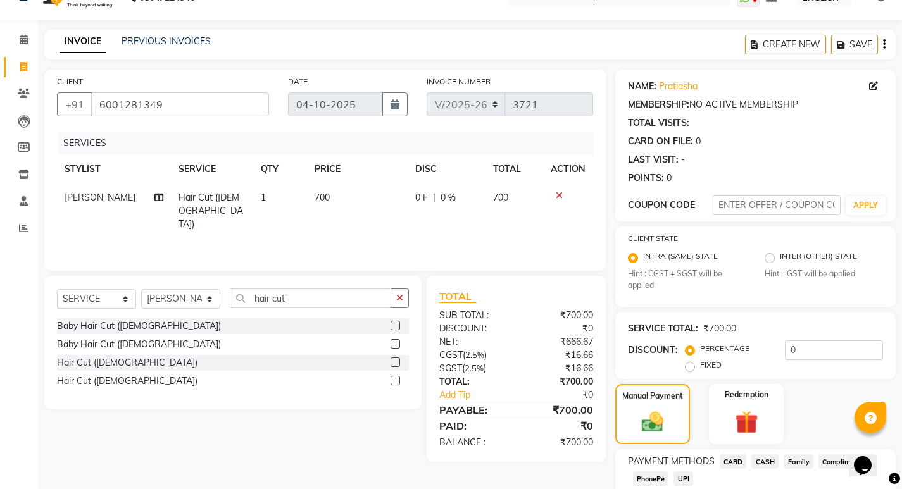
scroll to position [106, 0]
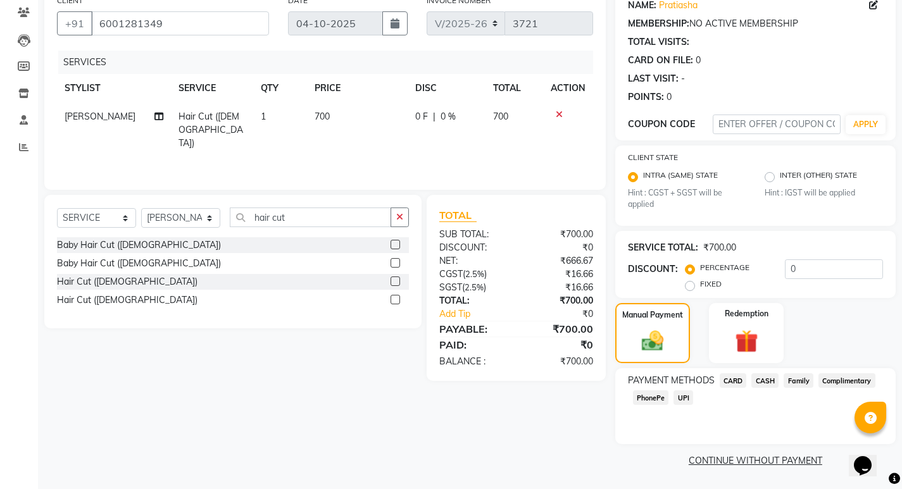
click at [649, 397] on span "PhonePe" at bounding box center [651, 397] width 36 height 15
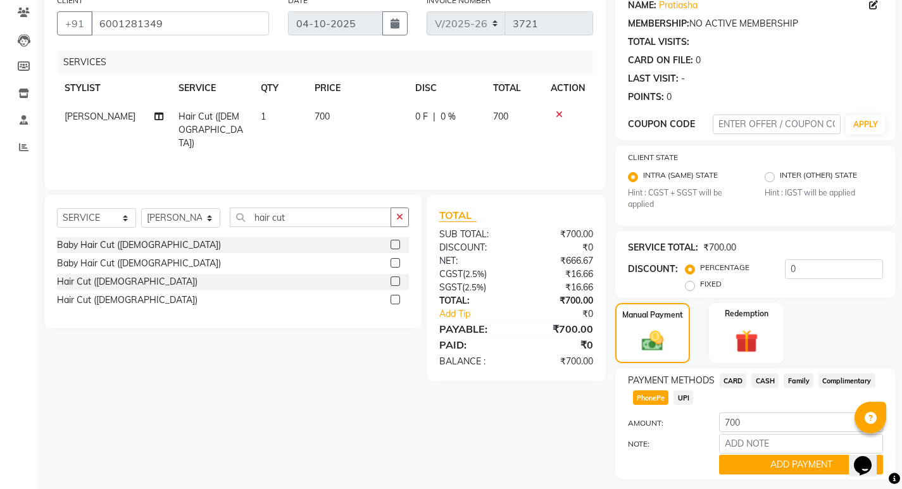
scroll to position [142, 0]
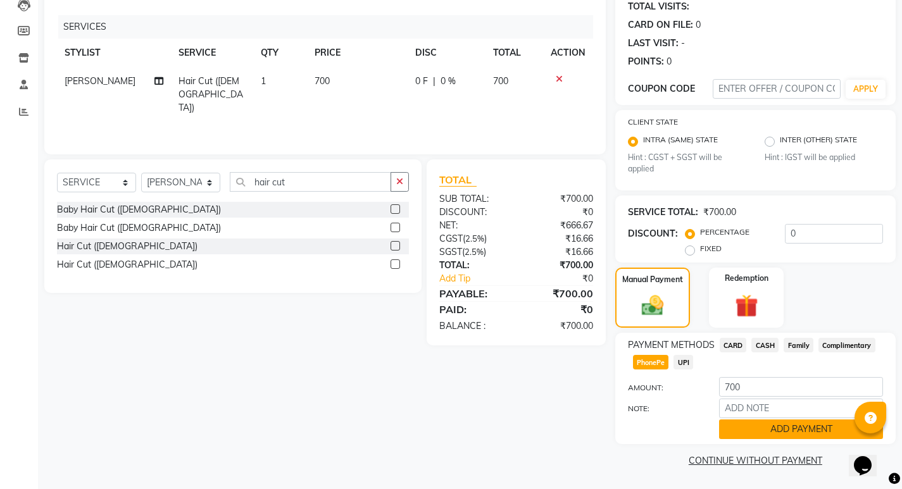
click at [744, 429] on button "ADD PAYMENT" at bounding box center [801, 429] width 164 height 20
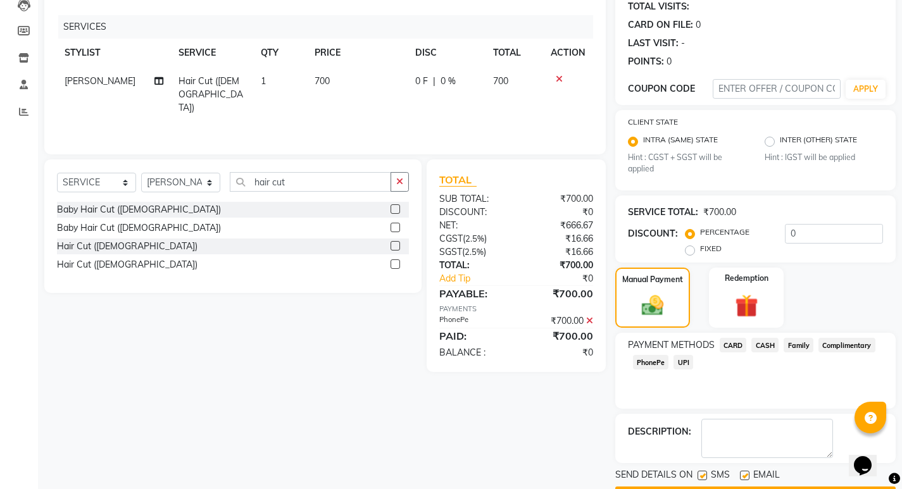
scroll to position [178, 0]
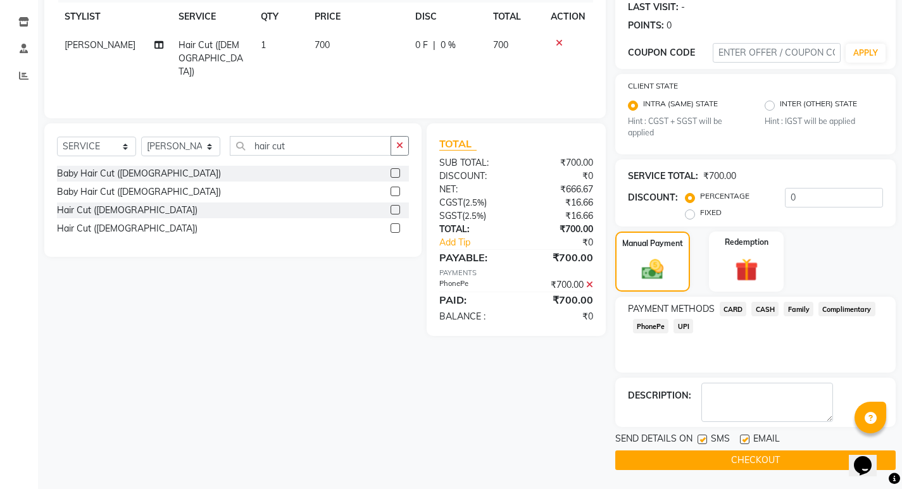
click at [659, 455] on button "CHECKOUT" at bounding box center [755, 460] width 280 height 20
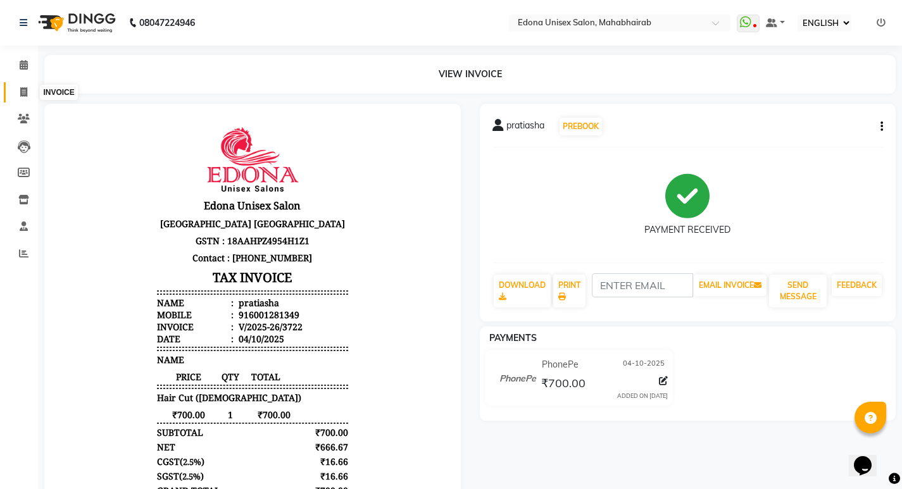
click at [16, 92] on span at bounding box center [24, 92] width 22 height 15
select select "service"
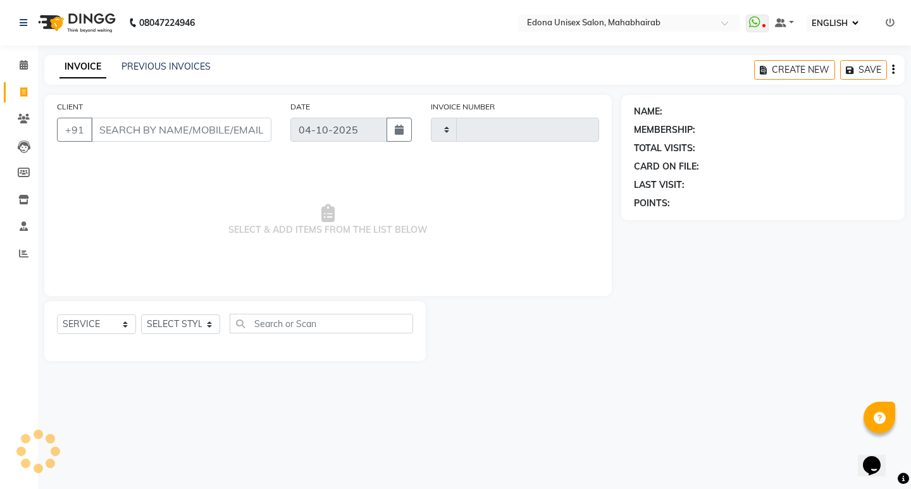
type input "3723"
select select "5393"
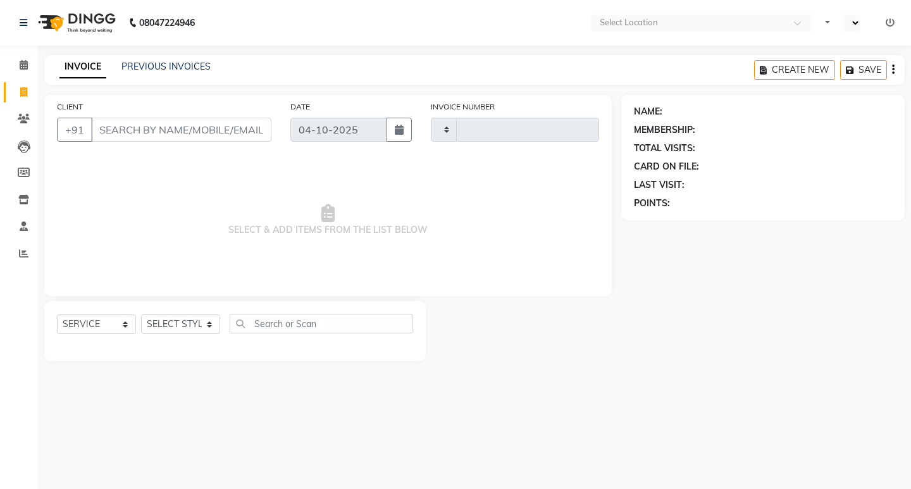
select select "service"
type input "3721"
select select "ec"
select select "5393"
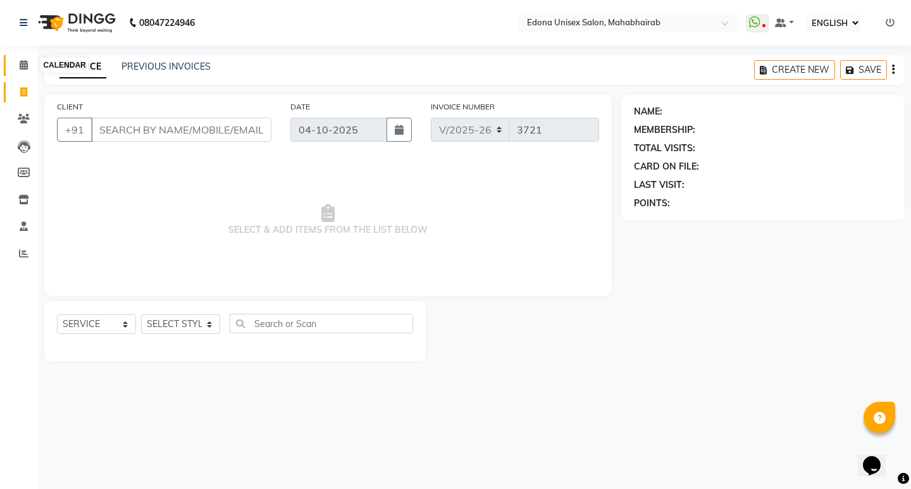
click at [26, 63] on icon at bounding box center [24, 64] width 8 height 9
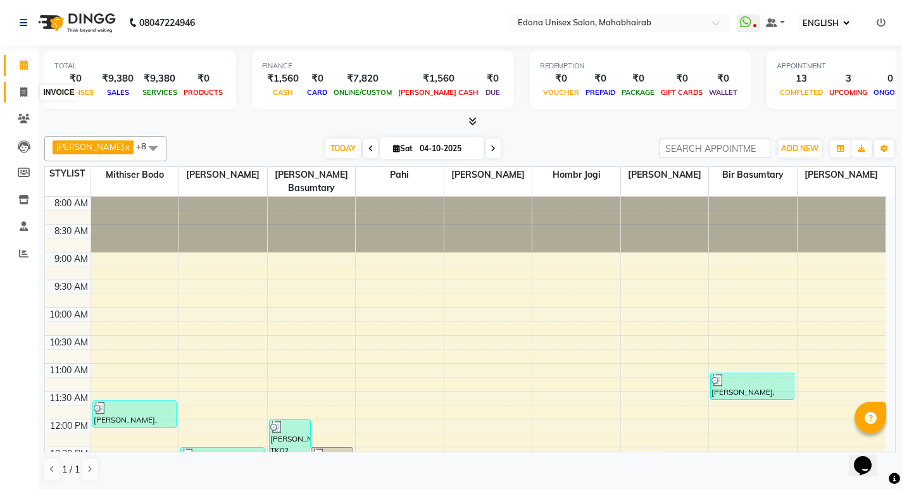
click at [23, 94] on icon at bounding box center [23, 91] width 7 height 9
select select "service"
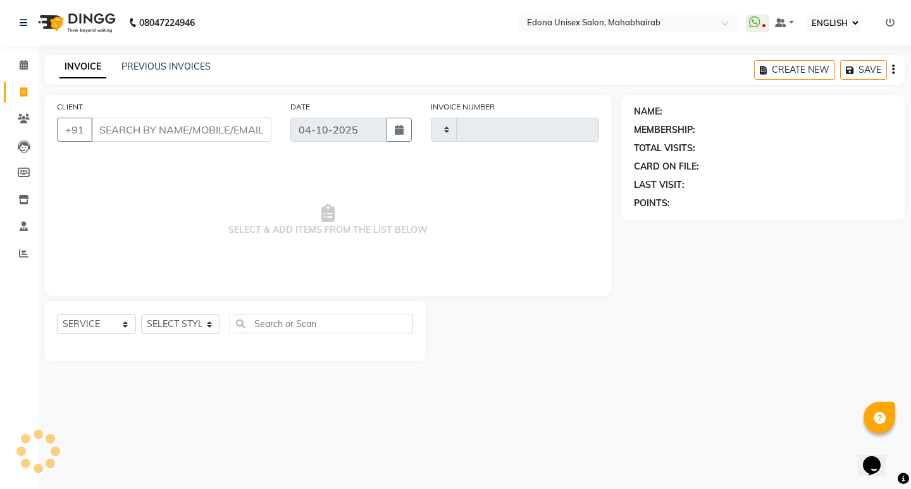
type input "3723"
select select "5393"
click at [802, 371] on main "INVOICE PREVIOUS INVOICES CREATE NEW SAVE CLIENT +91 DATE [DATE] INVOICE NUMBER…" at bounding box center [474, 217] width 873 height 325
click at [211, 326] on select "SELECT STYLIST Admin [PERSON_NAME] Bir Basumtary [PERSON_NAME] [PERSON_NAME] Ho…" at bounding box center [180, 324] width 79 height 20
select select "69341"
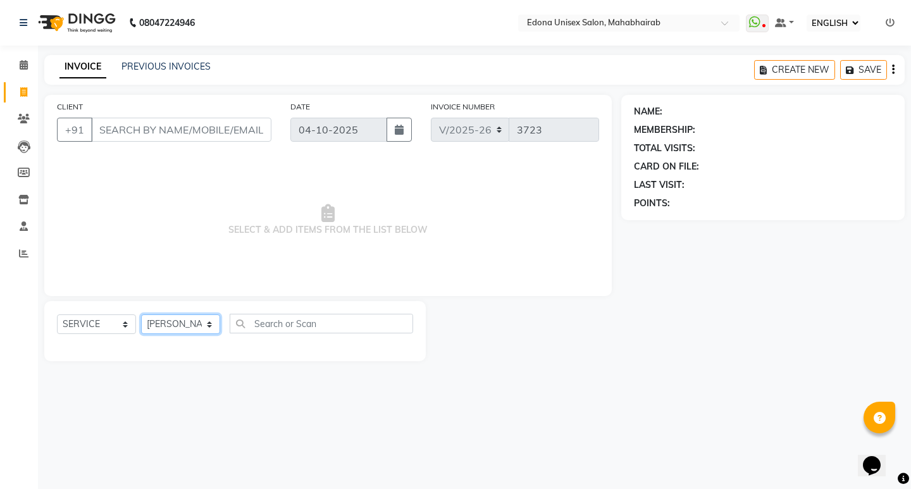
click at [141, 314] on select "SELECT STYLIST Admin [PERSON_NAME] Bir Basumtary [PERSON_NAME] [PERSON_NAME] Ho…" at bounding box center [180, 324] width 79 height 20
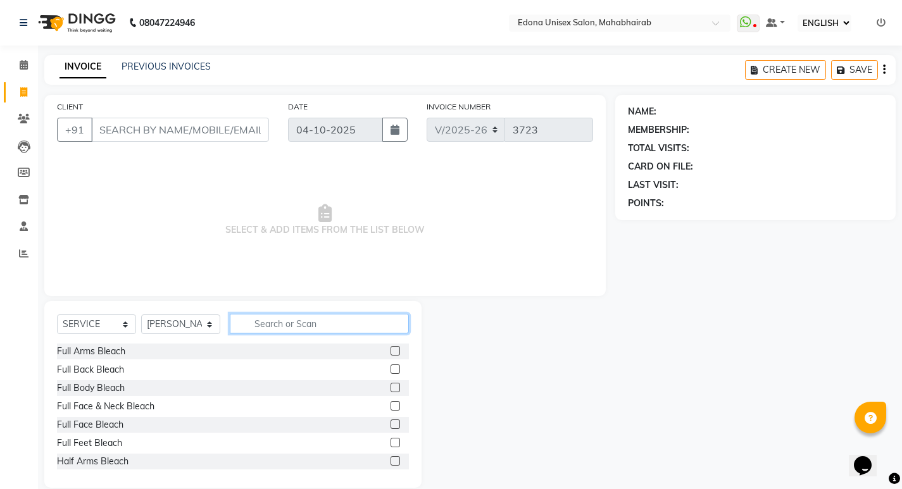
click at [271, 321] on input "text" at bounding box center [319, 324] width 179 height 20
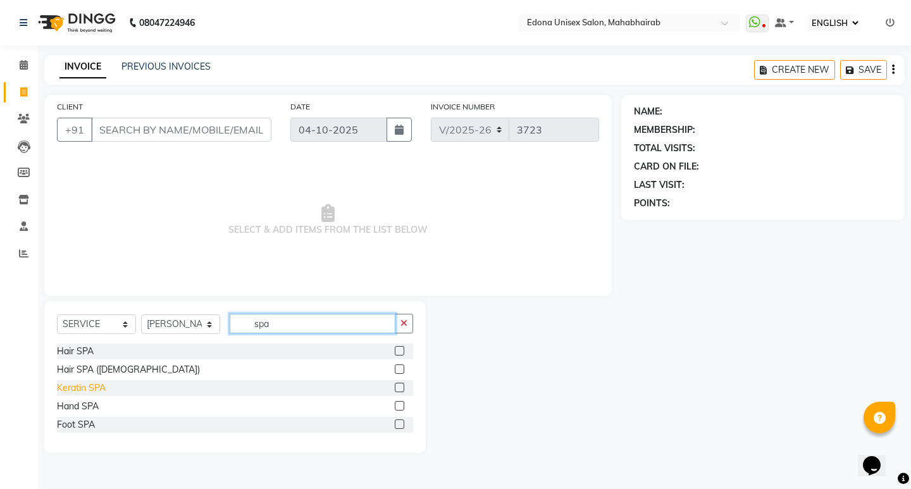
type input "spa"
click at [85, 386] on div "Keratin SPA" at bounding box center [81, 388] width 49 height 13
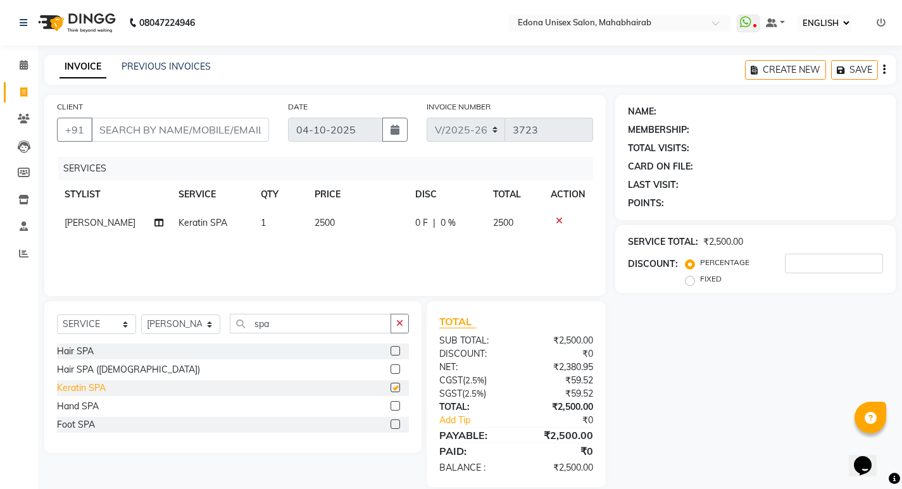
checkbox input "false"
click at [321, 219] on span "2500" at bounding box center [324, 222] width 20 height 11
select select "69341"
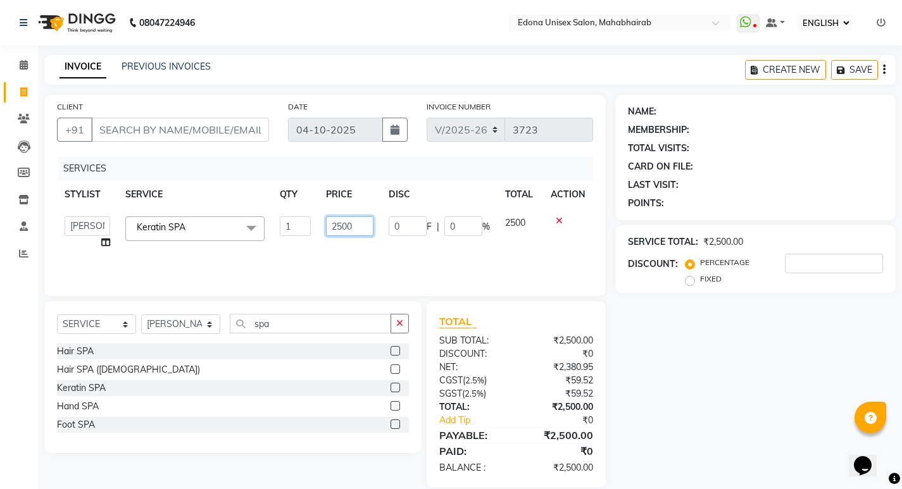
drag, startPoint x: 342, startPoint y: 224, endPoint x: 357, endPoint y: 224, distance: 15.8
click at [344, 224] on input "2500" at bounding box center [349, 226] width 47 height 20
type input "2000"
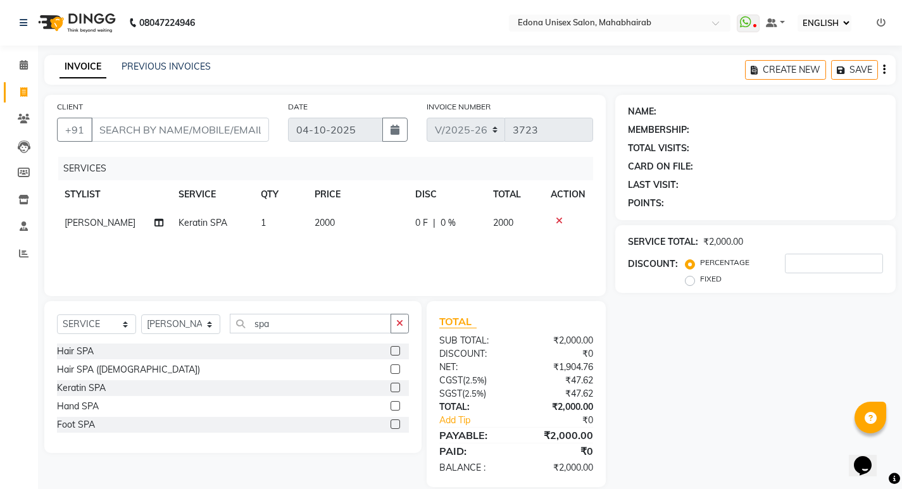
drag, startPoint x: 361, startPoint y: 243, endPoint x: 269, endPoint y: 173, distance: 116.0
click at [359, 242] on div "SERVICES STYLIST SERVICE QTY PRICE DISC TOTAL ACTION [PERSON_NAME] Keratin SPA …" at bounding box center [325, 220] width 536 height 127
click at [197, 121] on input "CLIENT" at bounding box center [180, 130] width 178 height 24
type input "7"
type input "0"
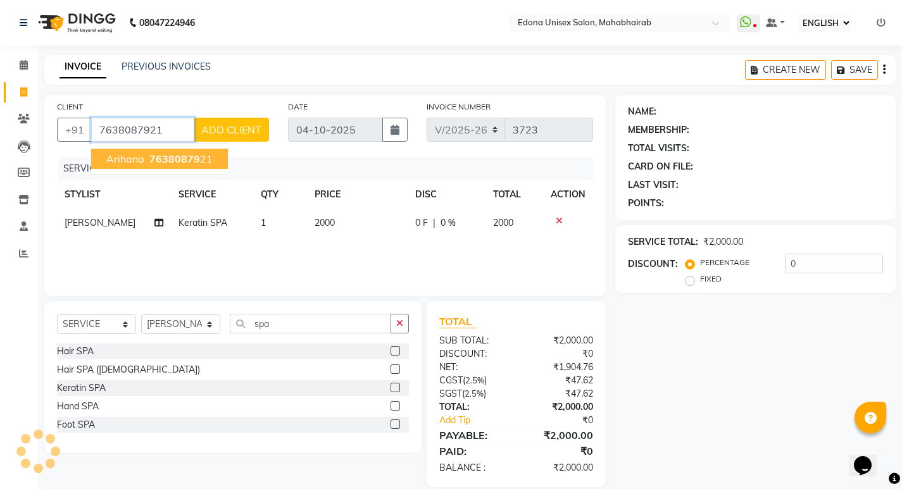
type input "7638087921"
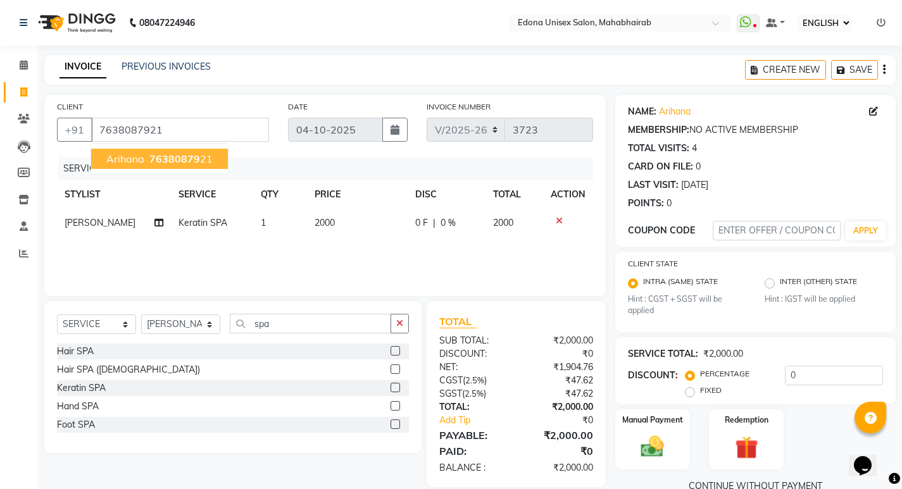
click at [125, 164] on span "Arihana" at bounding box center [125, 158] width 38 height 13
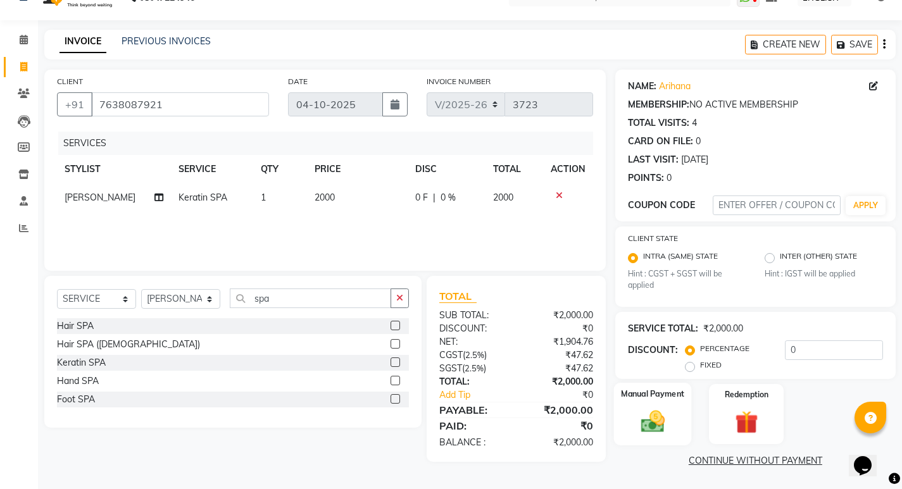
click at [657, 423] on img at bounding box center [652, 421] width 39 height 27
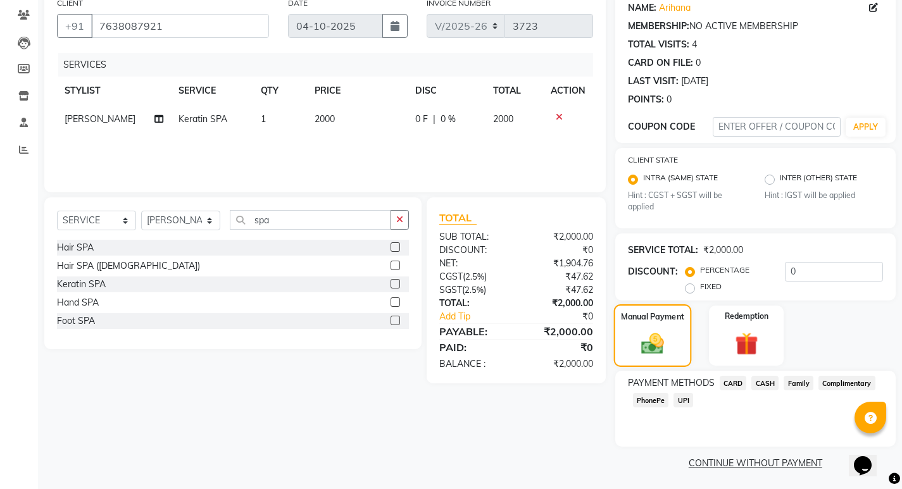
scroll to position [106, 0]
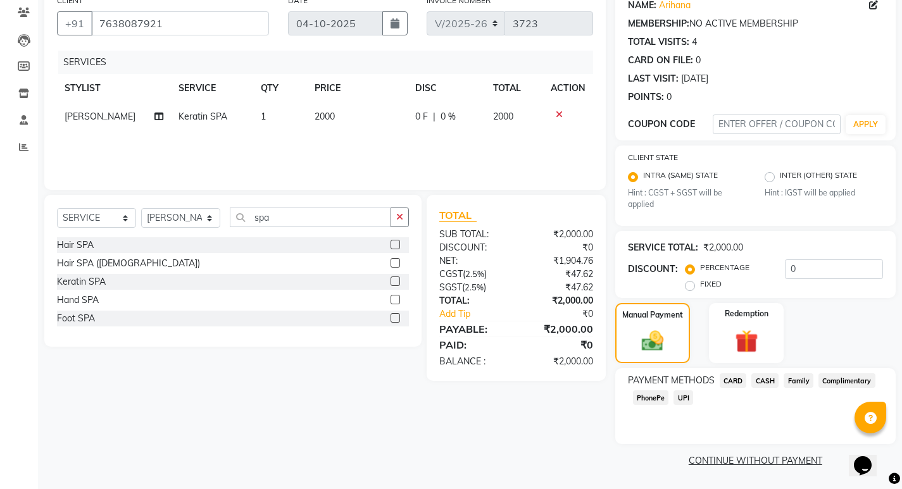
click at [656, 401] on span "PhonePe" at bounding box center [651, 397] width 36 height 15
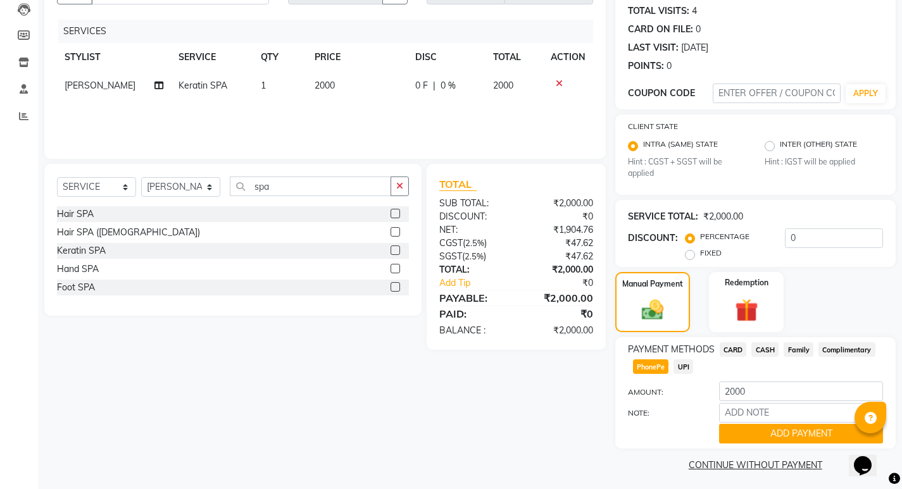
scroll to position [142, 0]
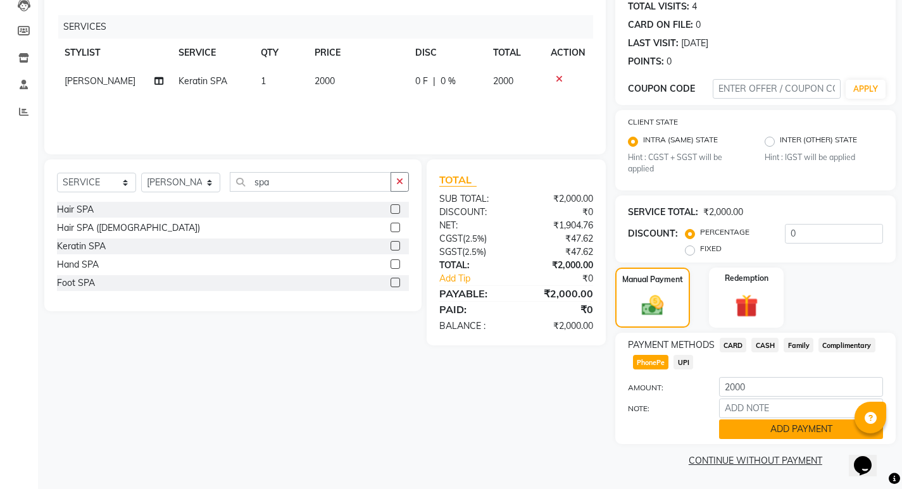
click at [756, 426] on button "ADD PAYMENT" at bounding box center [801, 429] width 164 height 20
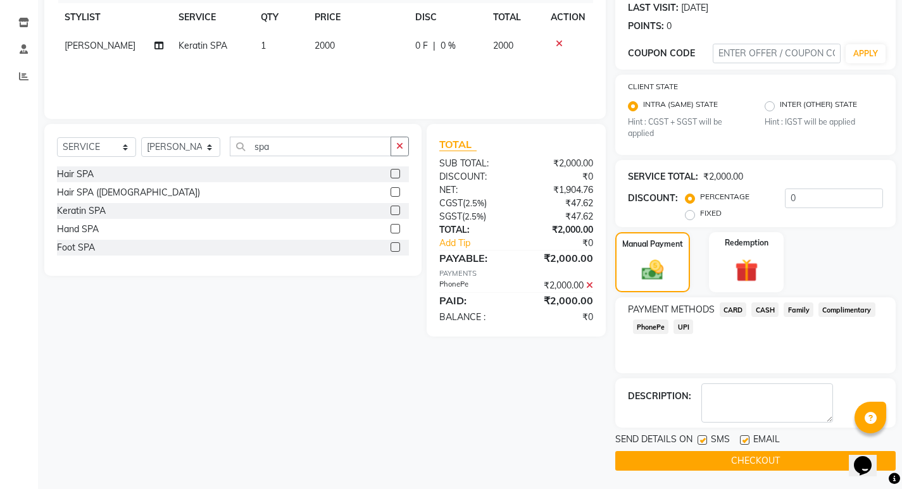
scroll to position [178, 0]
click at [733, 463] on button "CHECKOUT" at bounding box center [755, 460] width 280 height 20
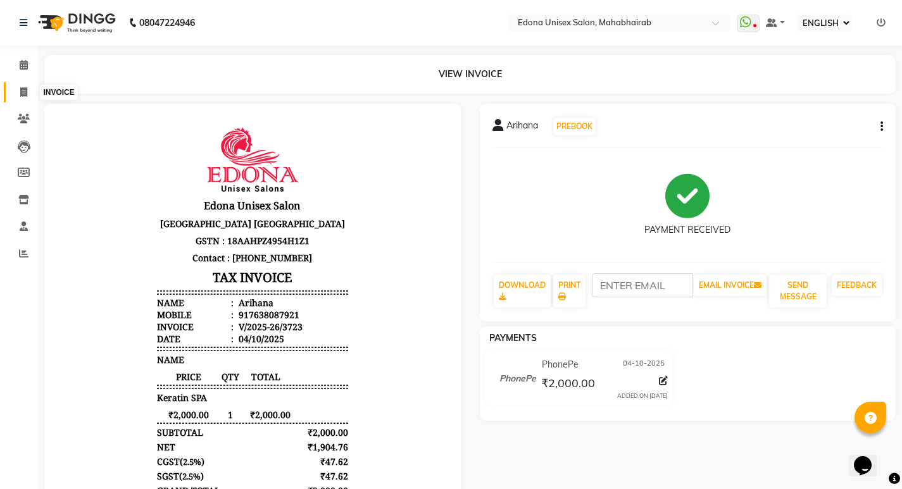
click at [25, 95] on icon at bounding box center [23, 91] width 7 height 9
select select "service"
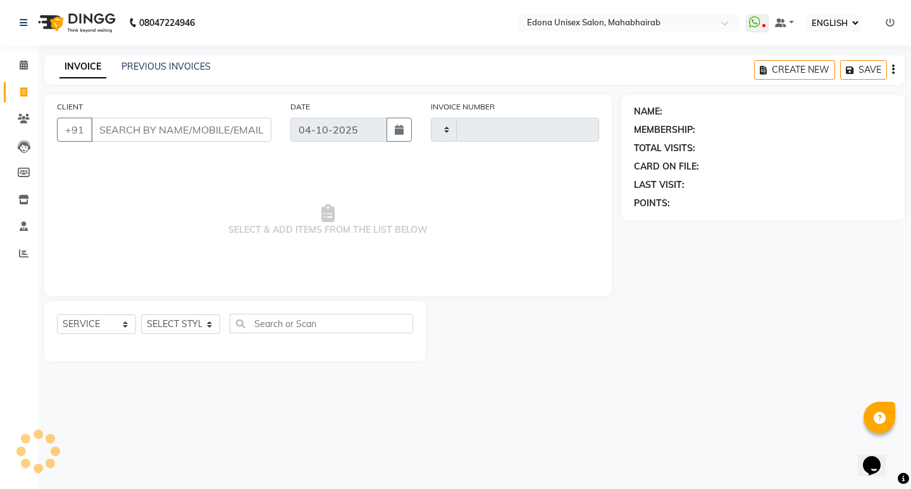
type input "3724"
select select "5393"
click at [212, 323] on select "SELECT STYLIST Admin [PERSON_NAME] Bir Basumtary [PERSON_NAME] [PERSON_NAME] Ho…" at bounding box center [180, 324] width 79 height 20
select select "69793"
click at [141, 314] on select "SELECT STYLIST Admin [PERSON_NAME] Bir Basumtary [PERSON_NAME] [PERSON_NAME] Ho…" at bounding box center [180, 324] width 79 height 20
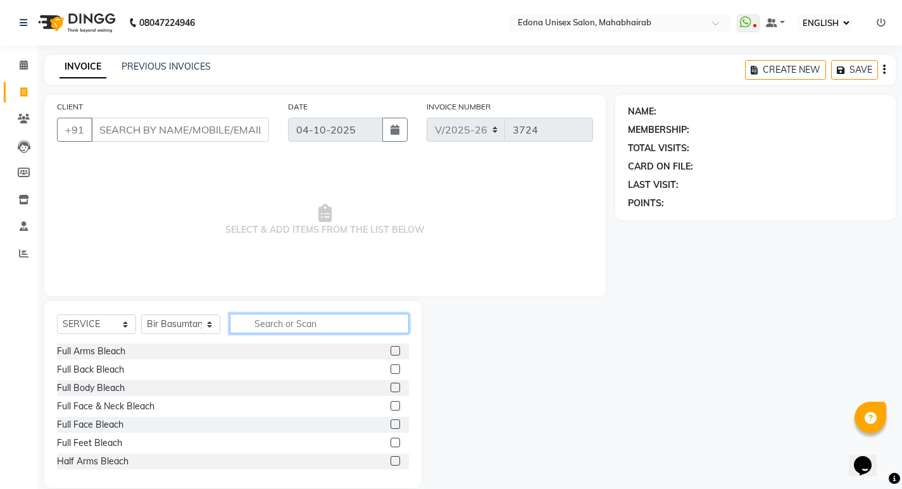
click at [340, 327] on input "text" at bounding box center [319, 324] width 179 height 20
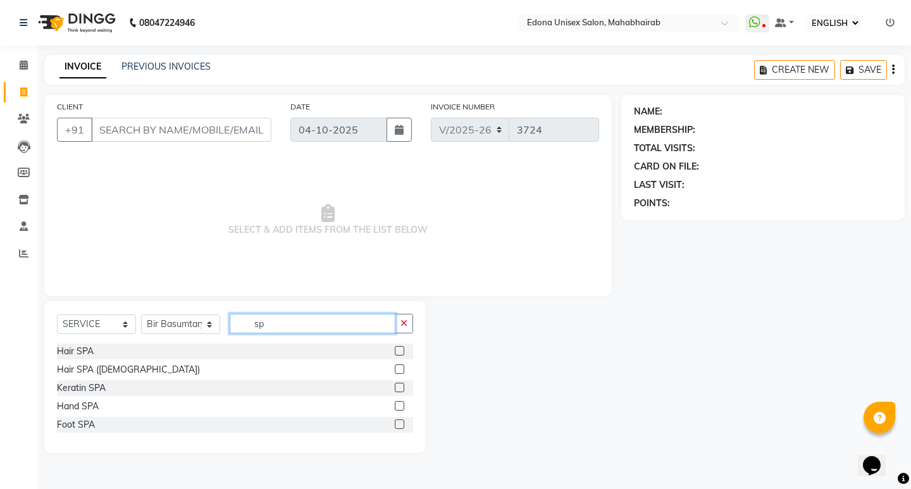
type input "sp"
click at [167, 350] on div "Hair SPA" at bounding box center [235, 352] width 356 height 16
click at [117, 349] on div "Hair SPA" at bounding box center [235, 352] width 356 height 16
click at [77, 350] on div "Hair SPA" at bounding box center [75, 351] width 37 height 13
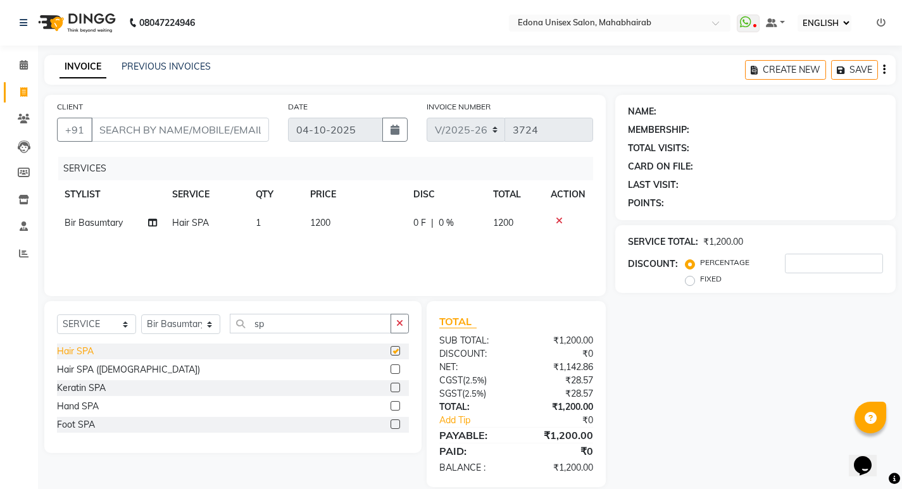
checkbox input "false"
click at [321, 223] on span "1200" at bounding box center [320, 222] width 20 height 11
select select "69793"
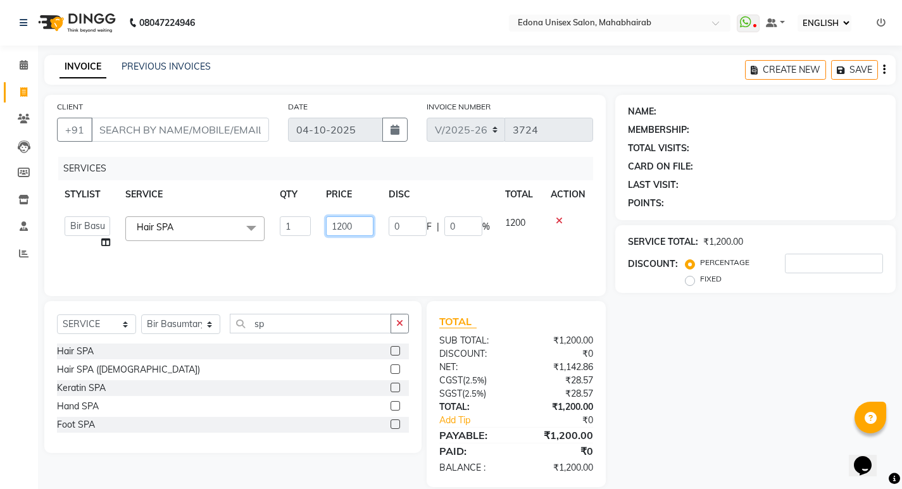
drag, startPoint x: 344, startPoint y: 222, endPoint x: 331, endPoint y: 211, distance: 16.6
click at [340, 221] on input "1200" at bounding box center [349, 226] width 47 height 20
type input "1500"
drag, startPoint x: 316, startPoint y: 255, endPoint x: 310, endPoint y: 252, distance: 6.5
click at [316, 254] on div "SERVICES STYLIST SERVICE QTY PRICE DISC TOTAL ACTION Admin Anchuli [PERSON_NAME…" at bounding box center [325, 220] width 536 height 127
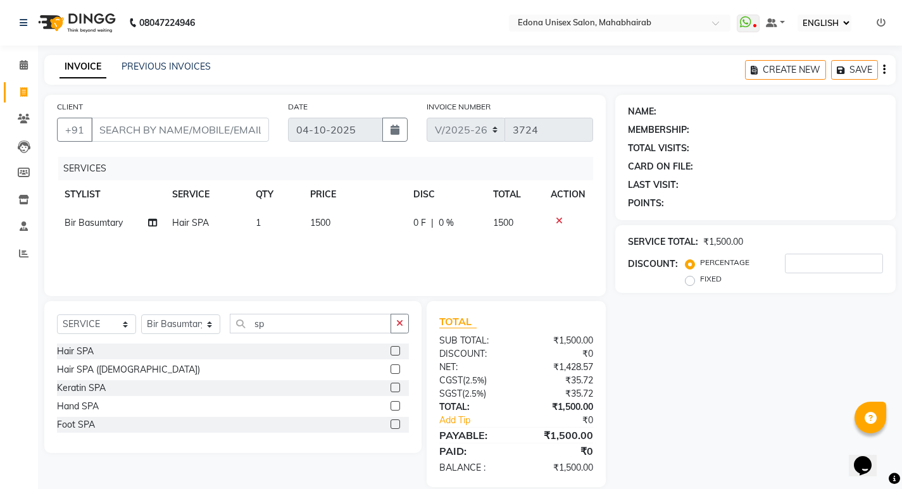
click at [217, 116] on div "CLIENT +91" at bounding box center [162, 126] width 231 height 52
click at [216, 134] on input "CLIENT" at bounding box center [180, 130] width 178 height 24
type input "9"
type input "0"
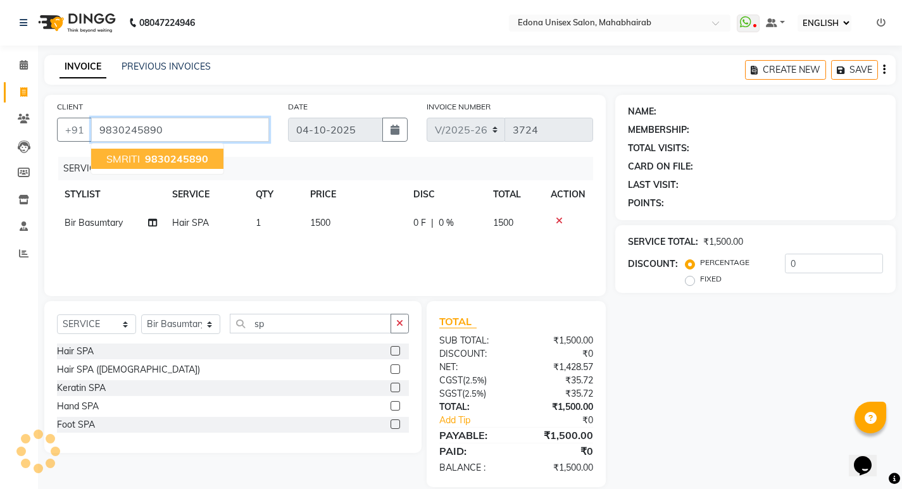
type input "9830245890"
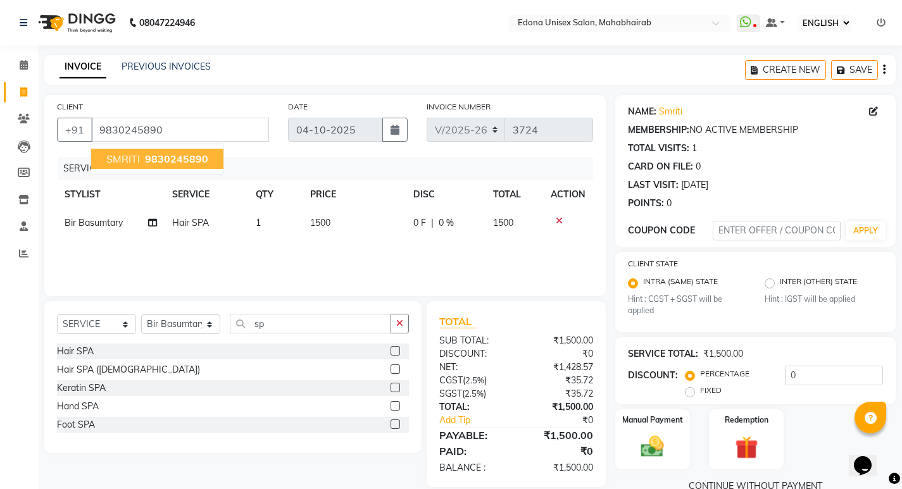
click at [149, 163] on span "9830245890" at bounding box center [176, 158] width 63 height 13
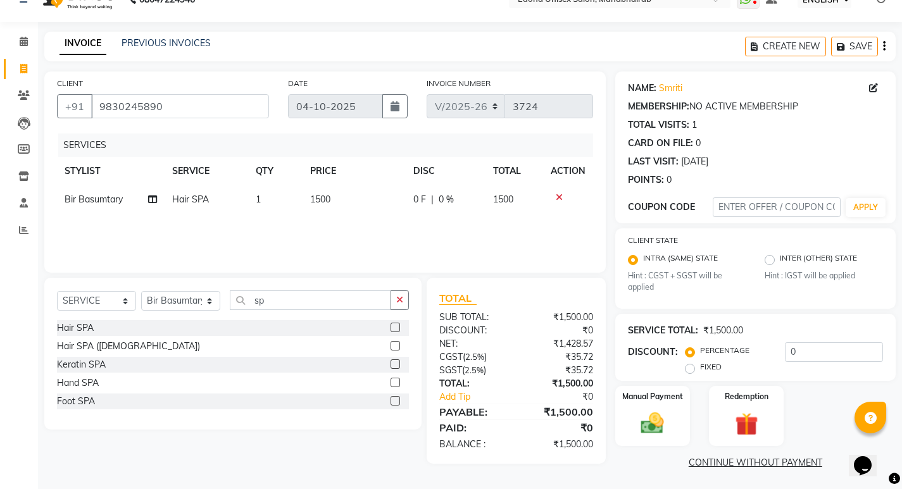
scroll to position [25, 0]
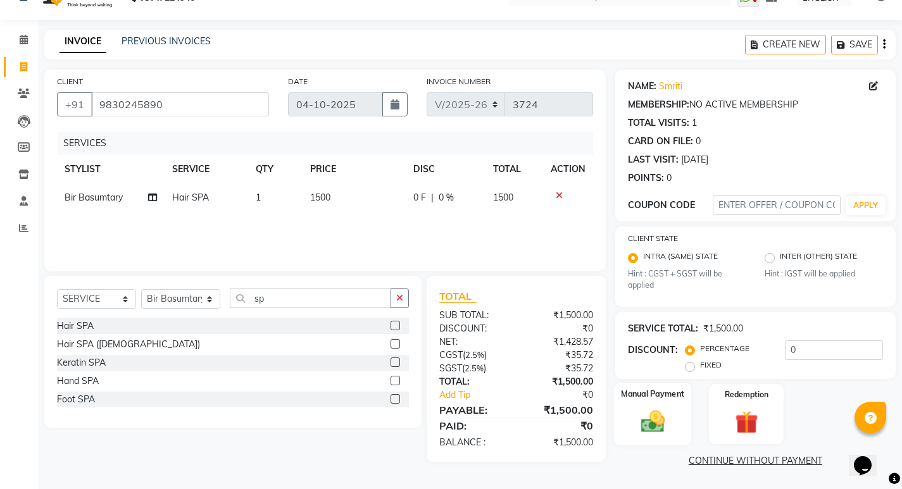
click at [648, 413] on img at bounding box center [652, 421] width 39 height 27
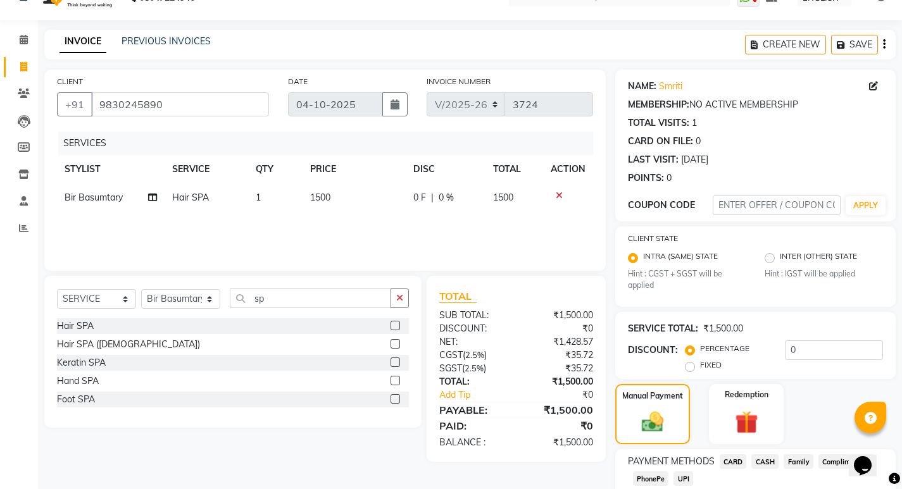
scroll to position [106, 0]
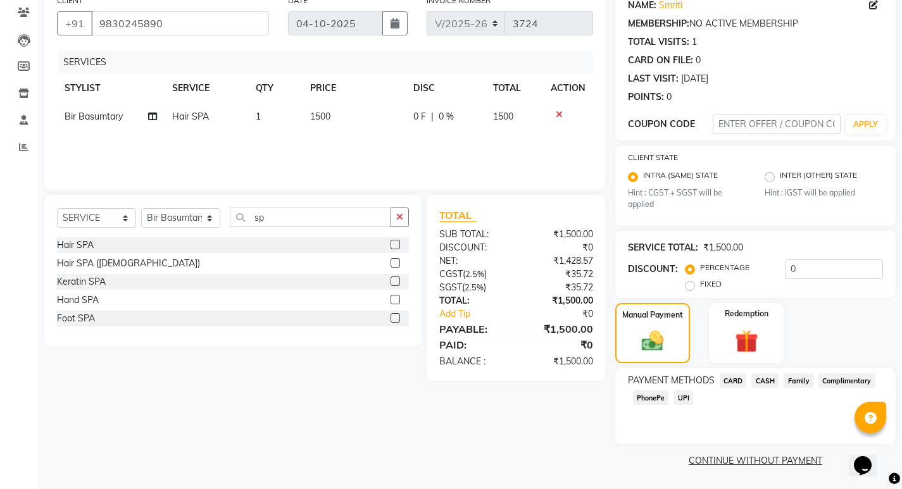
click at [767, 380] on span "CASH" at bounding box center [764, 380] width 27 height 15
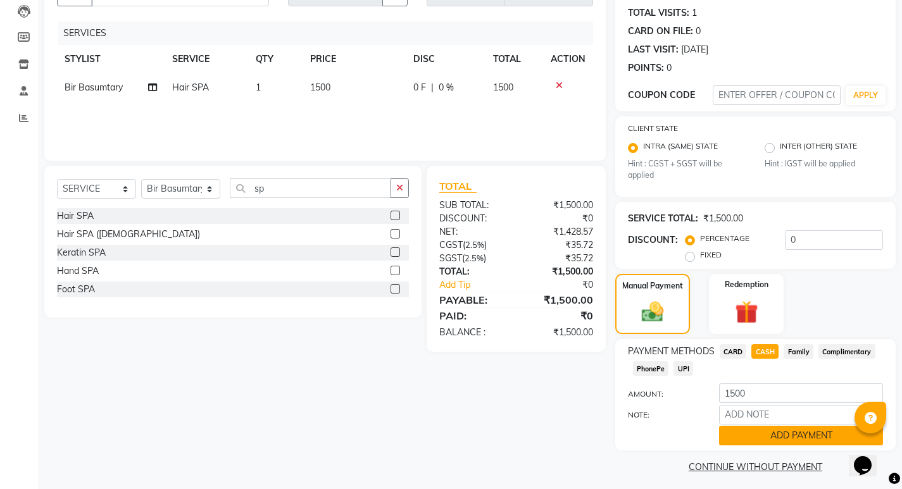
scroll to position [142, 0]
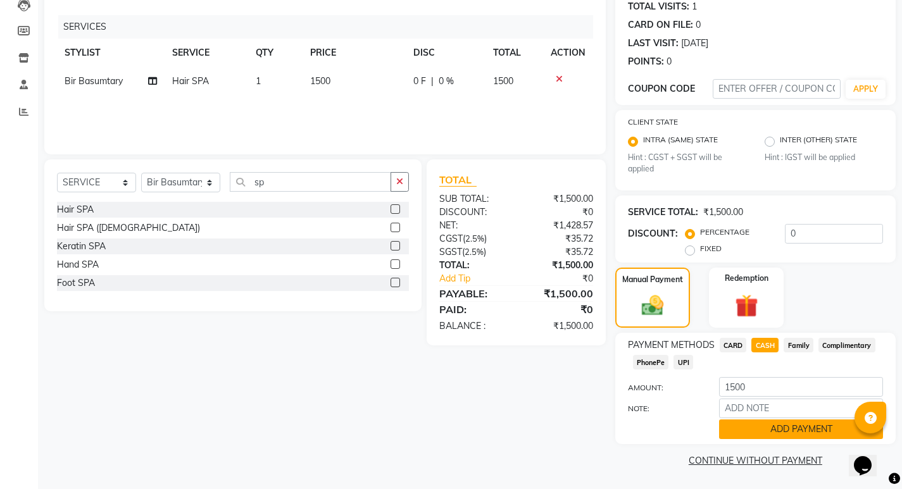
click at [768, 431] on button "ADD PAYMENT" at bounding box center [801, 429] width 164 height 20
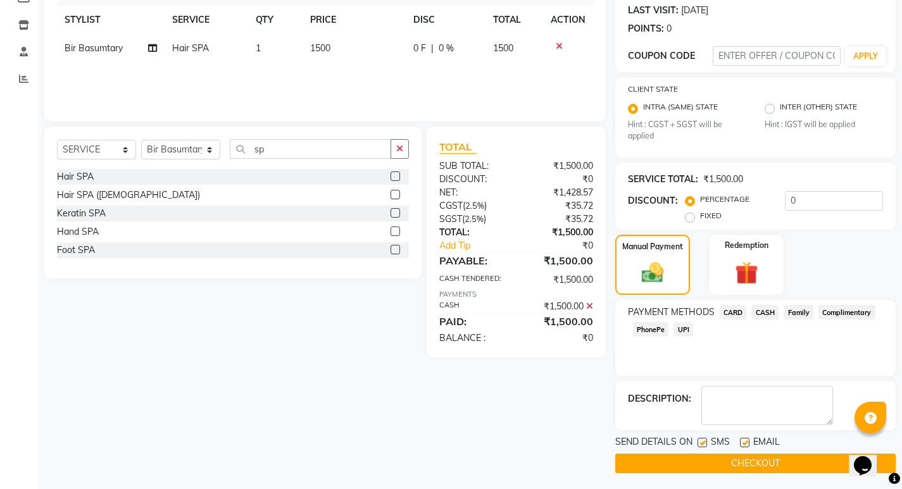
scroll to position [178, 0]
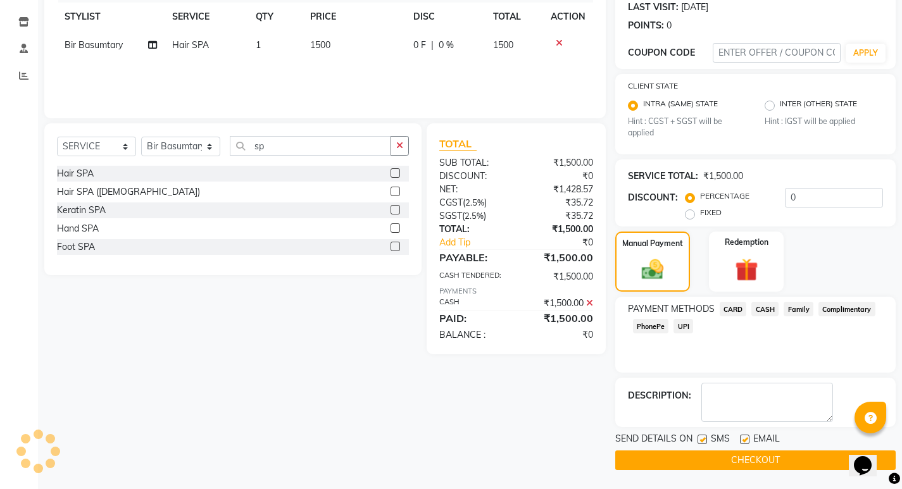
click at [714, 454] on button "CHECKOUT" at bounding box center [755, 460] width 280 height 20
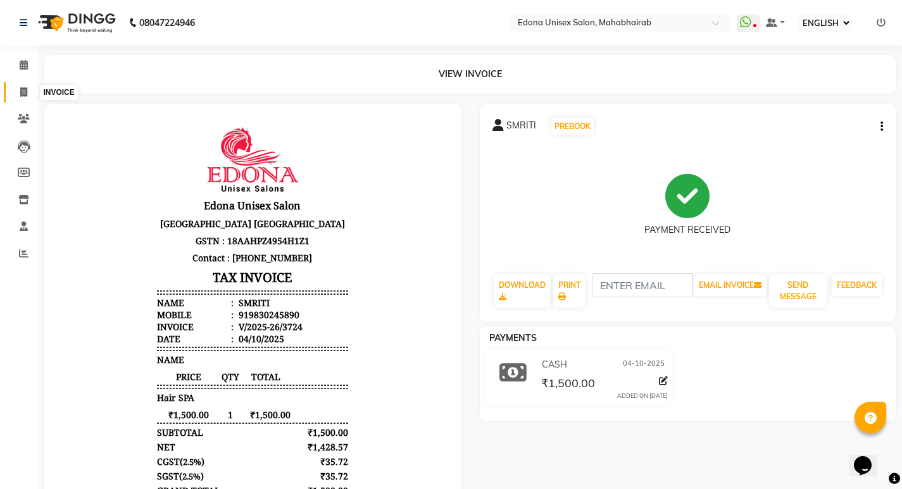
click at [29, 87] on span at bounding box center [24, 92] width 22 height 15
select select "service"
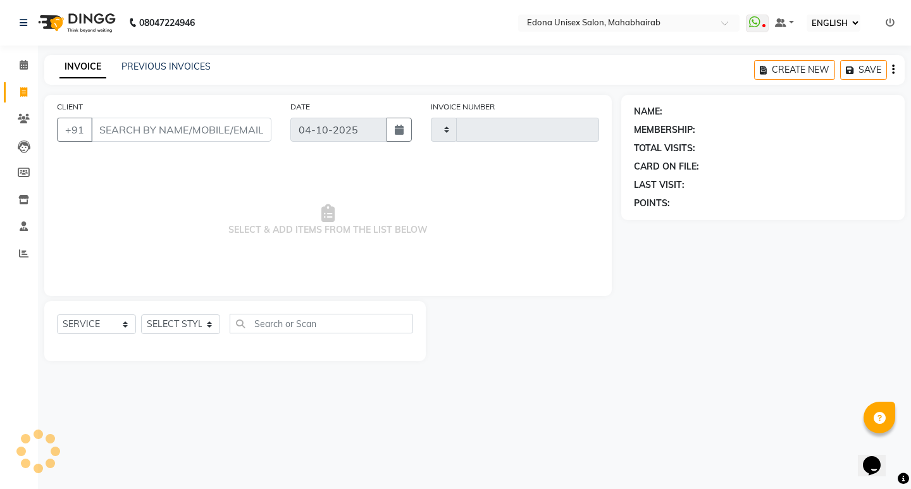
type input "3725"
select select "5393"
click at [22, 65] on icon at bounding box center [24, 64] width 8 height 9
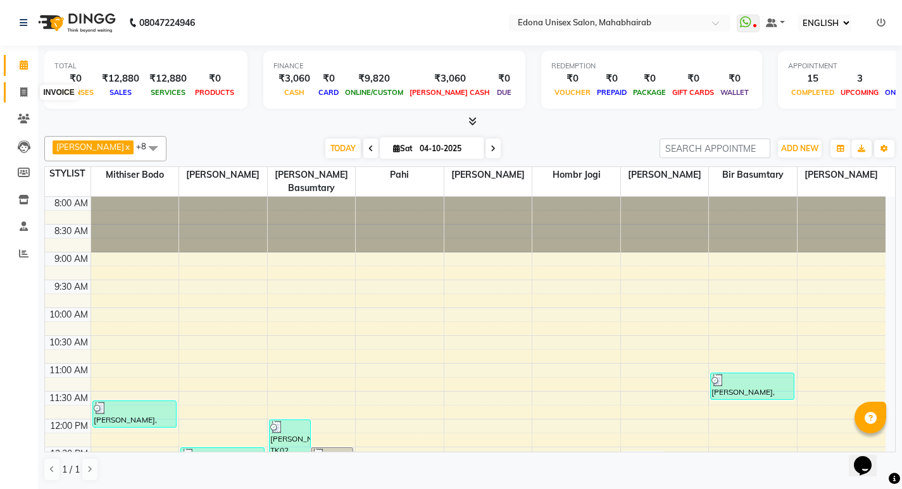
click at [20, 98] on span at bounding box center [24, 92] width 22 height 15
select select "service"
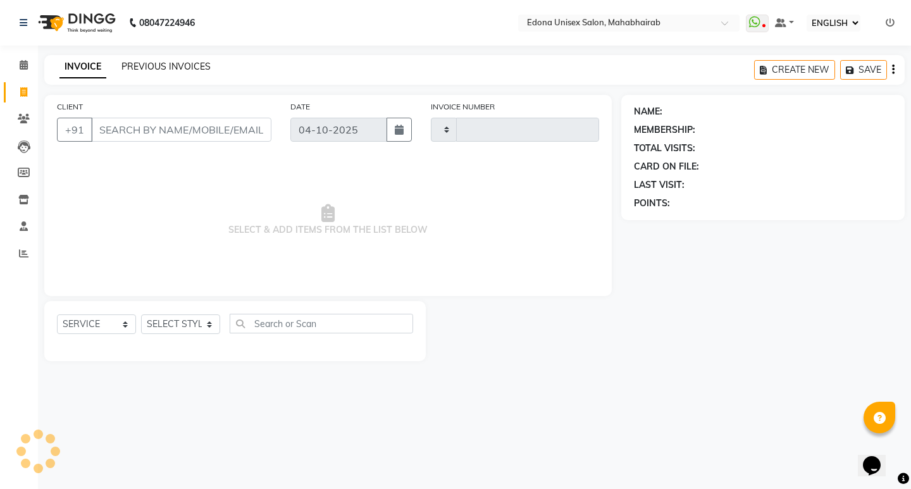
type input "3725"
select select "5393"
click at [172, 66] on link "PREVIOUS INVOICES" at bounding box center [165, 66] width 89 height 11
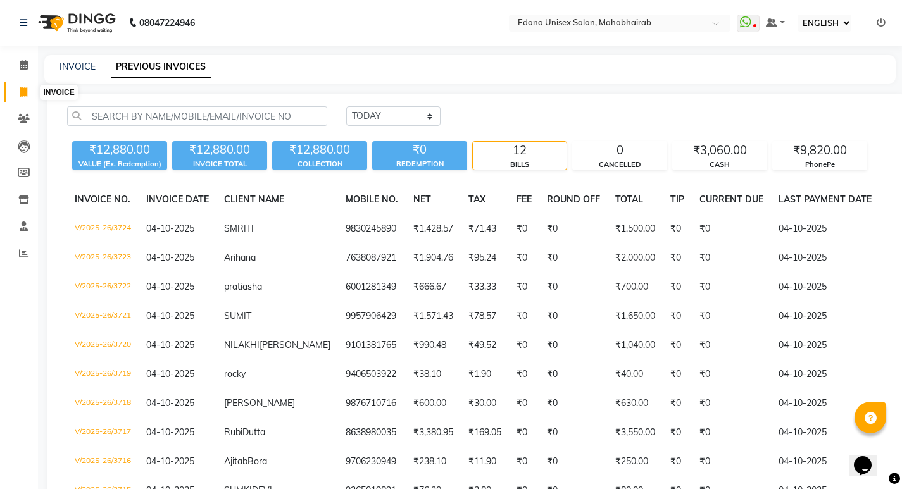
click at [22, 94] on icon at bounding box center [23, 91] width 7 height 9
select select "service"
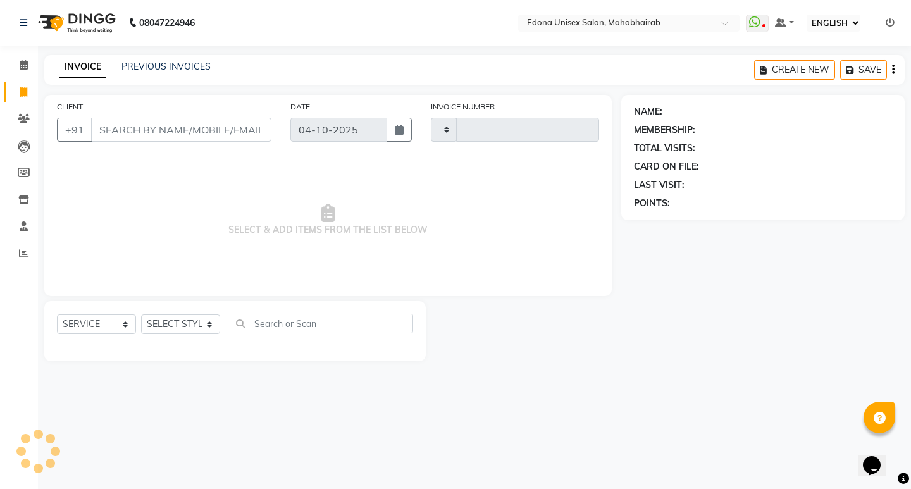
type input "3725"
select select "5393"
click at [209, 324] on select "SELECT STYLIST Admin [PERSON_NAME] Bir Basumtary [PERSON_NAME] [PERSON_NAME] Ho…" at bounding box center [180, 324] width 79 height 20
select select "69341"
click at [141, 314] on select "SELECT STYLIST Admin [PERSON_NAME] Bir Basumtary [PERSON_NAME] [PERSON_NAME] Ho…" at bounding box center [180, 324] width 79 height 20
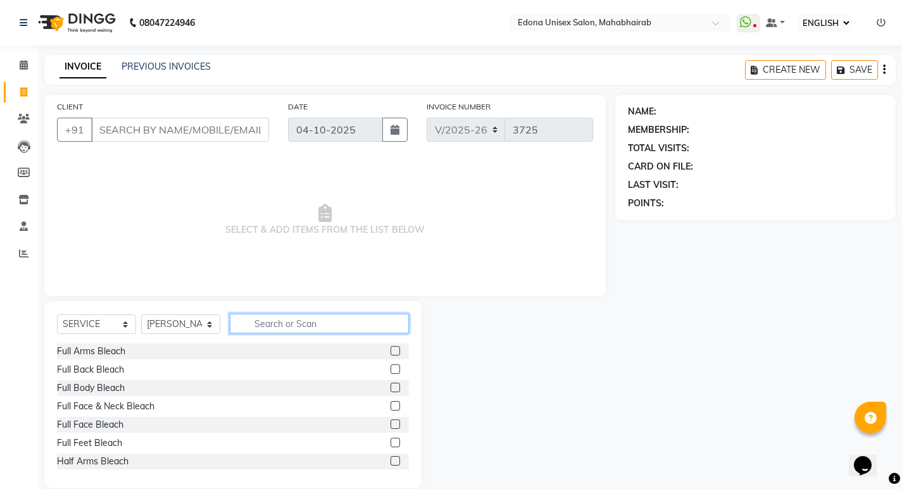
drag, startPoint x: 296, startPoint y: 323, endPoint x: 297, endPoint y: 315, distance: 7.6
click at [296, 321] on input "text" at bounding box center [319, 324] width 179 height 20
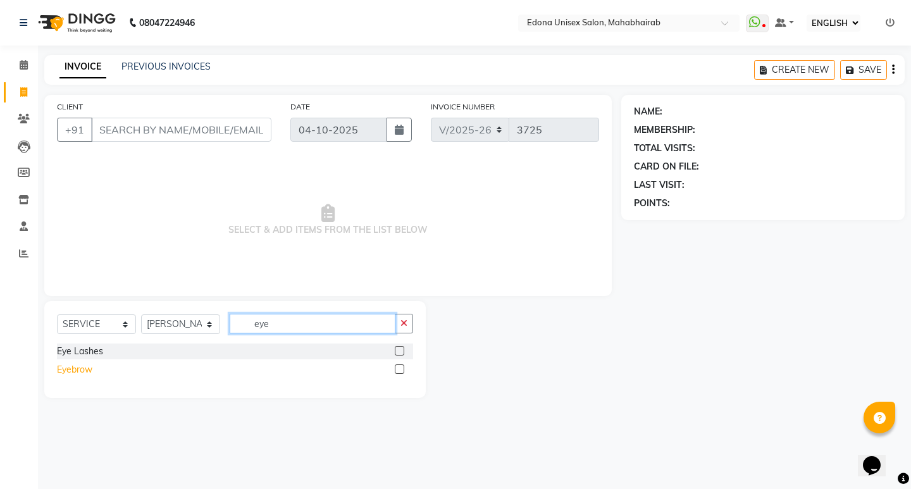
type input "eye"
click at [61, 371] on div "Eyebrow" at bounding box center [74, 369] width 35 height 13
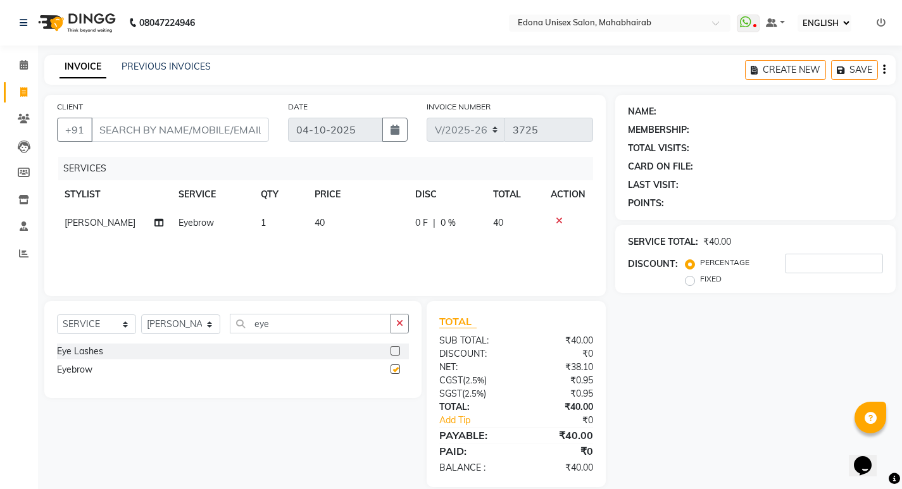
checkbox input "false"
click at [327, 326] on input "eye" at bounding box center [310, 324] width 161 height 20
type input "e"
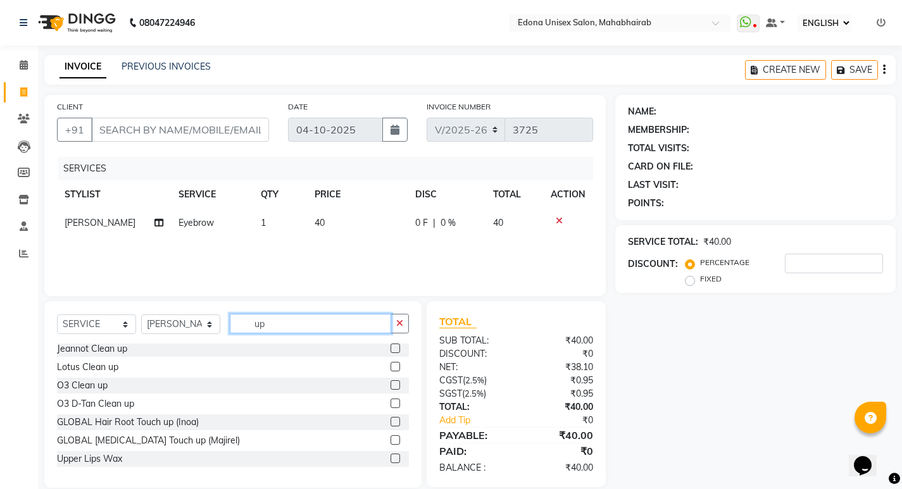
scroll to position [57, 0]
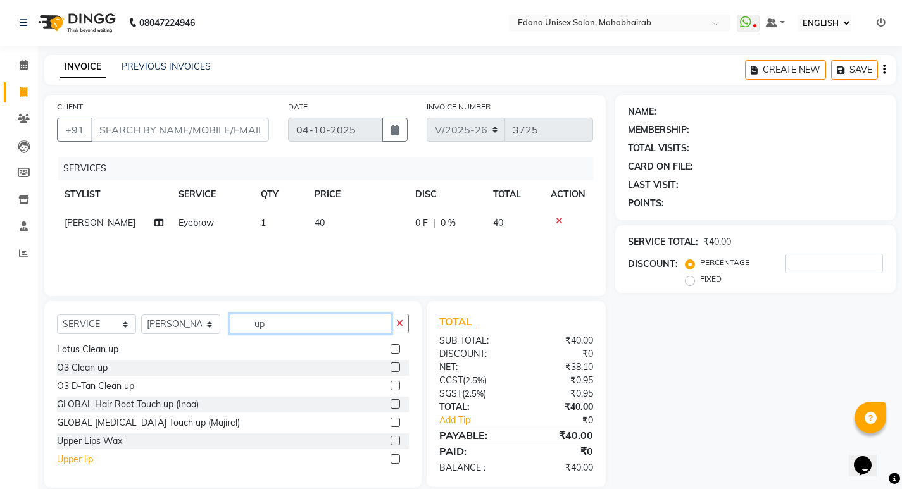
type input "up"
click at [68, 459] on div "Upper lip" at bounding box center [75, 459] width 36 height 13
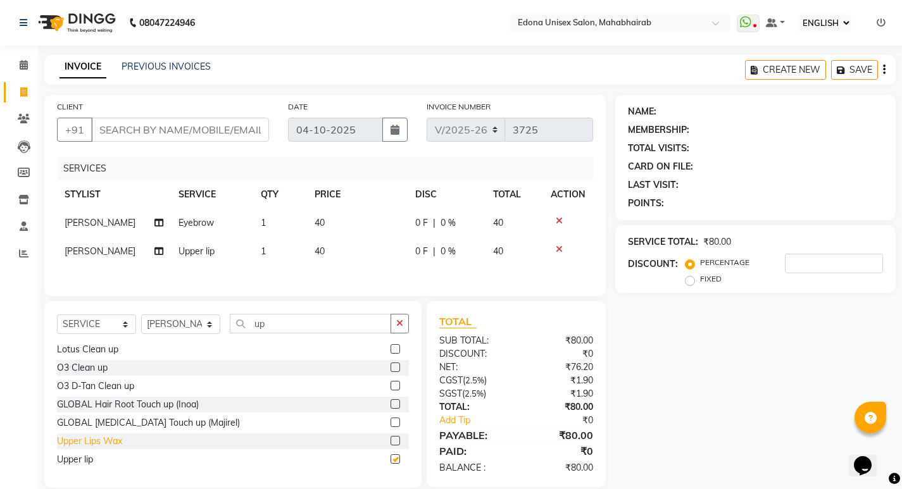
checkbox input "false"
drag, startPoint x: 143, startPoint y: 135, endPoint x: 145, endPoint y: 128, distance: 7.2
click at [144, 132] on input "CLIENT" at bounding box center [180, 130] width 178 height 24
type input "9"
type input "0"
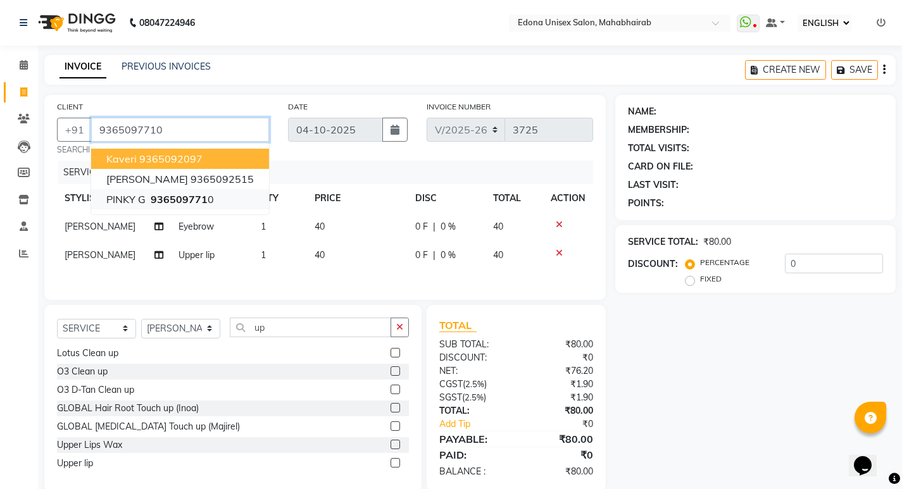
type input "9365097710"
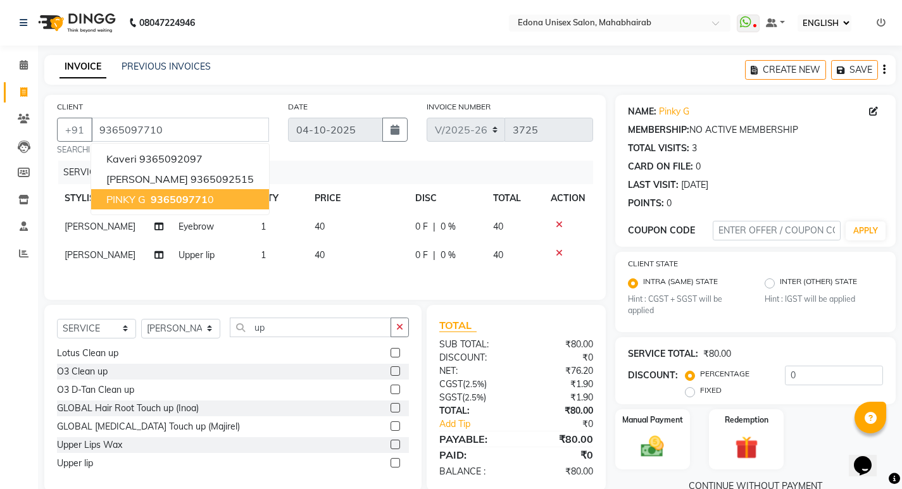
click at [137, 202] on span "PINKY G" at bounding box center [125, 199] width 39 height 13
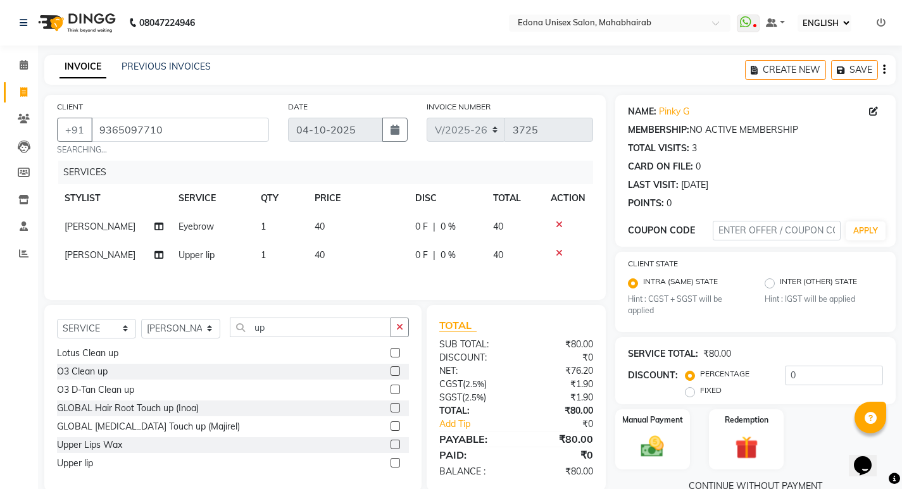
scroll to position [25, 0]
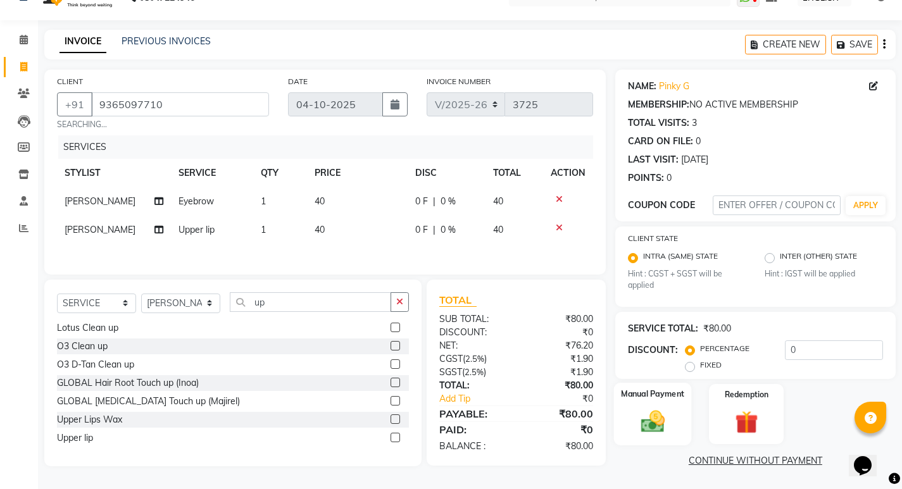
drag, startPoint x: 671, startPoint y: 412, endPoint x: 683, endPoint y: 411, distance: 11.4
click at [673, 412] on div "Manual Payment" at bounding box center [652, 414] width 78 height 63
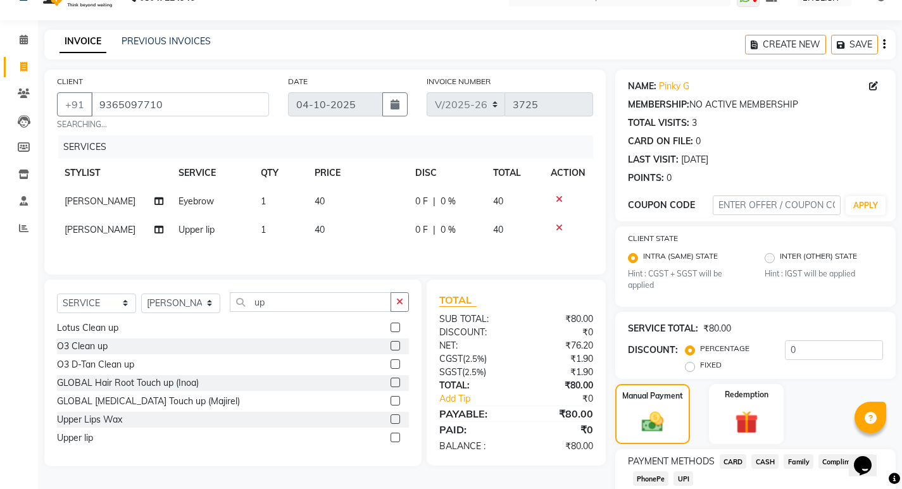
scroll to position [106, 0]
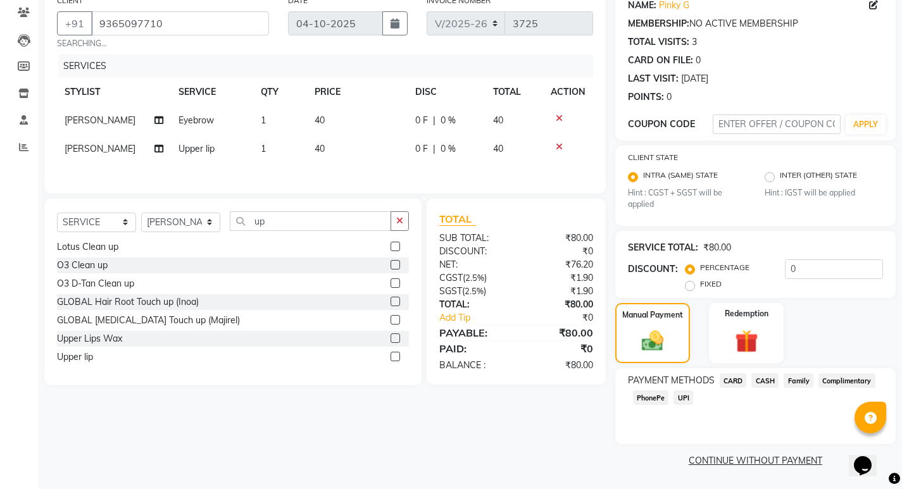
click at [653, 399] on span "PhonePe" at bounding box center [651, 397] width 36 height 15
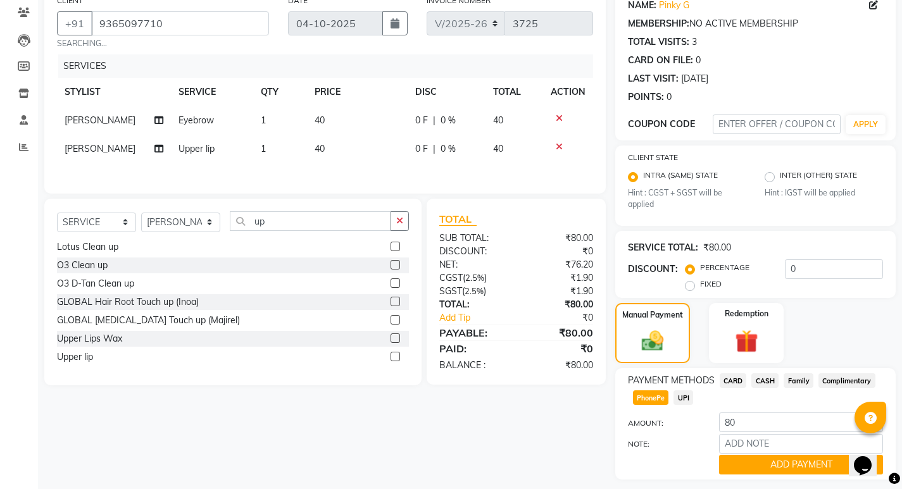
scroll to position [142, 0]
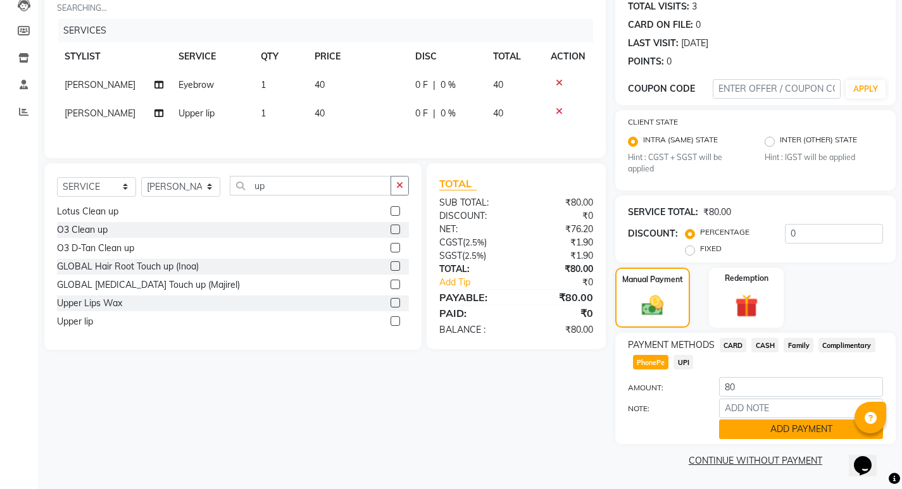
click at [784, 432] on button "ADD PAYMENT" at bounding box center [801, 429] width 164 height 20
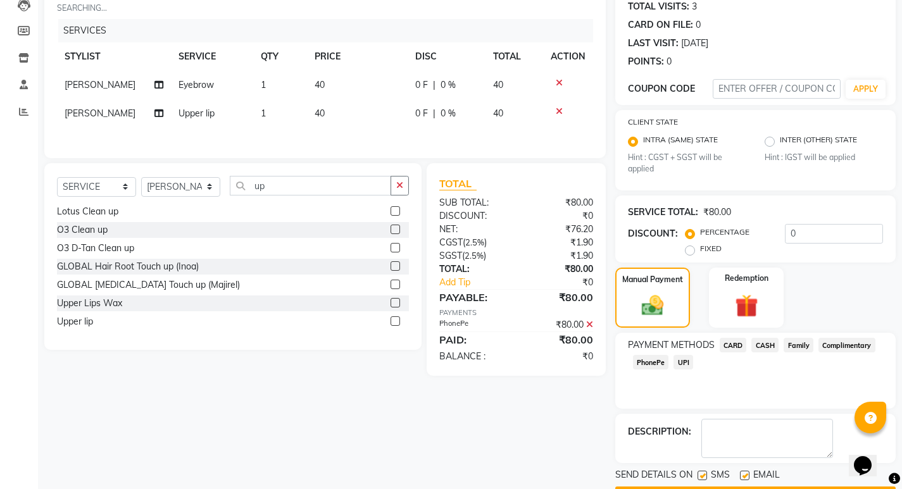
scroll to position [178, 0]
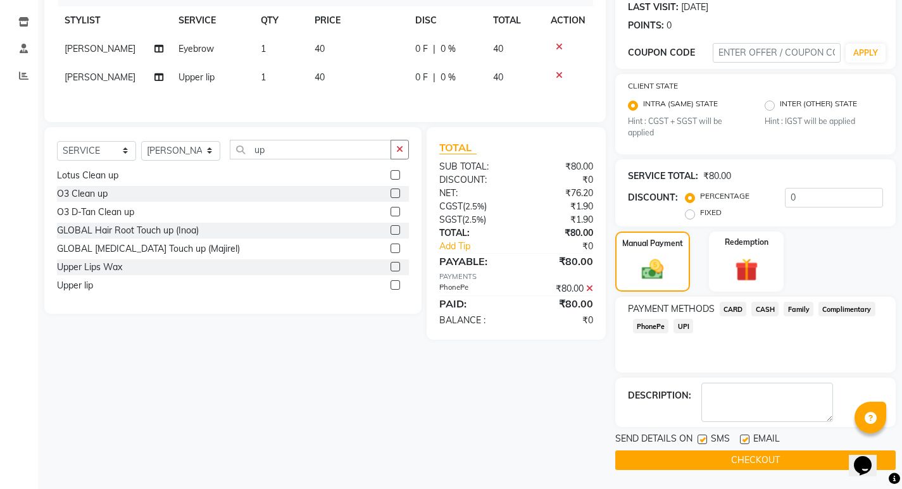
click at [731, 456] on button "CHECKOUT" at bounding box center [755, 460] width 280 height 20
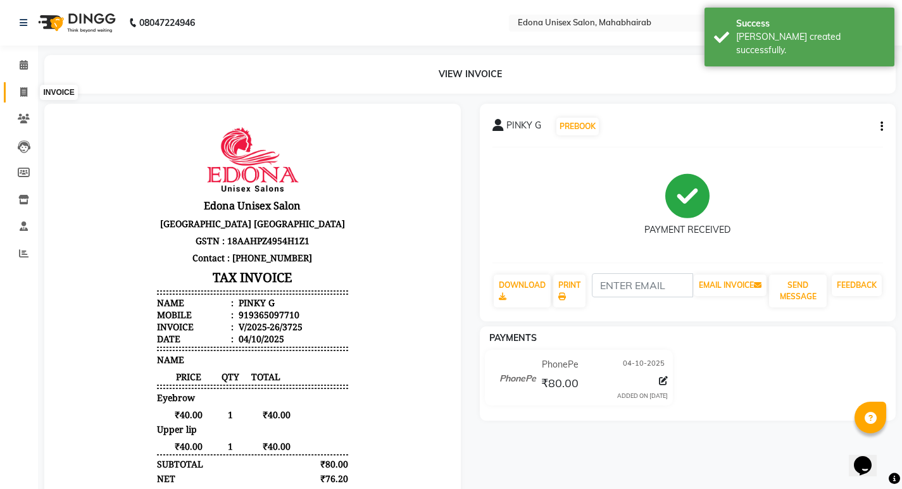
click at [22, 95] on icon at bounding box center [23, 91] width 7 height 9
select select "service"
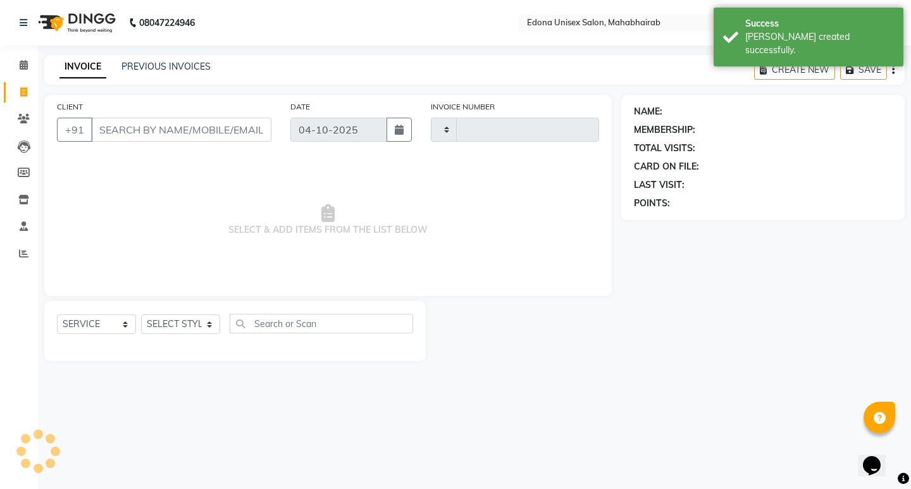
type input "3726"
select select "5393"
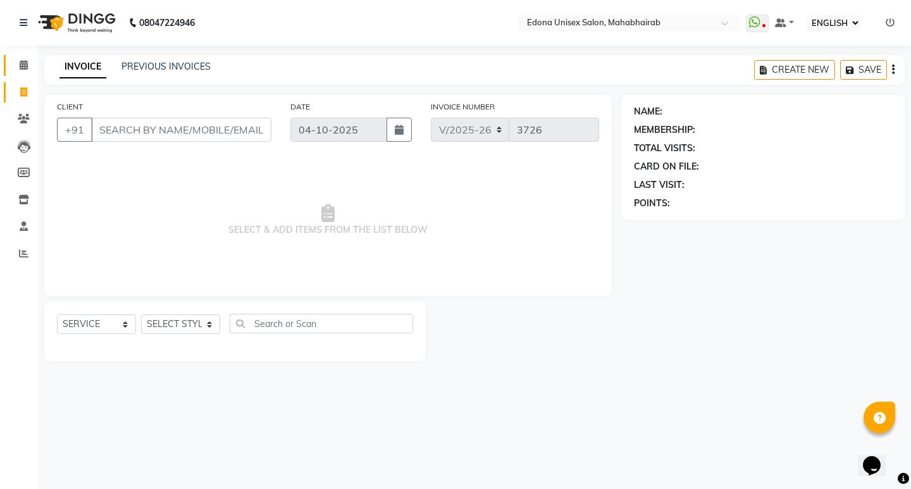
click at [22, 62] on icon at bounding box center [24, 64] width 8 height 9
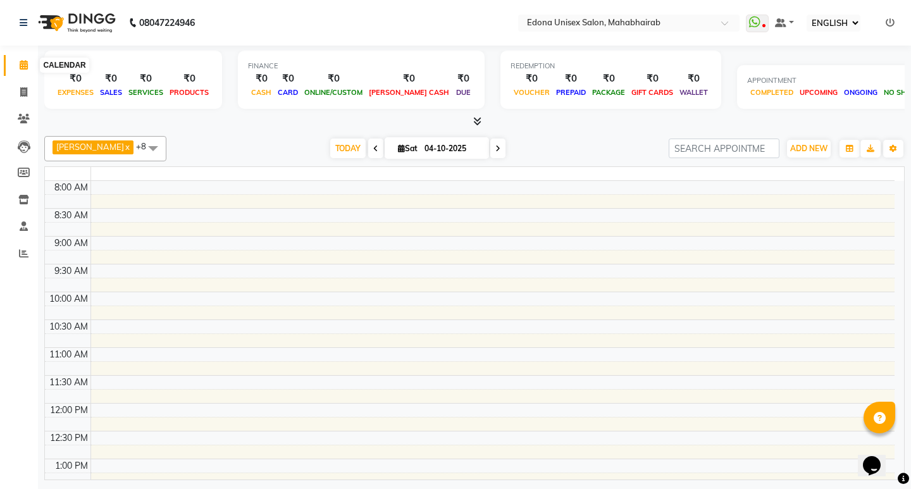
click at [27, 65] on icon at bounding box center [24, 64] width 8 height 9
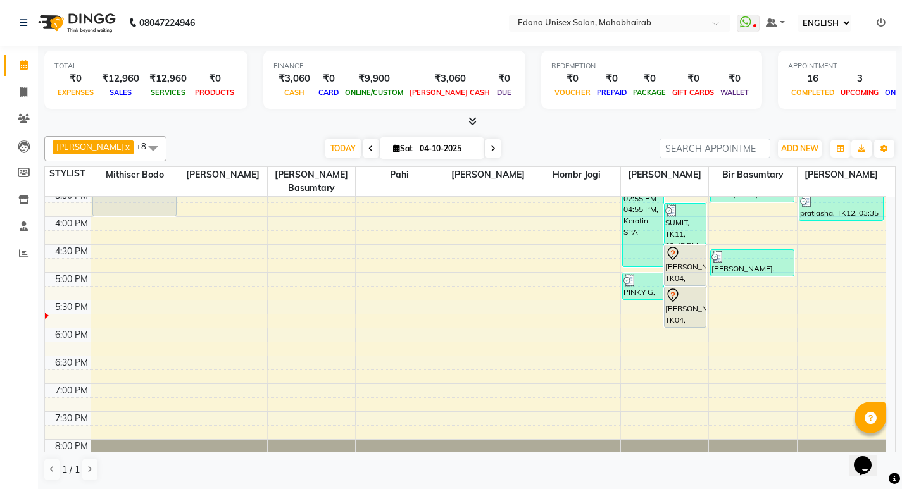
scroll to position [418, 0]
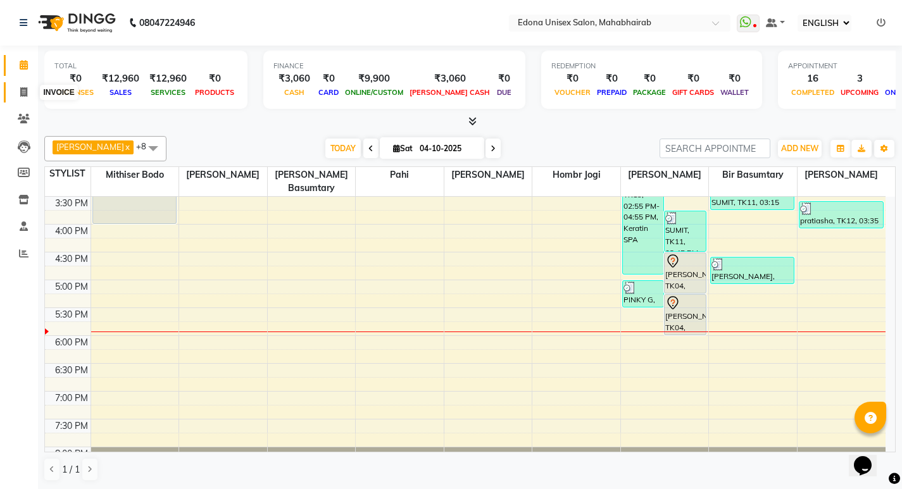
click at [22, 92] on icon at bounding box center [23, 91] width 7 height 9
select select "service"
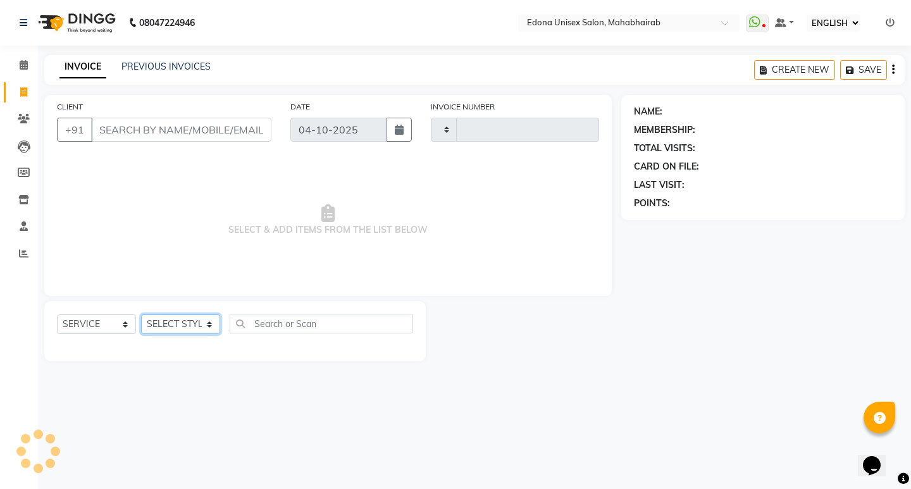
click at [205, 321] on select "SELECT STYLIST" at bounding box center [180, 324] width 79 height 20
click at [208, 321] on select "SELECT STYLIST" at bounding box center [180, 324] width 79 height 20
select select "5393"
type input "3726"
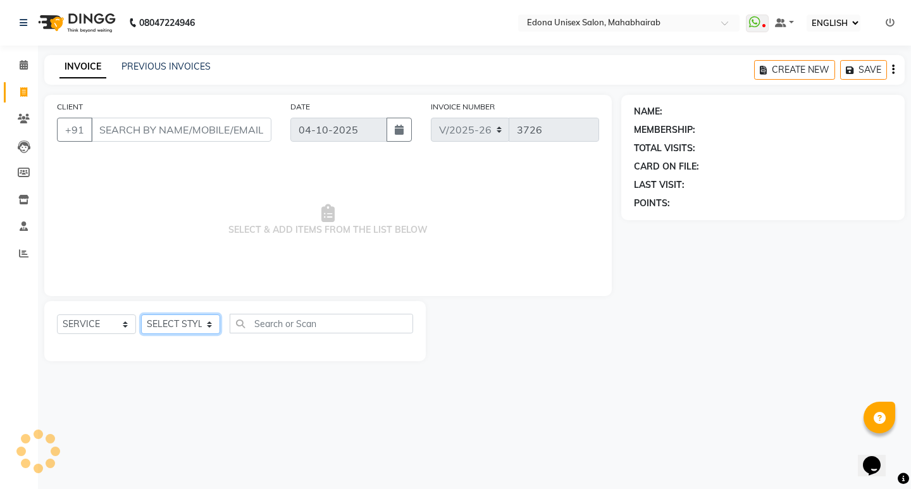
click at [209, 321] on select "SELECT STYLIST" at bounding box center [180, 324] width 79 height 20
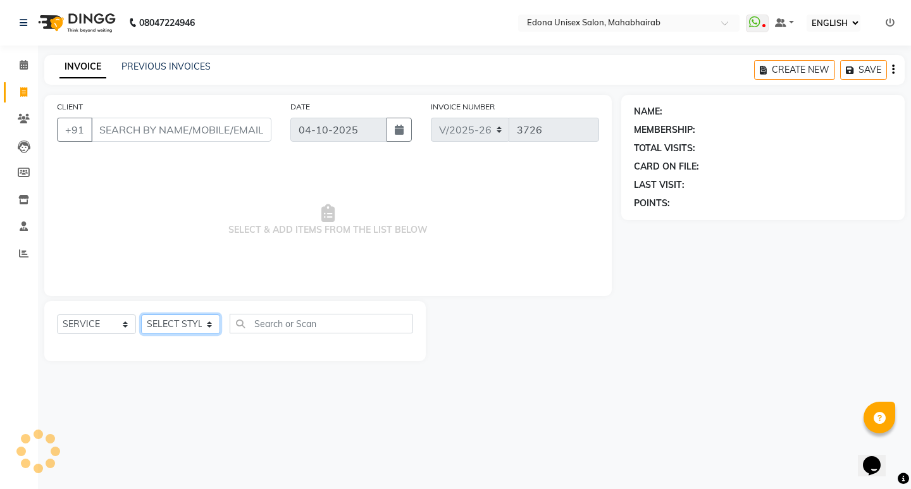
click at [209, 321] on select "SELECT STYLIST" at bounding box center [180, 324] width 79 height 20
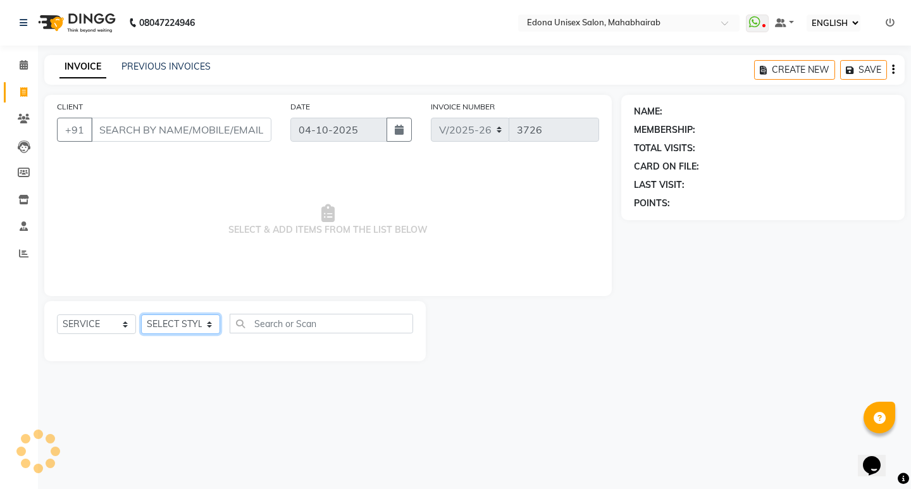
click at [209, 321] on select "SELECT STYLIST" at bounding box center [180, 324] width 79 height 20
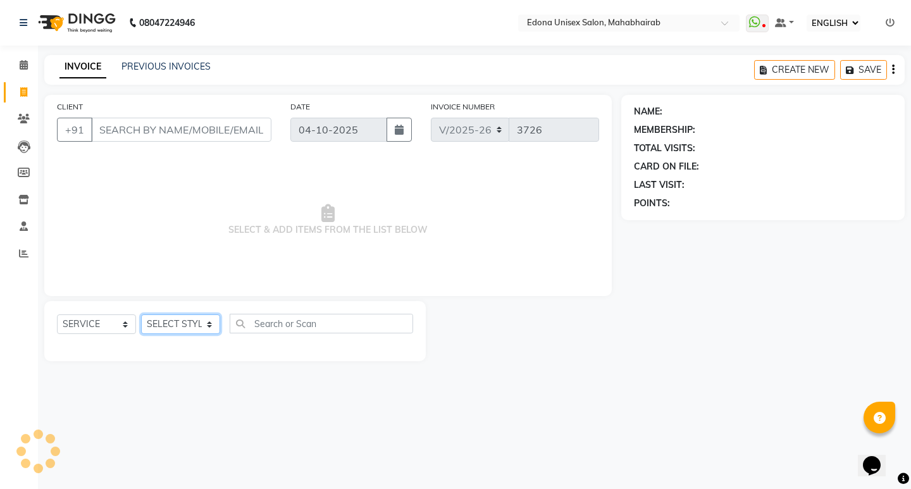
click at [209, 321] on select "SELECT STYLIST" at bounding box center [180, 324] width 79 height 20
select select "35909"
click at [141, 314] on select "SELECT STYLIST Admin [PERSON_NAME] Bir Basumtary [PERSON_NAME] [PERSON_NAME] Ho…" at bounding box center [180, 324] width 79 height 20
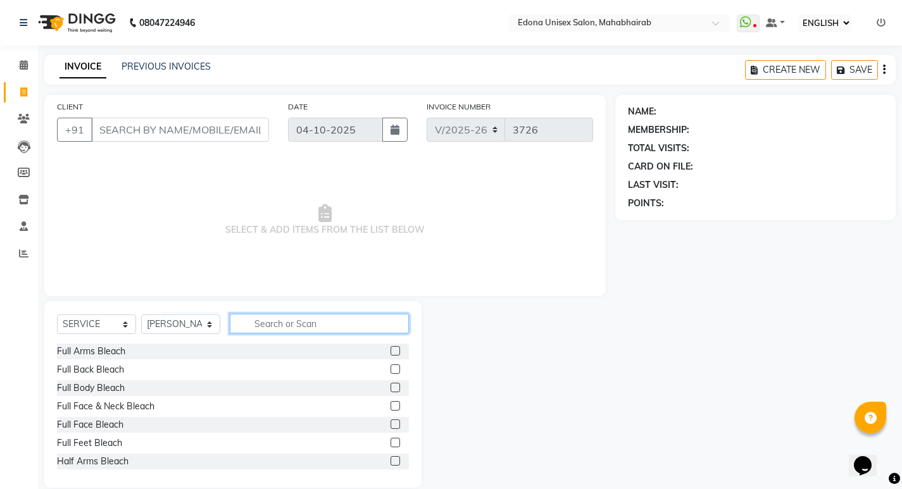
click at [290, 322] on input "text" at bounding box center [319, 324] width 179 height 20
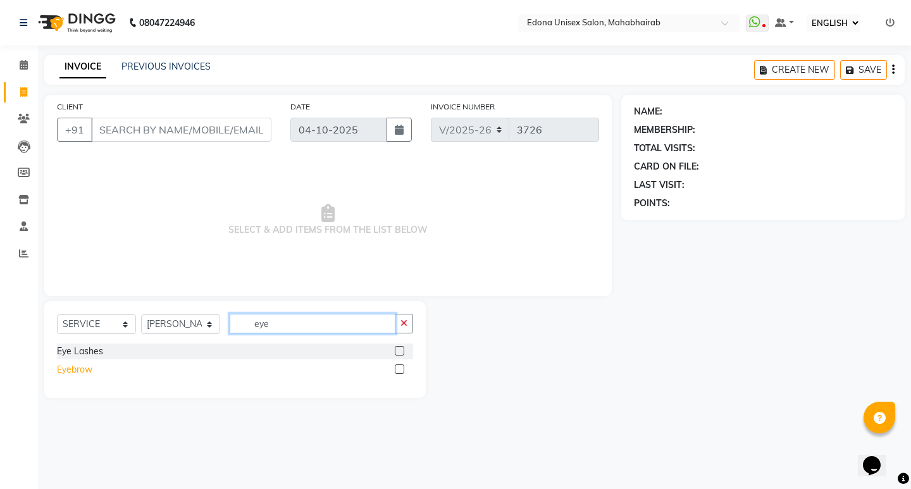
type input "eye"
click at [61, 371] on div "Eyebrow" at bounding box center [74, 369] width 35 height 13
checkbox input "false"
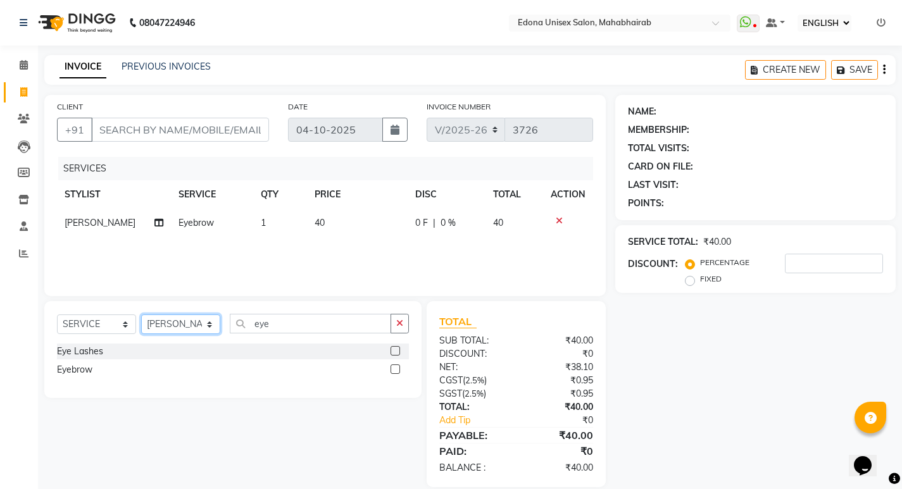
click at [211, 320] on select "SELECT STYLIST Admin [PERSON_NAME] Bir Basumtary [PERSON_NAME] [PERSON_NAME] Ho…" at bounding box center [180, 324] width 79 height 20
select select "69793"
click at [141, 314] on select "SELECT STYLIST Admin [PERSON_NAME] Bir Basumtary [PERSON_NAME] [PERSON_NAME] Ho…" at bounding box center [180, 324] width 79 height 20
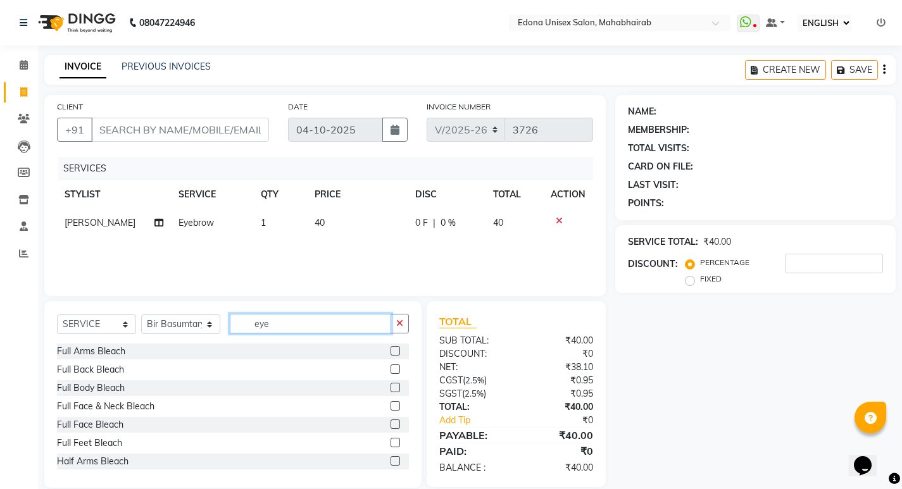
click at [321, 316] on input "eye" at bounding box center [310, 324] width 161 height 20
type input "e"
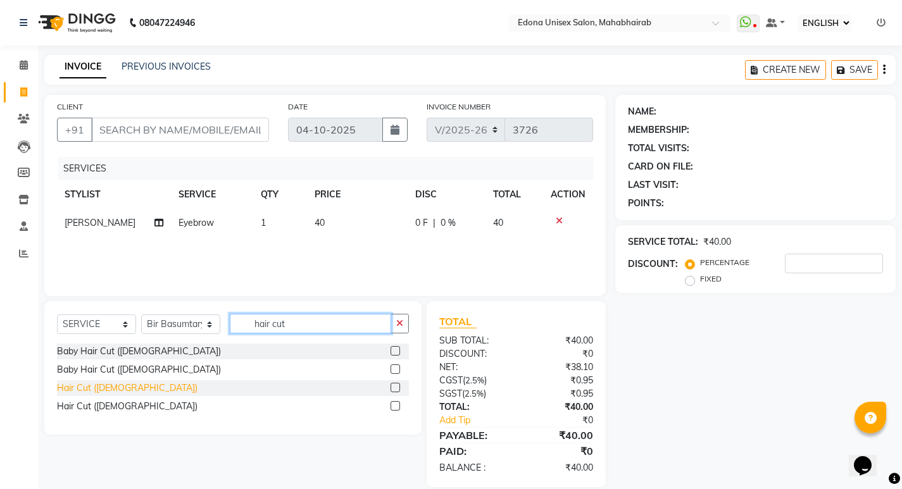
type input "hair cut"
click at [90, 387] on div "Hair Cut ([DEMOGRAPHIC_DATA])" at bounding box center [127, 388] width 140 height 13
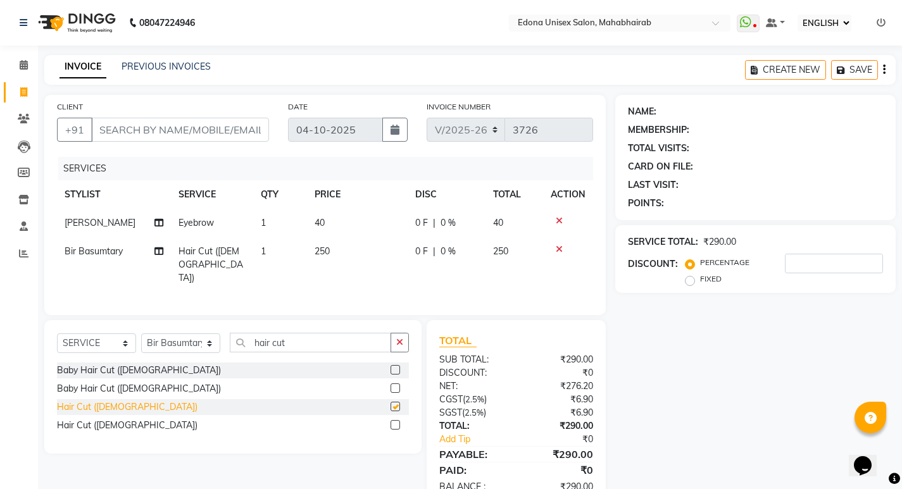
checkbox input "false"
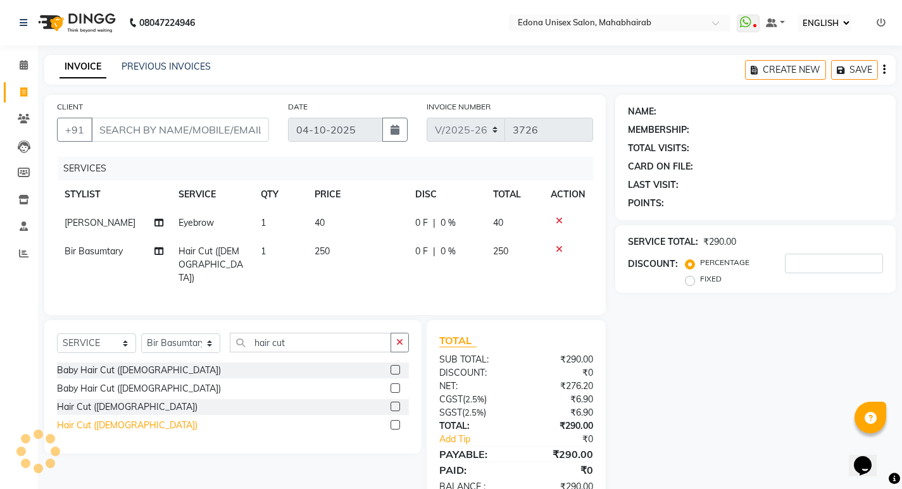
click at [94, 419] on div "Hair Cut ([DEMOGRAPHIC_DATA])" at bounding box center [127, 425] width 140 height 13
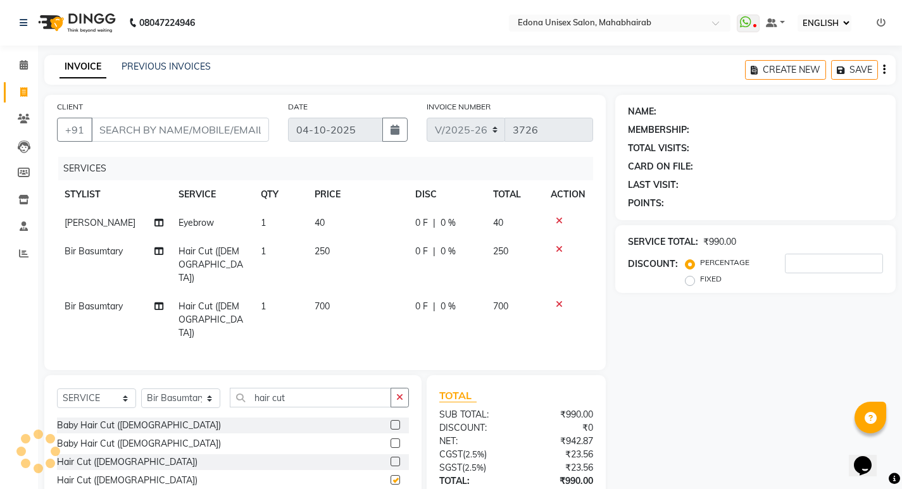
checkbox input "false"
click at [559, 247] on icon at bounding box center [559, 249] width 7 height 9
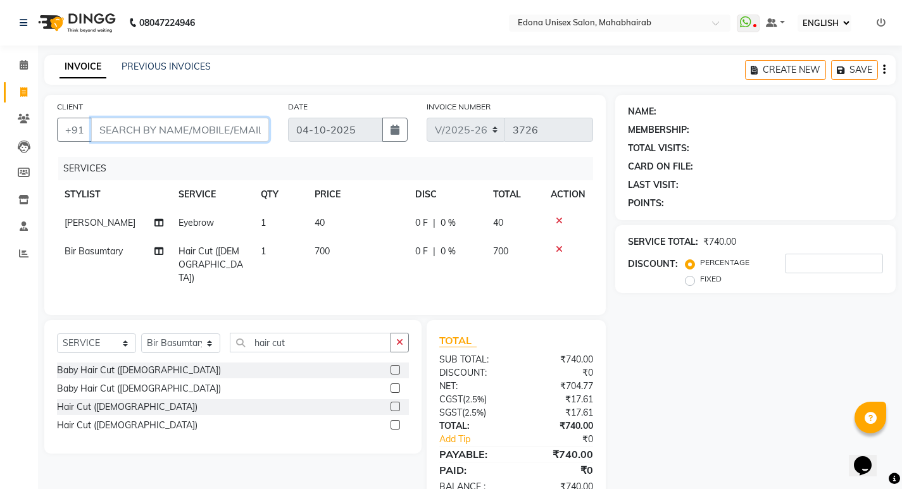
click at [174, 136] on input "CLIENT" at bounding box center [180, 130] width 178 height 24
type input "8"
type input "0"
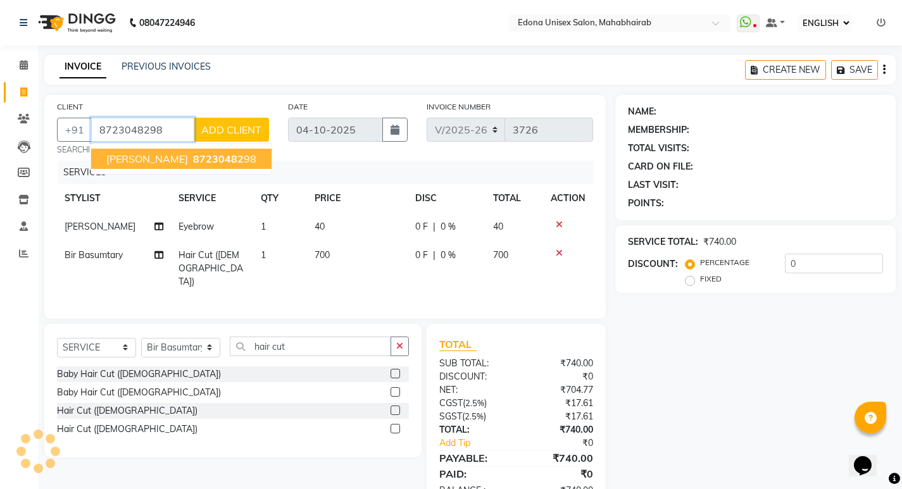
type input "8723048298"
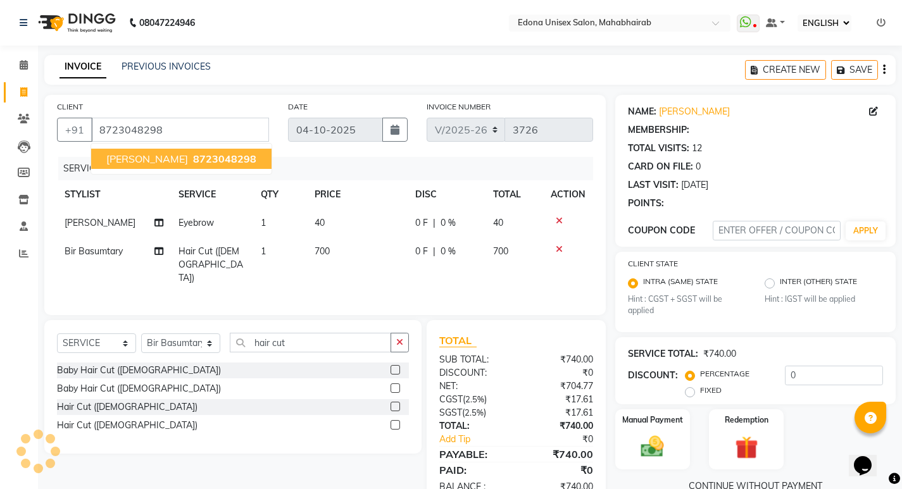
click at [121, 161] on span "Ritika Borah" at bounding box center [147, 158] width 82 height 13
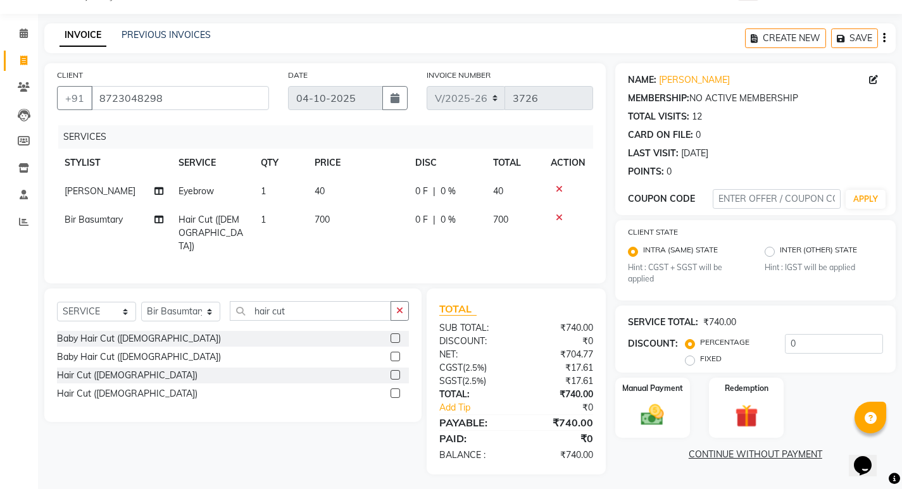
scroll to position [32, 0]
click at [320, 218] on span "700" at bounding box center [321, 218] width 15 height 11
select select "69793"
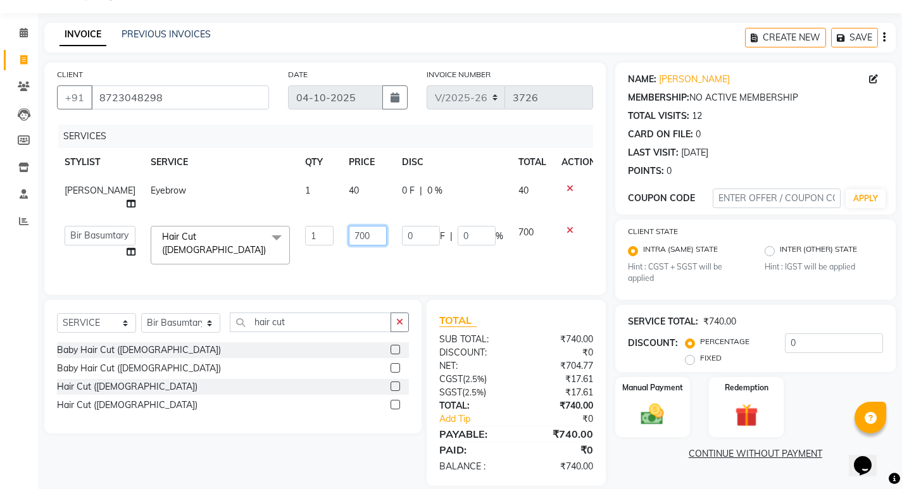
click at [349, 244] on input "700" at bounding box center [368, 236] width 38 height 20
type input "500"
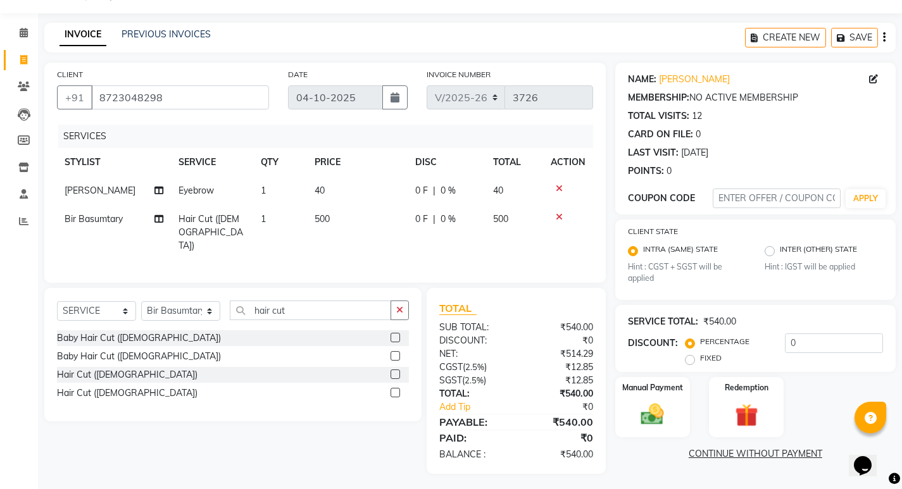
click at [357, 266] on div "SERVICES STYLIST SERVICE QTY PRICE DISC TOTAL ACTION Rashmi Basumtary Eyebrow 1…" at bounding box center [325, 198] width 536 height 146
click at [661, 403] on img at bounding box center [652, 414] width 39 height 27
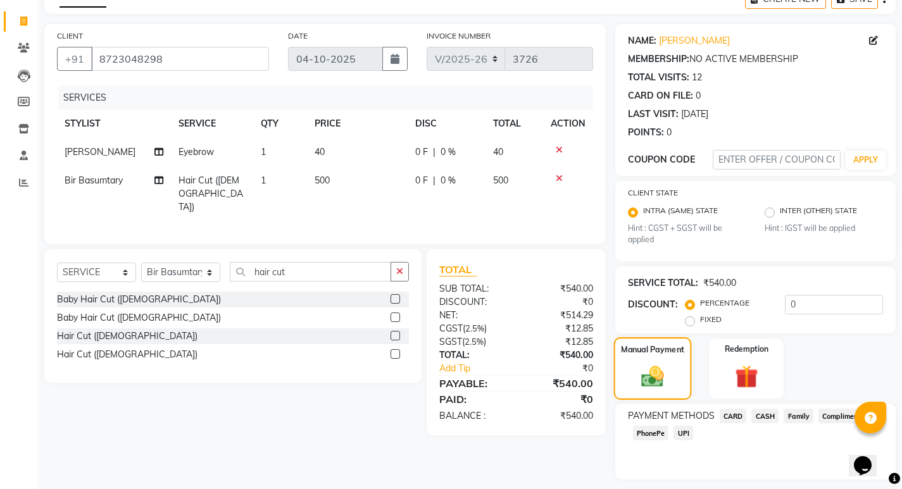
scroll to position [106, 0]
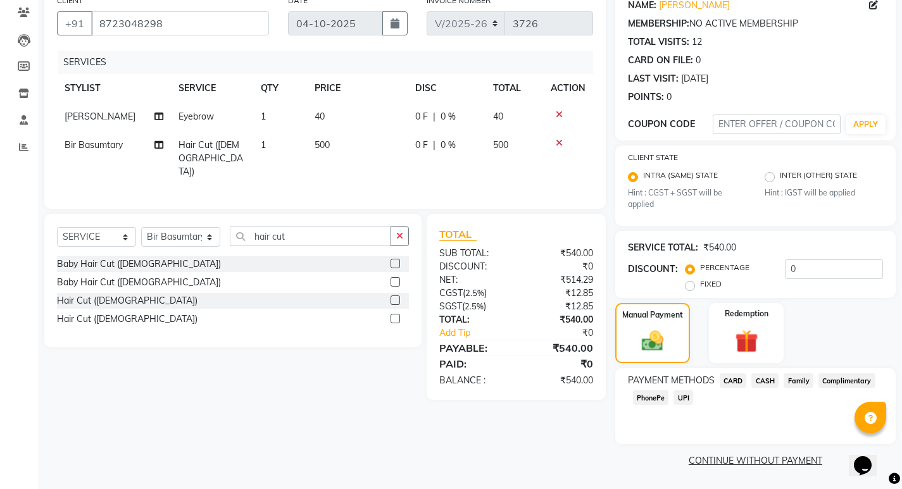
click at [647, 398] on span "PhonePe" at bounding box center [651, 397] width 36 height 15
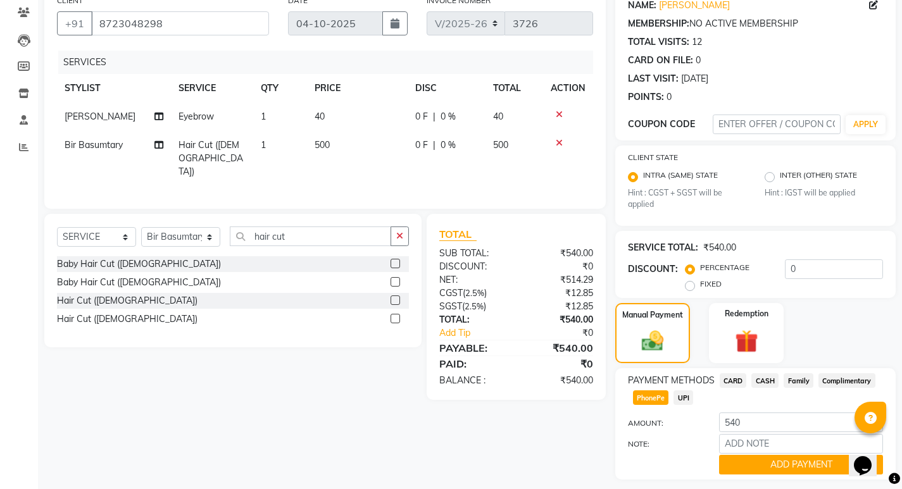
scroll to position [142, 0]
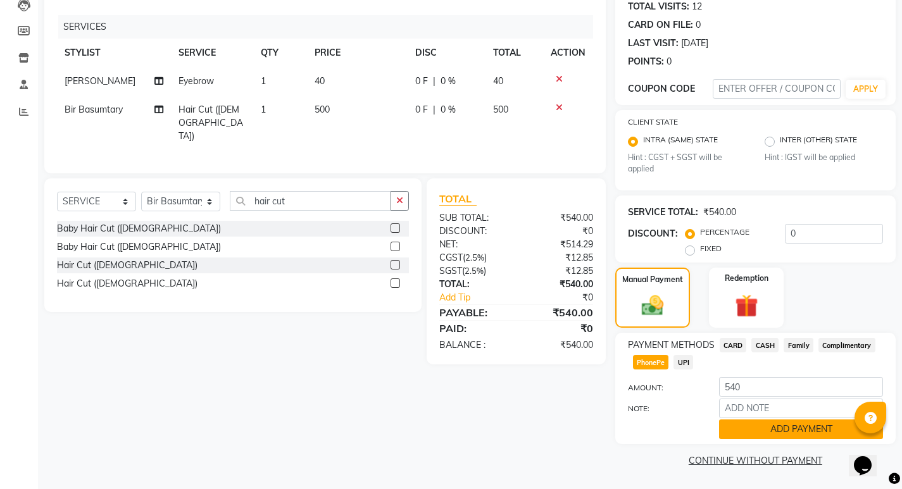
click at [779, 425] on button "ADD PAYMENT" at bounding box center [801, 429] width 164 height 20
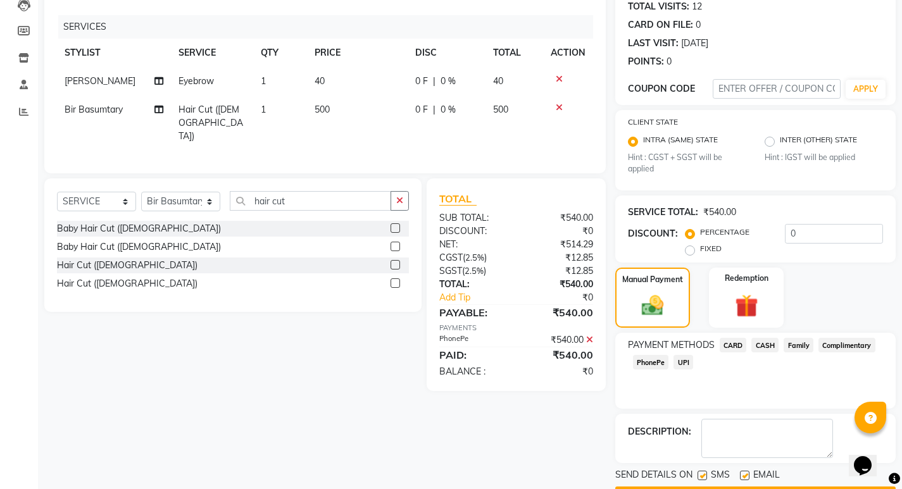
scroll to position [178, 0]
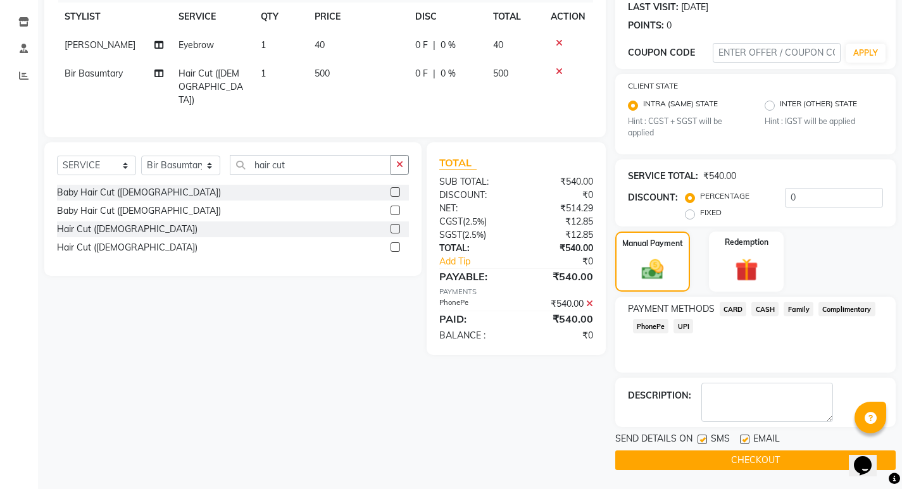
click at [686, 454] on button "CHECKOUT" at bounding box center [755, 460] width 280 height 20
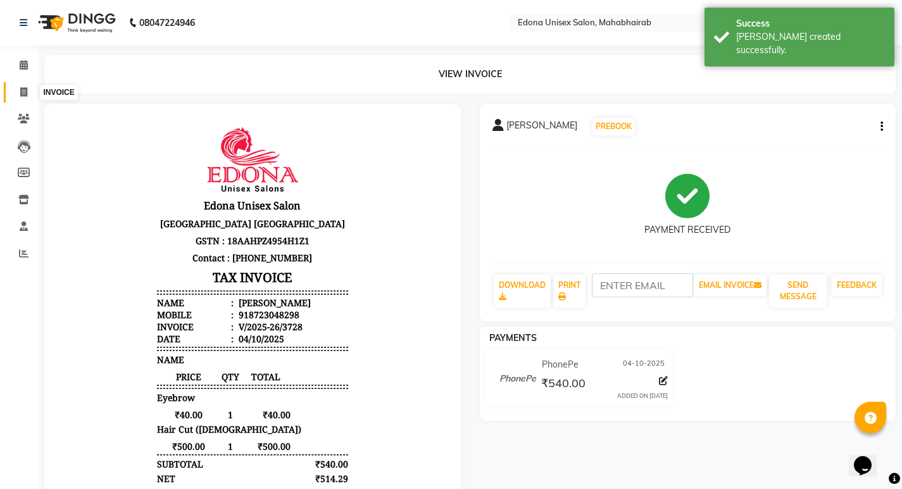
click at [24, 90] on icon at bounding box center [23, 91] width 7 height 9
select select "service"
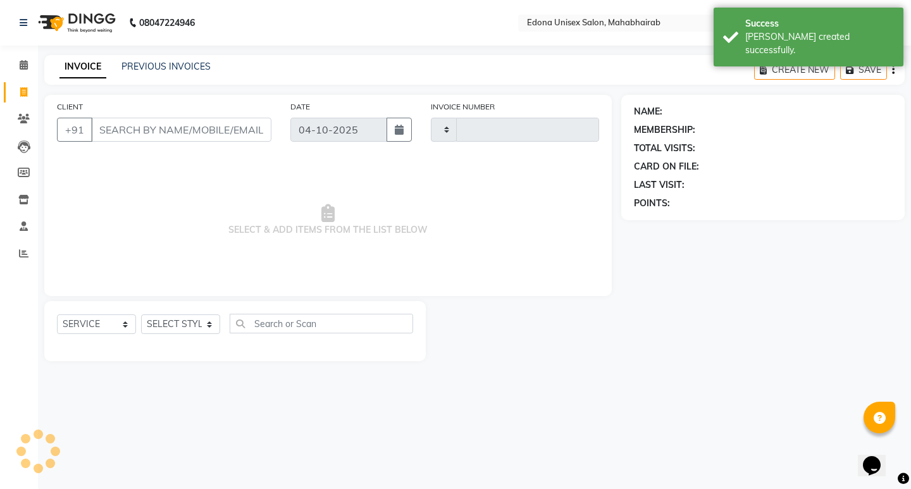
type input "3729"
select select "5393"
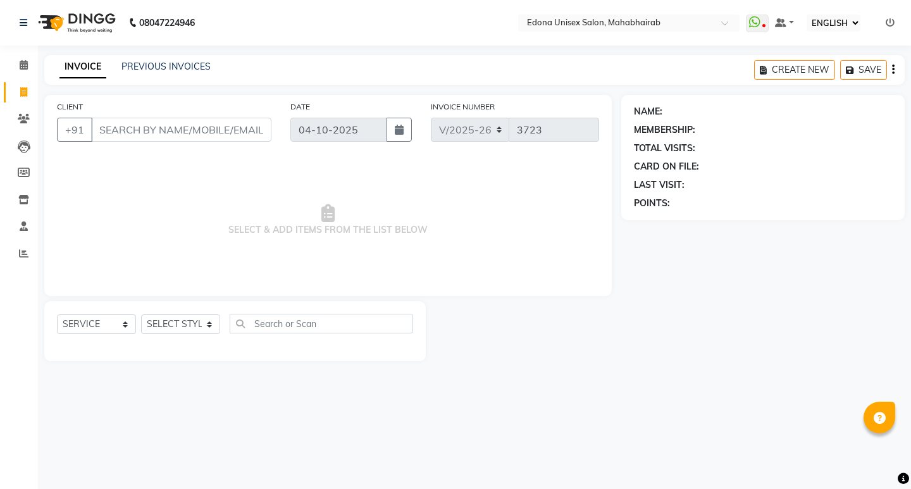
select select "ec"
select select "5393"
select select "service"
click at [208, 323] on div "SELECT SERVICE PRODUCT MEMBERSHIP PACKAGE VOUCHER PREPAID GIFT CARD SELECT STYL…" at bounding box center [235, 331] width 382 height 60
click at [208, 323] on select "SELECT STYLIST Admin [PERSON_NAME] Bir Basumtary [PERSON_NAME] [PERSON_NAME] Ho…" at bounding box center [180, 324] width 79 height 20
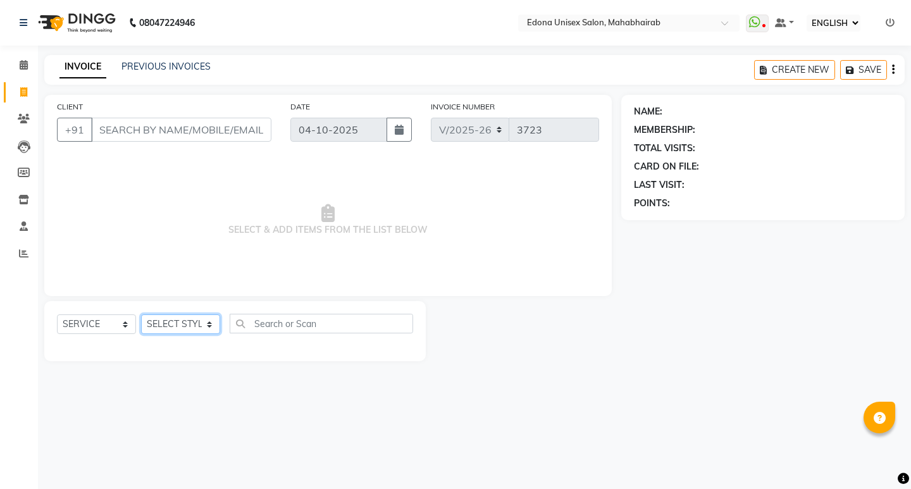
select select "35911"
click at [141, 314] on select "SELECT STYLIST Admin [PERSON_NAME] Bir Basumtary [PERSON_NAME] [PERSON_NAME] Ho…" at bounding box center [180, 324] width 79 height 20
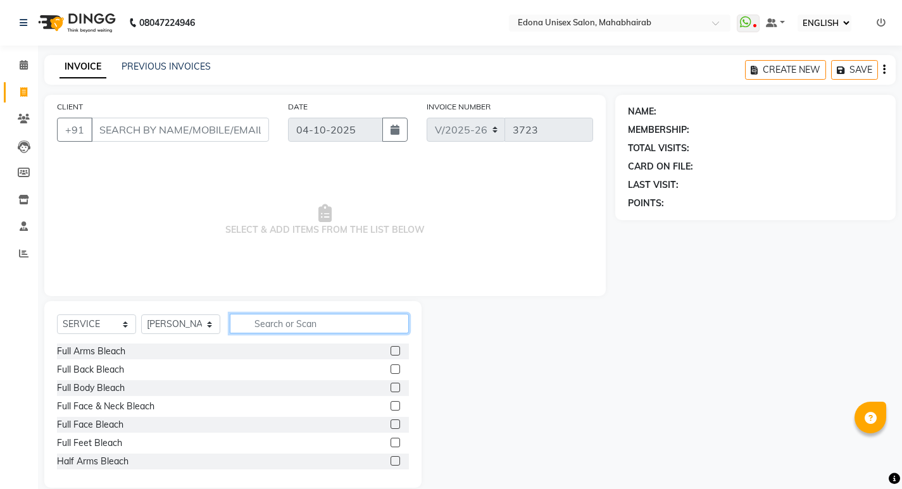
click at [273, 329] on input "text" at bounding box center [319, 324] width 179 height 20
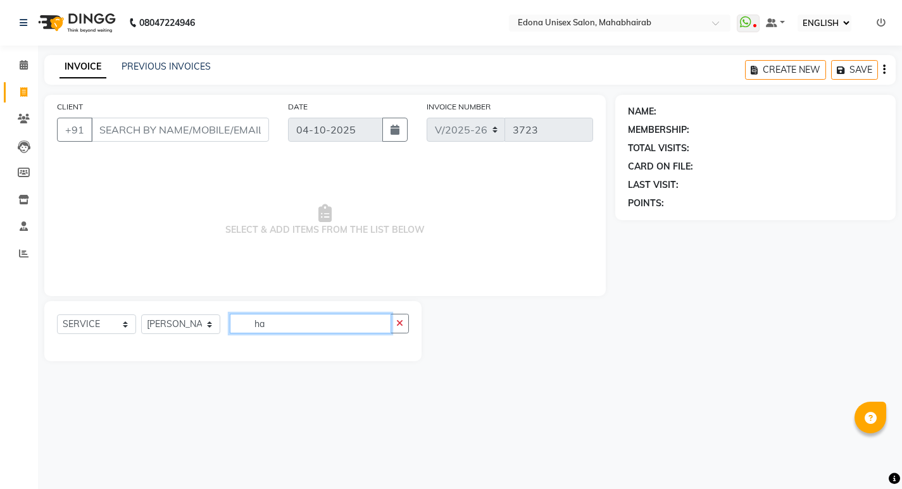
type input "h"
type input "wash"
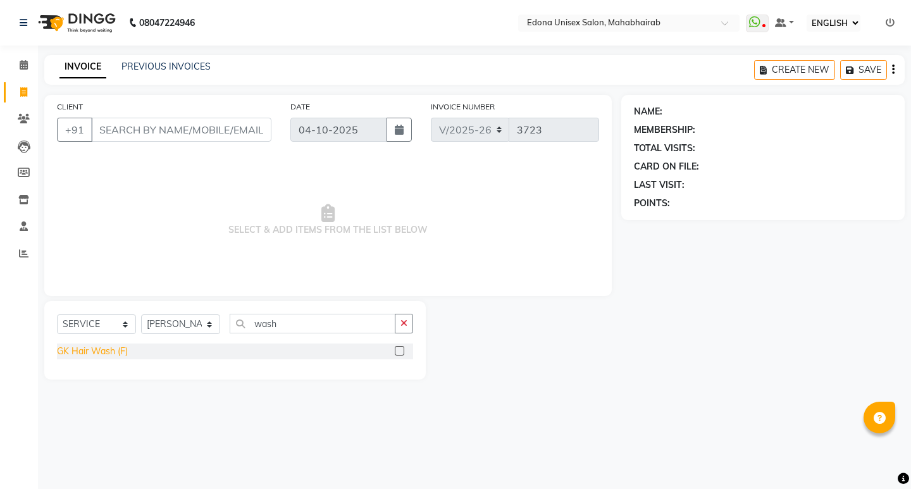
click at [126, 349] on div "GK Hair Wash (F)" at bounding box center [92, 351] width 71 height 13
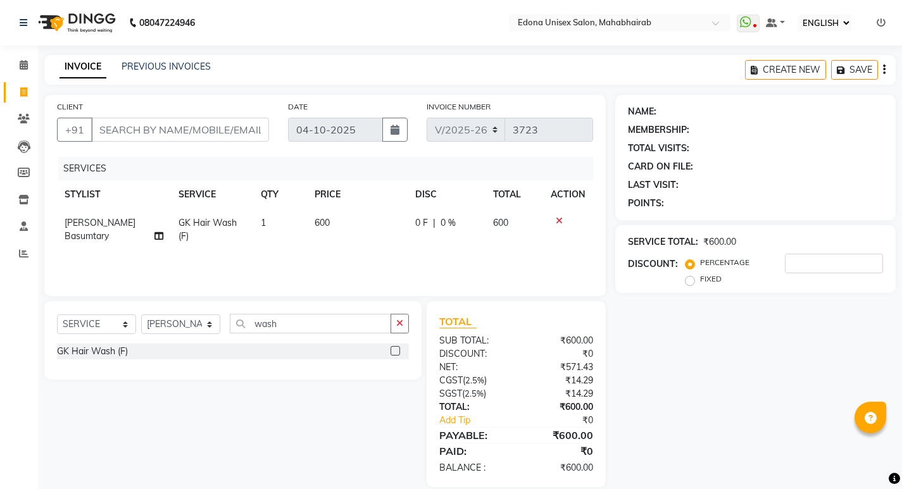
click at [559, 221] on icon at bounding box center [559, 220] width 7 height 9
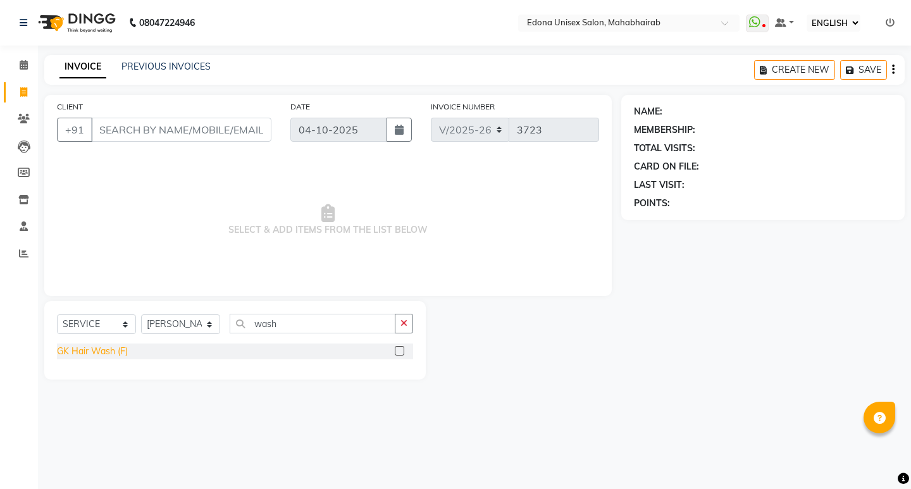
click at [102, 354] on div "GK Hair Wash (F)" at bounding box center [92, 351] width 71 height 13
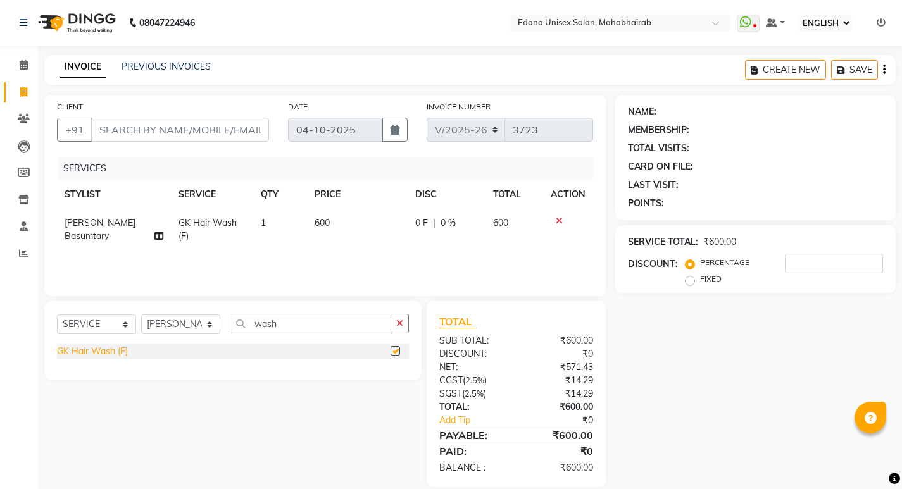
checkbox input "false"
click at [220, 325] on div "SELECT SERVICE PRODUCT MEMBERSHIP PACKAGE VOUCHER PREPAID GIFT CARD SELECT STYL…" at bounding box center [233, 329] width 352 height 30
click at [214, 323] on select "SELECT STYLIST Admin [PERSON_NAME] Bir Basumtary [PERSON_NAME] [PERSON_NAME] Ho…" at bounding box center [180, 324] width 79 height 20
click at [141, 314] on select "SELECT STYLIST Admin [PERSON_NAME] Bir Basumtary [PERSON_NAME] [PERSON_NAME] Ho…" at bounding box center [180, 324] width 79 height 20
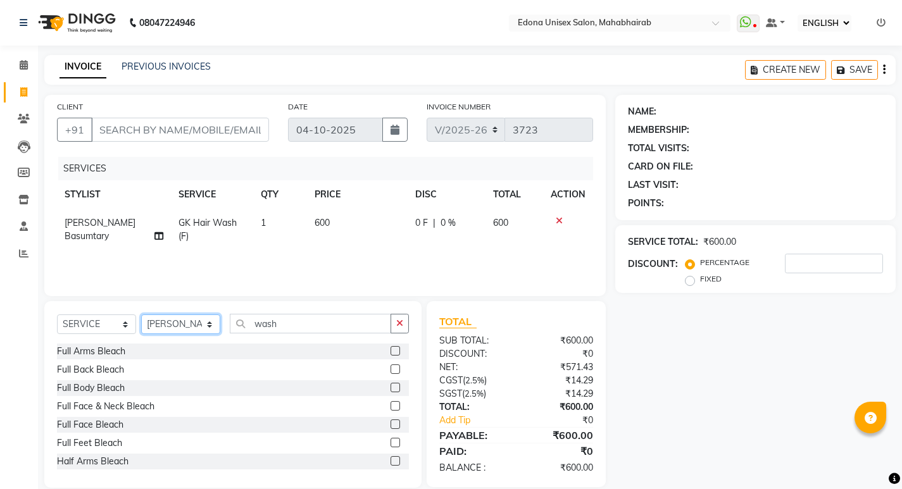
click at [203, 322] on select "SELECT STYLIST Admin [PERSON_NAME] Bir Basumtary [PERSON_NAME] [PERSON_NAME] Ho…" at bounding box center [180, 324] width 79 height 20
select select "87820"
click at [141, 314] on select "SELECT STYLIST Admin [PERSON_NAME] Bir Basumtary [PERSON_NAME] [PERSON_NAME] Ho…" at bounding box center [180, 324] width 79 height 20
click at [307, 325] on input "wash" at bounding box center [310, 324] width 161 height 20
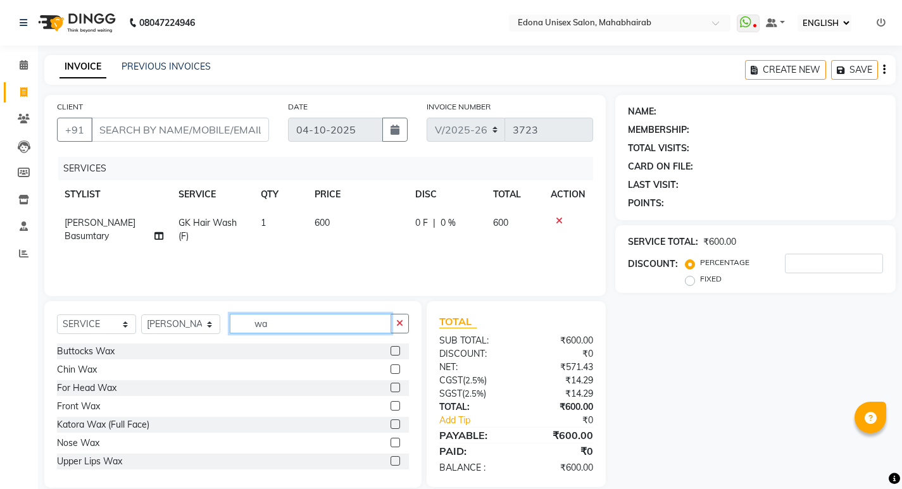
type input "w"
type input "h"
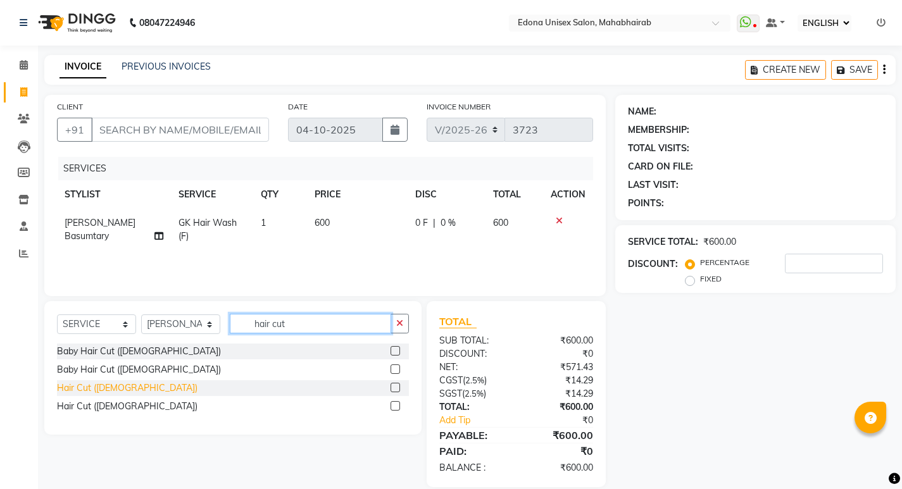
type input "hair cut"
click at [90, 387] on div "Hair Cut ([DEMOGRAPHIC_DATA])" at bounding box center [127, 388] width 140 height 13
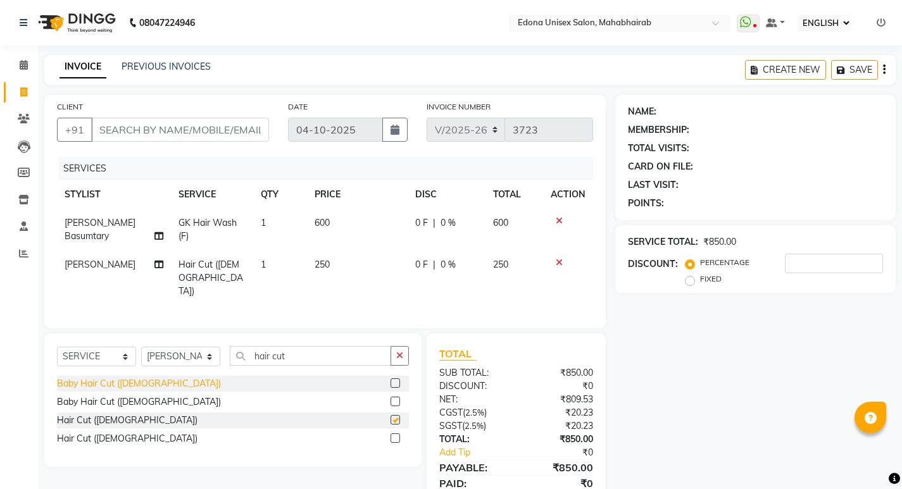
checkbox input "false"
click at [139, 63] on link "PREVIOUS INVOICES" at bounding box center [165, 66] width 89 height 11
click at [210, 347] on select "SELECT STYLIST Admin [PERSON_NAME] Bir Basumtary [PERSON_NAME] [PERSON_NAME] Ho…" at bounding box center [180, 357] width 79 height 20
select select "35911"
click at [141, 347] on select "SELECT STYLIST Admin [PERSON_NAME] Bir Basumtary [PERSON_NAME] [PERSON_NAME] Ho…" at bounding box center [180, 357] width 79 height 20
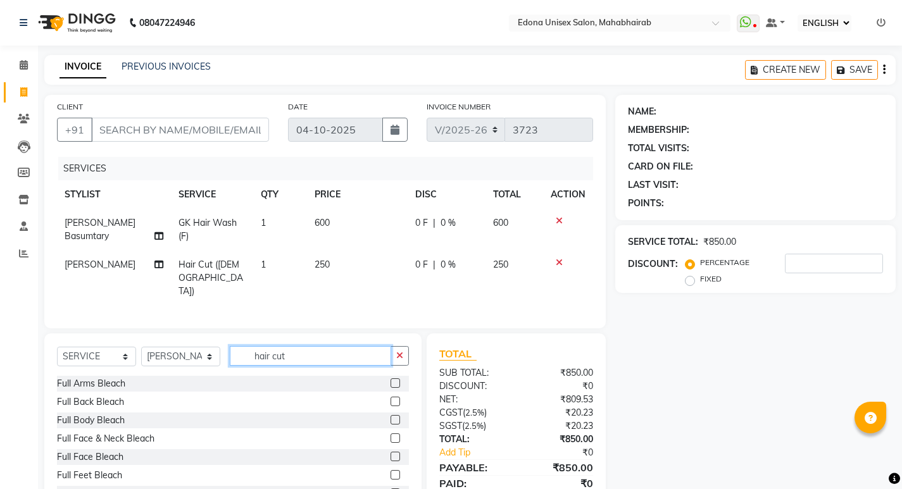
click at [301, 346] on input "hair cut" at bounding box center [310, 356] width 161 height 20
type input "h"
type input "p"
type input "ped"
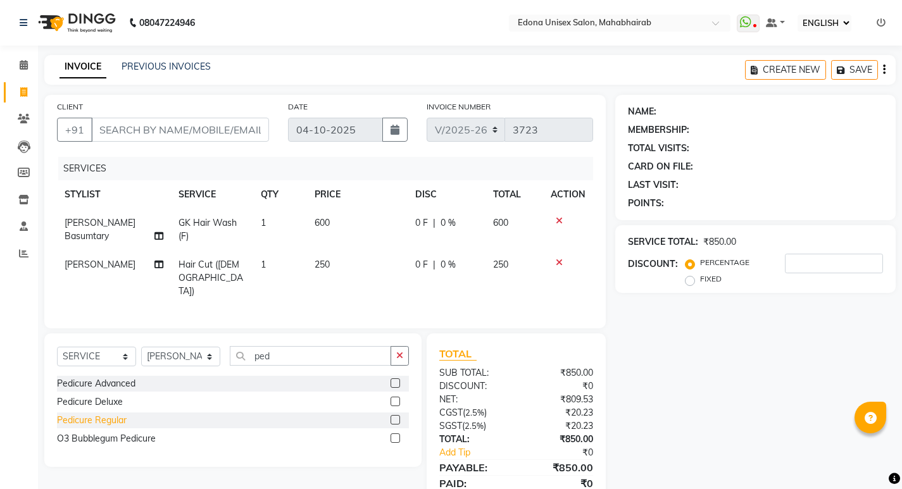
click at [90, 414] on div "Pedicure Regular" at bounding box center [92, 420] width 70 height 13
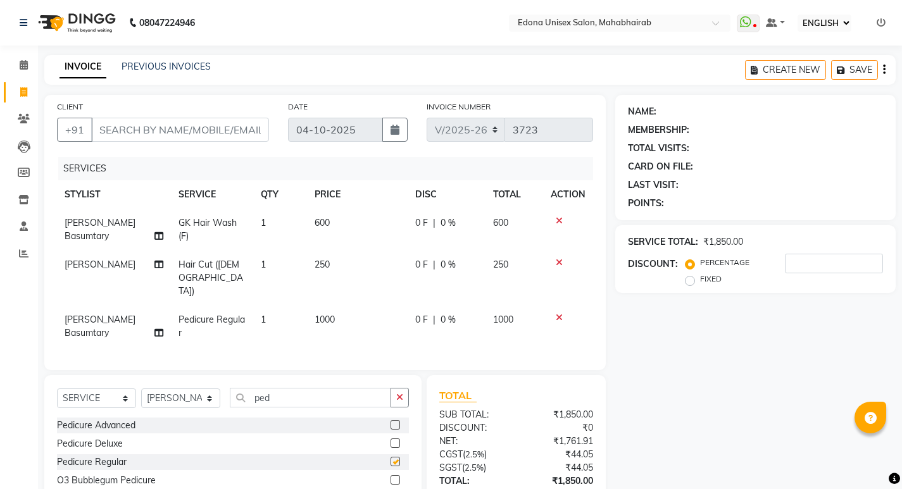
checkbox input "false"
click at [291, 388] on input "ped" at bounding box center [310, 398] width 161 height 20
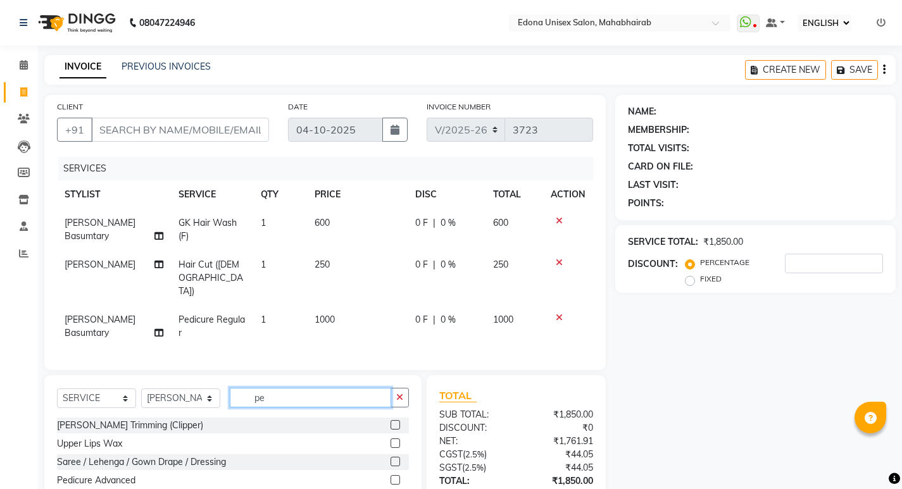
type input "p"
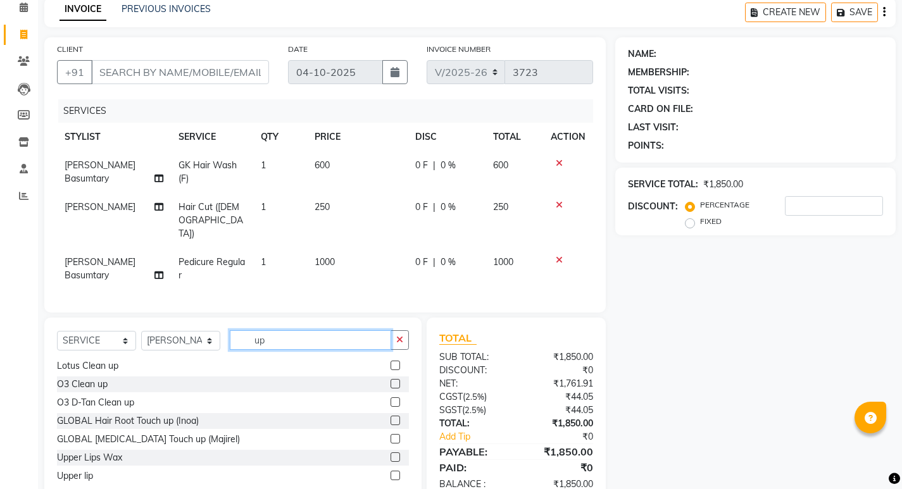
scroll to position [75, 0]
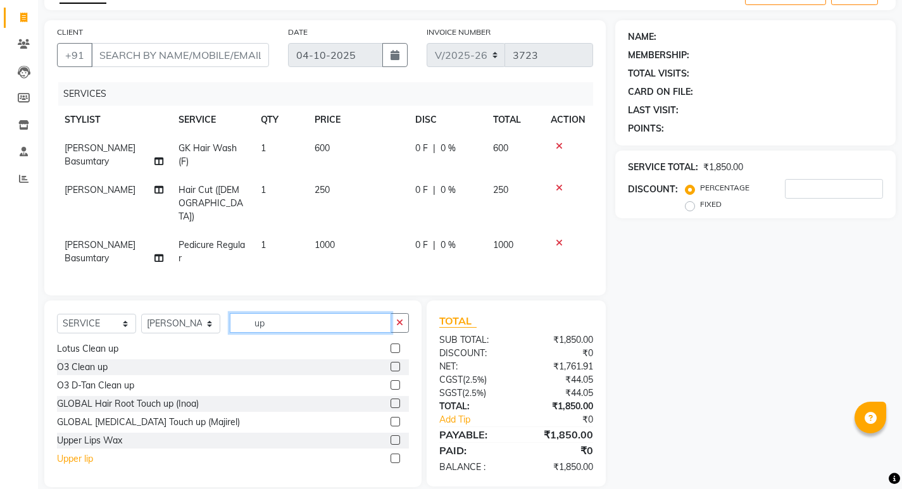
type input "up"
click at [82, 452] on div "Upper lip" at bounding box center [75, 458] width 36 height 13
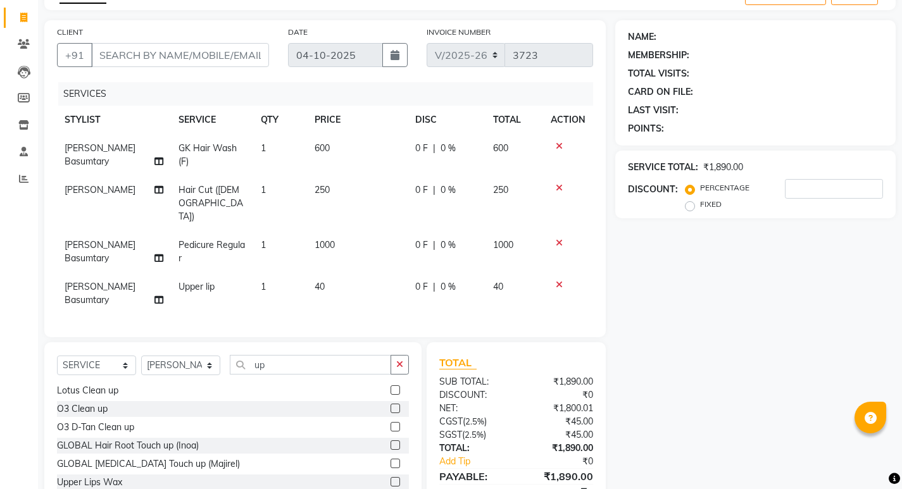
checkbox input "false"
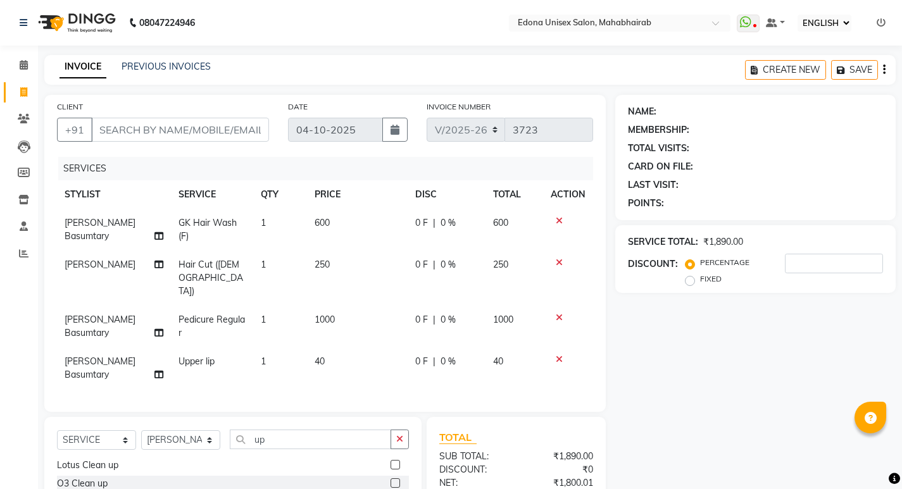
click at [558, 222] on icon at bounding box center [559, 220] width 7 height 9
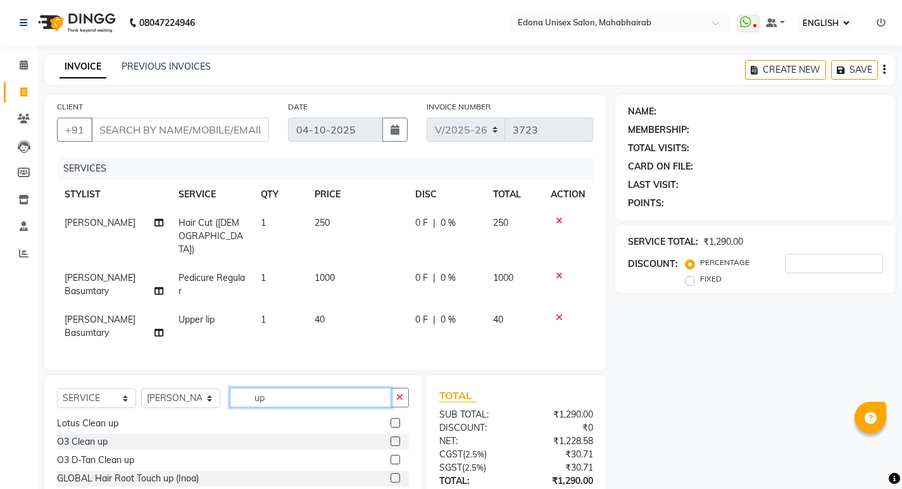
click at [310, 388] on input "up" at bounding box center [310, 398] width 161 height 20
type input "u"
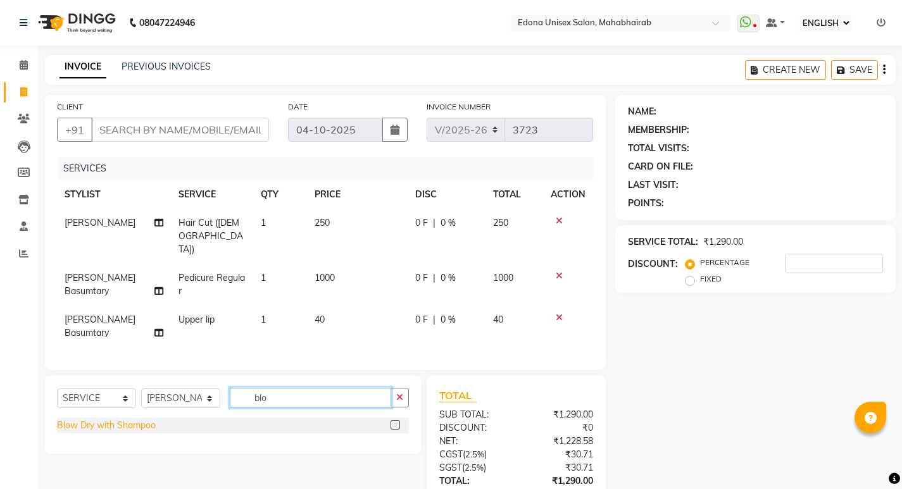
type input "blo"
click at [108, 419] on div "Blow Dry with Shampoo" at bounding box center [106, 425] width 99 height 13
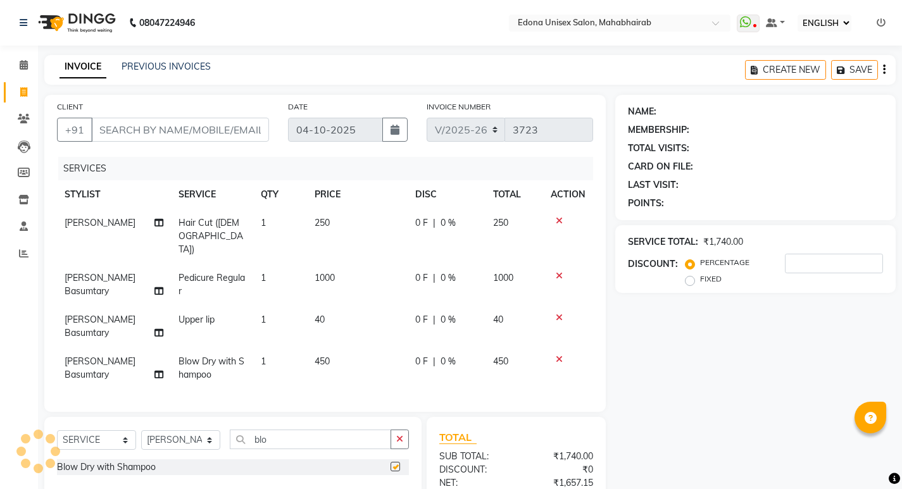
checkbox input "false"
click at [166, 128] on input "CLIENT" at bounding box center [180, 130] width 178 height 24
type input "9"
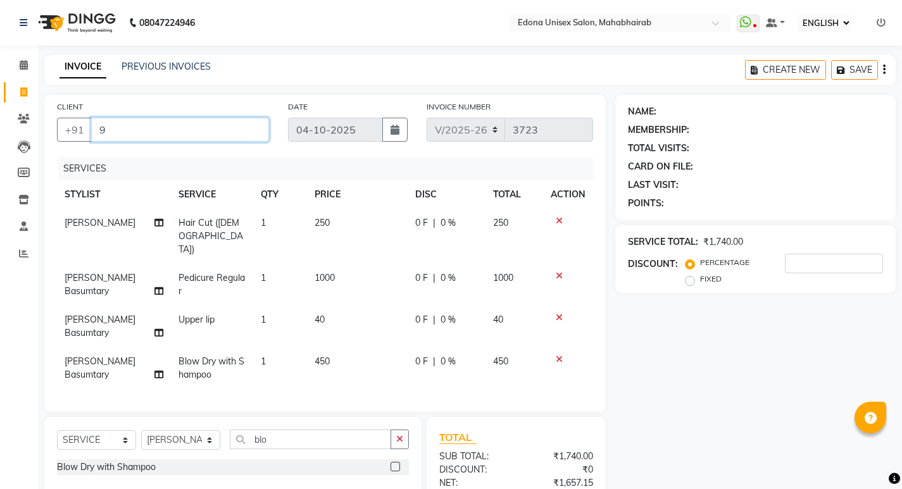
type input "0"
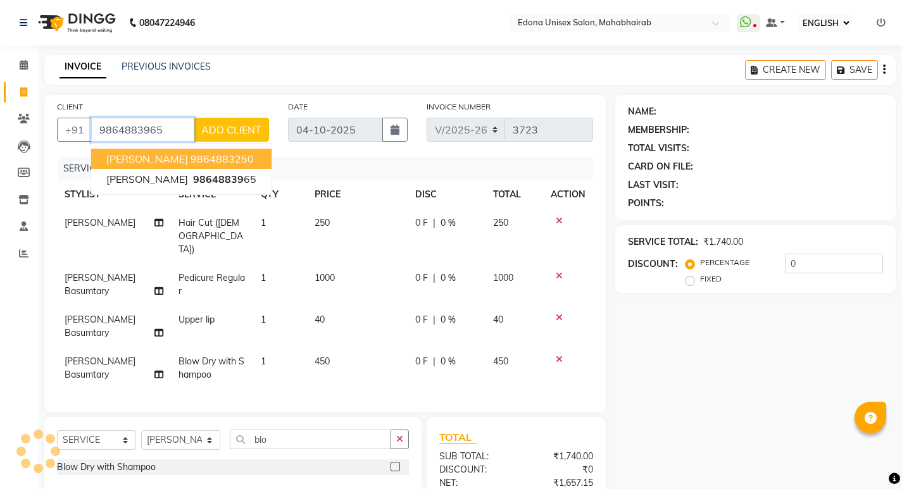
type input "9864883965"
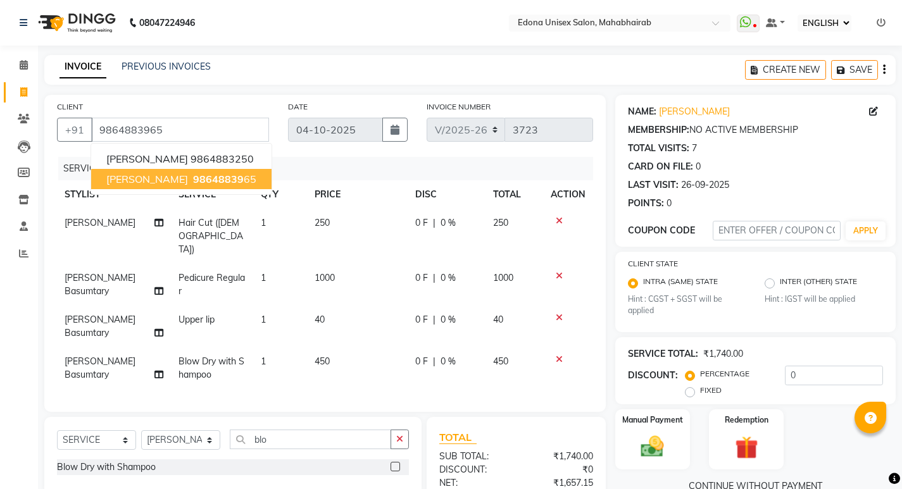
click at [190, 182] on ngb-highlight "98648839 65" at bounding box center [223, 179] width 66 height 13
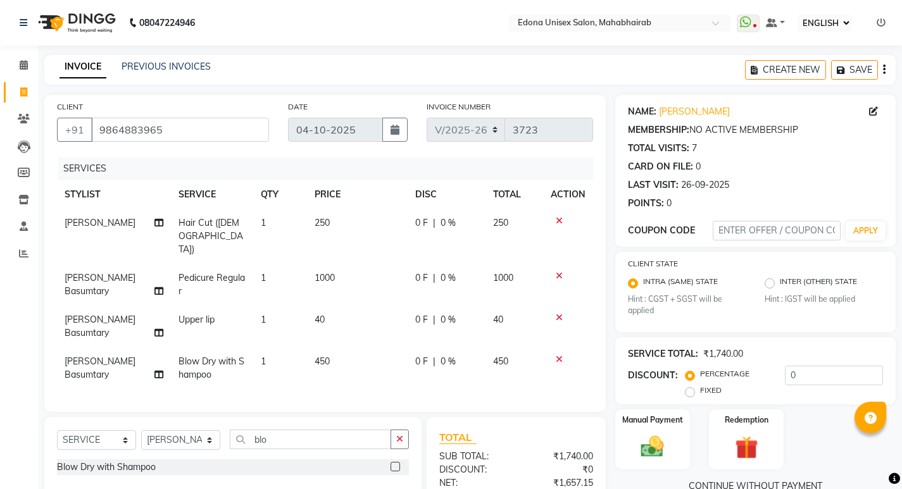
scroll to position [102, 0]
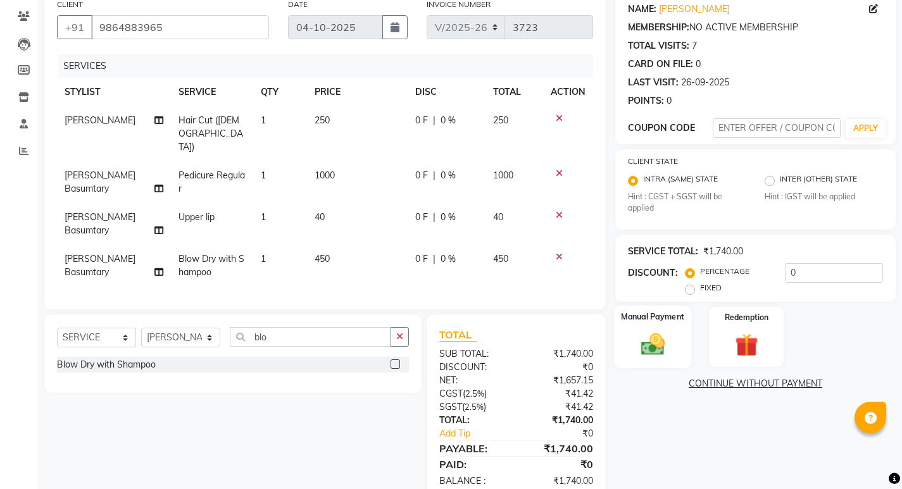
click at [661, 349] on img at bounding box center [652, 344] width 39 height 27
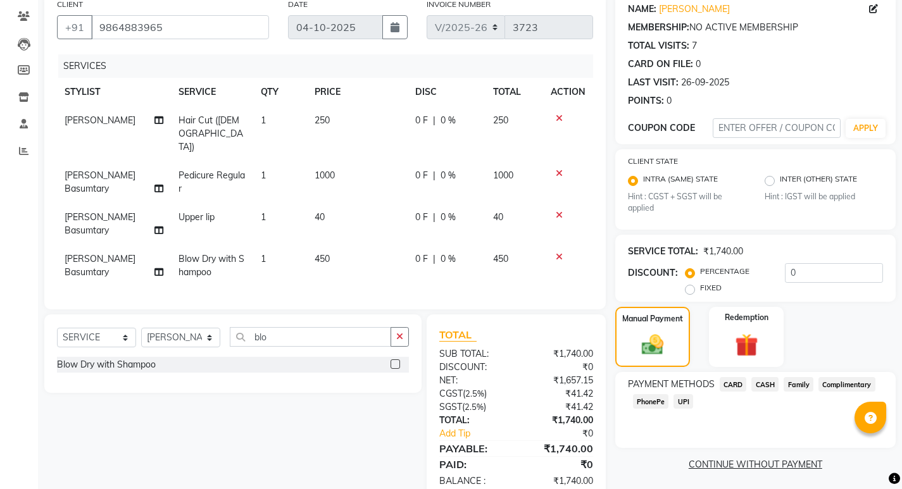
click at [652, 402] on span "PhonePe" at bounding box center [651, 401] width 36 height 15
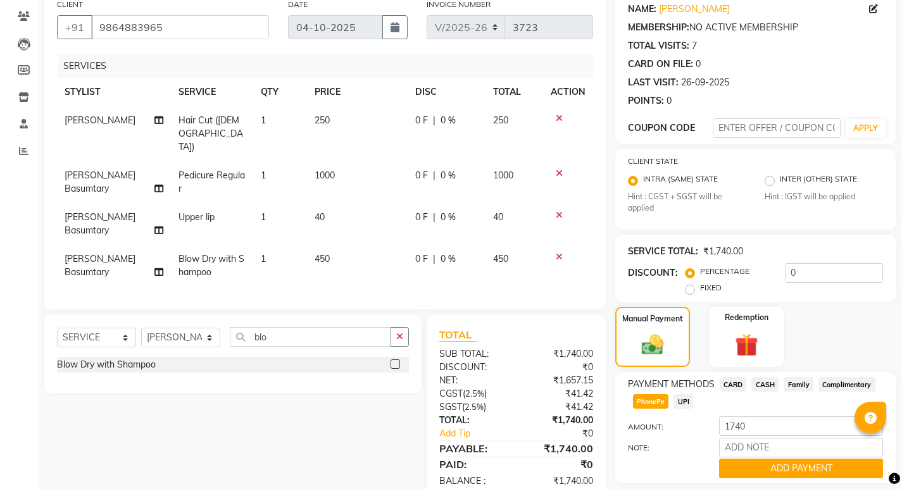
scroll to position [142, 0]
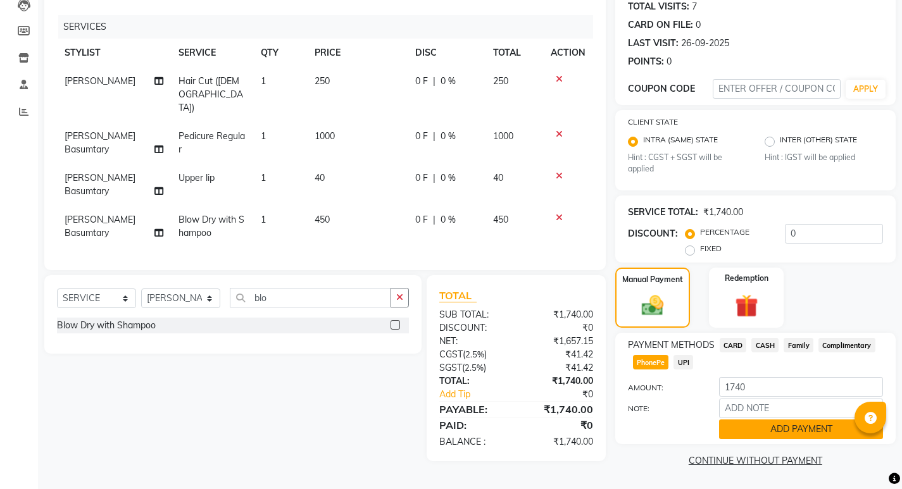
click at [764, 430] on button "ADD PAYMENT" at bounding box center [801, 429] width 164 height 20
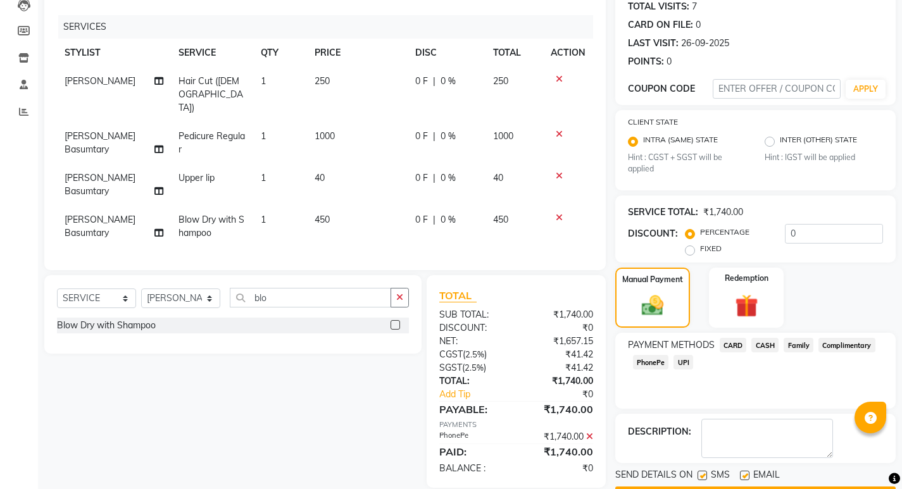
scroll to position [178, 0]
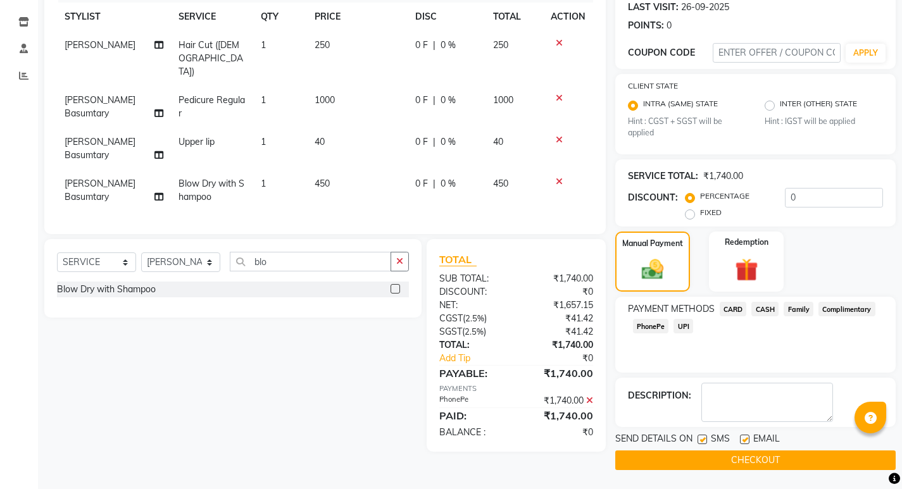
click at [712, 461] on button "CHECKOUT" at bounding box center [755, 460] width 280 height 20
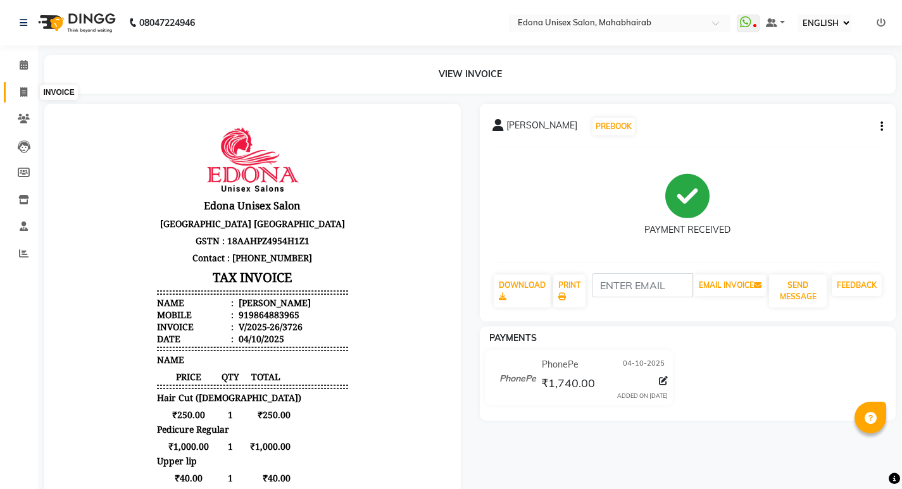
click at [18, 94] on span at bounding box center [24, 92] width 22 height 15
select select "service"
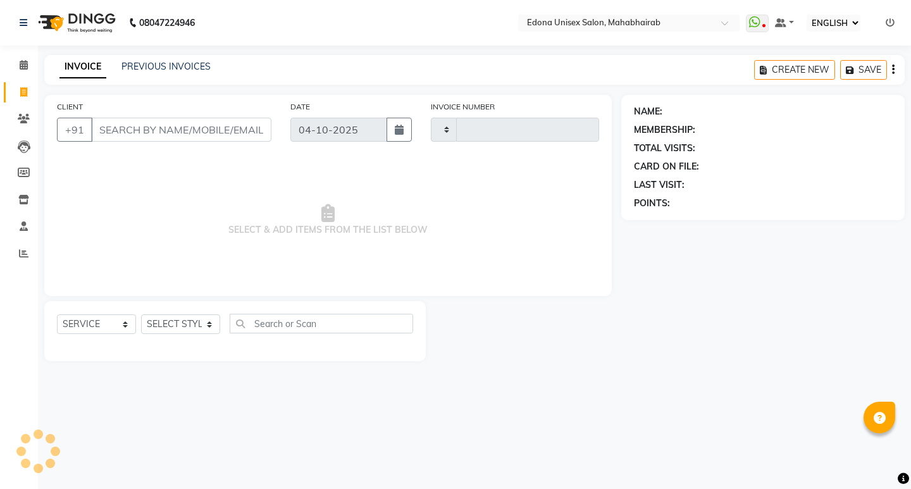
type input "3727"
select select "5393"
click at [17, 66] on span at bounding box center [24, 65] width 22 height 15
select select "service"
select select "ec"
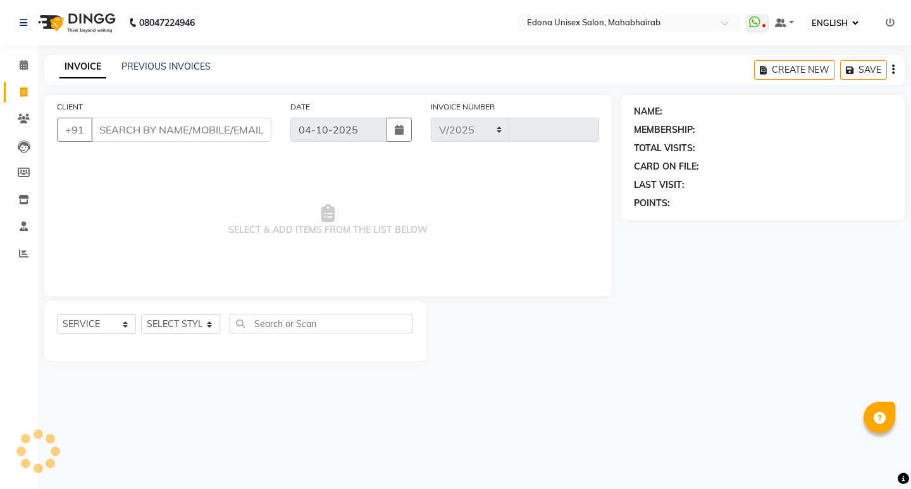
select select "5393"
type input "3726"
click at [211, 322] on select "SELECT STYLIST Admin [PERSON_NAME] Bir Basumtary [PERSON_NAME] [PERSON_NAME] Ho…" at bounding box center [180, 324] width 79 height 20
select select "69793"
click at [141, 314] on select "SELECT STYLIST Admin [PERSON_NAME] Bir Basumtary [PERSON_NAME] [PERSON_NAME] Ho…" at bounding box center [180, 324] width 79 height 20
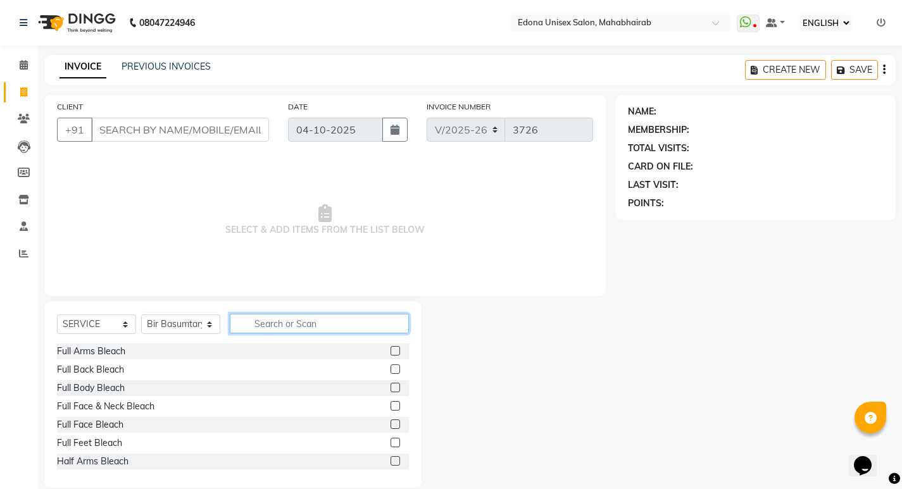
click at [314, 328] on input "text" at bounding box center [319, 324] width 179 height 20
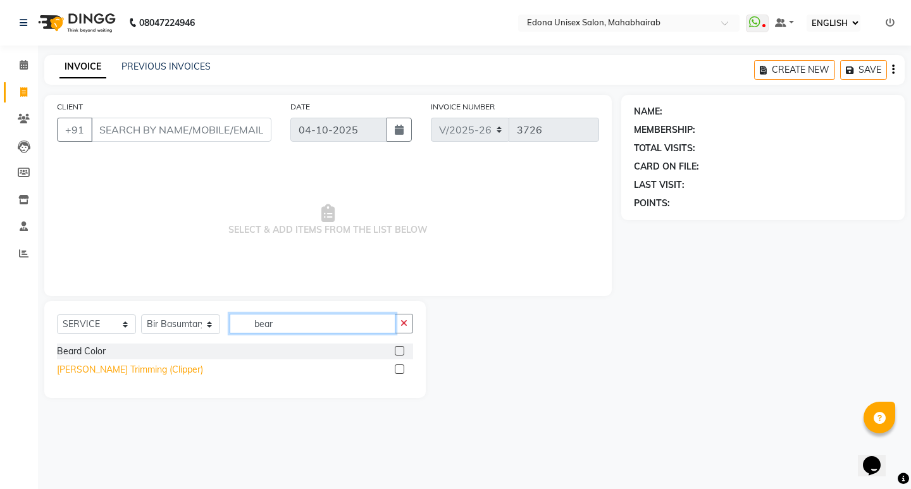
type input "bear"
click at [113, 372] on div "[PERSON_NAME] Trimming (Clipper)" at bounding box center [130, 369] width 146 height 13
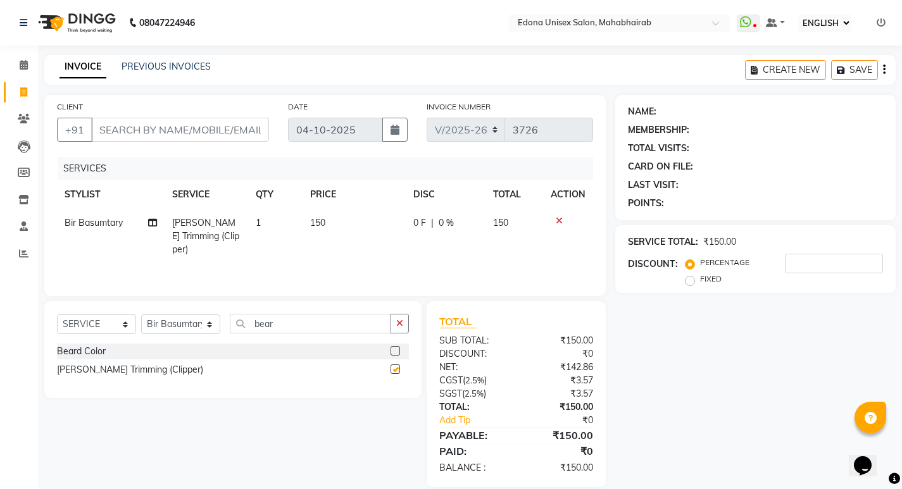
checkbox input "false"
click at [210, 321] on select "SELECT STYLIST Admin [PERSON_NAME] Bir Basumtary [PERSON_NAME] [PERSON_NAME] Ho…" at bounding box center [180, 324] width 79 height 20
select select "69341"
click at [141, 314] on select "SELECT STYLIST Admin [PERSON_NAME] Bir Basumtary [PERSON_NAME] [PERSON_NAME] Ho…" at bounding box center [180, 324] width 79 height 20
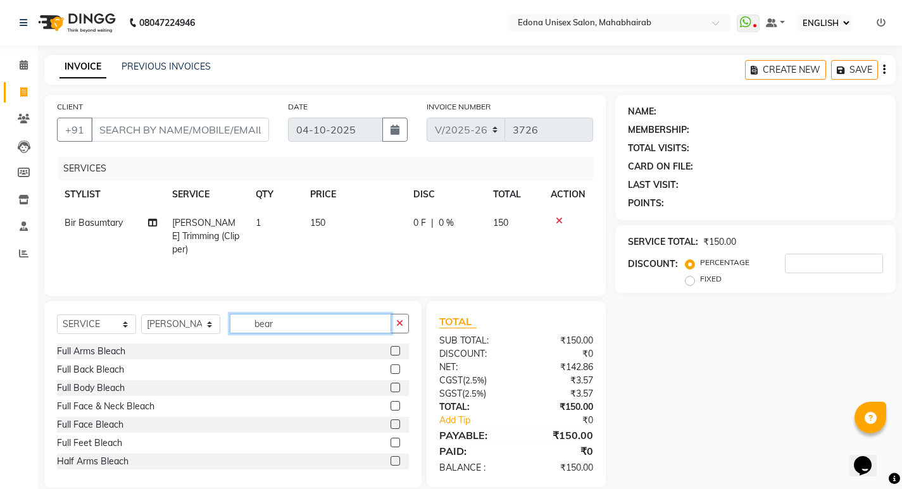
click at [294, 322] on input "bear" at bounding box center [310, 324] width 161 height 20
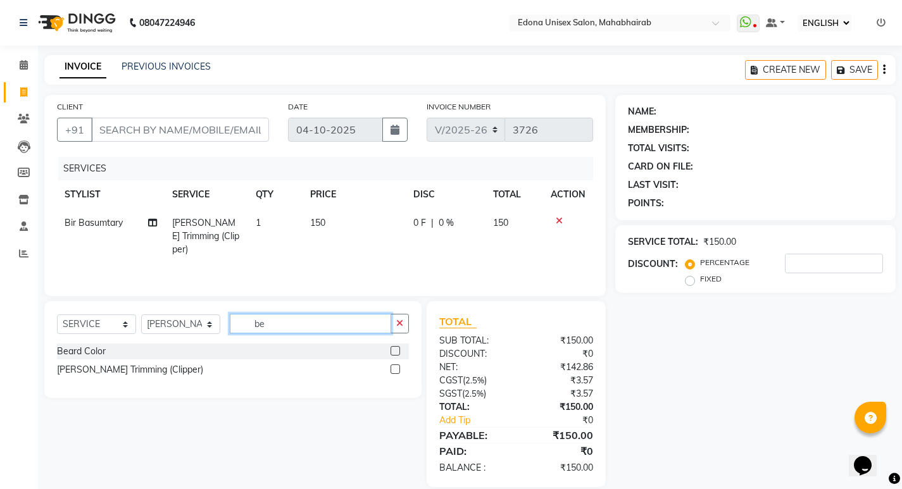
type input "b"
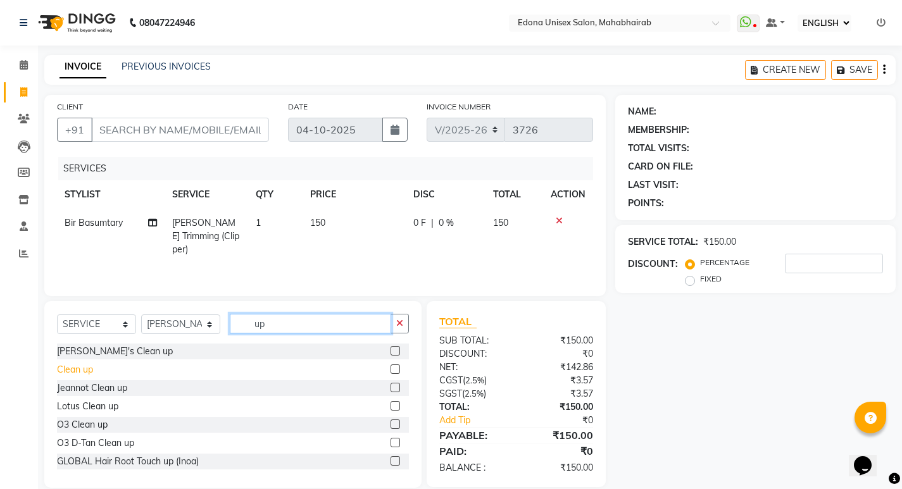
type input "up"
click at [79, 370] on div "Clean up" at bounding box center [75, 369] width 36 height 13
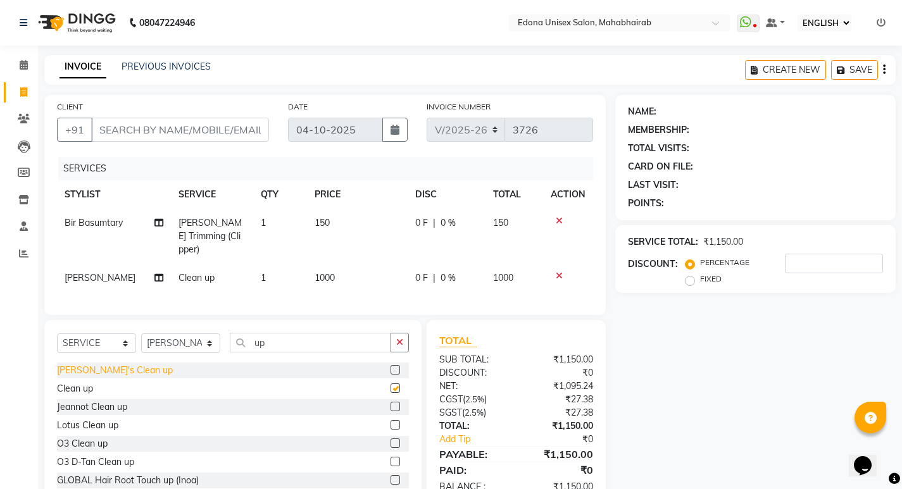
checkbox input "false"
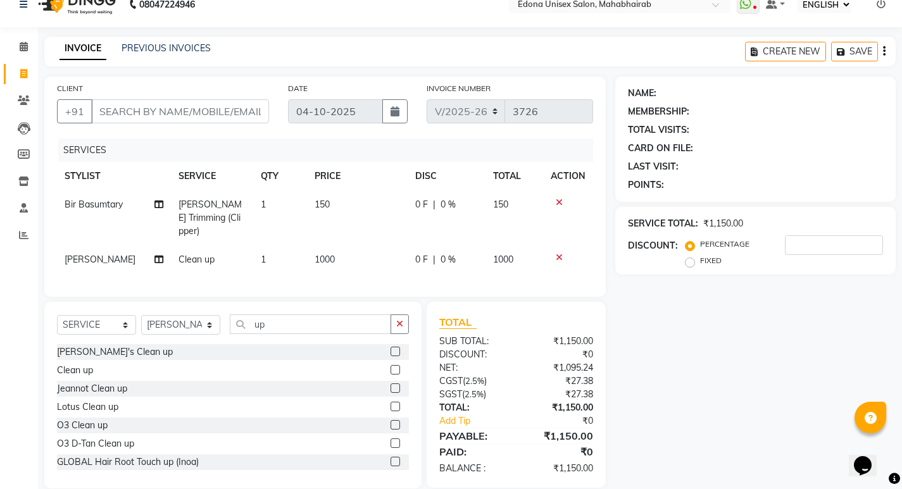
scroll to position [33, 0]
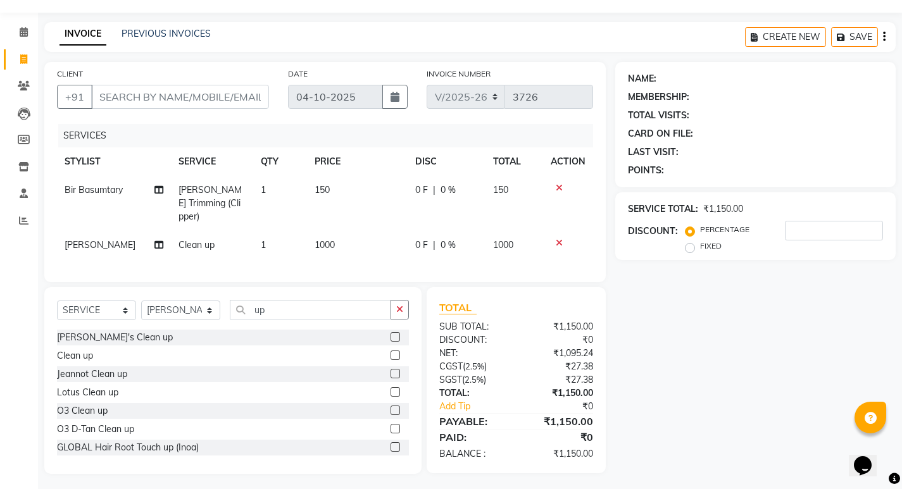
click at [558, 239] on icon at bounding box center [559, 243] width 7 height 9
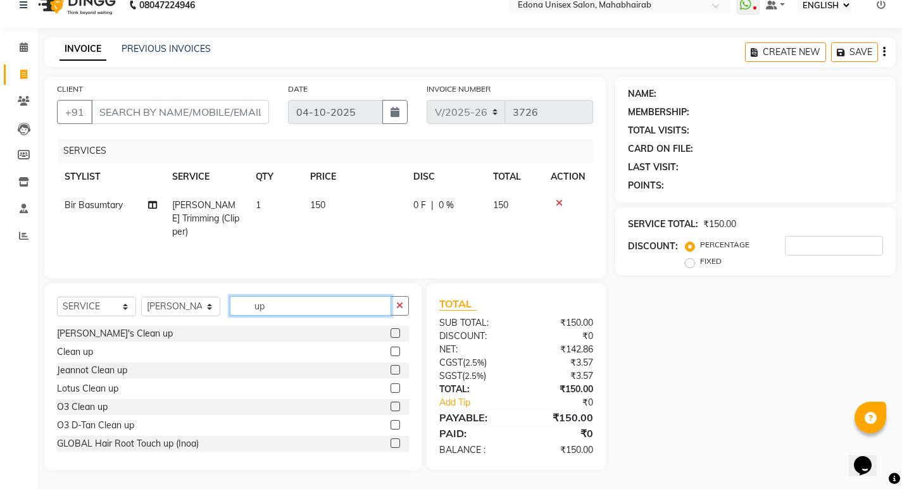
click at [320, 307] on input "up" at bounding box center [310, 306] width 161 height 20
type input "u"
type input "O3"
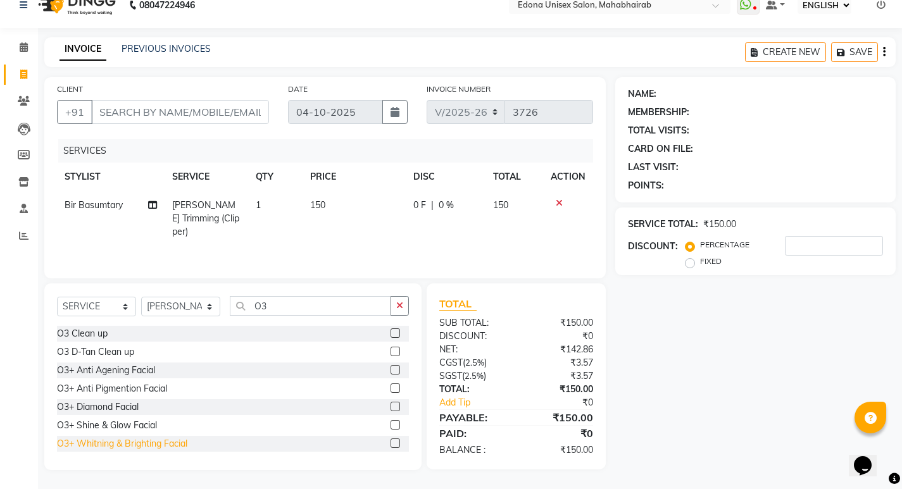
click at [126, 445] on div "O3+ Whitning & Brighting Facial" at bounding box center [122, 443] width 130 height 13
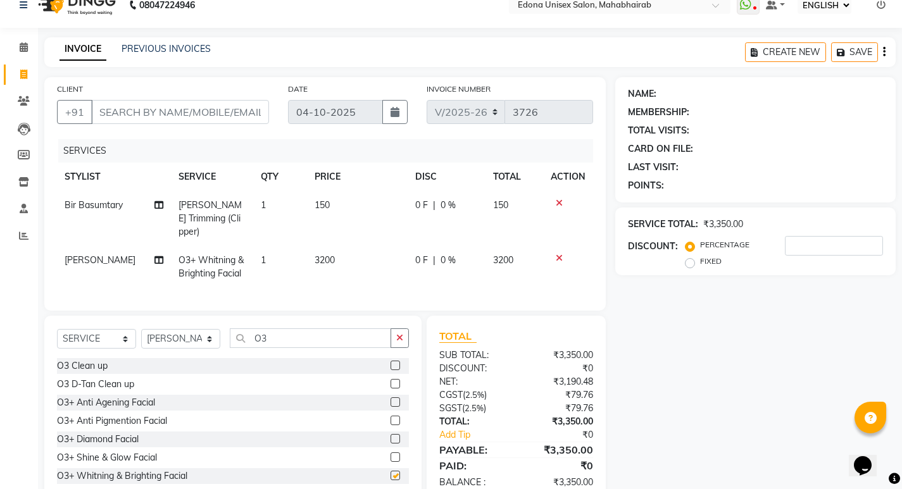
checkbox input "false"
click at [441, 254] on span "0 %" at bounding box center [447, 260] width 15 height 13
select select "69341"
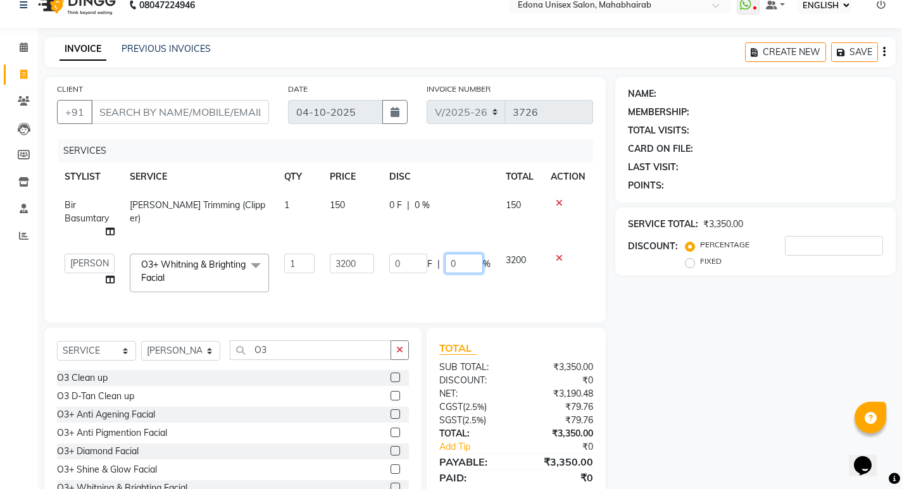
click at [463, 262] on input "0" at bounding box center [464, 264] width 38 height 20
type input "25"
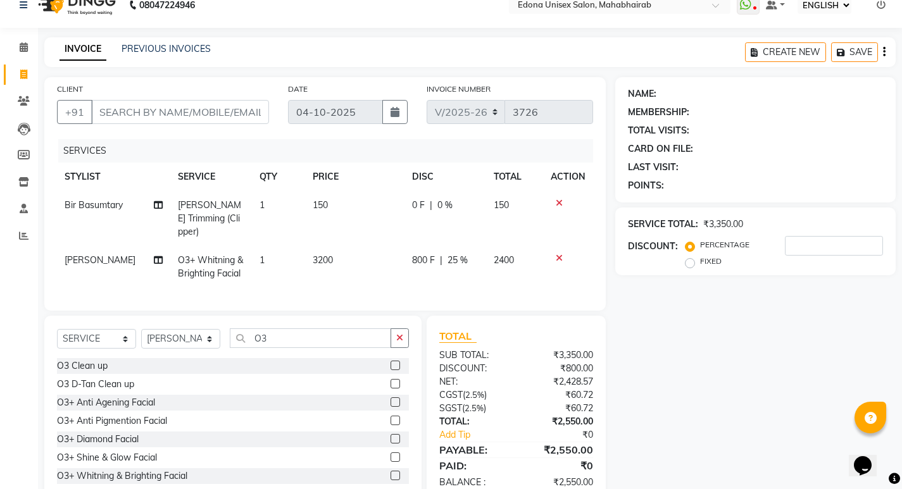
click at [437, 291] on div "SERVICES STYLIST SERVICE QTY PRICE DISC TOTAL ACTION Bir Basumtary Beard Trimmi…" at bounding box center [325, 218] width 536 height 159
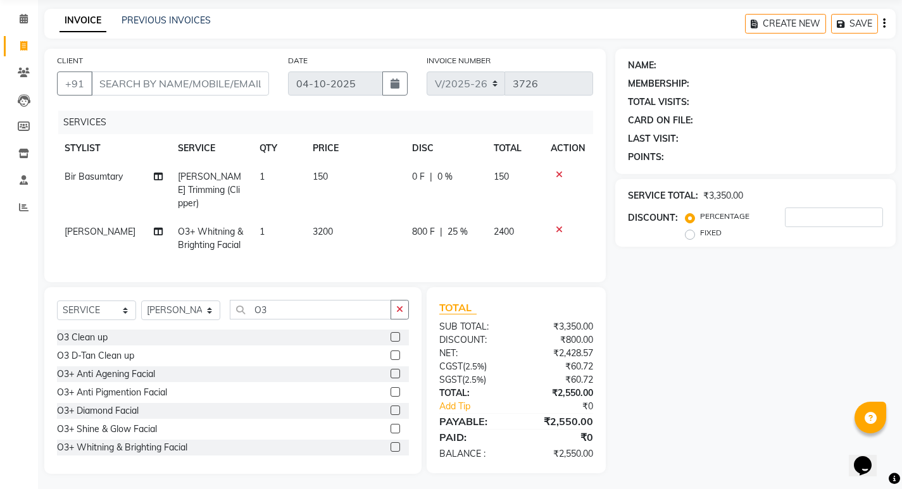
drag, startPoint x: 184, startPoint y: 98, endPoint x: 224, endPoint y: 80, distance: 43.6
click at [187, 98] on div "CLIENT +91" at bounding box center [162, 80] width 231 height 52
click at [225, 80] on input "CLIENT" at bounding box center [180, 83] width 178 height 24
type input "7"
type input "0"
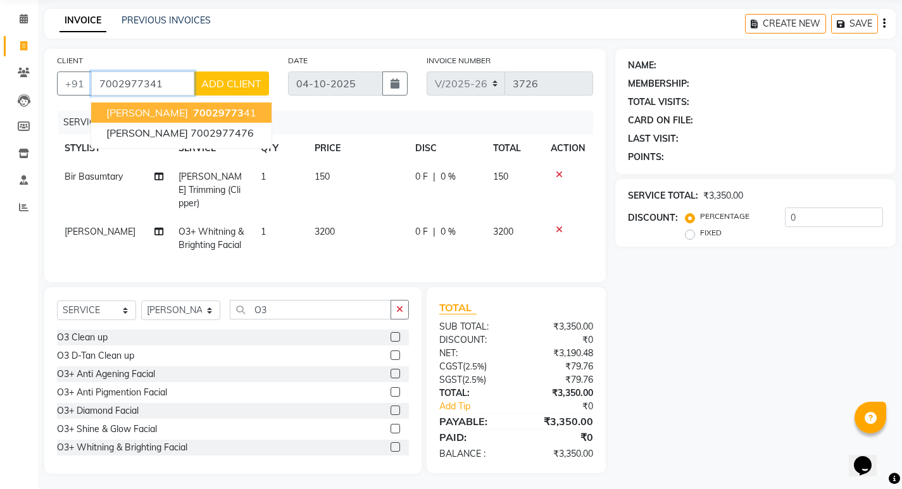
type input "7002977341"
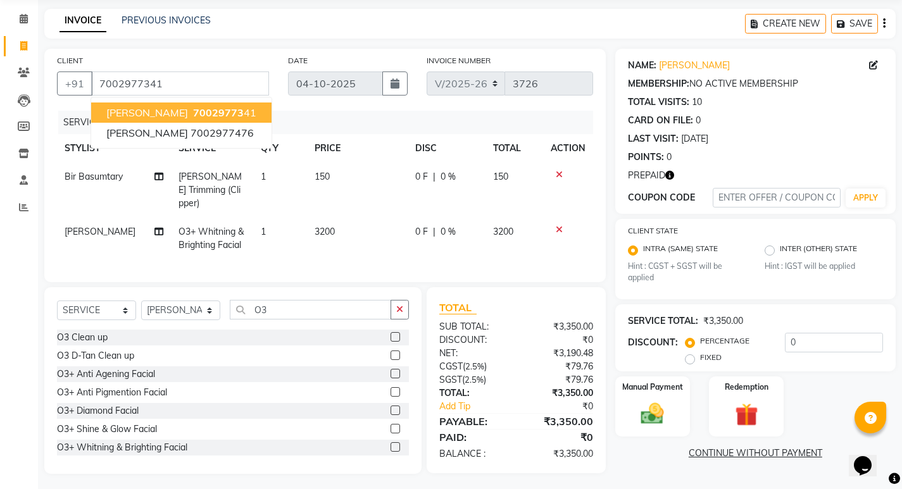
click at [139, 111] on span "Injam Amul" at bounding box center [147, 112] width 82 height 13
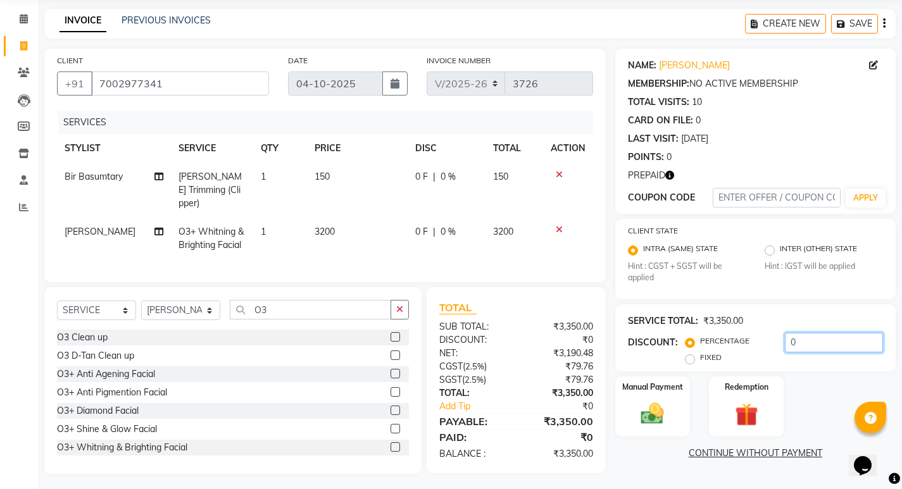
click at [842, 337] on input "0" at bounding box center [834, 343] width 98 height 20
click at [444, 218] on td "0 F | 0 %" at bounding box center [446, 239] width 78 height 42
select select "69341"
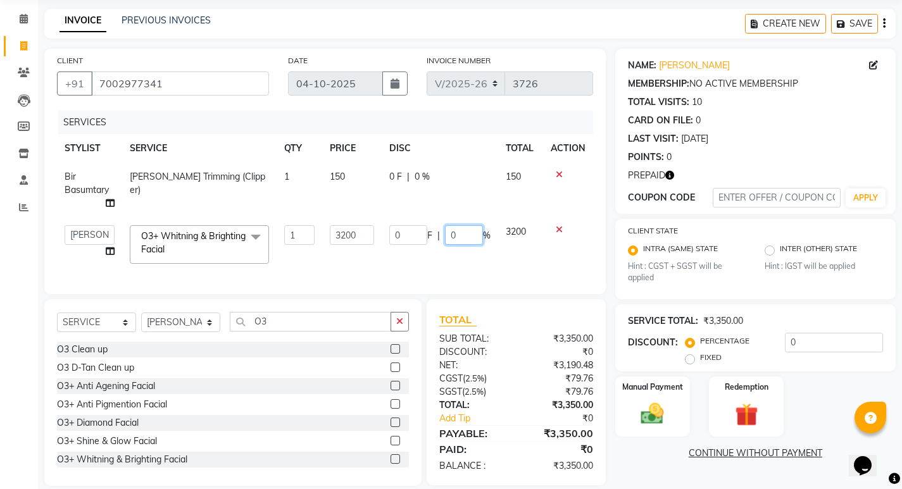
click at [459, 233] on input "0" at bounding box center [464, 235] width 38 height 20
type input "25"
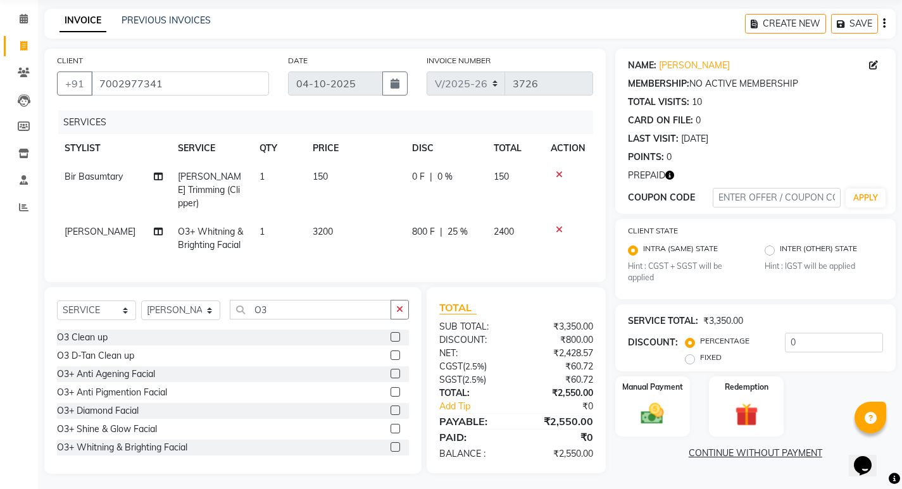
click at [448, 267] on div "CLIENT +91 7002977341 DATE 04-10-2025 INVOICE NUMBER V/2025 V/2025-26 3726 SERV…" at bounding box center [324, 165] width 561 height 233
click at [672, 418] on div "Manual Payment" at bounding box center [652, 406] width 78 height 63
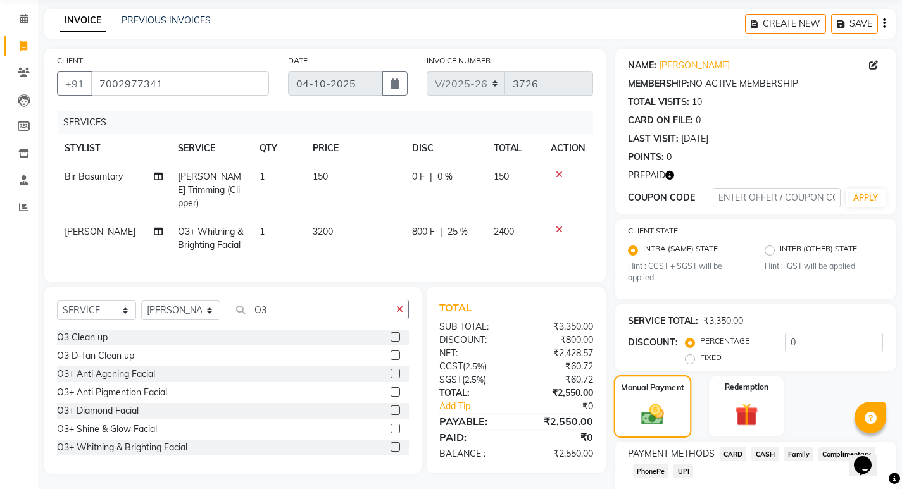
scroll to position [120, 0]
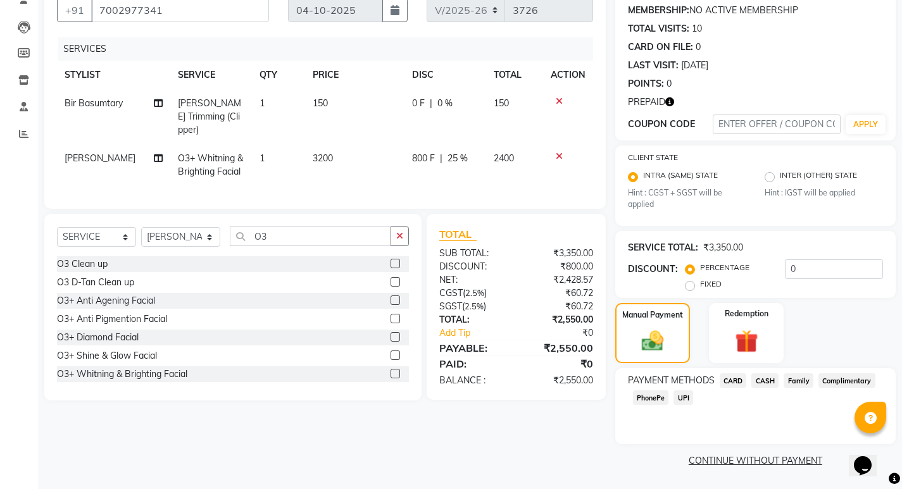
click at [659, 399] on span "PhonePe" at bounding box center [651, 397] width 36 height 15
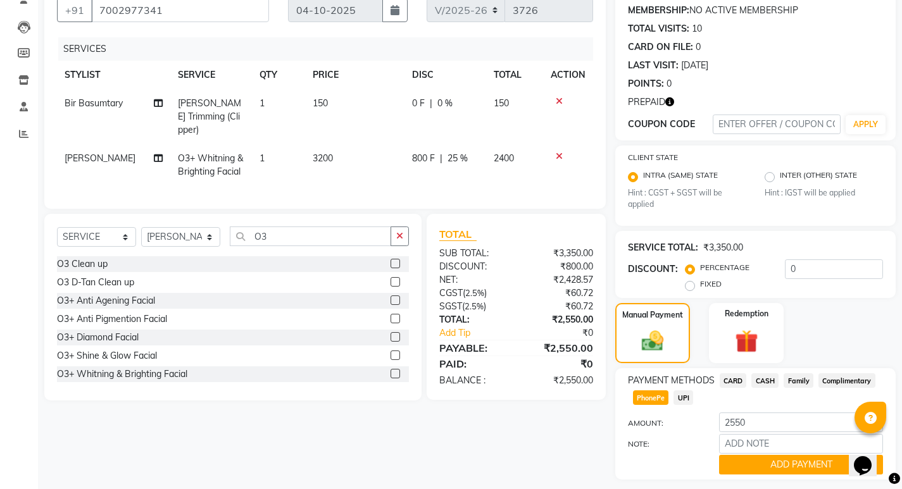
scroll to position [155, 0]
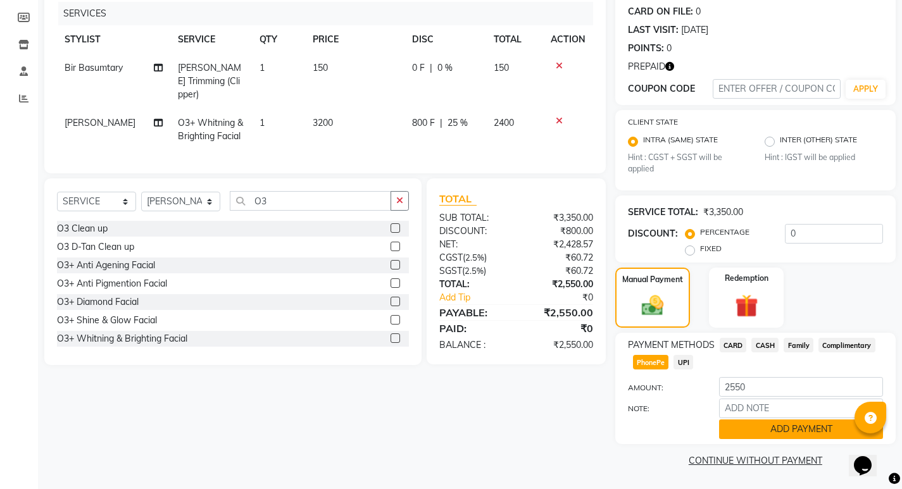
click at [781, 425] on button "ADD PAYMENT" at bounding box center [801, 429] width 164 height 20
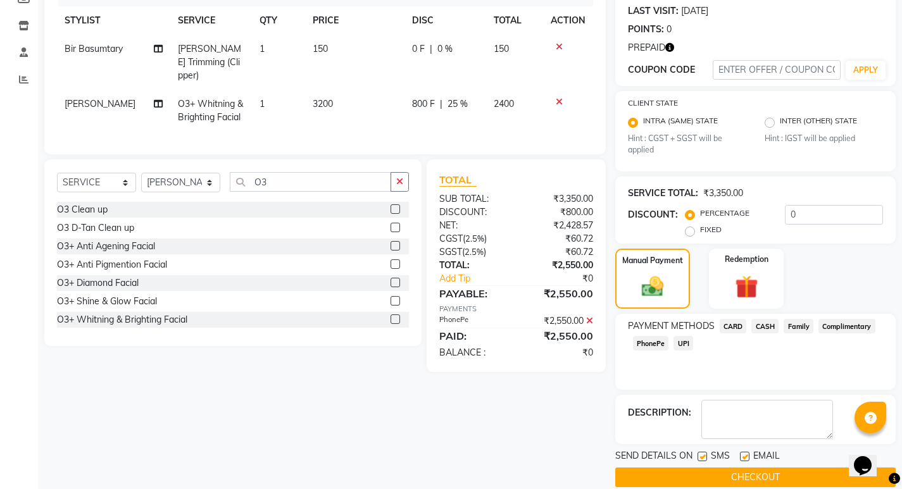
scroll to position [191, 0]
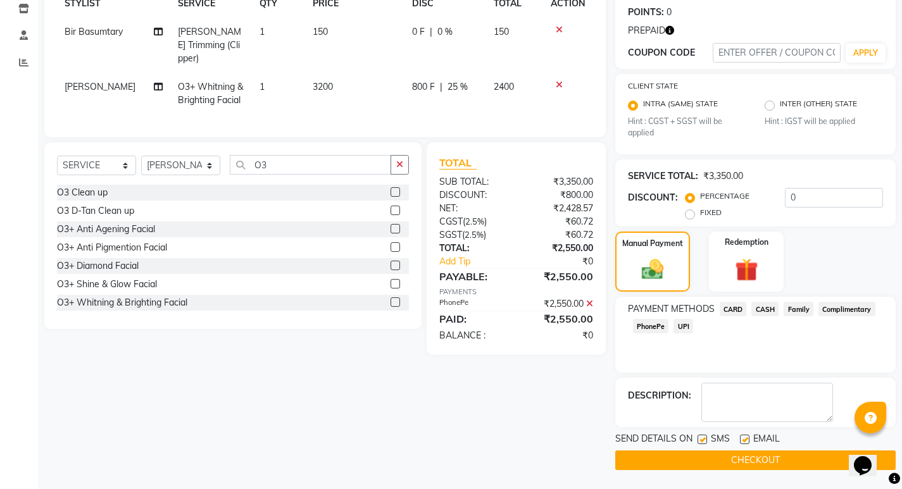
click at [678, 463] on button "CHECKOUT" at bounding box center [755, 460] width 280 height 20
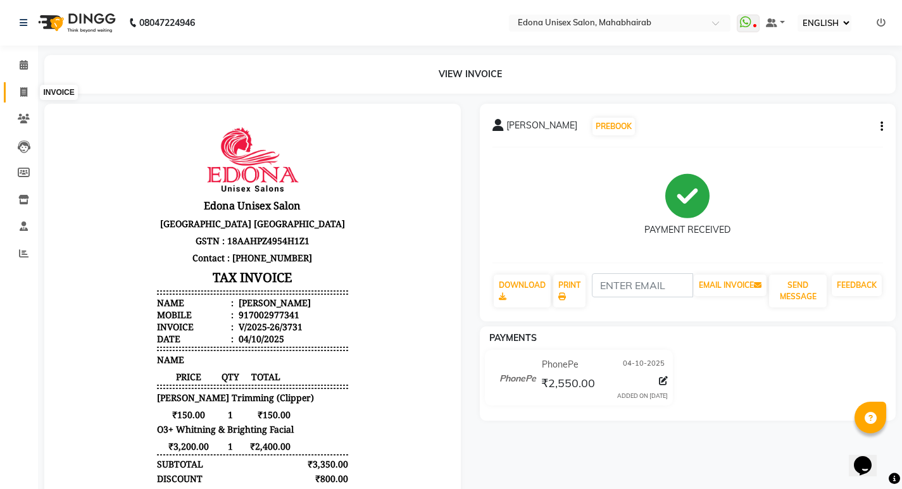
click at [23, 97] on span at bounding box center [24, 92] width 22 height 15
select select "service"
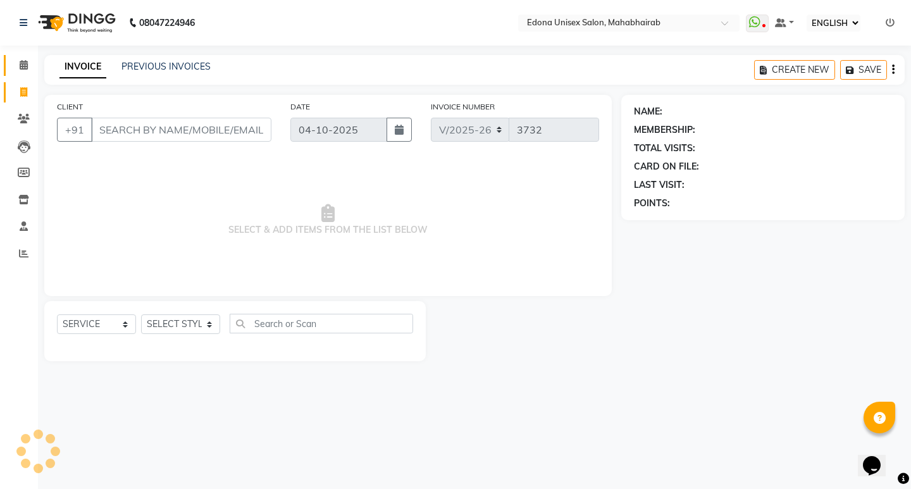
click at [20, 56] on link "CALENDAR" at bounding box center [19, 65] width 30 height 21
click at [17, 63] on span at bounding box center [24, 65] width 22 height 15
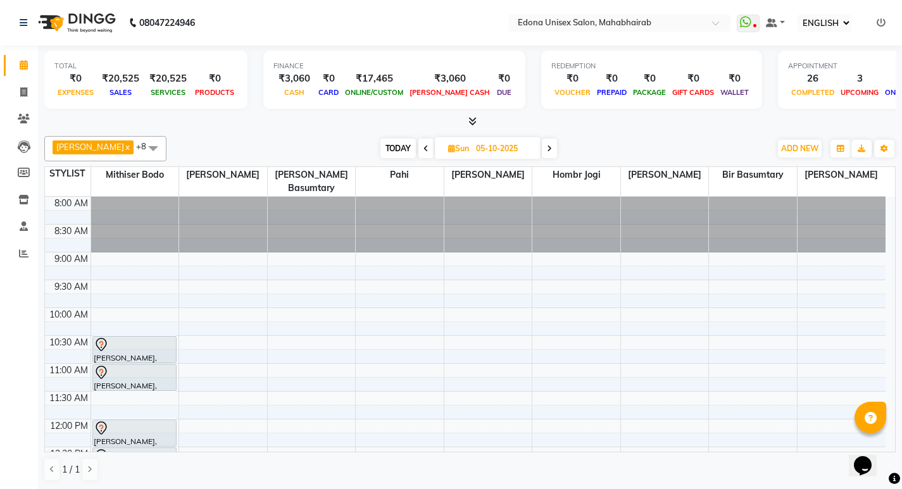
click at [418, 142] on span at bounding box center [425, 149] width 15 height 20
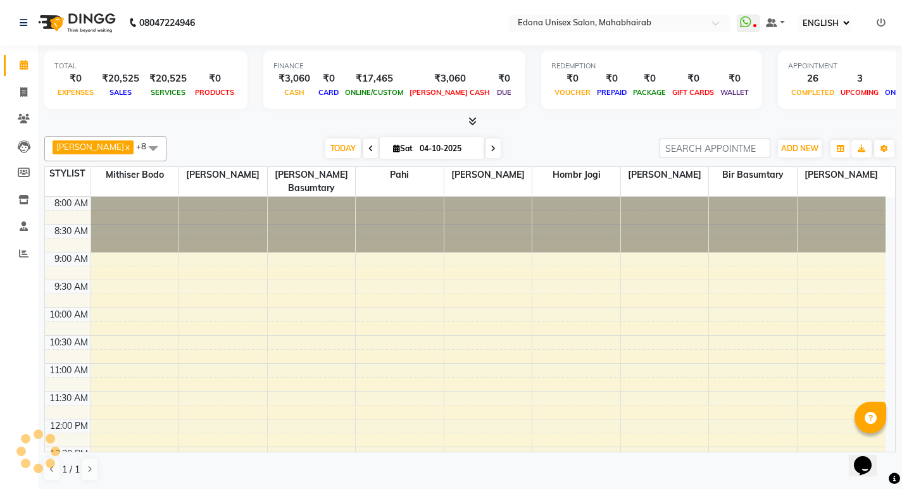
scroll to position [455, 0]
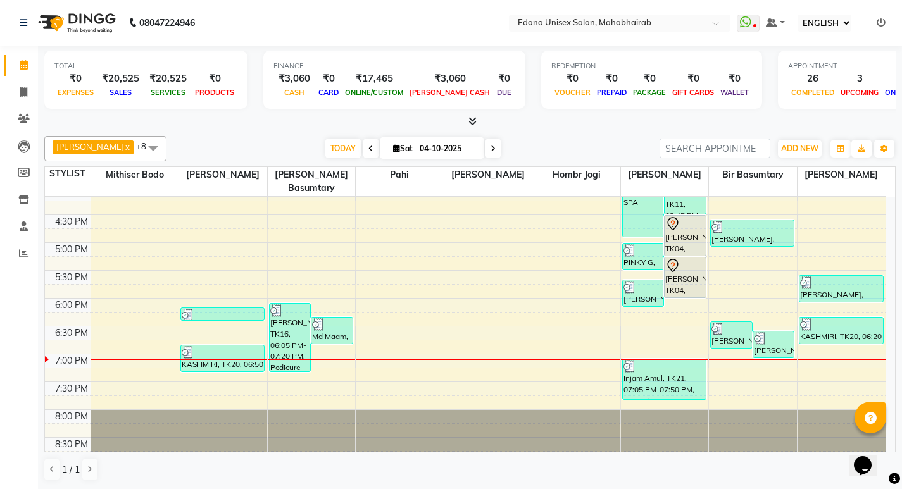
click at [490, 147] on icon at bounding box center [492, 149] width 5 height 8
type input "05-10-2025"
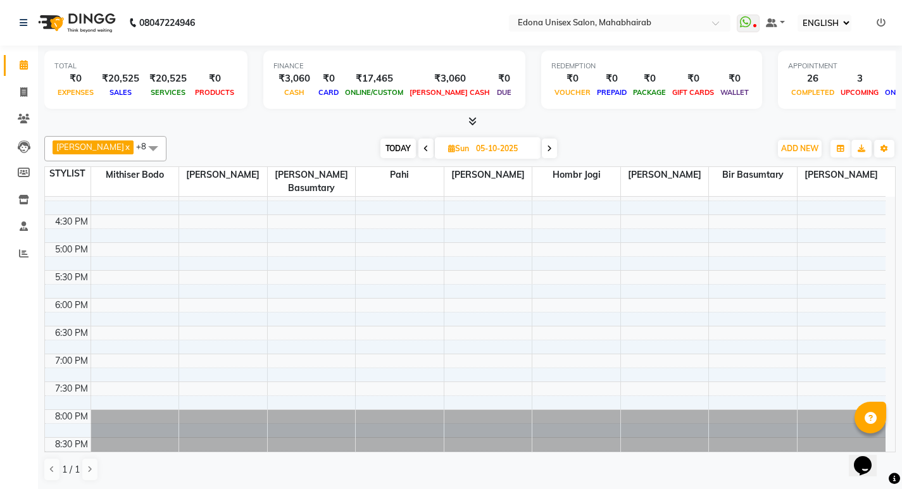
scroll to position [0, 0]
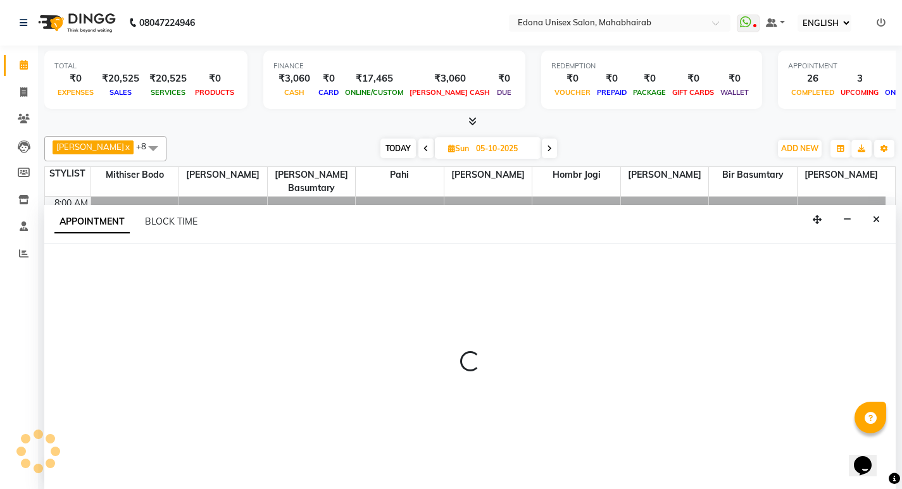
scroll to position [1, 0]
select select "69341"
select select "tentative"
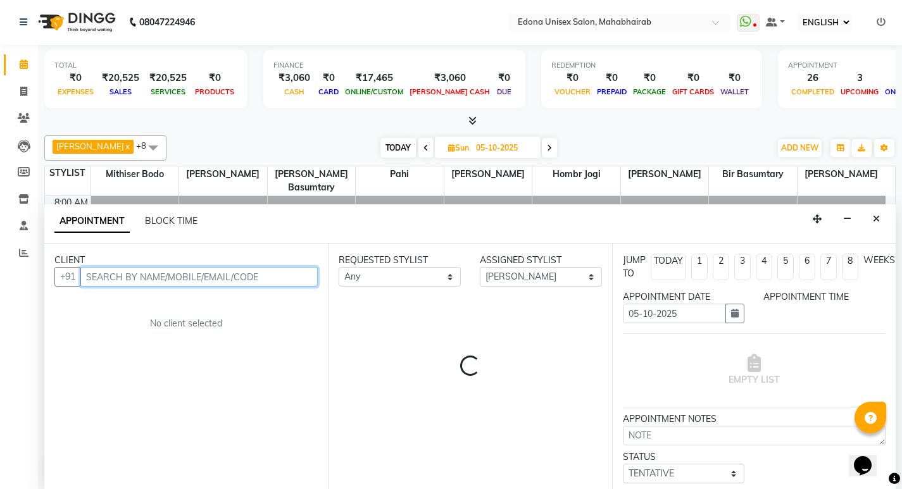
select select "600"
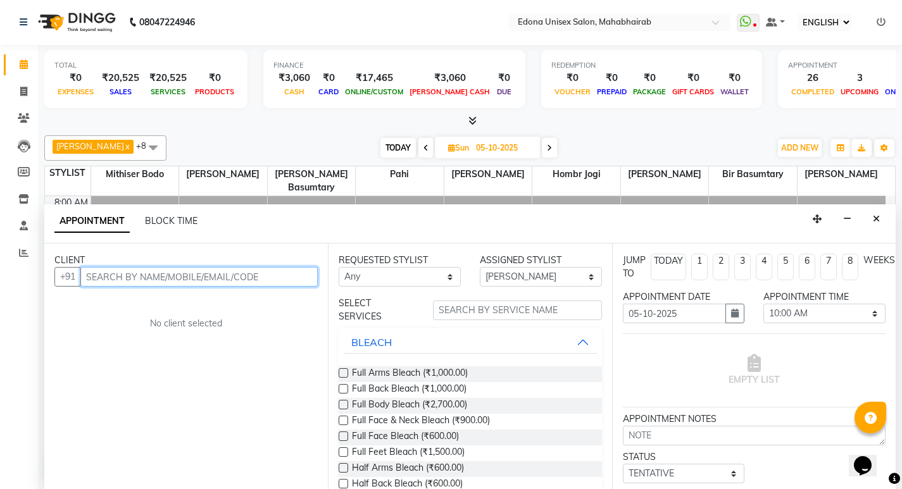
click at [270, 275] on input "text" at bounding box center [198, 277] width 237 height 20
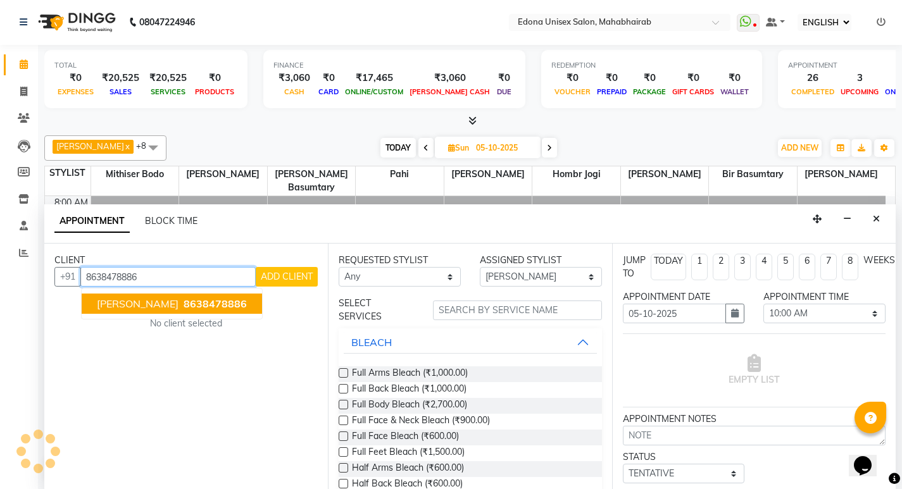
click at [181, 307] on ngb-highlight "8638478886" at bounding box center [214, 303] width 66 height 13
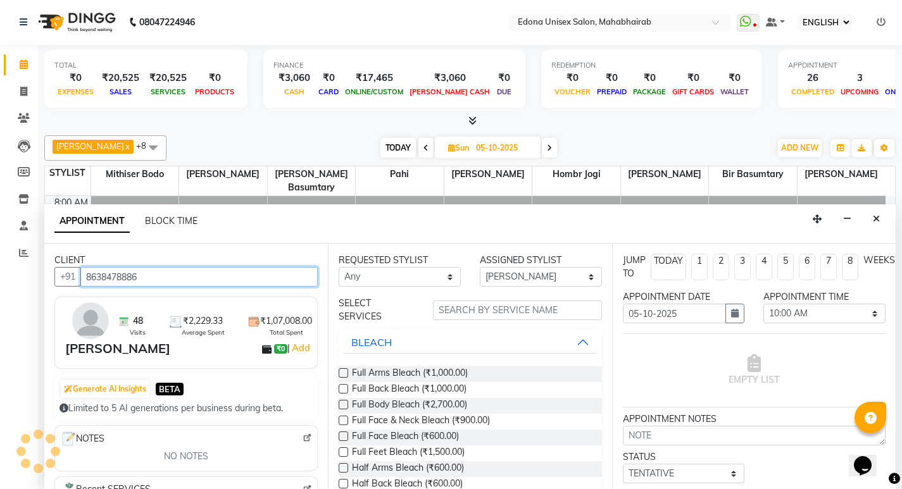
type input "8638478886"
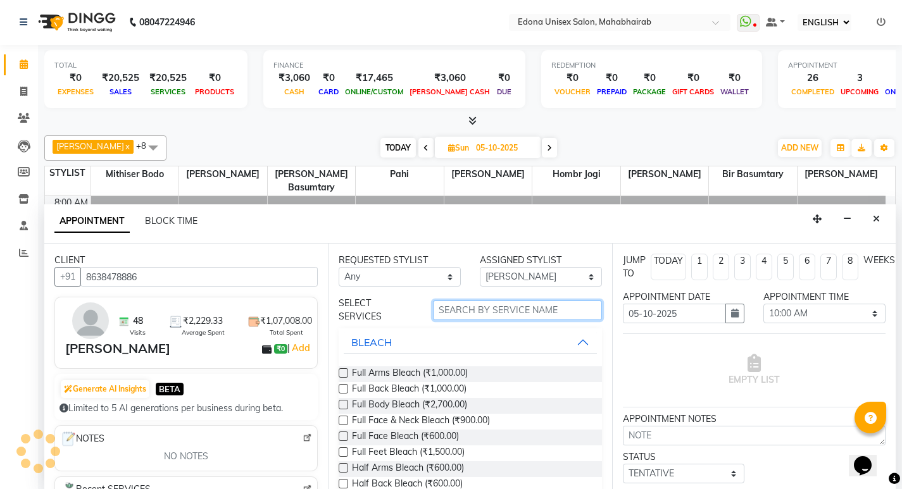
click at [502, 314] on input "text" at bounding box center [517, 311] width 169 height 20
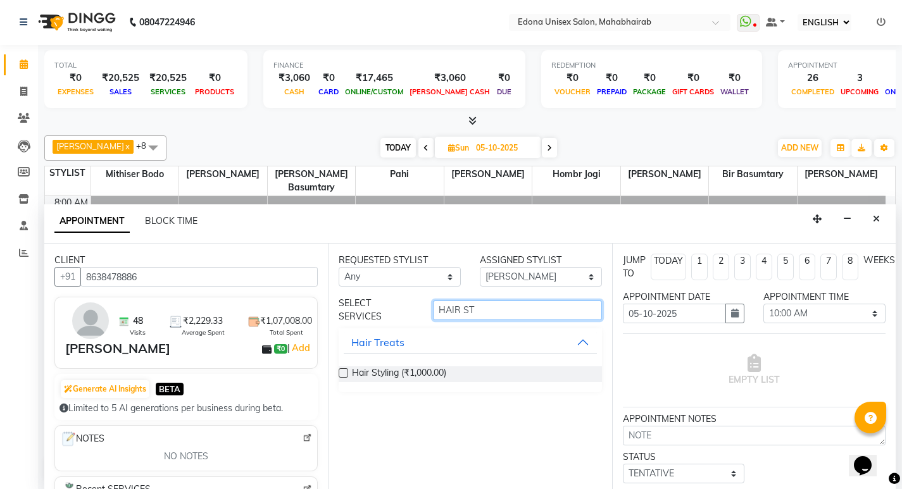
type input "HAIR ST"
click at [340, 371] on label at bounding box center [342, 372] width 9 height 9
click at [340, 371] on input "checkbox" at bounding box center [342, 374] width 8 height 8
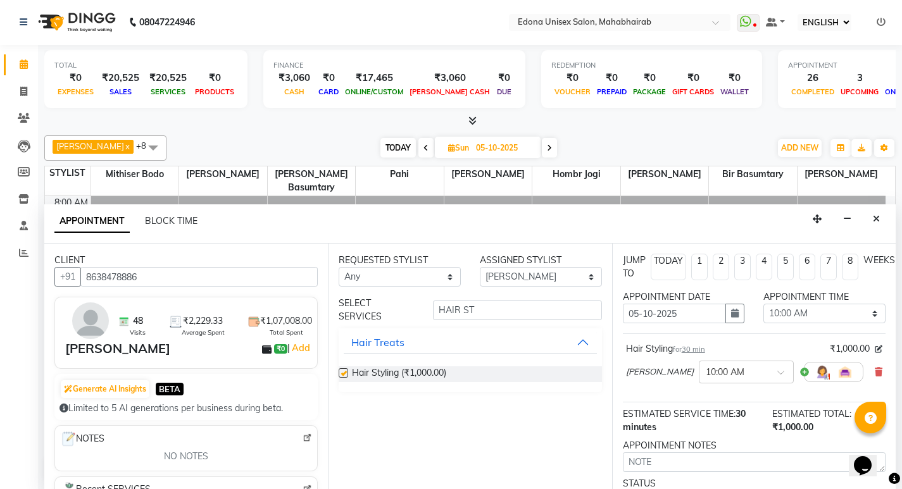
checkbox input "false"
click at [587, 273] on select "SELECT Admin Anchuli Basumatari Anju Sonar Bir Basumtary Hemen Daimari Hombr Jo…" at bounding box center [541, 277] width 122 height 20
select select "87820"
click at [480, 267] on select "SELECT Admin Anchuli Basumatari Anju Sonar Bir Basumtary Hemen Daimari Hombr Jo…" at bounding box center [541, 277] width 122 height 20
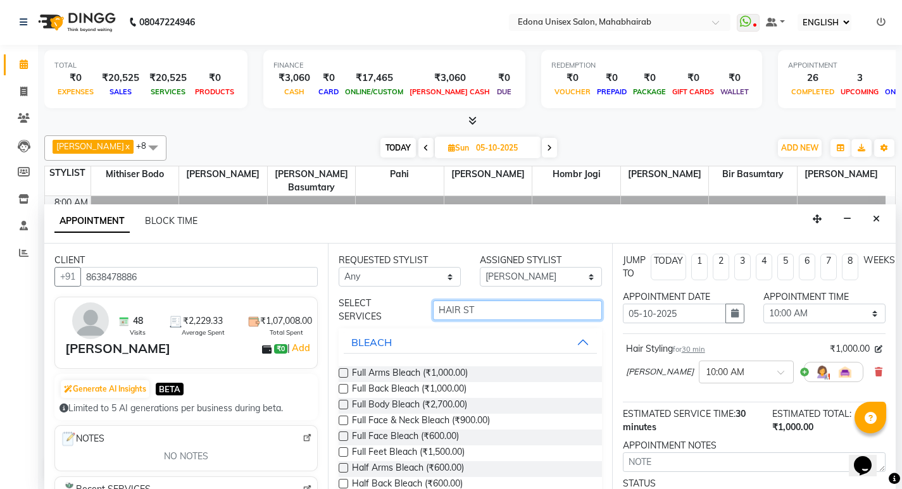
click at [515, 308] on input "HAIR ST" at bounding box center [517, 311] width 169 height 20
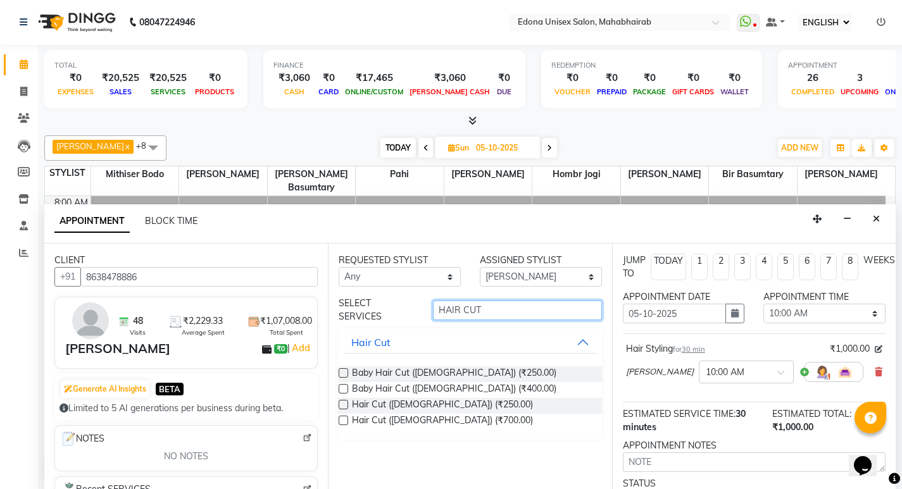
type input "HAIR CUT"
click at [347, 368] on div "Baby Hair Cut (Gents) (₹250.00)" at bounding box center [469, 374] width 263 height 16
click at [342, 371] on label at bounding box center [342, 372] width 9 height 9
click at [342, 371] on input "checkbox" at bounding box center [342, 374] width 8 height 8
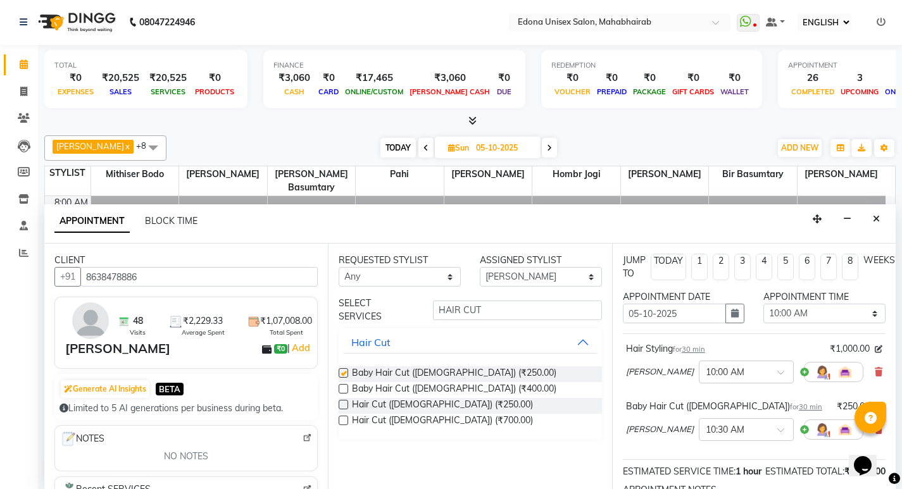
checkbox input "false"
click at [557, 301] on input "HAIR CUT" at bounding box center [517, 311] width 169 height 20
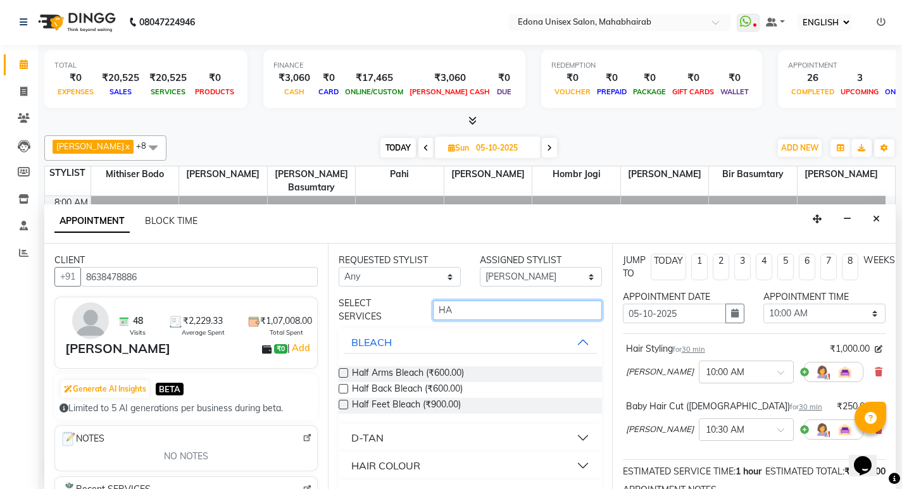
type input "H"
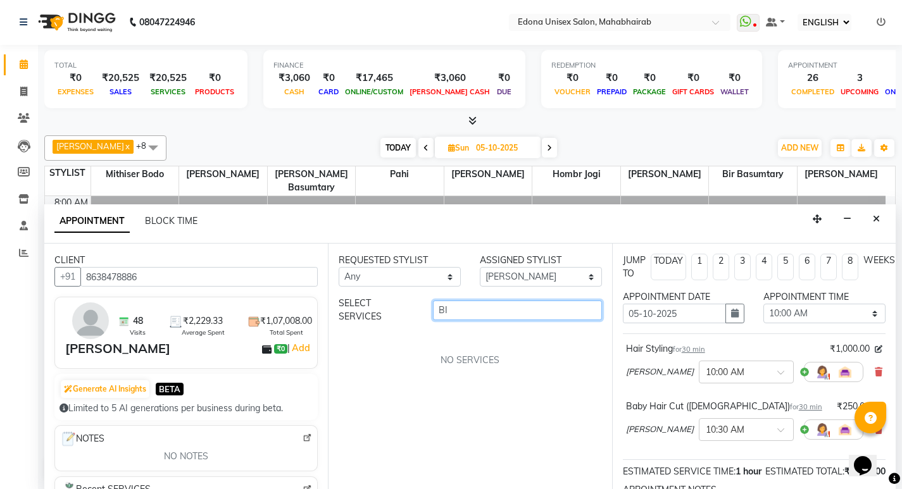
type input "B"
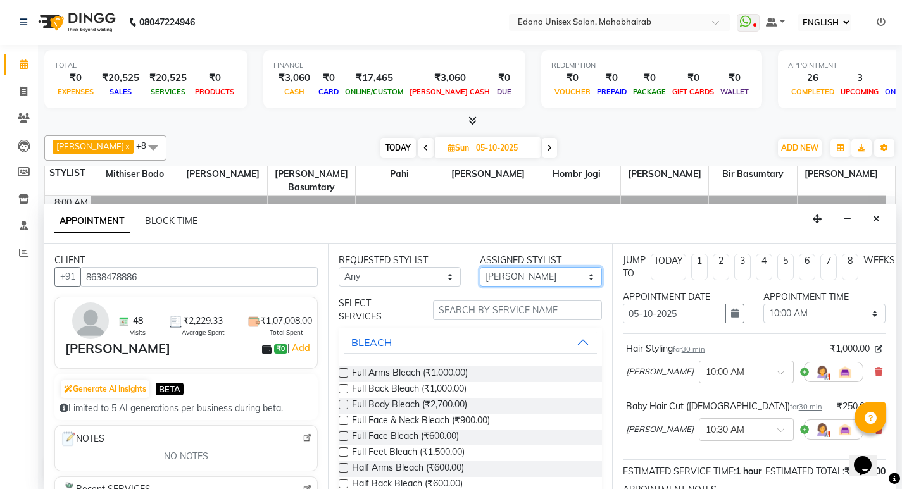
click at [565, 280] on select "SELECT Admin Anchuli Basumatari Anju Sonar Bir Basumtary Hemen Daimari Hombr Jo…" at bounding box center [541, 277] width 122 height 20
select select "69793"
click at [480, 267] on select "SELECT Admin Anchuli Basumatari Anju Sonar Bir Basumtary Hemen Daimari Hombr Jo…" at bounding box center [541, 277] width 122 height 20
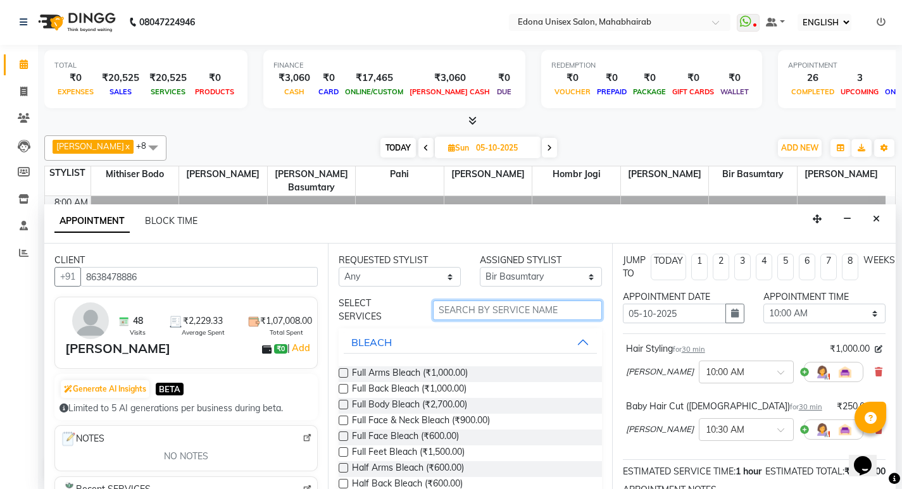
click at [533, 309] on input "text" at bounding box center [517, 311] width 169 height 20
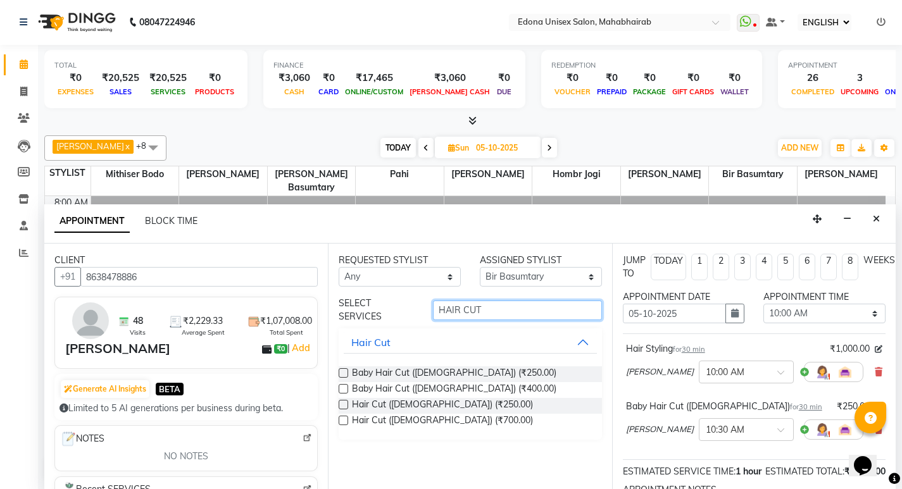
type input "HAIR CUT"
click at [340, 372] on div "REQUESTED STYLIST Any Admin Anchuli Basumatari Anju Sonar Bir Basumtary Hemen D…" at bounding box center [469, 366] width 283 height 245
click at [341, 372] on label at bounding box center [342, 372] width 9 height 9
click at [341, 372] on input "checkbox" at bounding box center [342, 374] width 8 height 8
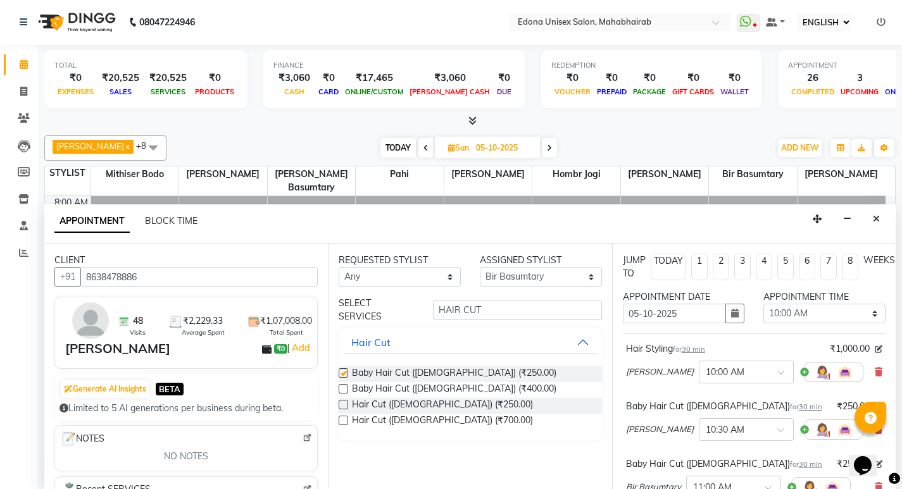
checkbox input "false"
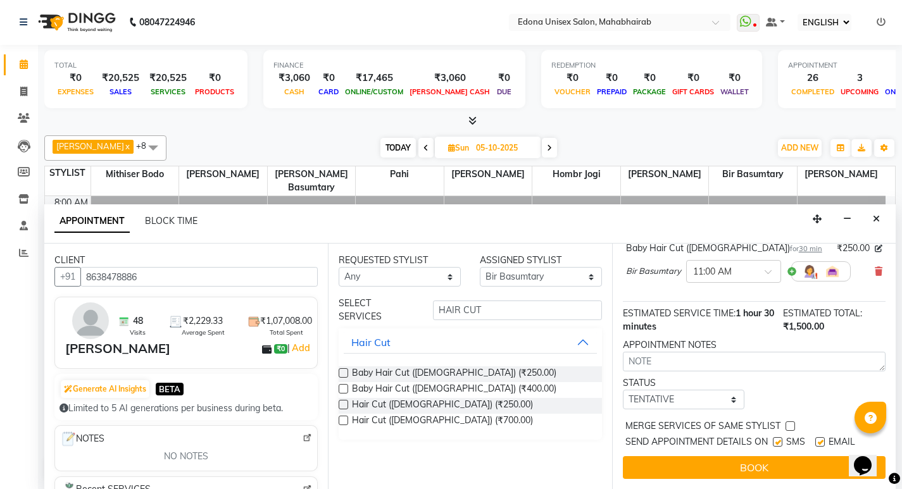
scroll to position [225, 0]
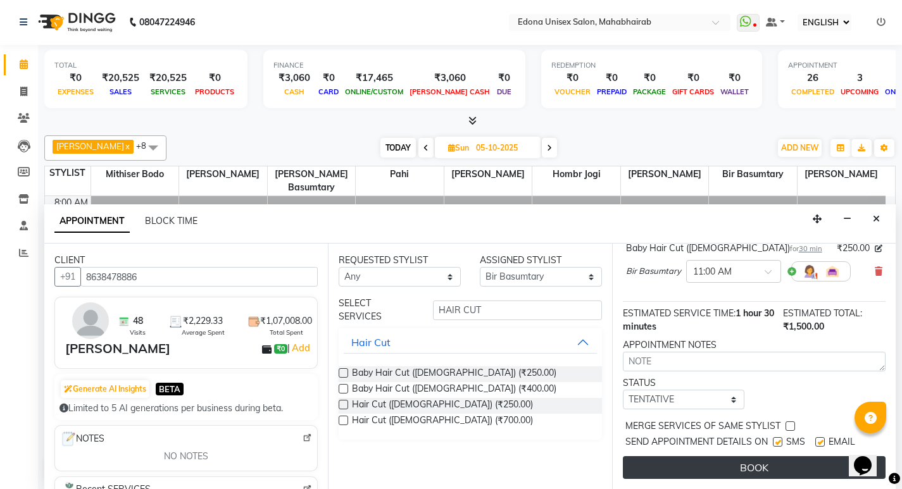
click at [695, 457] on button "BOOK" at bounding box center [754, 467] width 263 height 23
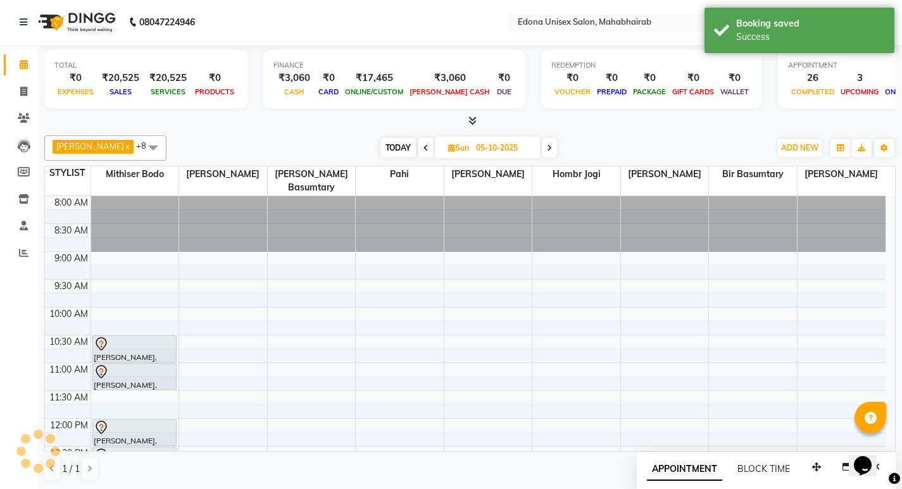
scroll to position [0, 0]
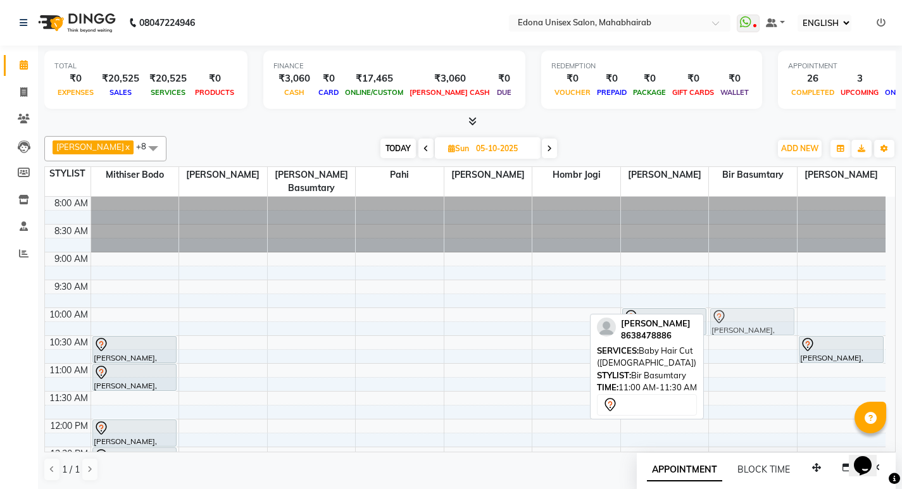
drag, startPoint x: 749, startPoint y: 363, endPoint x: 748, endPoint y: 309, distance: 54.4
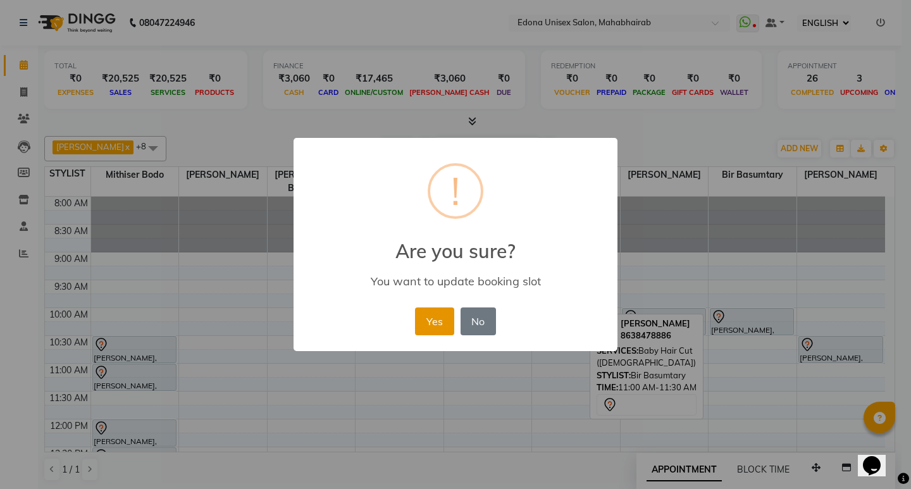
click at [427, 320] on button "Yes" at bounding box center [434, 321] width 39 height 28
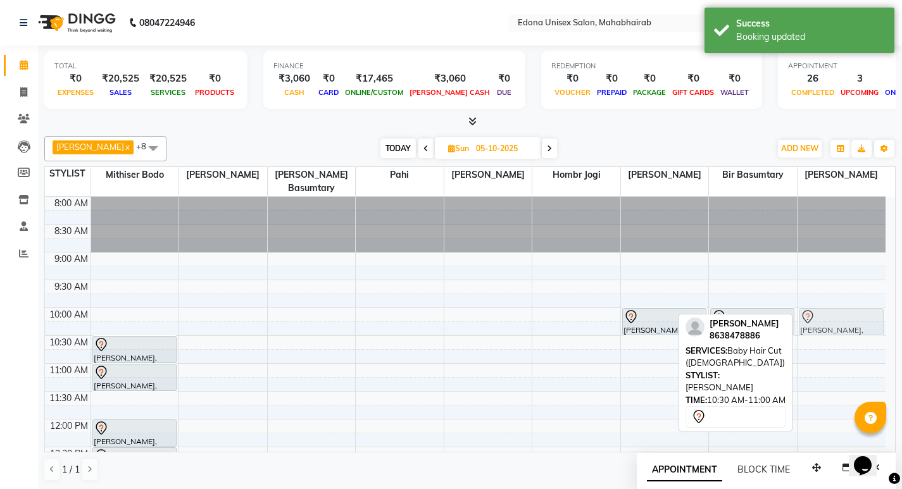
drag, startPoint x: 836, startPoint y: 335, endPoint x: 835, endPoint y: 306, distance: 29.1
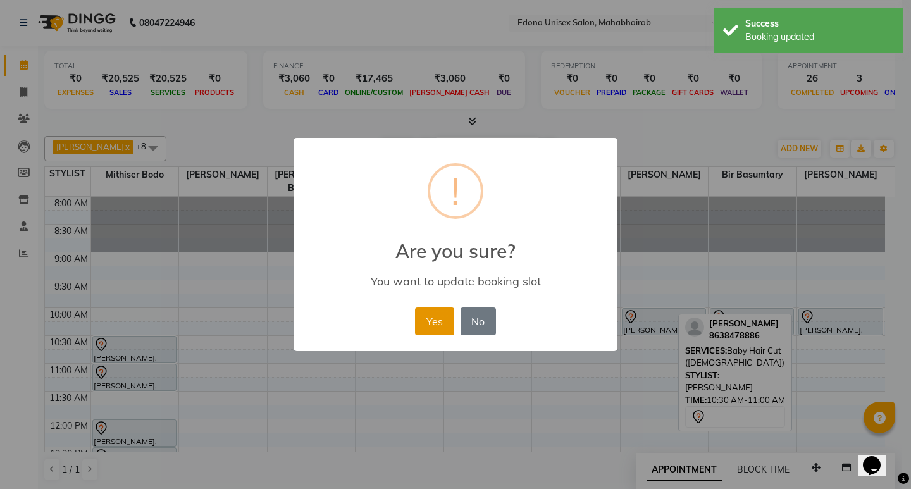
click at [433, 320] on button "Yes" at bounding box center [434, 321] width 39 height 28
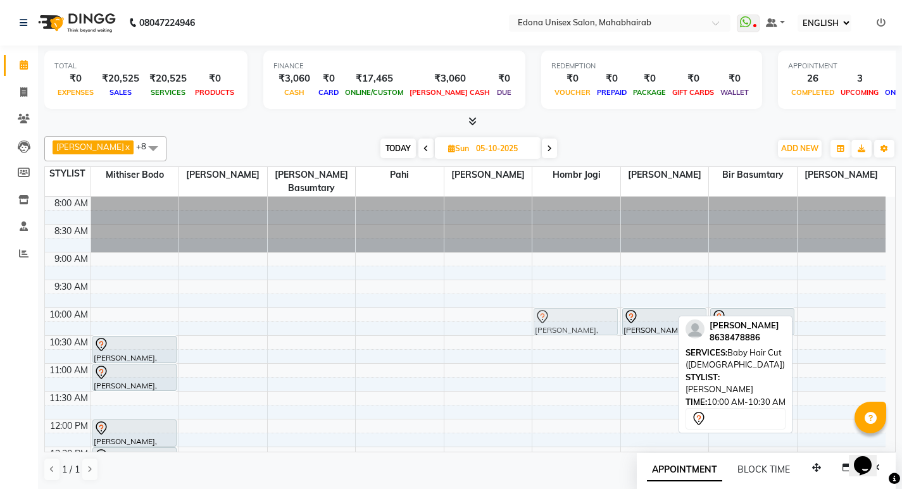
drag, startPoint x: 831, startPoint y: 309, endPoint x: 554, endPoint y: 304, distance: 277.2
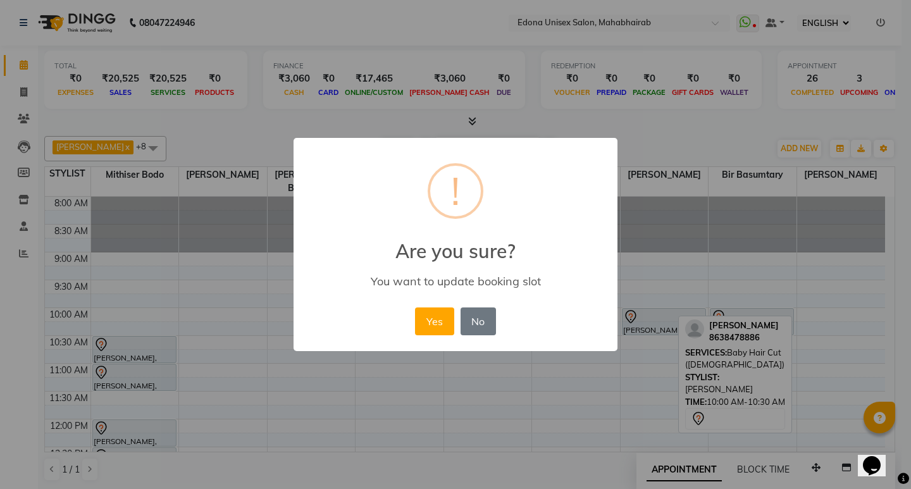
drag, startPoint x: 514, startPoint y: 385, endPoint x: 509, endPoint y: 370, distance: 16.0
click at [513, 381] on div "× ! Are you sure? You want to update booking slot Yes No No" at bounding box center [455, 244] width 911 height 489
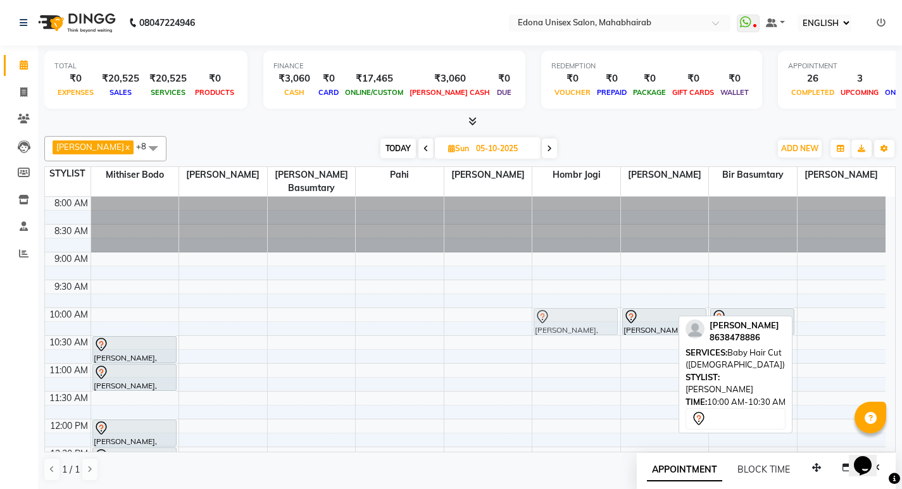
drag, startPoint x: 851, startPoint y: 303, endPoint x: 576, endPoint y: 308, distance: 275.3
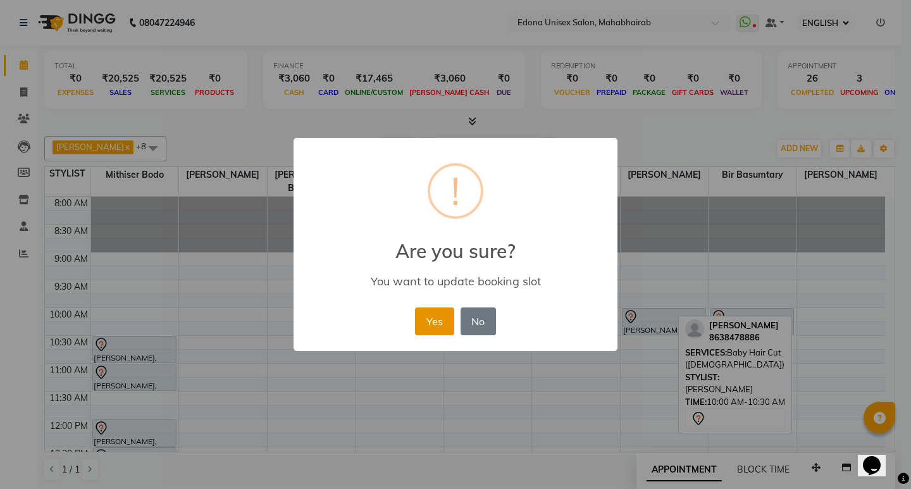
click at [427, 322] on button "Yes" at bounding box center [434, 321] width 39 height 28
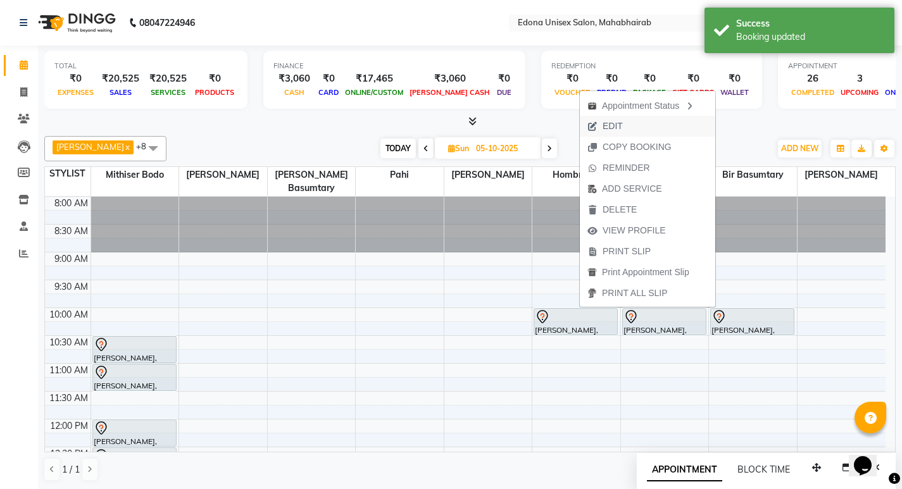
click at [621, 126] on span "EDIT" at bounding box center [612, 126] width 20 height 13
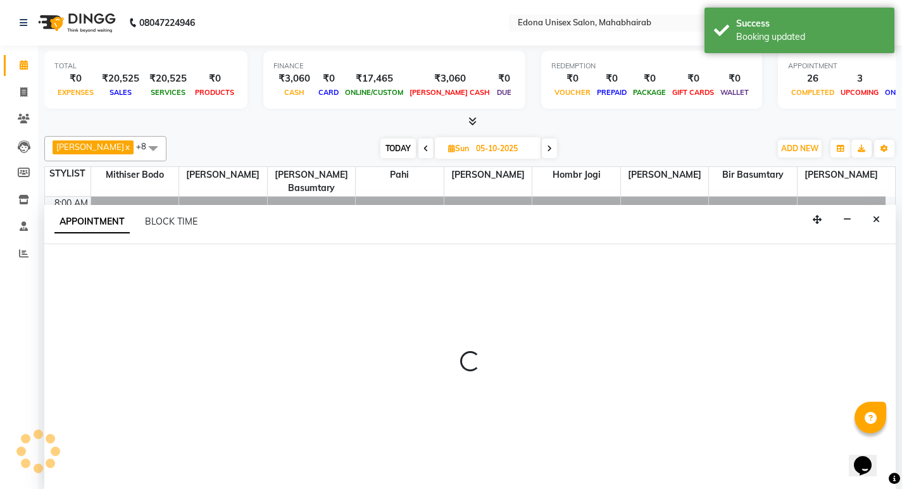
scroll to position [1, 0]
select select "tentative"
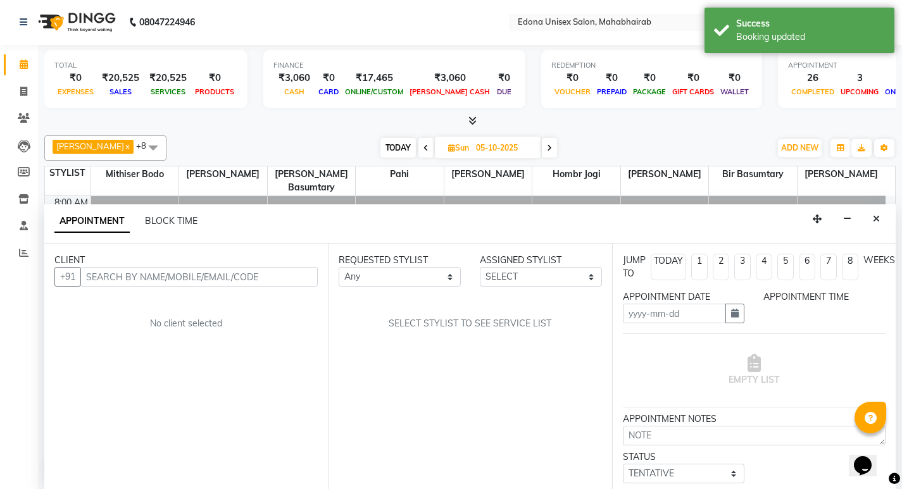
type input "05-10-2025"
select select "600"
select select "47303"
select select "2465"
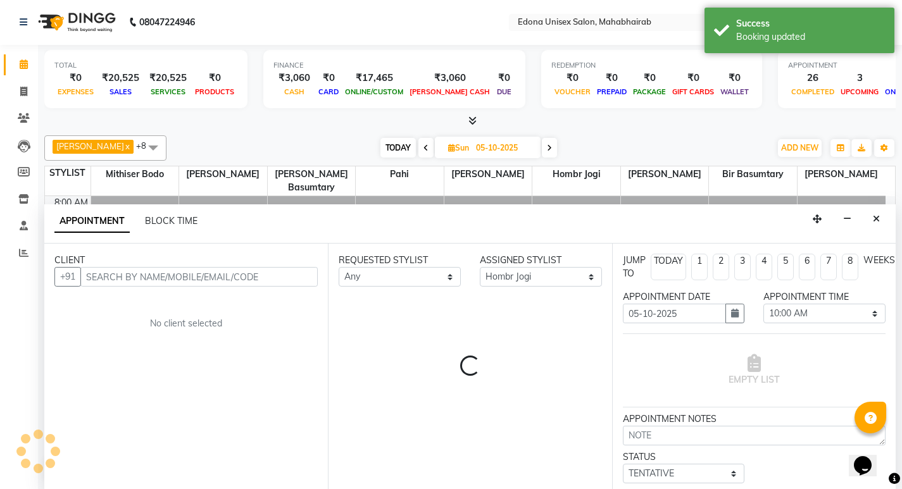
select select "2465"
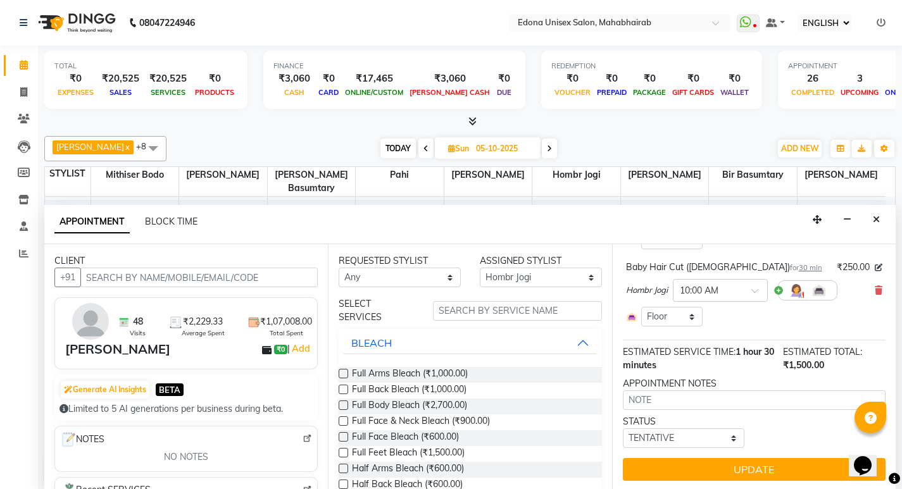
scroll to position [261, 0]
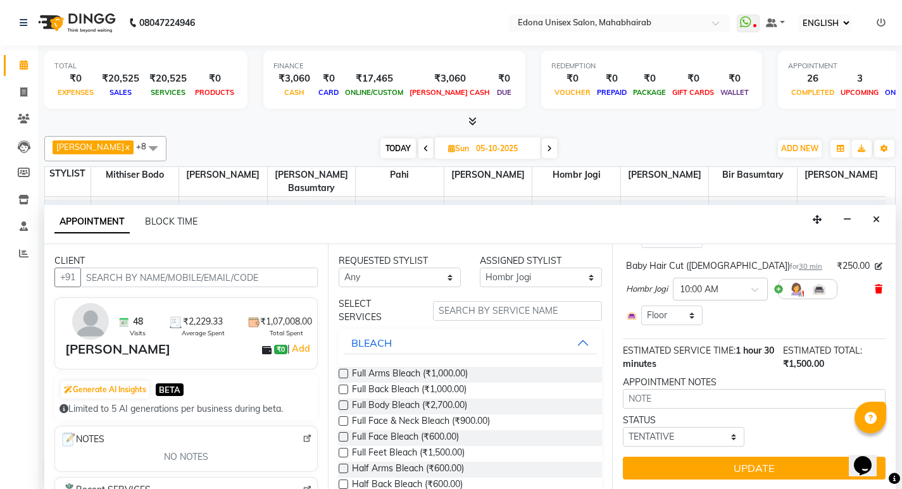
click at [874, 285] on icon at bounding box center [878, 289] width 8 height 9
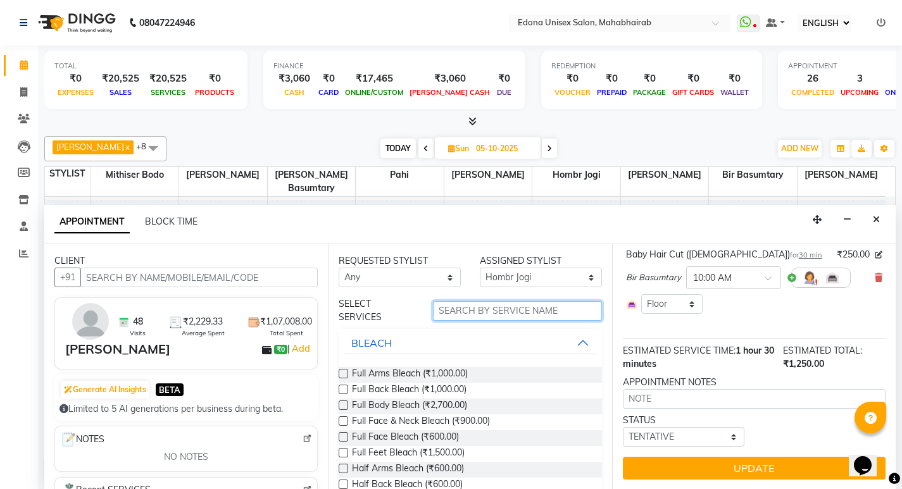
click at [521, 311] on input "text" at bounding box center [517, 311] width 169 height 20
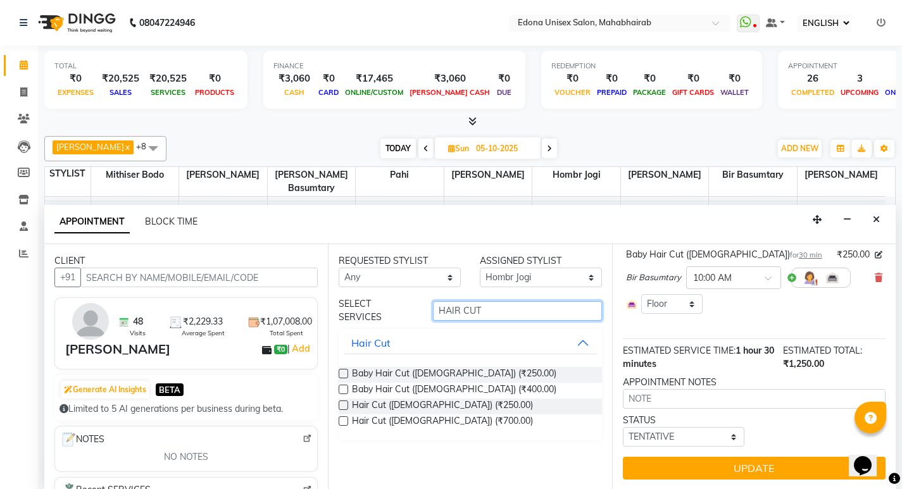
type input "HAIR CUT"
click at [342, 405] on label at bounding box center [342, 405] width 9 height 9
click at [342, 405] on input "checkbox" at bounding box center [342, 406] width 8 height 8
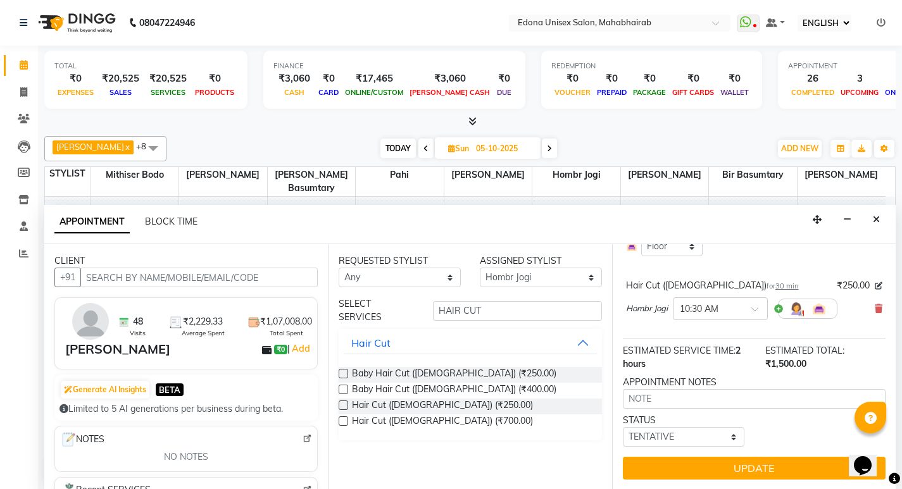
checkbox input "false"
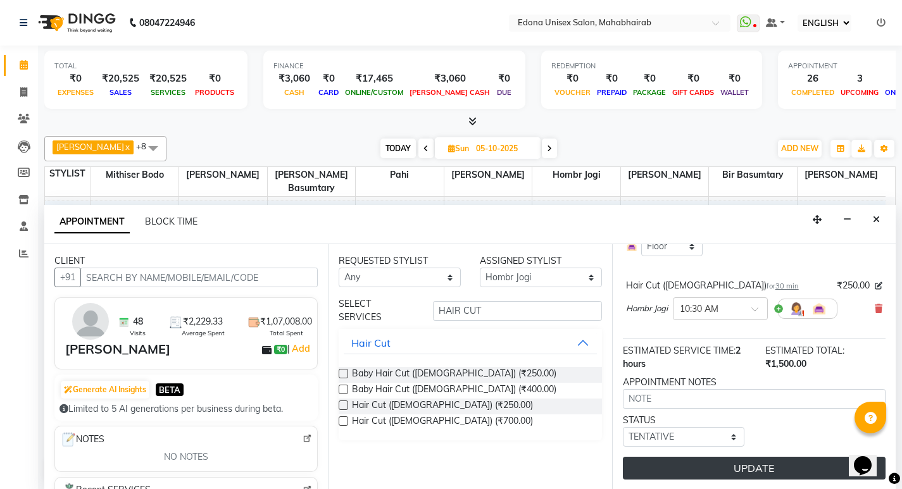
click at [717, 460] on button "UPDATE" at bounding box center [754, 468] width 263 height 23
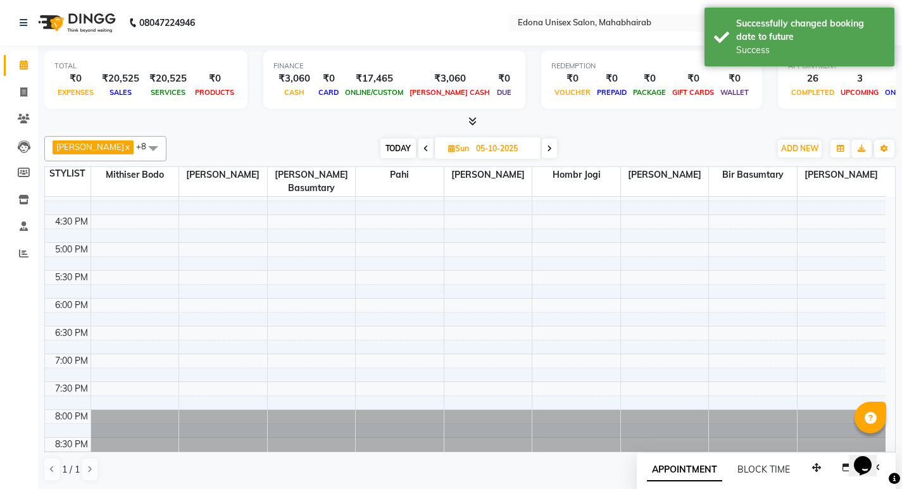
scroll to position [0, 0]
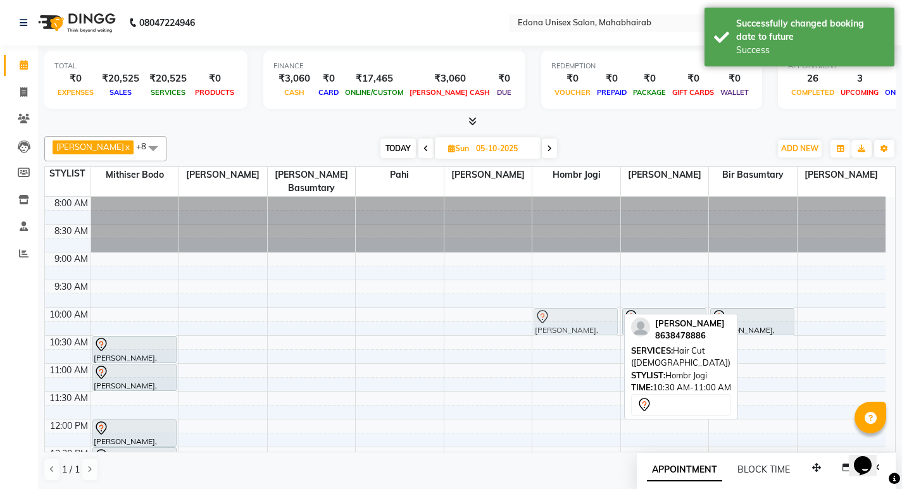
drag, startPoint x: 564, startPoint y: 333, endPoint x: 566, endPoint y: 309, distance: 24.1
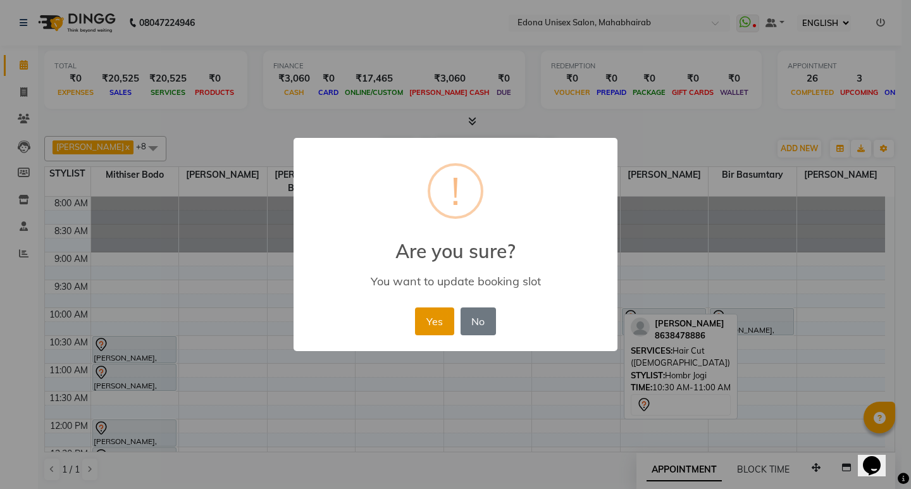
click at [424, 321] on button "Yes" at bounding box center [434, 321] width 39 height 28
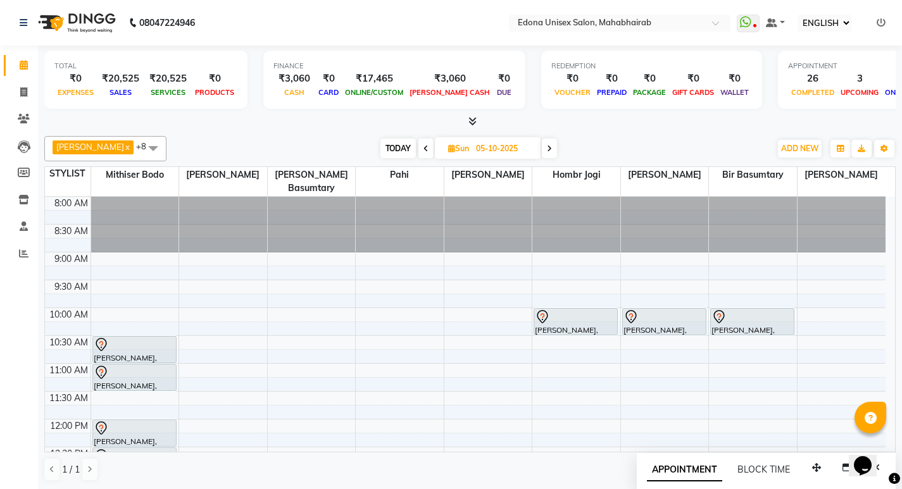
click at [423, 151] on icon at bounding box center [425, 149] width 5 height 8
type input "04-10-2025"
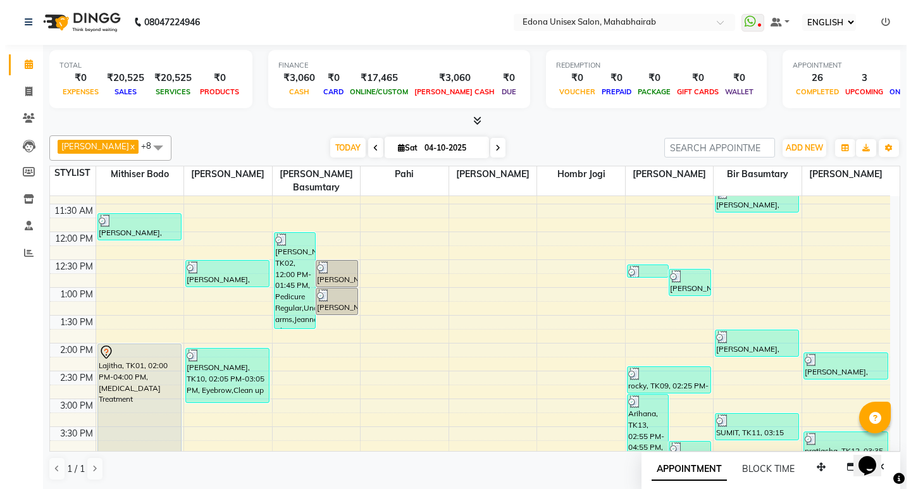
scroll to position [175, 0]
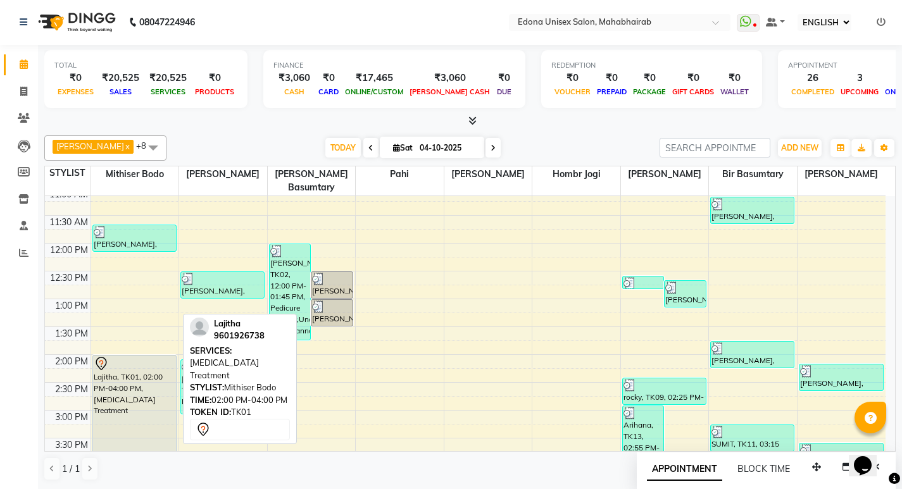
click at [137, 410] on div "Lajitha, TK01, 02:00 PM-04:00 PM, Botox Treatment" at bounding box center [134, 410] width 83 height 109
click at [132, 392] on div "Lajitha, TK01, 02:00 PM-04:00 PM, Botox Treatment" at bounding box center [134, 410] width 83 height 109
select select "7"
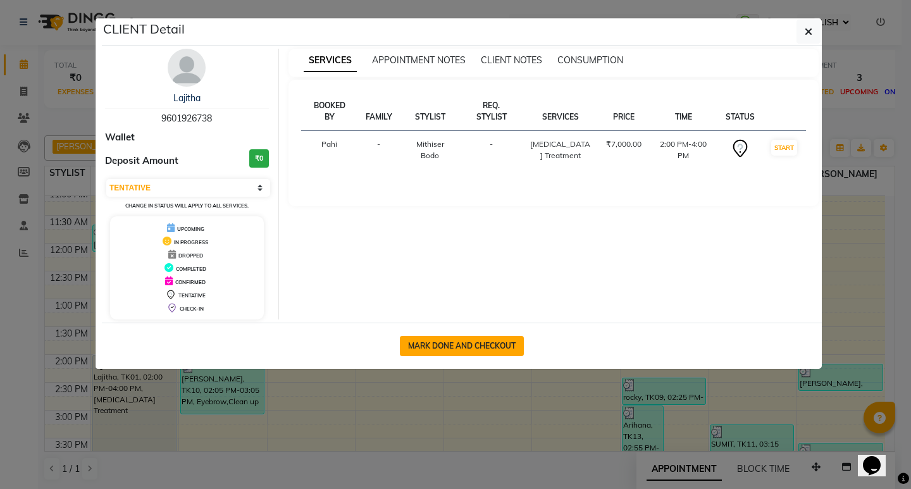
click at [472, 354] on button "MARK DONE AND CHECKOUT" at bounding box center [462, 346] width 124 height 20
select select "service"
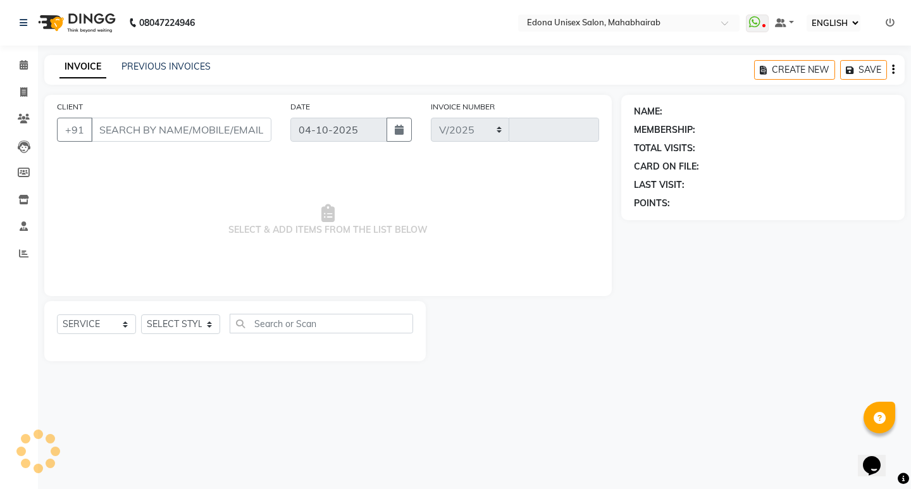
select select "5393"
type input "3732"
type input "9601926738"
select select "35904"
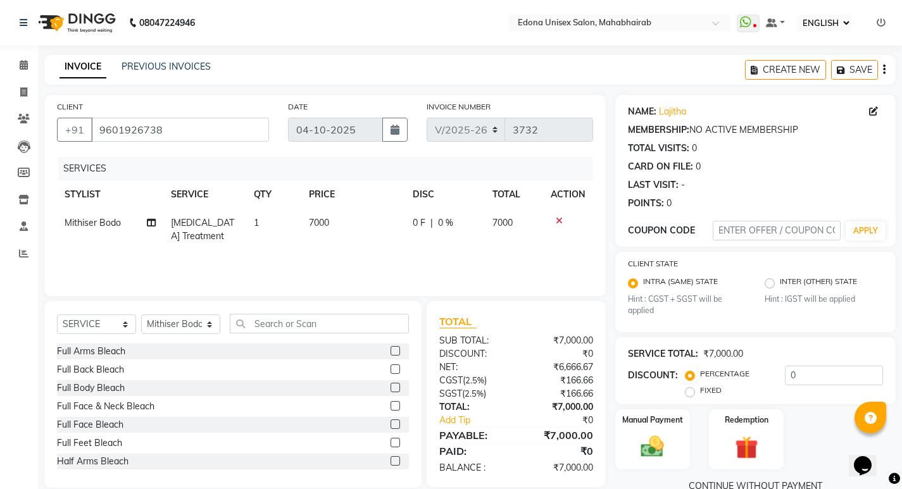
click at [328, 221] on span "7000" at bounding box center [319, 222] width 20 height 11
select select "35904"
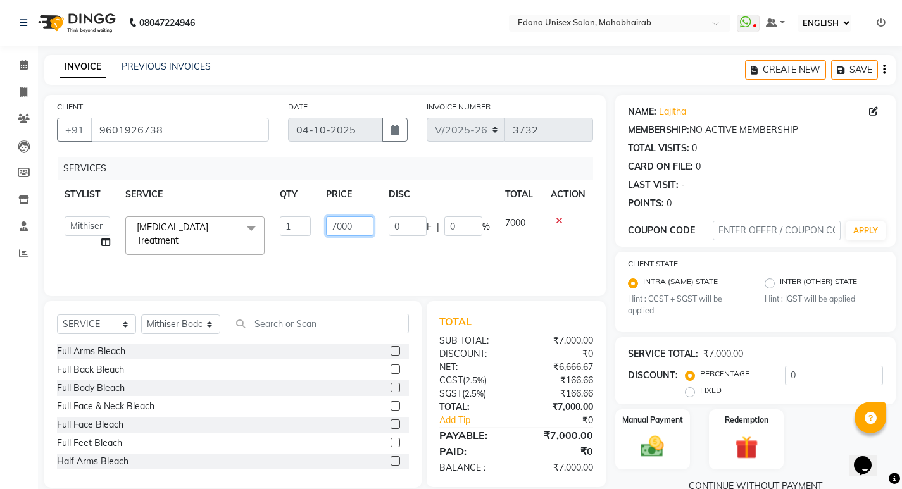
click at [364, 224] on input "7000" at bounding box center [349, 226] width 47 height 20
type input "7"
type input "8750"
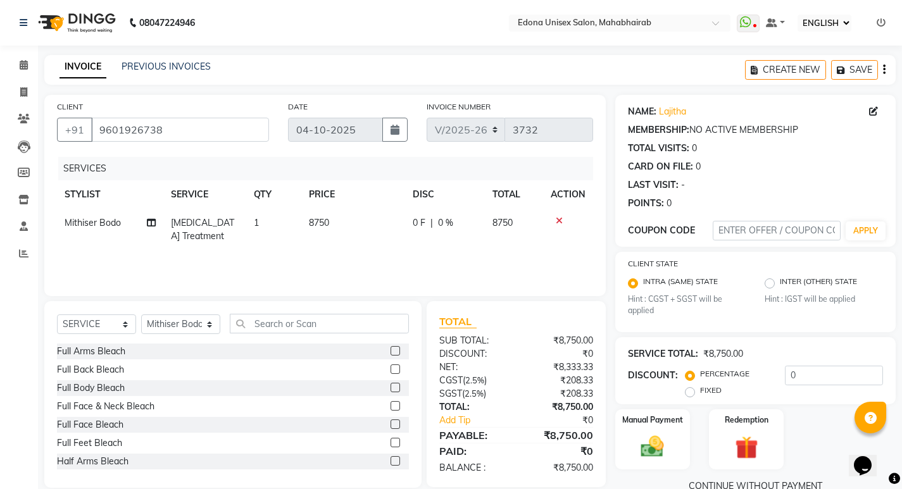
click at [364, 240] on div "SERVICES STYLIST SERVICE QTY PRICE DISC TOTAL ACTION Mithiser Bodo Botox Treatm…" at bounding box center [325, 220] width 536 height 127
click at [329, 220] on span "8750" at bounding box center [319, 222] width 20 height 11
select select "35904"
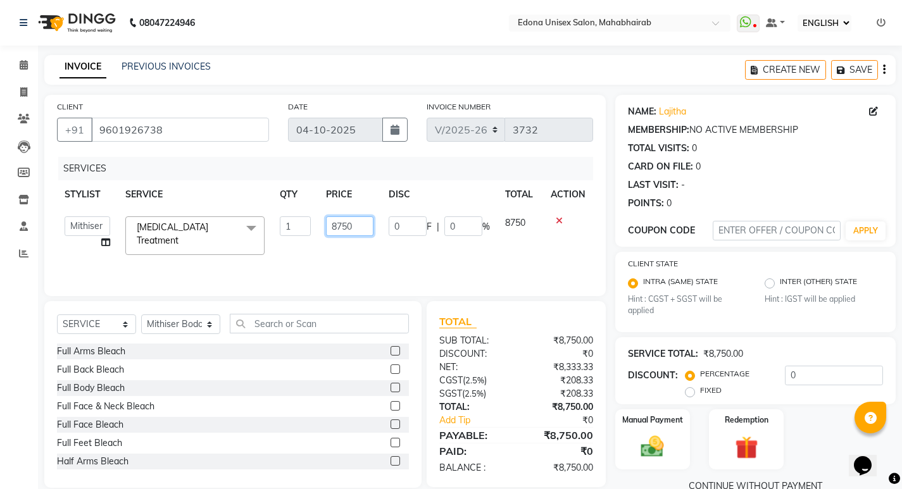
click at [364, 223] on input "8750" at bounding box center [349, 226] width 47 height 20
type input "8"
type input "7000"
click at [365, 252] on div "SERVICES STYLIST SERVICE QTY PRICE DISC TOTAL ACTION Admin Anchuli Basumatari A…" at bounding box center [325, 220] width 536 height 127
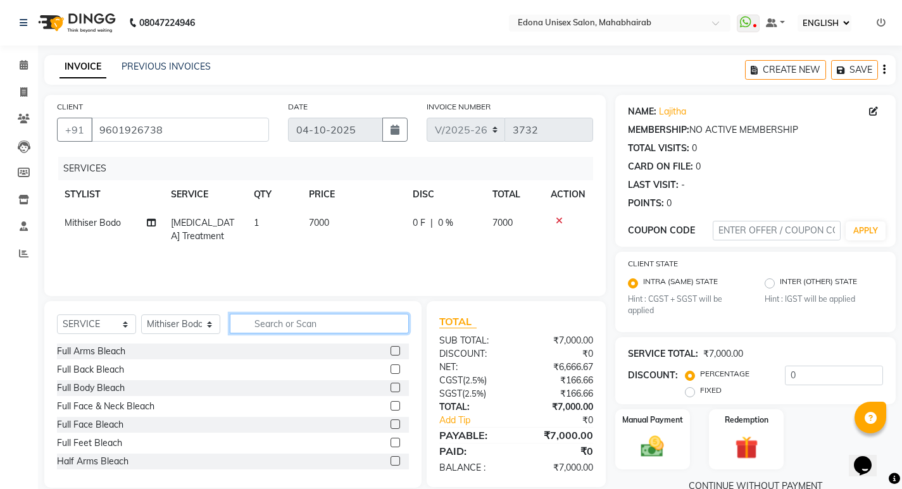
click at [269, 325] on input "text" at bounding box center [319, 324] width 179 height 20
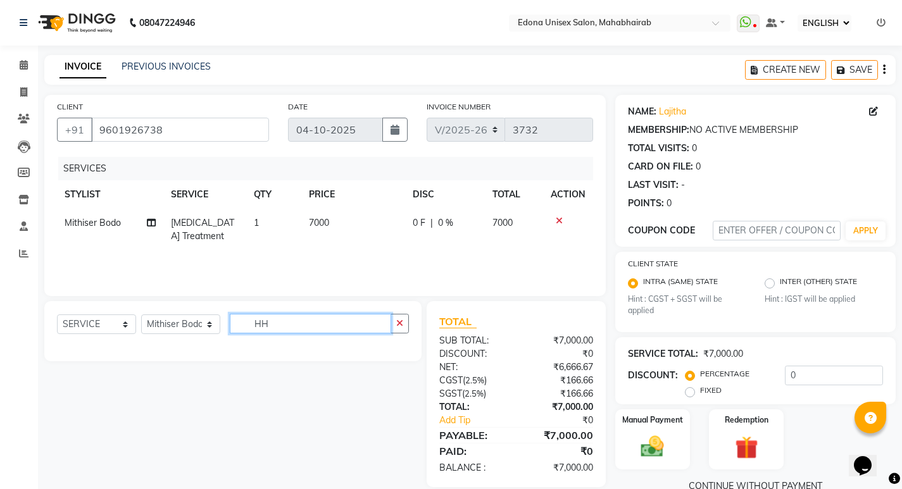
type input "H"
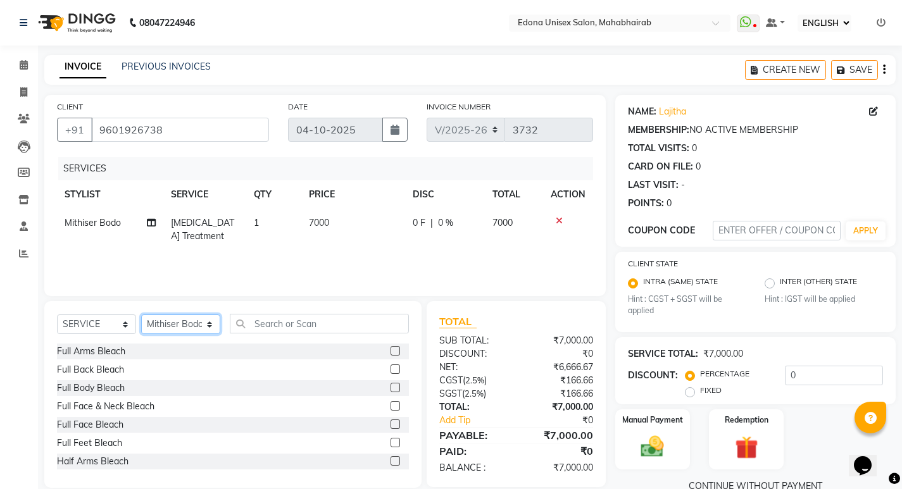
click at [211, 323] on select "SELECT STYLIST Admin [PERSON_NAME] Bir Basumtary [PERSON_NAME] [PERSON_NAME] Ho…" at bounding box center [180, 324] width 79 height 20
click at [141, 314] on select "SELECT STYLIST Admin [PERSON_NAME] Bir Basumtary [PERSON_NAME] [PERSON_NAME] Ho…" at bounding box center [180, 324] width 79 height 20
click at [287, 321] on input "text" at bounding box center [319, 324] width 179 height 20
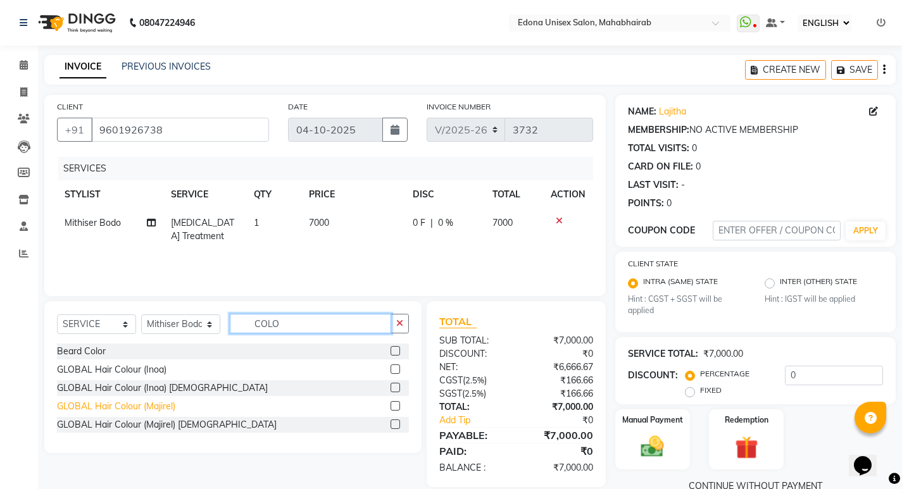
type input "COLO"
click at [123, 401] on div "GLOBAL Hair Colour (Majirel)" at bounding box center [116, 406] width 118 height 13
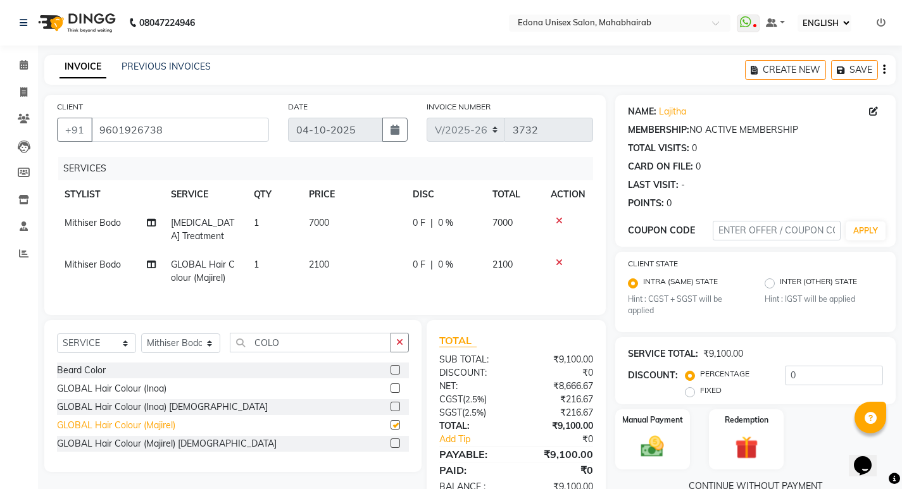
checkbox input "false"
click at [124, 383] on div "GLOBAL Hair Colour (Inoa)" at bounding box center [111, 388] width 109 height 13
checkbox input "false"
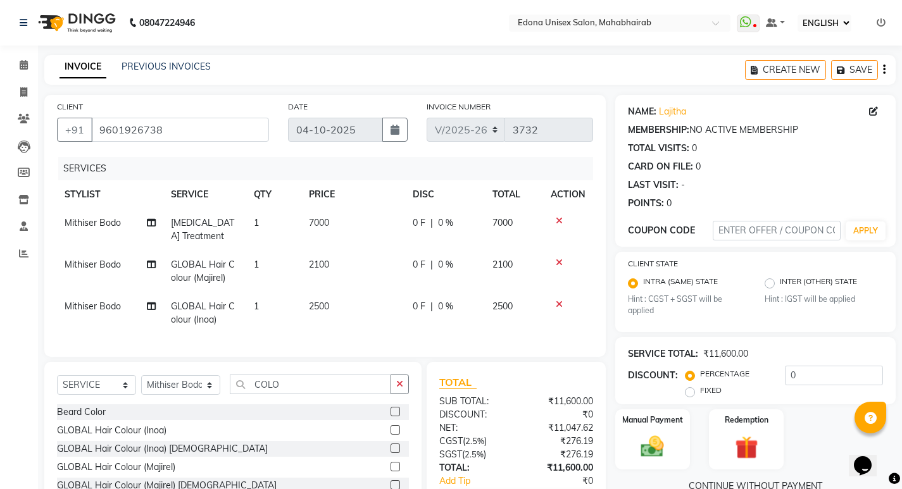
click at [559, 300] on icon at bounding box center [559, 304] width 7 height 9
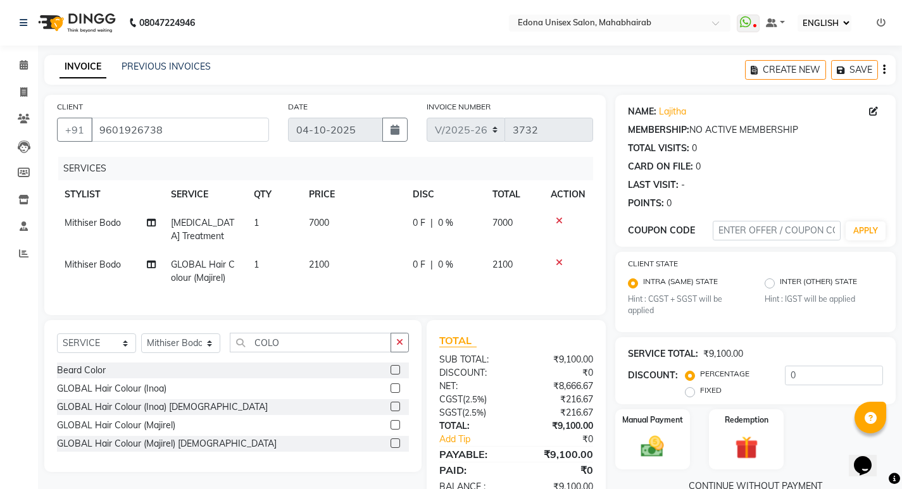
click at [335, 251] on td "2100" at bounding box center [352, 272] width 103 height 42
select select "35904"
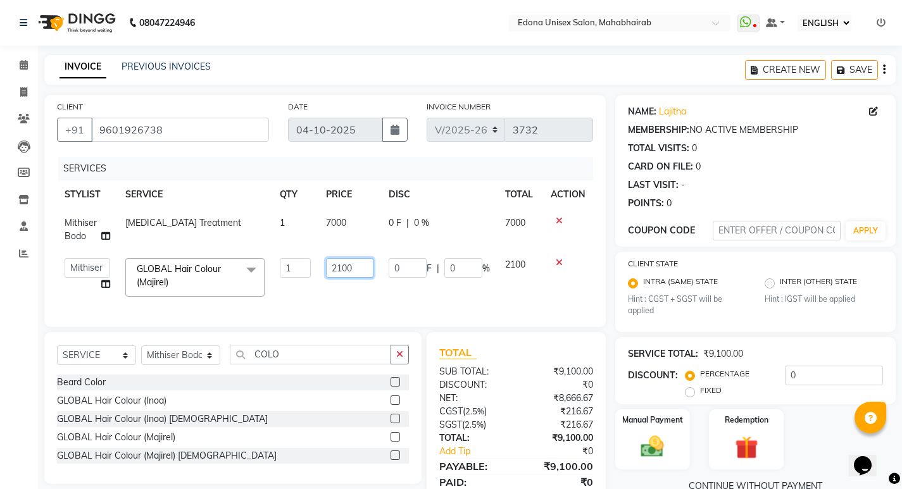
click at [363, 264] on input "2100" at bounding box center [349, 268] width 47 height 20
type input "2"
type input "1750"
click at [356, 283] on div "SERVICES STYLIST SERVICE QTY PRICE DISC TOTAL ACTION Mithiser Bodo Botox Treatm…" at bounding box center [325, 236] width 536 height 158
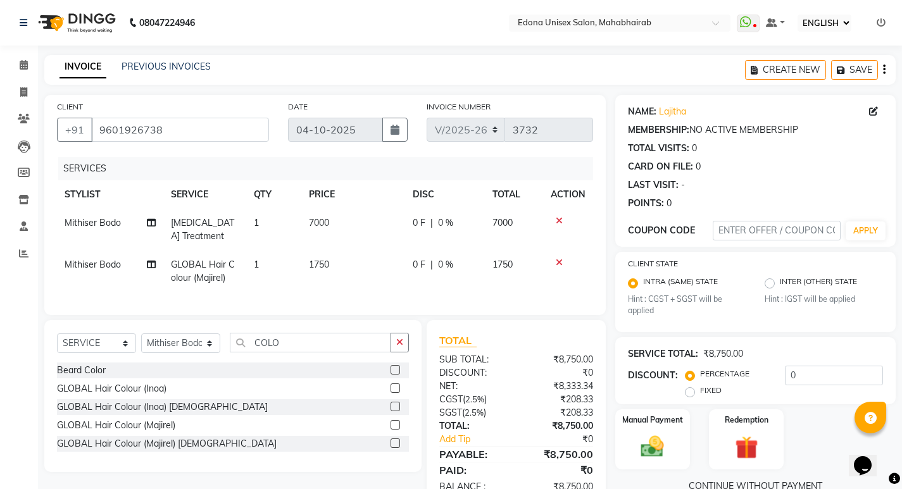
scroll to position [32, 0]
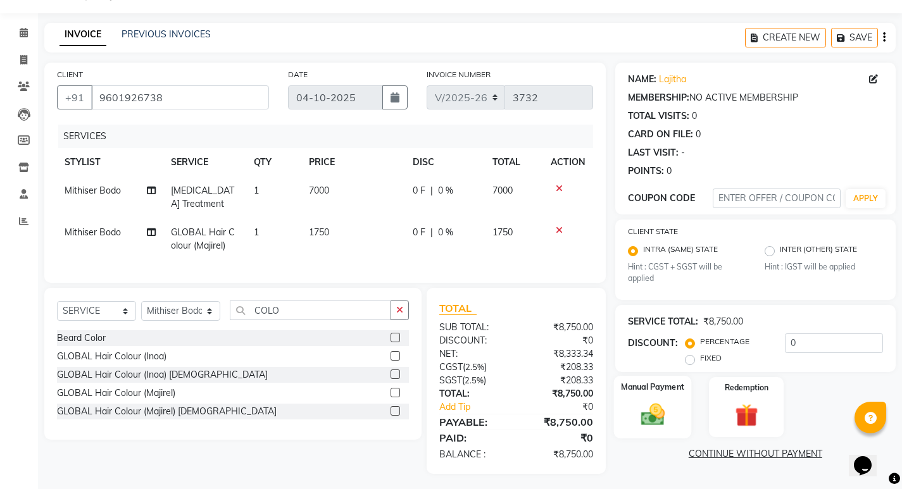
click at [652, 399] on div "Manual Payment" at bounding box center [652, 407] width 78 height 63
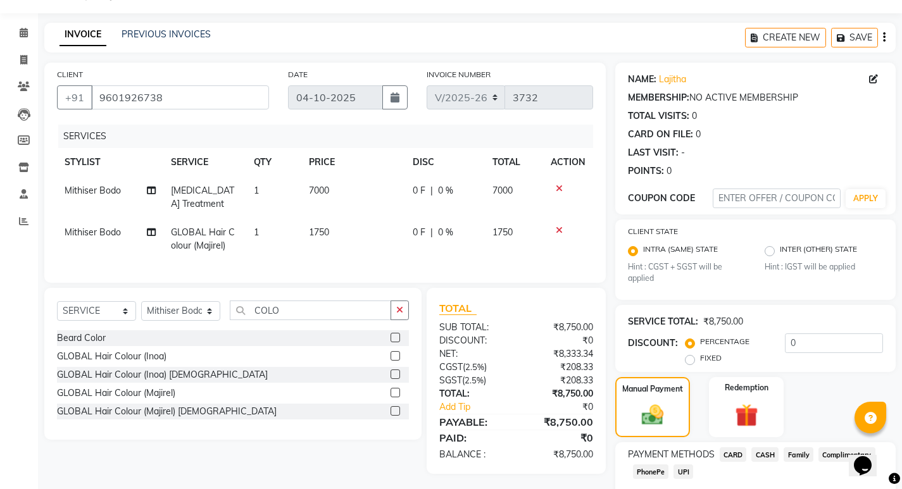
click at [654, 474] on span "PhonePe" at bounding box center [651, 471] width 36 height 15
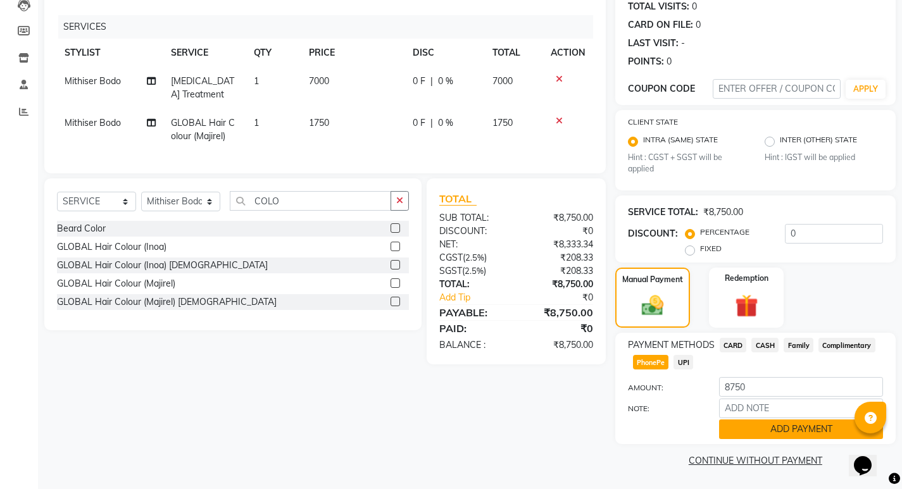
click at [745, 431] on button "ADD PAYMENT" at bounding box center [801, 429] width 164 height 20
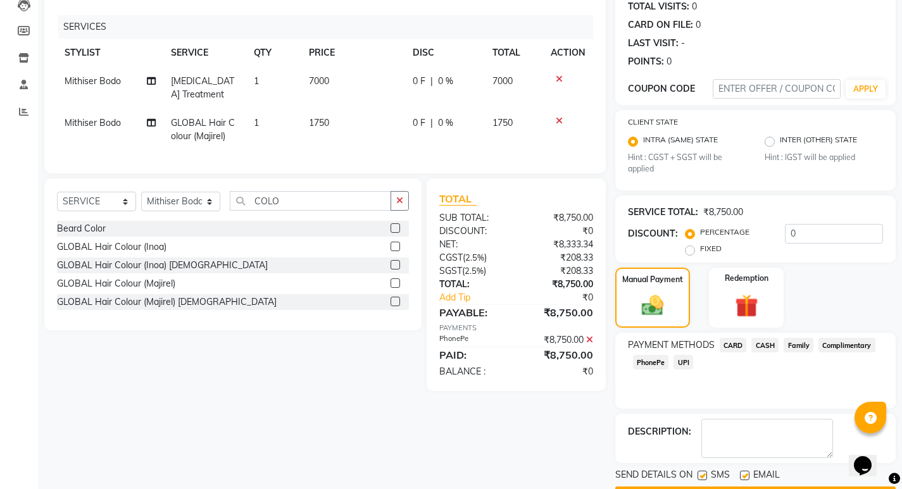
scroll to position [178, 0]
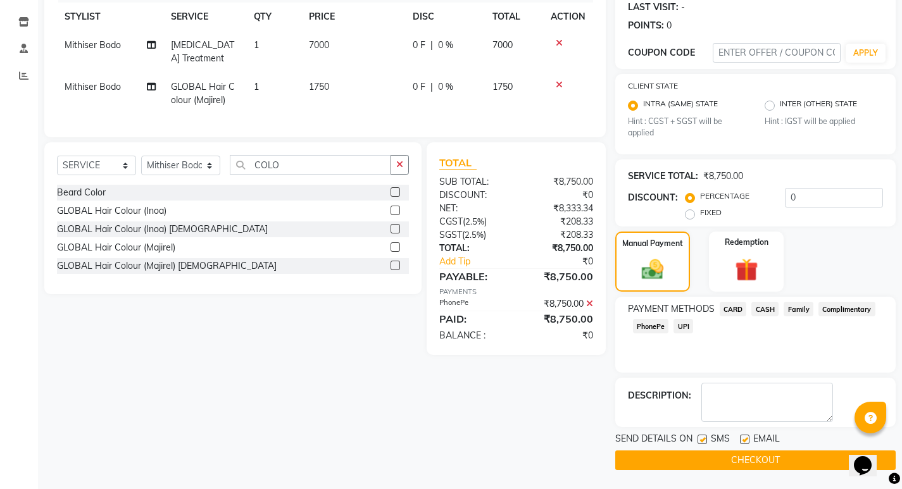
click at [691, 456] on button "CHECKOUT" at bounding box center [755, 460] width 280 height 20
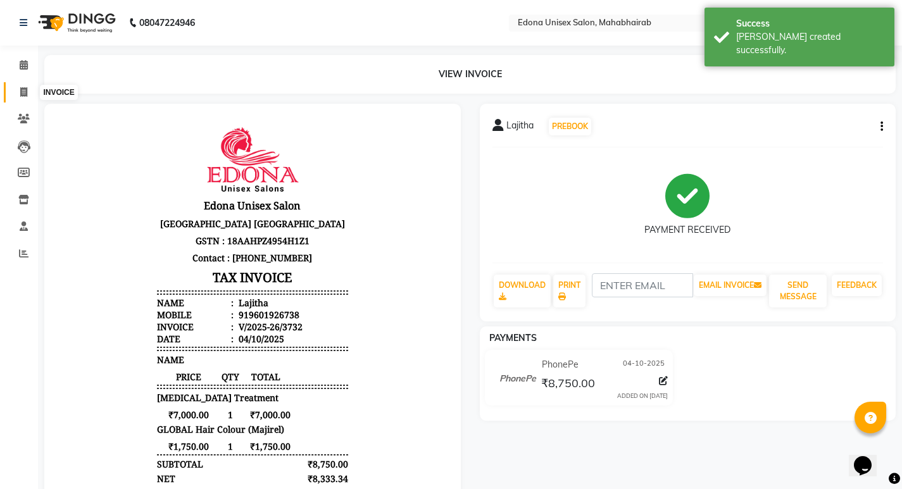
click at [26, 93] on icon at bounding box center [23, 91] width 7 height 9
select select "service"
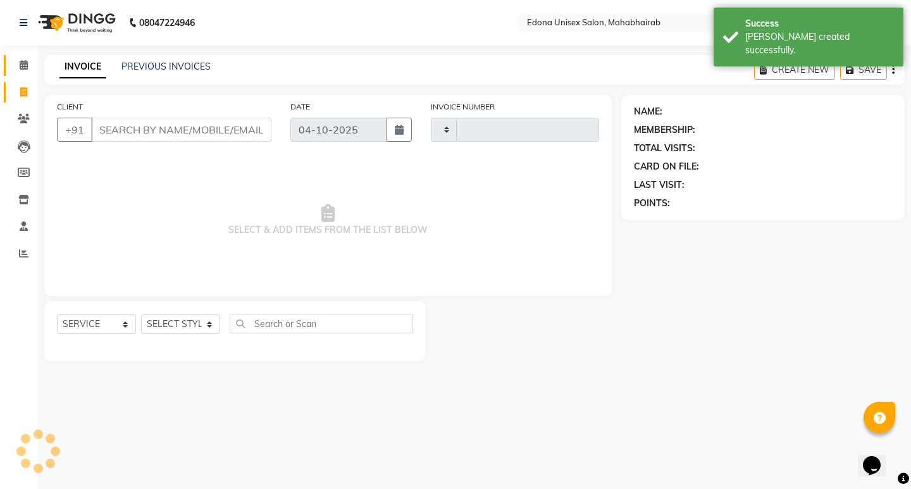
type input "3733"
select select "5393"
click at [20, 65] on icon at bounding box center [24, 64] width 8 height 9
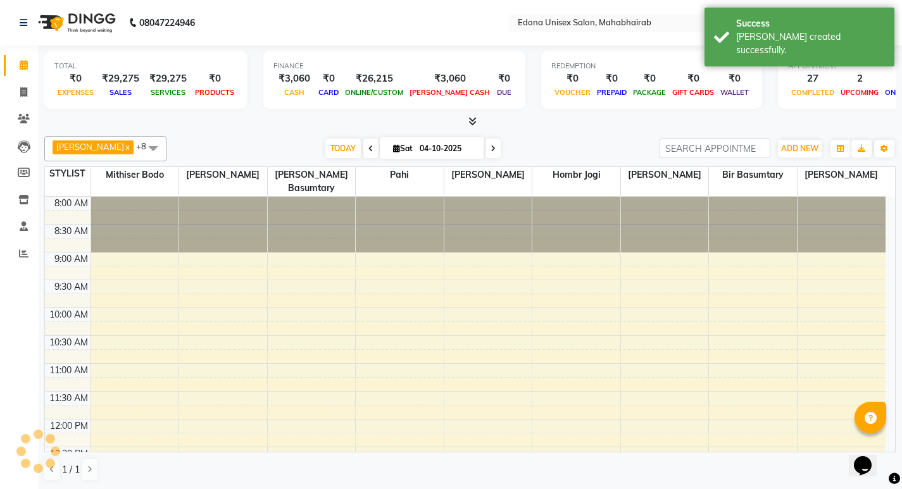
scroll to position [431, 0]
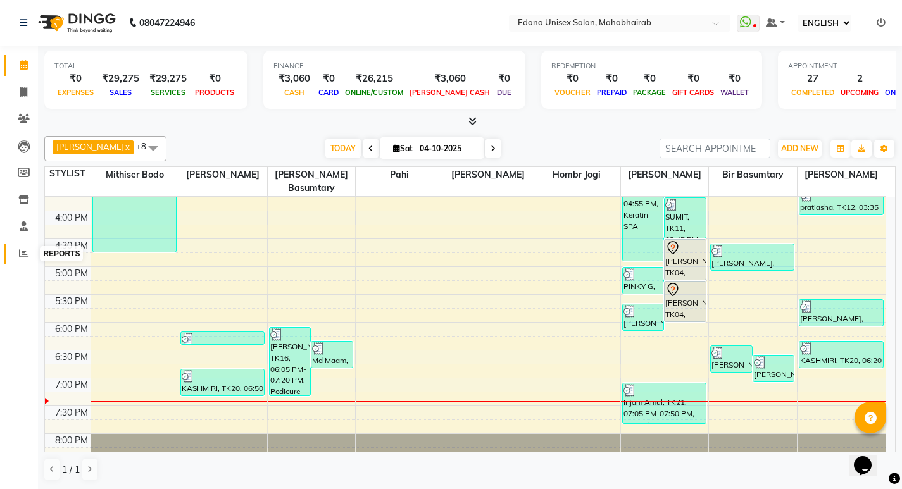
click at [20, 254] on span at bounding box center [24, 254] width 22 height 15
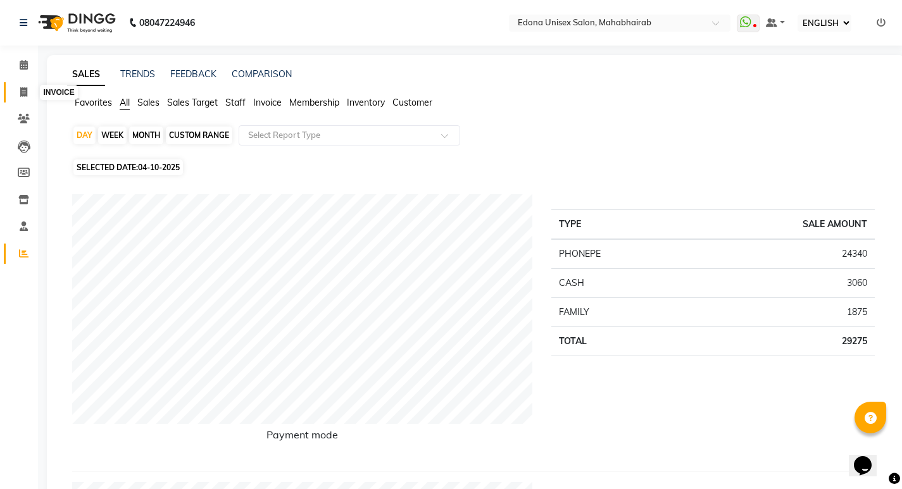
click at [25, 94] on icon at bounding box center [23, 91] width 7 height 9
select select "service"
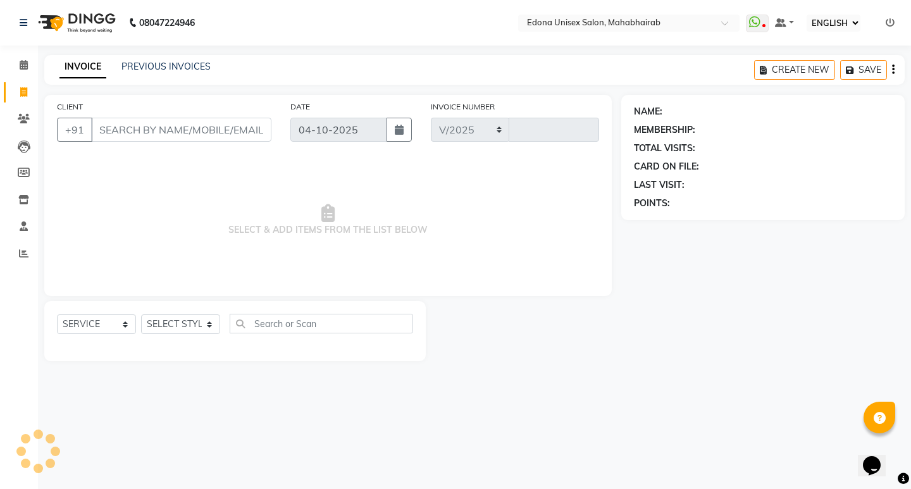
select select "5393"
type input "3733"
click at [176, 62] on link "PREVIOUS INVOICES" at bounding box center [165, 66] width 89 height 11
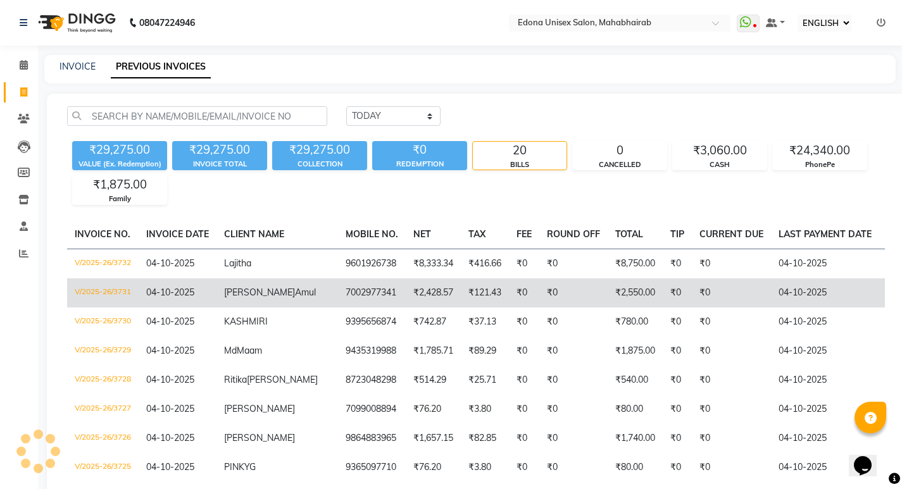
click at [344, 300] on td "7002977341" at bounding box center [372, 292] width 68 height 29
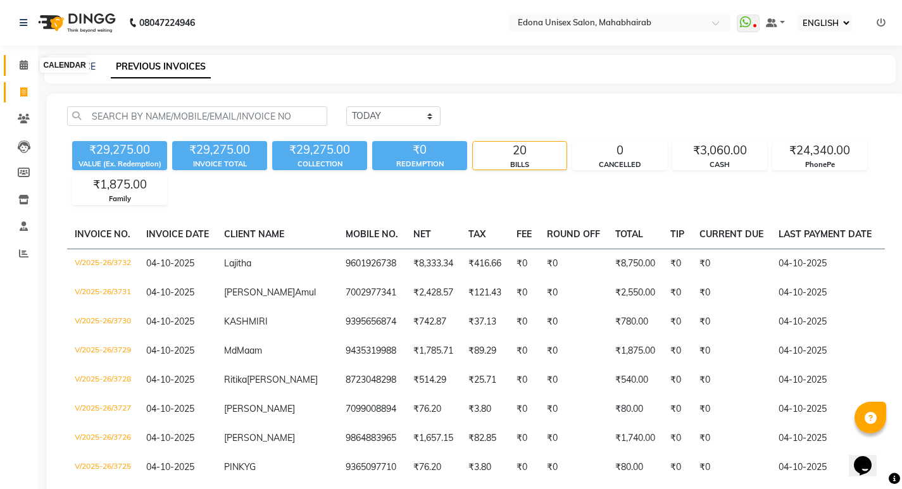
click at [25, 65] on icon at bounding box center [24, 64] width 8 height 9
click at [27, 96] on icon at bounding box center [23, 91] width 7 height 9
select select "service"
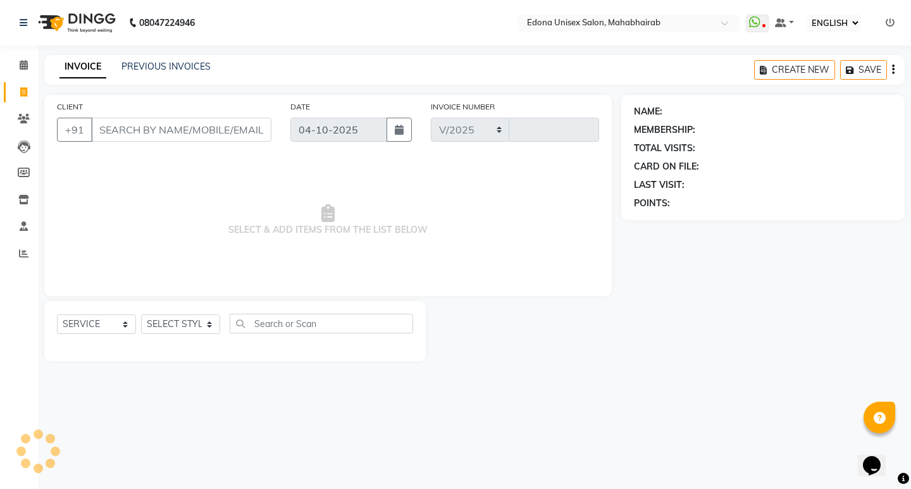
select select "5393"
type input "3733"
click at [201, 320] on select "SELECT STYLIST" at bounding box center [180, 324] width 79 height 20
click at [188, 321] on select "SELECT STYLIST" at bounding box center [180, 324] width 79 height 20
click at [202, 318] on select "SELECT STYLIST Admin [PERSON_NAME] Bir Basumtary [PERSON_NAME] [PERSON_NAME] Ho…" at bounding box center [180, 324] width 79 height 20
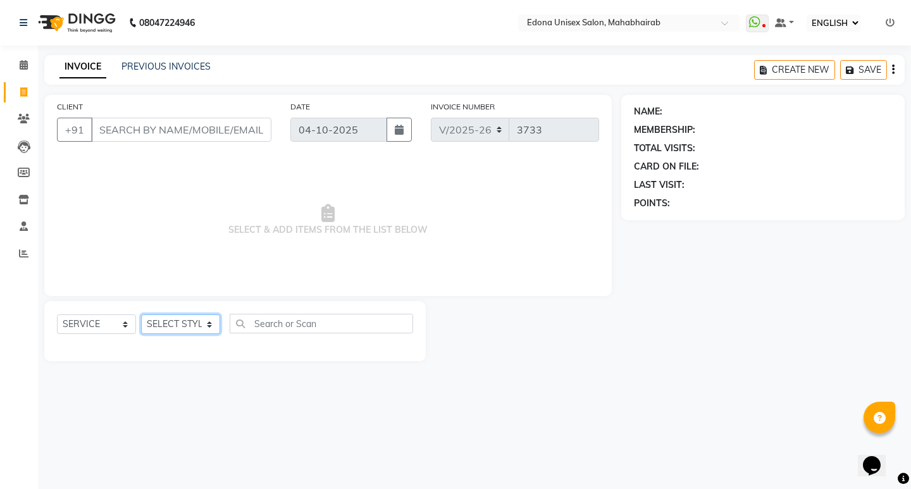
select select "35909"
click at [141, 314] on select "SELECT STYLIST Admin [PERSON_NAME] Bir Basumtary [PERSON_NAME] [PERSON_NAME] Ho…" at bounding box center [180, 324] width 79 height 20
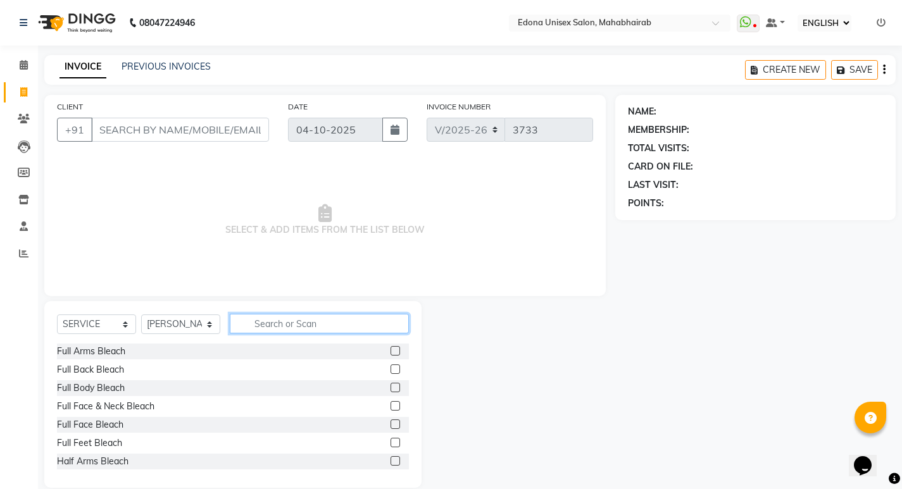
click at [271, 323] on input "text" at bounding box center [319, 324] width 179 height 20
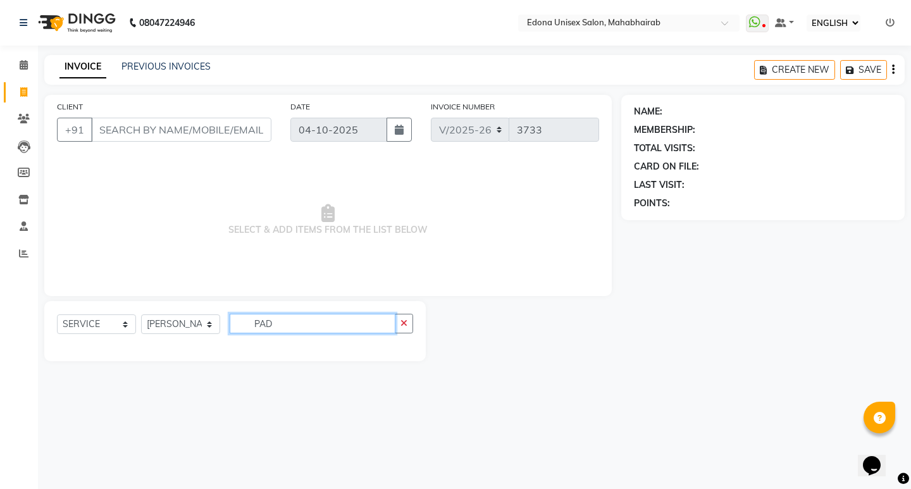
click at [288, 325] on input "PAD" at bounding box center [313, 324] width 166 height 20
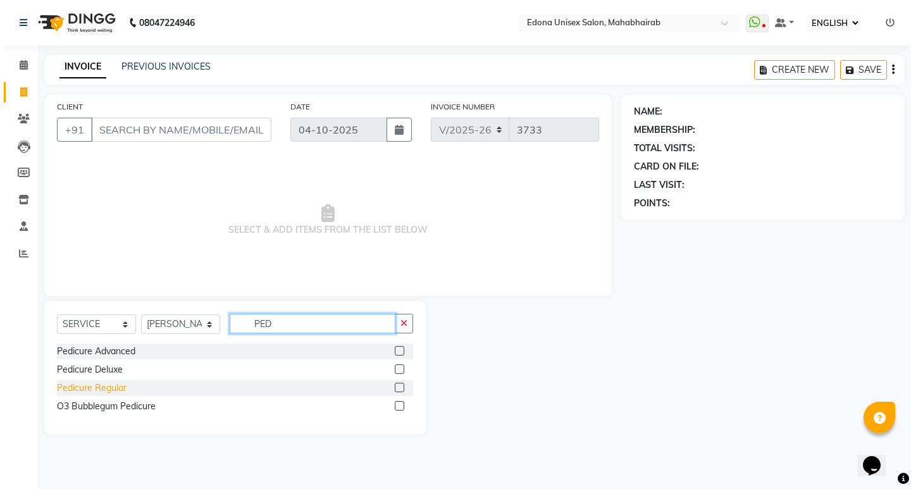
type input "PED"
click at [92, 389] on div "Pedicure Regular" at bounding box center [92, 388] width 70 height 13
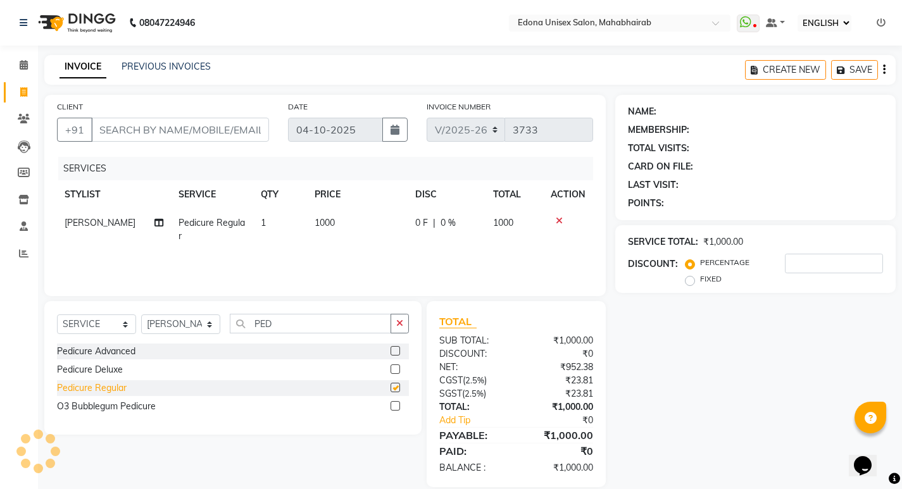
checkbox input "false"
click at [562, 221] on icon at bounding box center [559, 220] width 7 height 9
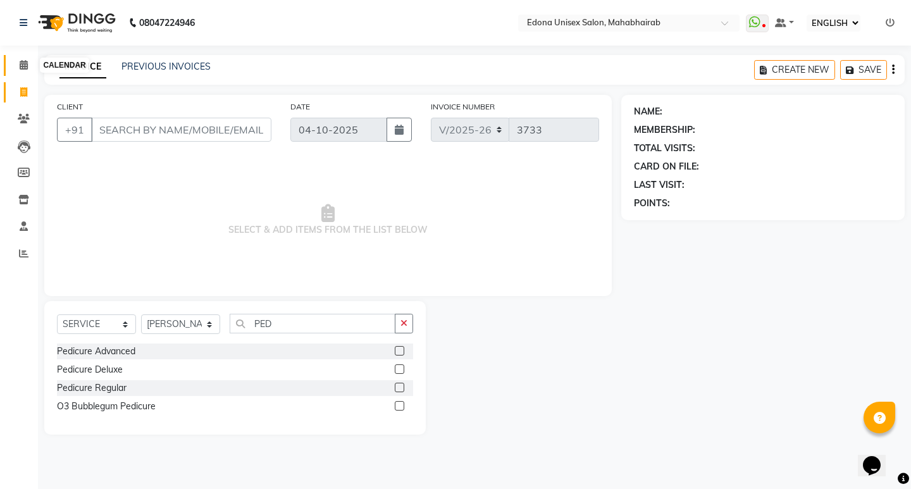
click at [29, 67] on span at bounding box center [24, 65] width 22 height 15
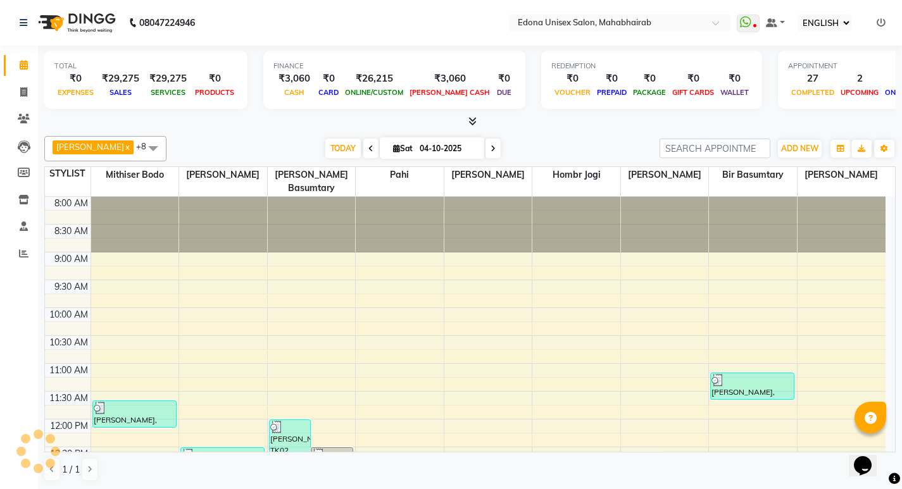
scroll to position [431, 0]
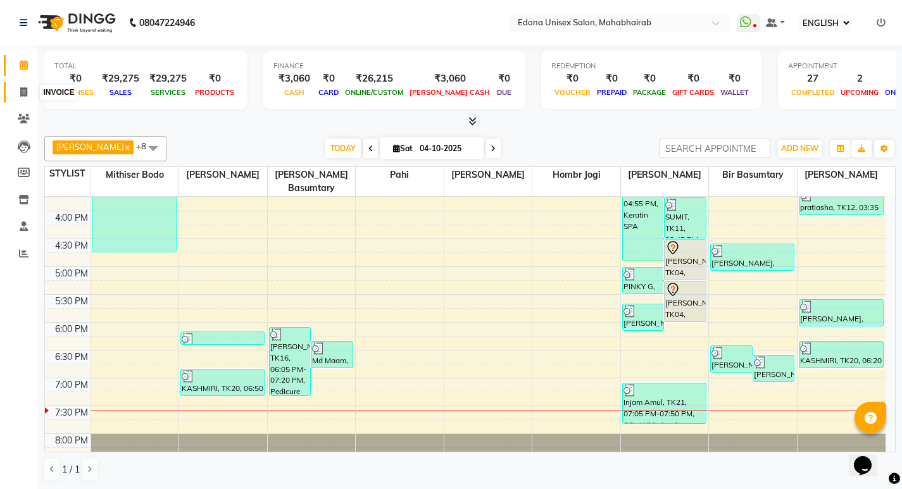
click at [22, 89] on icon at bounding box center [23, 91] width 7 height 9
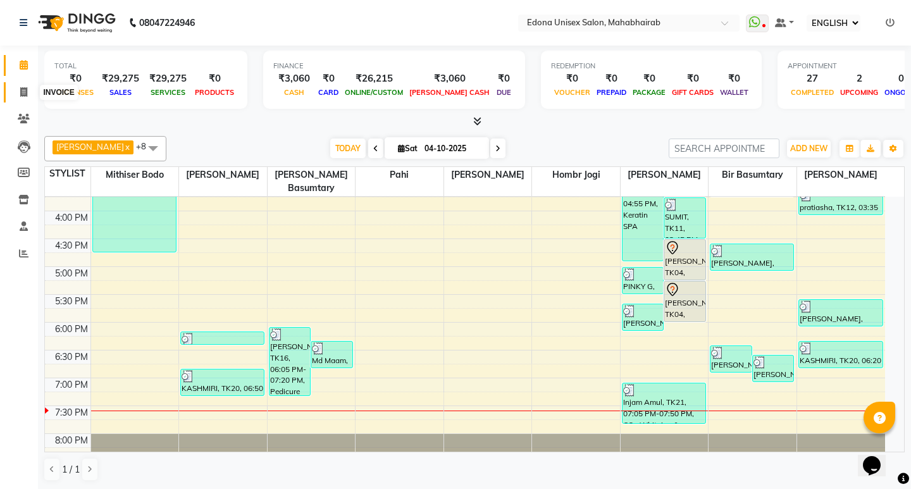
select select "service"
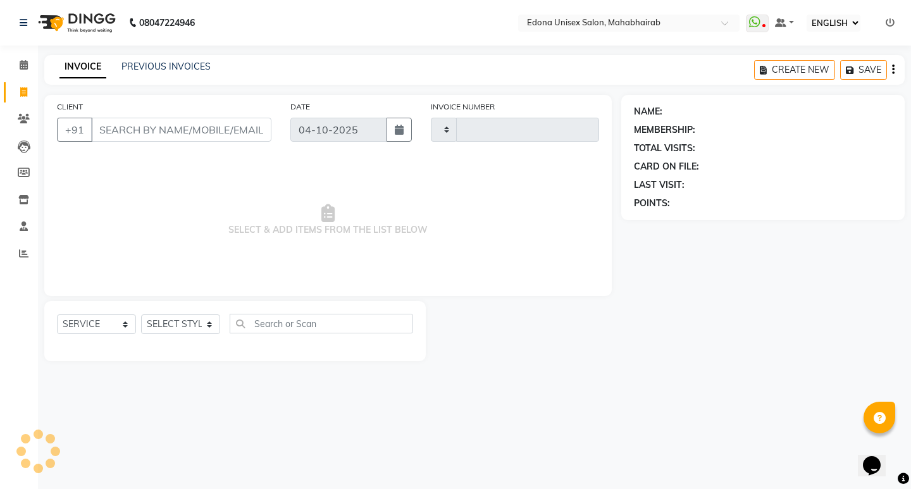
type input "3733"
select select "5393"
click at [23, 252] on icon at bounding box center [23, 253] width 9 height 9
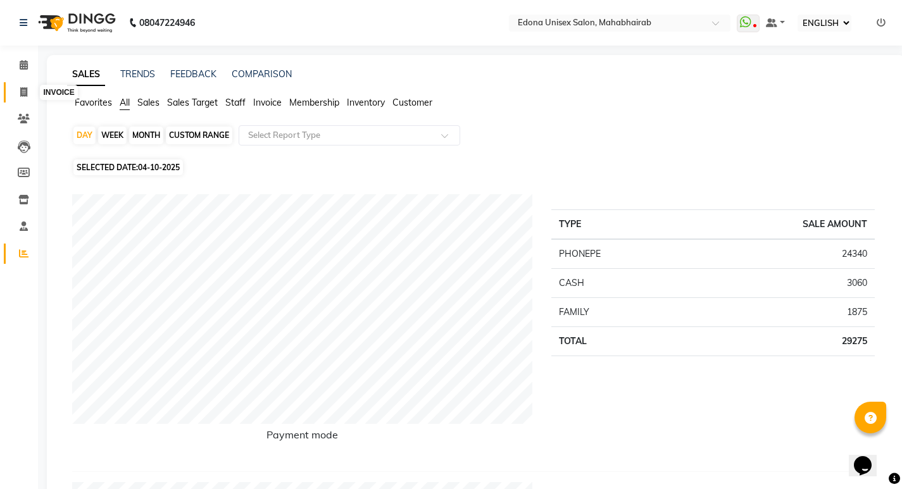
click at [28, 89] on span at bounding box center [24, 92] width 22 height 15
select select "service"
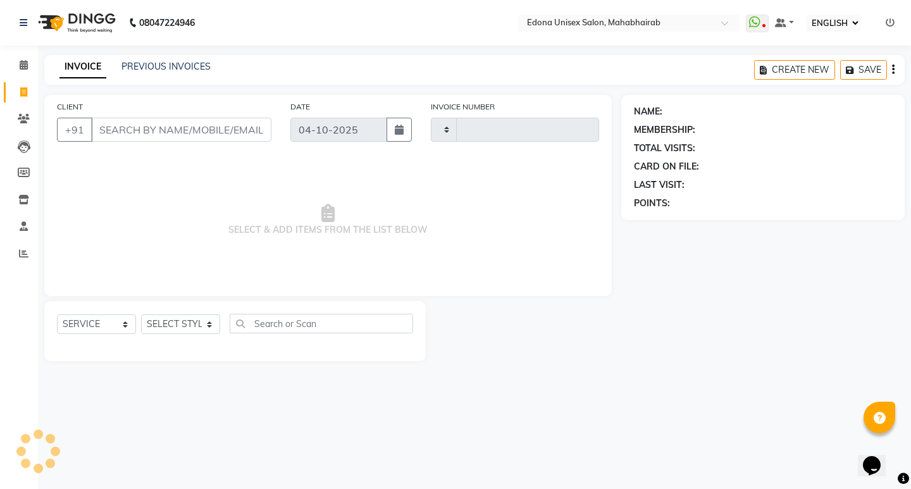
type input "3733"
select select "5393"
drag, startPoint x: 66, startPoint y: 469, endPoint x: 25, endPoint y: 410, distance: 72.3
click at [56, 465] on div "08047224946 Select Location × Edona Unisex Salon, Mahabhairab WhatsApp Status ✕…" at bounding box center [455, 244] width 911 height 489
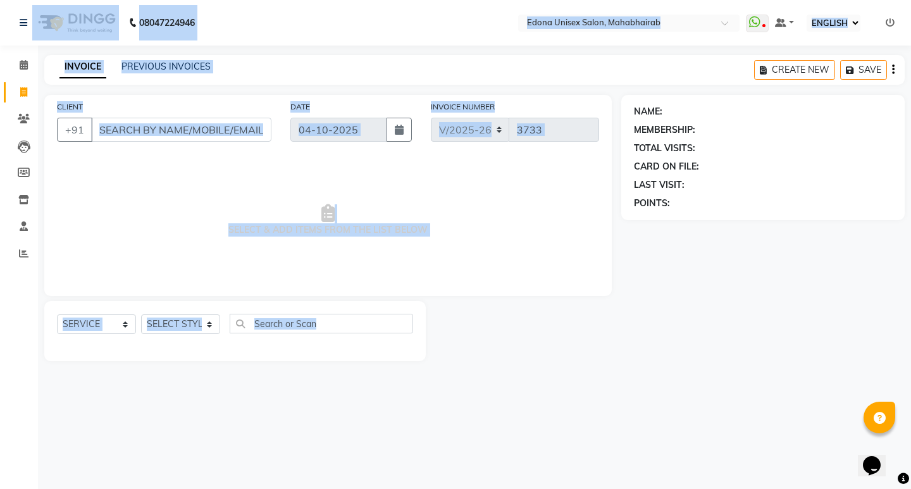
click at [168, 211] on span "SELECT & ADD ITEMS FROM THE LIST BELOW" at bounding box center [328, 220] width 542 height 127
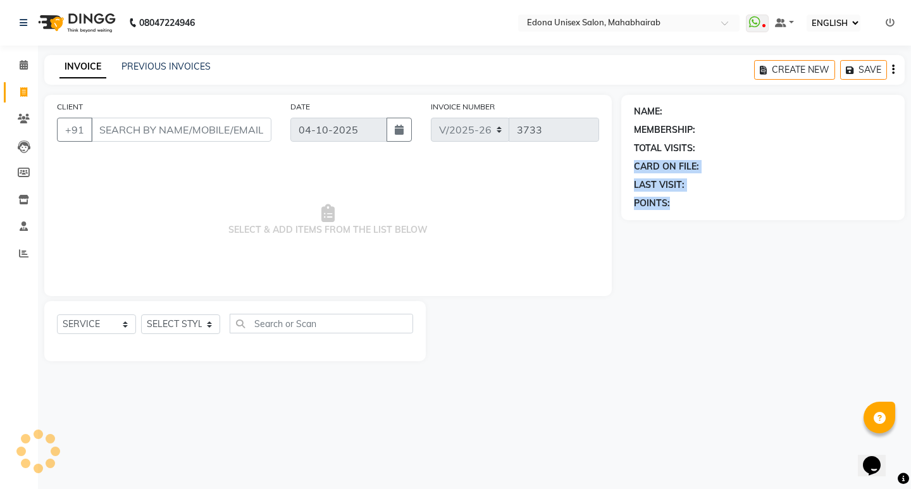
drag, startPoint x: 910, startPoint y: 171, endPoint x: 888, endPoint y: 245, distance: 77.5
click at [910, 210] on div "NAME: MEMBERSHIP: TOTAL VISITS: CARD ON FILE: LAST VISIT: POINTS:" at bounding box center [767, 228] width 293 height 266
click at [207, 330] on select "SELECT STYLIST Admin [PERSON_NAME] Bir Basumtary [PERSON_NAME] [PERSON_NAME] Ho…" at bounding box center [180, 324] width 79 height 20
click at [208, 321] on select "SELECT STYLIST Admin [PERSON_NAME] Bir Basumtary [PERSON_NAME] [PERSON_NAME] Ho…" at bounding box center [180, 324] width 79 height 20
select select "87820"
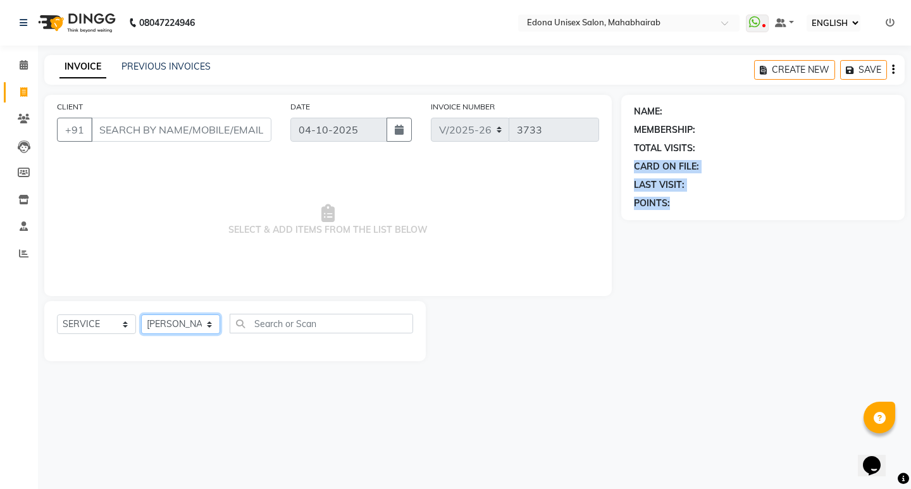
click at [141, 314] on select "SELECT STYLIST Admin [PERSON_NAME] Bir Basumtary [PERSON_NAME] [PERSON_NAME] Ho…" at bounding box center [180, 324] width 79 height 20
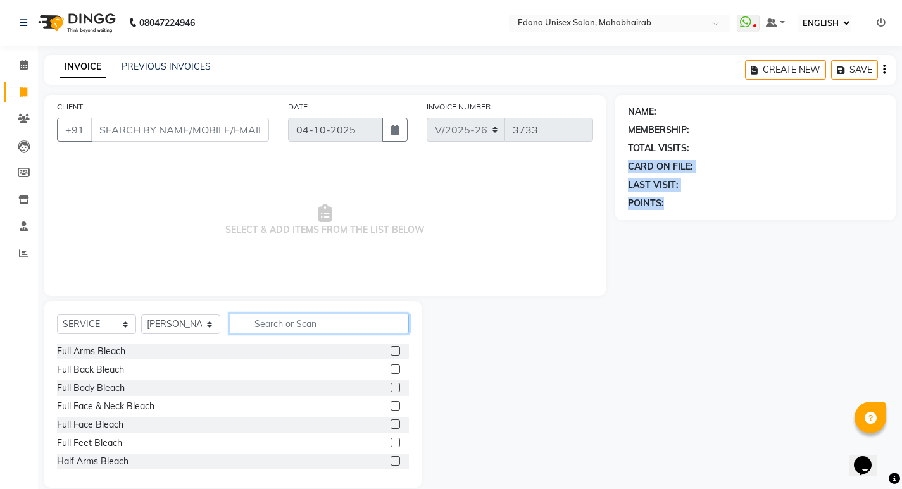
click at [310, 331] on input "text" at bounding box center [319, 324] width 179 height 20
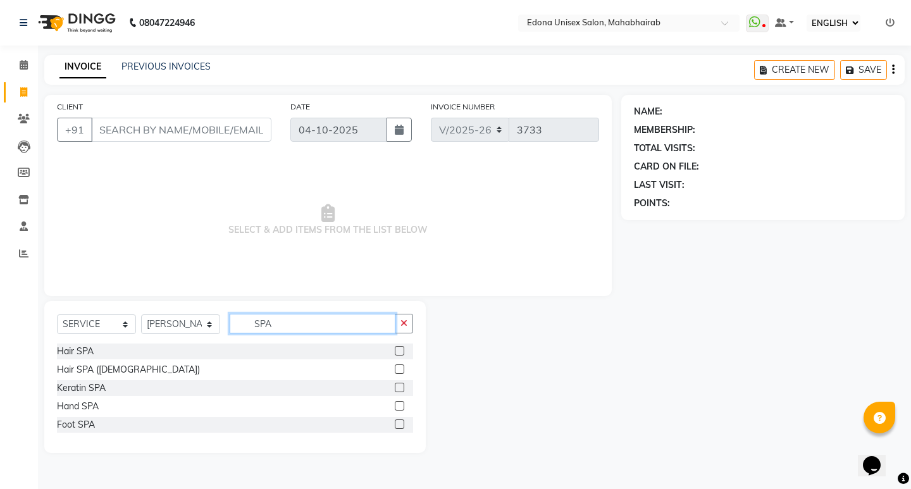
type input "SPA"
click at [49, 327] on div "SELECT SERVICE PRODUCT MEMBERSHIP PACKAGE VOUCHER PREPAID GIFT CARD SELECT STYL…" at bounding box center [235, 377] width 382 height 152
click at [88, 355] on div "Hair SPA" at bounding box center [75, 351] width 37 height 13
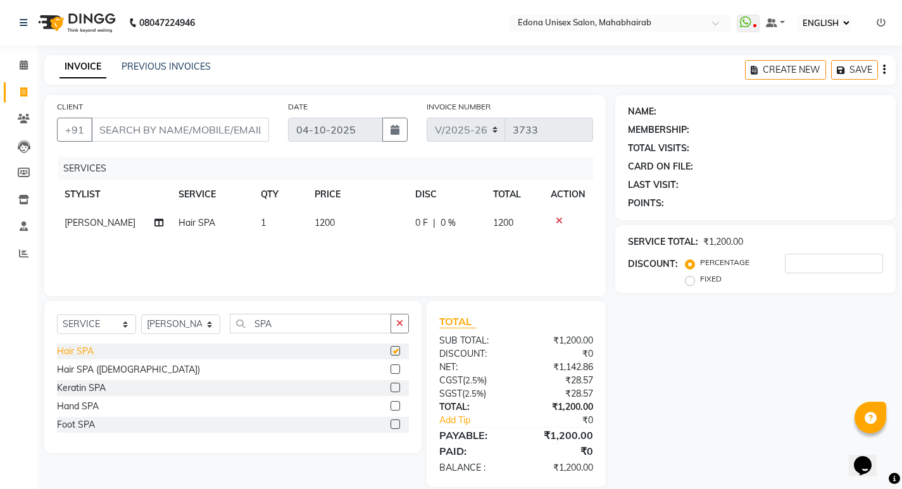
checkbox input "false"
click at [130, 130] on input "CLIENT" at bounding box center [180, 130] width 178 height 24
type input "8"
type input "0"
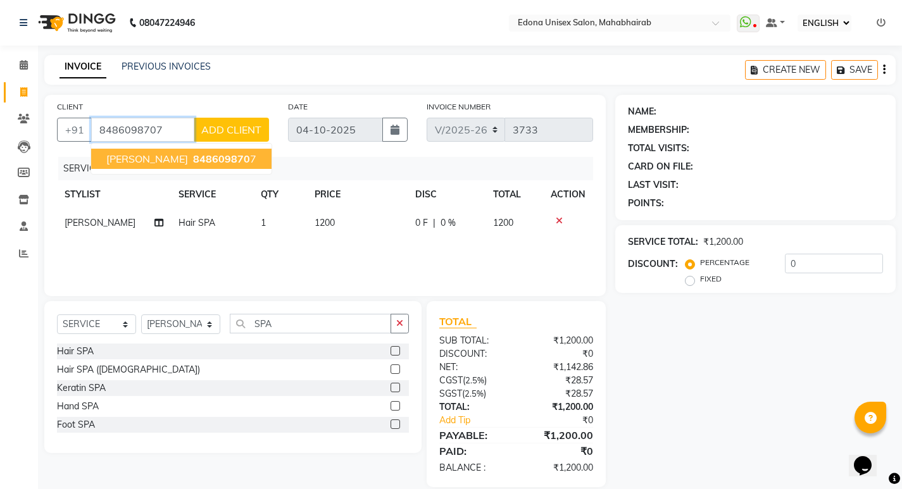
type input "8486098707"
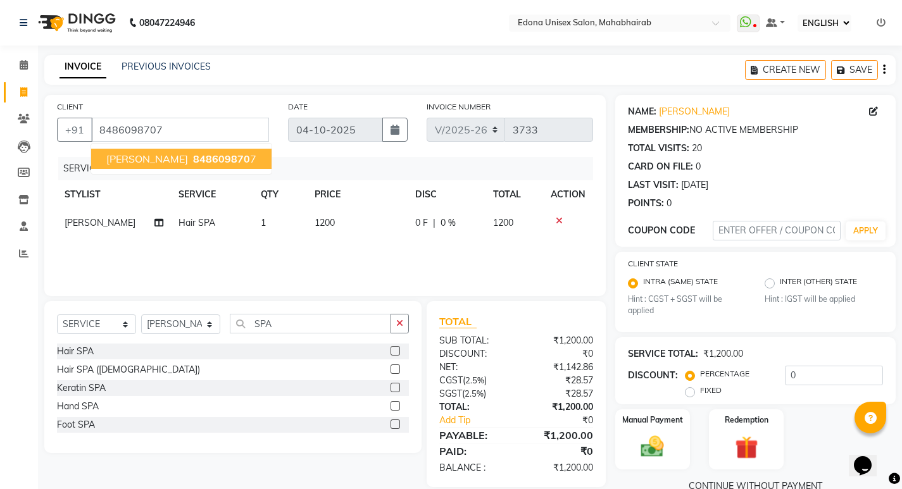
drag, startPoint x: 175, startPoint y: 164, endPoint x: 177, endPoint y: 133, distance: 31.1
click at [177, 133] on div "+91 8486098707 Rubi Bardoloi 848609870 7" at bounding box center [163, 130] width 212 height 24
click at [106, 129] on input "8486098707" at bounding box center [180, 130] width 178 height 24
click at [193, 156] on span "848609870" at bounding box center [221, 158] width 57 height 13
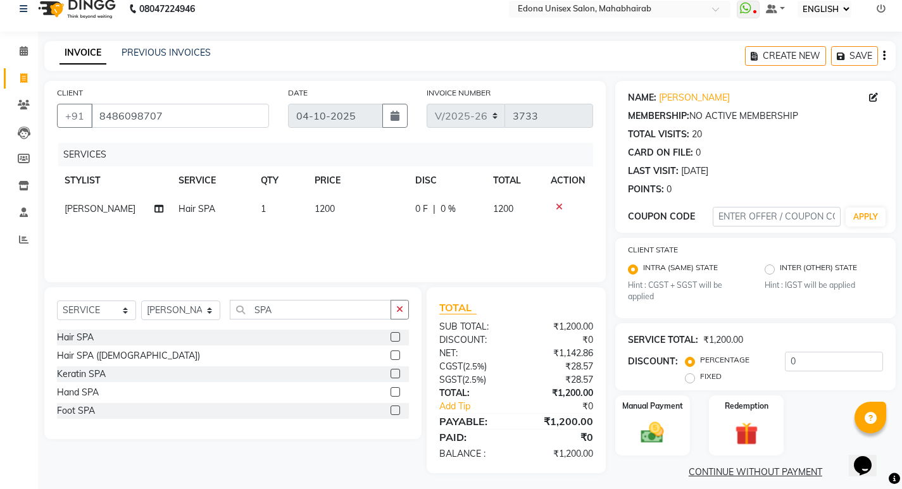
scroll to position [25, 0]
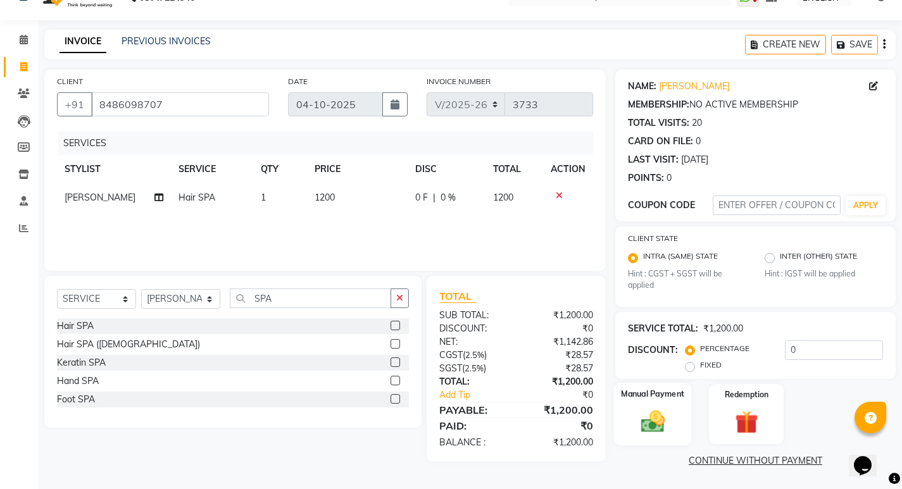
drag, startPoint x: 653, startPoint y: 417, endPoint x: 630, endPoint y: 410, distance: 24.4
click at [652, 417] on img at bounding box center [652, 421] width 39 height 27
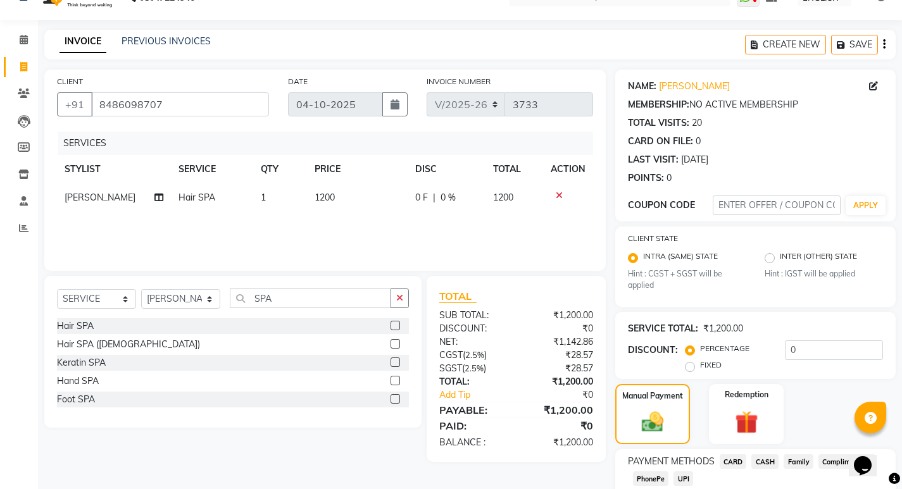
scroll to position [106, 0]
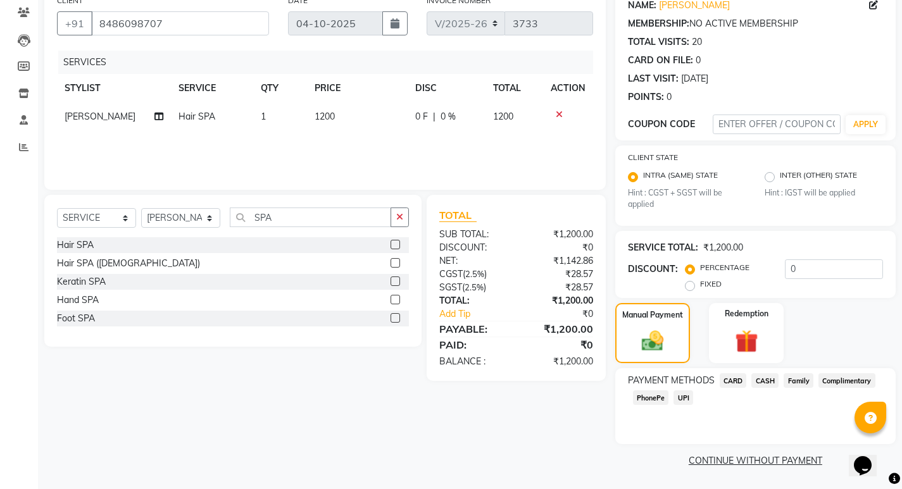
click at [644, 400] on span "PhonePe" at bounding box center [651, 397] width 36 height 15
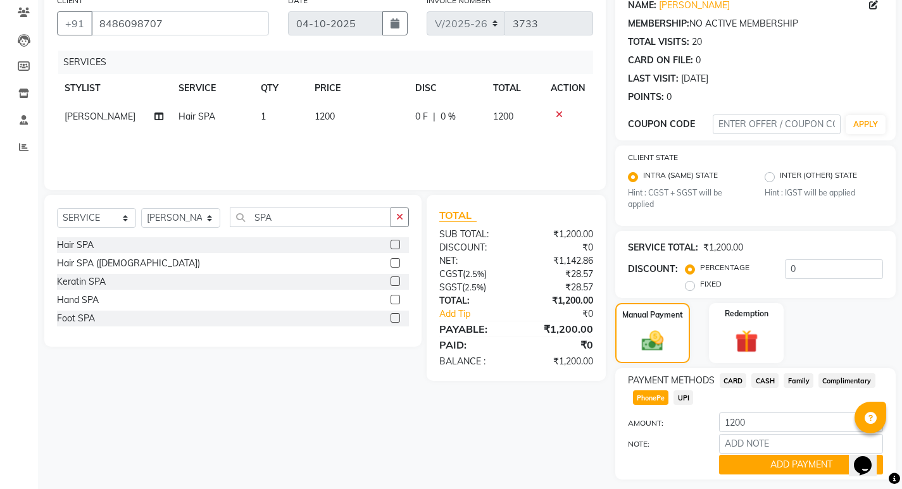
scroll to position [142, 0]
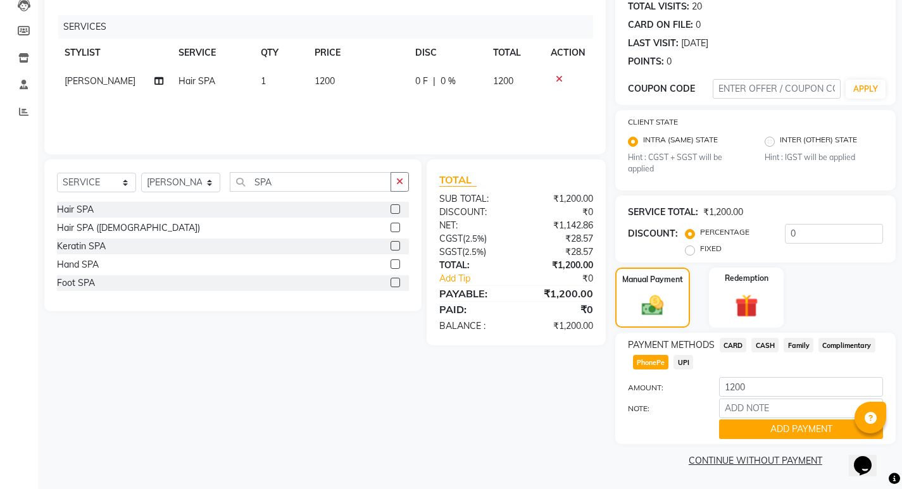
click at [738, 345] on span "CARD" at bounding box center [732, 345] width 27 height 15
click at [769, 431] on button "ADD PAYMENT" at bounding box center [801, 429] width 164 height 20
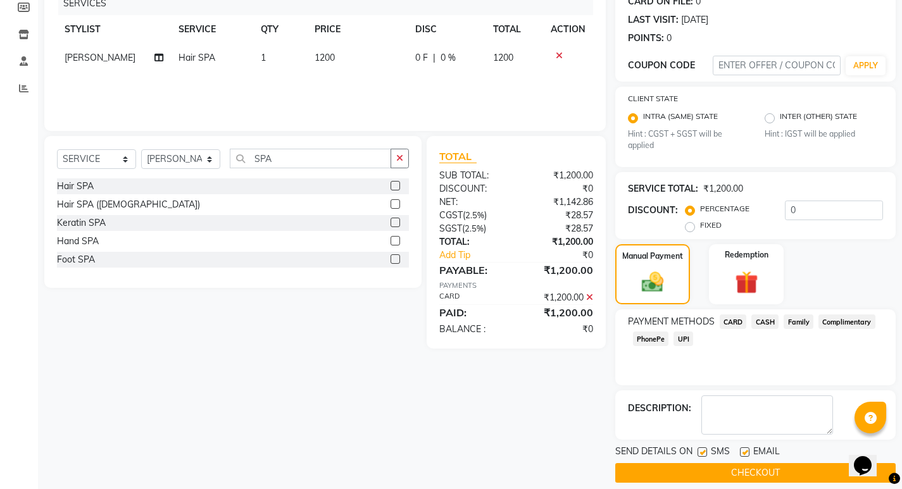
scroll to position [178, 0]
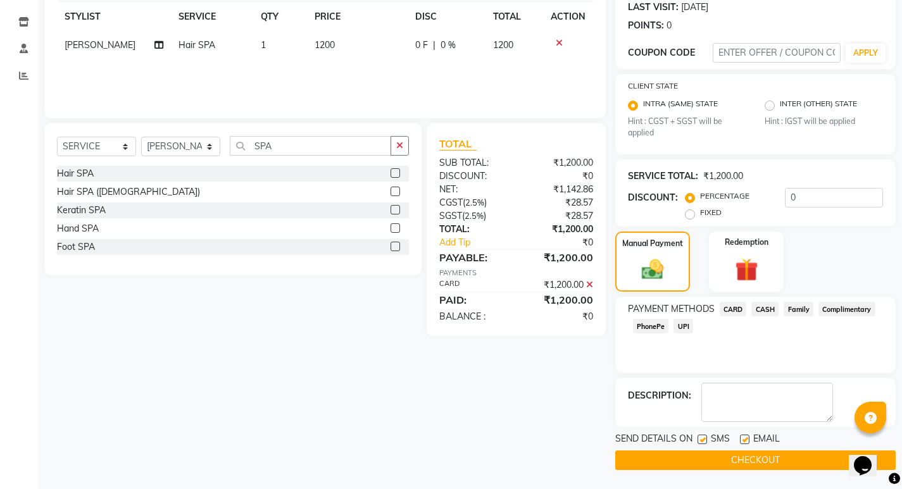
click at [700, 461] on button "CHECKOUT" at bounding box center [755, 460] width 280 height 20
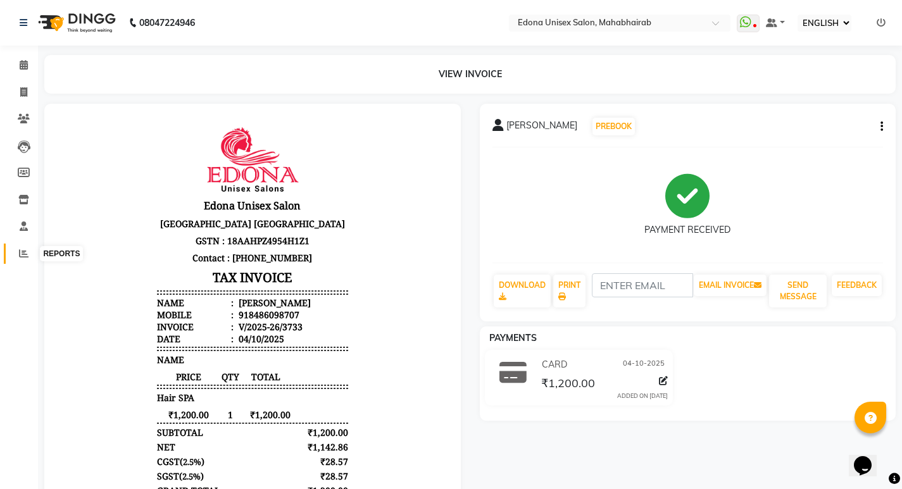
click at [18, 252] on span at bounding box center [24, 254] width 22 height 15
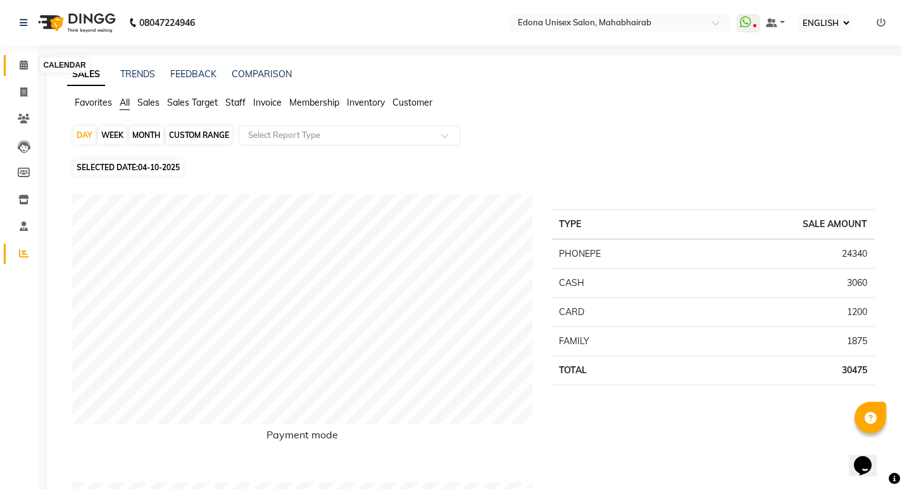
click at [26, 66] on icon at bounding box center [24, 64] width 8 height 9
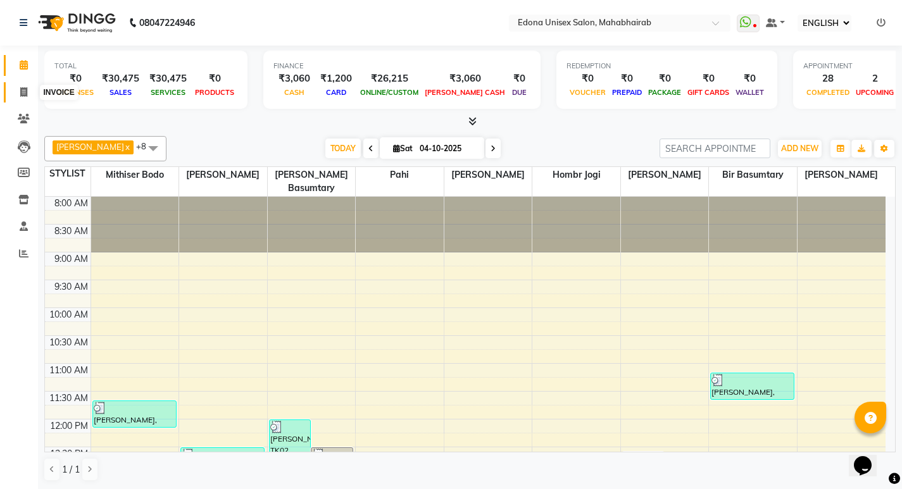
click at [28, 91] on span at bounding box center [24, 92] width 22 height 15
select select "service"
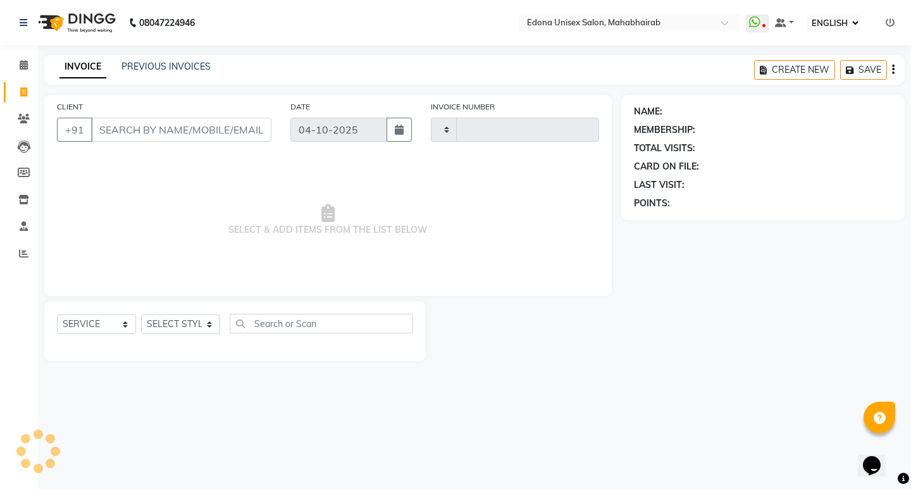
type input "3734"
select select "5393"
click at [190, 61] on link "PREVIOUS INVOICES" at bounding box center [165, 66] width 89 height 11
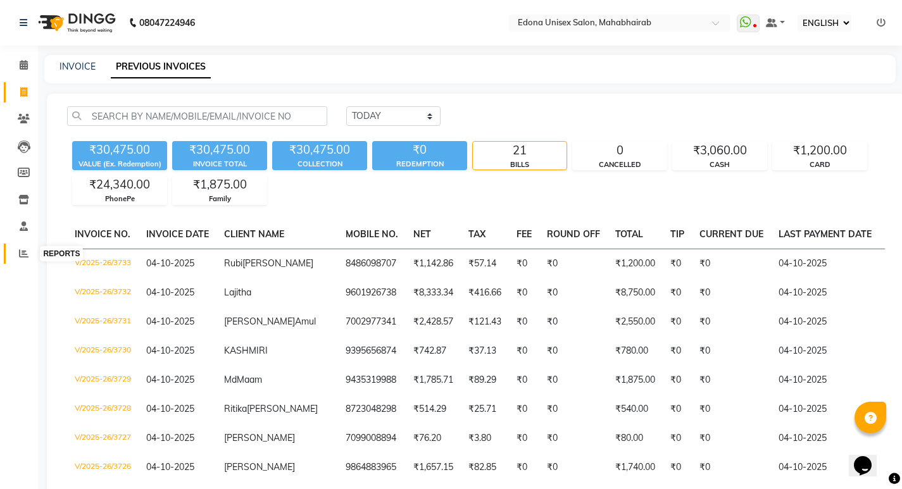
click at [28, 252] on span at bounding box center [24, 254] width 22 height 15
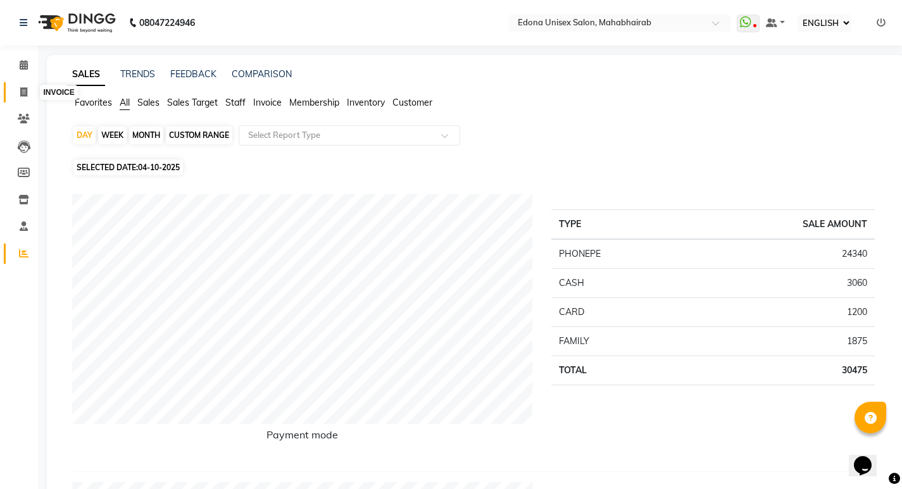
click at [19, 93] on span at bounding box center [24, 92] width 22 height 15
select select "service"
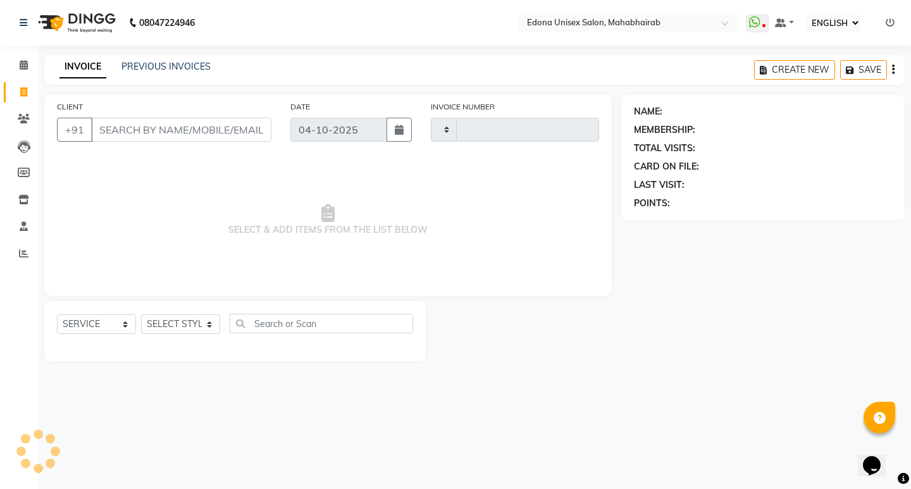
type input "3734"
select select "5393"
click at [145, 70] on link "PREVIOUS INVOICES" at bounding box center [165, 66] width 89 height 11
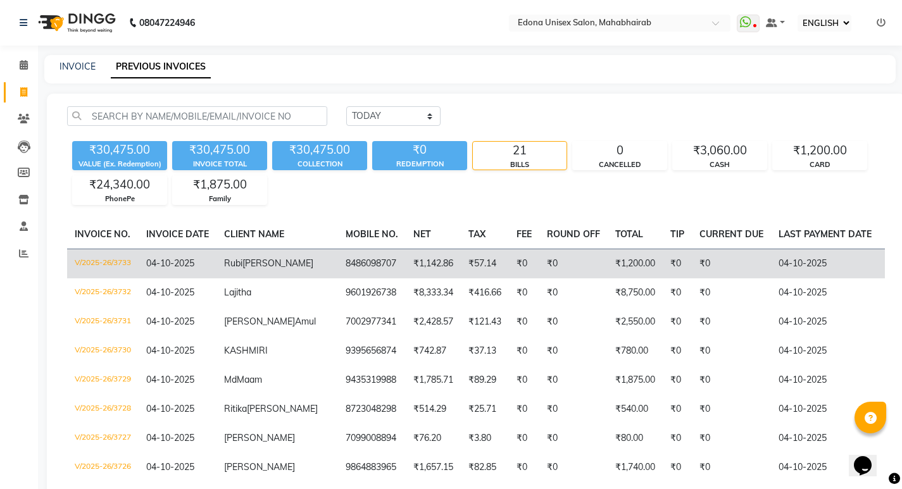
click at [406, 263] on td "₹1,142.86" at bounding box center [433, 264] width 55 height 30
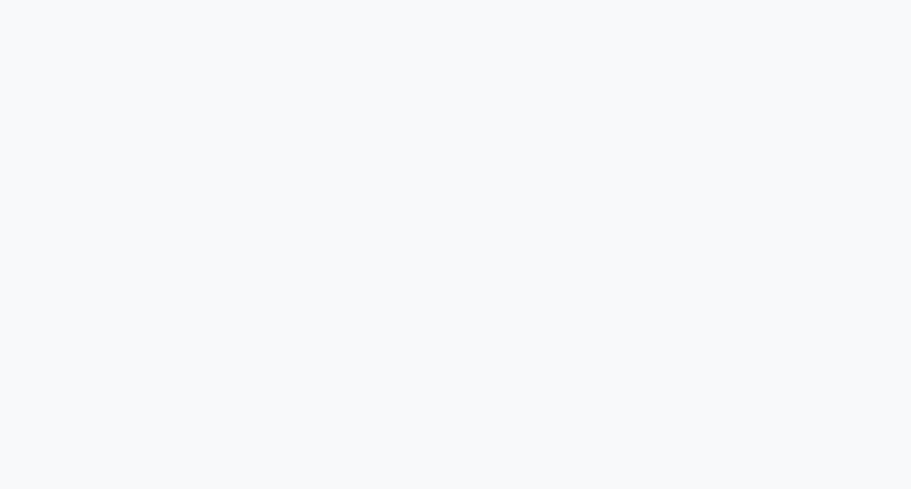
select select "service"
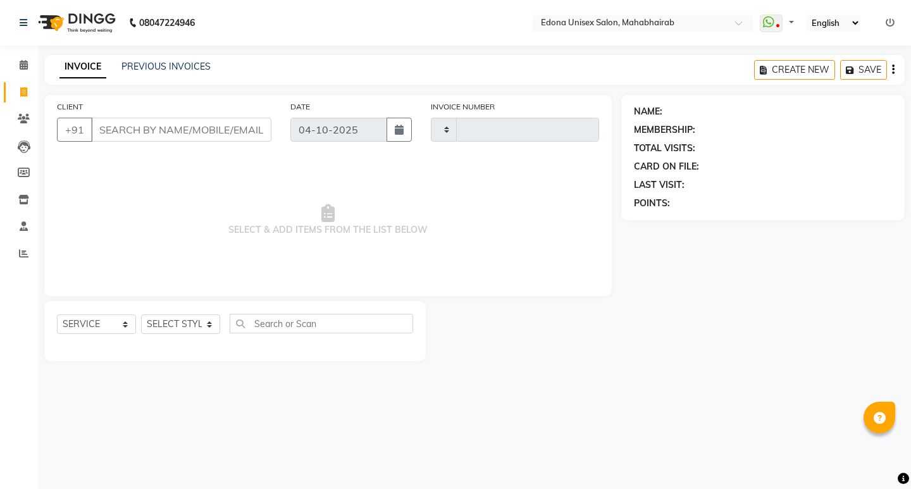
select select "ec"
select select "5393"
type input "3726"
click at [208, 326] on select "SELECT STYLIST" at bounding box center [180, 324] width 79 height 20
select select "69341"
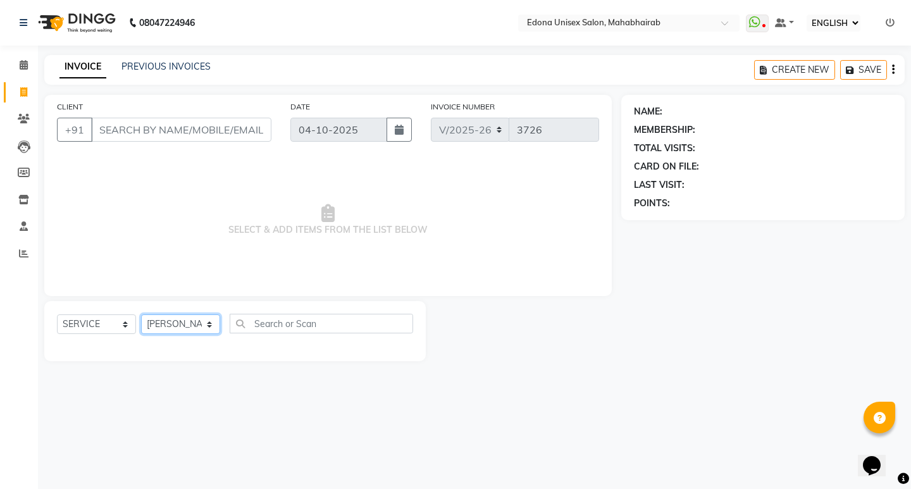
click at [141, 314] on select "SELECT STYLIST Admin [PERSON_NAME] Bir Basumtary [PERSON_NAME] [PERSON_NAME] Ho…" at bounding box center [180, 324] width 79 height 20
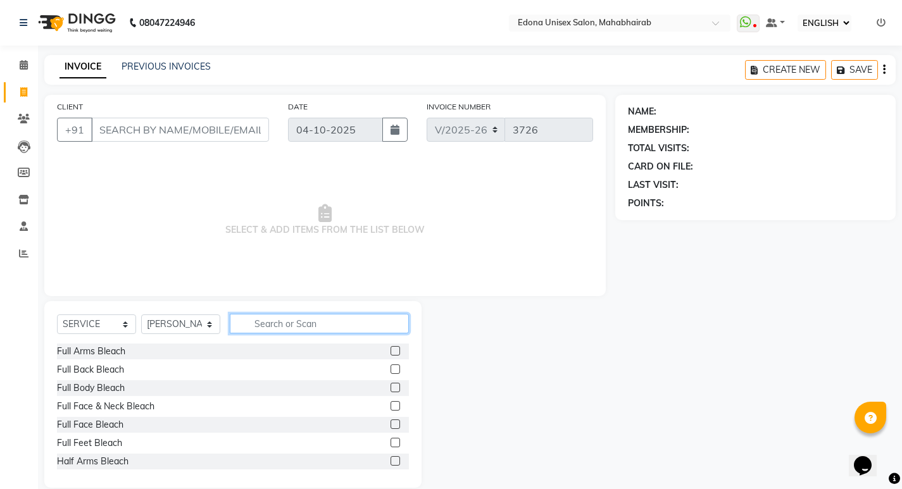
click at [306, 327] on input "text" at bounding box center [319, 324] width 179 height 20
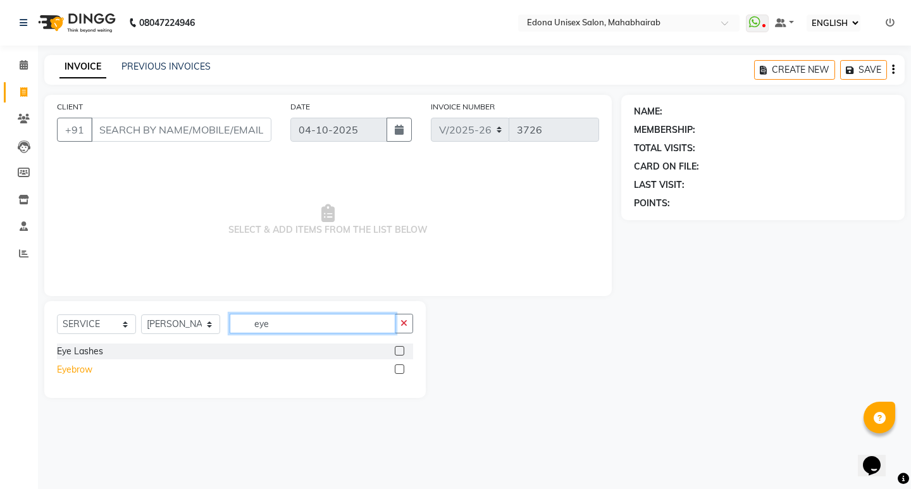
type input "eye"
click at [72, 368] on div "Eyebrow" at bounding box center [74, 369] width 35 height 13
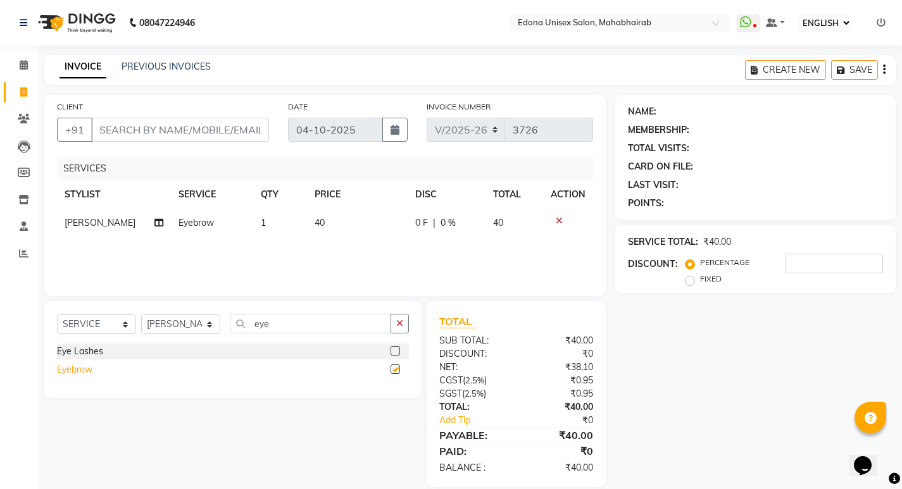
checkbox input "false"
click at [289, 316] on input "eye" at bounding box center [310, 324] width 161 height 20
type input "e"
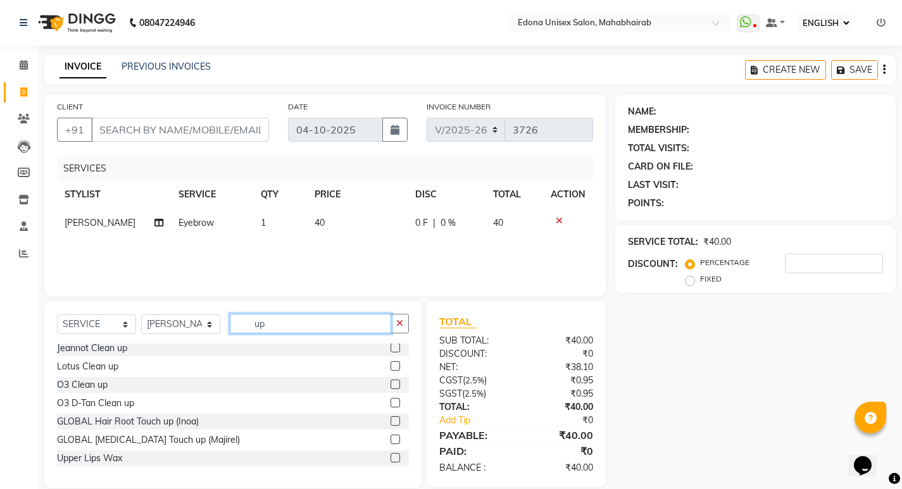
scroll to position [57, 0]
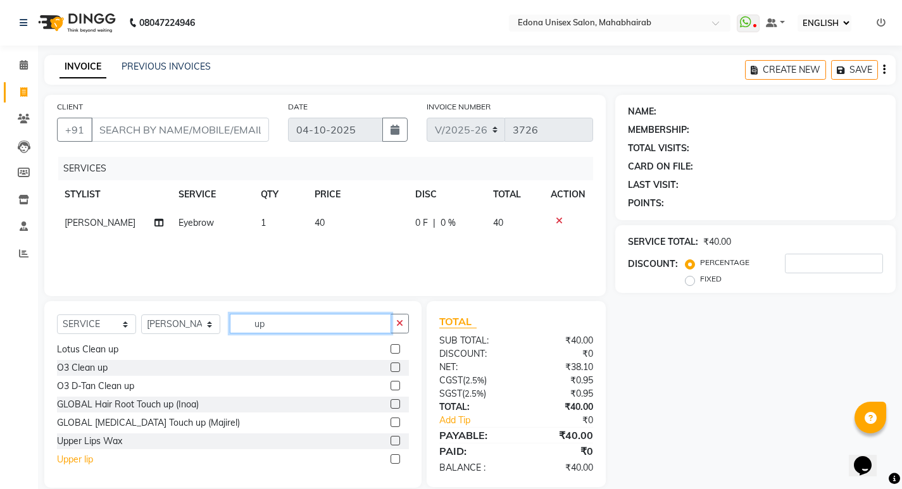
type input "up"
click at [75, 460] on div "Upper lip" at bounding box center [75, 459] width 36 height 13
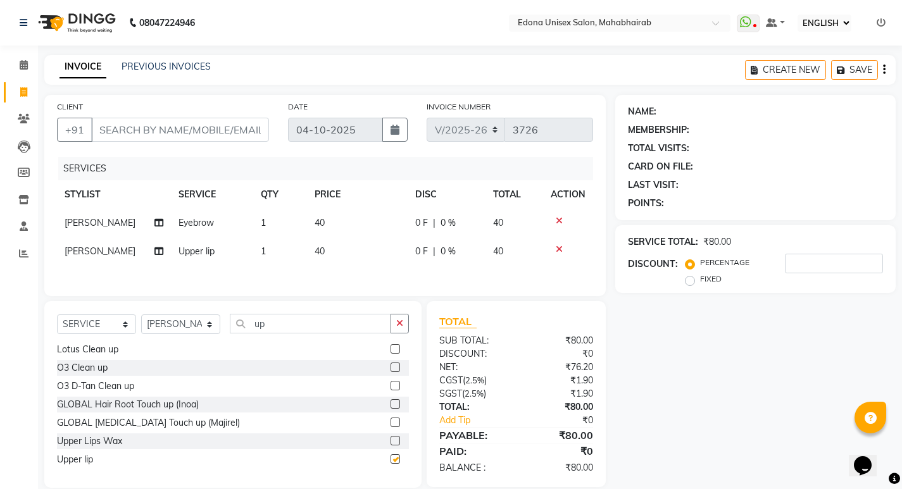
checkbox input "false"
click at [297, 331] on input "up" at bounding box center [310, 324] width 161 height 20
type input "u"
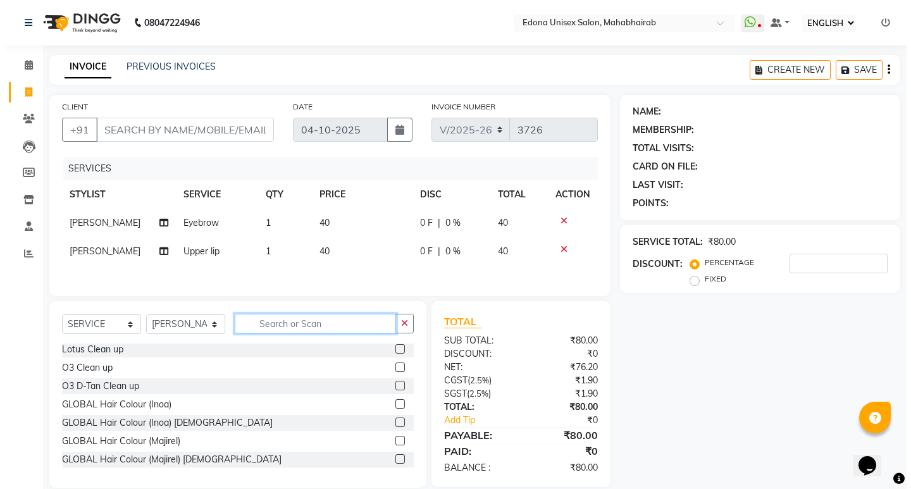
scroll to position [516, 0]
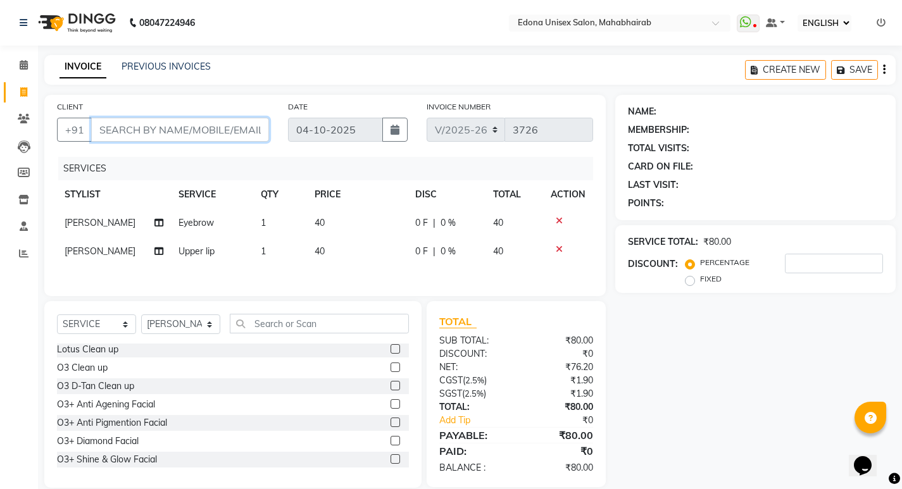
click at [232, 131] on input "CLIENT" at bounding box center [180, 130] width 178 height 24
click at [174, 126] on input "CLIENT" at bounding box center [180, 130] width 178 height 24
type input "7"
type input "0"
type input "7099008894"
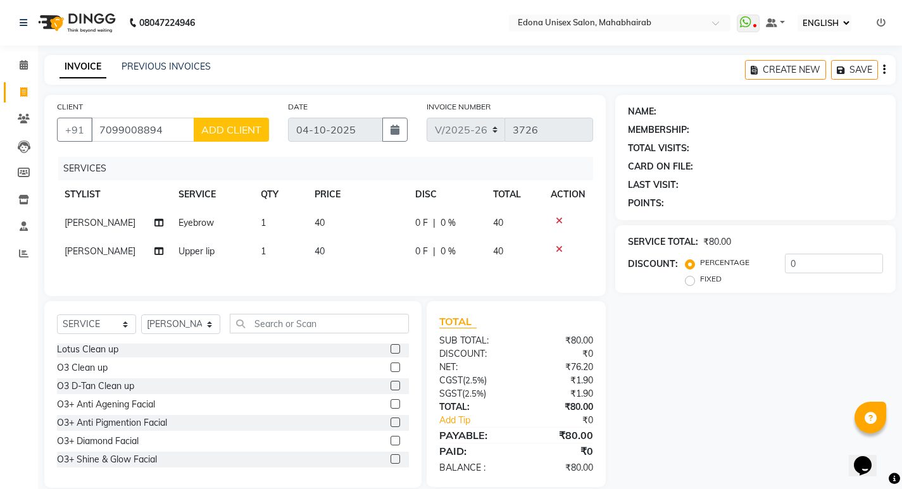
click at [217, 132] on span "ADD CLIENT" at bounding box center [231, 129] width 60 height 13
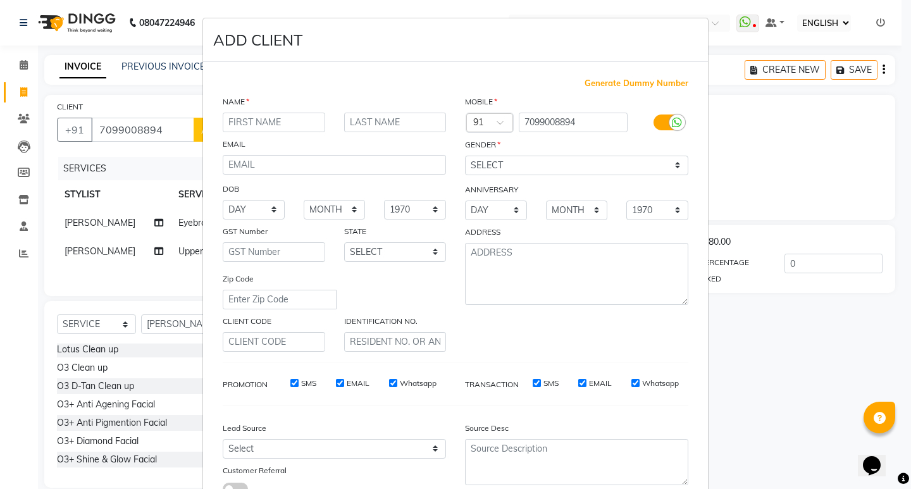
click at [261, 115] on input "text" at bounding box center [274, 123] width 102 height 20
click at [272, 120] on input "diteeksha" at bounding box center [274, 123] width 102 height 20
click at [233, 122] on input "diteeksha" at bounding box center [274, 123] width 102 height 20
drag, startPoint x: 258, startPoint y: 108, endPoint x: 263, endPoint y: 120, distance: 12.8
click at [261, 117] on div "NAME [PERSON_NAME] EMAIL DOB DAY 01 02 03 04 05 06 07 08 09 10 11 12 13 14 15 1…" at bounding box center [334, 223] width 242 height 257
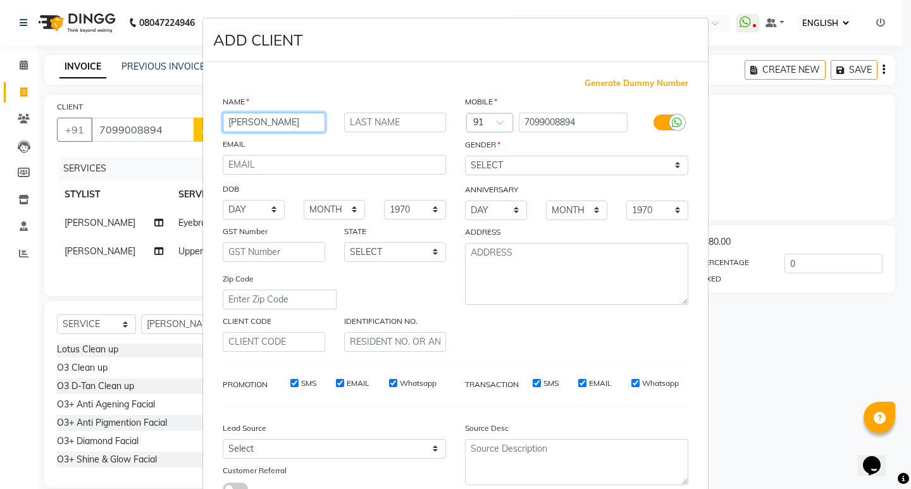
click at [263, 121] on input "[PERSON_NAME]" at bounding box center [274, 123] width 102 height 20
drag, startPoint x: 227, startPoint y: 120, endPoint x: 270, endPoint y: 120, distance: 42.4
click at [227, 120] on input "[PERSON_NAME]" at bounding box center [274, 123] width 102 height 20
type input "[PERSON_NAME]"
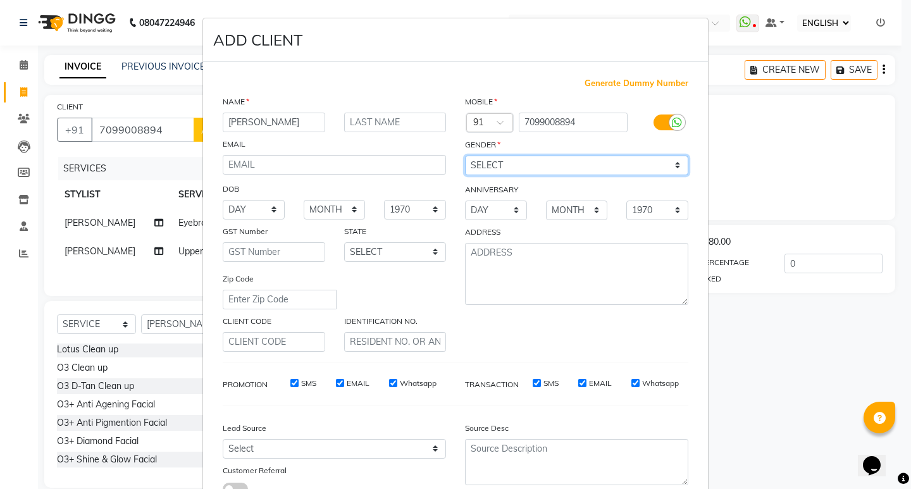
click at [509, 161] on select "SELECT [DEMOGRAPHIC_DATA] [DEMOGRAPHIC_DATA] OTHER PREFER NOT TO SAY" at bounding box center [576, 166] width 223 height 20
select select "[DEMOGRAPHIC_DATA]"
click at [465, 156] on select "SELECT [DEMOGRAPHIC_DATA] [DEMOGRAPHIC_DATA] OTHER PREFER NOT TO SAY" at bounding box center [576, 166] width 223 height 20
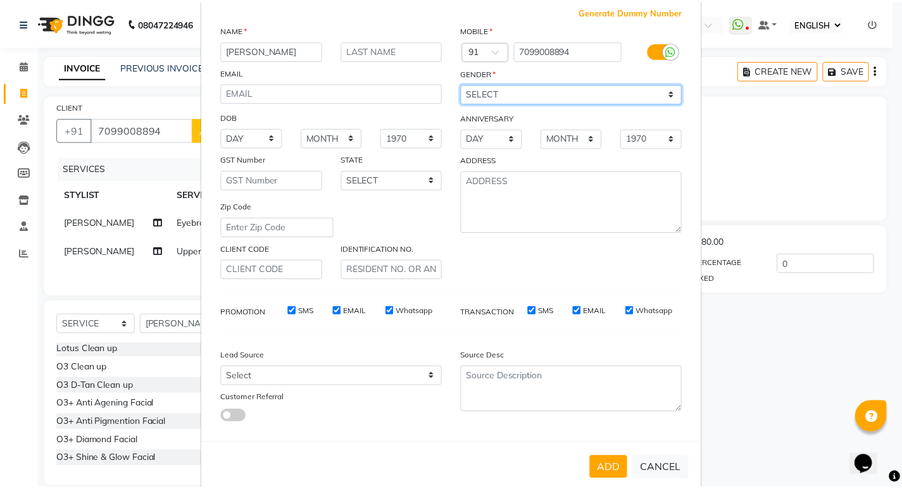
scroll to position [95, 0]
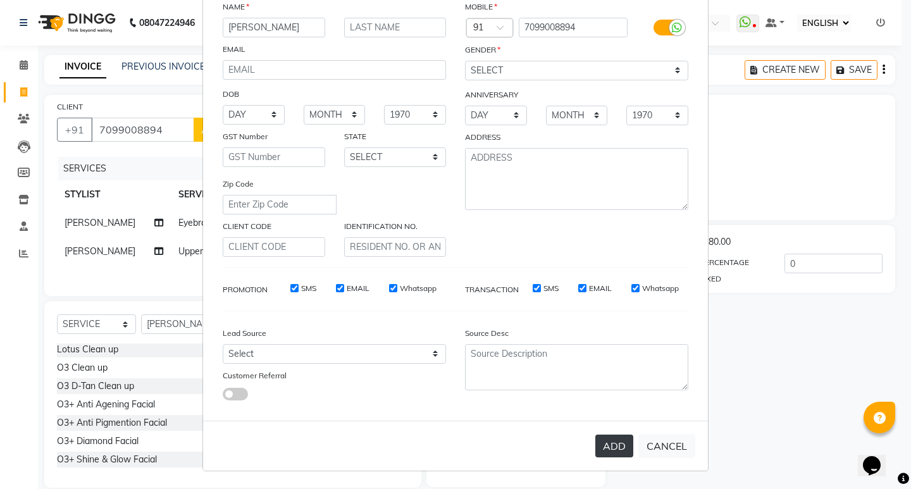
click at [614, 449] on button "ADD" at bounding box center [614, 446] width 38 height 23
select select
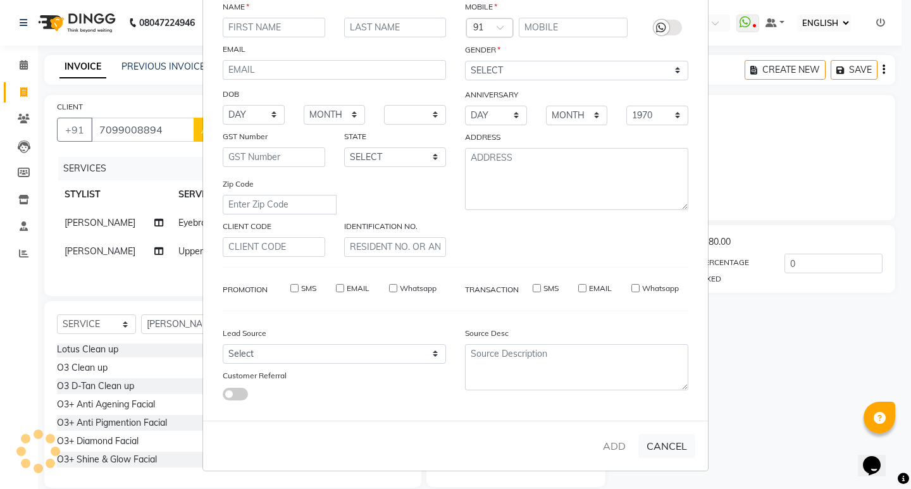
select select
checkbox input "false"
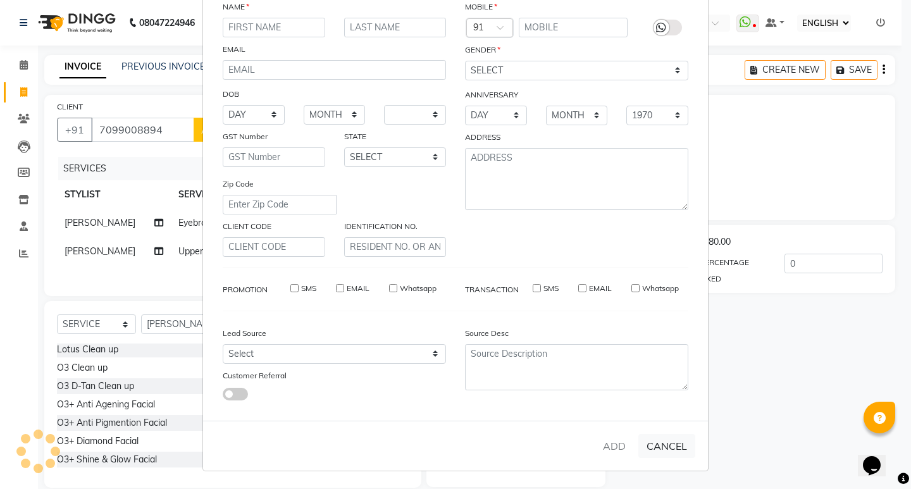
checkbox input "false"
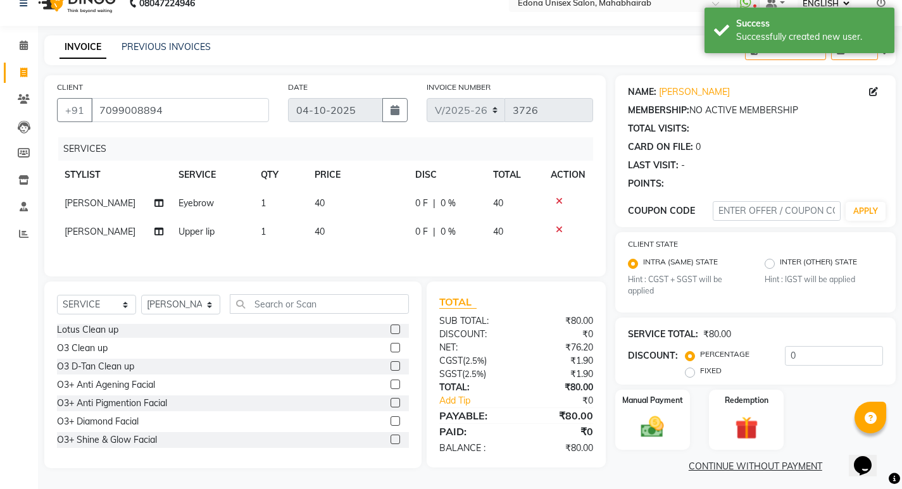
scroll to position [25, 0]
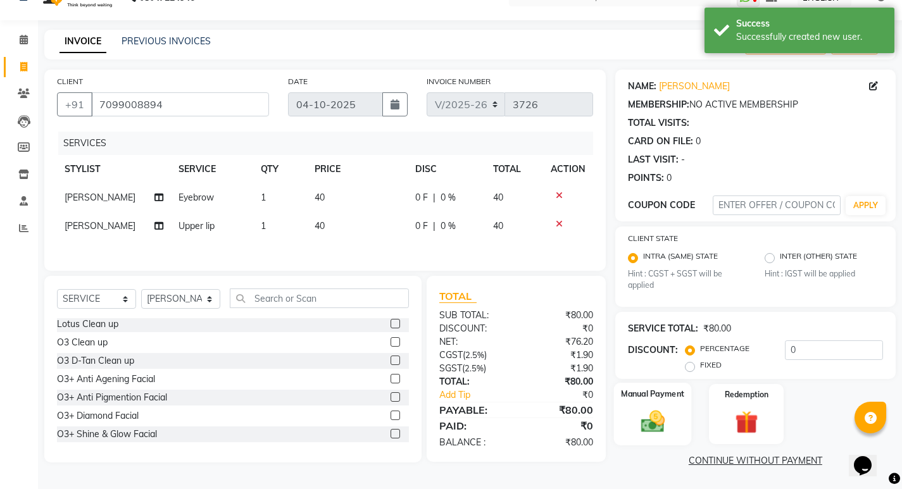
click at [663, 416] on img at bounding box center [652, 421] width 39 height 27
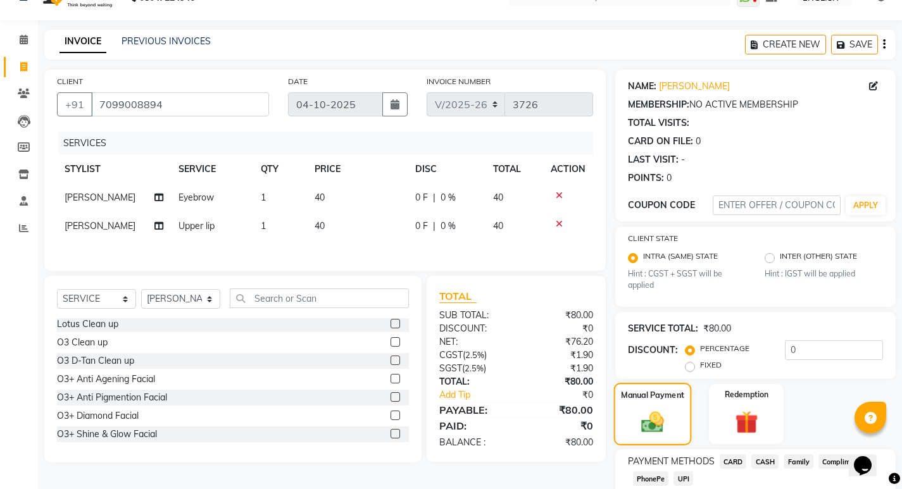
click at [663, 416] on img at bounding box center [652, 422] width 37 height 26
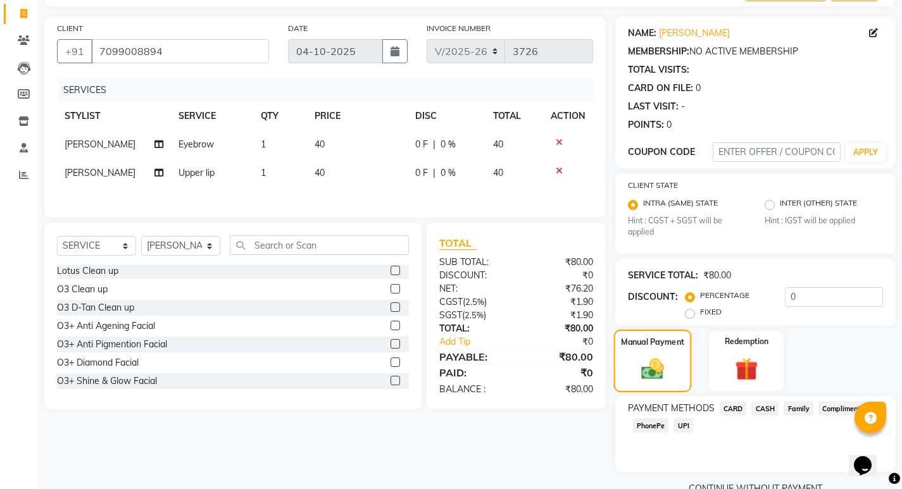
scroll to position [106, 0]
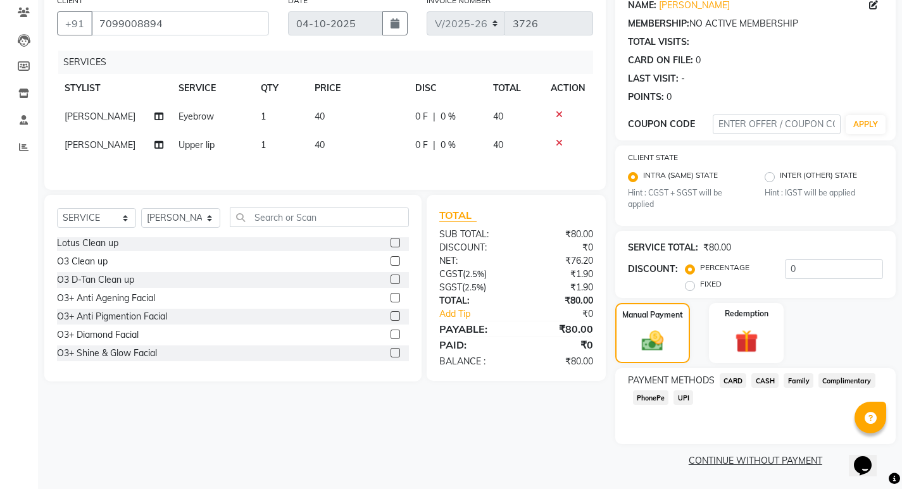
click at [649, 400] on span "PhonePe" at bounding box center [651, 397] width 36 height 15
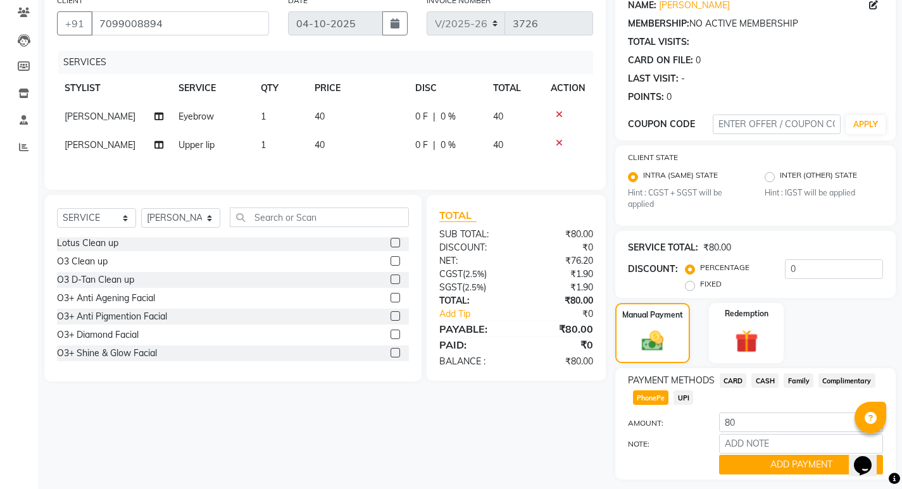
scroll to position [142, 0]
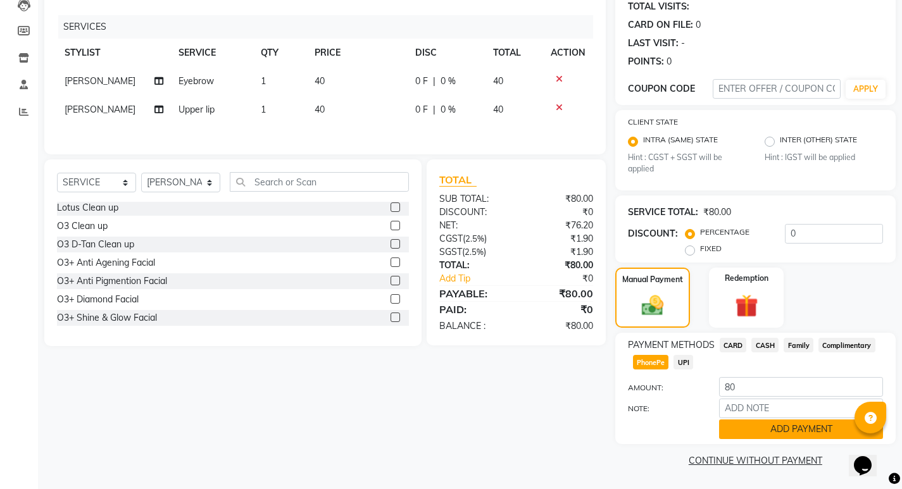
click at [763, 428] on button "ADD PAYMENT" at bounding box center [801, 429] width 164 height 20
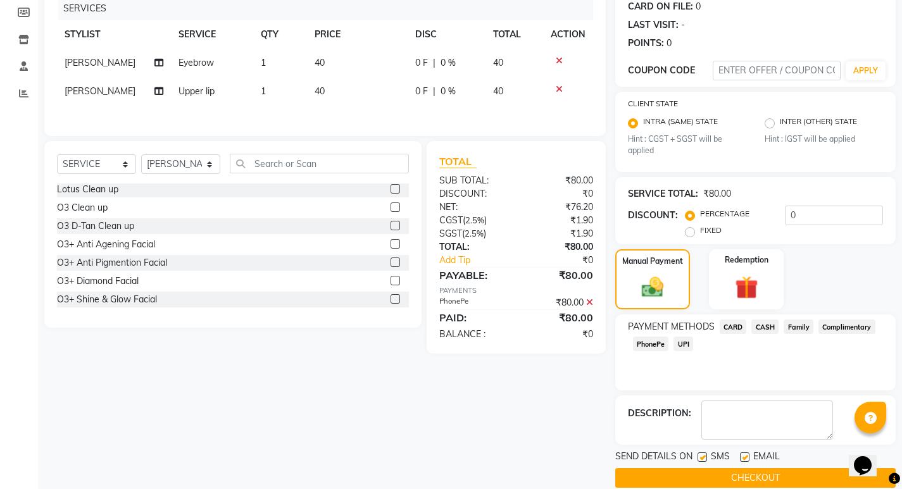
scroll to position [178, 0]
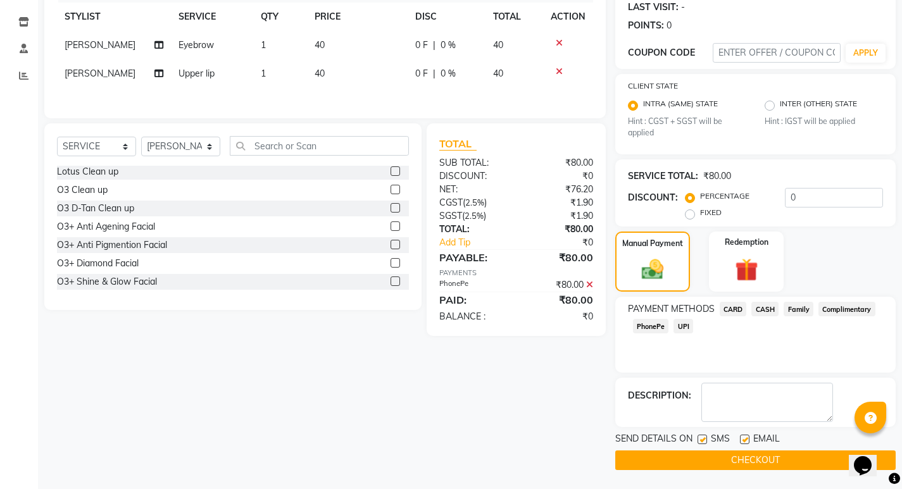
drag, startPoint x: 711, startPoint y: 461, endPoint x: 703, endPoint y: 459, distance: 8.4
click at [711, 461] on button "CHECKOUT" at bounding box center [755, 460] width 280 height 20
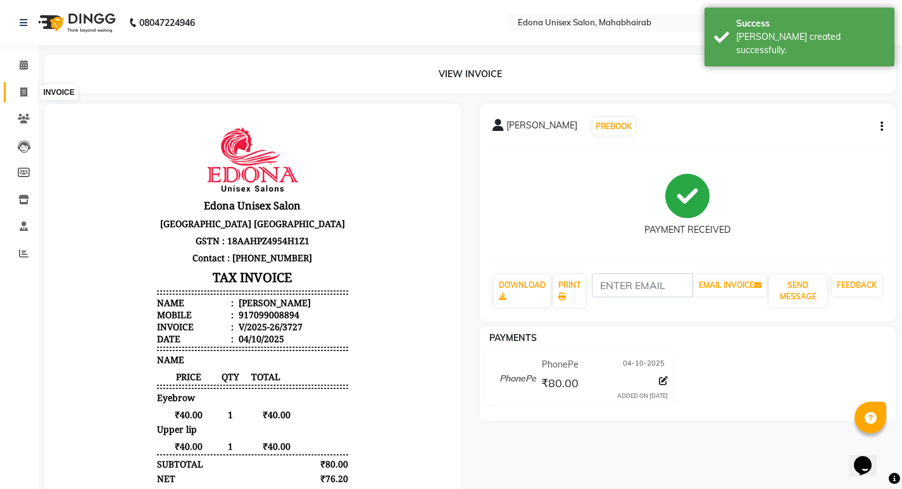
click at [25, 92] on icon at bounding box center [23, 91] width 7 height 9
select select "service"
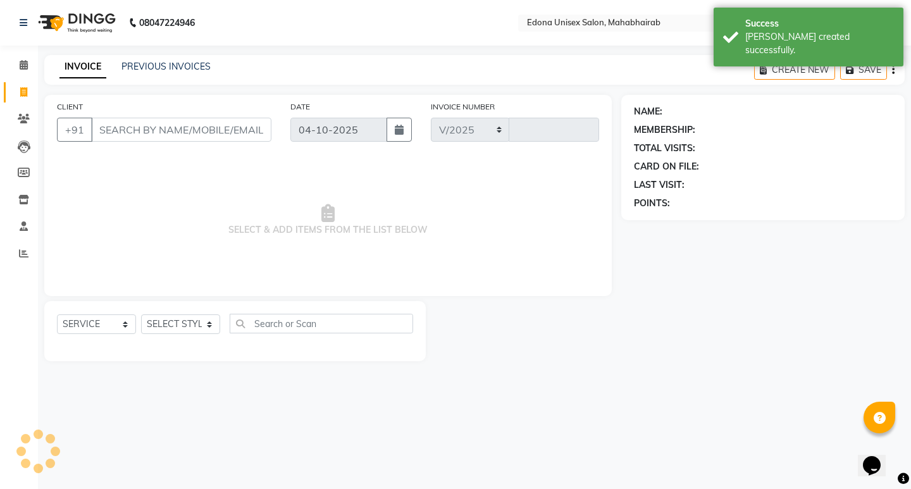
select select "5393"
type input "3728"
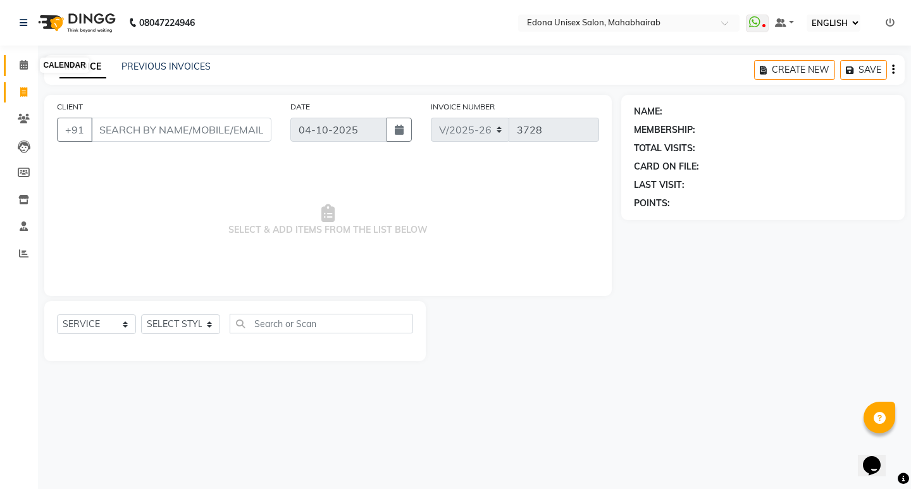
click at [20, 64] on icon at bounding box center [24, 64] width 8 height 9
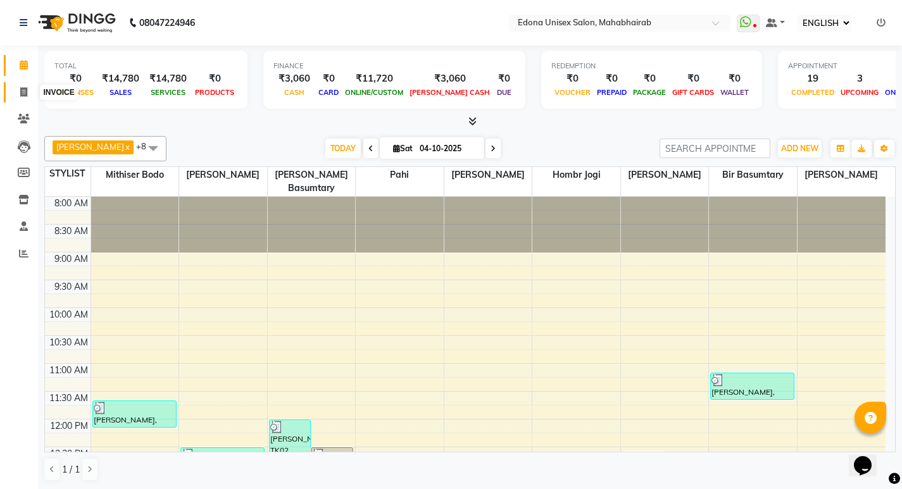
click at [27, 89] on icon at bounding box center [23, 91] width 7 height 9
select select "service"
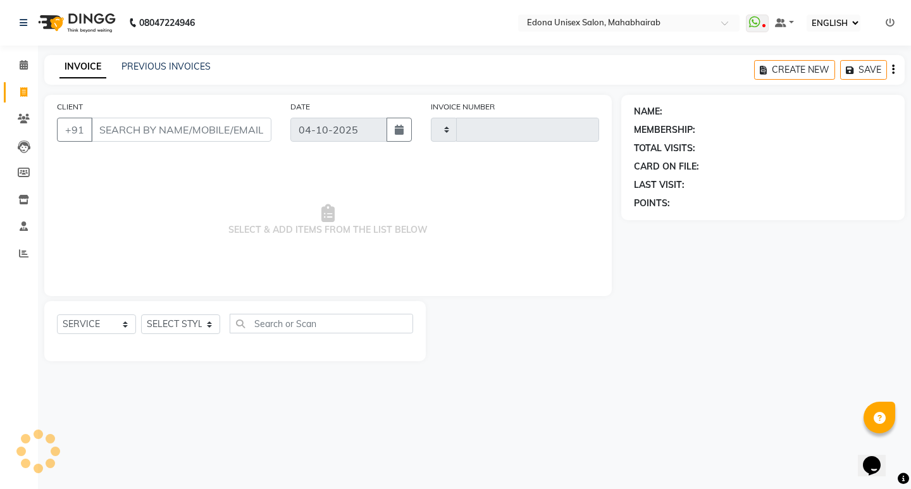
type input "3728"
select select "5393"
click at [28, 68] on icon at bounding box center [24, 64] width 8 height 9
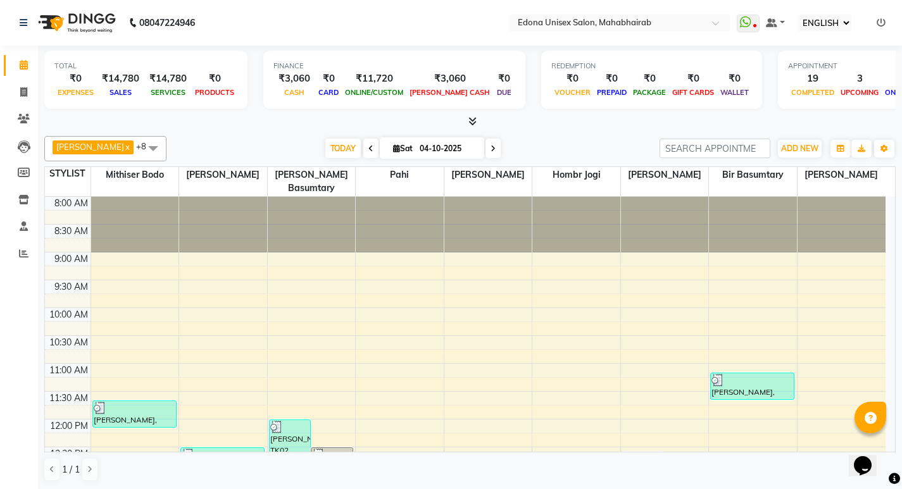
click at [490, 147] on icon at bounding box center [492, 149] width 5 height 8
type input "05-10-2025"
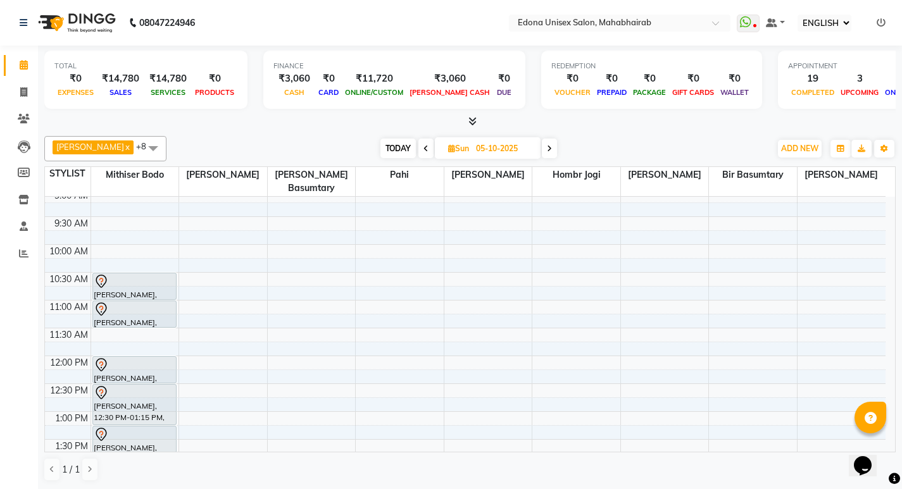
scroll to position [61, 0]
click at [652, 236] on div "8:00 AM 8:30 AM 9:00 AM 9:30 AM 10:00 AM 10:30 AM 11:00 AM 11:30 AM 12:00 PM 12…" at bounding box center [465, 496] width 840 height 723
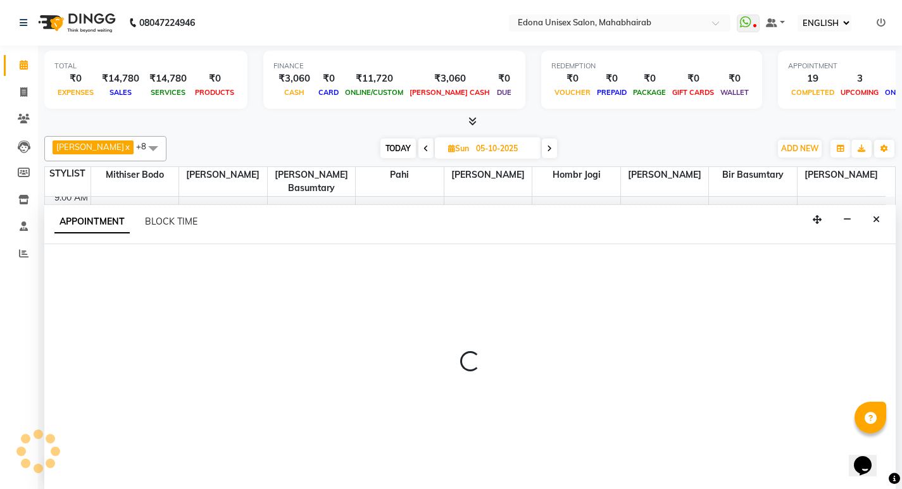
scroll to position [1, 0]
select select "69341"
select select "600"
select select "tentative"
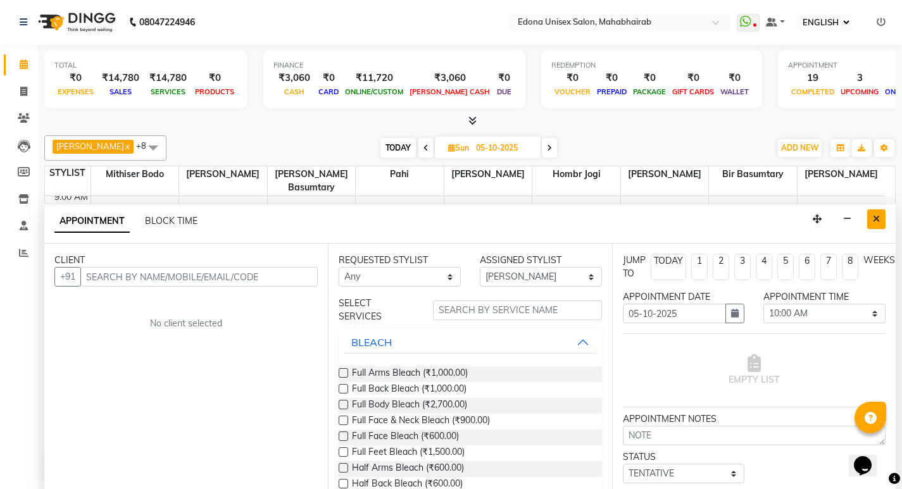
click at [874, 218] on icon "Close" at bounding box center [876, 218] width 7 height 9
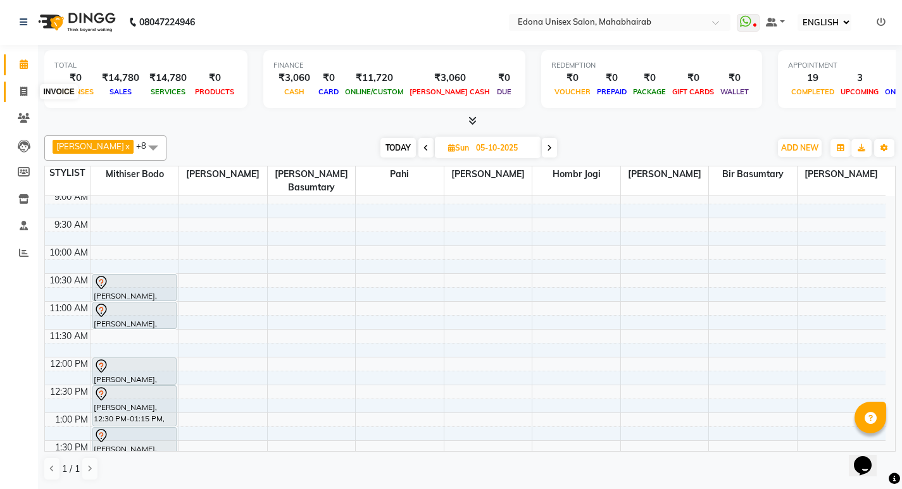
click at [23, 97] on span at bounding box center [24, 92] width 22 height 15
select select "service"
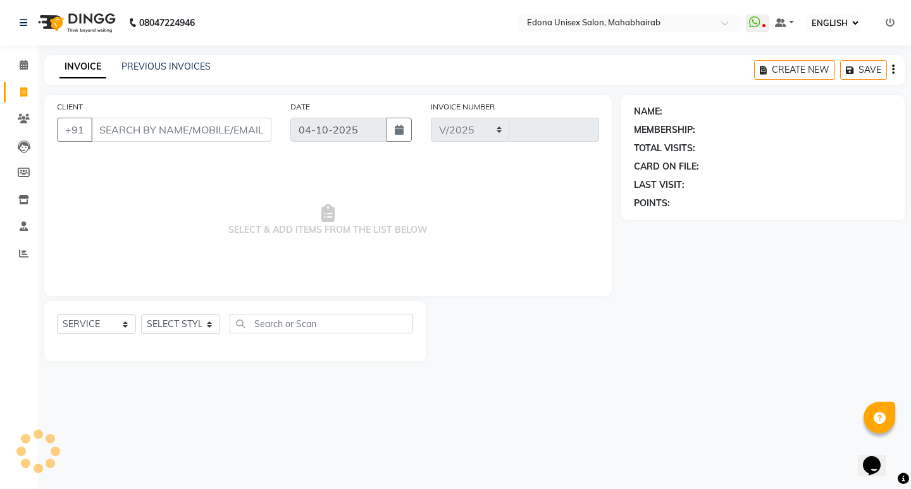
select select "5393"
type input "3729"
click at [213, 326] on select "SELECT STYLIST Admin [PERSON_NAME] Bir Basumtary [PERSON_NAME] [PERSON_NAME] Ho…" at bounding box center [180, 324] width 79 height 20
select select "35911"
click at [141, 314] on select "SELECT STYLIST Admin [PERSON_NAME] Bir Basumtary [PERSON_NAME] [PERSON_NAME] Ho…" at bounding box center [180, 324] width 79 height 20
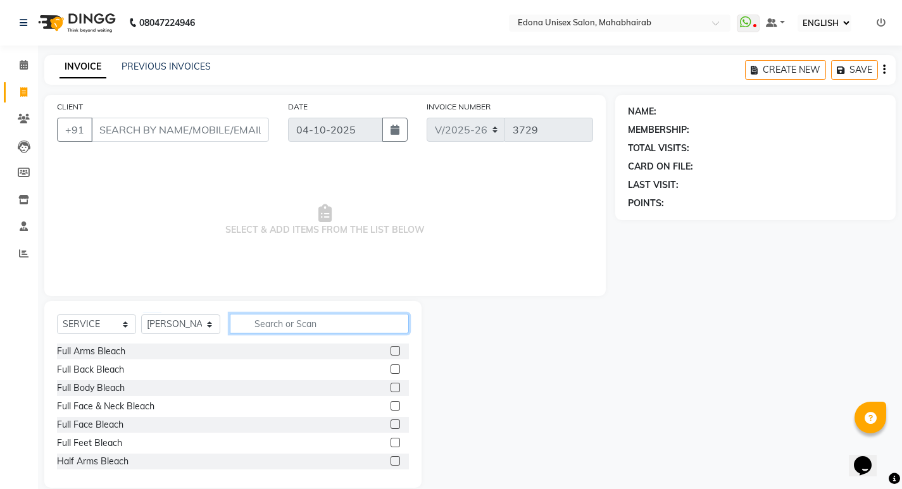
click at [287, 327] on input "text" at bounding box center [319, 324] width 179 height 20
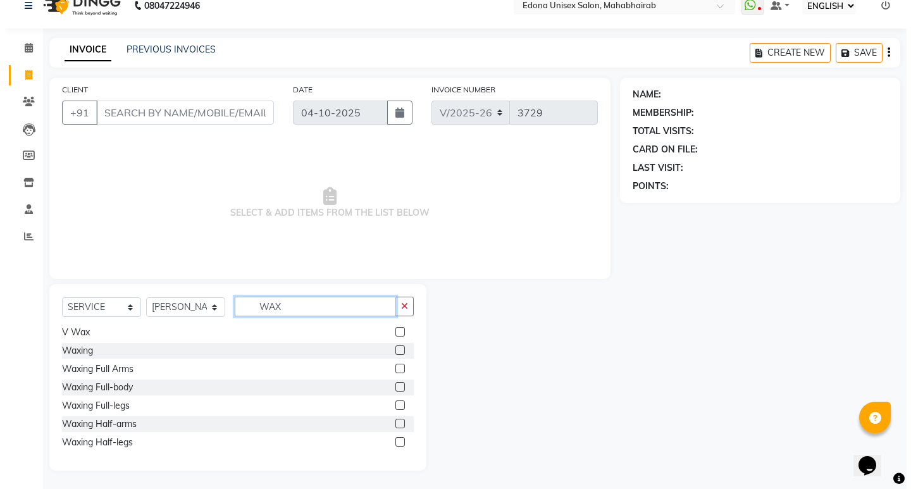
scroll to position [18, 0]
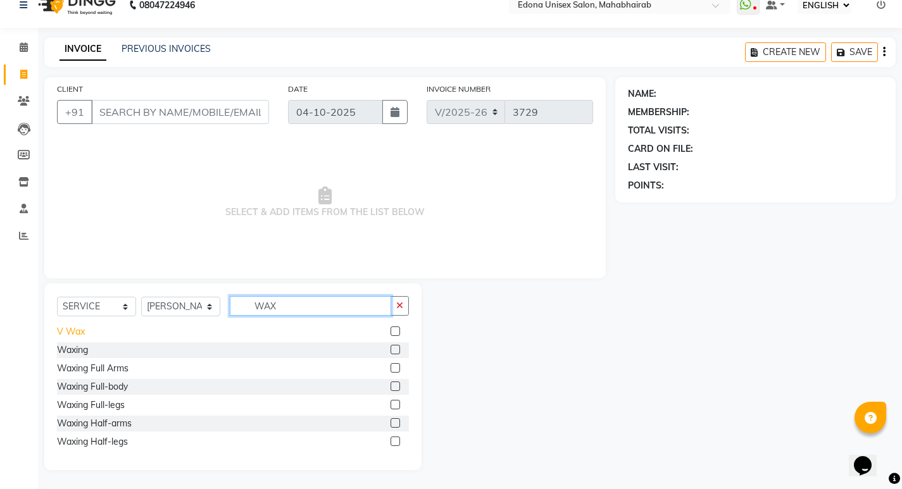
type input "WAX"
click at [79, 326] on div "V Wax" at bounding box center [71, 331] width 28 height 13
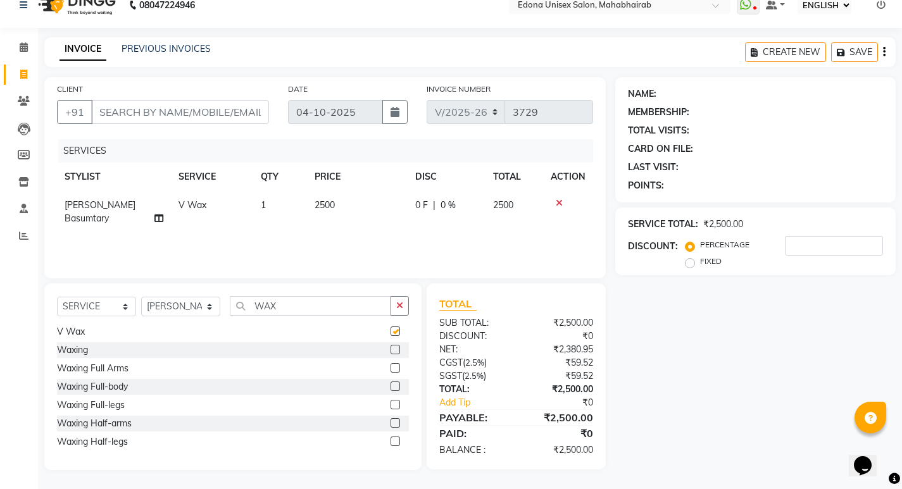
checkbox input "false"
click at [825, 241] on input "number" at bounding box center [834, 246] width 98 height 20
type input "25"
click at [221, 109] on input "CLIENT" at bounding box center [180, 112] width 178 height 24
type input "M"
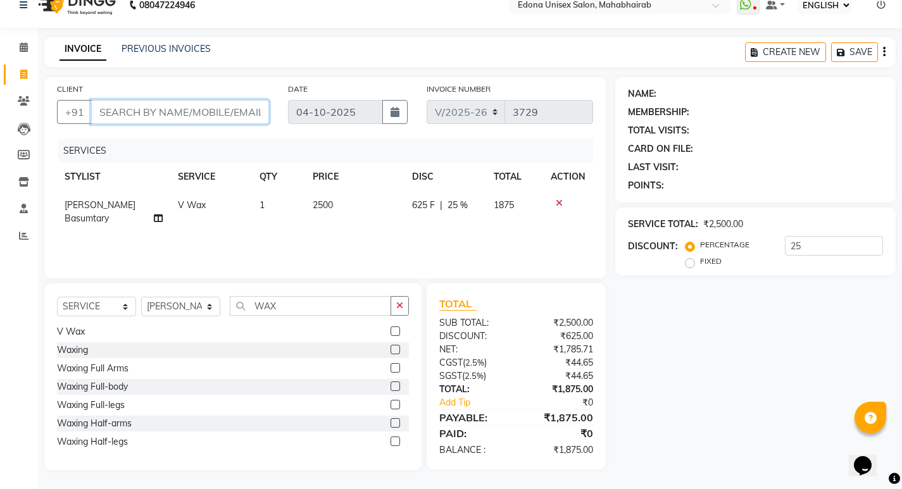
type input "0"
type input "M"
click at [223, 115] on input "CLIENT" at bounding box center [180, 112] width 178 height 24
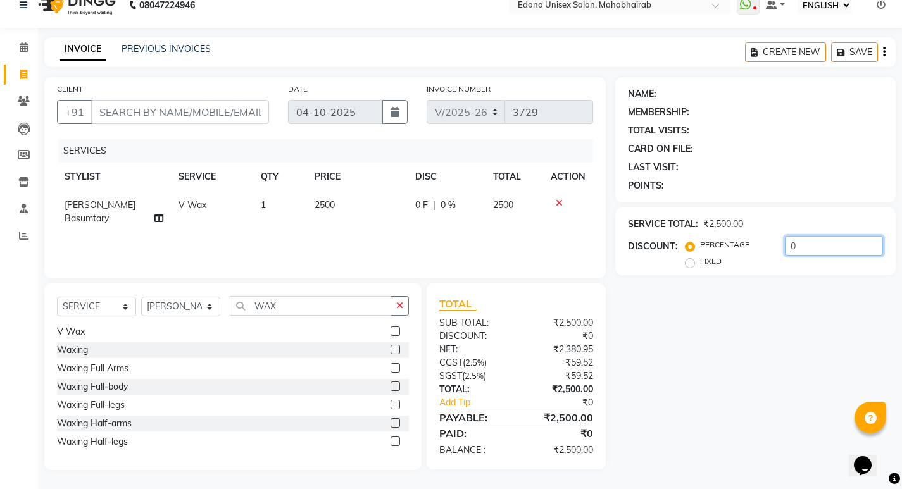
click at [821, 237] on input "0" at bounding box center [834, 246] width 98 height 20
type input "25"
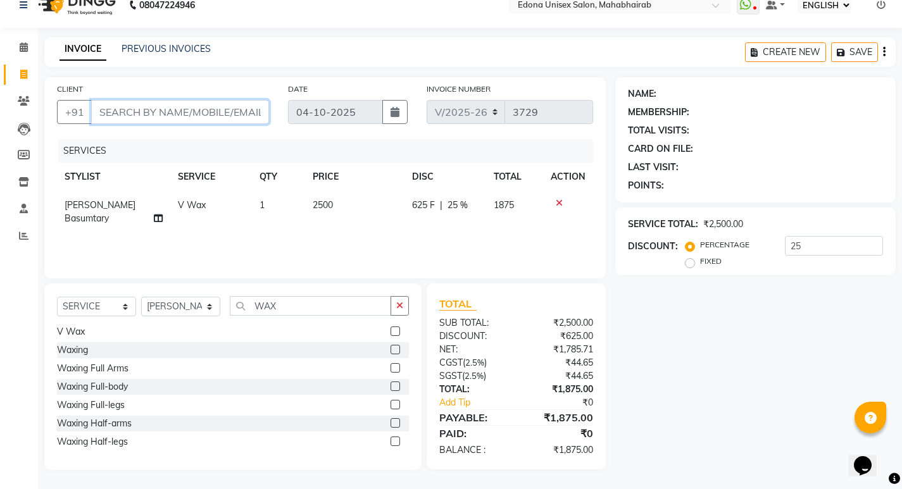
click at [183, 106] on input "CLIENT" at bounding box center [180, 112] width 178 height 24
type input "M"
type input "0"
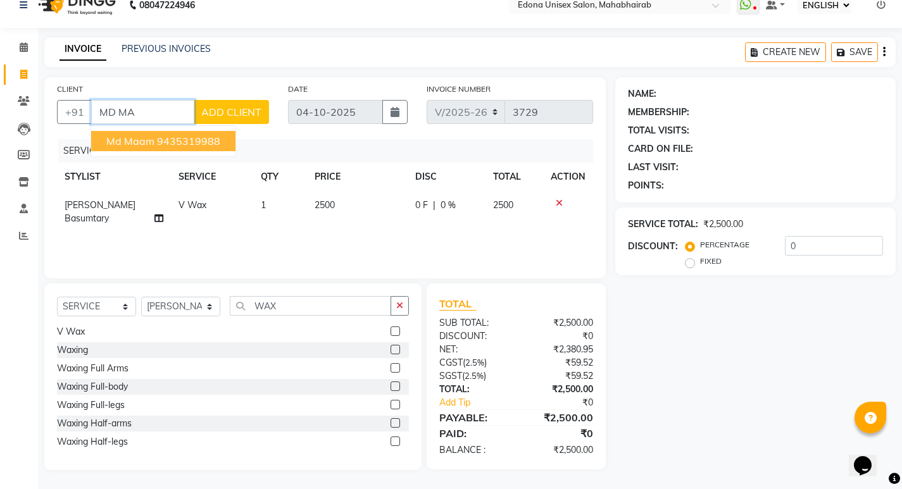
click at [146, 142] on span "Md Maam" at bounding box center [130, 141] width 48 height 13
type input "9435319988"
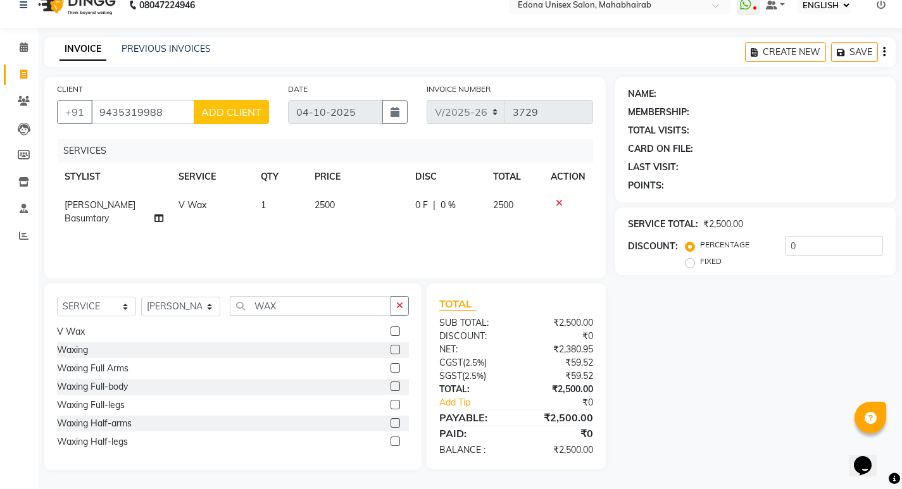
click at [673, 318] on div "NAME: MEMBERSHIP: TOTAL VISITS: CARD ON FILE: LAST VISIT: POINTS: SERVICE TOTAL…" at bounding box center [760, 273] width 290 height 393
click at [802, 243] on input "0" at bounding box center [834, 246] width 98 height 20
type input "0"
type input "25"
click at [743, 320] on div "NAME: MEMBERSHIP: TOTAL VISITS: CARD ON FILE: LAST VISIT: POINTS: SERVICE TOTAL…" at bounding box center [760, 273] width 290 height 393
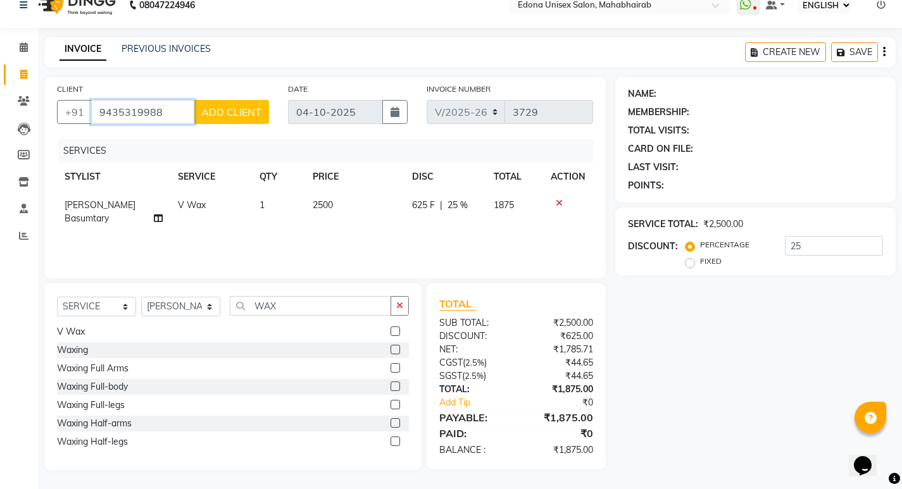
click at [180, 110] on input "9435319988" at bounding box center [142, 112] width 103 height 24
type input "943531998"
type input "0"
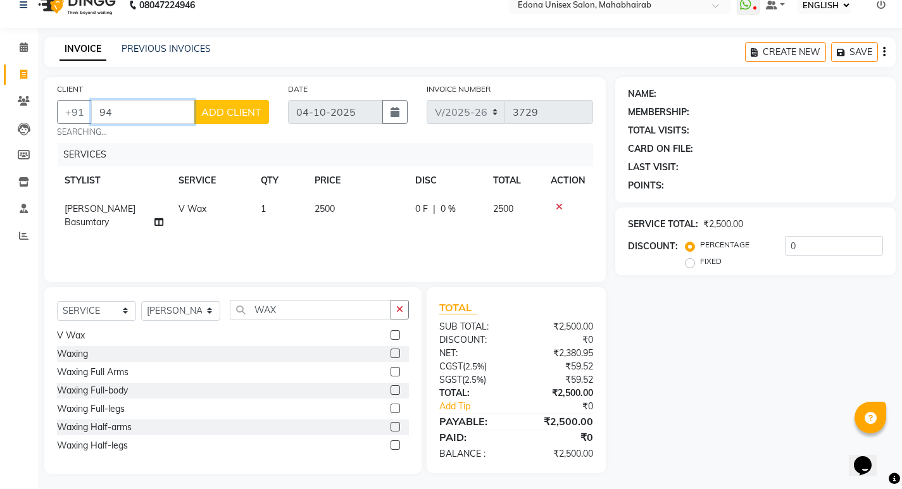
type input "9"
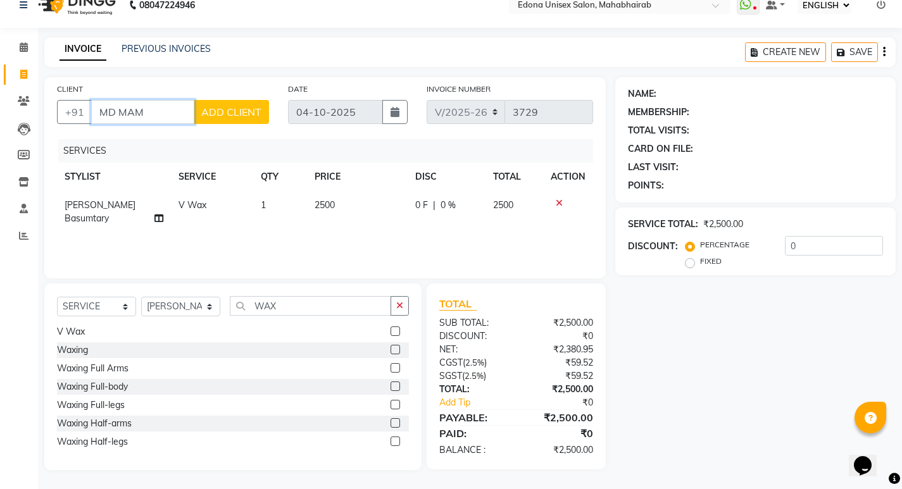
click at [186, 112] on input "MD MAM" at bounding box center [142, 112] width 103 height 24
click at [182, 112] on input "MD MAM" at bounding box center [142, 112] width 103 height 24
click at [160, 114] on input "MD MAM" at bounding box center [142, 112] width 103 height 24
click at [159, 113] on input "MD MAM" at bounding box center [142, 112] width 103 height 24
type input "M"
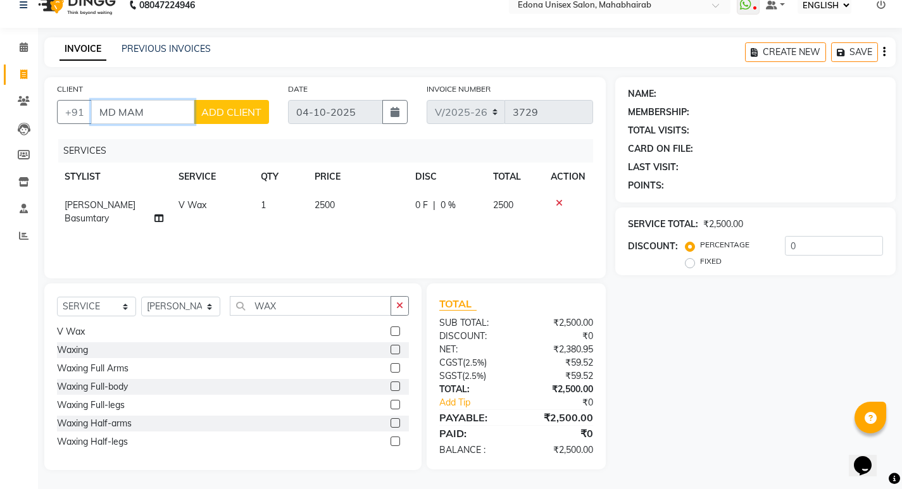
type input "MD MAM"
click at [217, 112] on span "ADD CLIENT" at bounding box center [231, 112] width 60 height 13
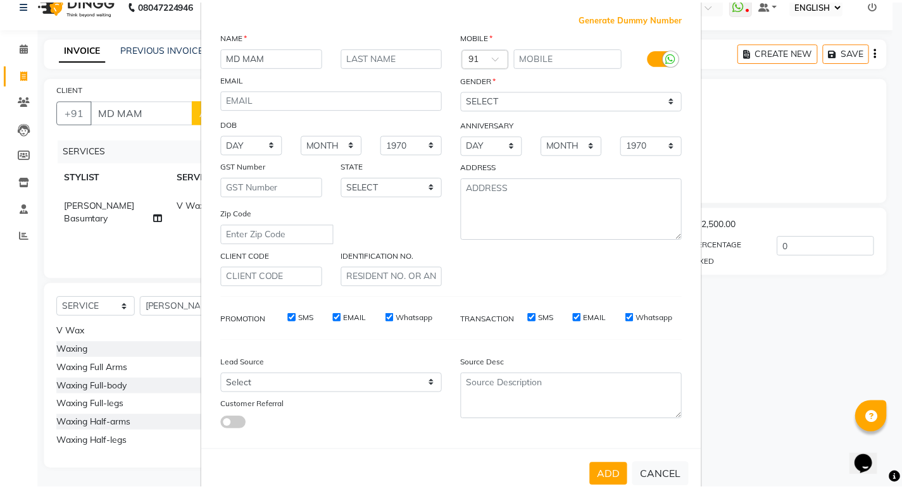
scroll to position [95, 0]
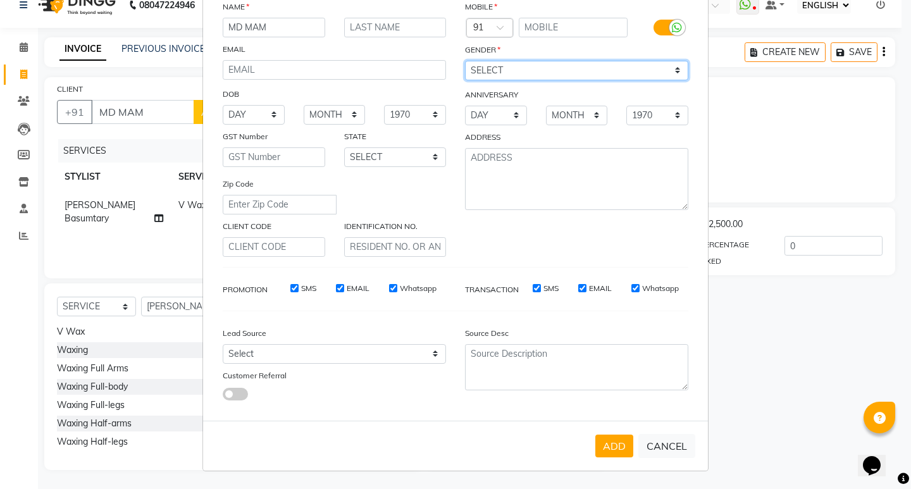
drag, startPoint x: 530, startPoint y: 71, endPoint x: 527, endPoint y: 78, distance: 7.6
click at [530, 71] on select "SELECT MALE FEMALE OTHER PREFER NOT TO SAY" at bounding box center [576, 71] width 223 height 20
click at [652, 438] on button "CANCEL" at bounding box center [666, 446] width 57 height 24
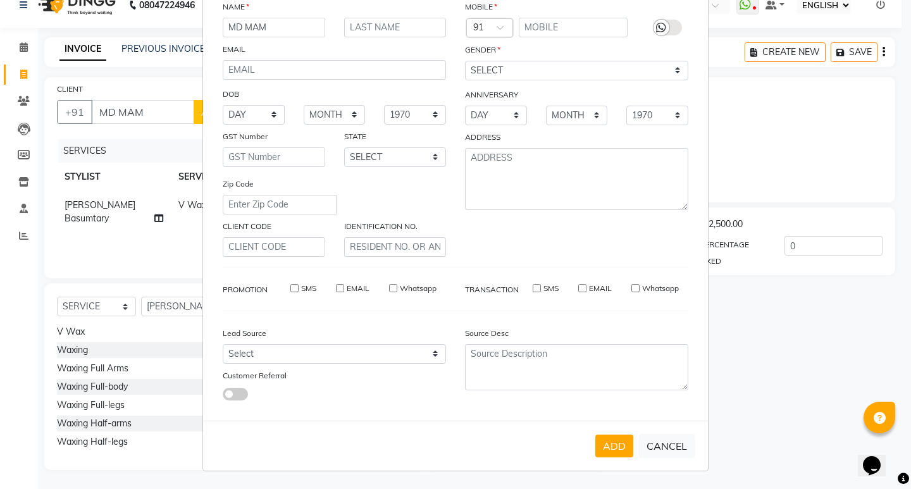
select select
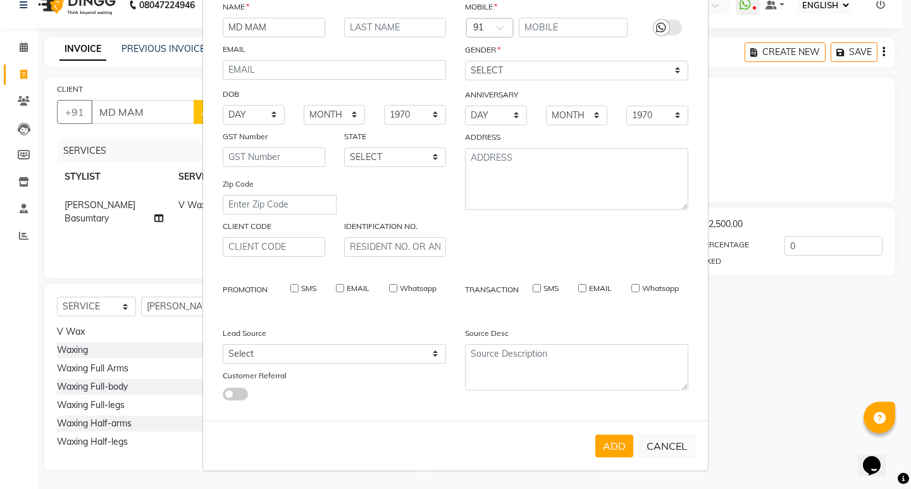
select select
checkbox input "false"
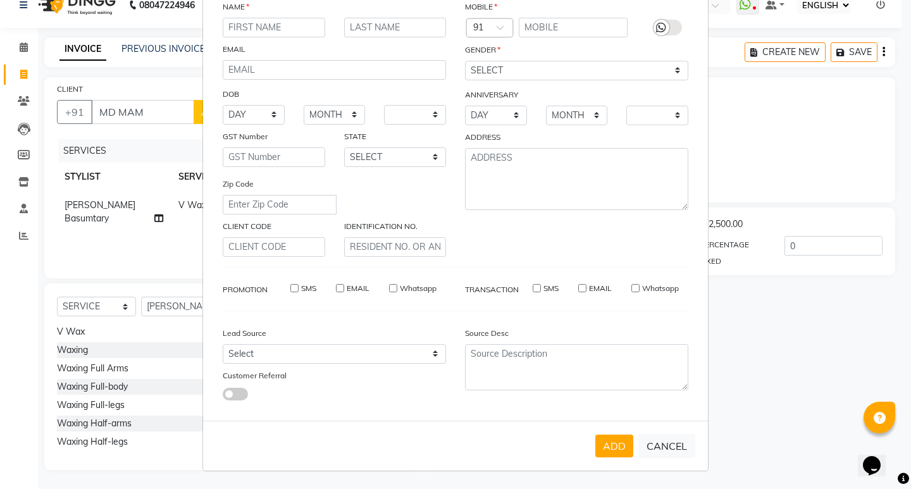
checkbox input "false"
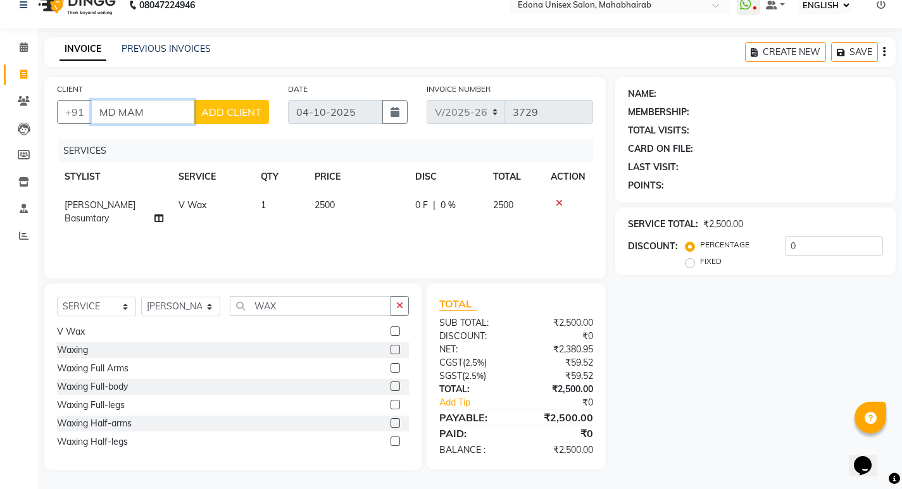
click at [167, 113] on input "MD MAM" at bounding box center [142, 112] width 103 height 24
click at [158, 111] on input "MD MAM" at bounding box center [142, 112] width 103 height 24
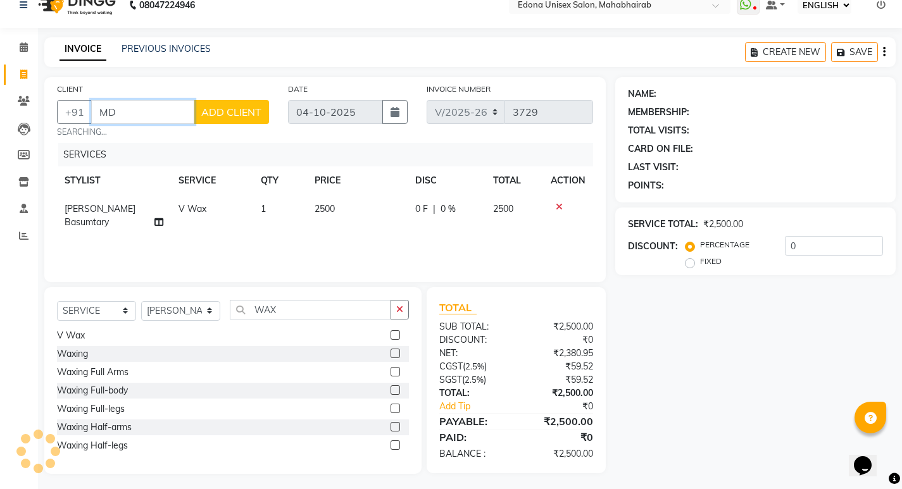
type input "M"
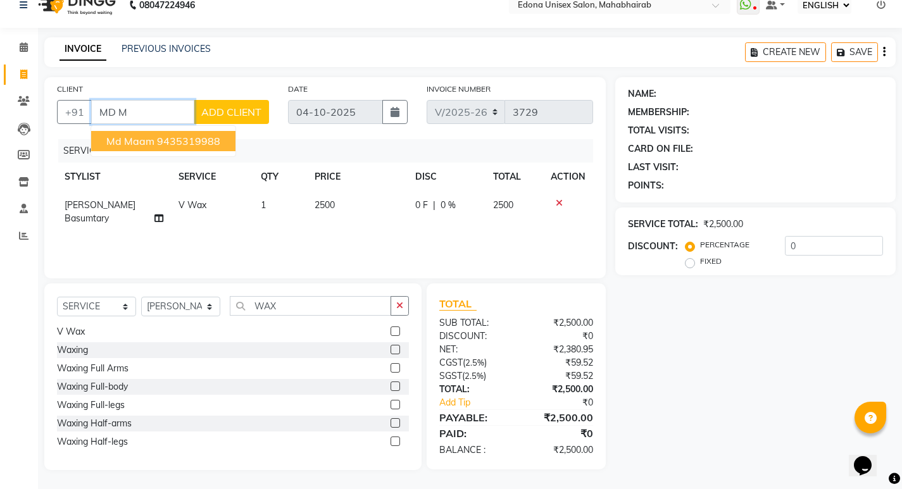
click at [162, 139] on ngb-highlight "9435319988" at bounding box center [188, 141] width 63 height 13
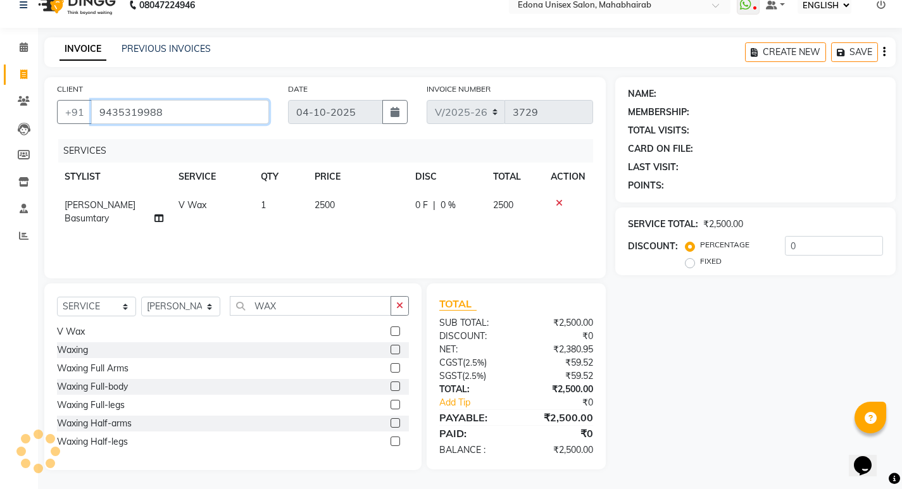
type input "9435319988"
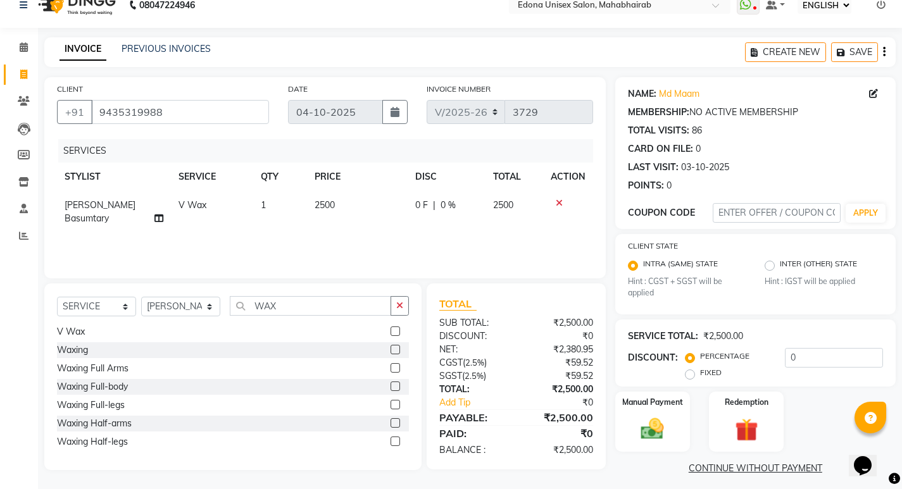
scroll to position [25, 0]
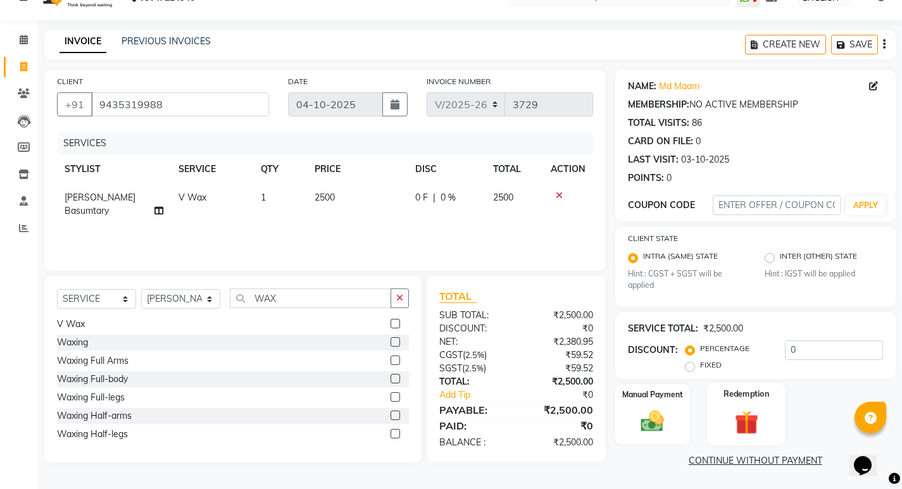
click at [749, 411] on img at bounding box center [746, 423] width 39 height 30
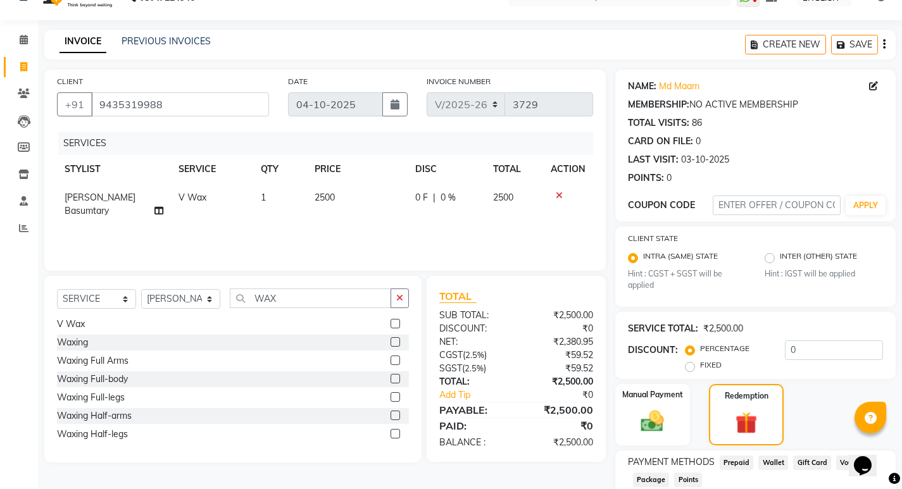
scroll to position [108, 0]
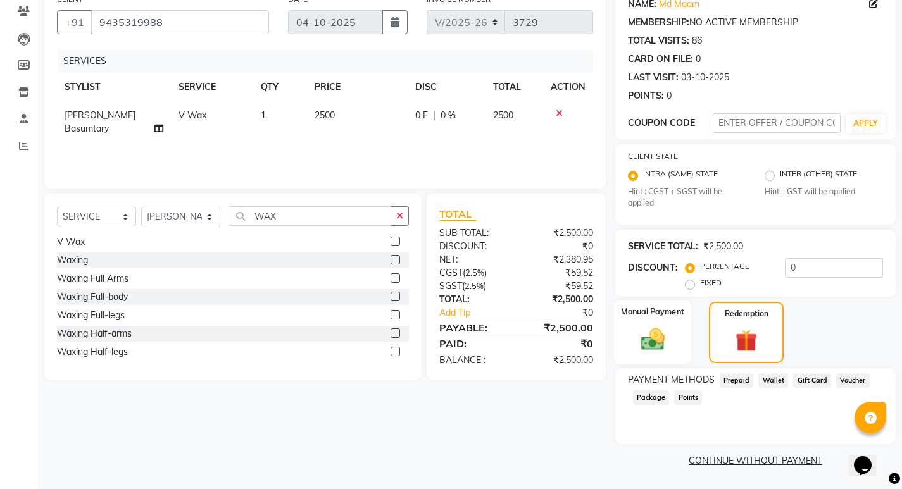
click at [659, 342] on img at bounding box center [652, 339] width 39 height 27
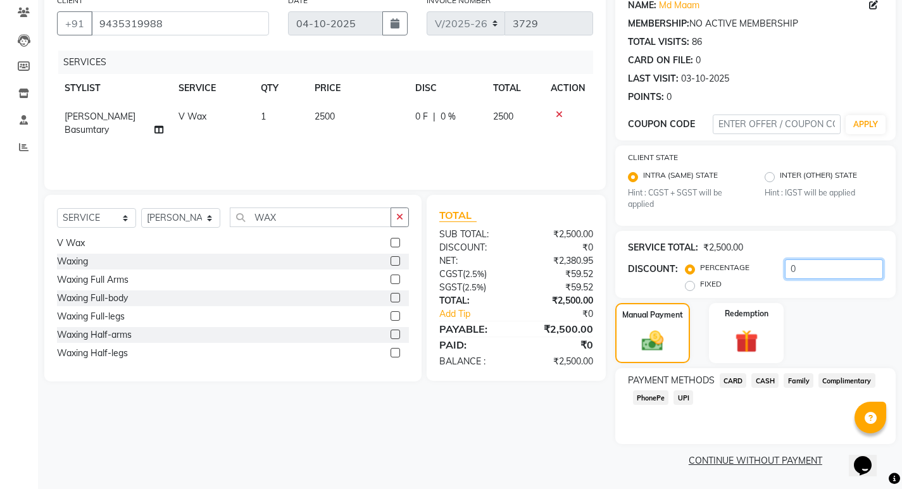
click at [827, 270] on input "0" at bounding box center [834, 269] width 98 height 20
type input "0"
type input "25"
click at [797, 383] on span "Family" at bounding box center [798, 380] width 30 height 15
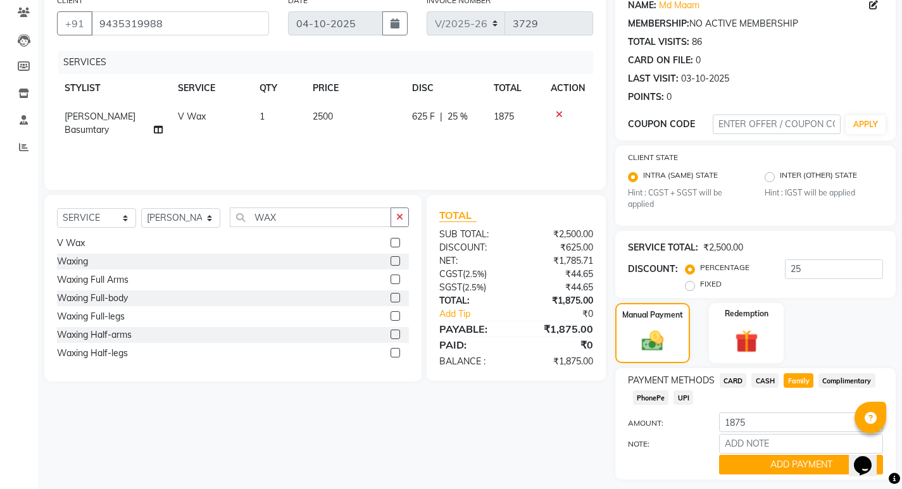
scroll to position [142, 0]
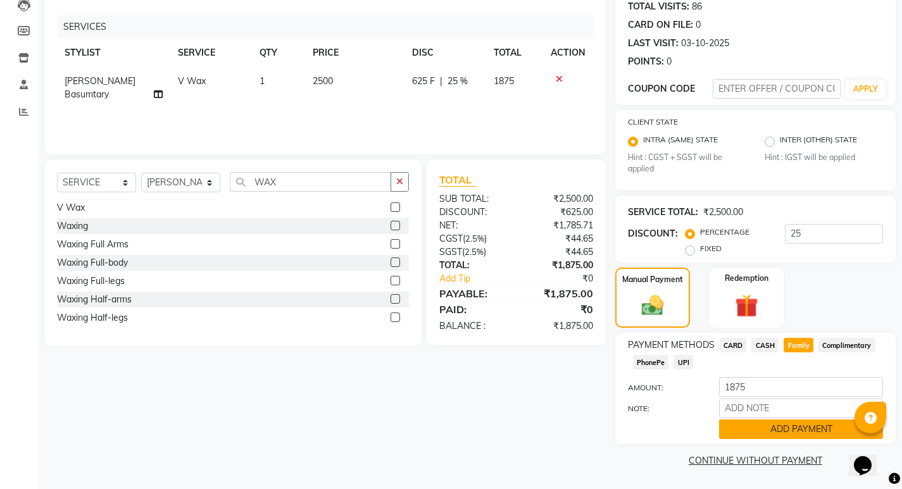
click at [766, 430] on button "ADD PAYMENT" at bounding box center [801, 429] width 164 height 20
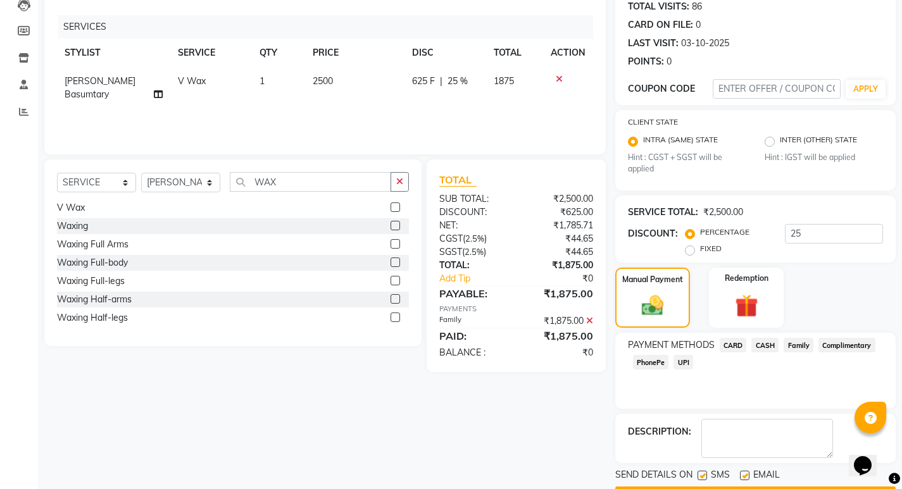
scroll to position [178, 0]
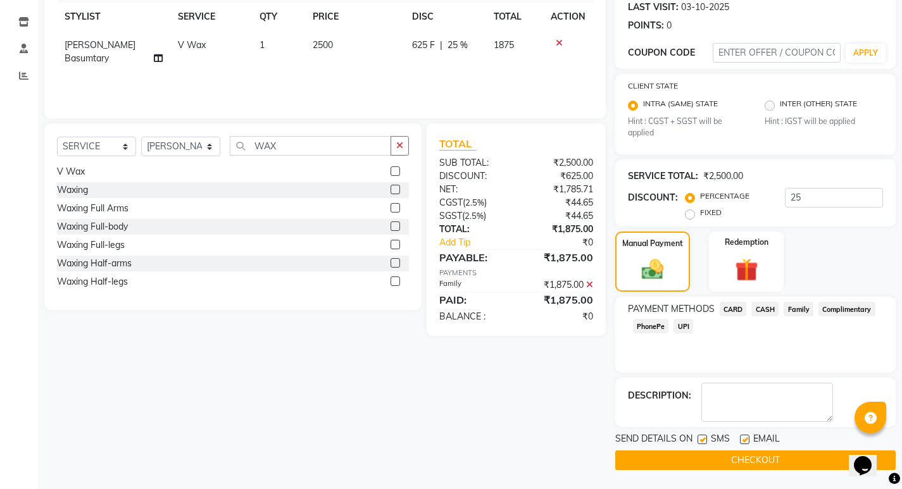
click at [707, 455] on button "CHECKOUT" at bounding box center [755, 460] width 280 height 20
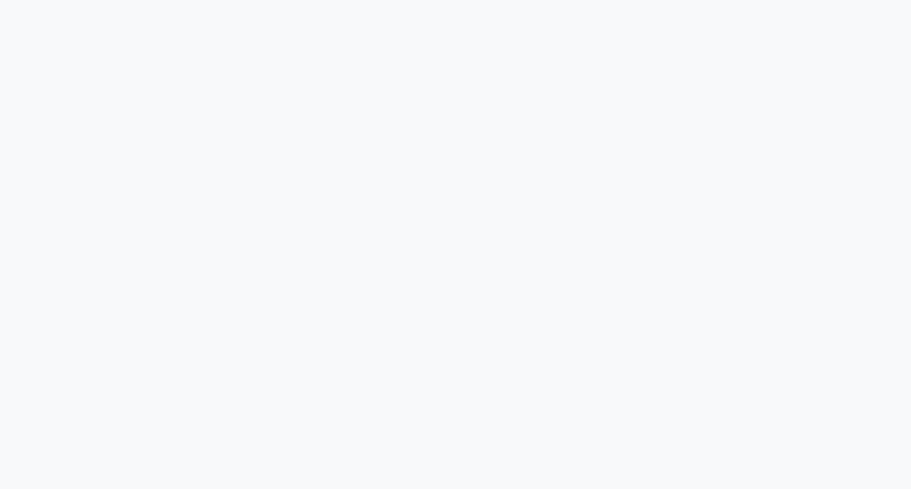
select select "service"
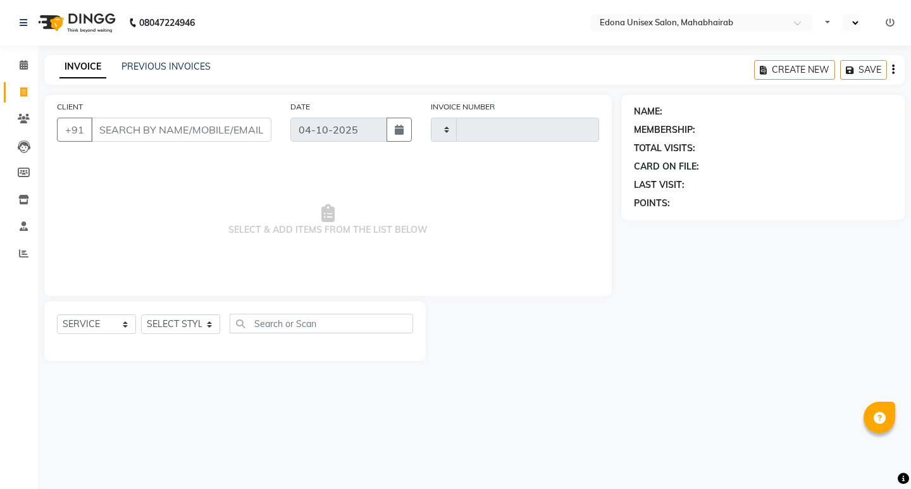
type input "3727"
select select "ec"
select select "5393"
click at [213, 329] on select "SELECT STYLIST Admin [PERSON_NAME] Bir Basumtary [PERSON_NAME] [PERSON_NAME] Ho…" at bounding box center [180, 324] width 79 height 20
select select "87820"
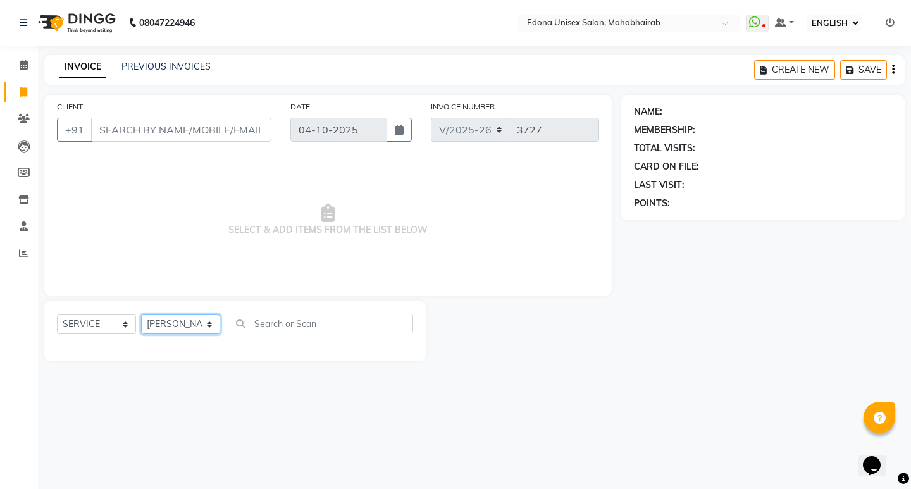
click at [141, 314] on select "SELECT STYLIST Admin [PERSON_NAME] Bir Basumtary [PERSON_NAME] [PERSON_NAME] Ho…" at bounding box center [180, 324] width 79 height 20
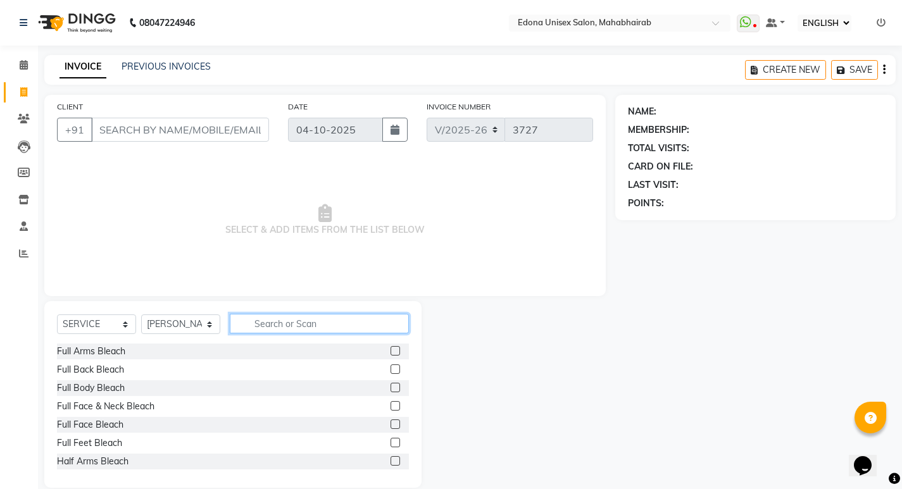
click at [271, 326] on input "text" at bounding box center [319, 324] width 179 height 20
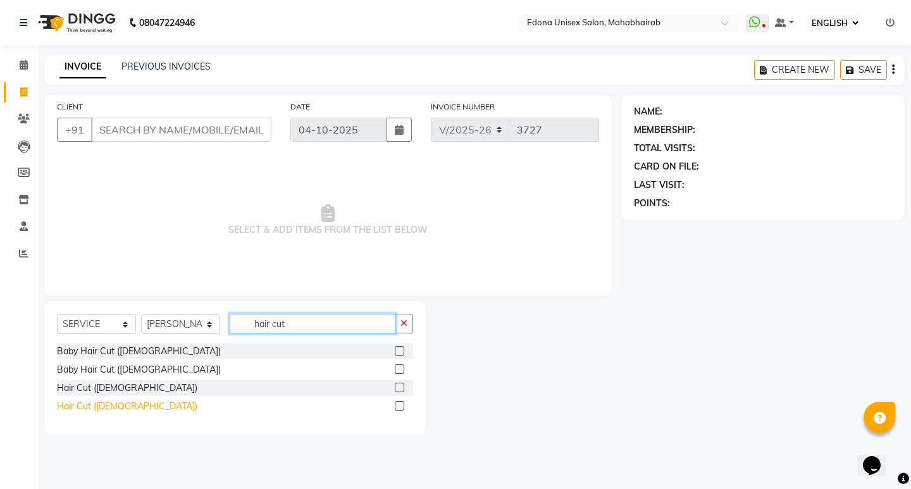
type input "hair cut"
click at [82, 404] on div "Hair Cut ([DEMOGRAPHIC_DATA])" at bounding box center [127, 406] width 140 height 13
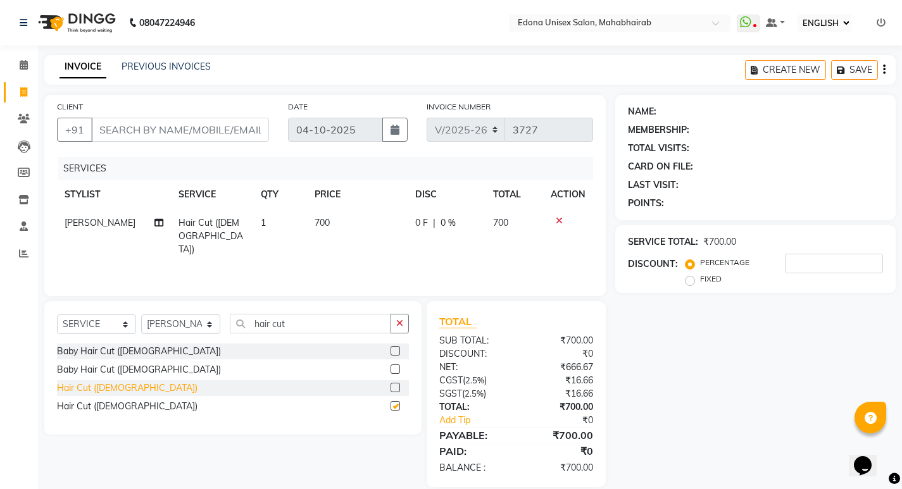
checkbox input "false"
click at [216, 323] on select "SELECT STYLIST Admin [PERSON_NAME] Bir Basumtary [PERSON_NAME] [PERSON_NAME] Ho…" at bounding box center [180, 324] width 79 height 20
select select "35909"
click at [141, 314] on select "SELECT STYLIST Admin [PERSON_NAME] Bir Basumtary [PERSON_NAME] [PERSON_NAME] Ho…" at bounding box center [180, 324] width 79 height 20
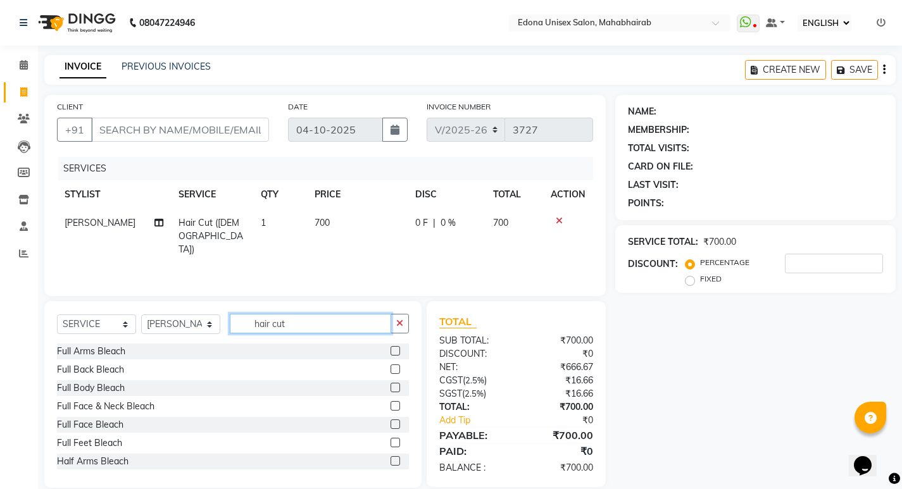
click at [286, 317] on input "hair cut" at bounding box center [310, 324] width 161 height 20
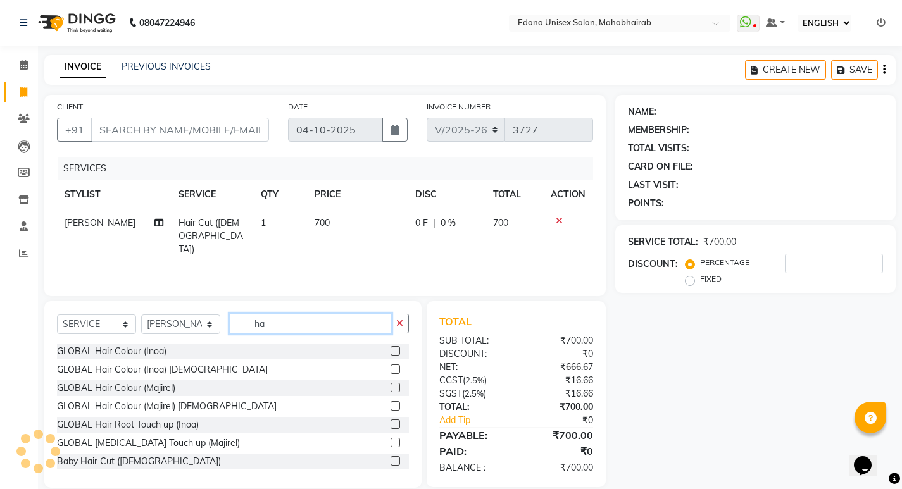
type input "h"
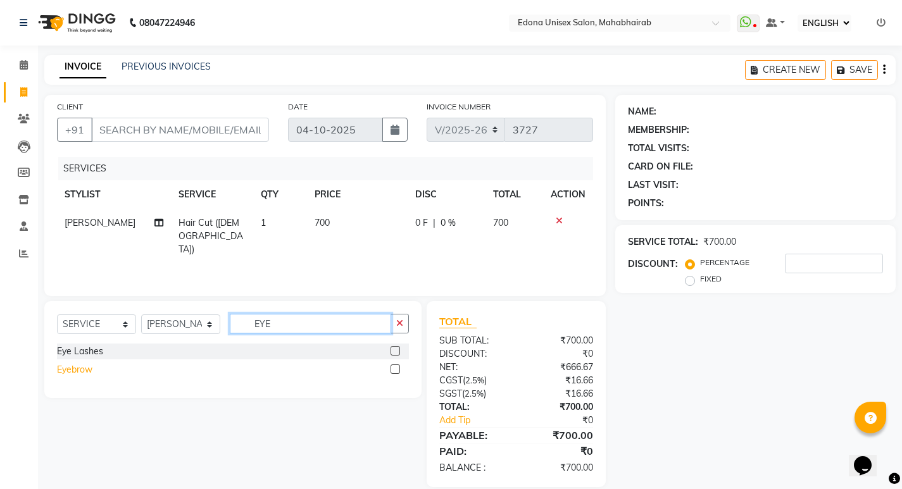
type input "EYE"
click at [80, 363] on div "Eyebrow" at bounding box center [74, 369] width 35 height 13
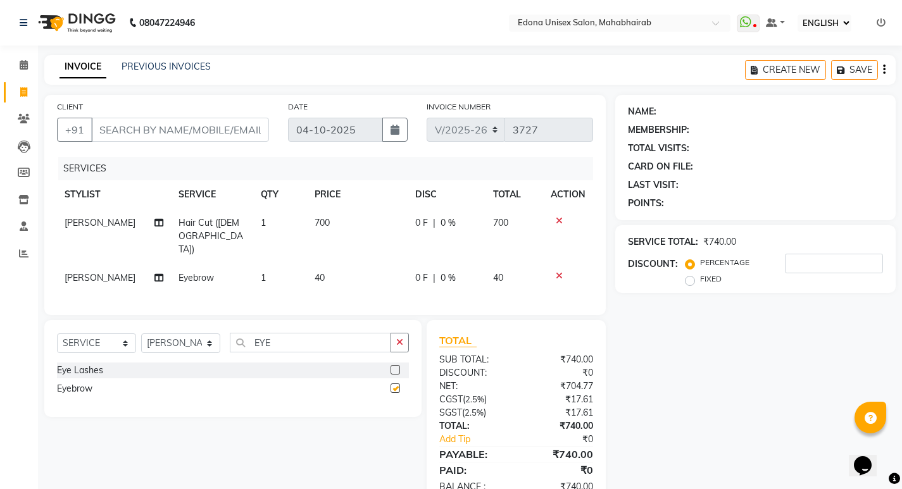
checkbox input "false"
drag, startPoint x: 290, startPoint y: 331, endPoint x: 254, endPoint y: 338, distance: 36.2
click at [280, 337] on input "EYE" at bounding box center [310, 343] width 161 height 20
type input "E"
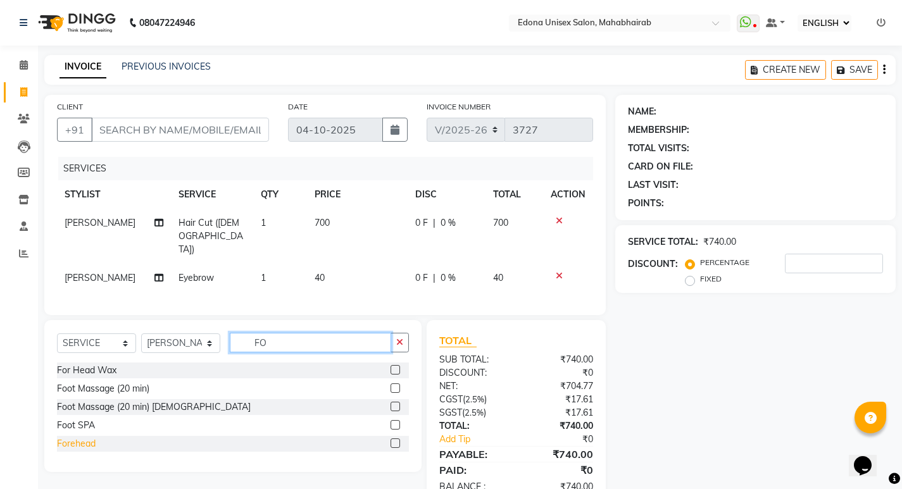
type input "FO"
click at [75, 445] on div "Forehead" at bounding box center [76, 443] width 39 height 13
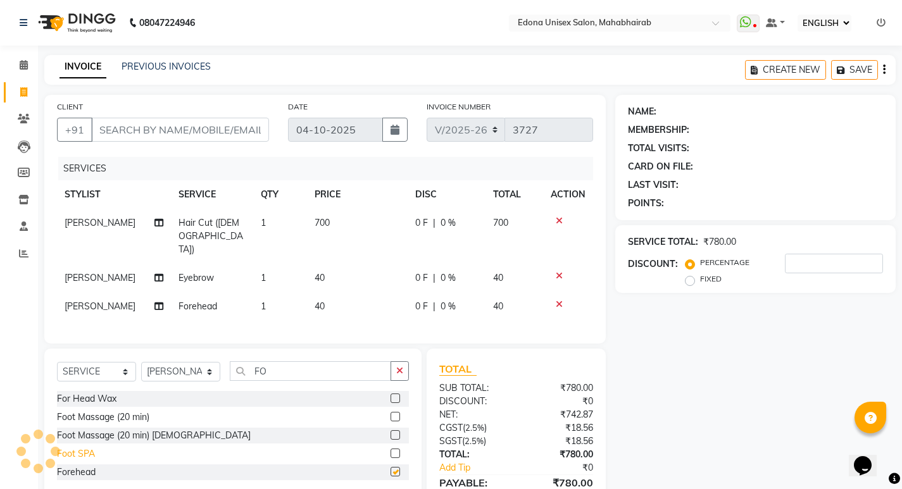
checkbox input "false"
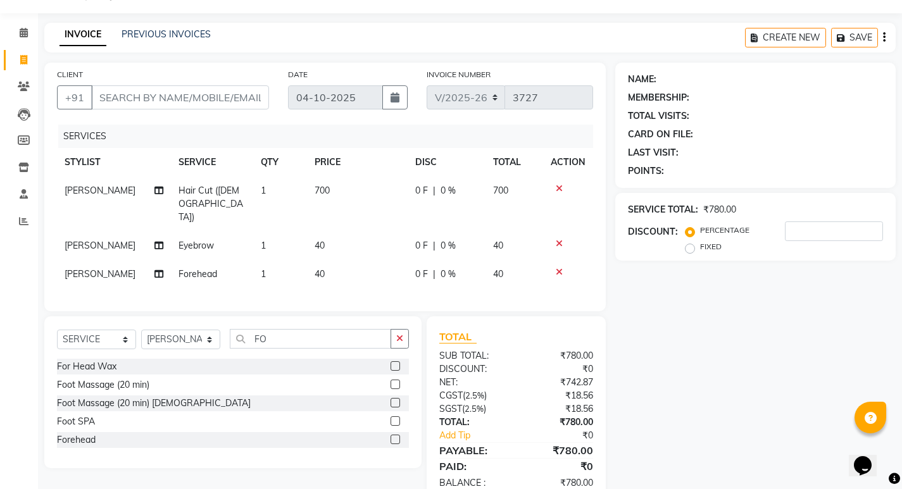
scroll to position [61, 0]
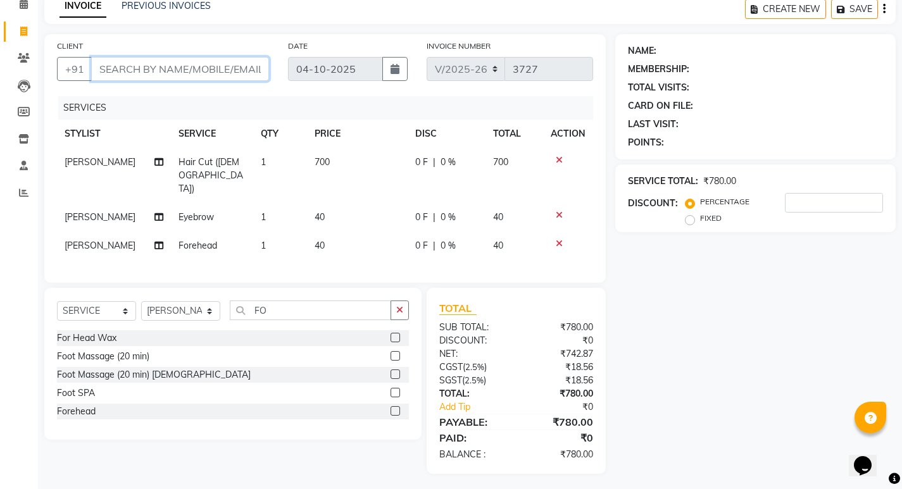
click at [125, 59] on input "CLIENT" at bounding box center [180, 69] width 178 height 24
type input "9"
type input "0"
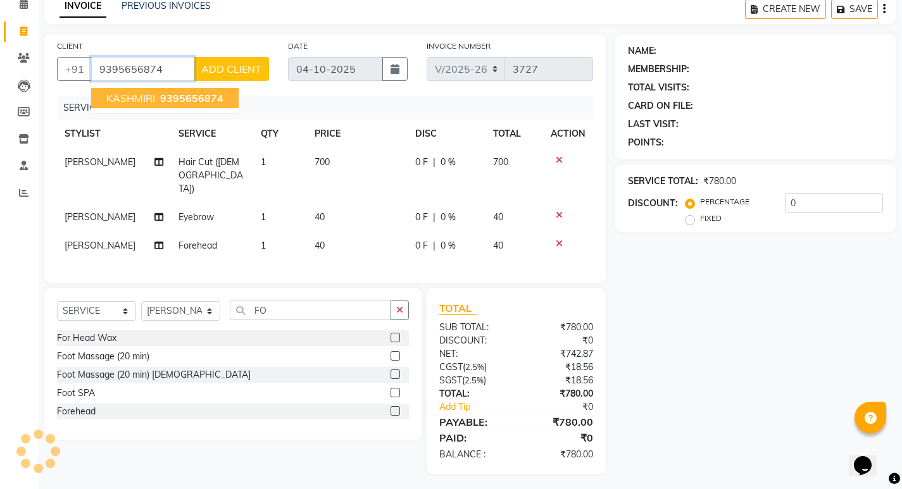
type input "9395656874"
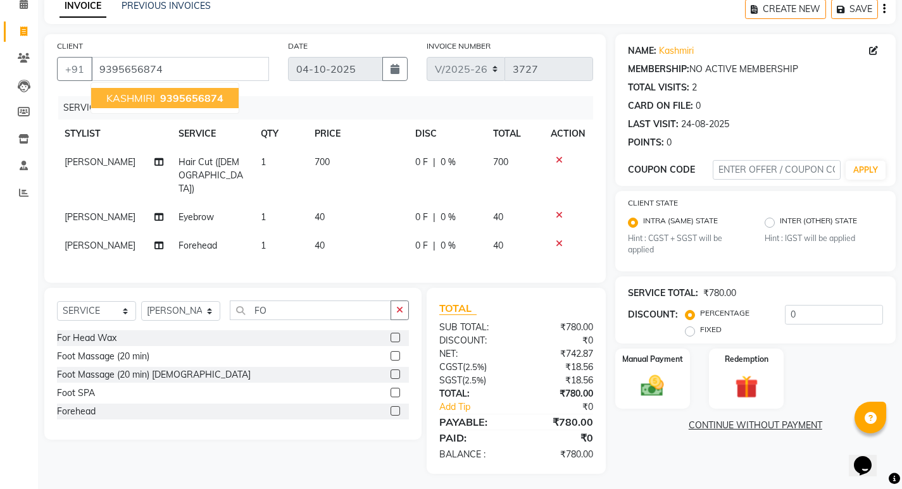
click at [151, 97] on span "KASHMIRI" at bounding box center [130, 98] width 49 height 13
click at [649, 378] on img at bounding box center [652, 386] width 39 height 27
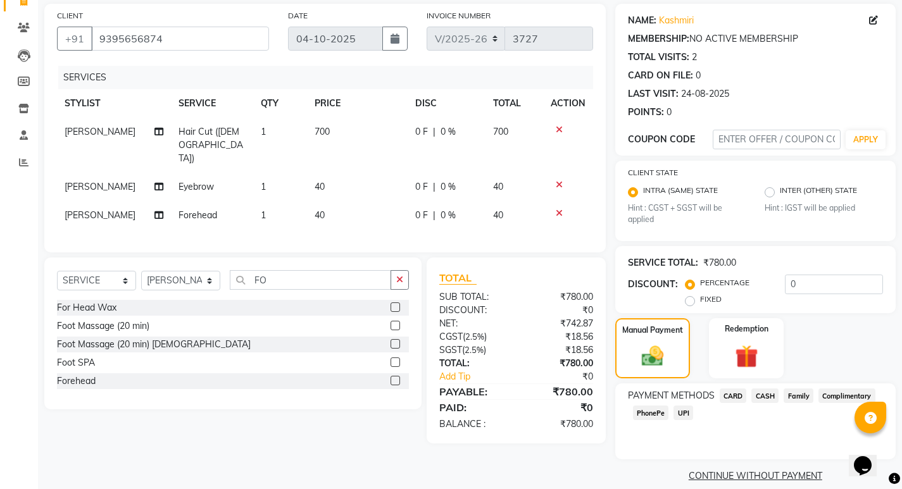
scroll to position [106, 0]
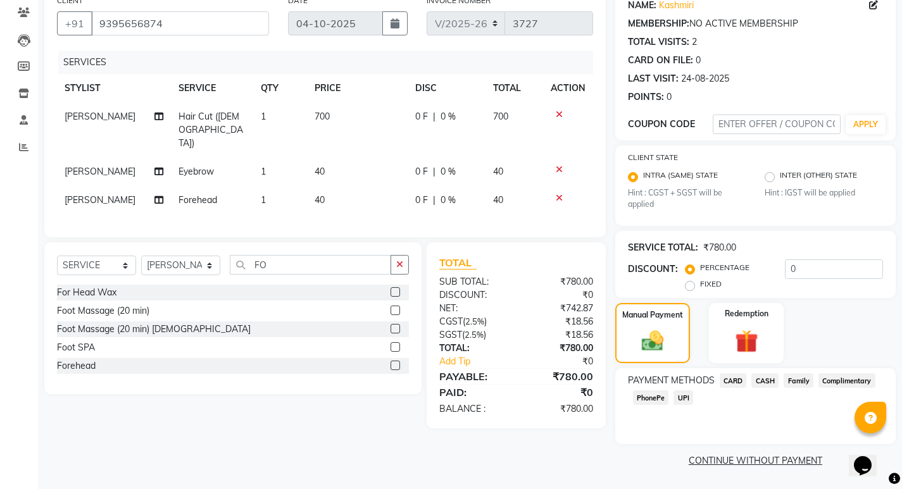
click at [649, 398] on span "PhonePe" at bounding box center [651, 397] width 36 height 15
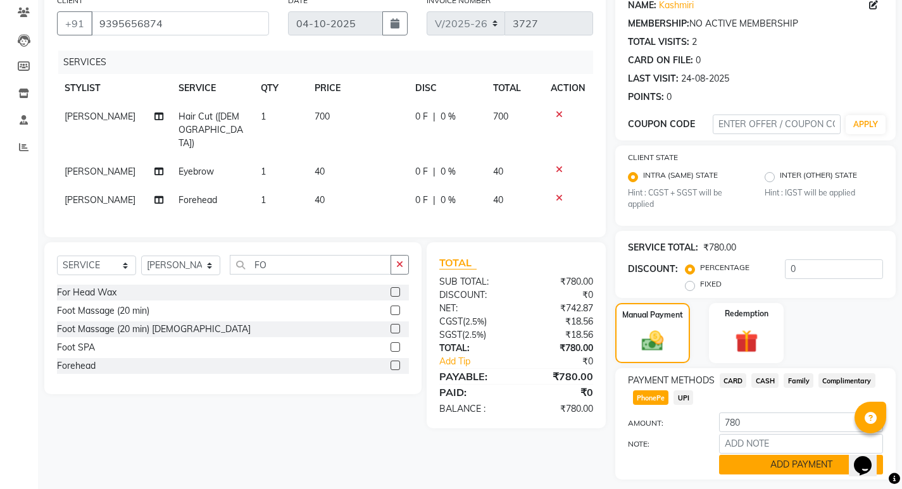
click at [767, 464] on button "ADD PAYMENT" at bounding box center [801, 465] width 164 height 20
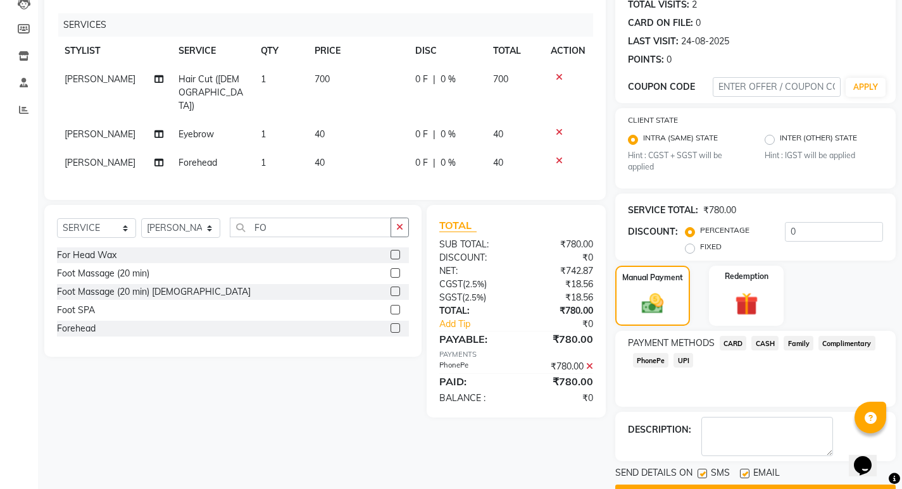
scroll to position [178, 0]
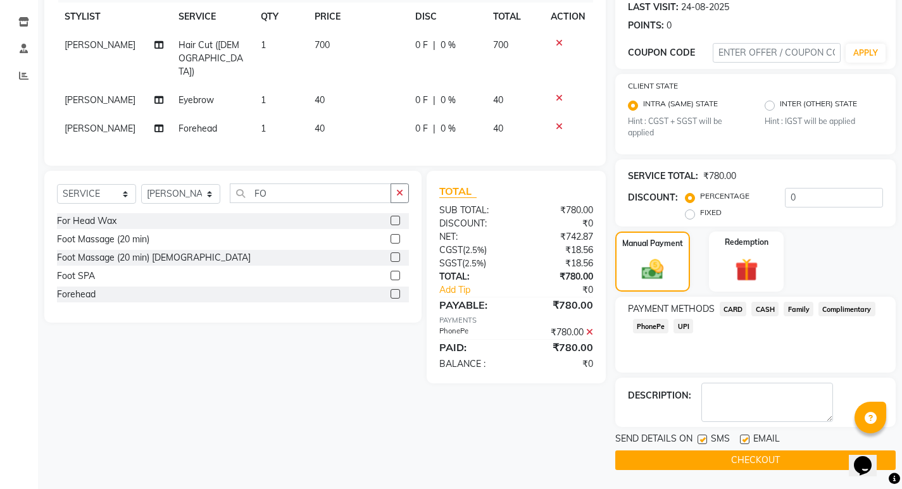
click at [754, 459] on button "CHECKOUT" at bounding box center [755, 460] width 280 height 20
